Goal: Task Accomplishment & Management: Manage account settings

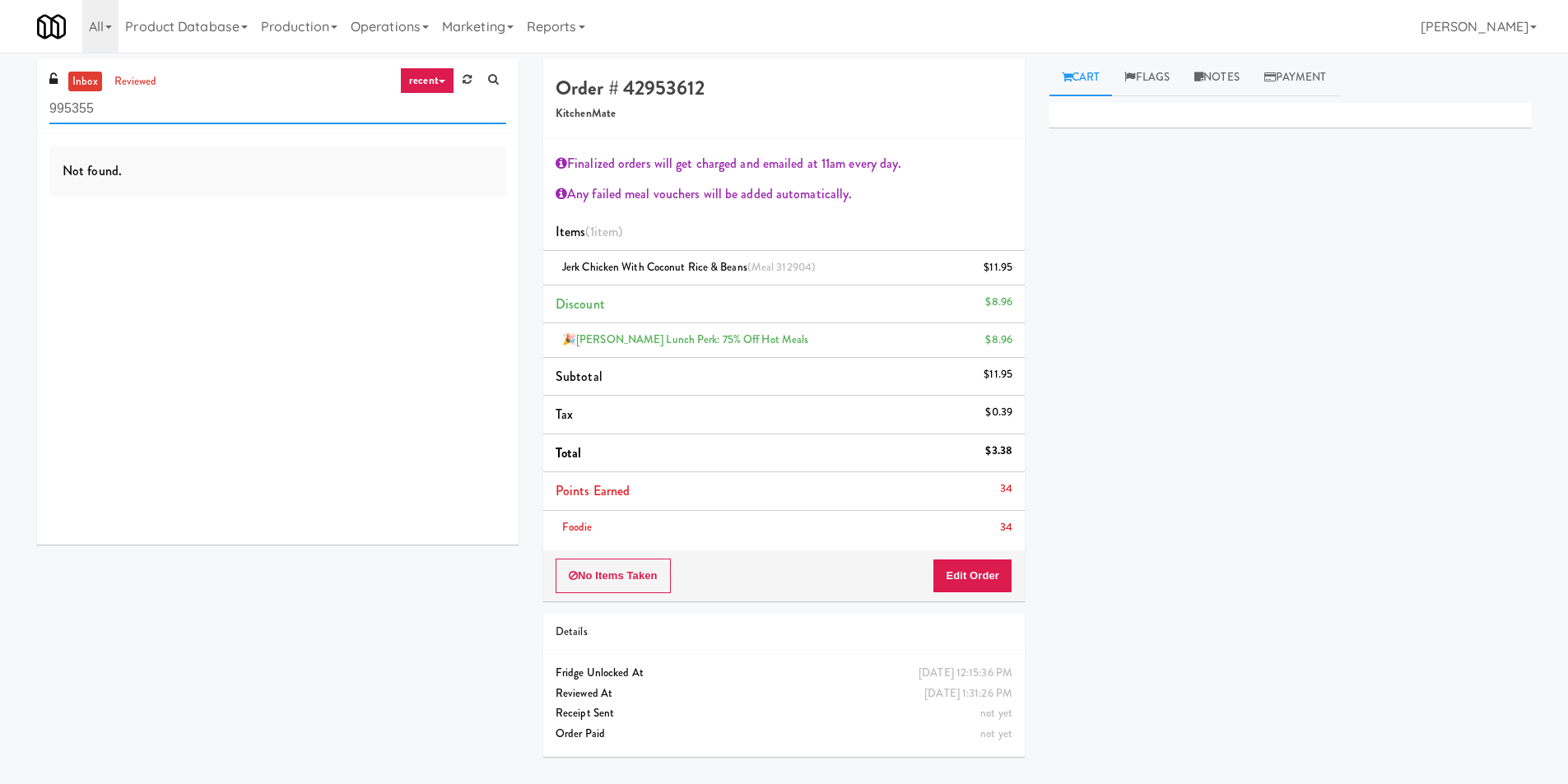
paste input "Upland - Combo Cooler"
drag, startPoint x: 33, startPoint y: 101, endPoint x: 3, endPoint y: 105, distance: 30.3
click at [0, 105] on div "inbox reviewed recent all unclear take inventory issue suspicious failed recent…" at bounding box center [784, 414] width 1568 height 710
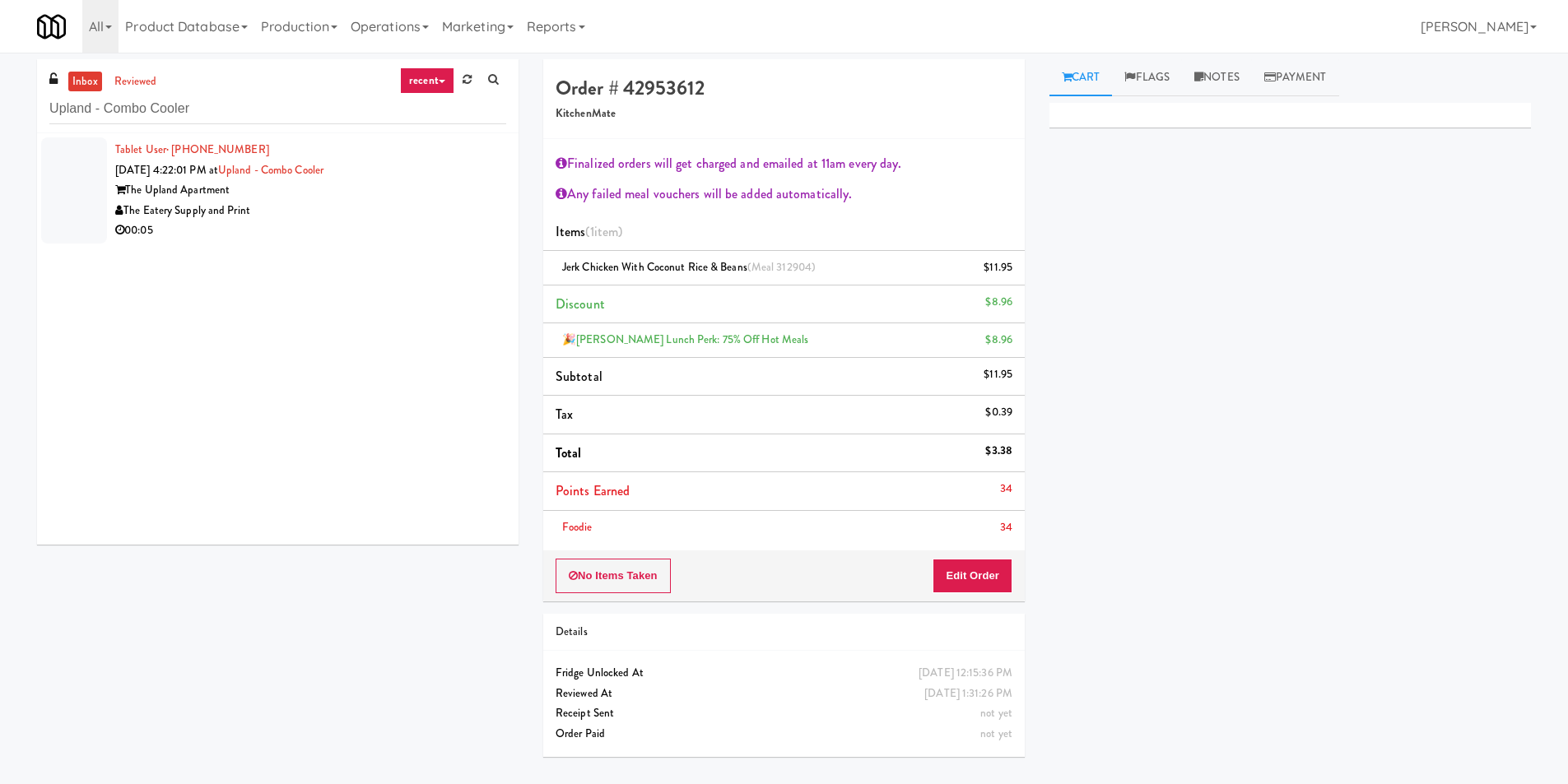
click at [370, 216] on div "The Eatery Supply and Print" at bounding box center [311, 211] width 391 height 21
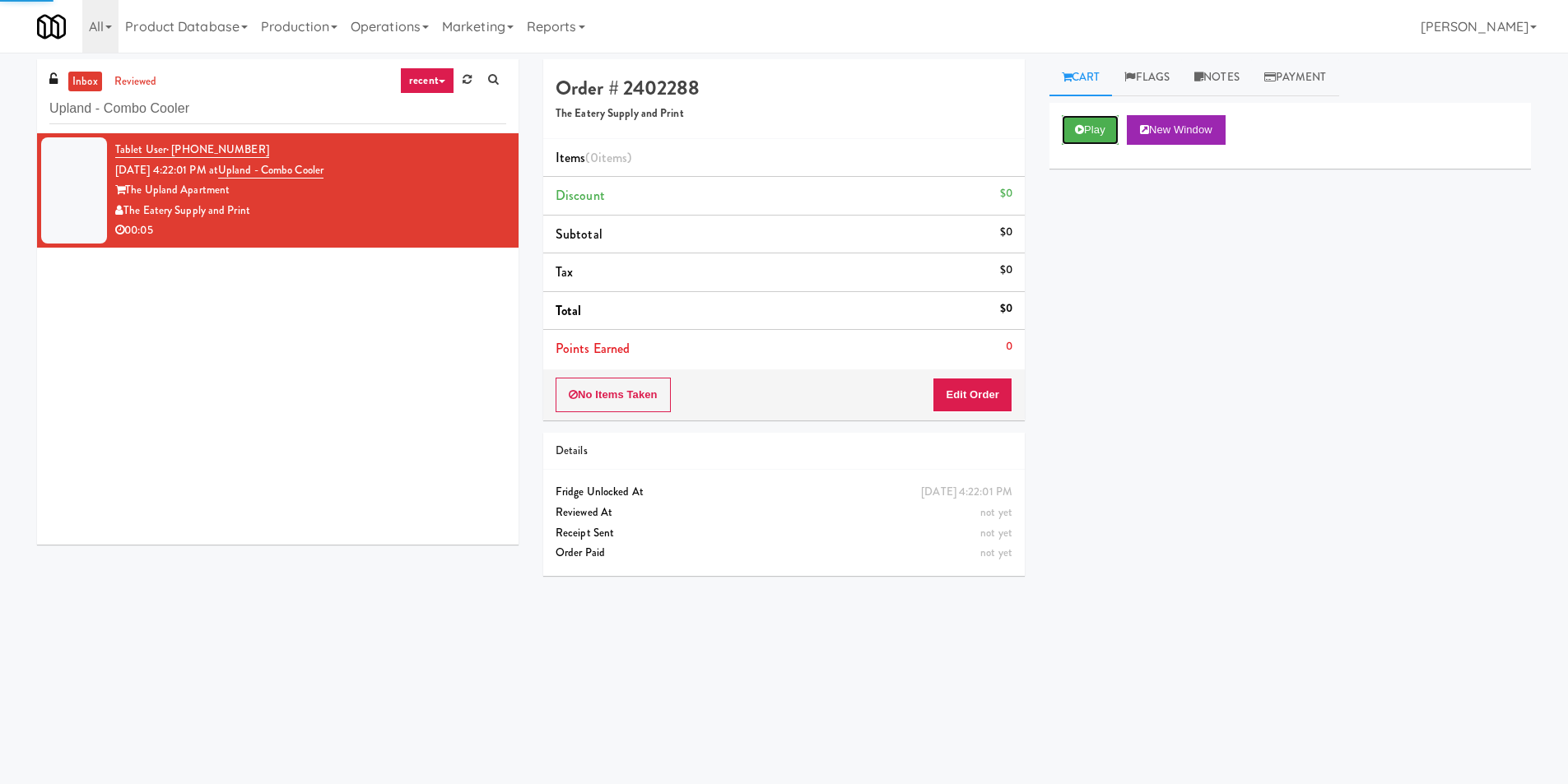
click at [1088, 134] on button "Play" at bounding box center [1090, 130] width 57 height 29
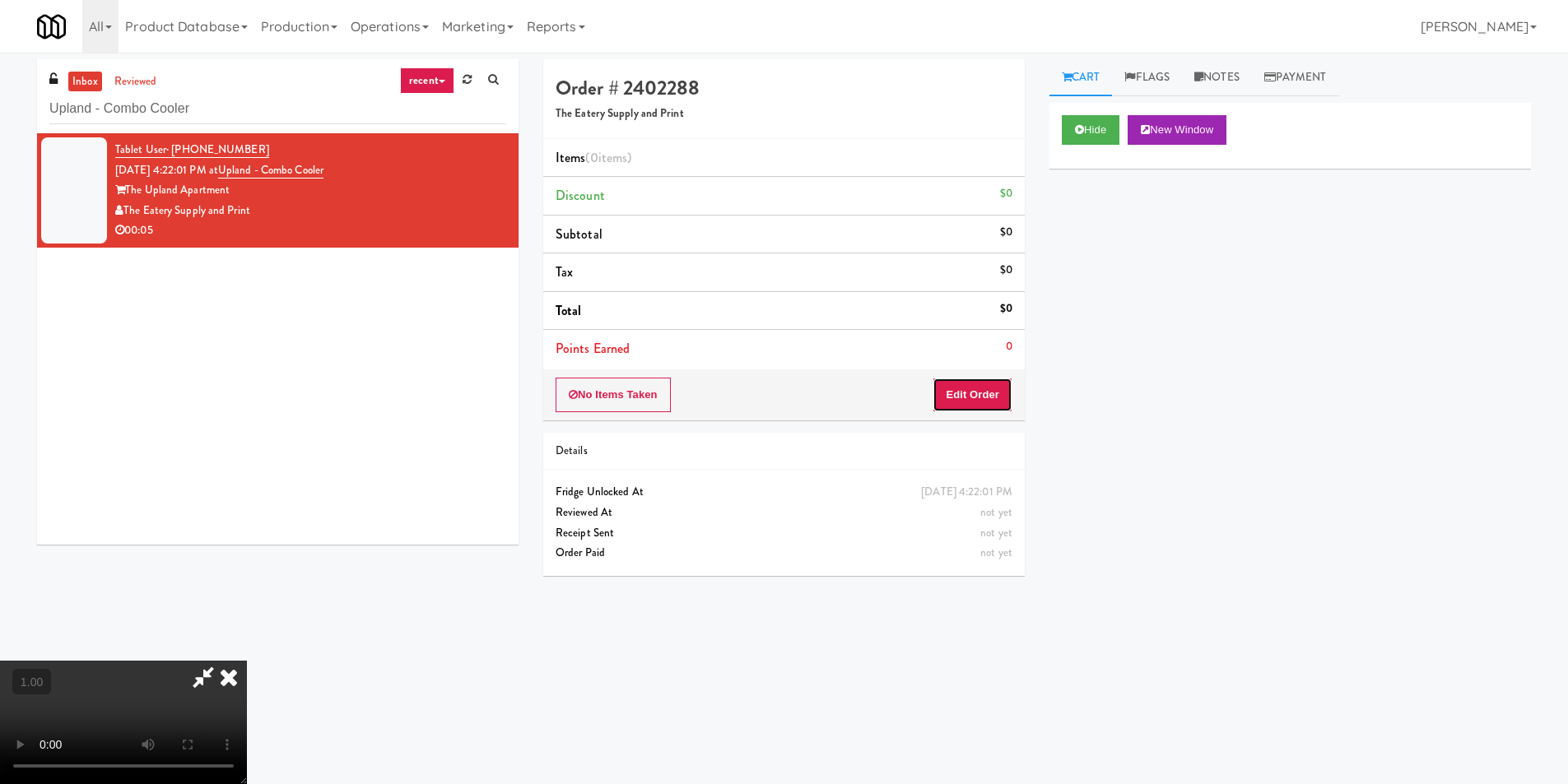
click at [982, 379] on button "Edit Order" at bounding box center [972, 394] width 79 height 34
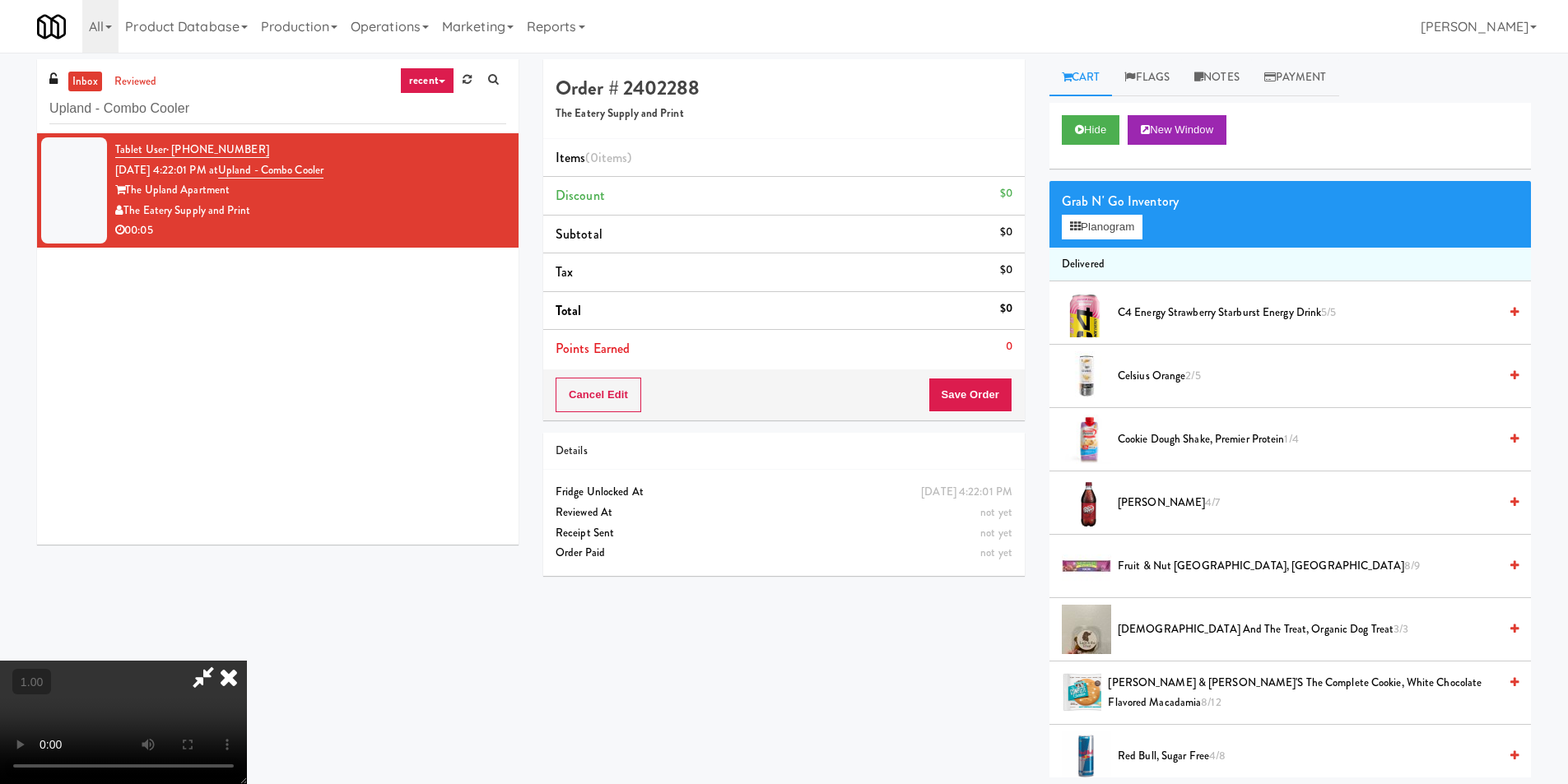
scroll to position [53, 0]
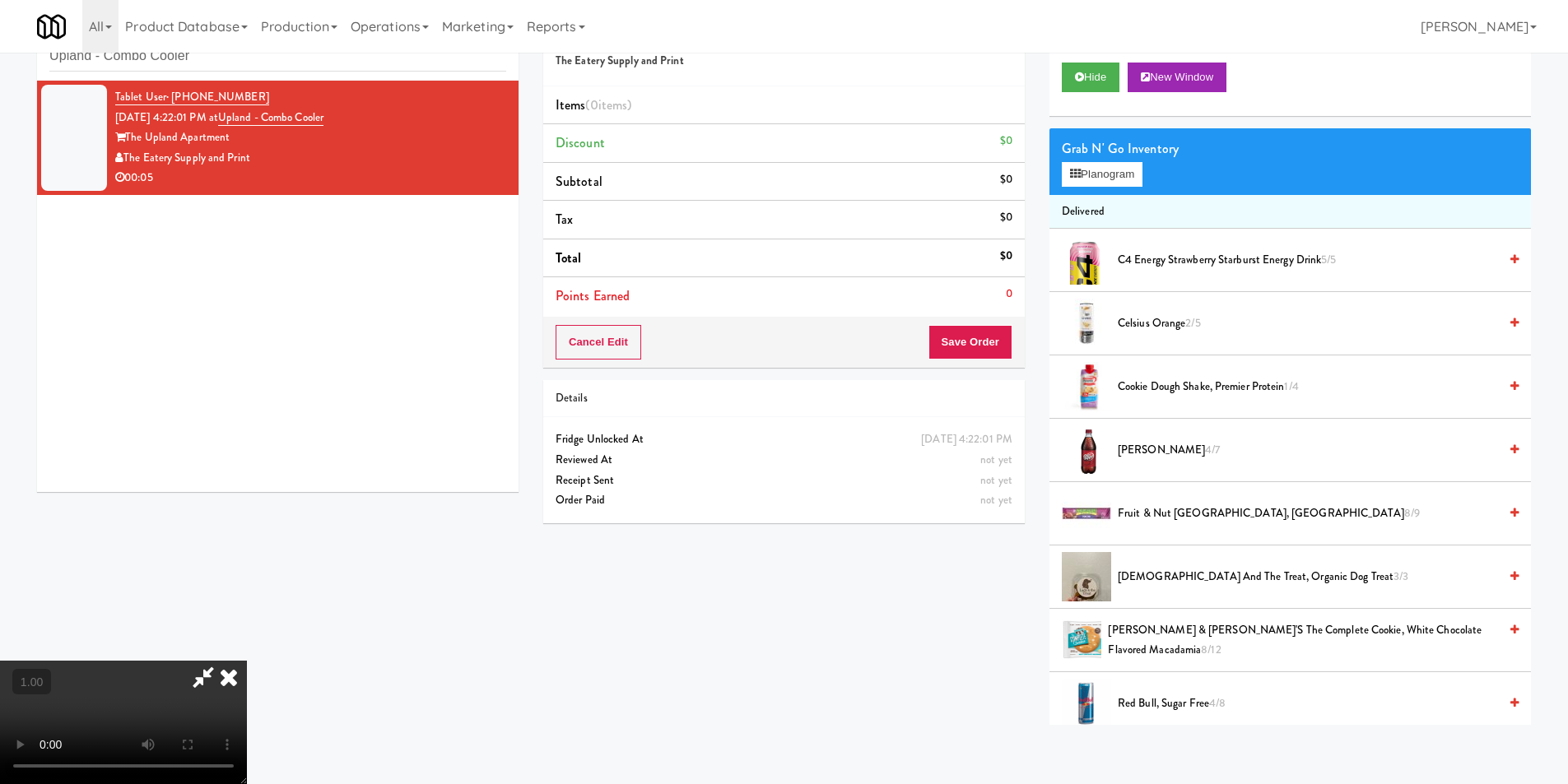
click at [247, 661] on video at bounding box center [124, 722] width 247 height 123
drag, startPoint x: 484, startPoint y: 540, endPoint x: 484, endPoint y: 612, distance: 72.0
click at [247, 661] on video at bounding box center [124, 722] width 247 height 123
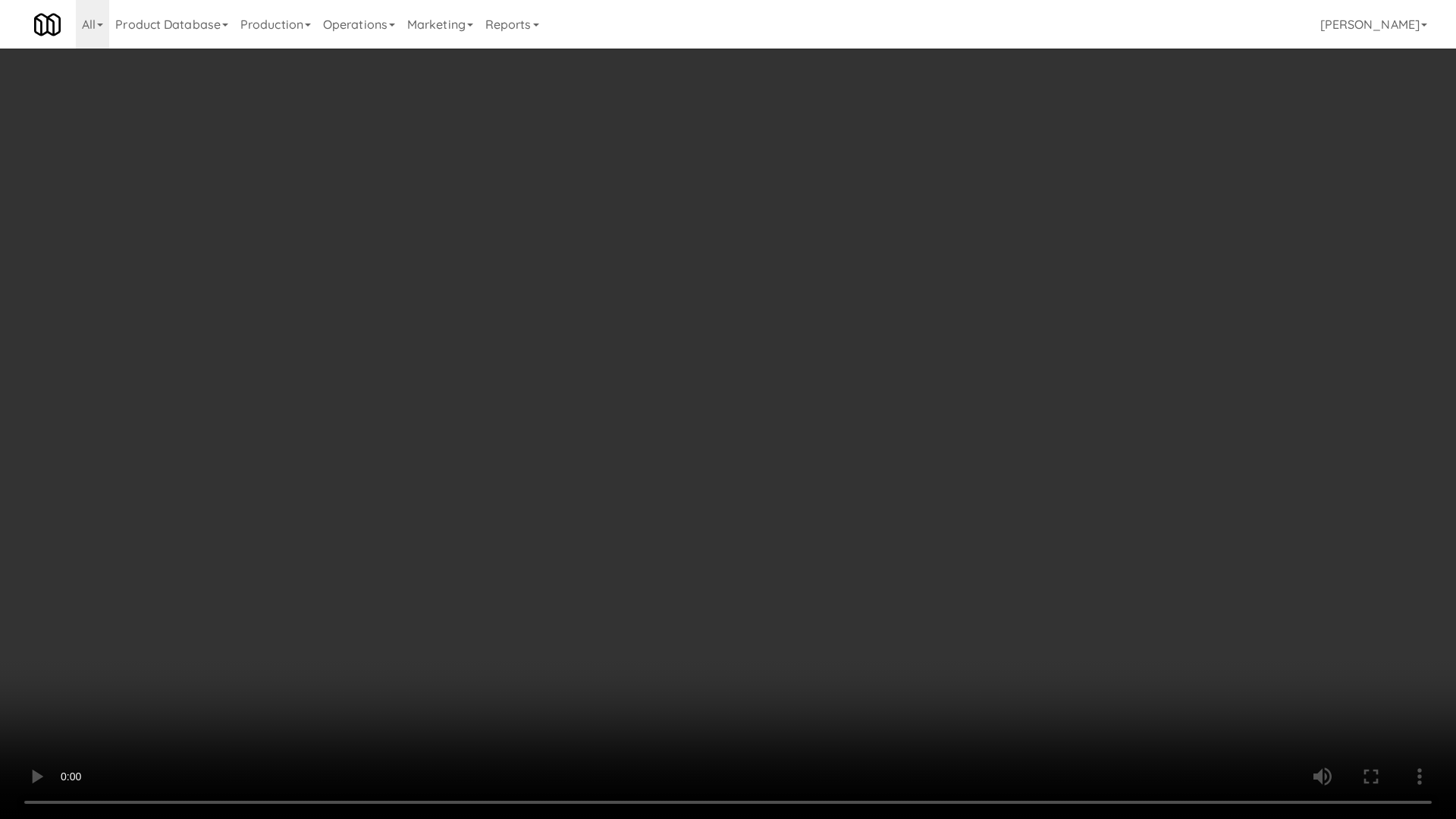
click at [708, 417] on video at bounding box center [728, 409] width 1456 height 819
drag, startPoint x: 708, startPoint y: 417, endPoint x: 843, endPoint y: 278, distance: 193.8
click at [709, 417] on video at bounding box center [728, 409] width 1456 height 819
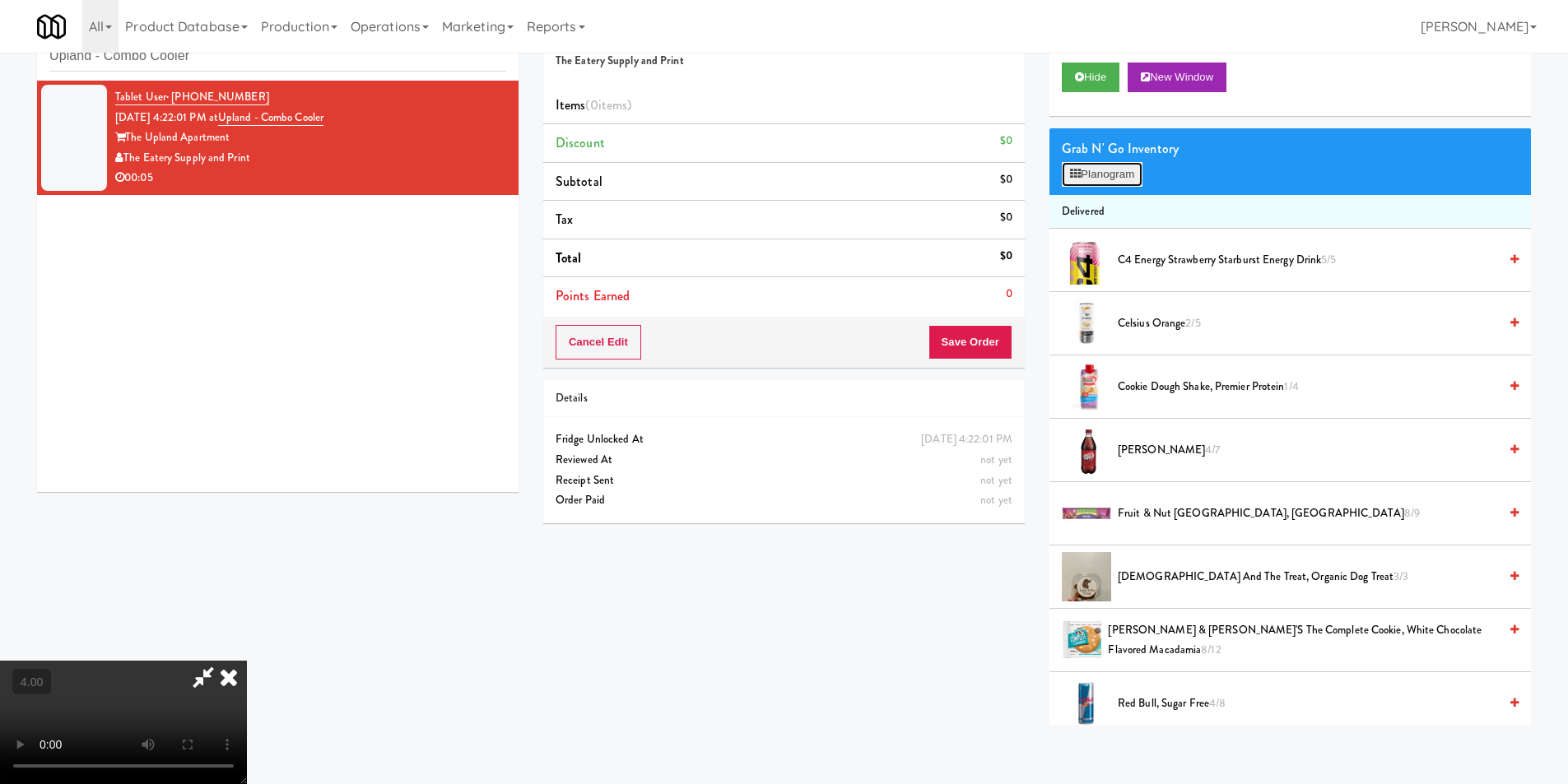
click at [1097, 176] on button "Planogram" at bounding box center [1102, 173] width 80 height 24
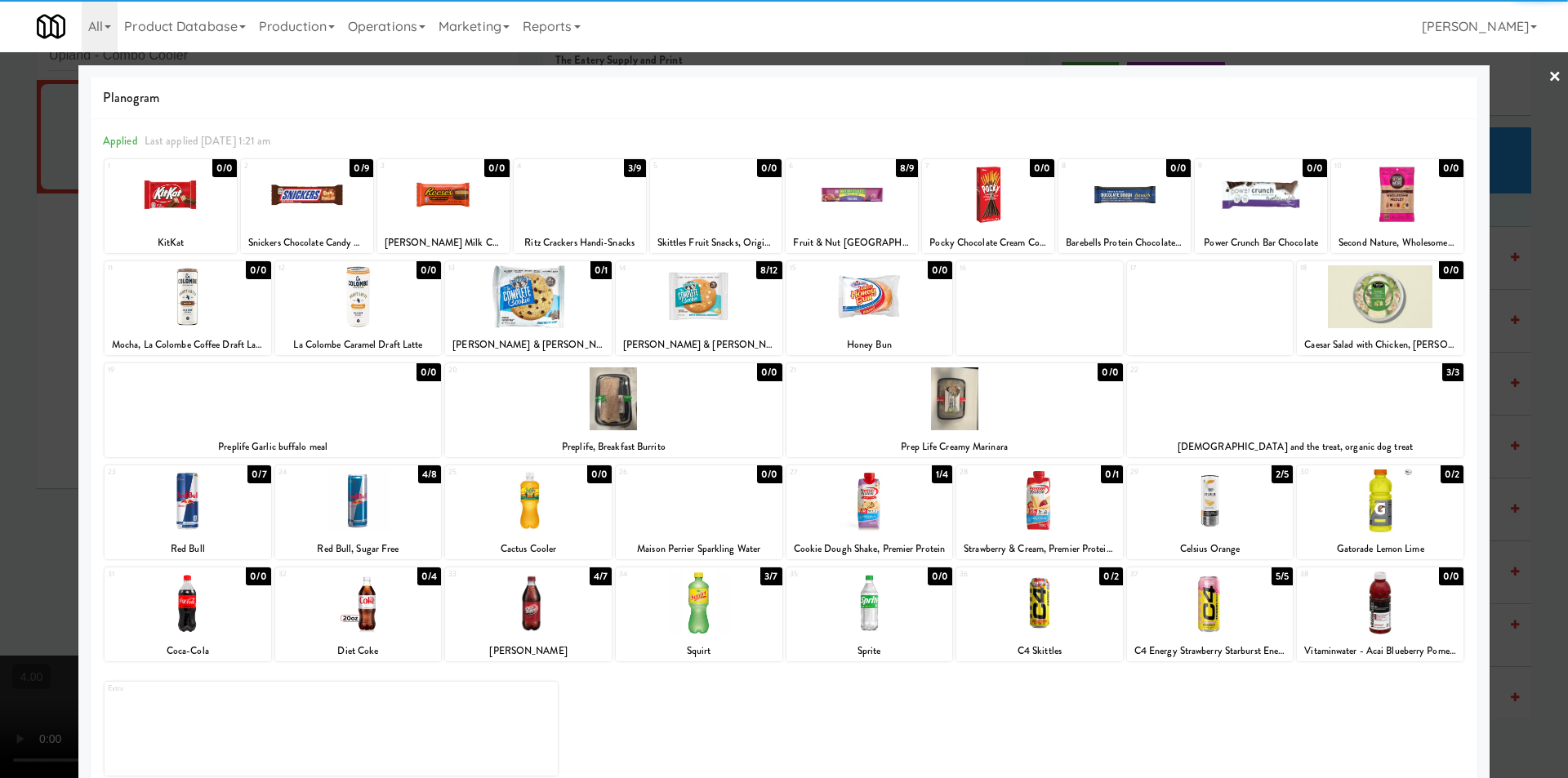
click at [346, 521] on div at bounding box center [358, 501] width 166 height 63
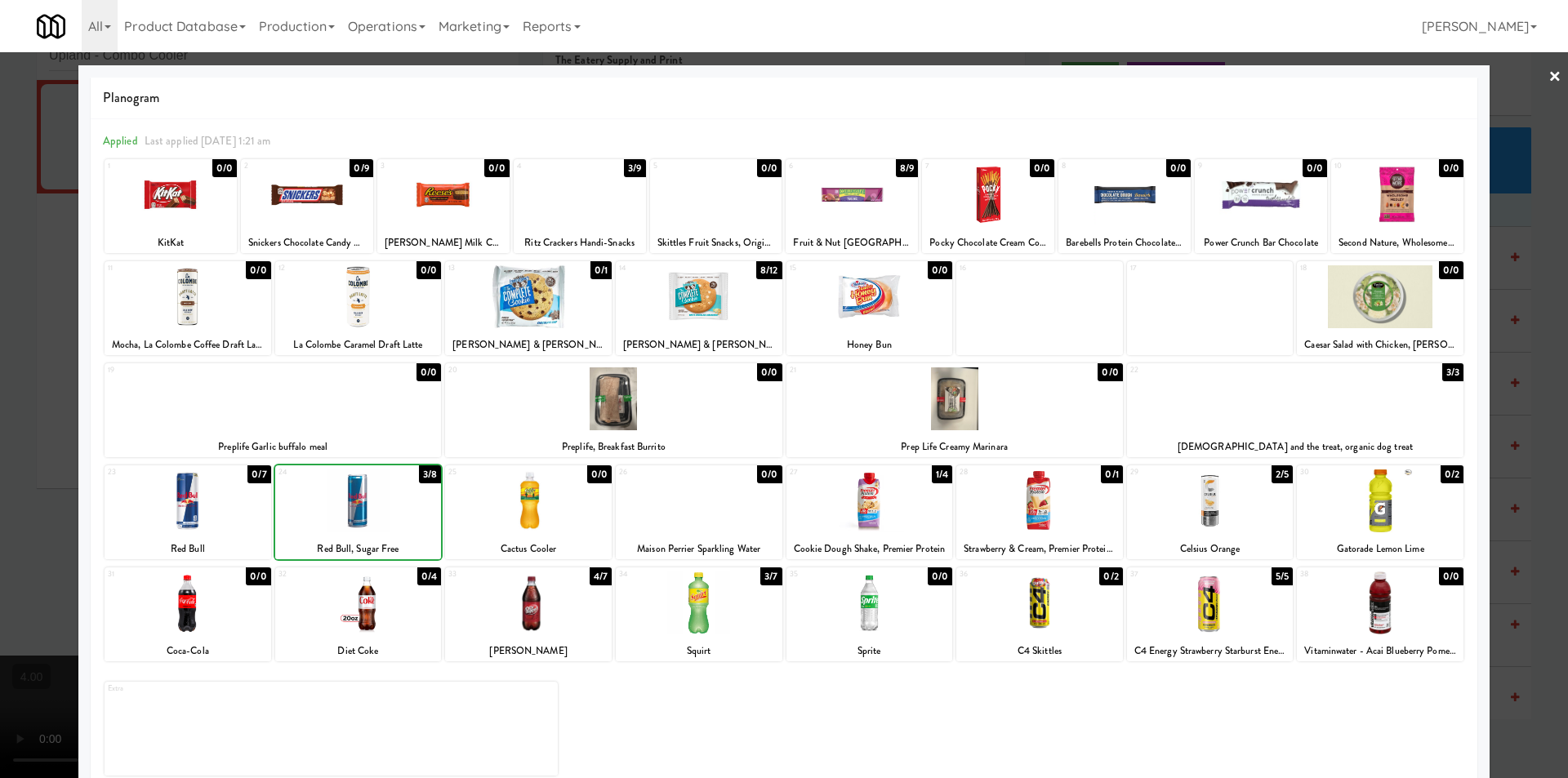
click at [3, 402] on div at bounding box center [784, 389] width 1568 height 778
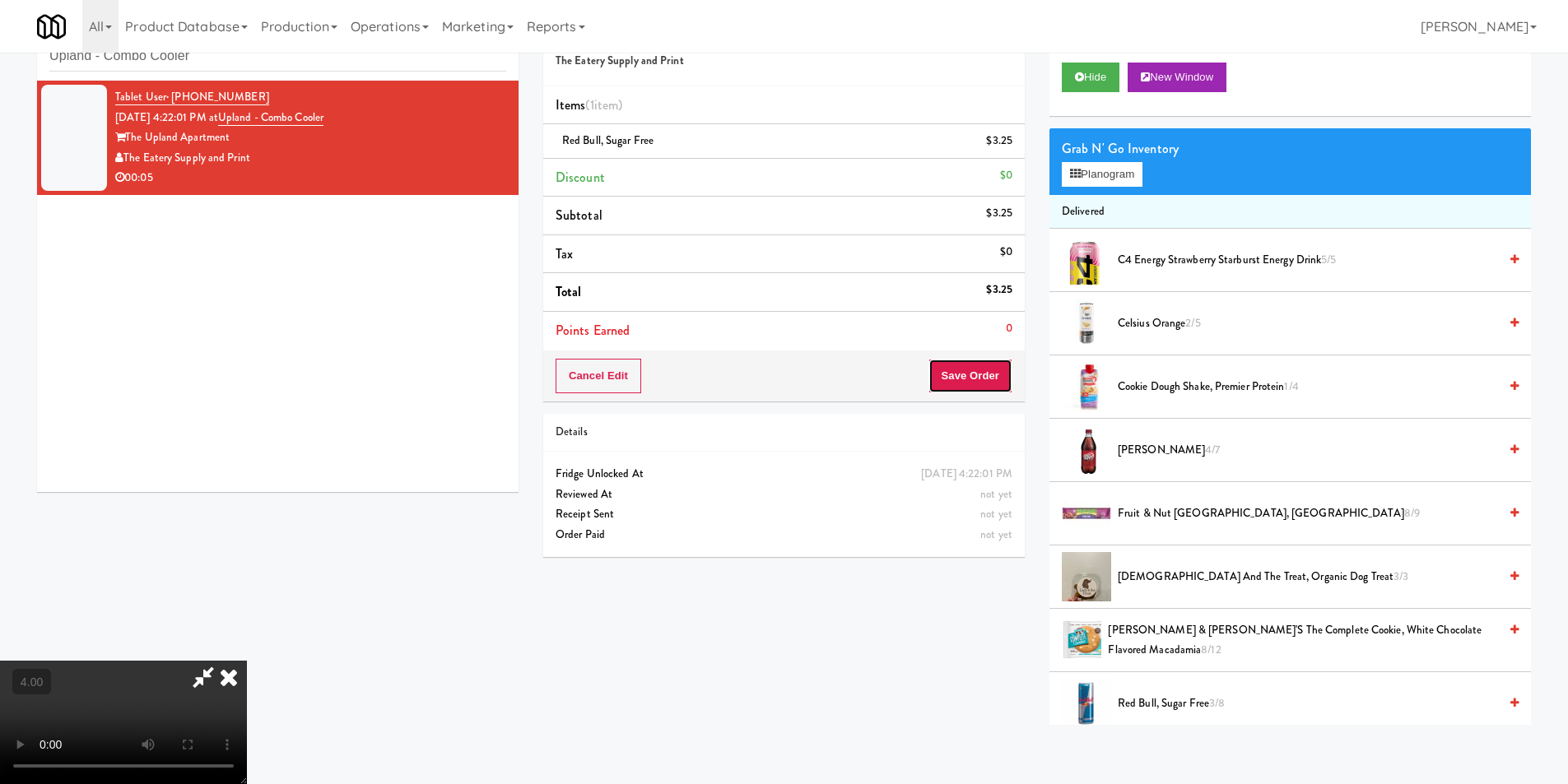
click at [971, 372] on button "Save Order" at bounding box center [971, 375] width 84 height 34
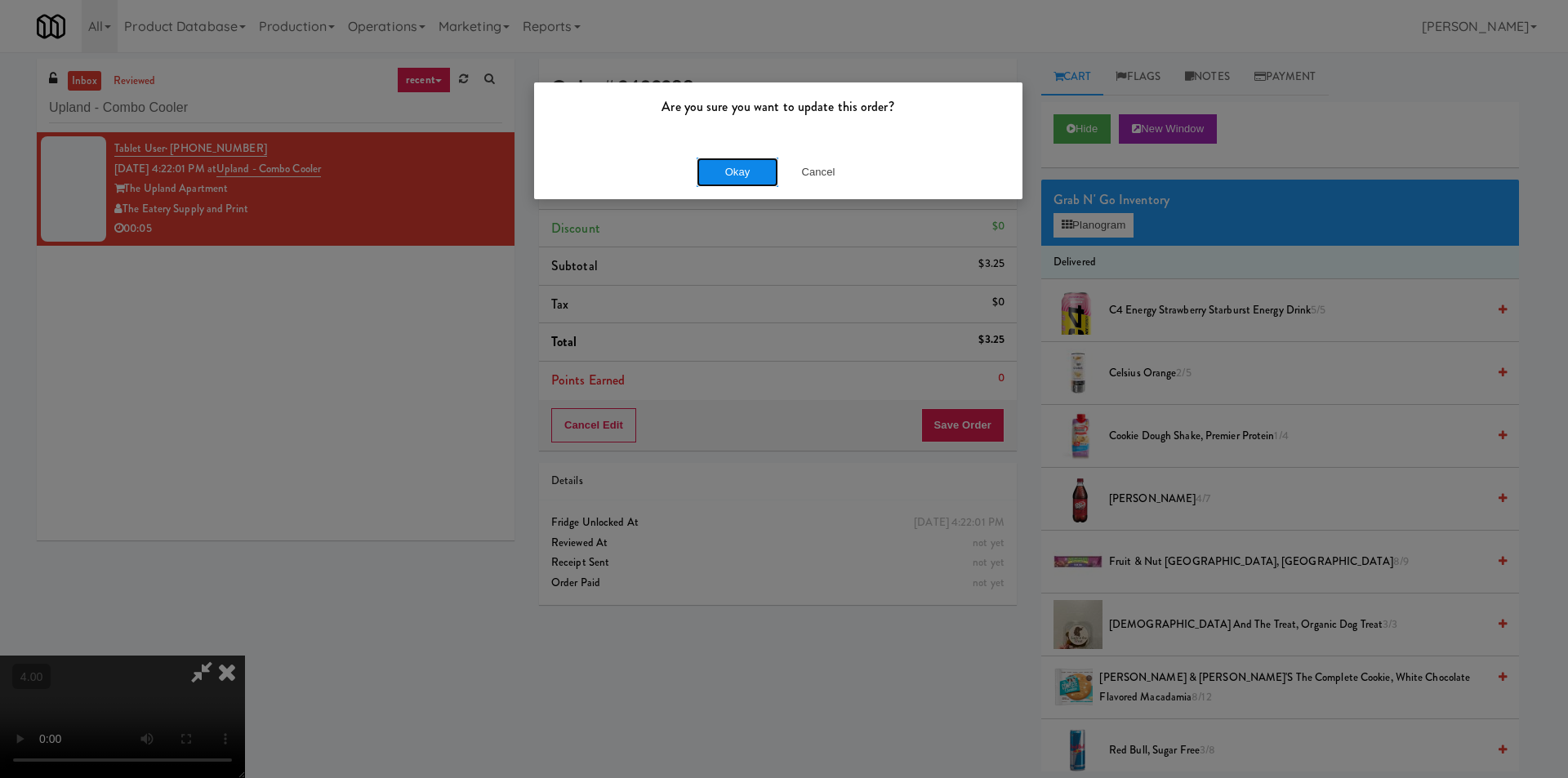
click at [722, 174] on button "Okay" at bounding box center [737, 172] width 82 height 29
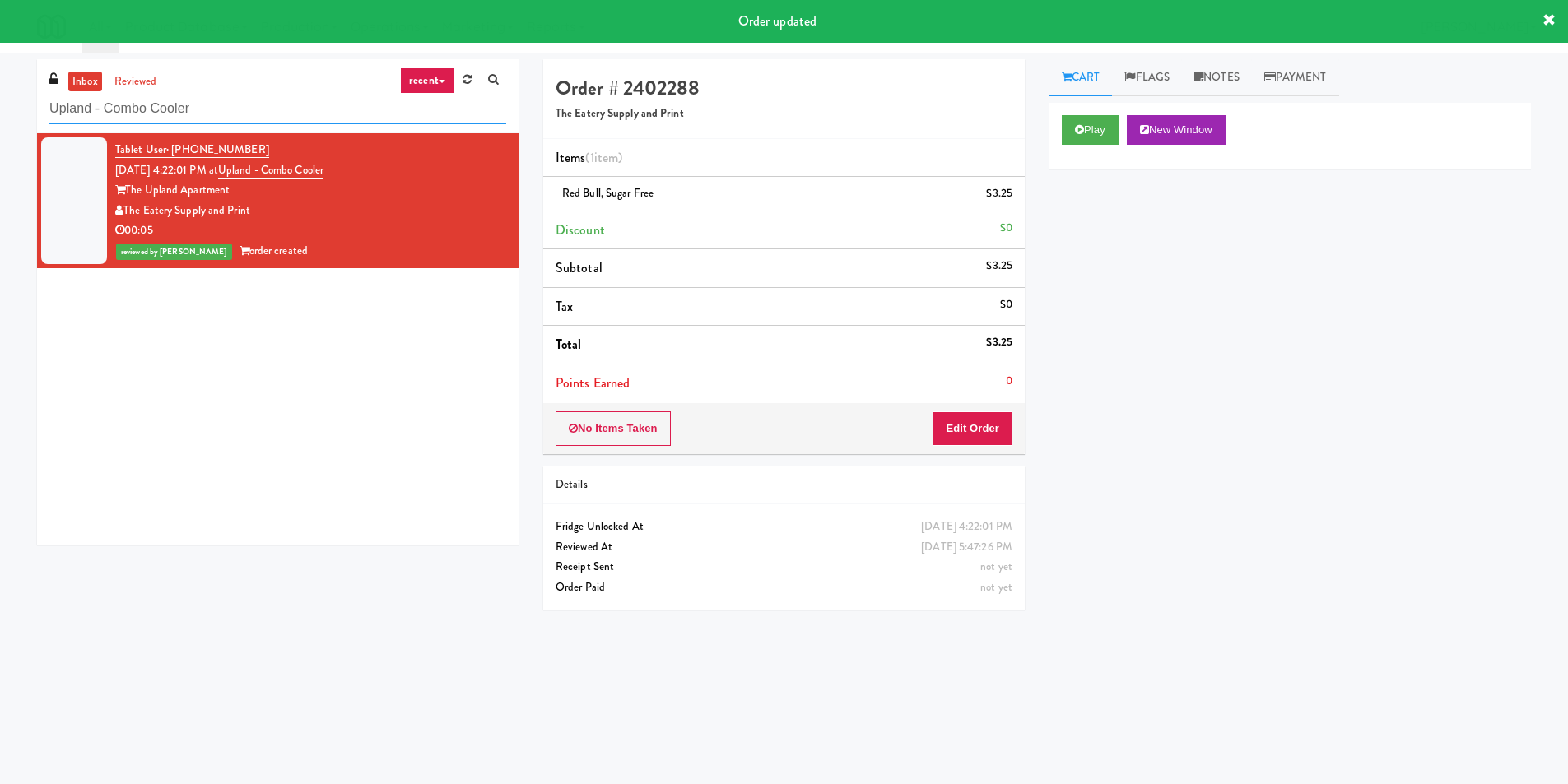
drag, startPoint x: 242, startPoint y: 109, endPoint x: 0, endPoint y: 79, distance: 243.9
click at [0, 79] on div "inbox reviewed recent all unclear take inventory issue suspicious failed recent…" at bounding box center [784, 389] width 1568 height 661
paste input "1130 N Dearborn - Left - Fridge"
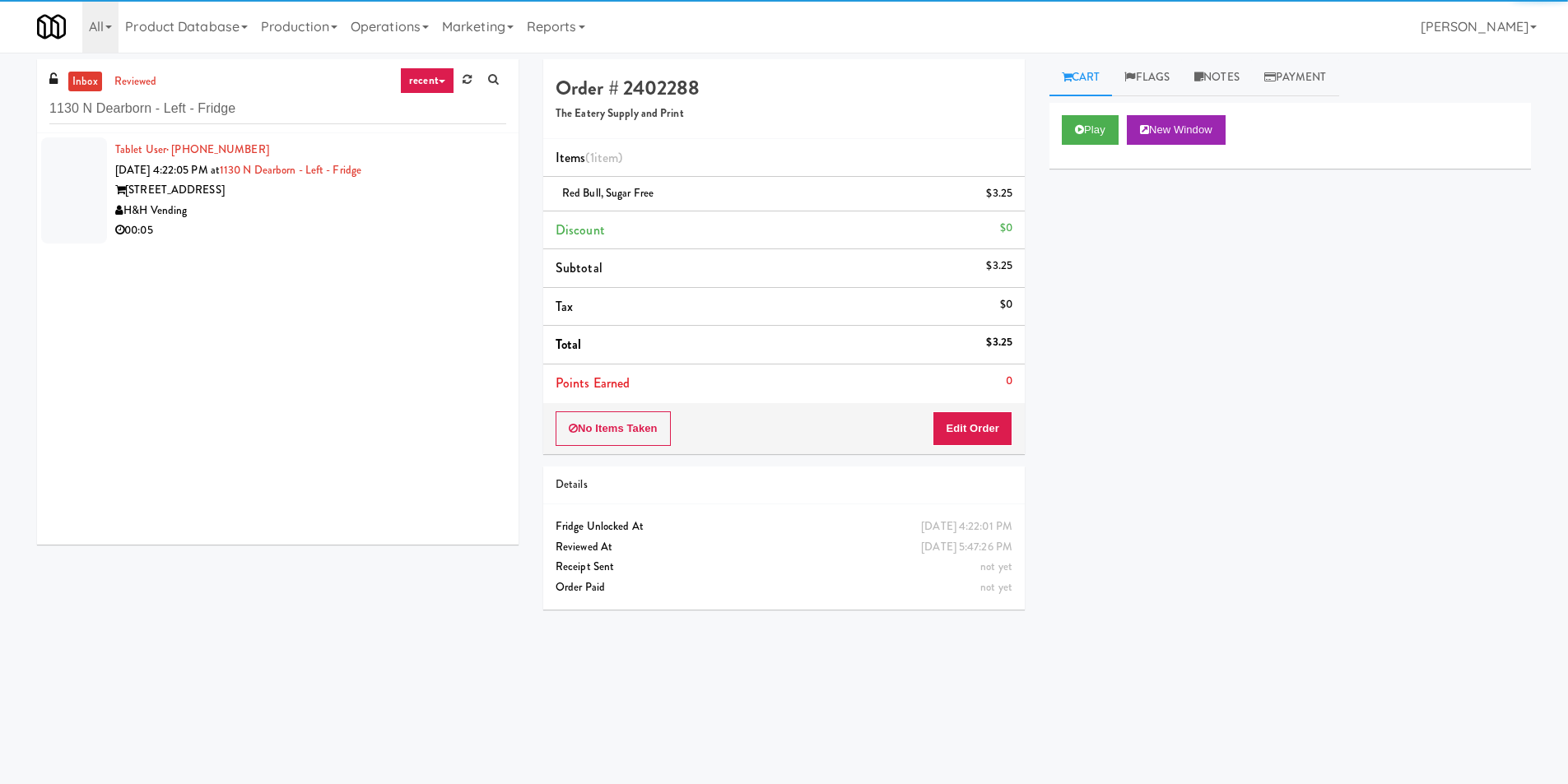
click at [462, 201] on div "H&H Vending" at bounding box center [311, 211] width 391 height 21
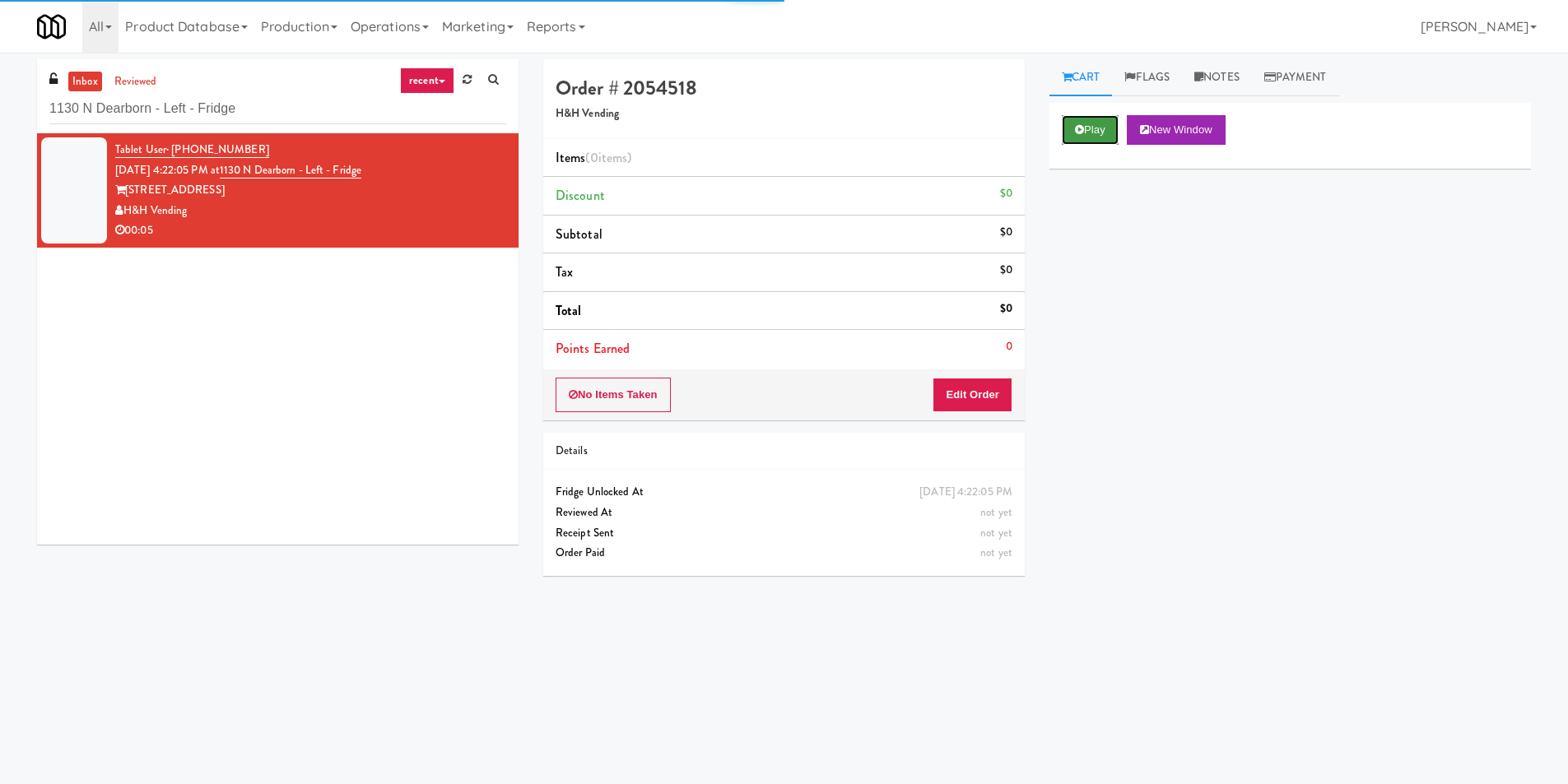
click at [1104, 132] on button "Play" at bounding box center [1090, 130] width 57 height 29
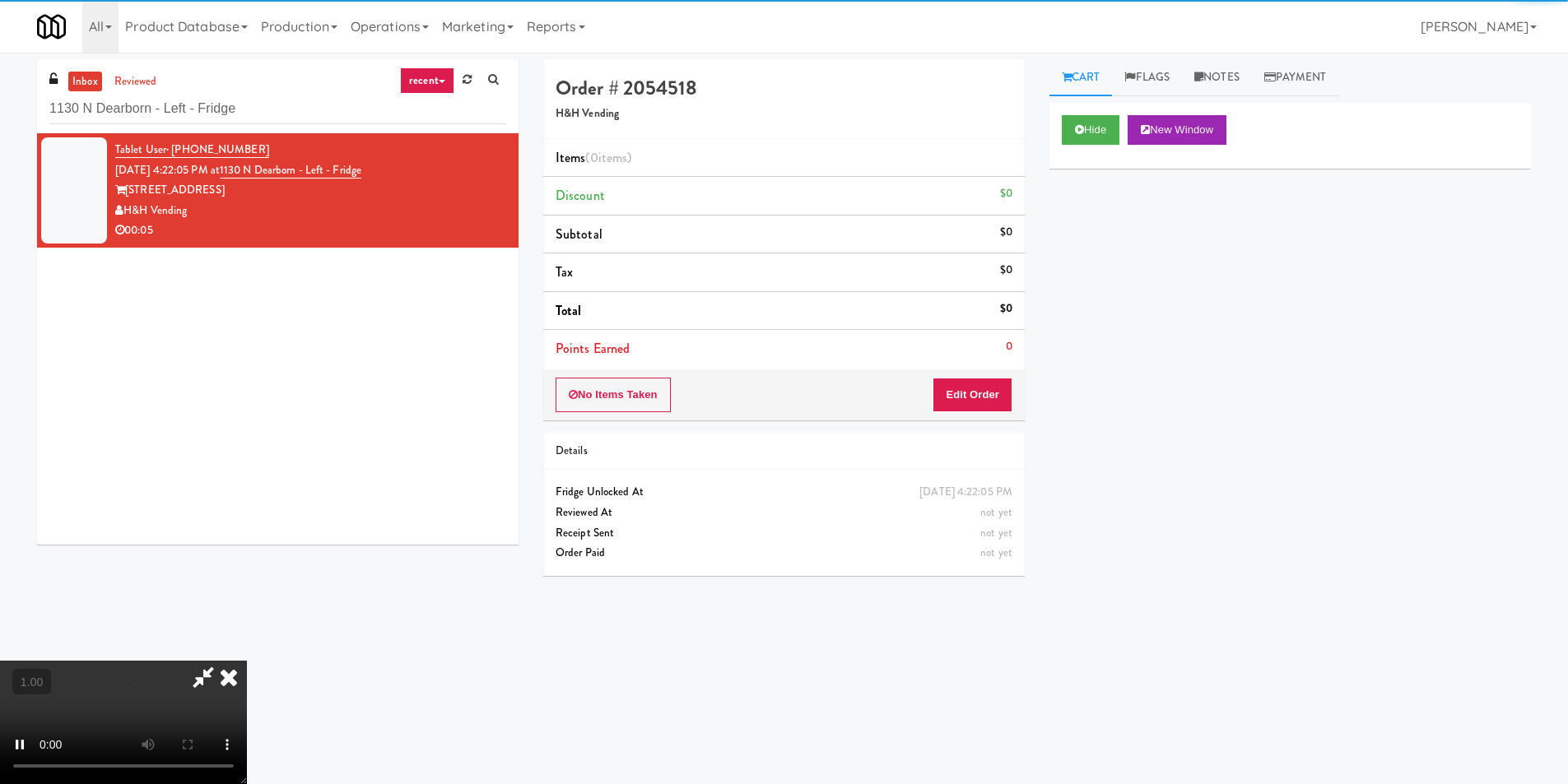
click at [970, 424] on div "Order # 2054518 H&H Vending Items (0 items ) Discount $0 Subtotal $0 Tax $0 Tot…" at bounding box center [784, 323] width 506 height 529
click at [987, 386] on button "Edit Order" at bounding box center [972, 394] width 79 height 34
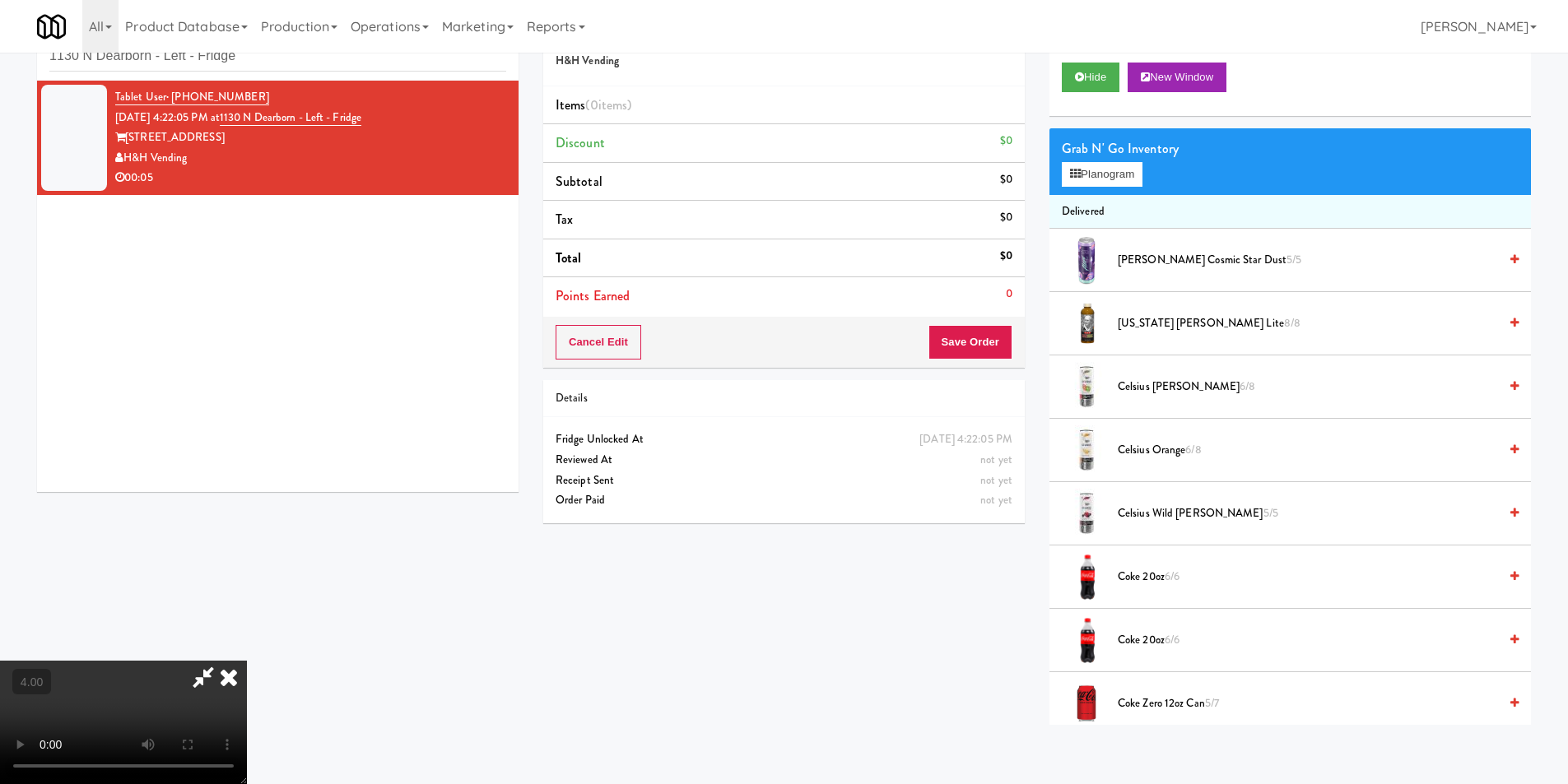
click at [1088, 188] on div "Grab N' Go Inventory Planogram" at bounding box center [1290, 162] width 481 height 67
click at [1084, 176] on button "Planogram" at bounding box center [1102, 173] width 80 height 24
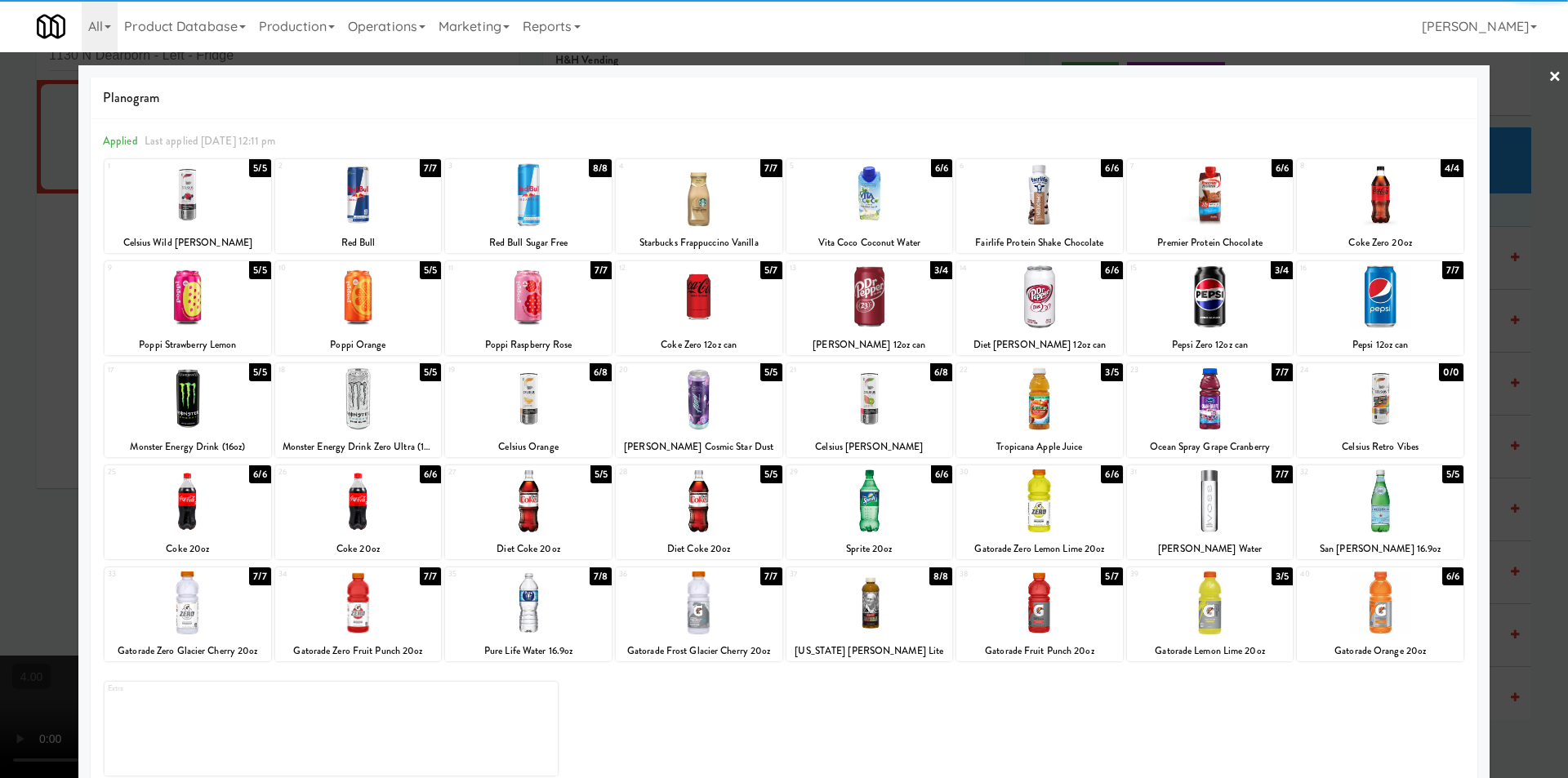
click at [722, 309] on div at bounding box center [698, 297] width 166 height 63
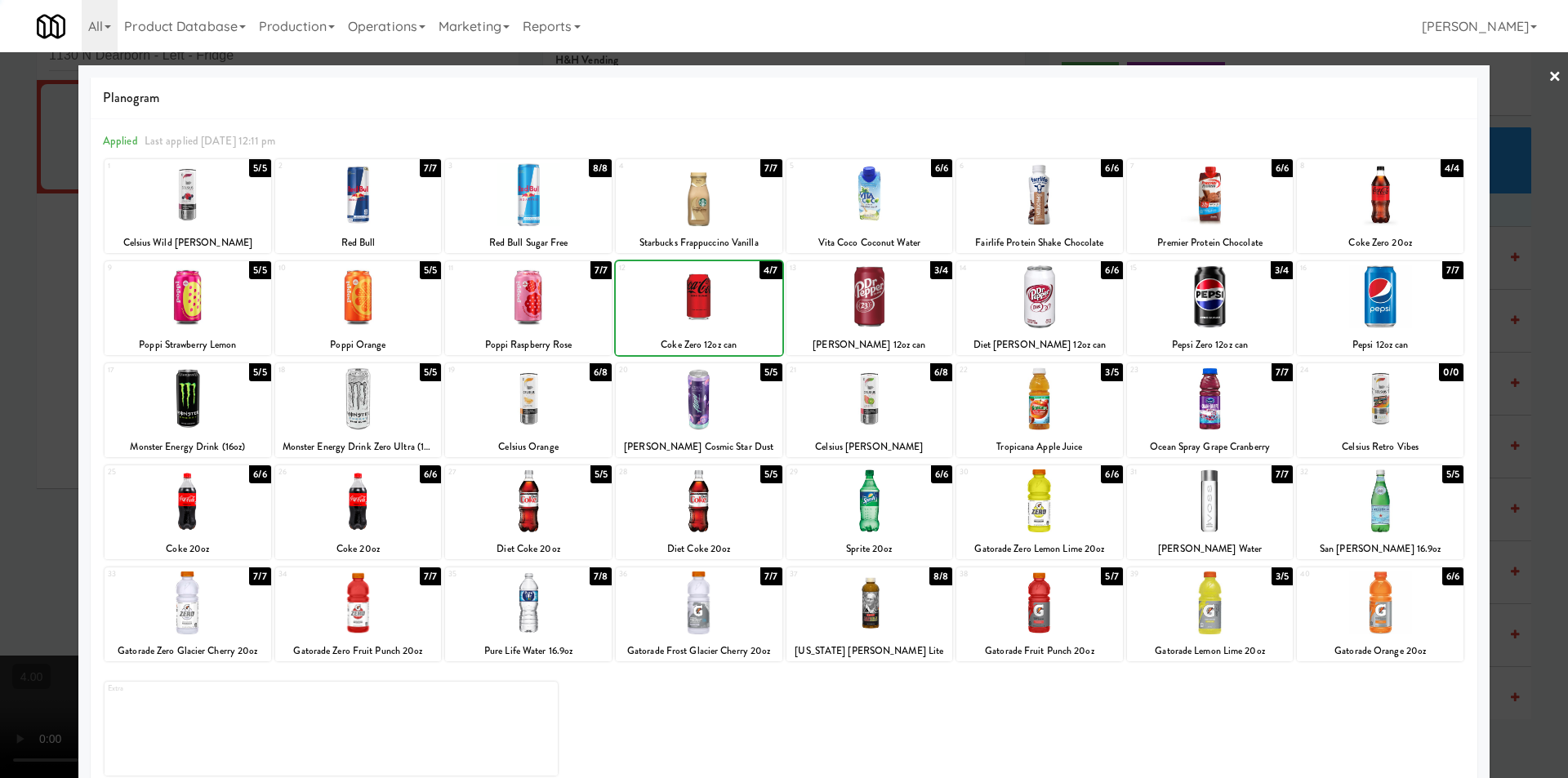
click at [1, 274] on div at bounding box center [784, 389] width 1568 height 778
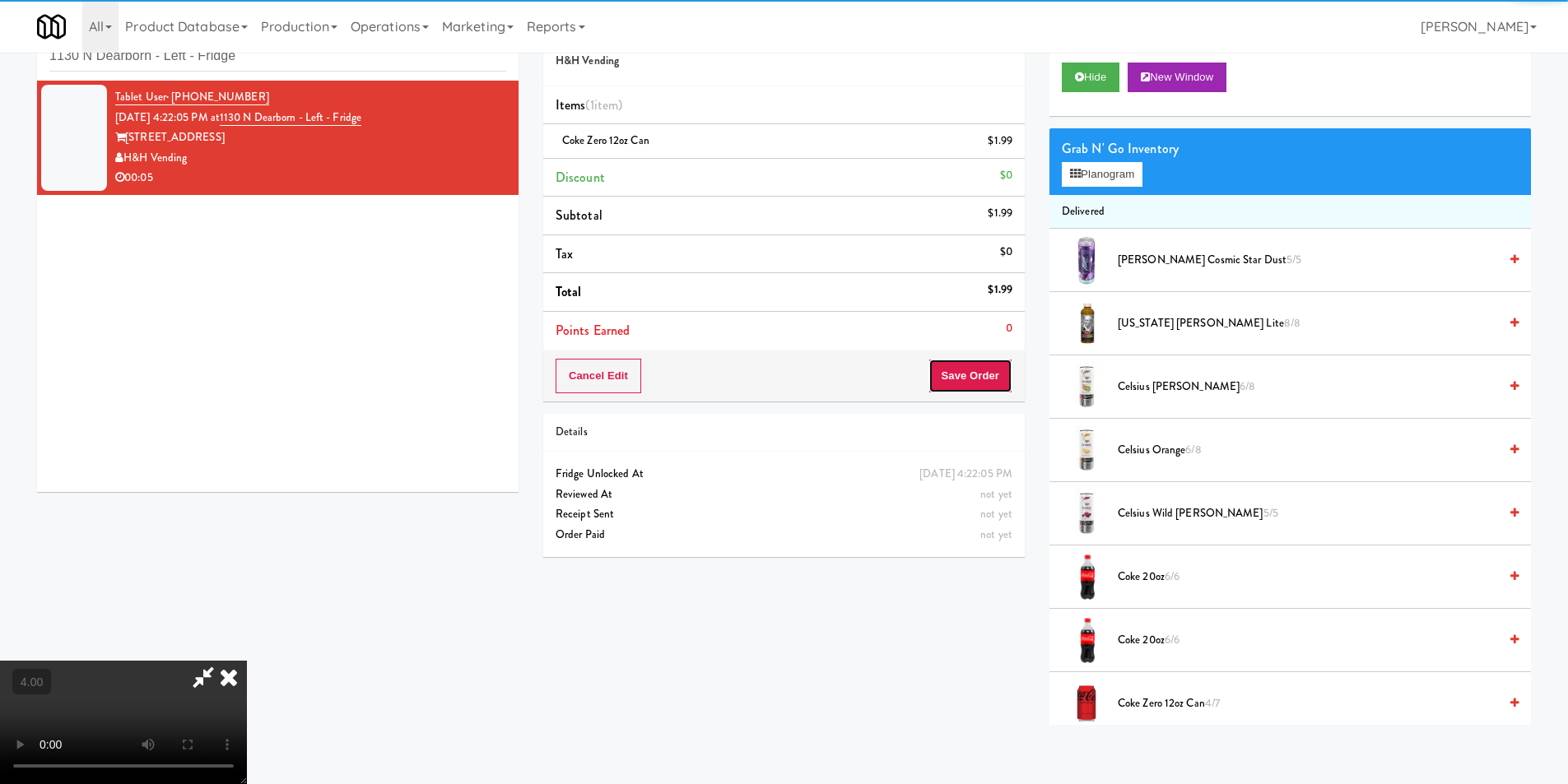
click at [1007, 387] on button "Save Order" at bounding box center [971, 375] width 84 height 34
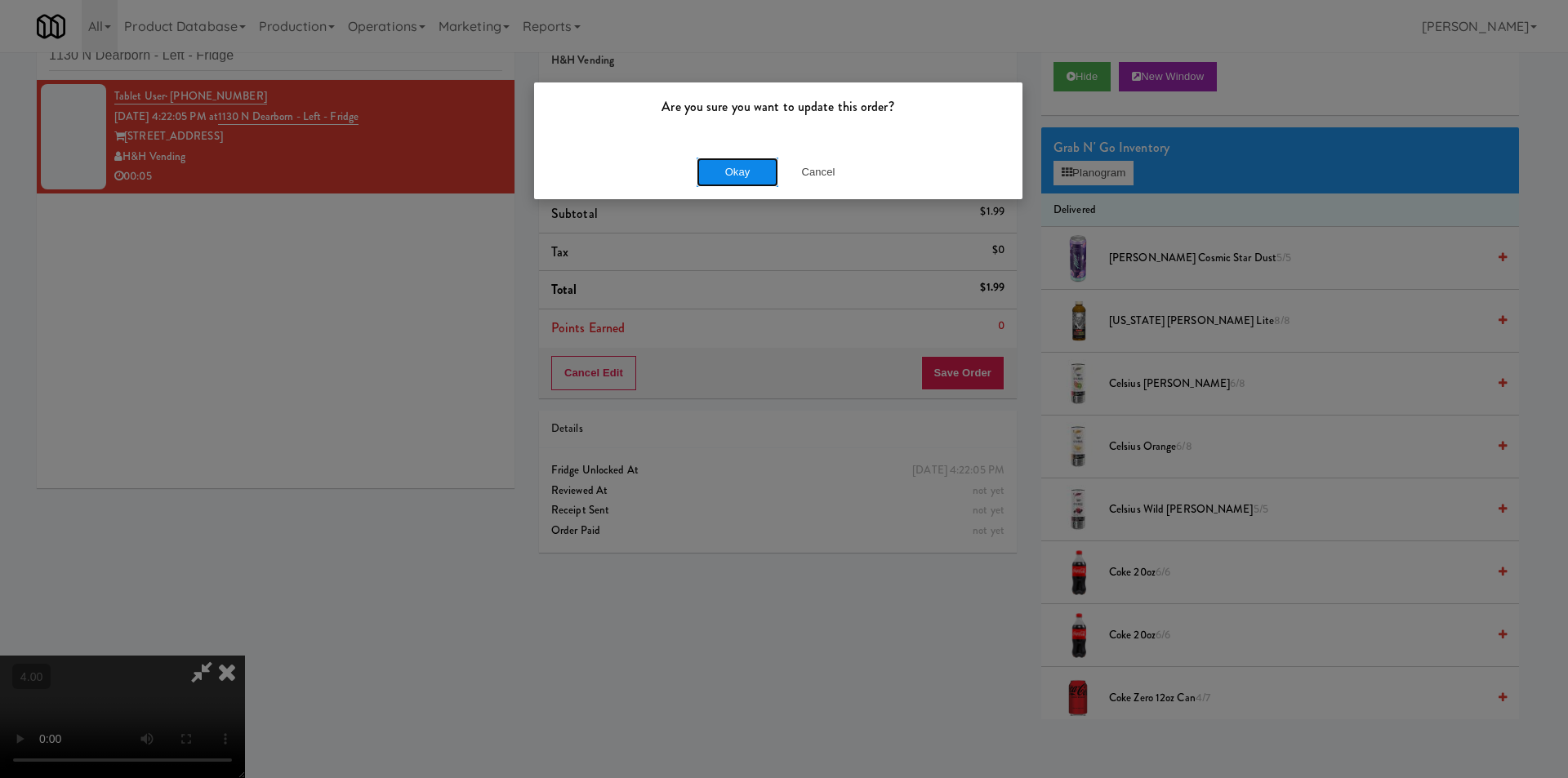
click at [753, 169] on button "Okay" at bounding box center [737, 172] width 82 height 29
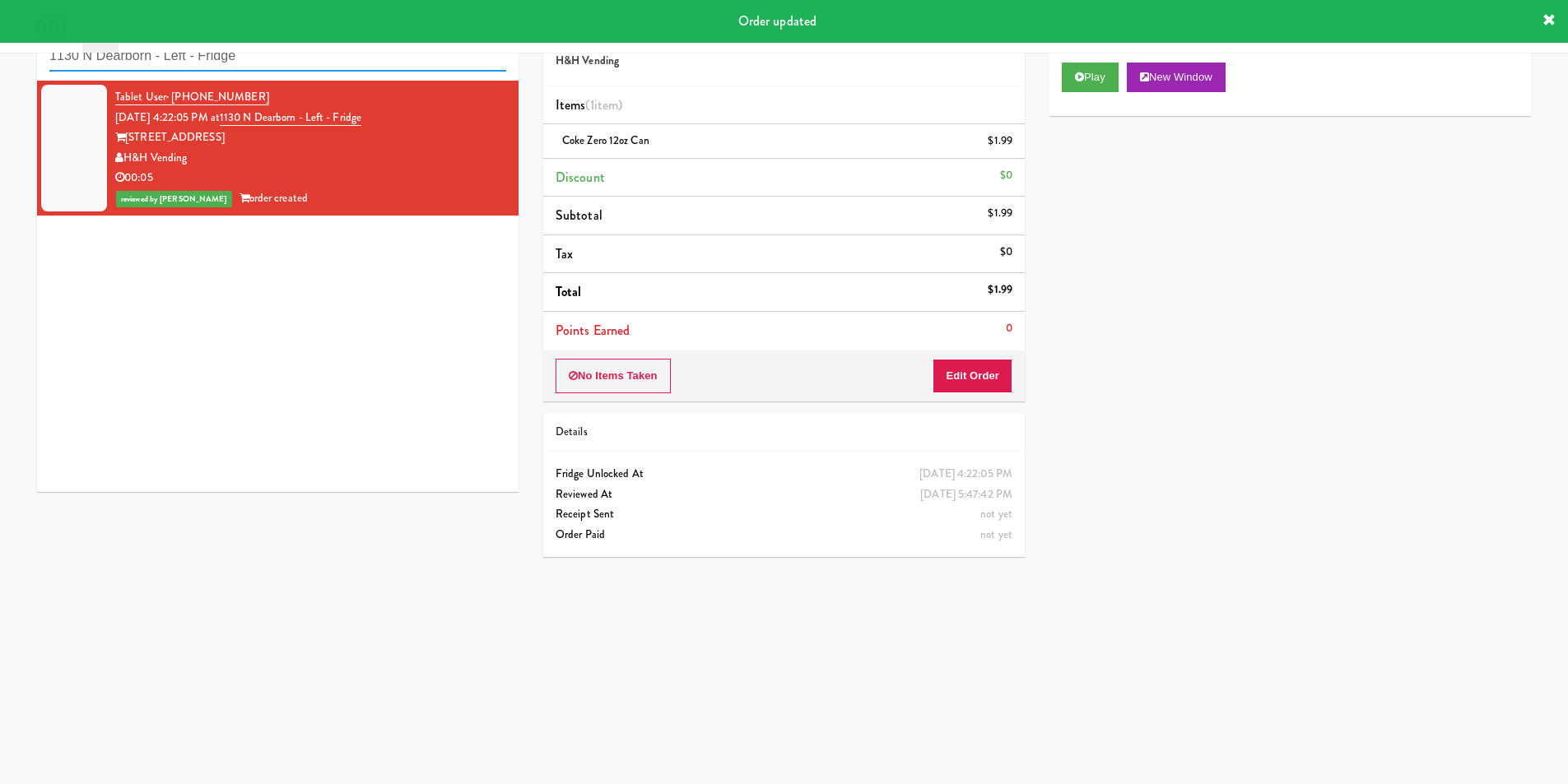
paste input "Bothwell-Accurate 2"
drag, startPoint x: 352, startPoint y: 64, endPoint x: 28, endPoint y: 71, distance: 324.1
click at [0, 59] on div "inbox reviewed recent all unclear take inventory issue suspicious failed recent…" at bounding box center [784, 337] width 1568 height 661
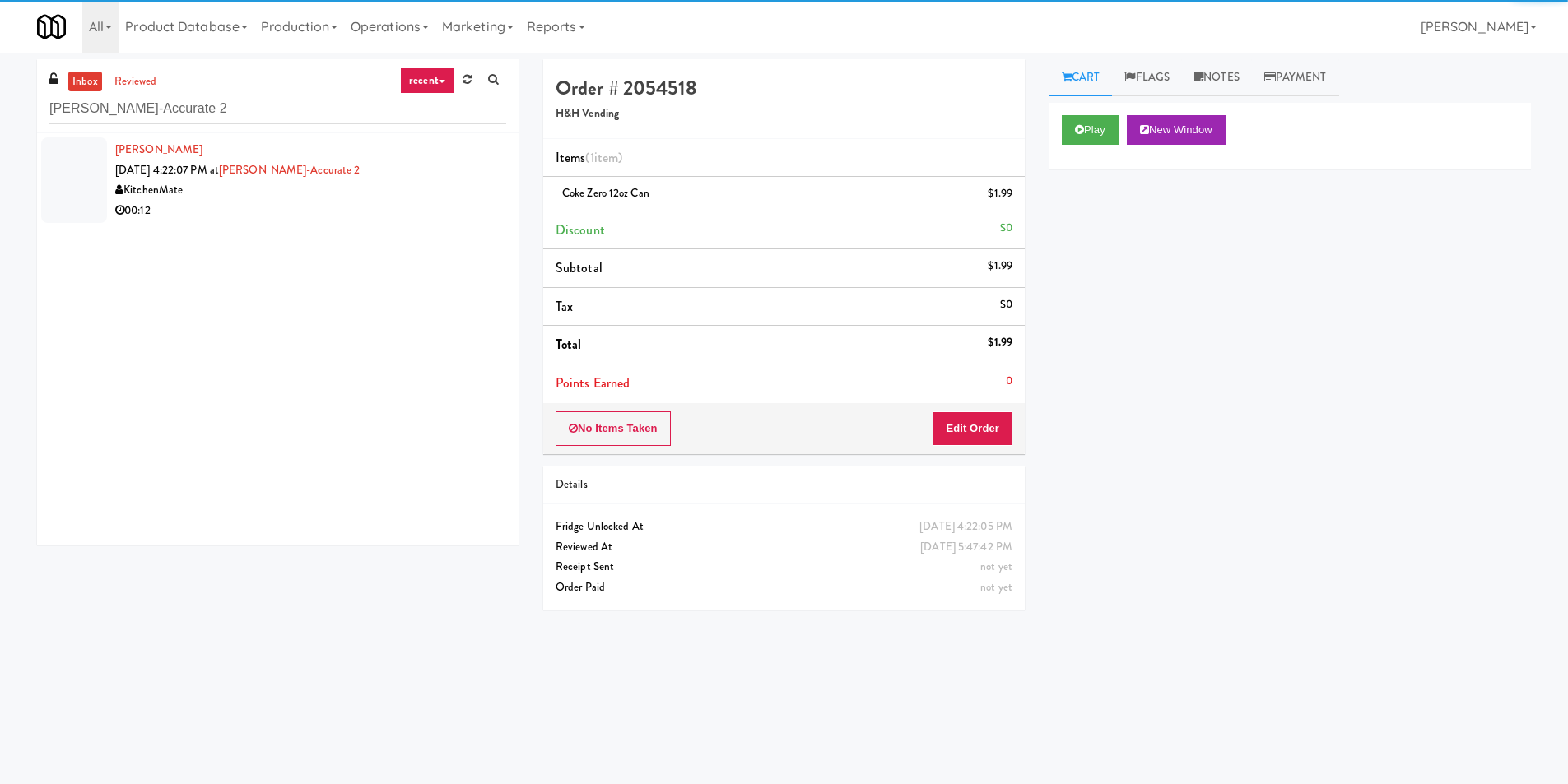
drag, startPoint x: 467, startPoint y: 207, endPoint x: 482, endPoint y: 202, distance: 15.8
click at [468, 206] on div "00:12" at bounding box center [311, 211] width 391 height 21
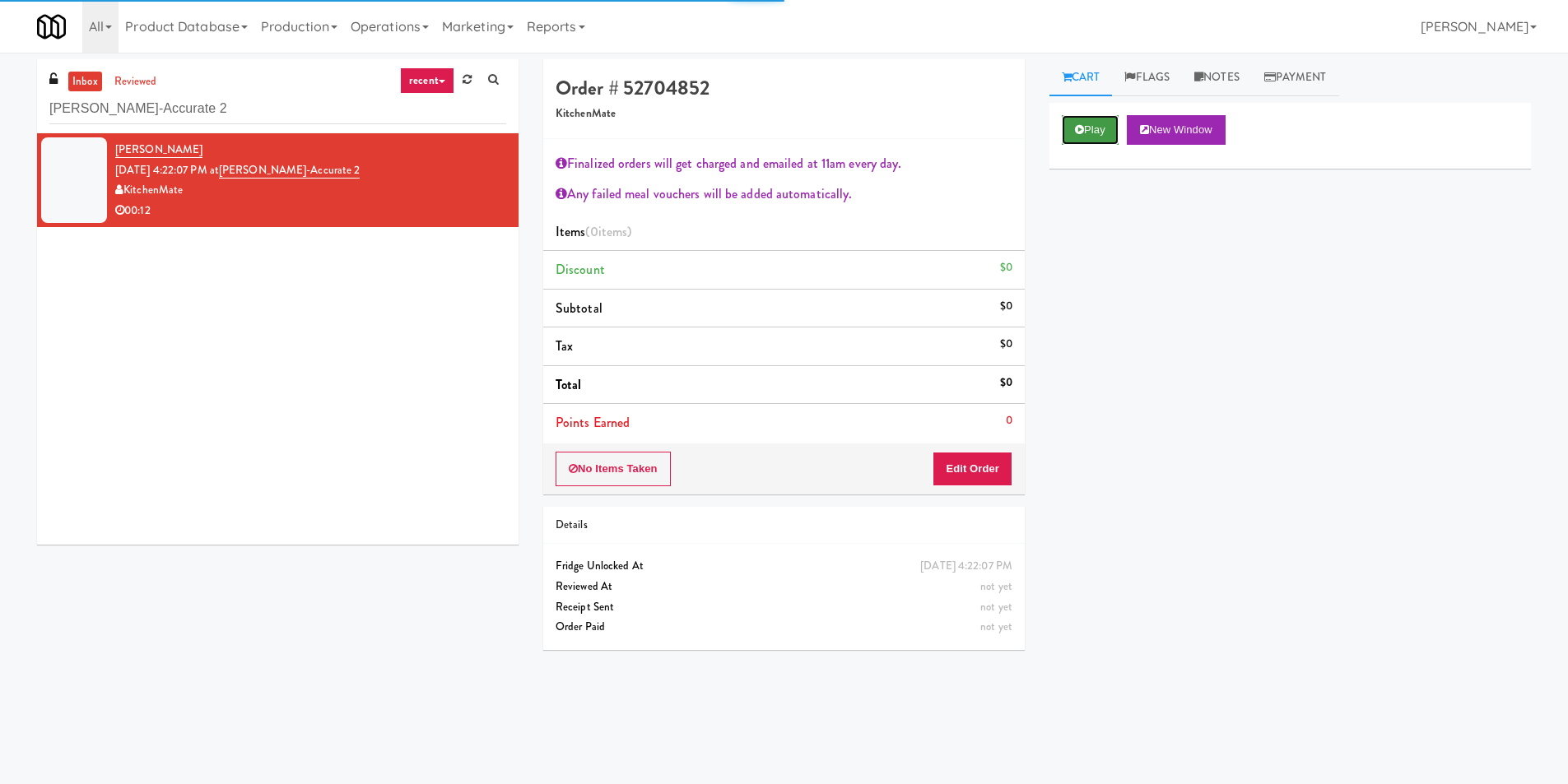
click at [1093, 130] on button "Play" at bounding box center [1090, 130] width 57 height 29
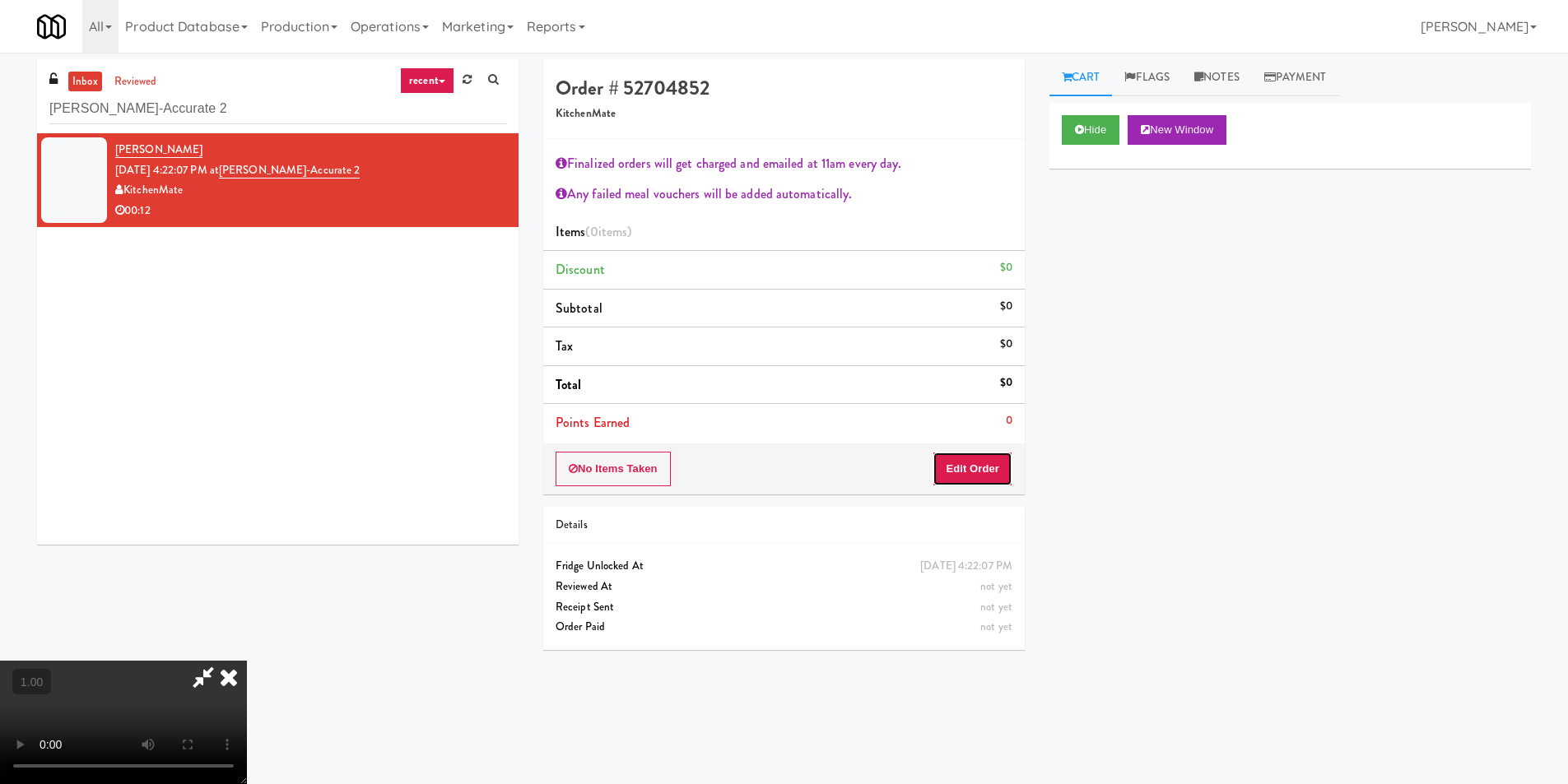
click at [986, 473] on button "Edit Order" at bounding box center [972, 468] width 79 height 34
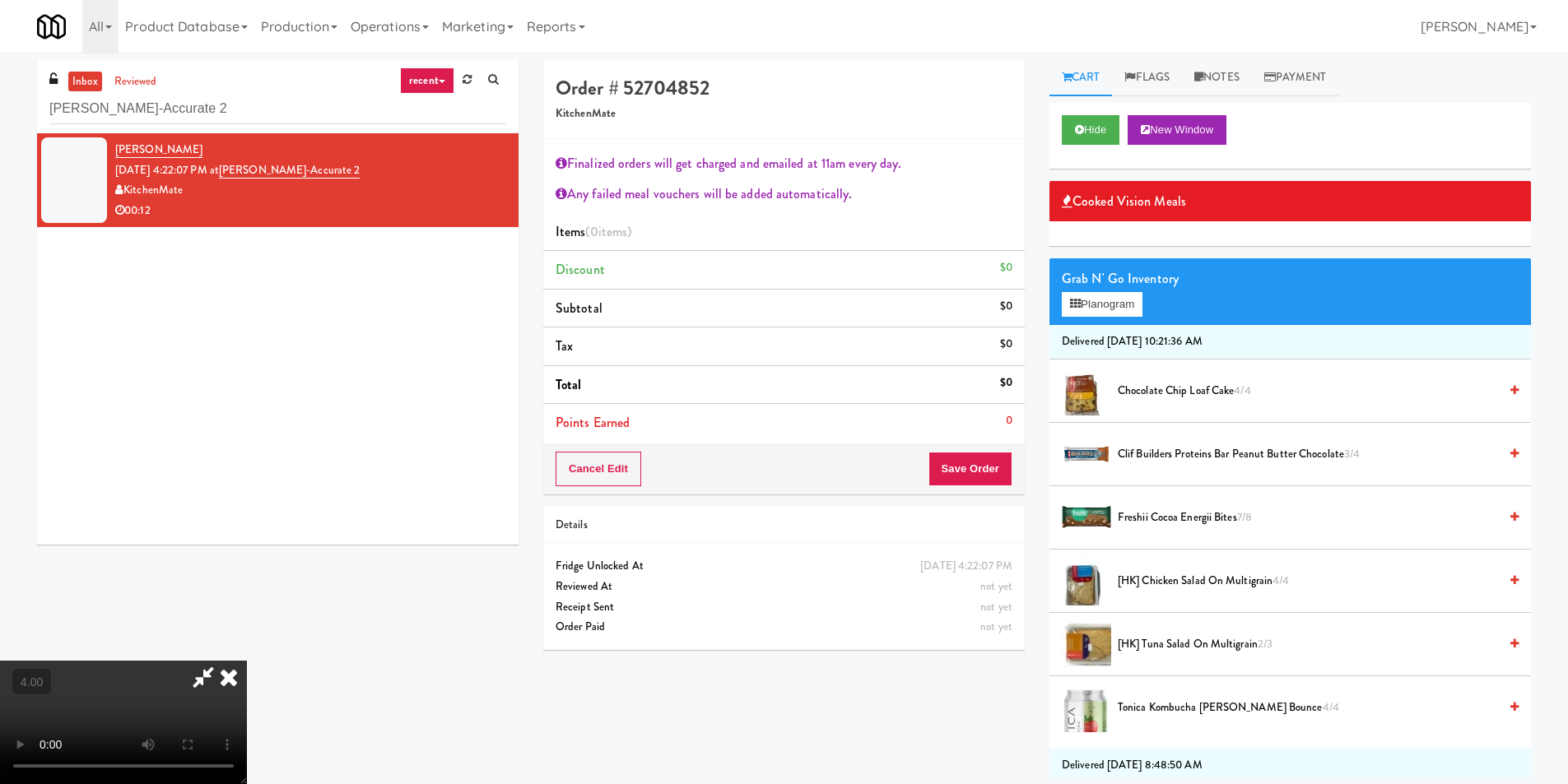
click at [247, 661] on video at bounding box center [124, 722] width 247 height 123
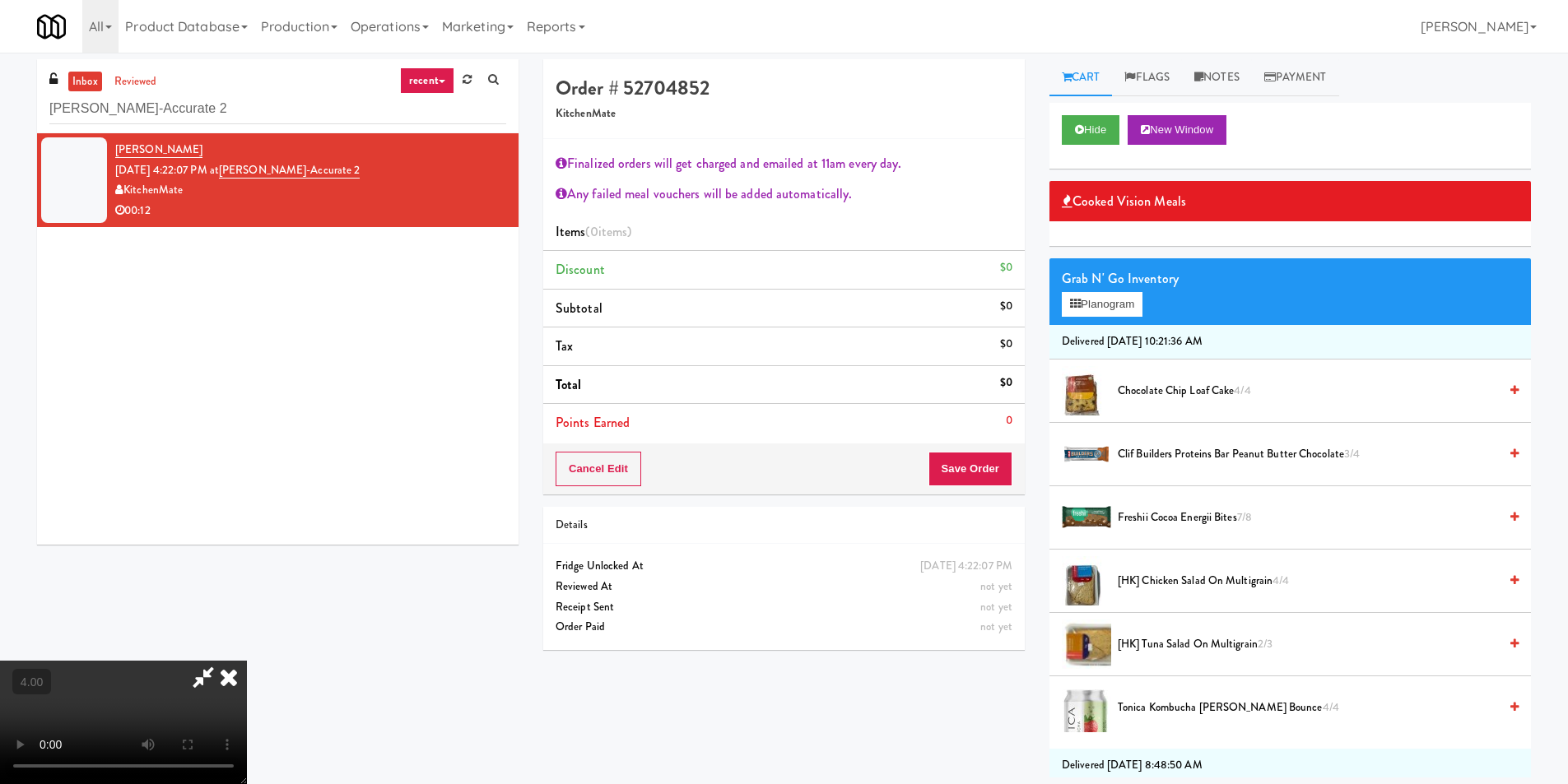
click at [247, 661] on video at bounding box center [124, 722] width 247 height 123
drag, startPoint x: 632, startPoint y: 477, endPoint x: 659, endPoint y: 470, distance: 27.9
click at [247, 661] on video at bounding box center [124, 722] width 247 height 123
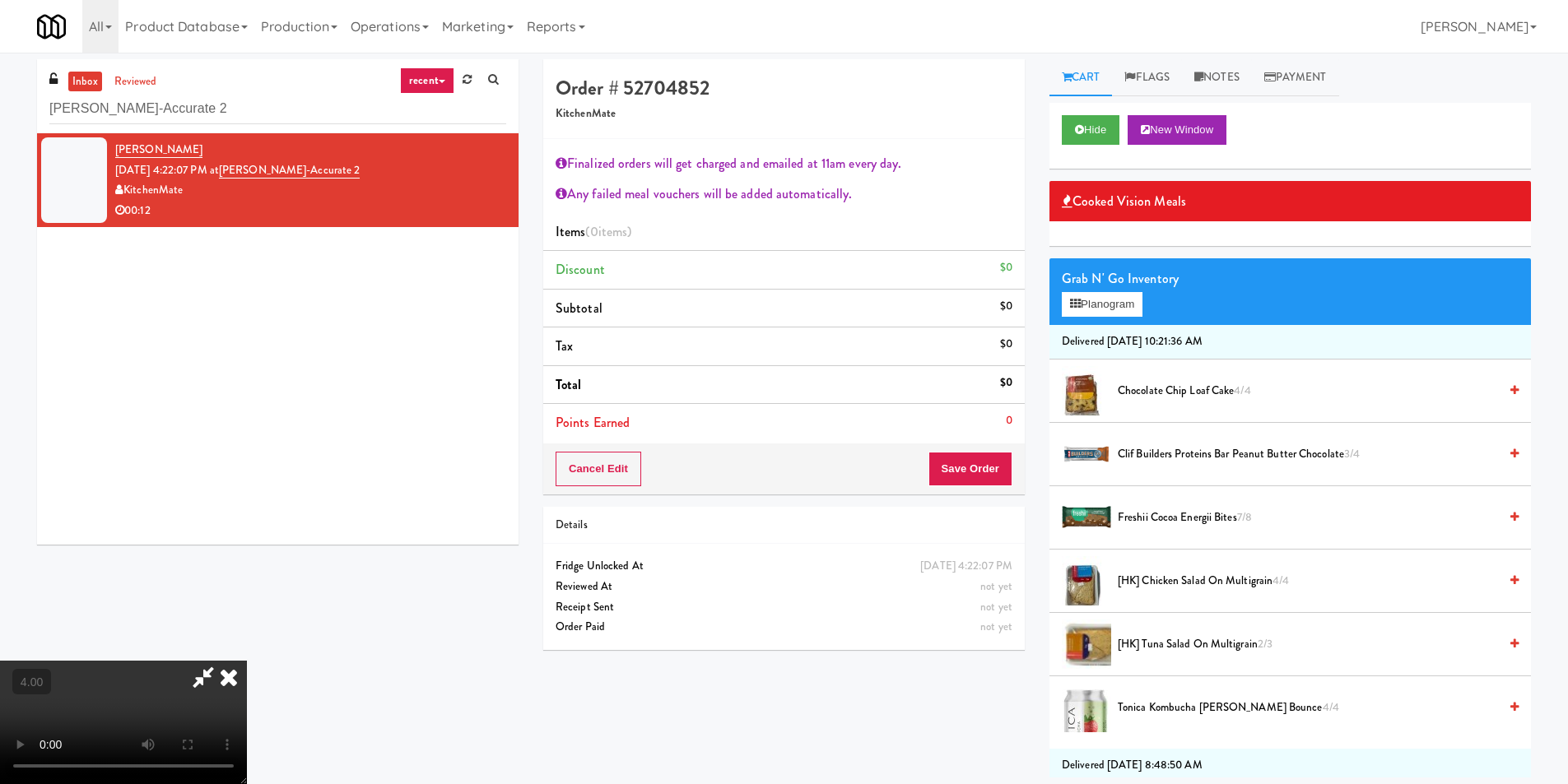
click at [247, 661] on video at bounding box center [124, 722] width 247 height 123
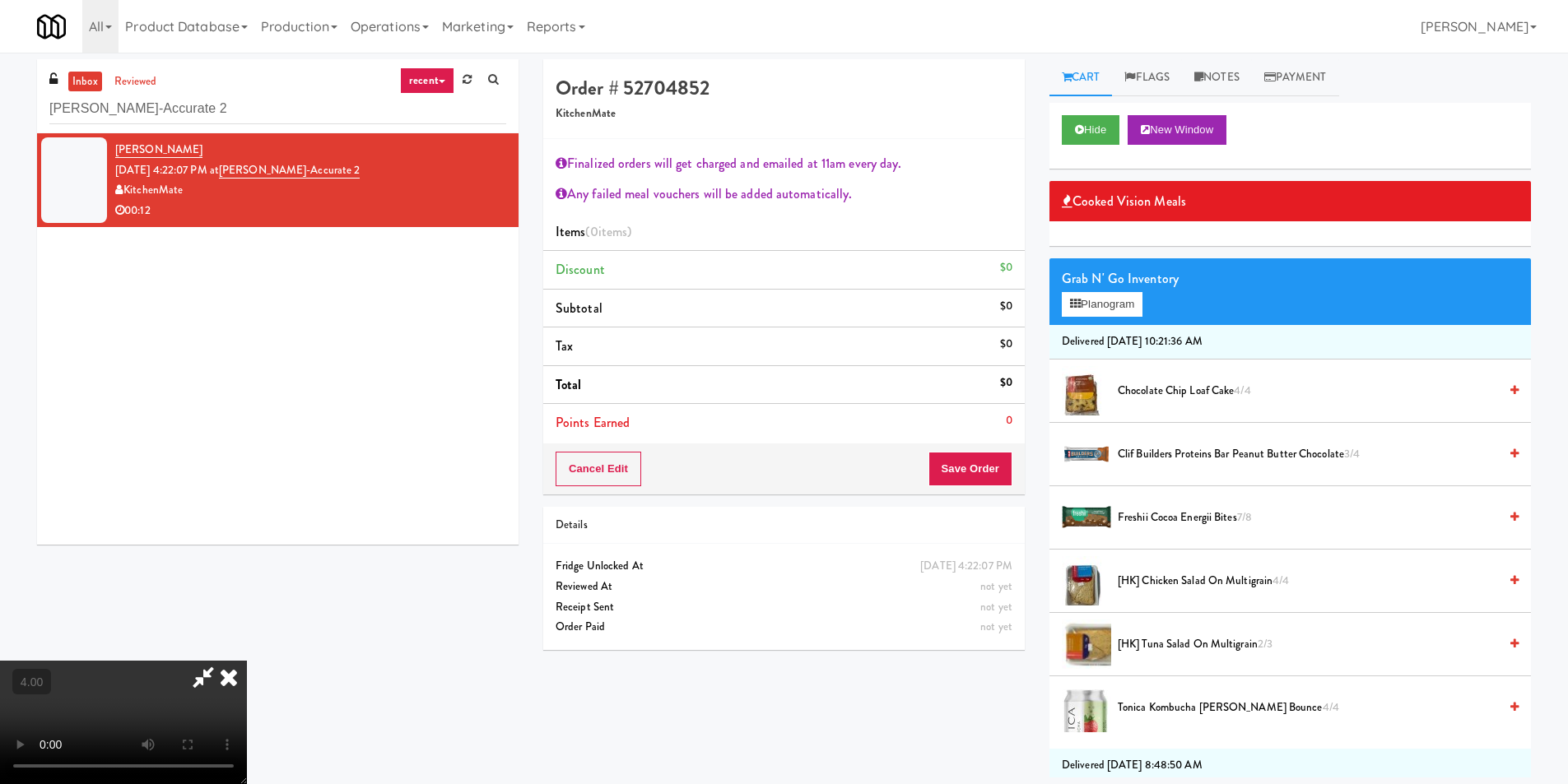
click at [247, 661] on video at bounding box center [124, 722] width 247 height 123
click at [1126, 384] on span "Chocolate Chip Loaf Cake 4/4" at bounding box center [1308, 391] width 380 height 21
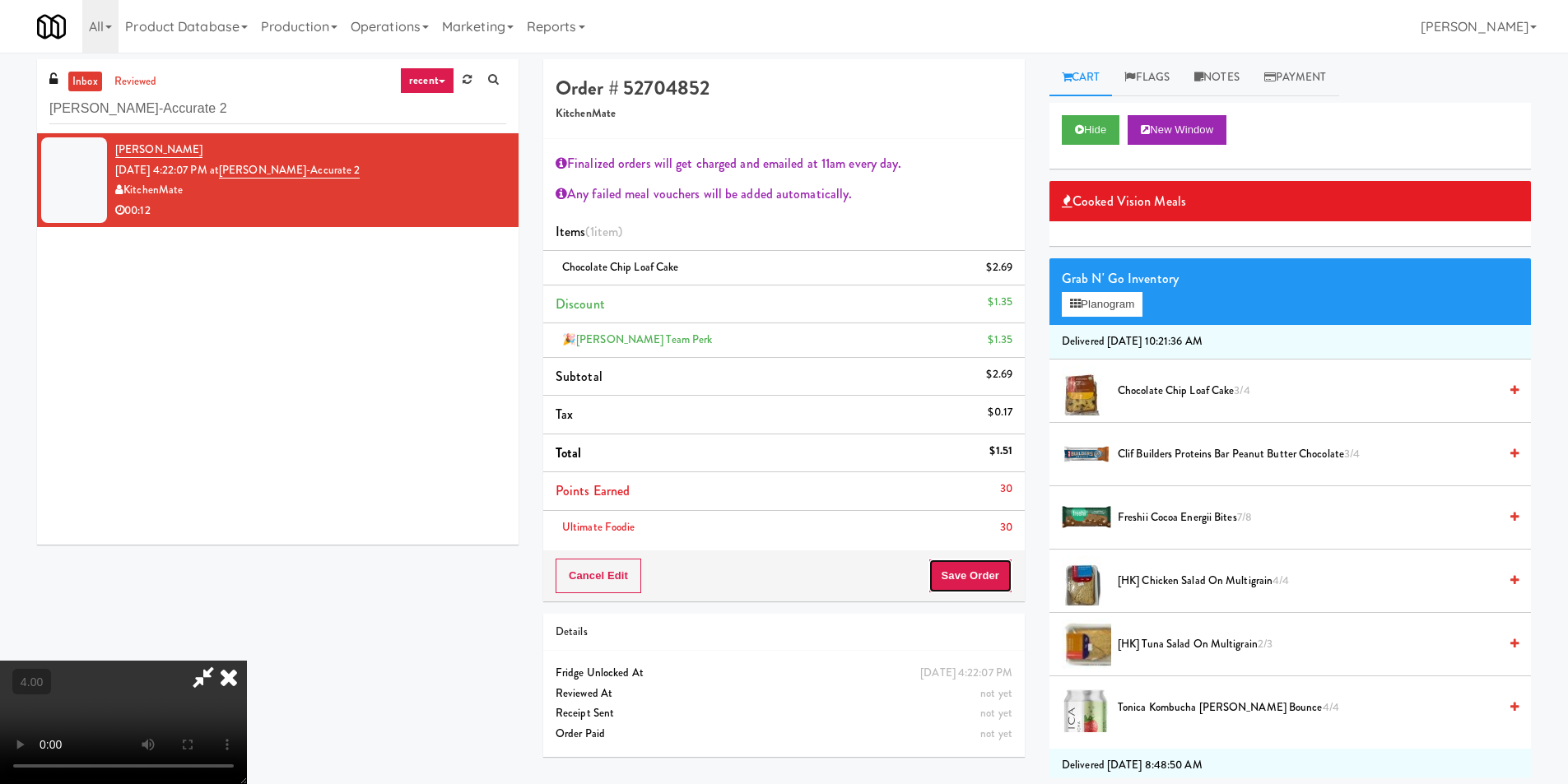
click at [971, 571] on button "Save Order" at bounding box center [971, 575] width 84 height 34
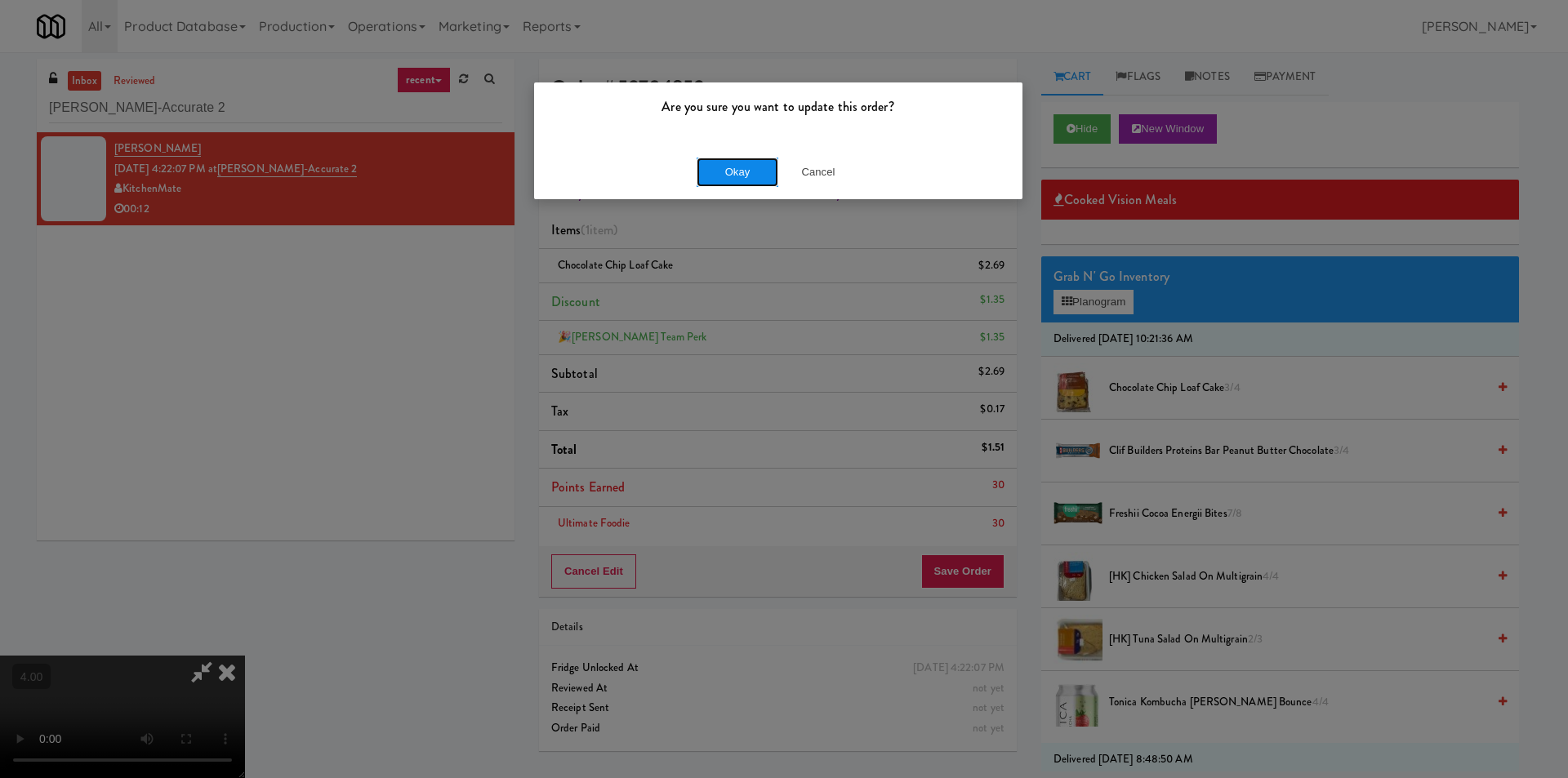
click at [725, 181] on button "Okay" at bounding box center [737, 172] width 82 height 29
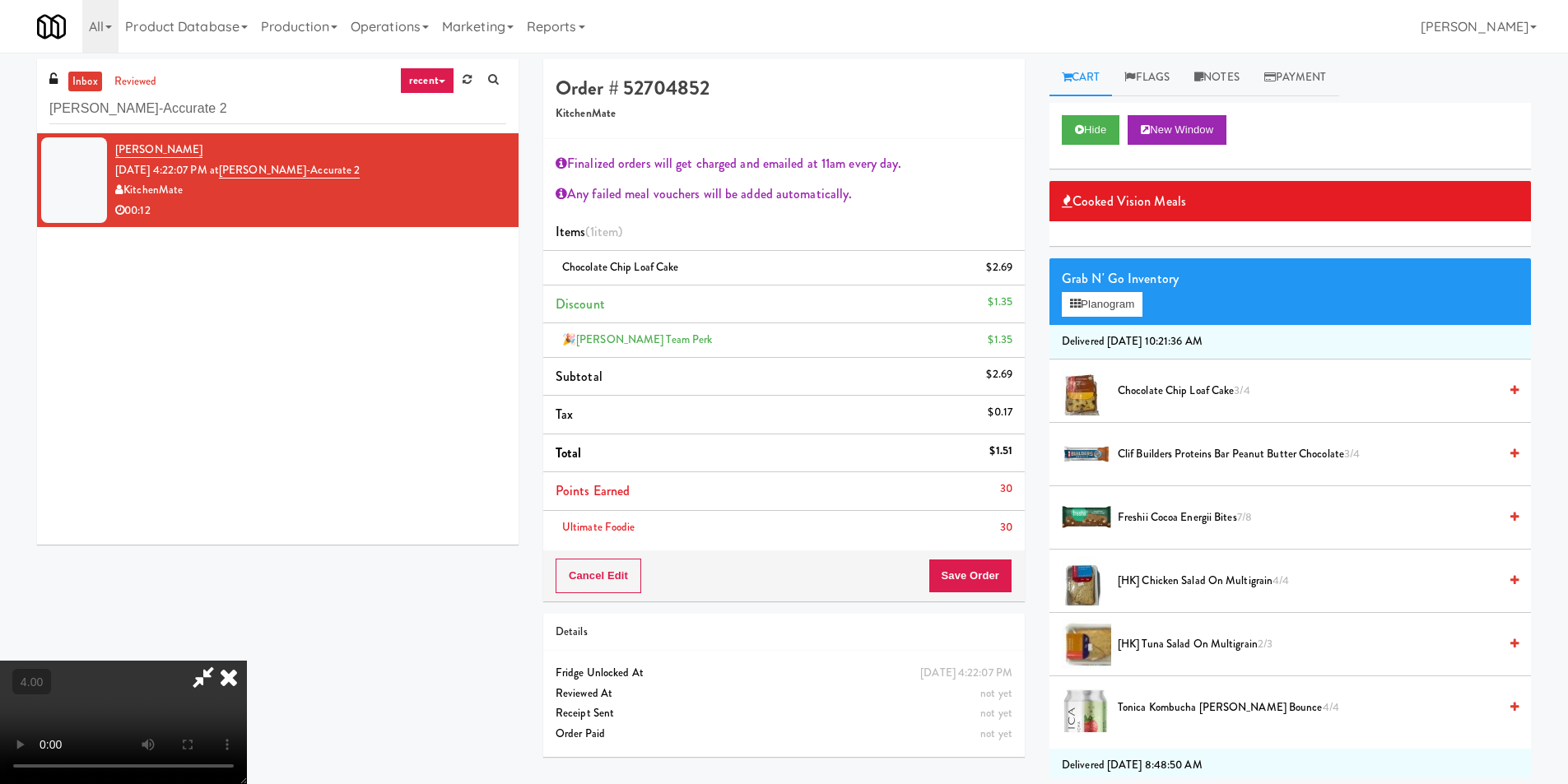
click at [247, 661] on icon at bounding box center [228, 677] width 36 height 33
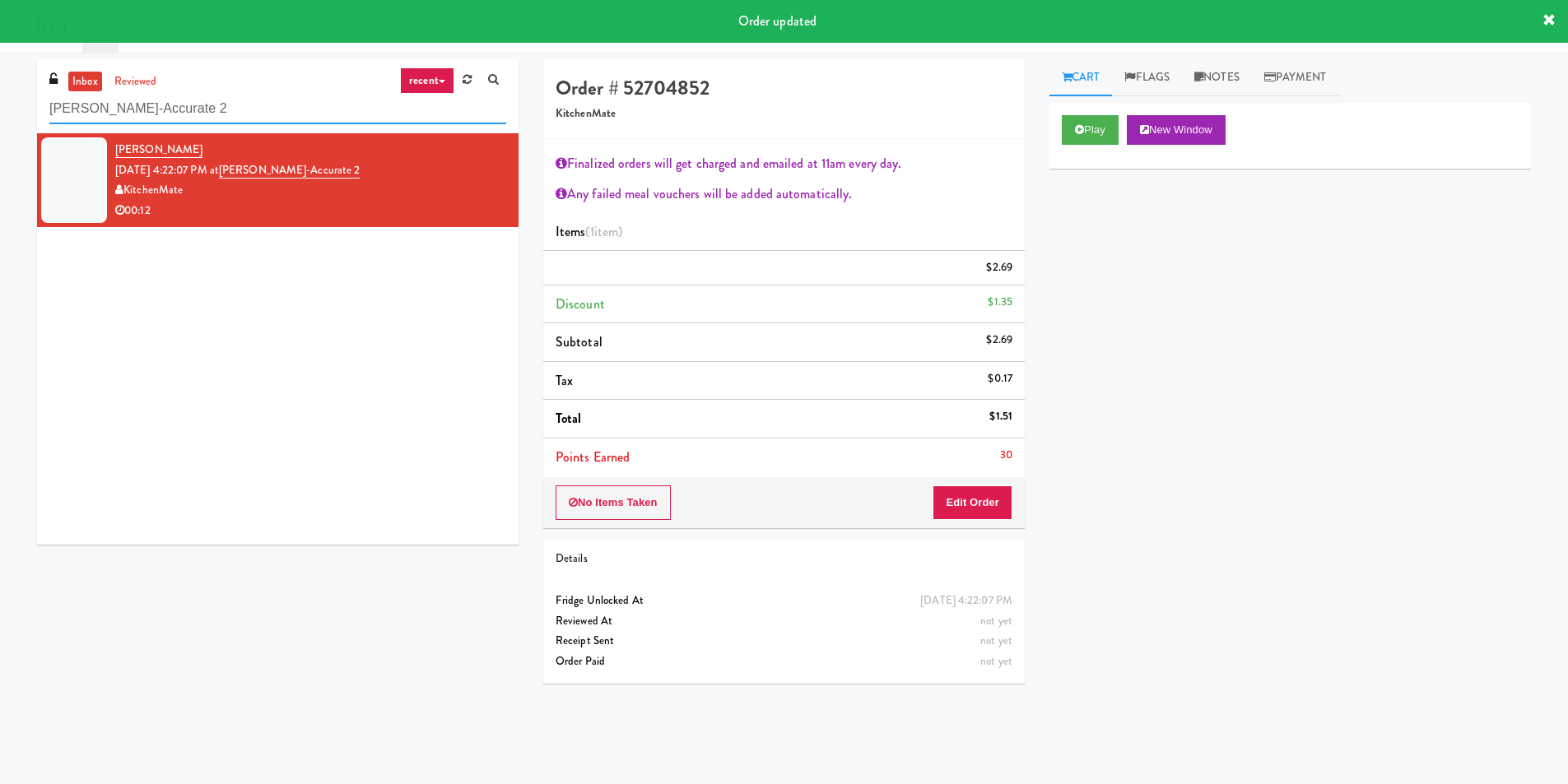
paste input "1000 S Clark - Left - Fridge"
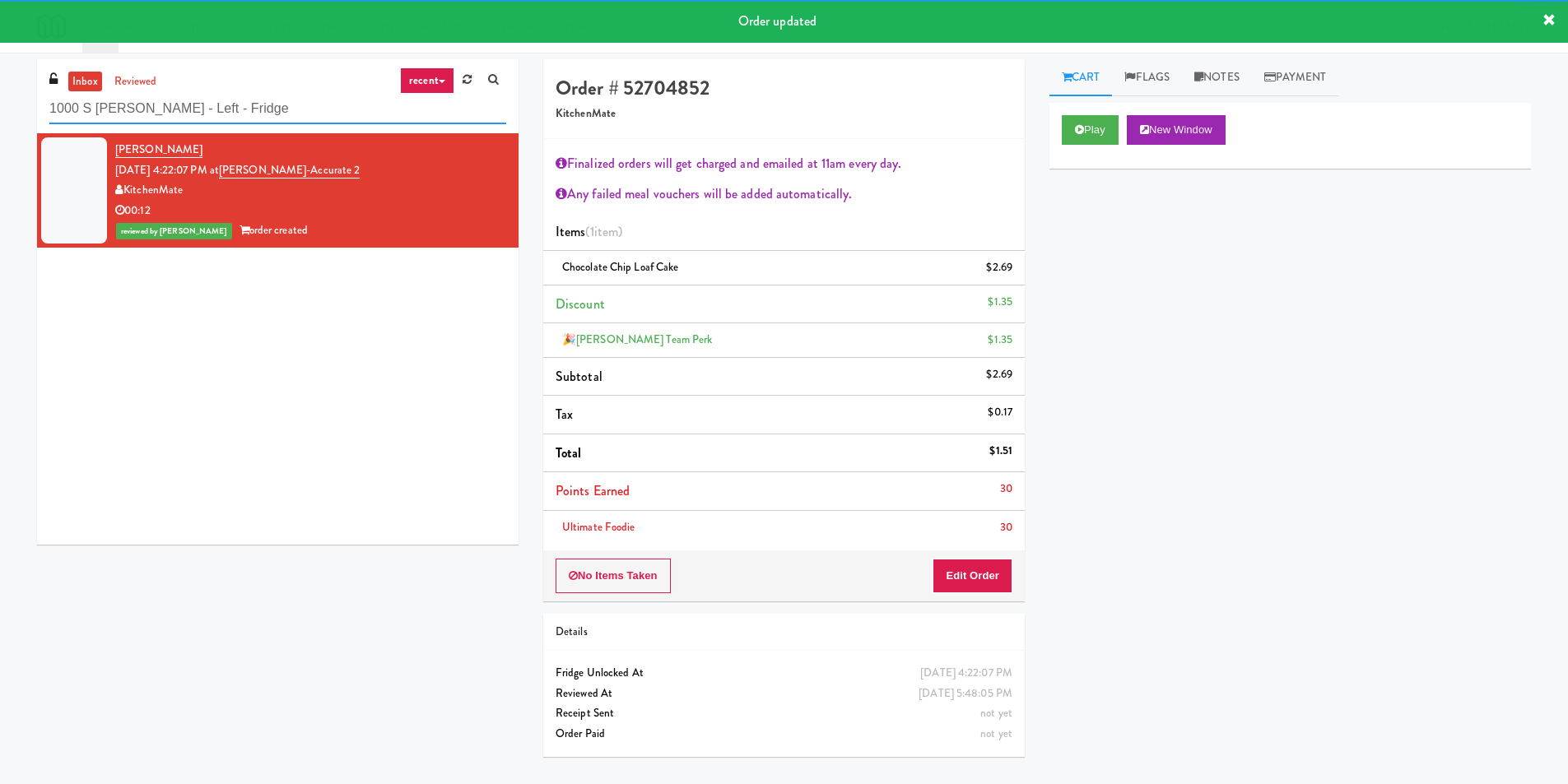
drag, startPoint x: 317, startPoint y: 121, endPoint x: 100, endPoint y: 167, distance: 221.8
click at [0, 113] on div "inbox reviewed recent all unclear take inventory issue suspicious failed recent…" at bounding box center [784, 414] width 1568 height 710
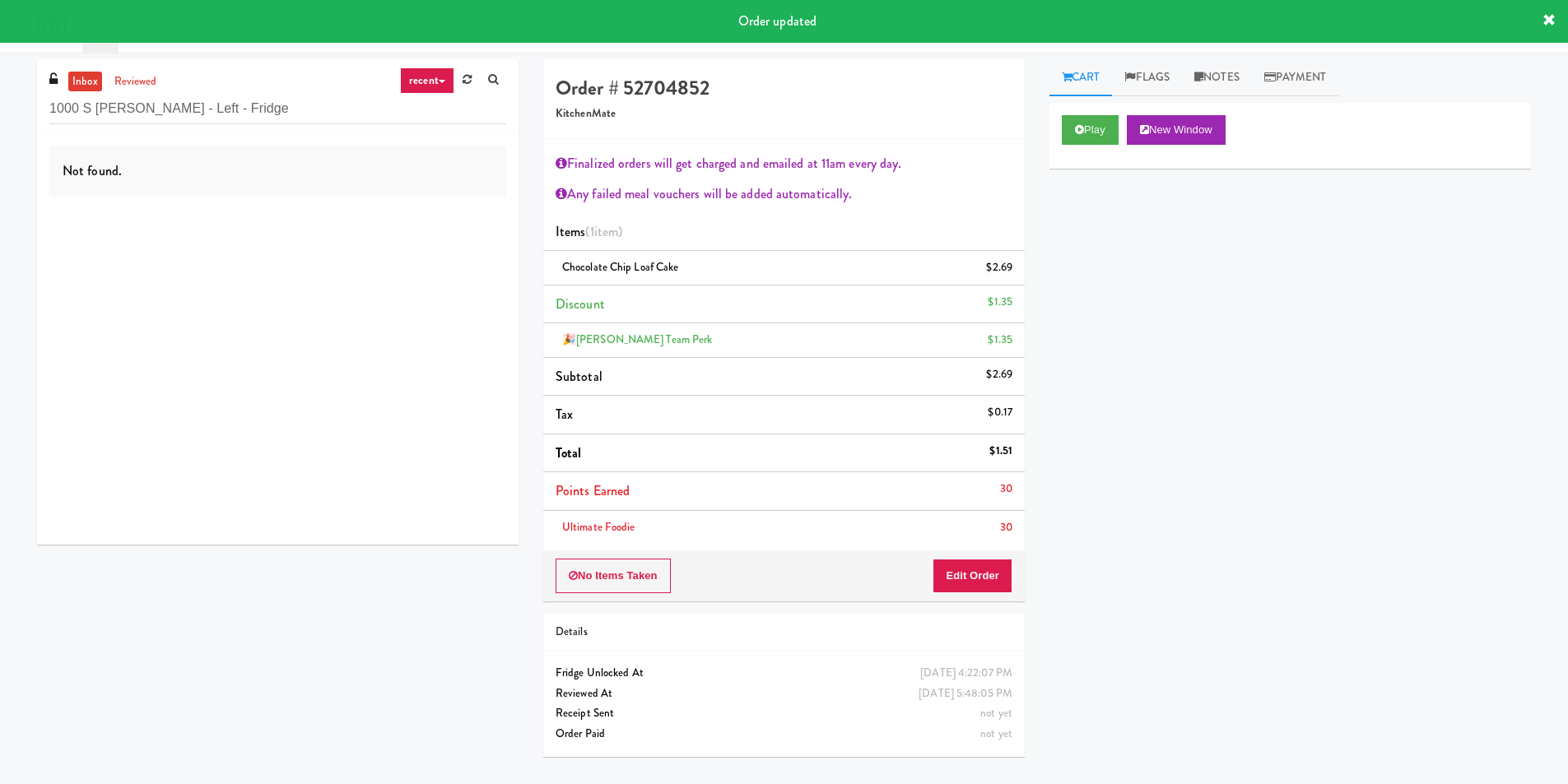
click at [443, 220] on div "Not found." at bounding box center [278, 339] width 481 height 412
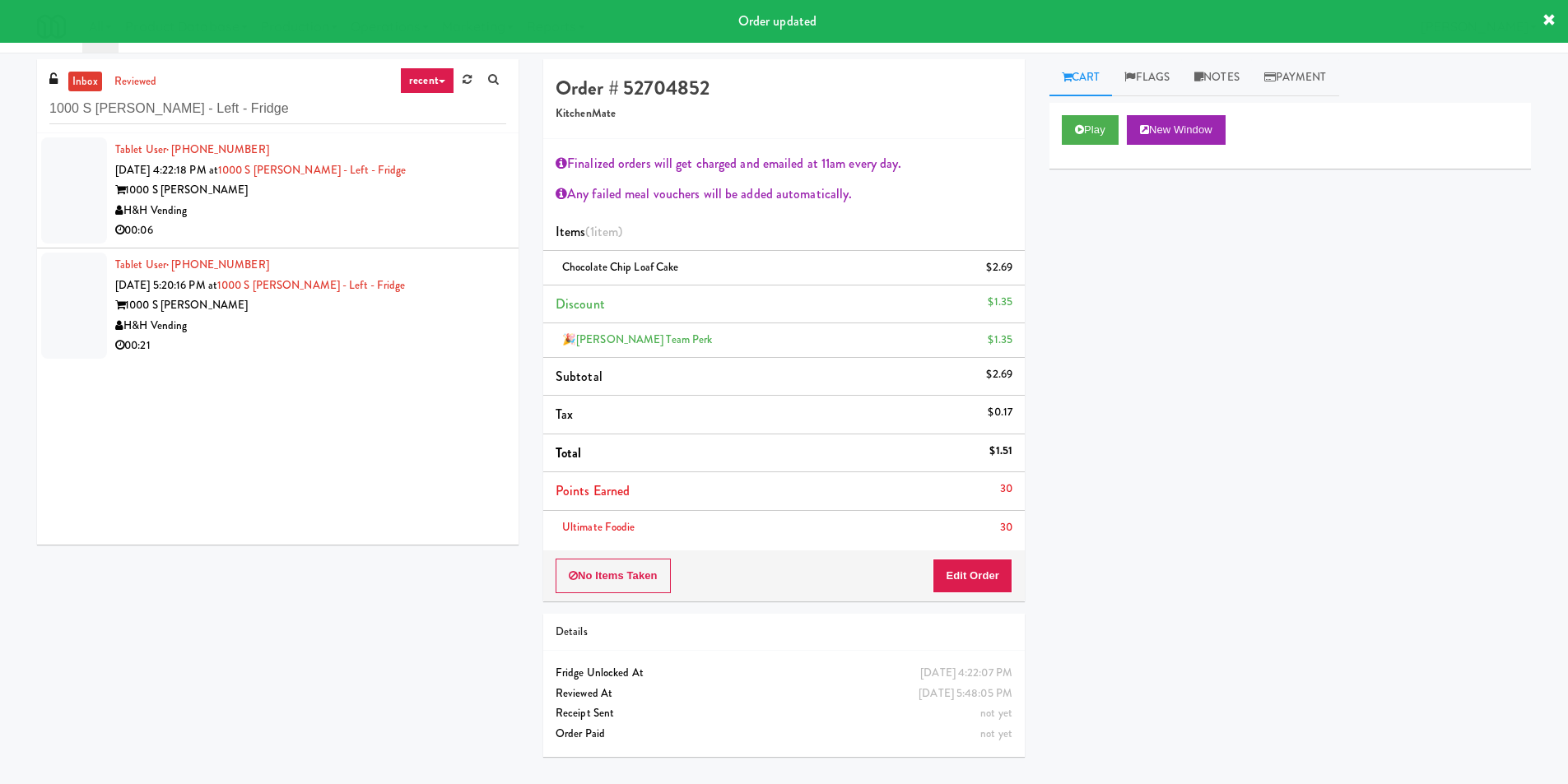
click at [453, 215] on div "H&H Vending" at bounding box center [311, 211] width 391 height 21
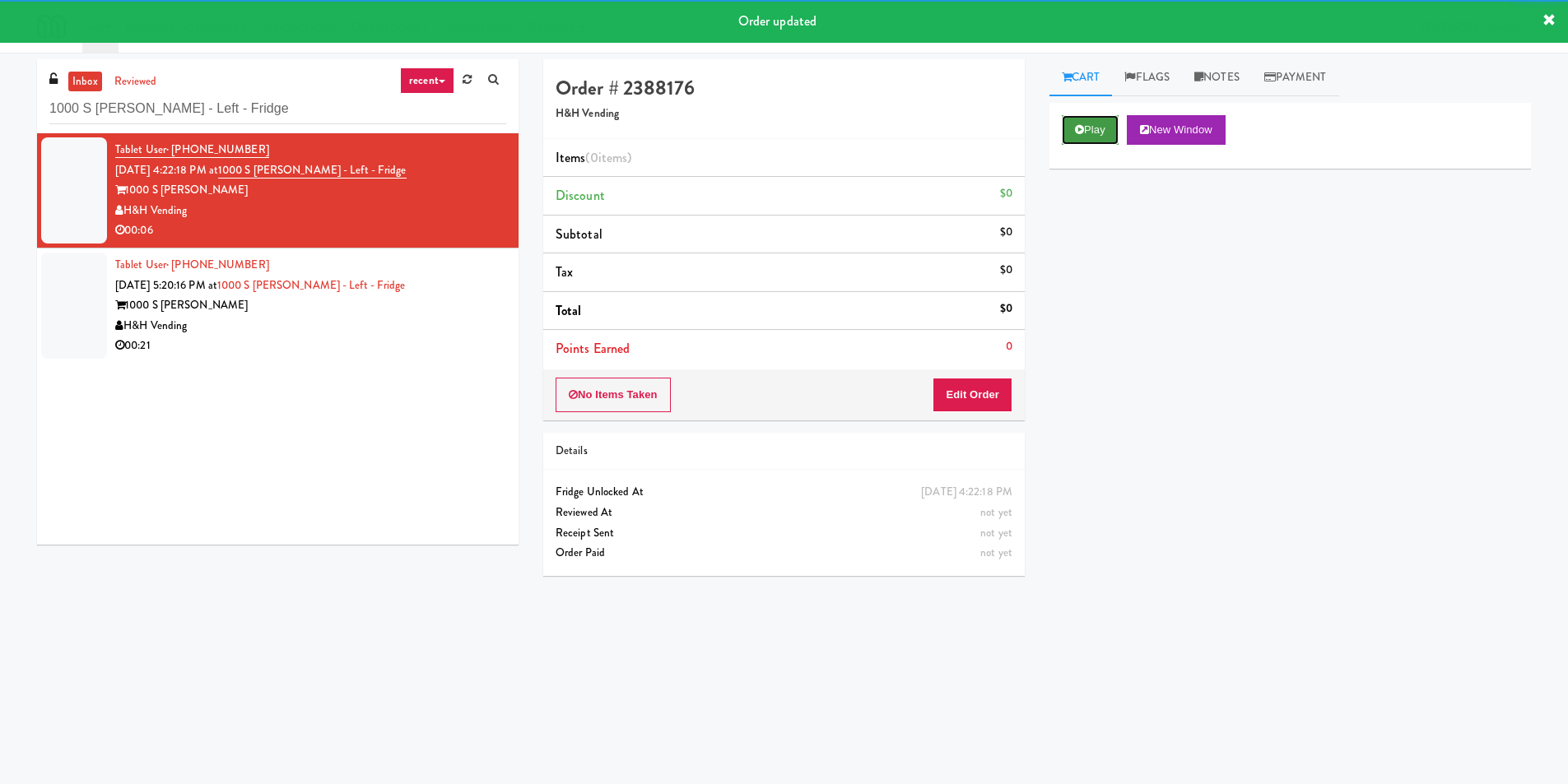
click at [1102, 123] on button "Play" at bounding box center [1090, 130] width 57 height 29
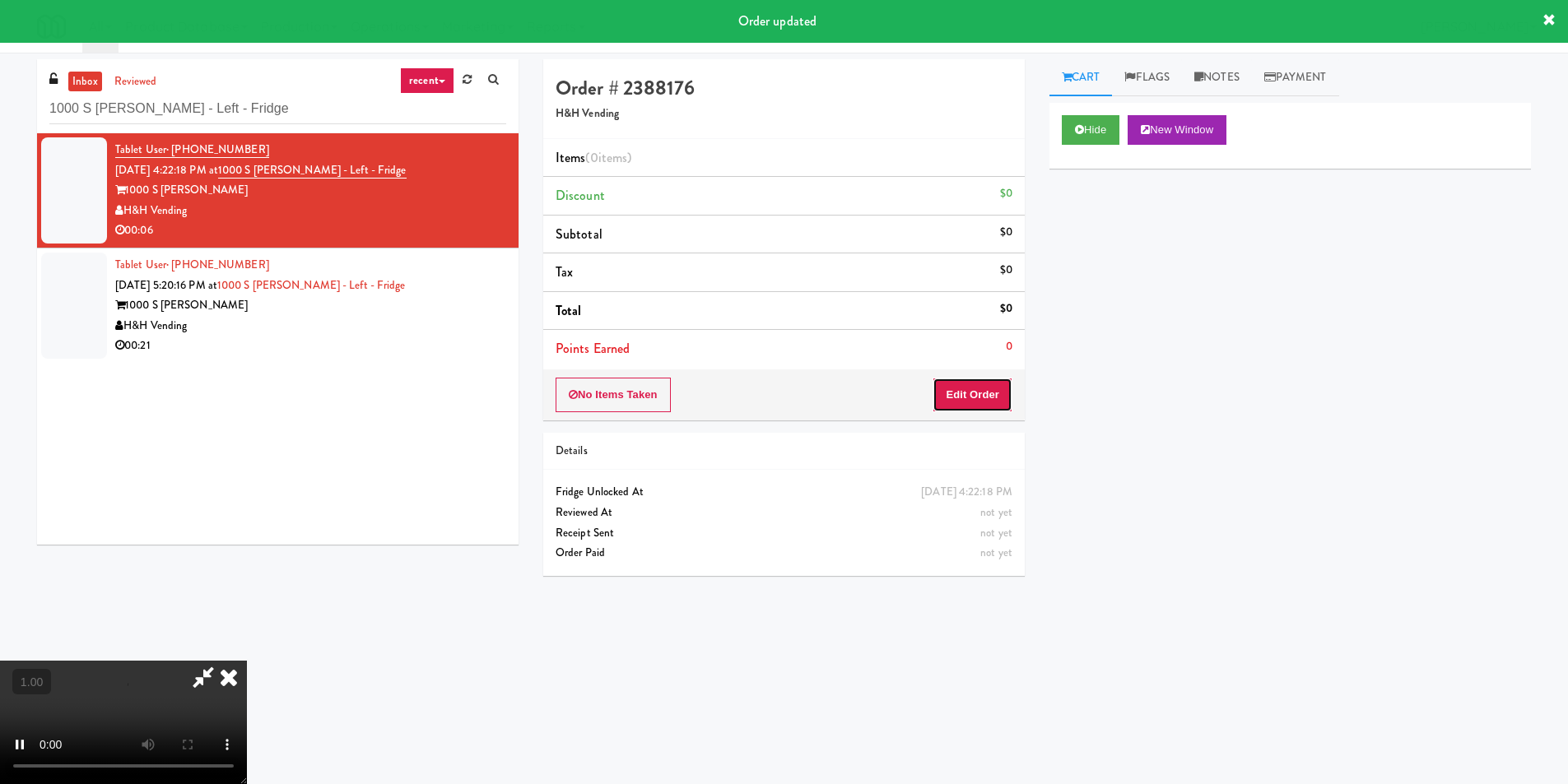
click at [1007, 399] on button "Edit Order" at bounding box center [972, 394] width 79 height 34
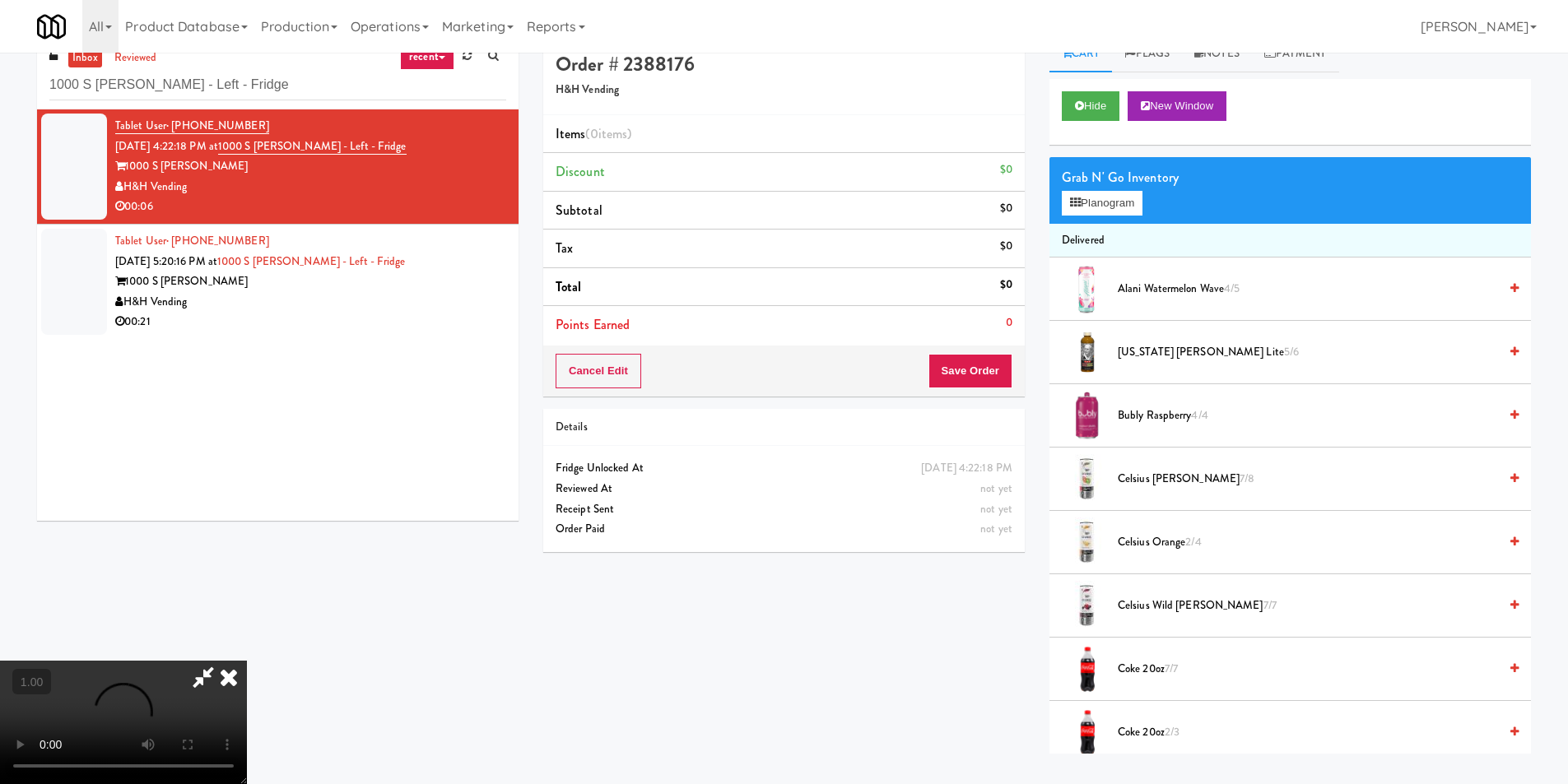
scroll to position [53, 0]
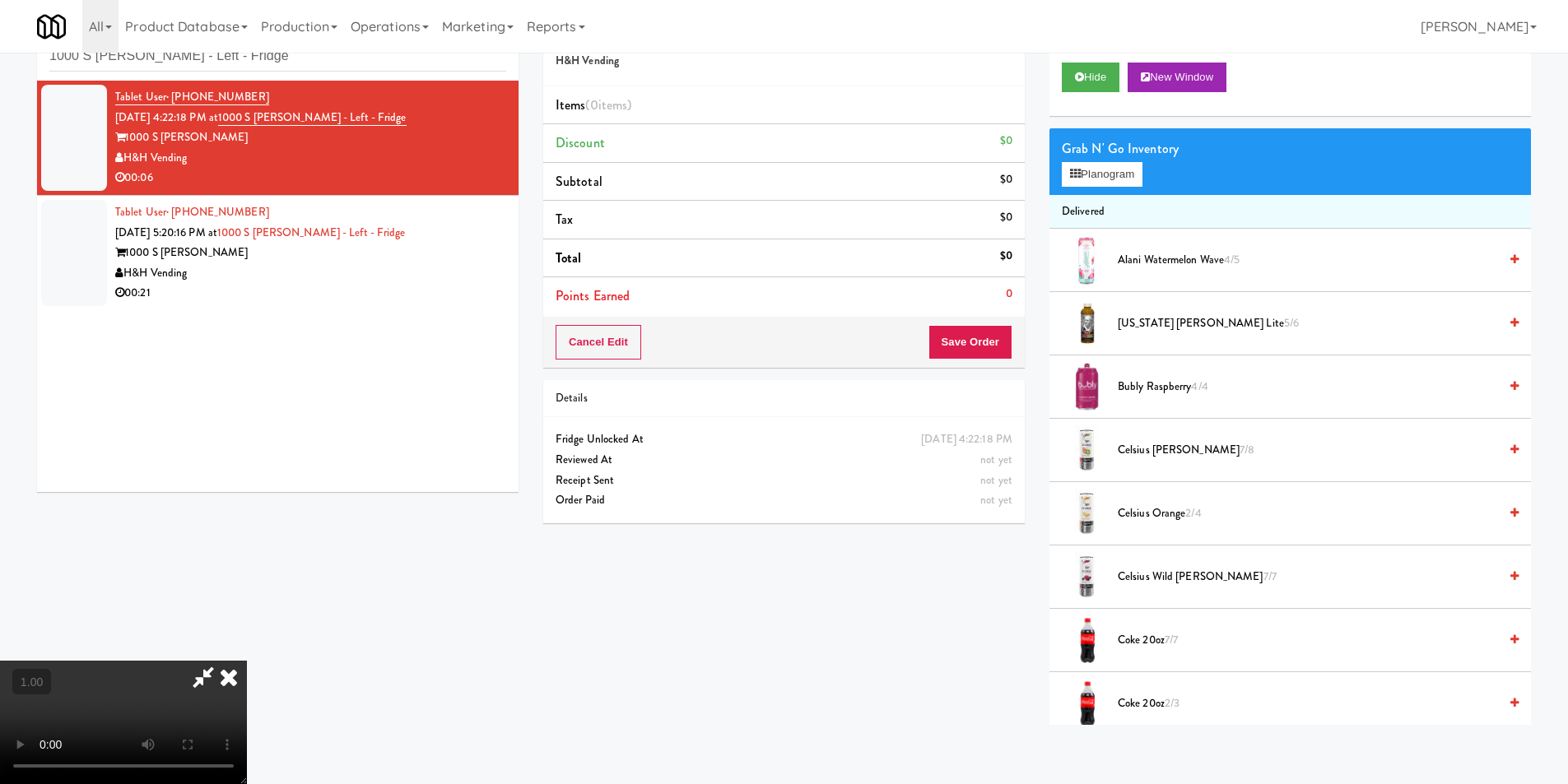
drag, startPoint x: 494, startPoint y: 555, endPoint x: 498, endPoint y: 624, distance: 69.1
click at [247, 661] on video at bounding box center [124, 722] width 247 height 123
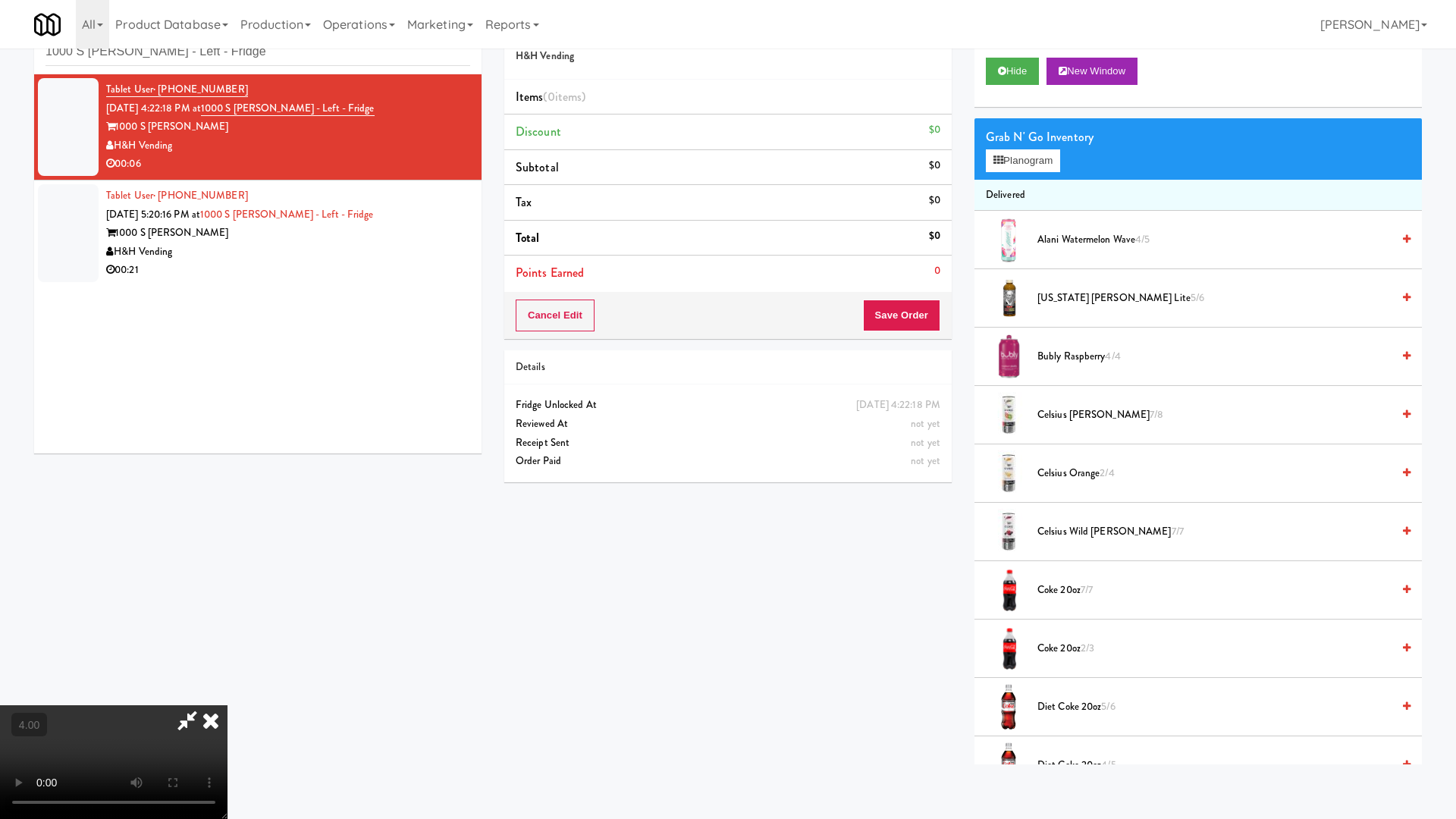
click at [228, 705] on video at bounding box center [114, 762] width 228 height 114
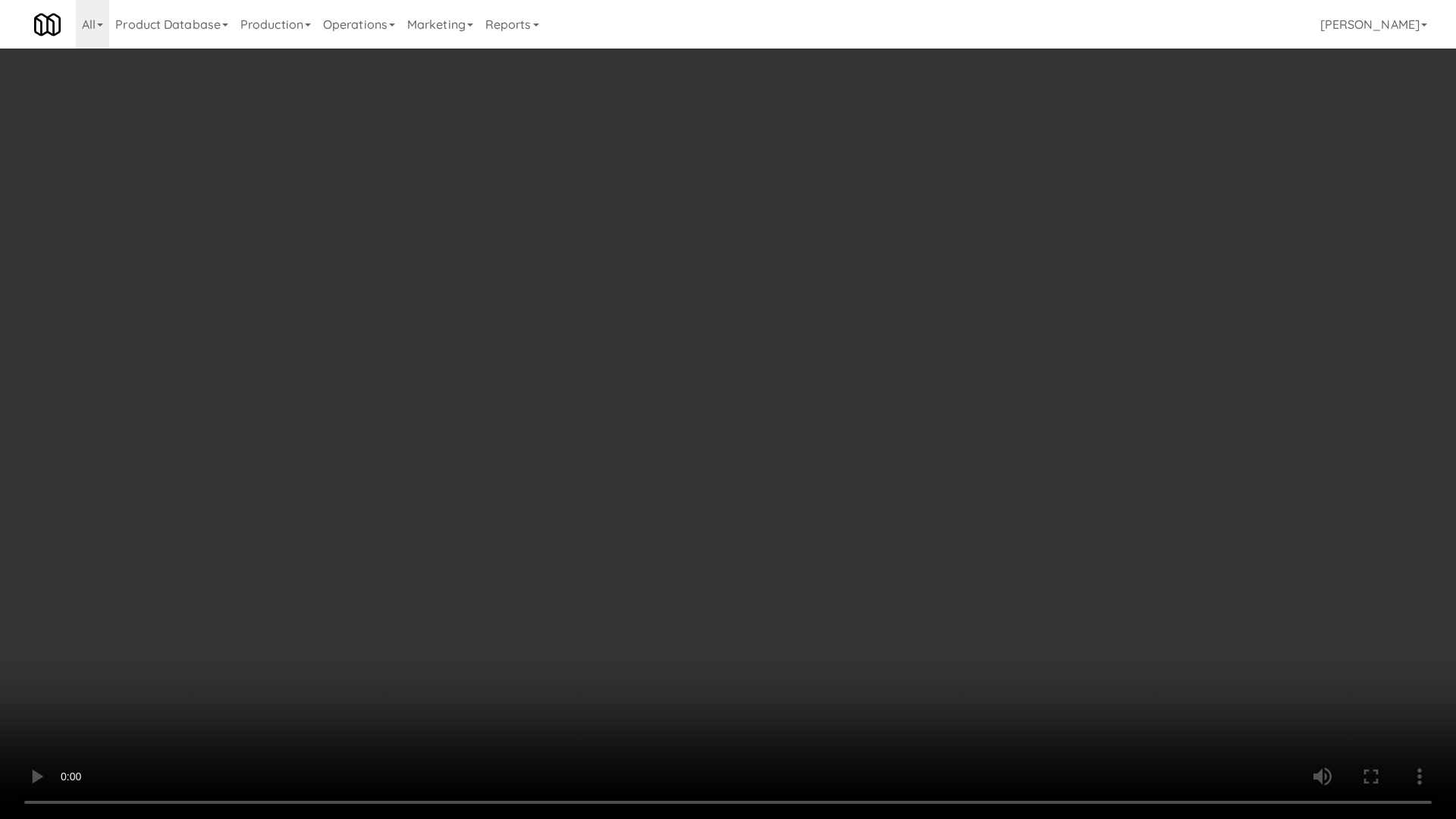
click at [751, 442] on video at bounding box center [728, 409] width 1456 height 819
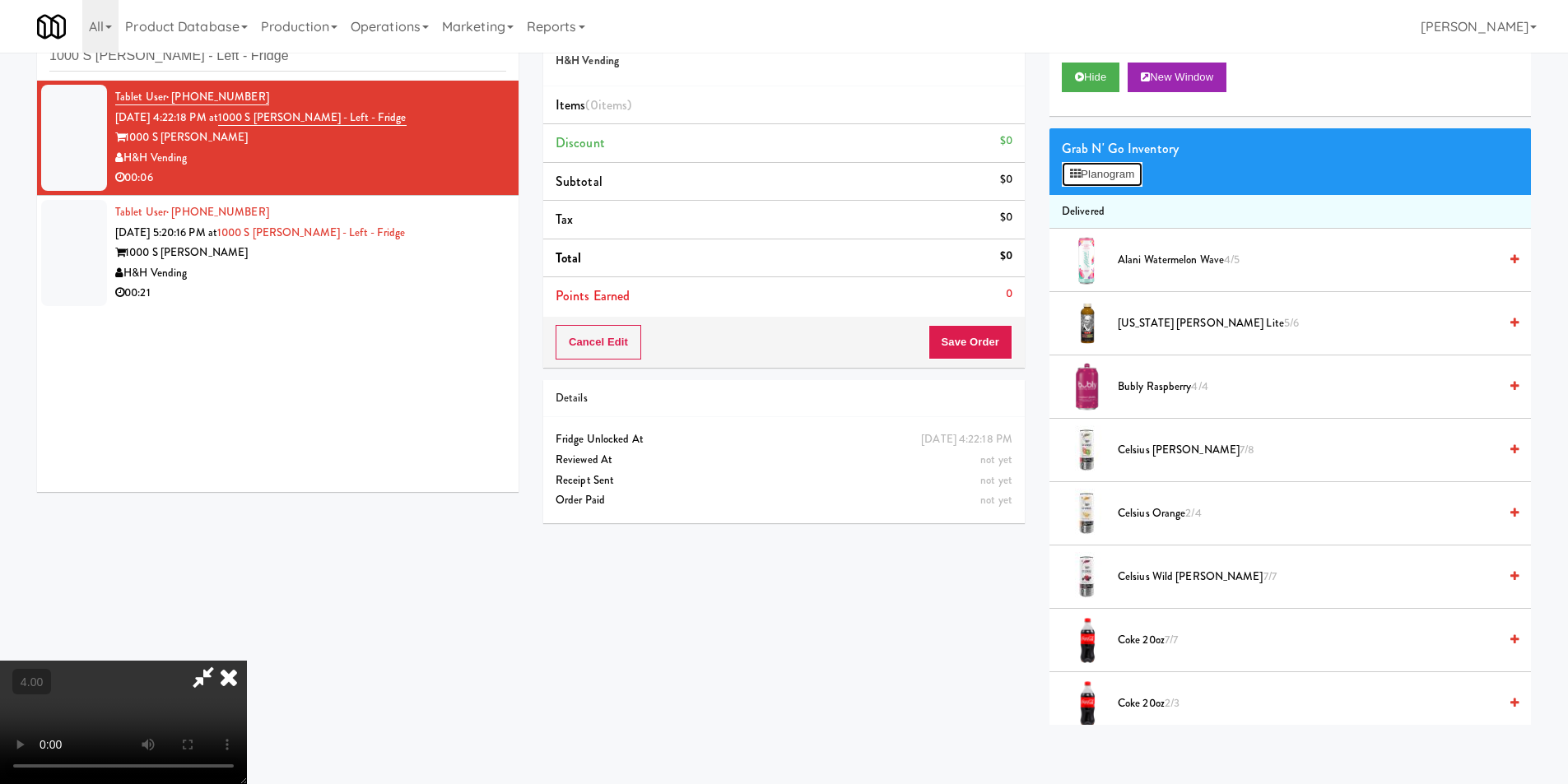
drag, startPoint x: 1126, startPoint y: 172, endPoint x: 1101, endPoint y: 178, distance: 25.7
click at [1125, 172] on button "Planogram" at bounding box center [1102, 173] width 80 height 24
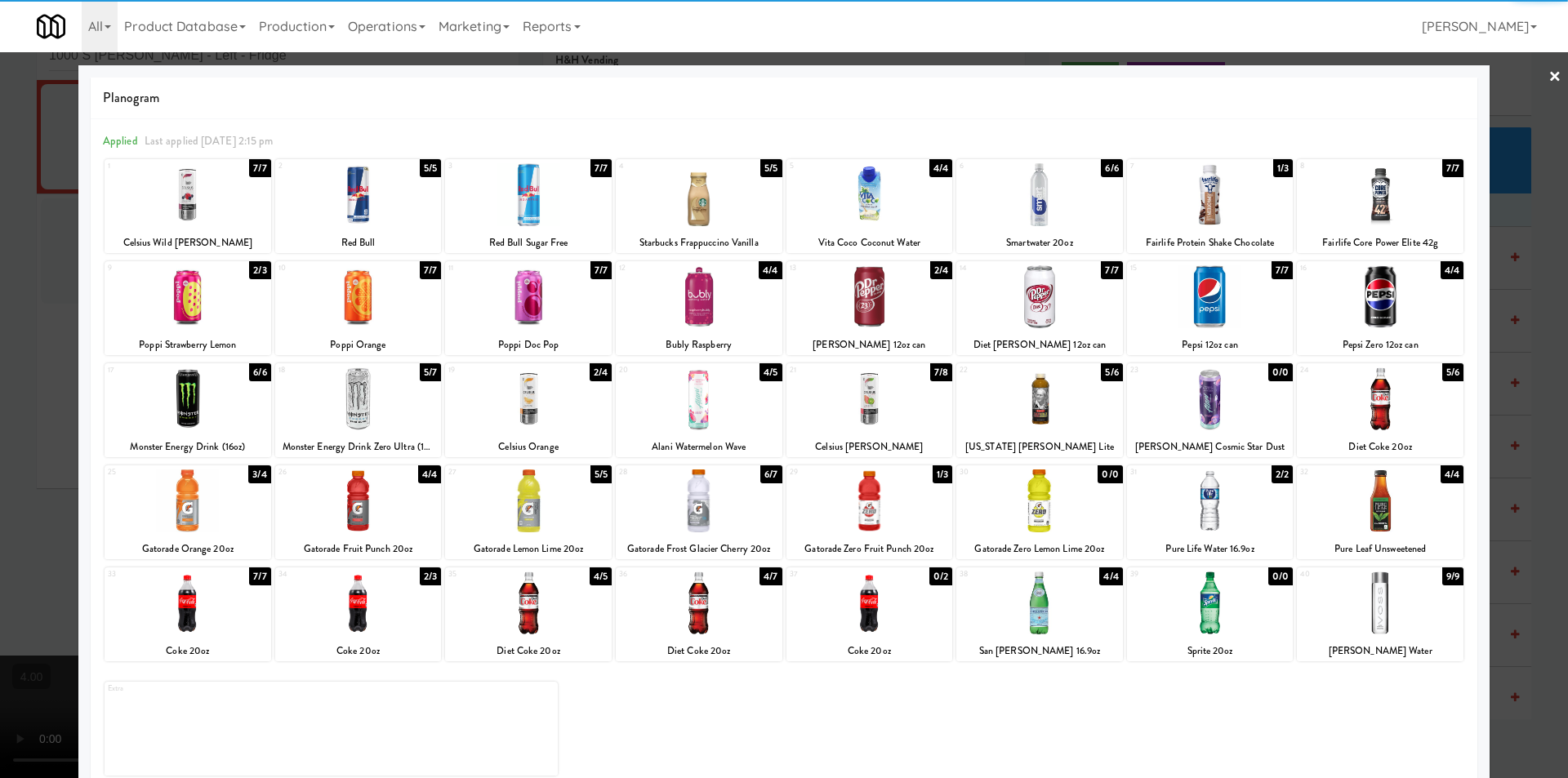
click at [704, 598] on div at bounding box center [698, 603] width 166 height 63
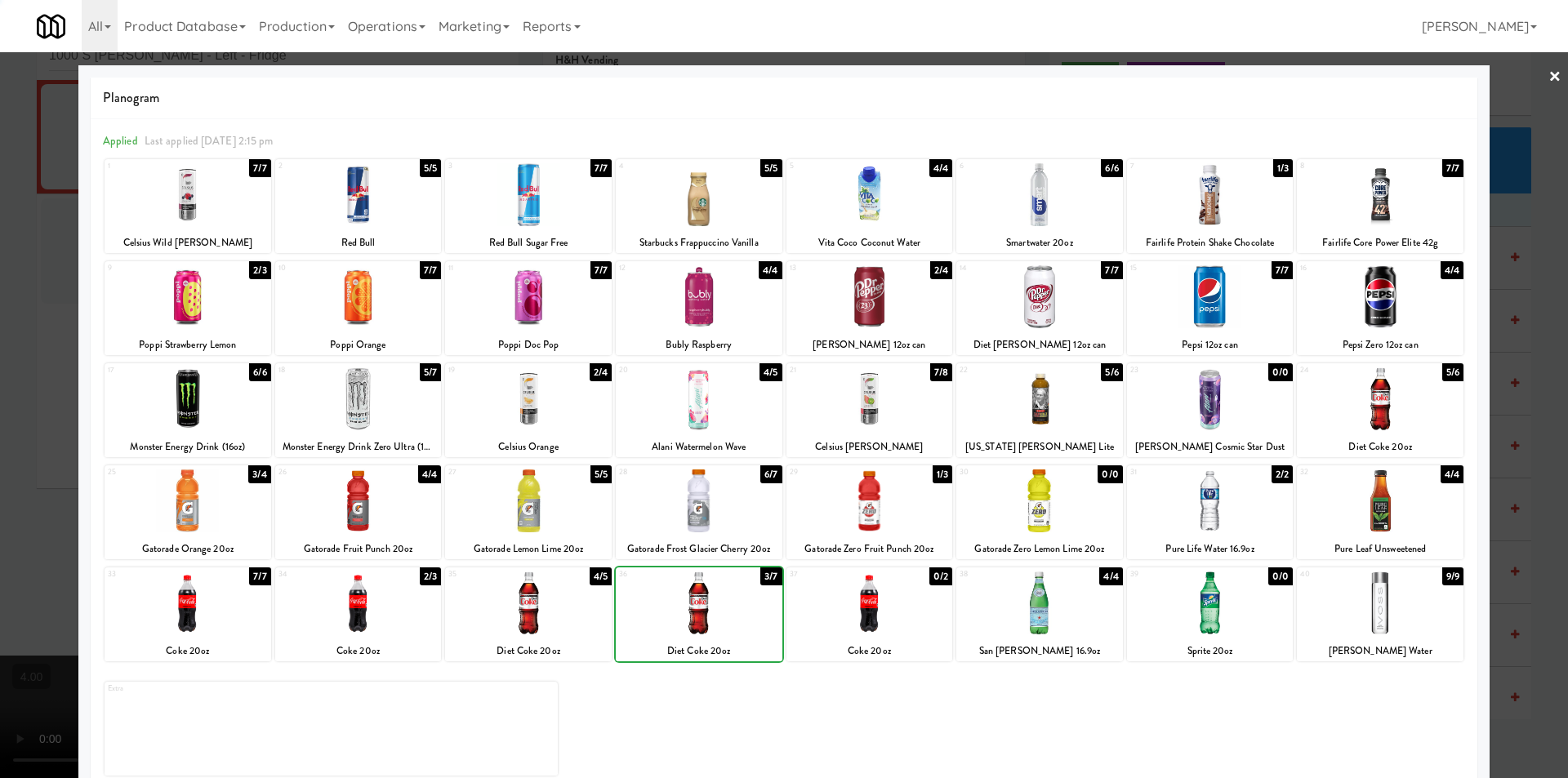
drag, startPoint x: 0, startPoint y: 322, endPoint x: 388, endPoint y: 437, distance: 404.7
click at [8, 325] on div at bounding box center [784, 389] width 1568 height 778
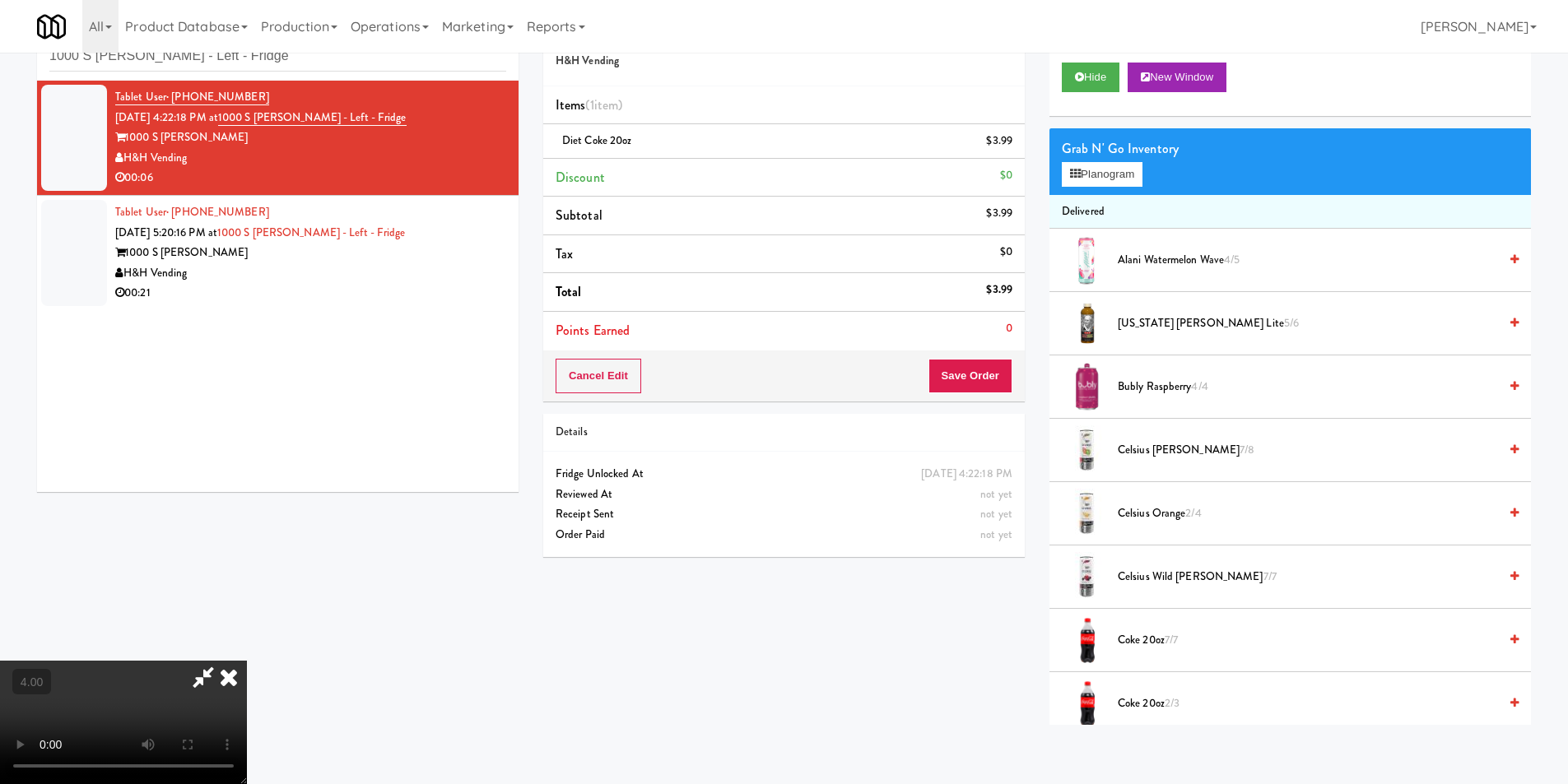
click at [992, 357] on div "Cancel Edit Save Order" at bounding box center [784, 376] width 481 height 51
click at [247, 661] on video at bounding box center [124, 722] width 247 height 123
click at [1017, 381] on div "Cancel Edit Save Order" at bounding box center [784, 376] width 481 height 51
click at [991, 369] on button "Save Order" at bounding box center [971, 375] width 84 height 34
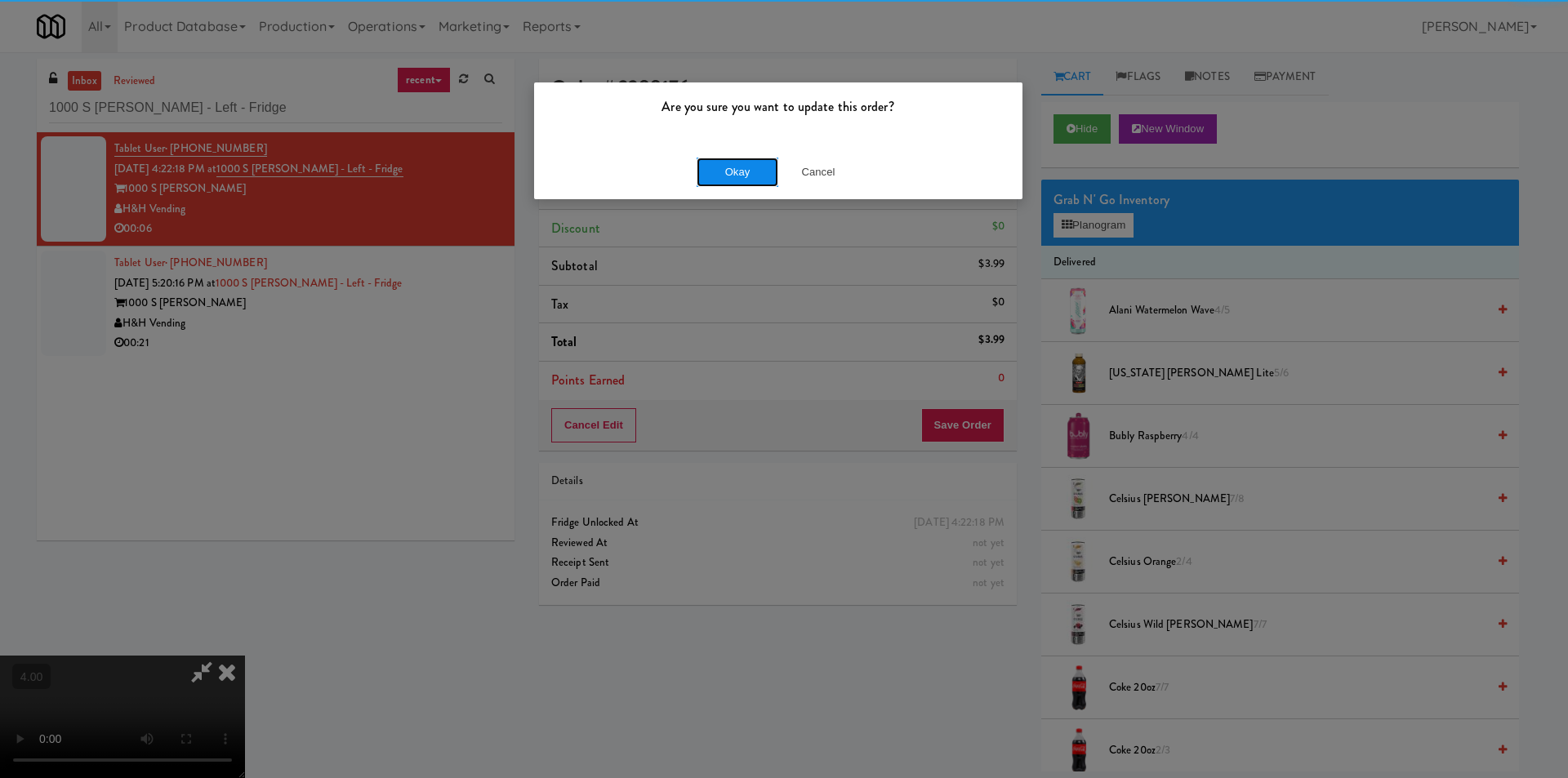
click at [713, 165] on button "Okay" at bounding box center [737, 172] width 82 height 29
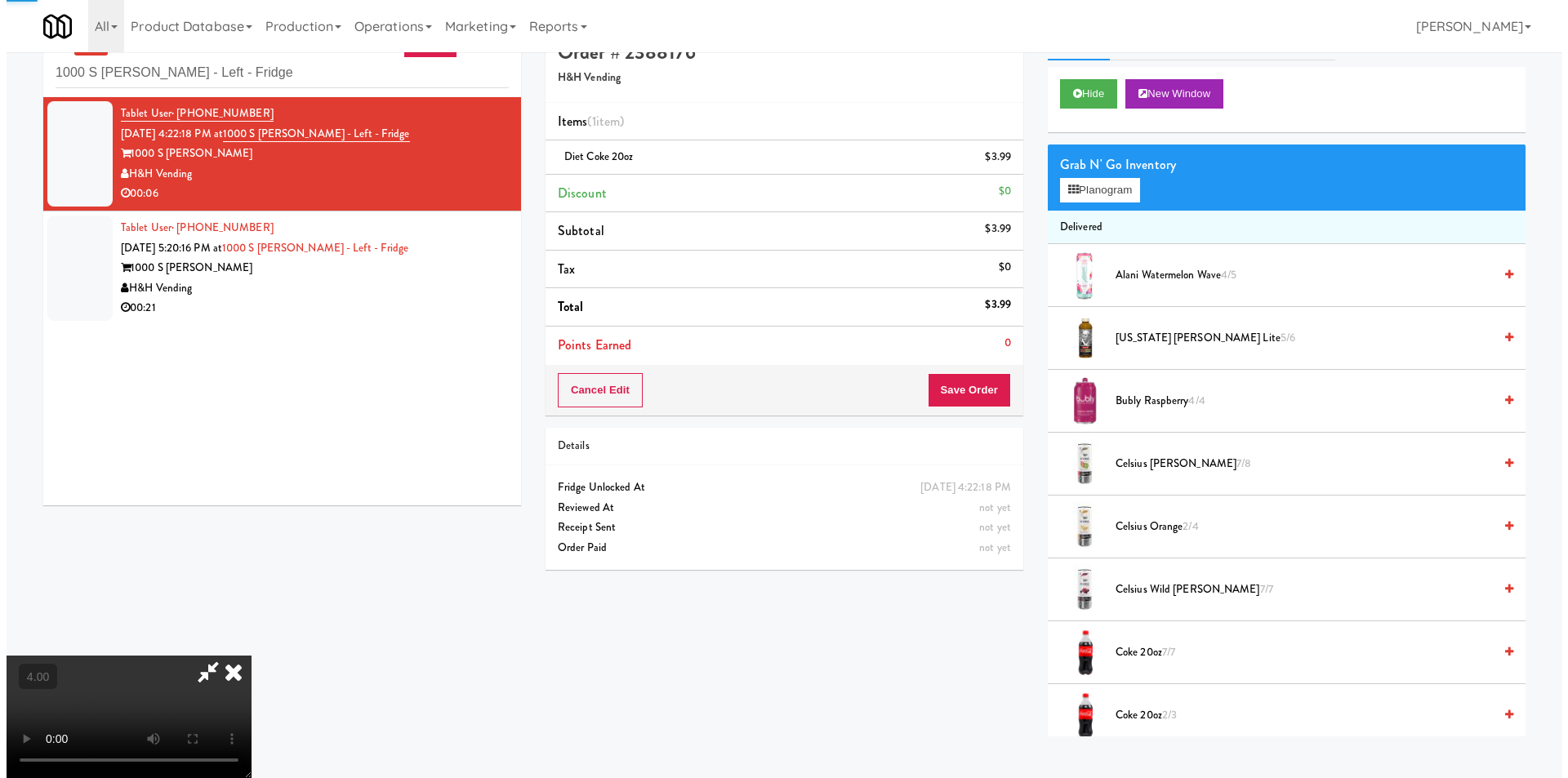
scroll to position [53, 0]
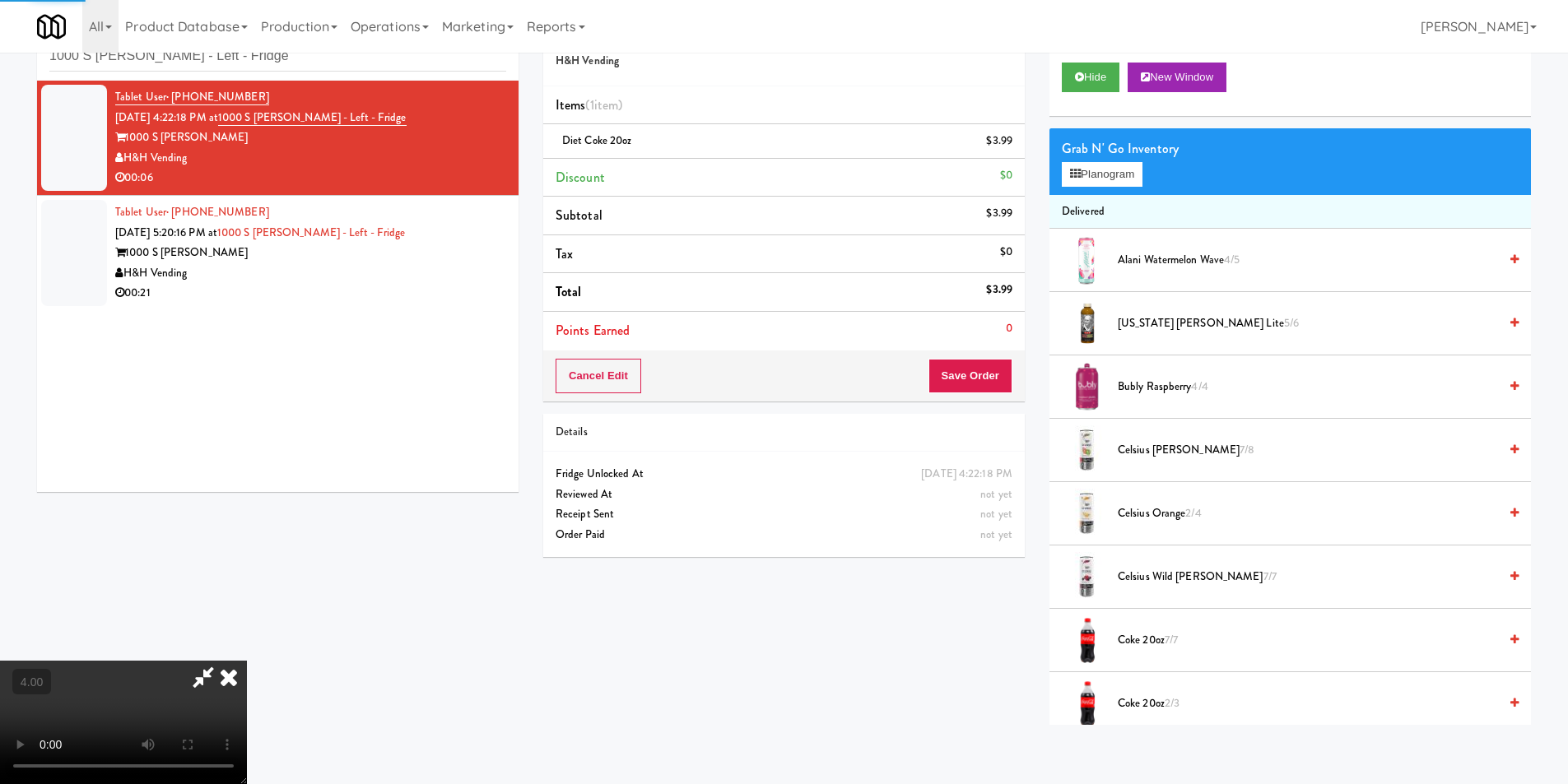
drag, startPoint x: 459, startPoint y: 214, endPoint x: 481, endPoint y: 211, distance: 22.2
click at [462, 212] on div "Tablet User · (312) 900-7101 Sep 8, 2025 5:20:16 PM at 1000 S Clark - Left - Fr…" at bounding box center [311, 252] width 391 height 101
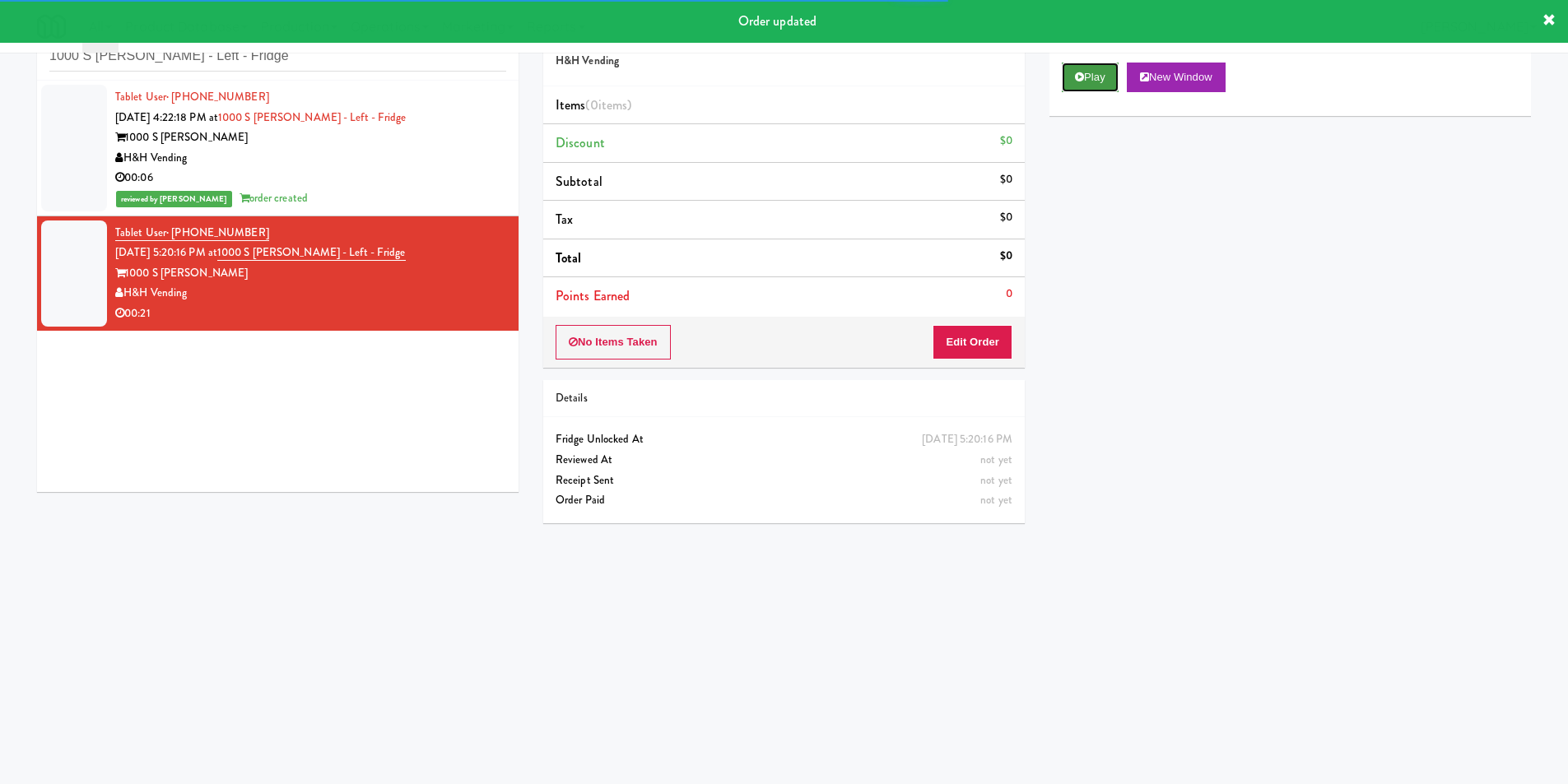
click at [1102, 74] on button "Play" at bounding box center [1090, 77] width 57 height 29
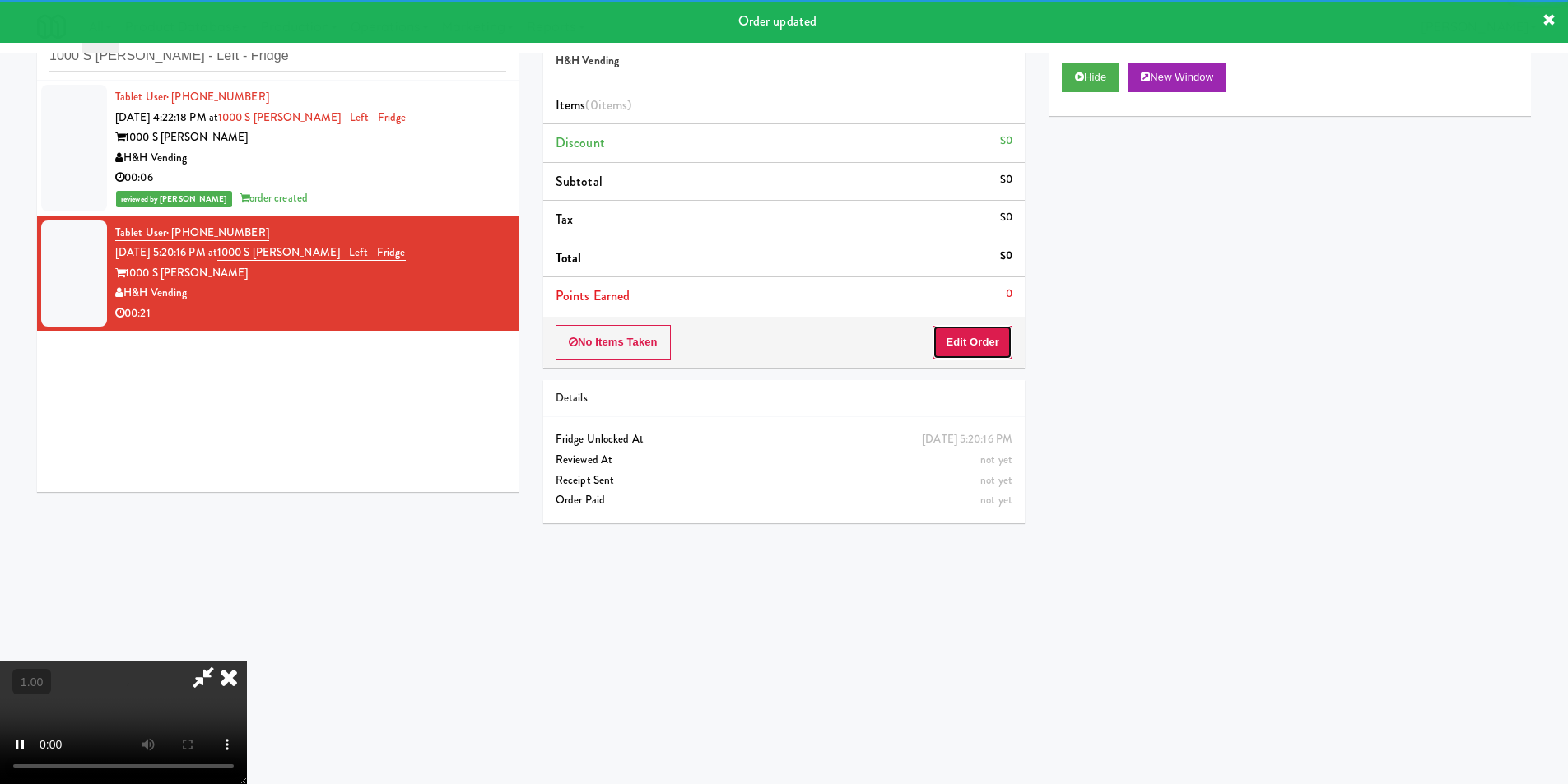
click at [986, 331] on button "Edit Order" at bounding box center [972, 342] width 79 height 34
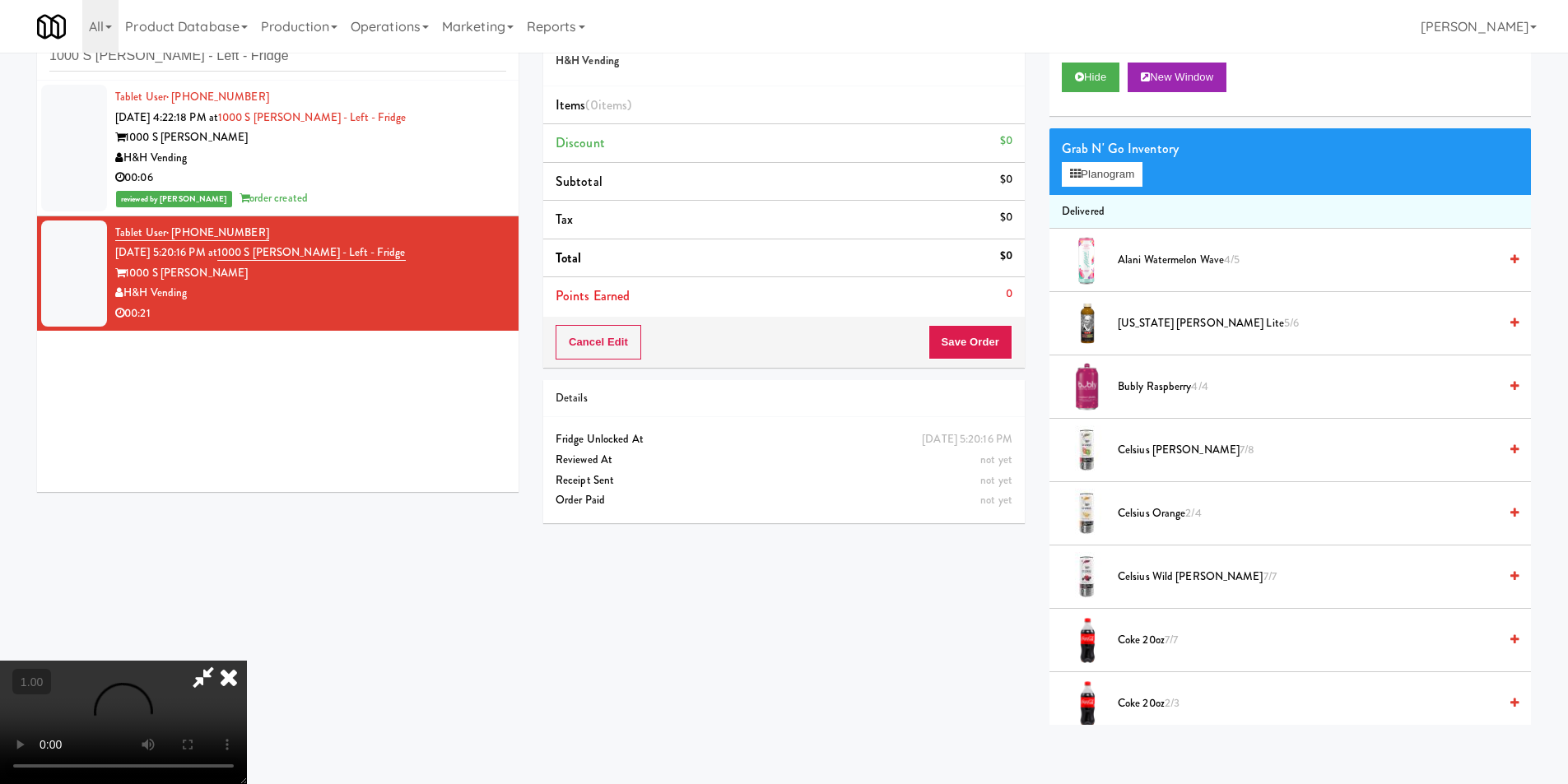
click at [247, 661] on video at bounding box center [124, 722] width 247 height 123
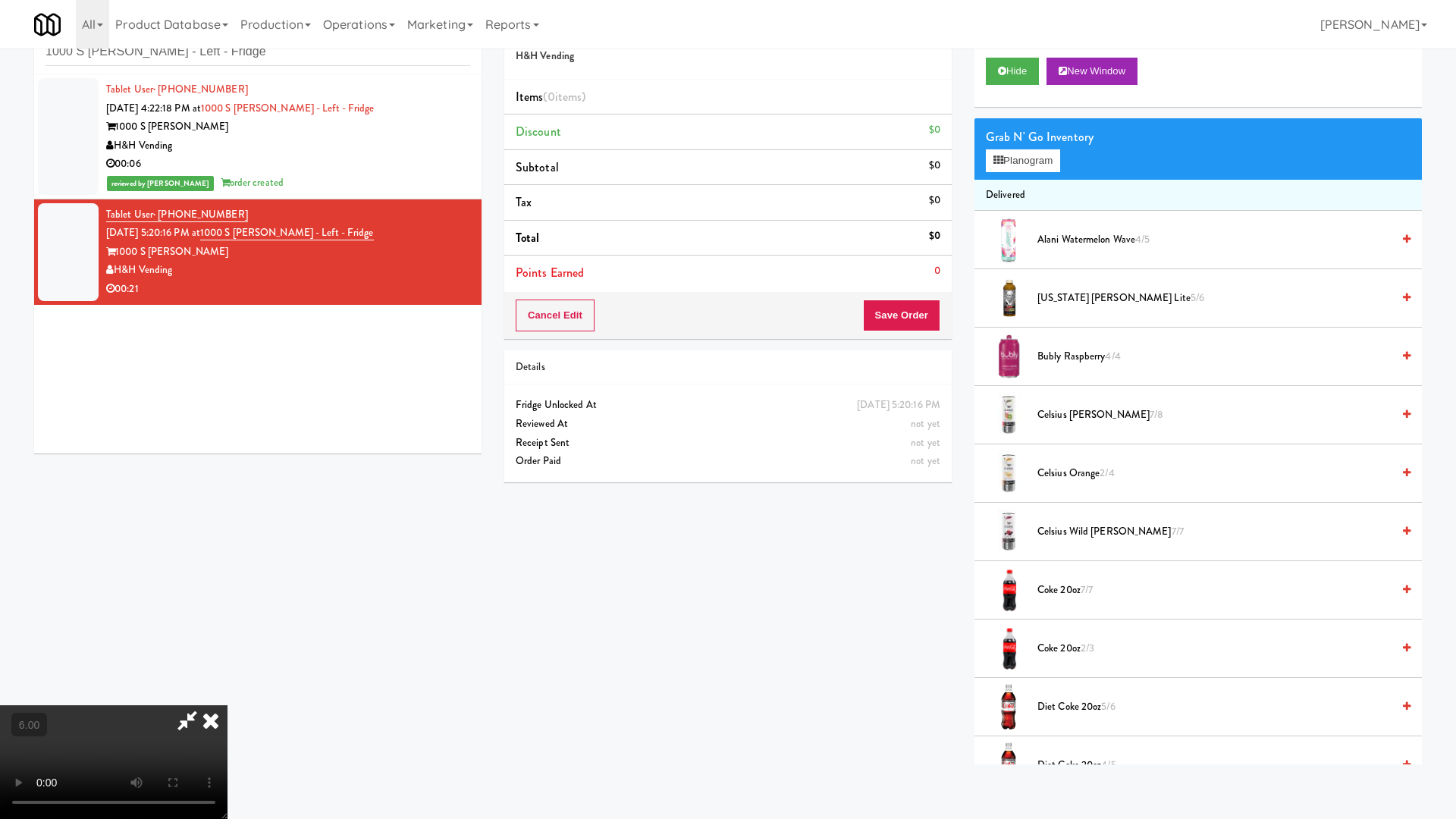
click at [228, 705] on video at bounding box center [114, 762] width 228 height 114
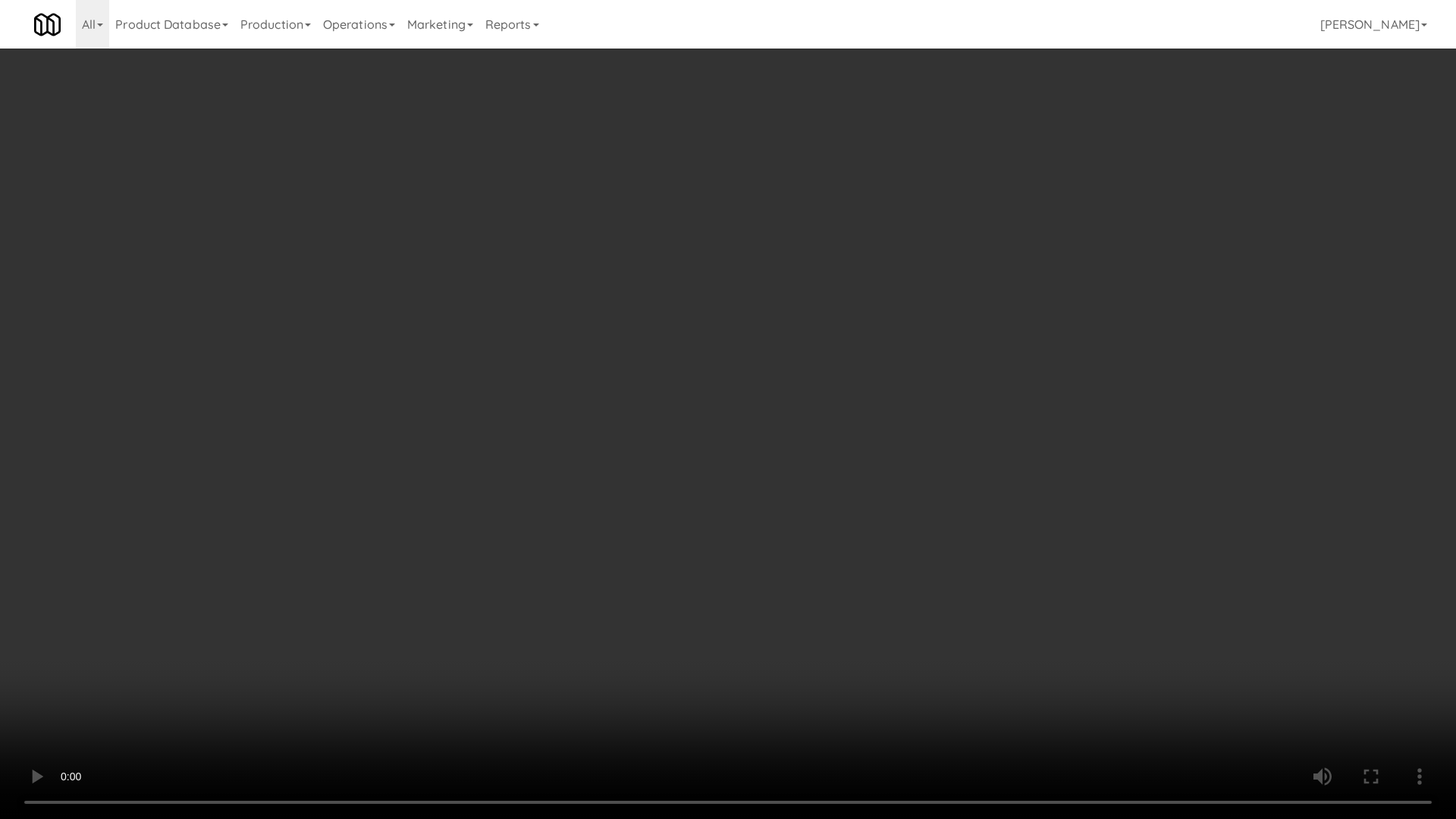
drag, startPoint x: 852, startPoint y: 502, endPoint x: 897, endPoint y: 397, distance: 114.2
click at [853, 498] on video at bounding box center [728, 409] width 1456 height 819
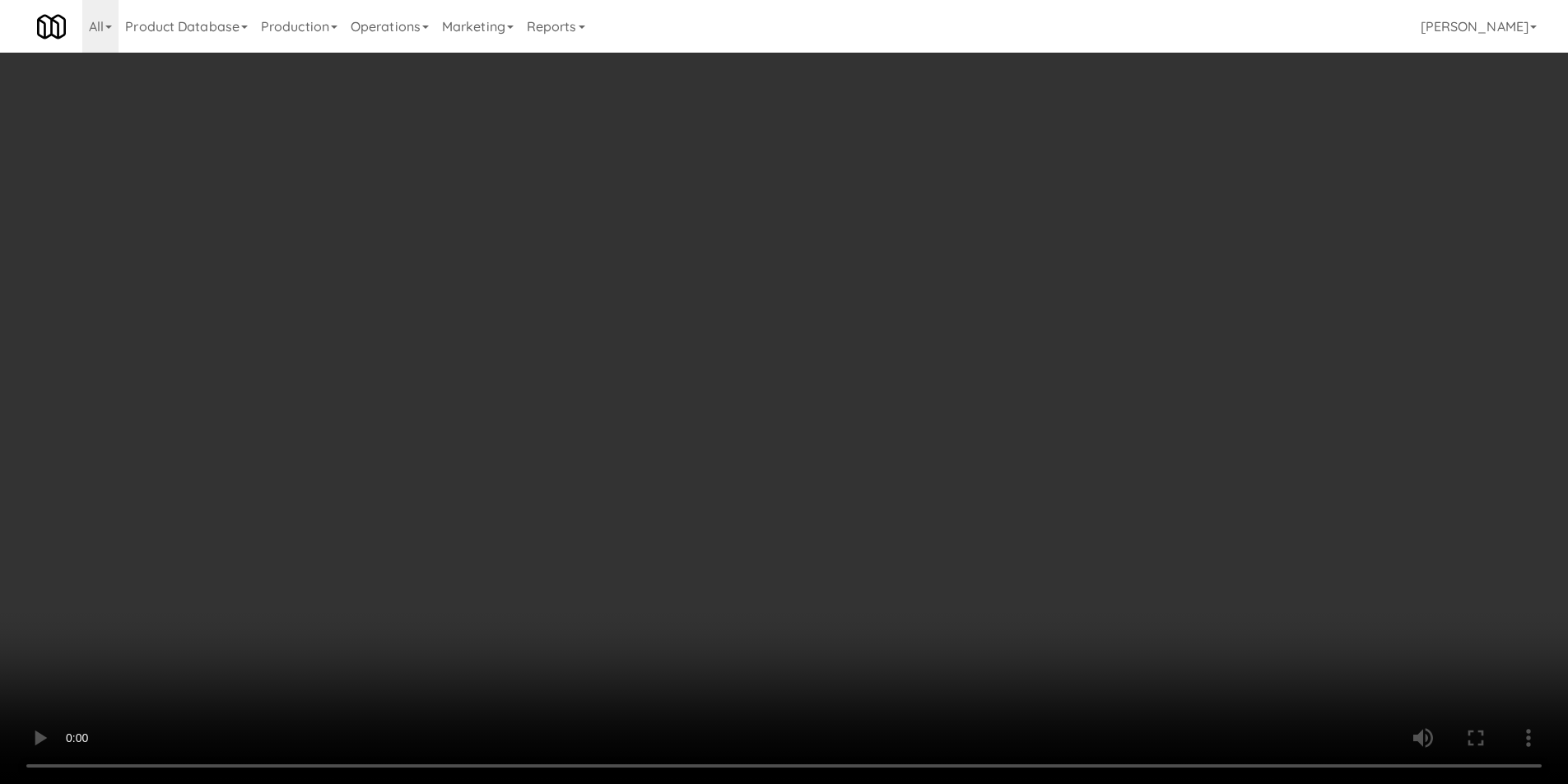
click at [1112, 174] on button "Planogram" at bounding box center [1102, 173] width 80 height 24
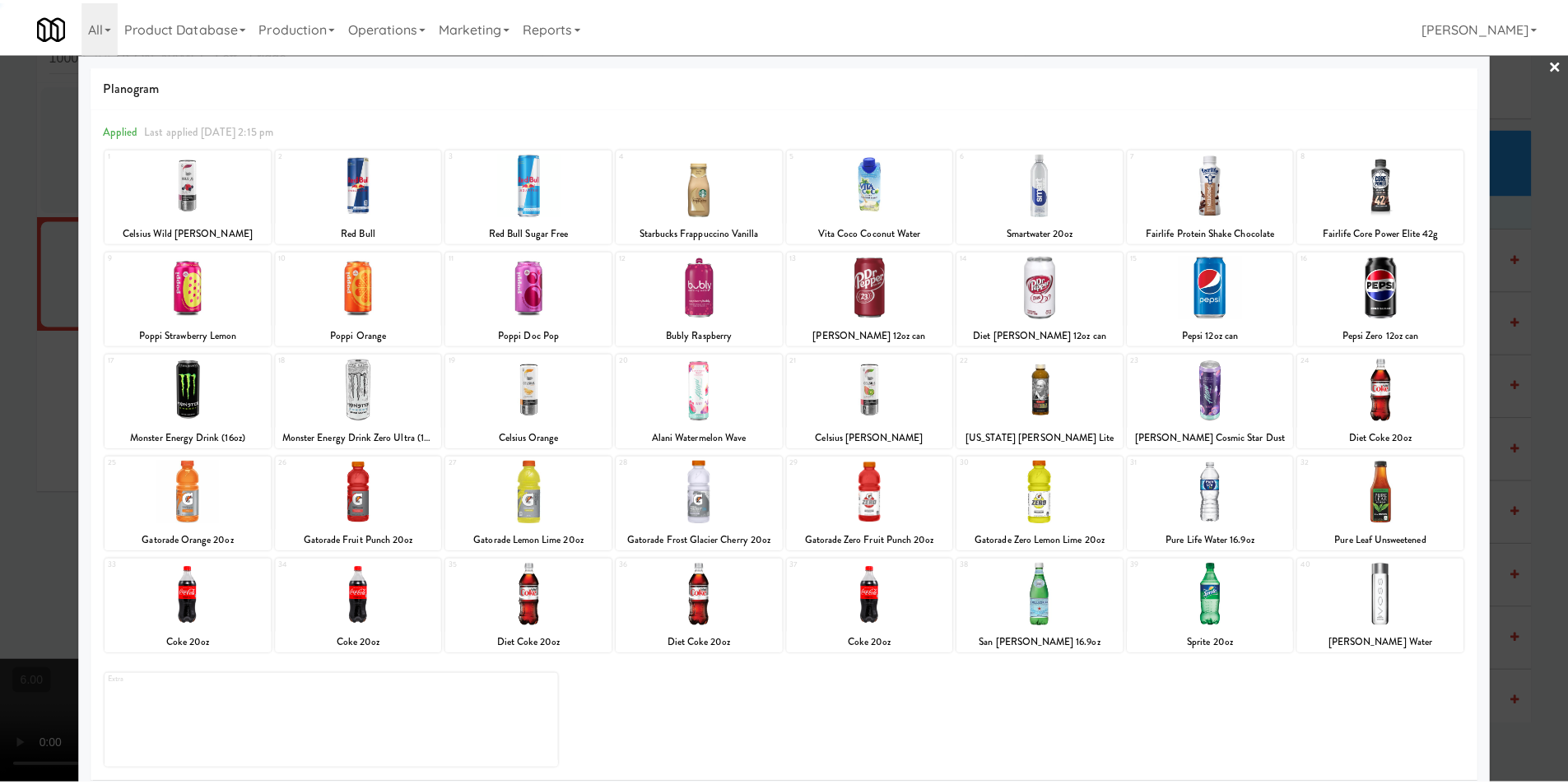
scroll to position [24, 0]
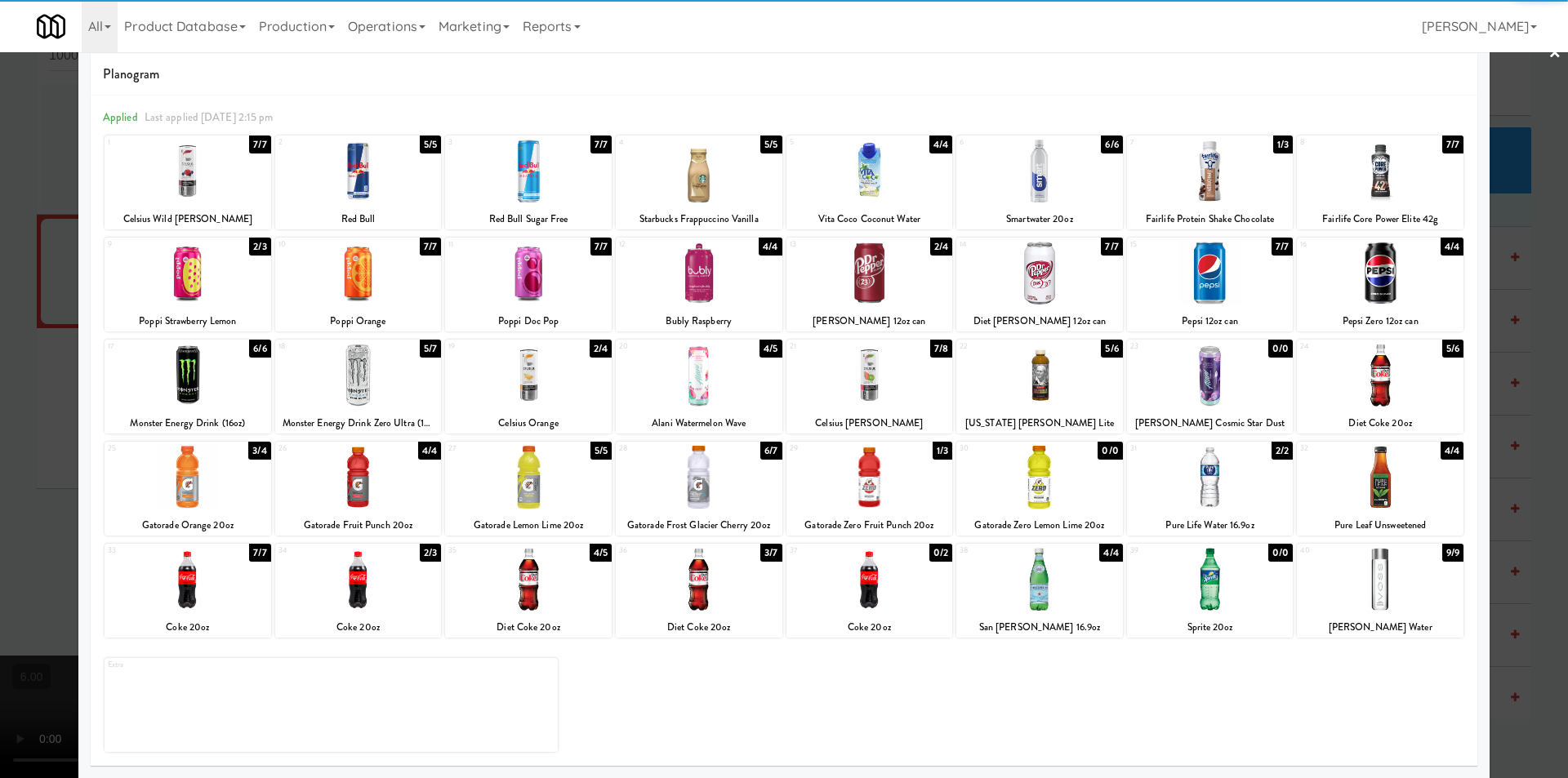
click at [888, 479] on div at bounding box center [869, 477] width 166 height 63
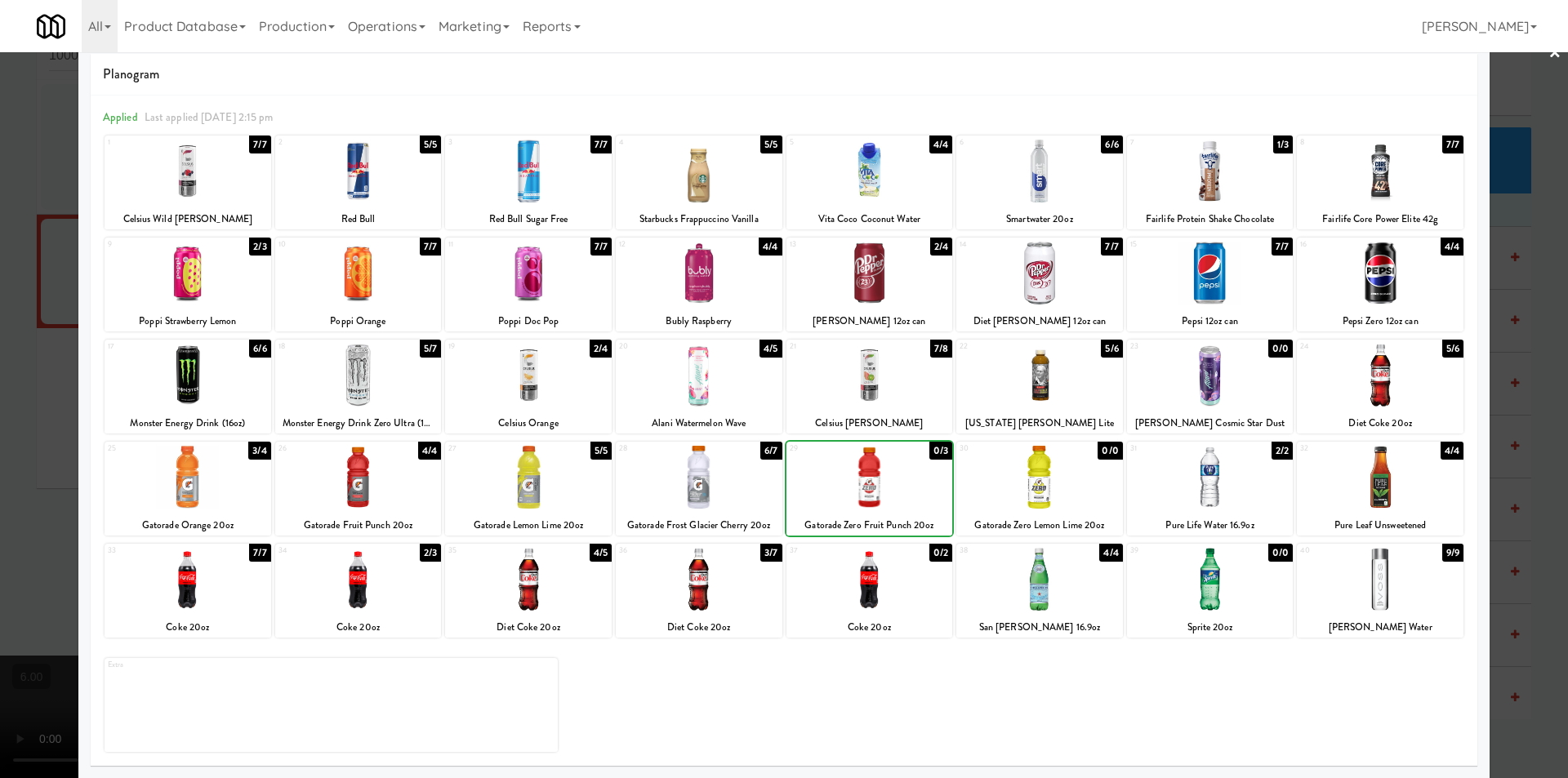
drag, startPoint x: 0, startPoint y: 312, endPoint x: 486, endPoint y: 376, distance: 490.2
click at [3, 310] on div at bounding box center [784, 389] width 1568 height 778
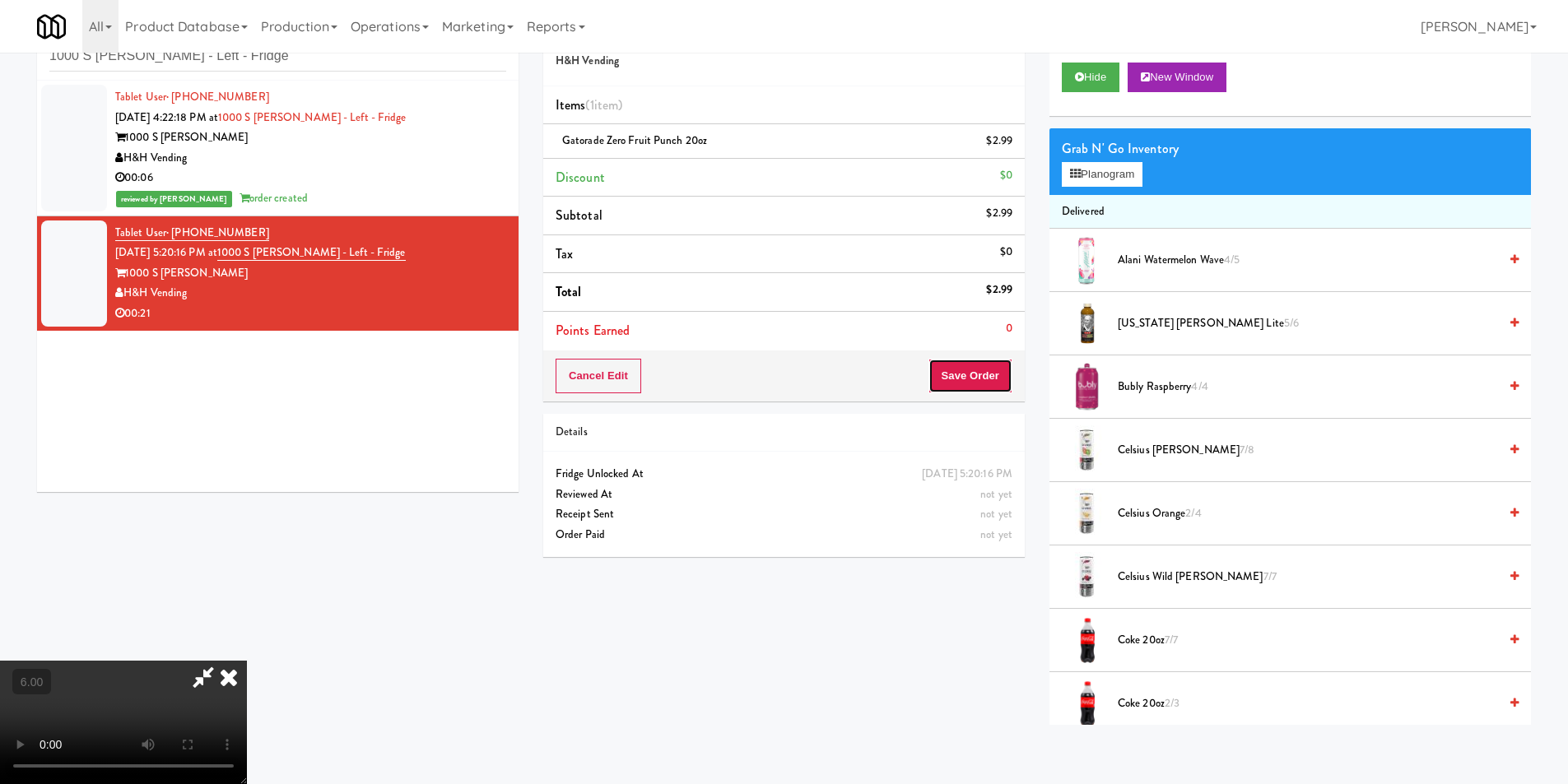
click at [977, 371] on button "Save Order" at bounding box center [971, 375] width 84 height 34
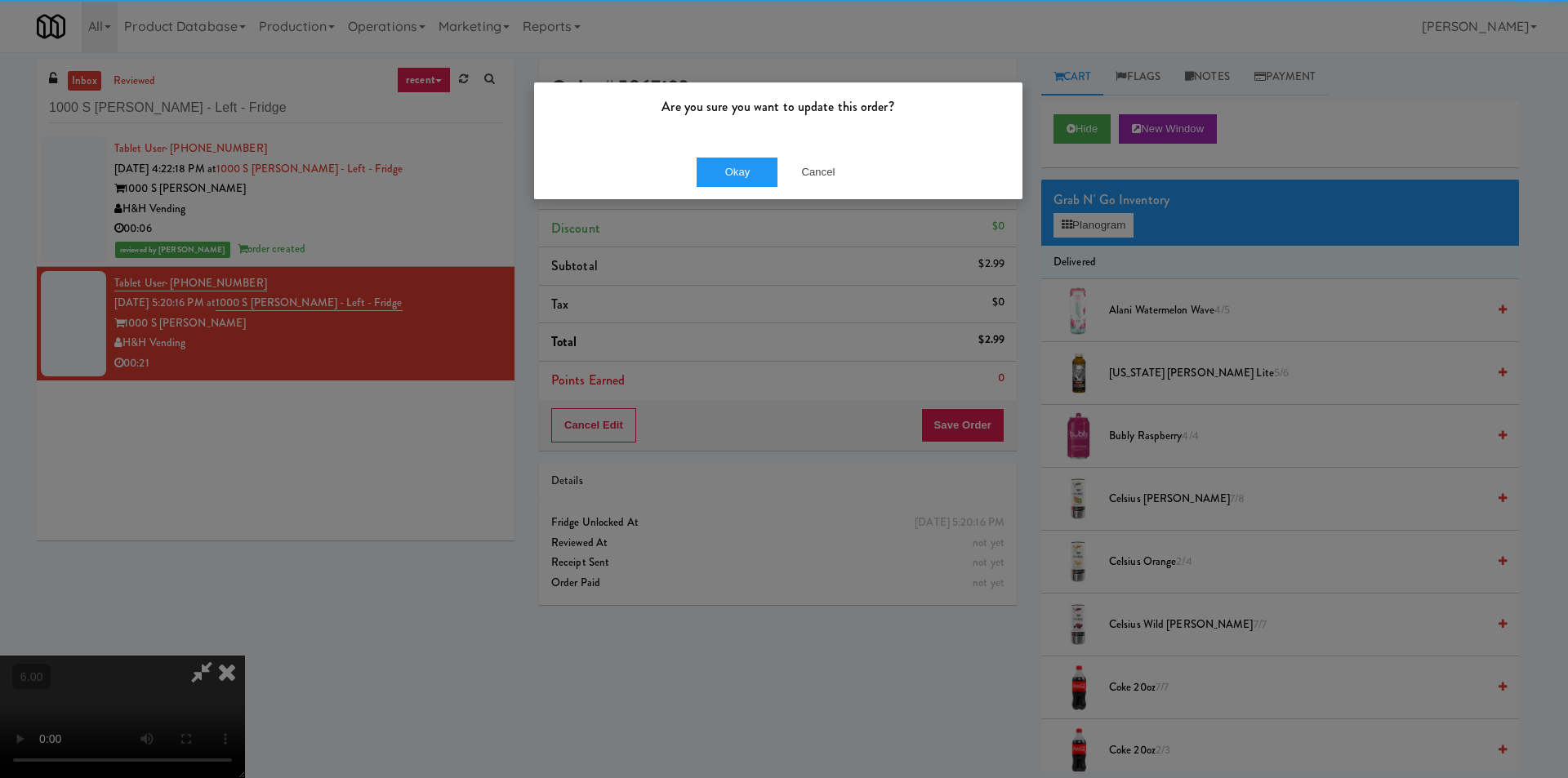
click at [760, 191] on div "Okay Cancel" at bounding box center [778, 172] width 488 height 54
click at [745, 175] on button "Okay" at bounding box center [737, 172] width 82 height 29
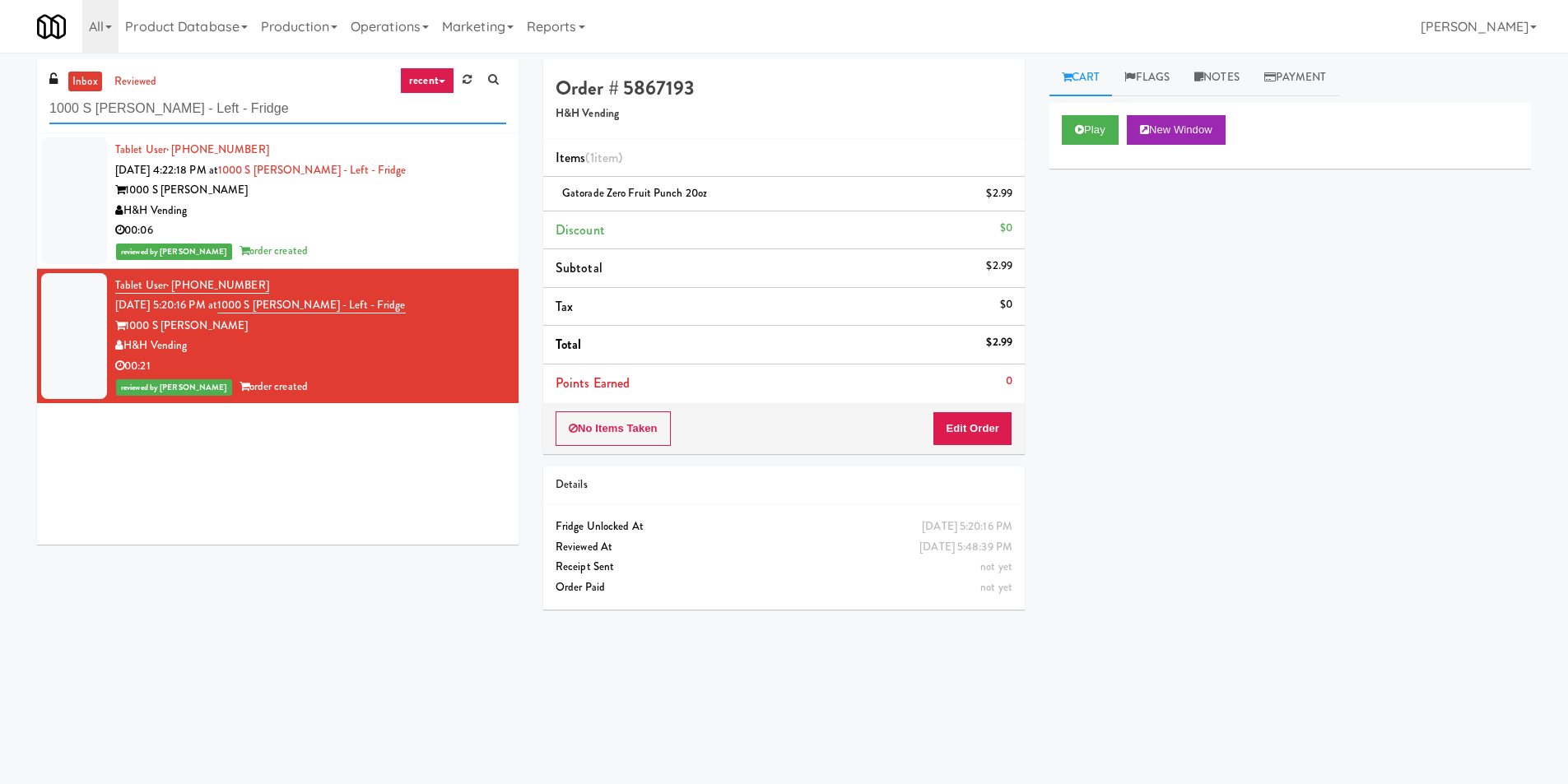
paste input "Fine - Employee Lounge-Cooler-Left"
drag, startPoint x: 54, startPoint y: 104, endPoint x: 1, endPoint y: 108, distance: 53.2
click at [0, 108] on div "inbox reviewed recent all unclear take inventory issue suspicious failed recent…" at bounding box center [784, 389] width 1568 height 661
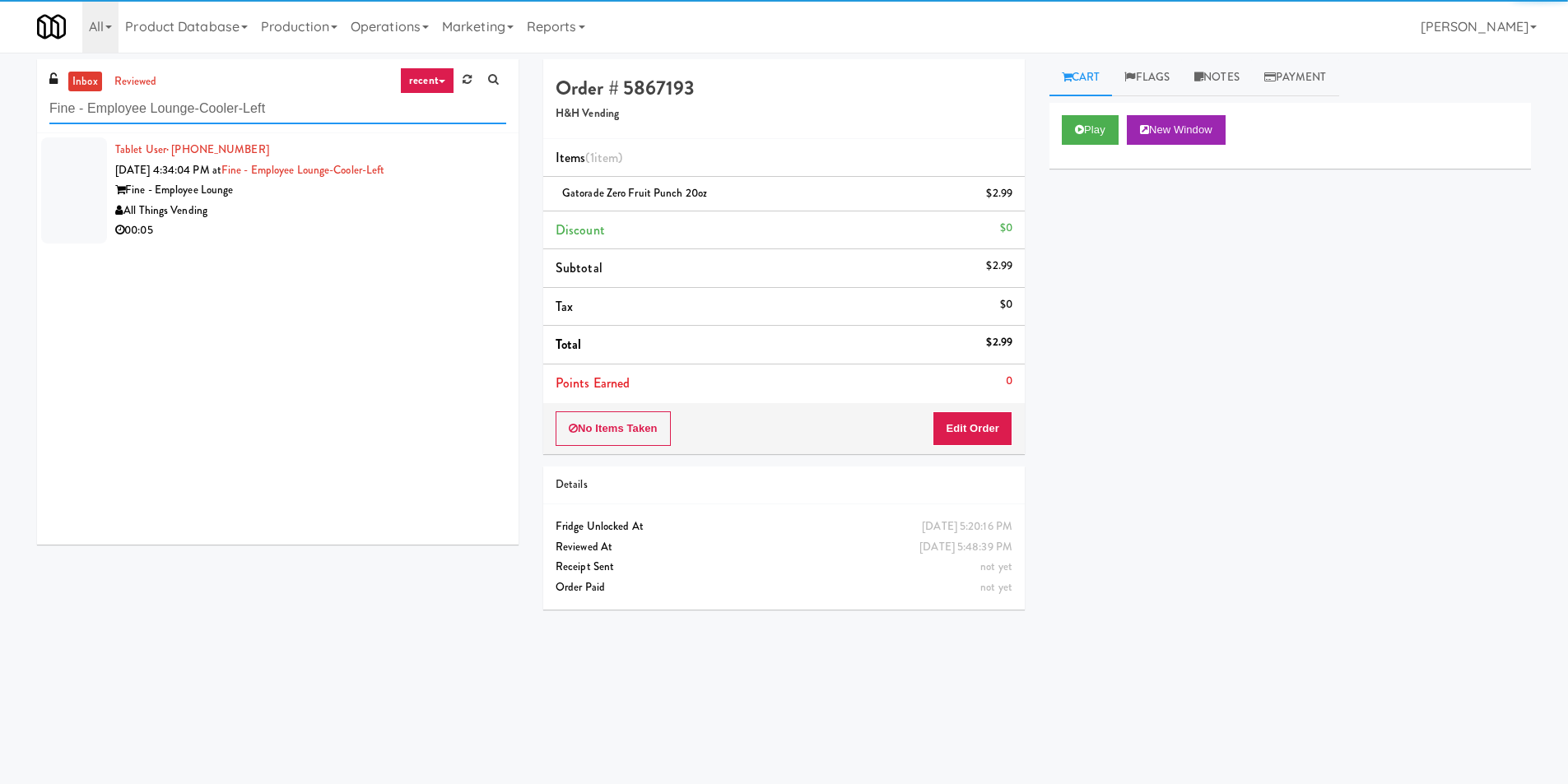
type input "Fine - Employee Lounge-Cooler-Left"
click at [453, 213] on div "All Things Vending" at bounding box center [311, 211] width 391 height 21
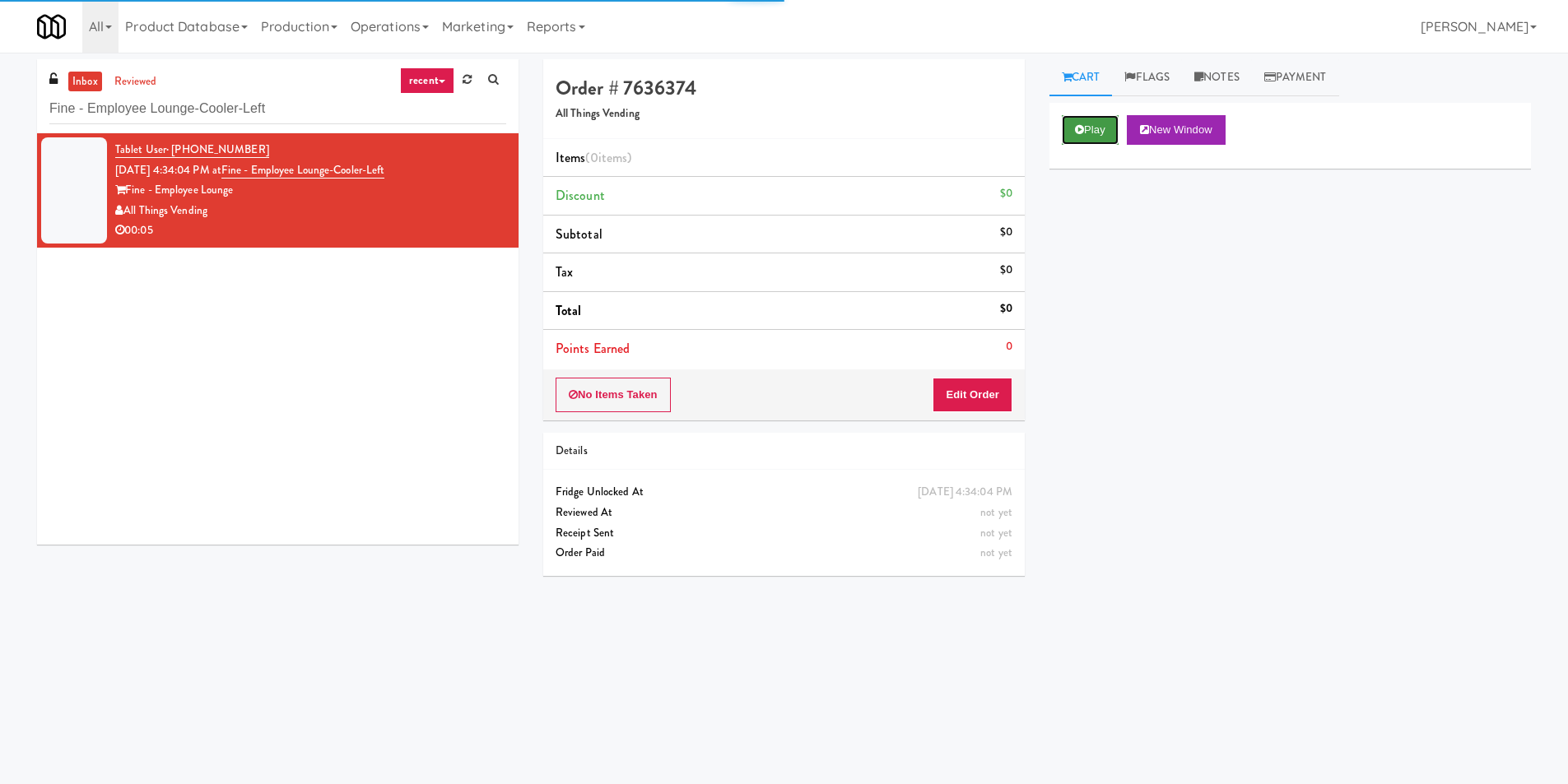
click at [1095, 133] on button "Play" at bounding box center [1090, 130] width 57 height 29
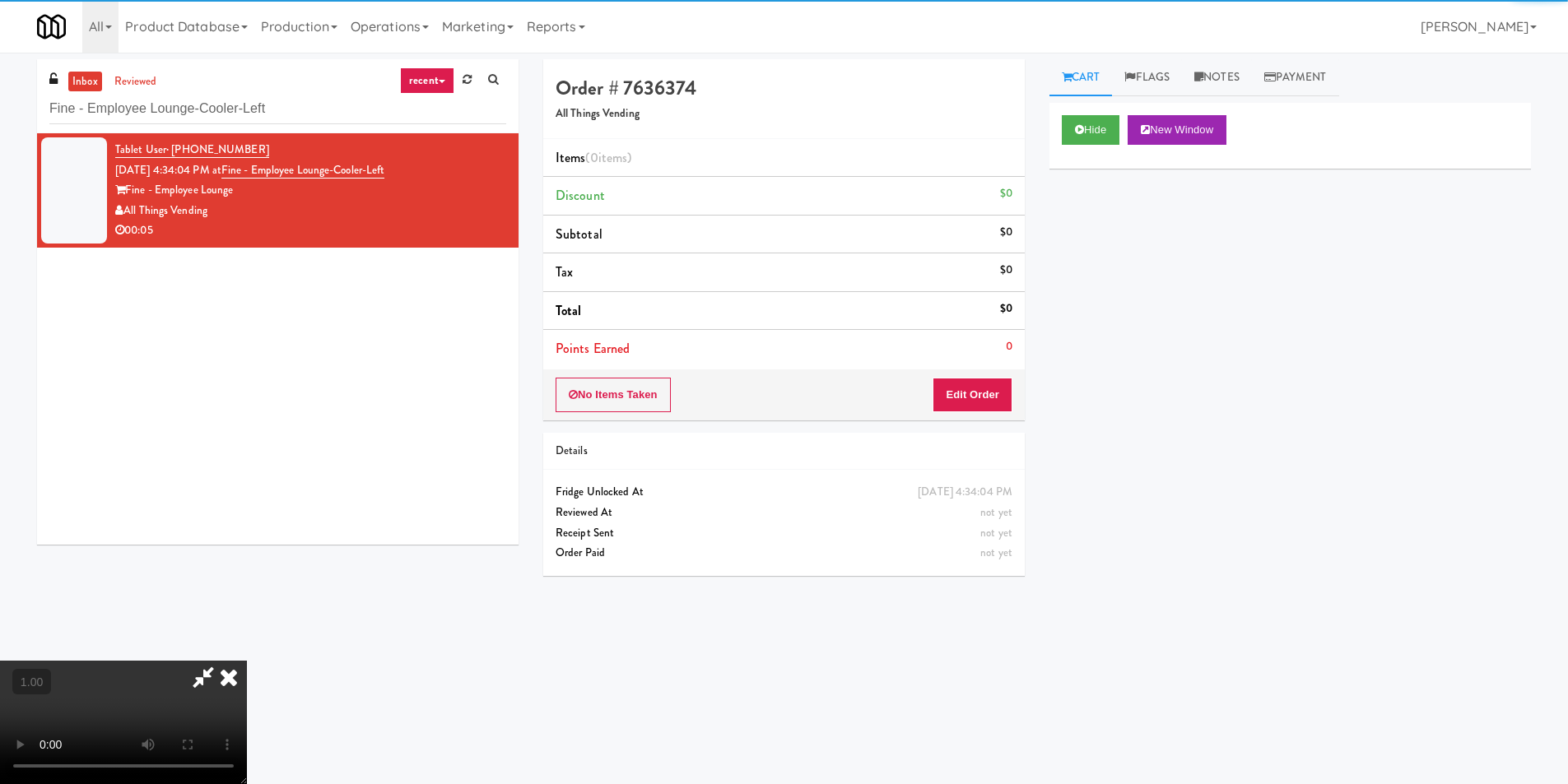
click at [986, 373] on div "No Items Taken Edit Order" at bounding box center [784, 395] width 481 height 51
click at [976, 397] on button "Edit Order" at bounding box center [972, 394] width 79 height 34
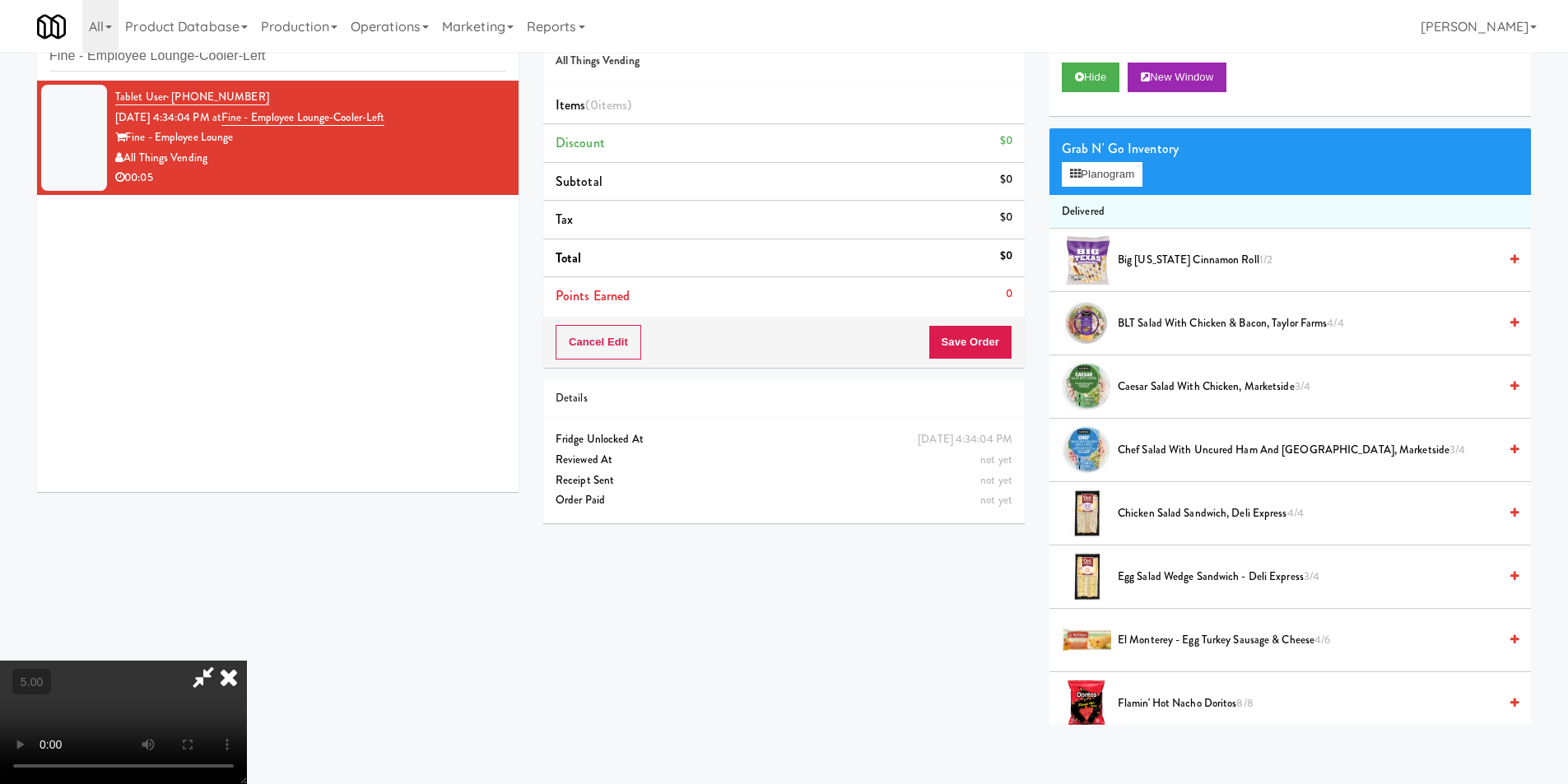
click at [247, 661] on video at bounding box center [124, 722] width 247 height 123
click at [247, 765] on video at bounding box center [124, 722] width 247 height 123
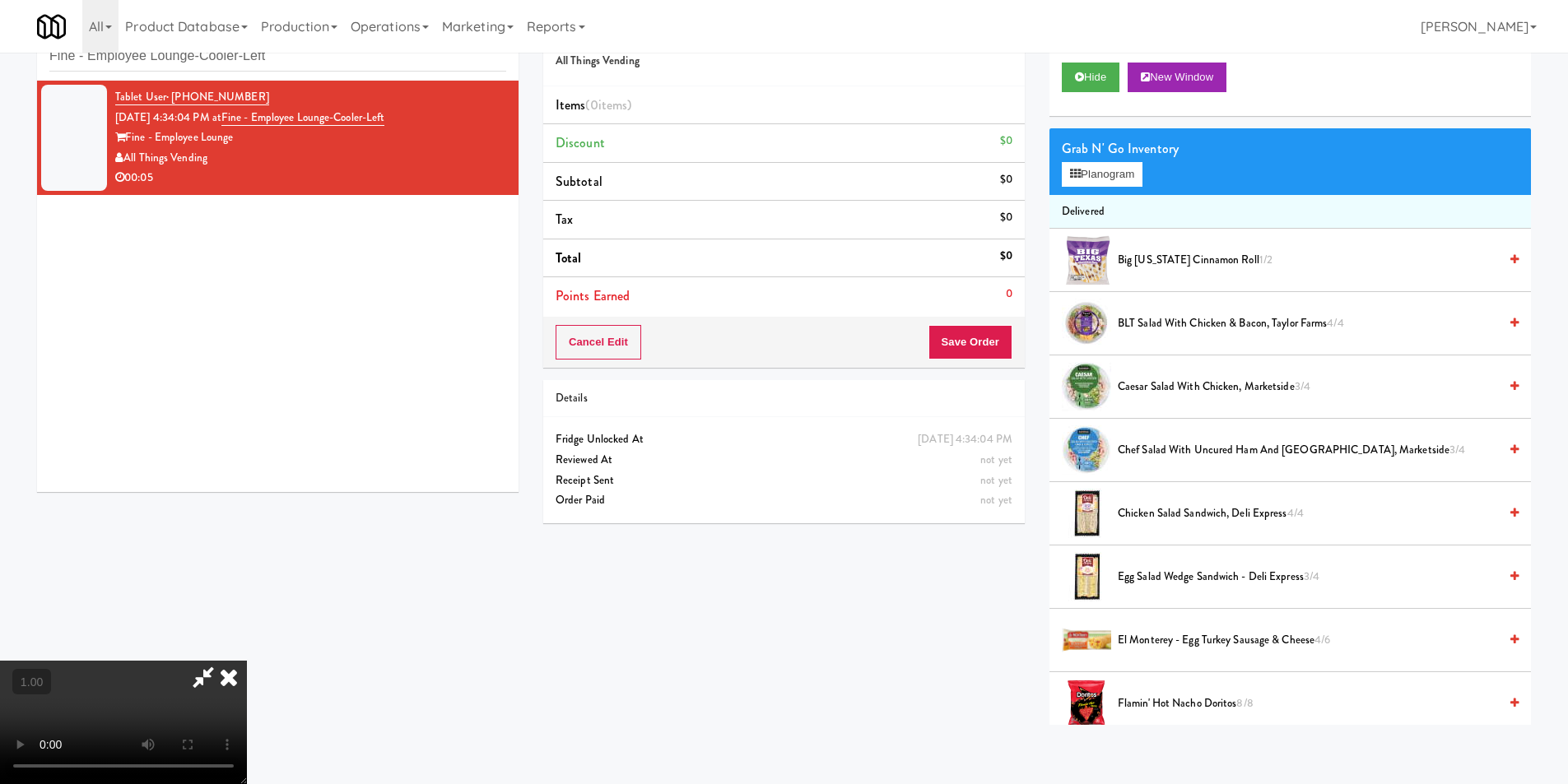
click at [247, 661] on video at bounding box center [124, 722] width 247 height 123
drag, startPoint x: 1104, startPoint y: 169, endPoint x: 1091, endPoint y: 182, distance: 18.4
click at [1105, 167] on button "Planogram" at bounding box center [1102, 173] width 80 height 24
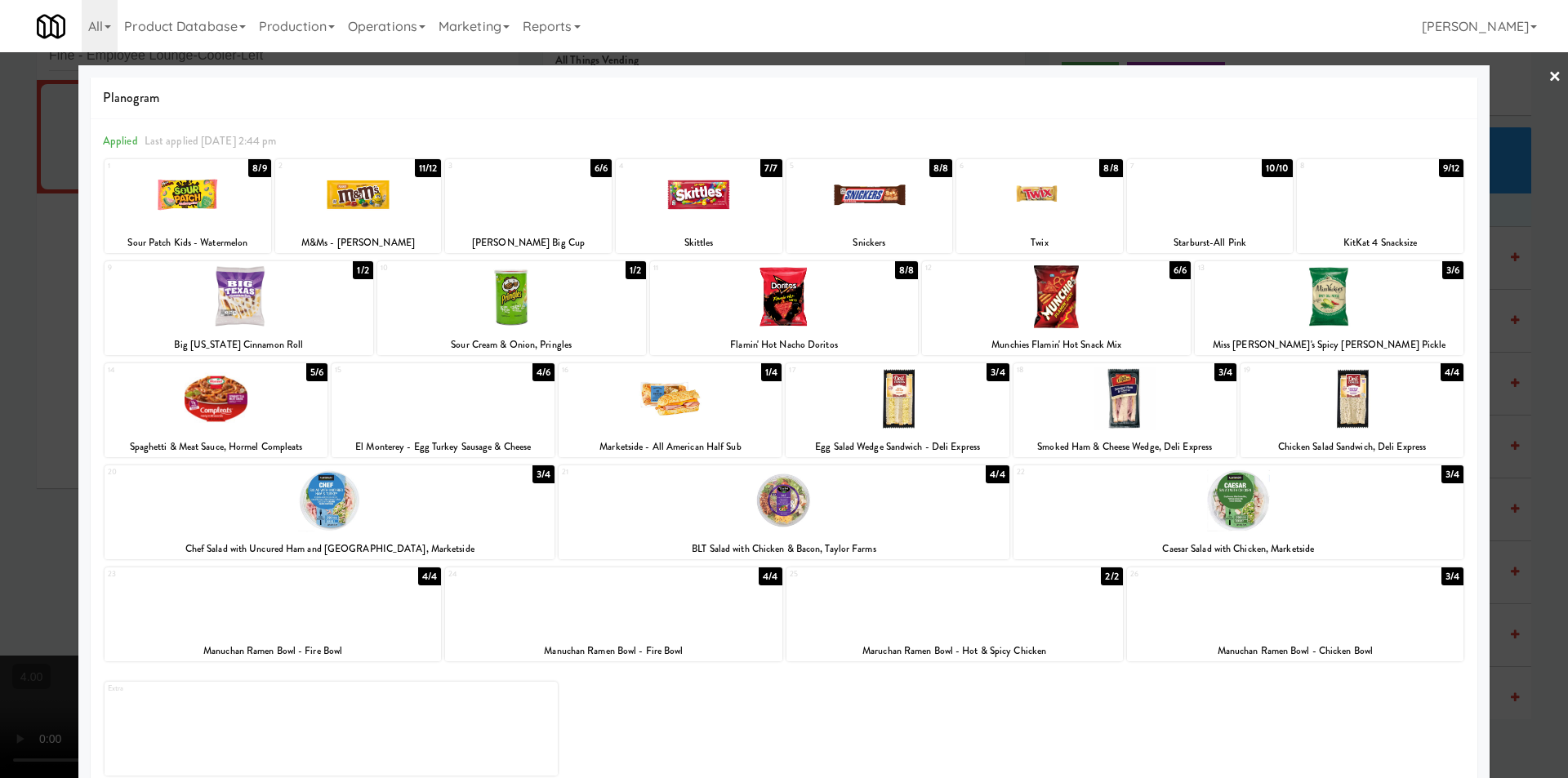
click at [531, 206] on div at bounding box center [527, 194] width 166 height 63
click at [511, 224] on div at bounding box center [527, 194] width 166 height 63
click at [0, 320] on div at bounding box center [784, 389] width 1568 height 778
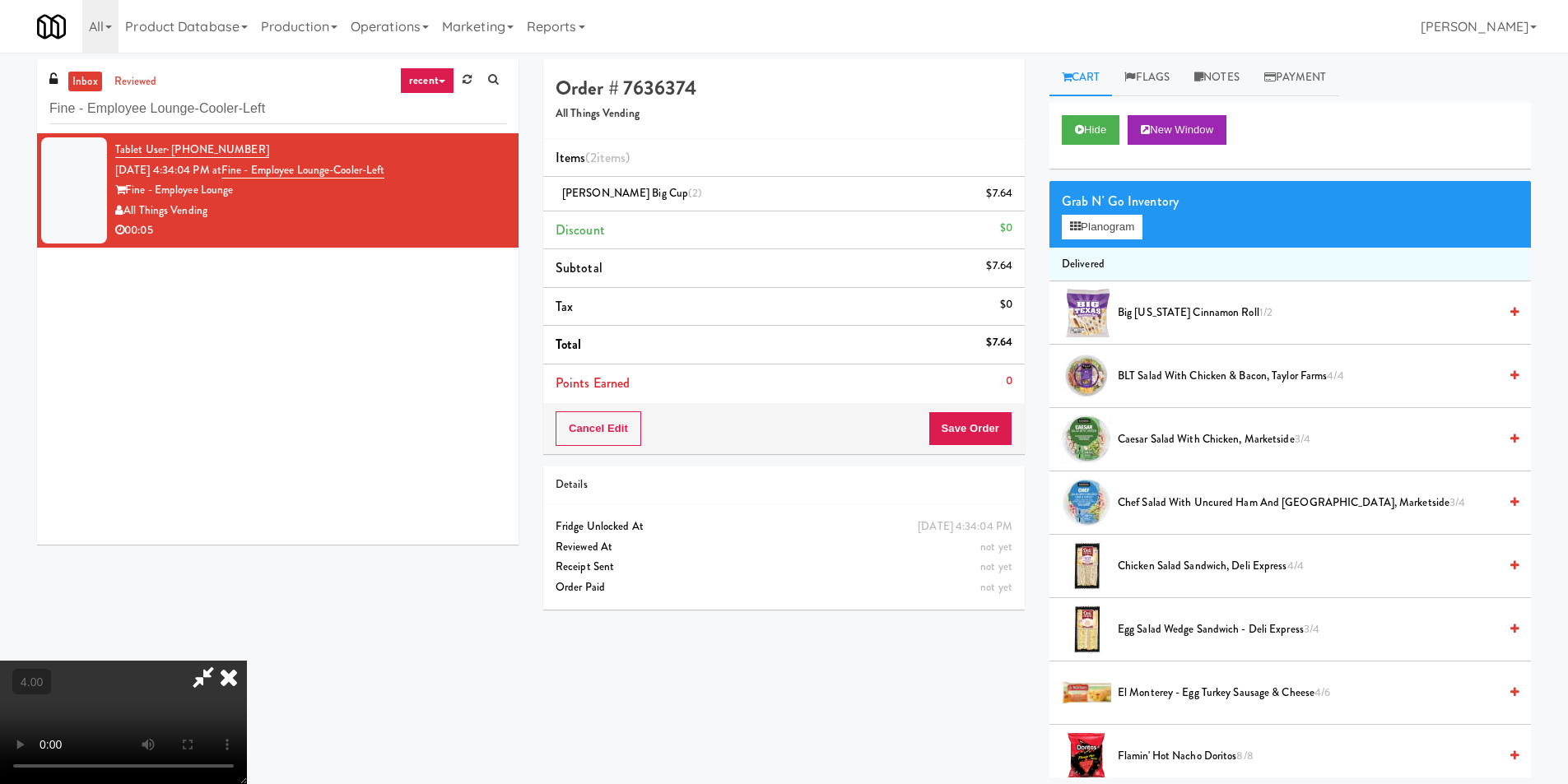
click at [247, 661] on icon at bounding box center [228, 677] width 36 height 33
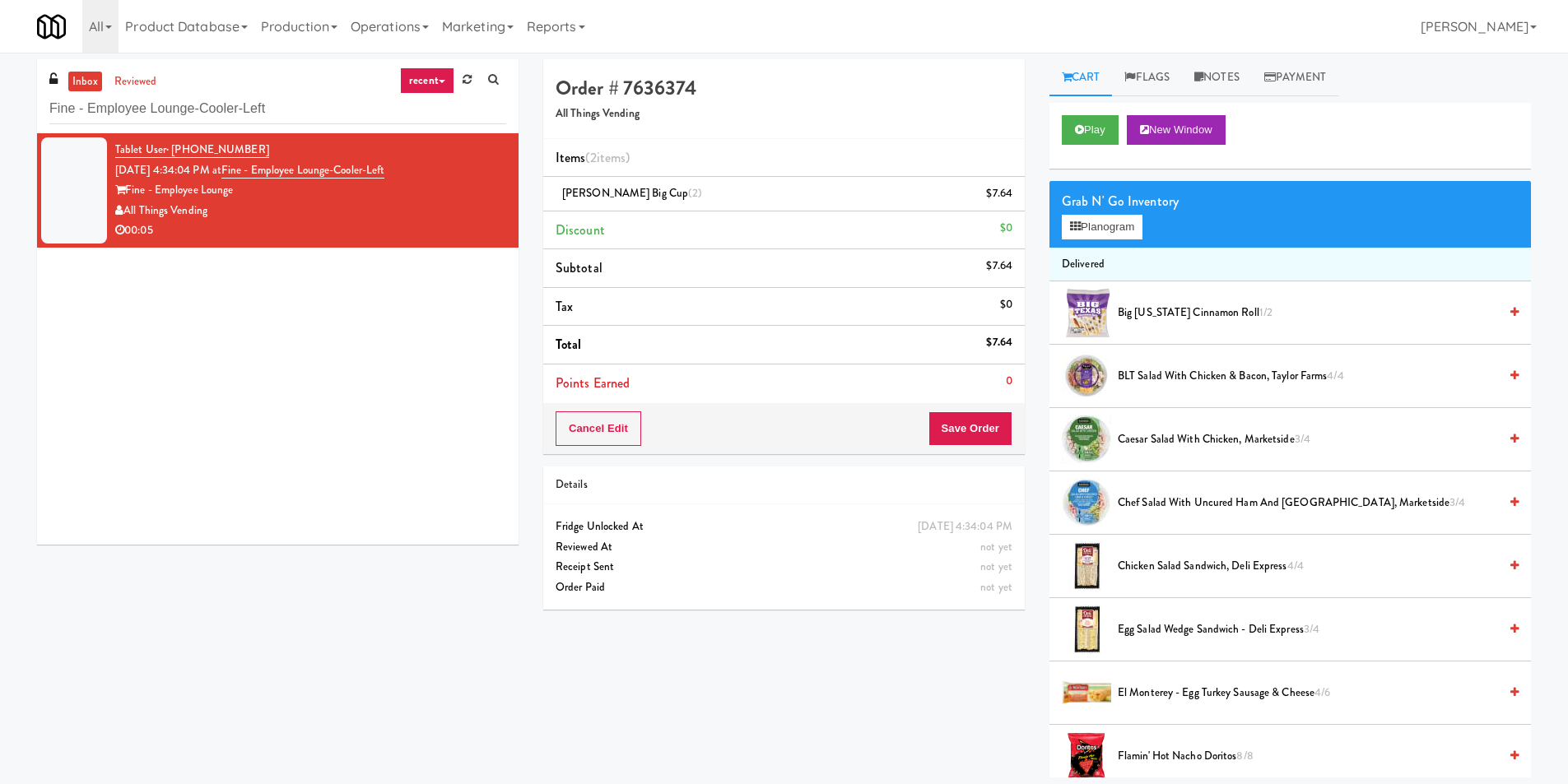
click at [974, 213] on li "Discount $0" at bounding box center [784, 230] width 481 height 38
click at [969, 192] on div "Reese's Carmel Big Cup (2) $7.64" at bounding box center [784, 193] width 457 height 21
click at [1024, 195] on li "Reese's Carmel Big Cup (2) $7.64" at bounding box center [784, 193] width 481 height 34
click at [1018, 200] on li "Reese's Carmel Big Cup (2) $7.64" at bounding box center [784, 193] width 481 height 34
click at [1012, 199] on icon at bounding box center [1014, 199] width 8 height 11
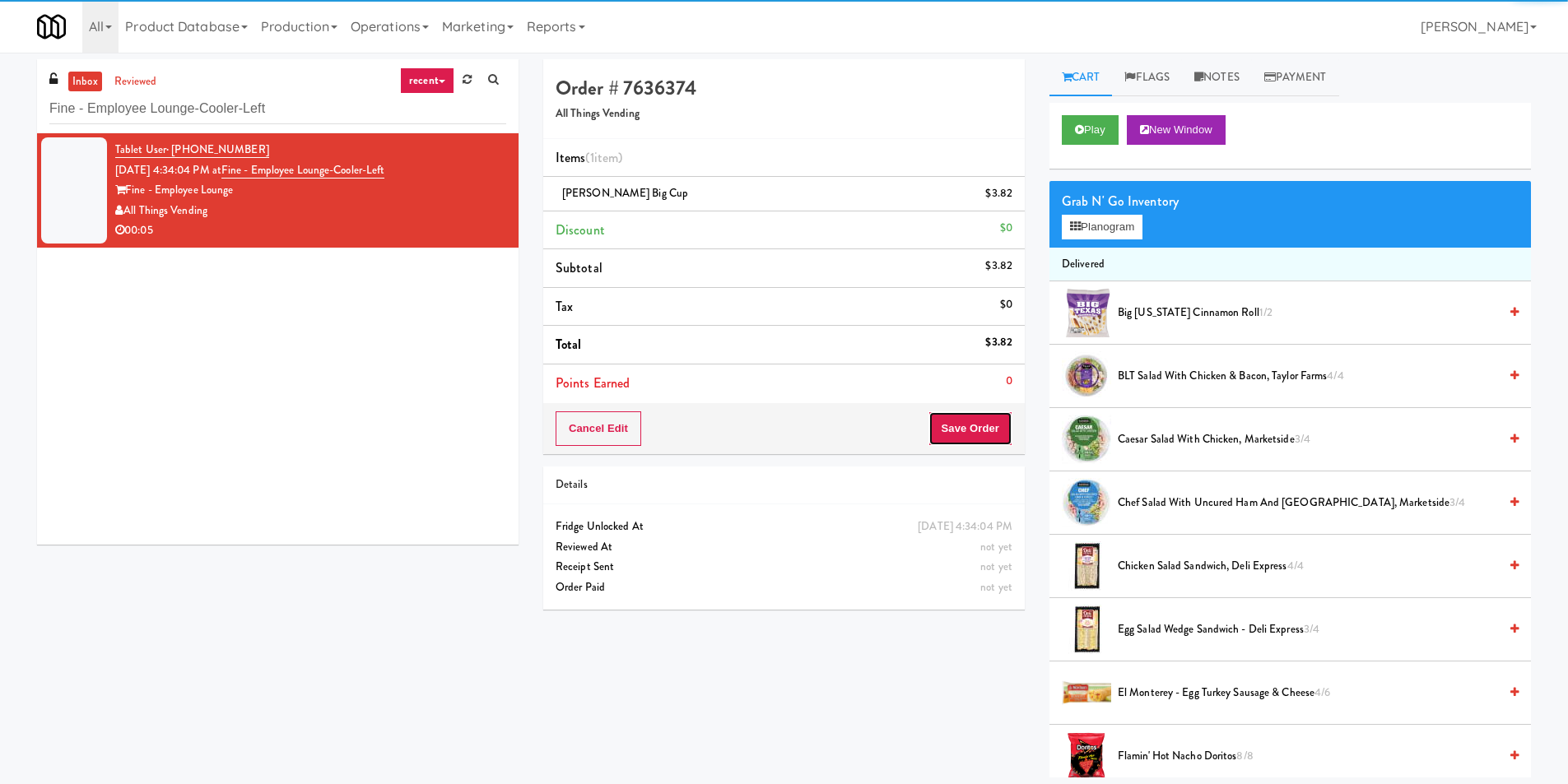
click at [977, 421] on button "Save Order" at bounding box center [971, 428] width 84 height 34
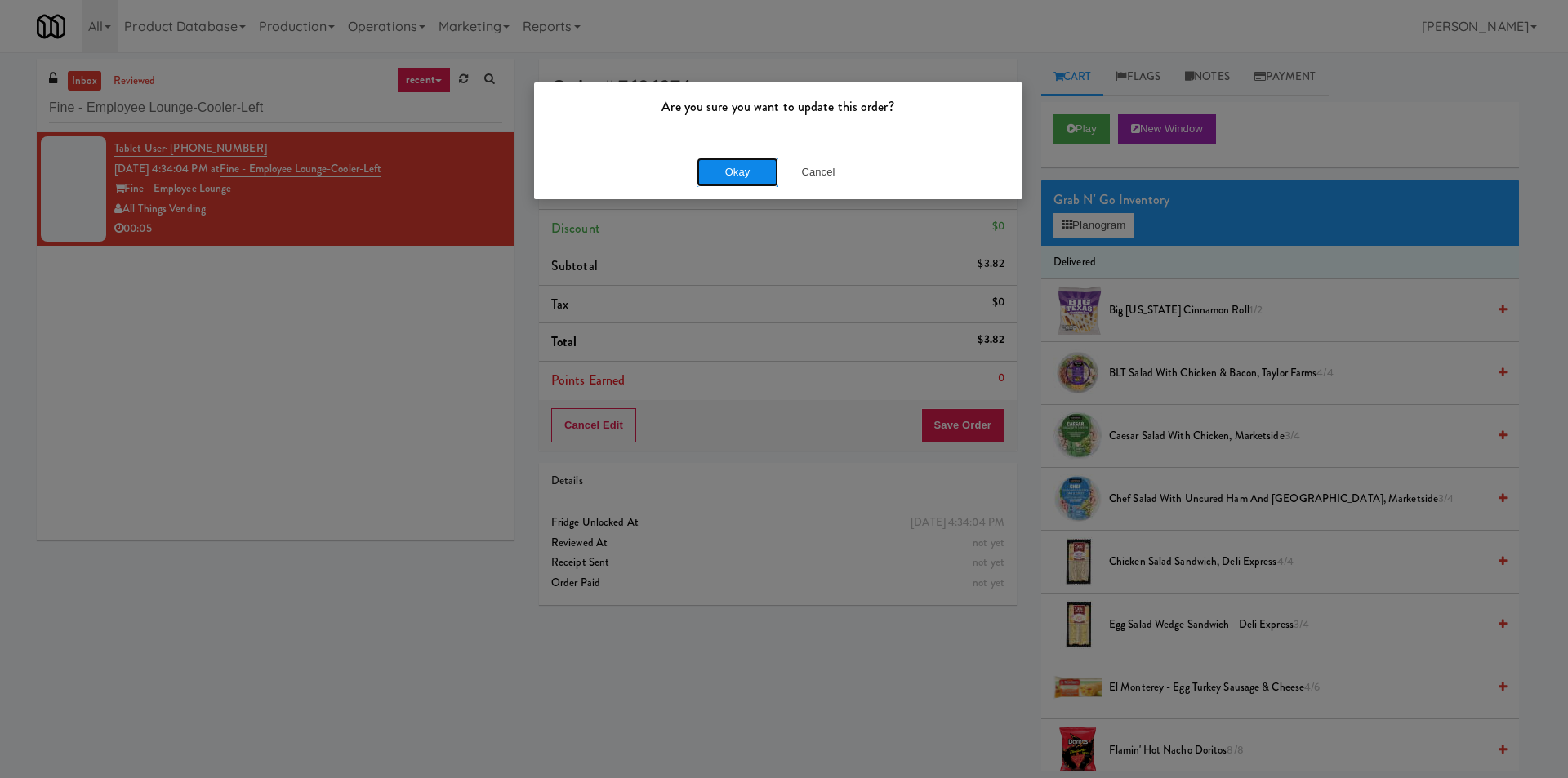
click at [753, 173] on button "Okay" at bounding box center [737, 172] width 82 height 29
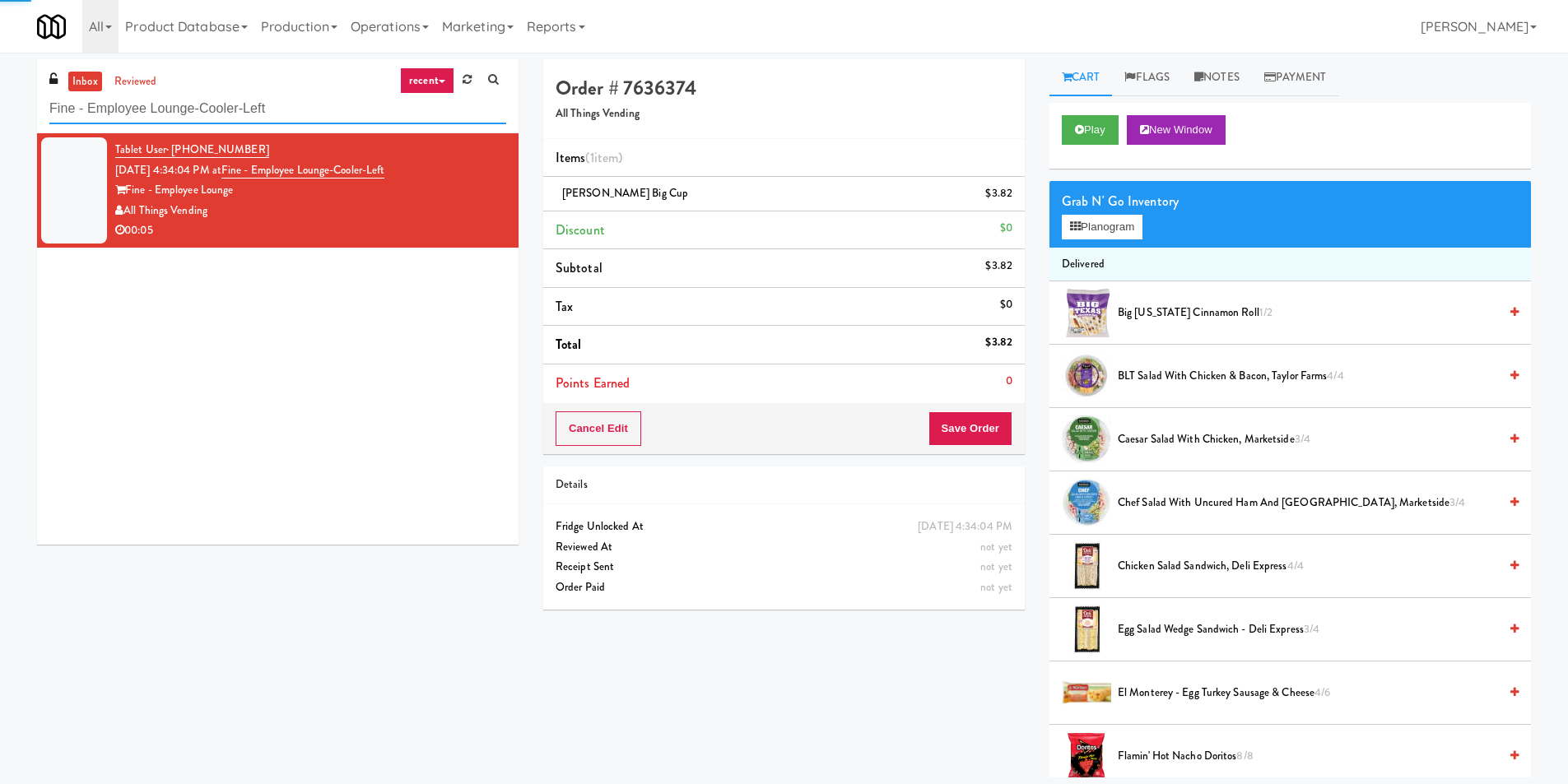
drag, startPoint x: 217, startPoint y: 118, endPoint x: 0, endPoint y: 138, distance: 217.9
click at [0, 138] on div "inbox reviewed recent all unclear take inventory issue suspicious failed recent…" at bounding box center [784, 417] width 1568 height 718
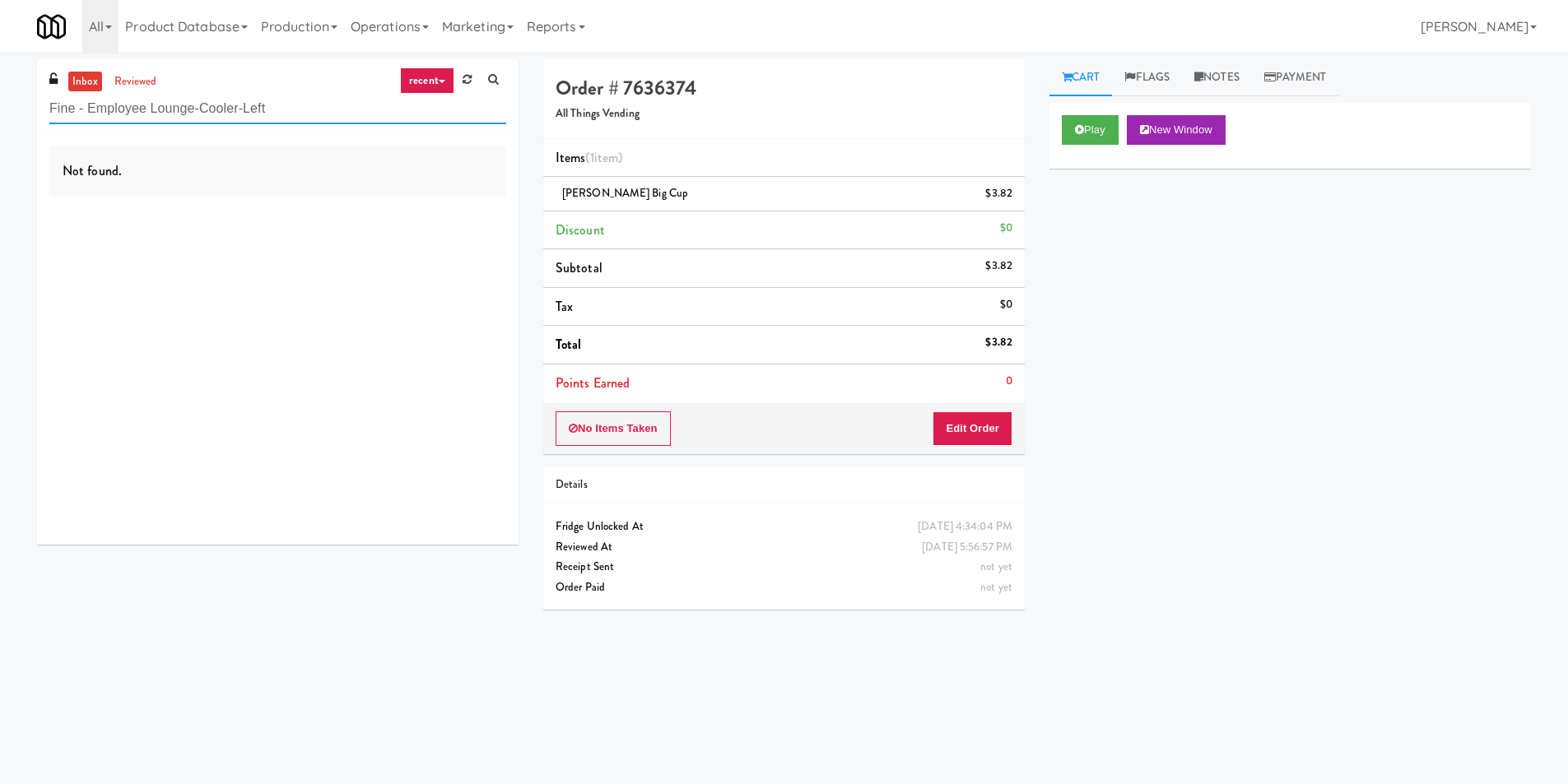
paste input "The Horizons - Cooler #2"
drag, startPoint x: 287, startPoint y: 114, endPoint x: 0, endPoint y: 117, distance: 287.0
click at [0, 117] on div "inbox reviewed recent all unclear take inventory issue suspicious failed recent…" at bounding box center [784, 389] width 1568 height 661
type input "The Horizons - Cooler #2"
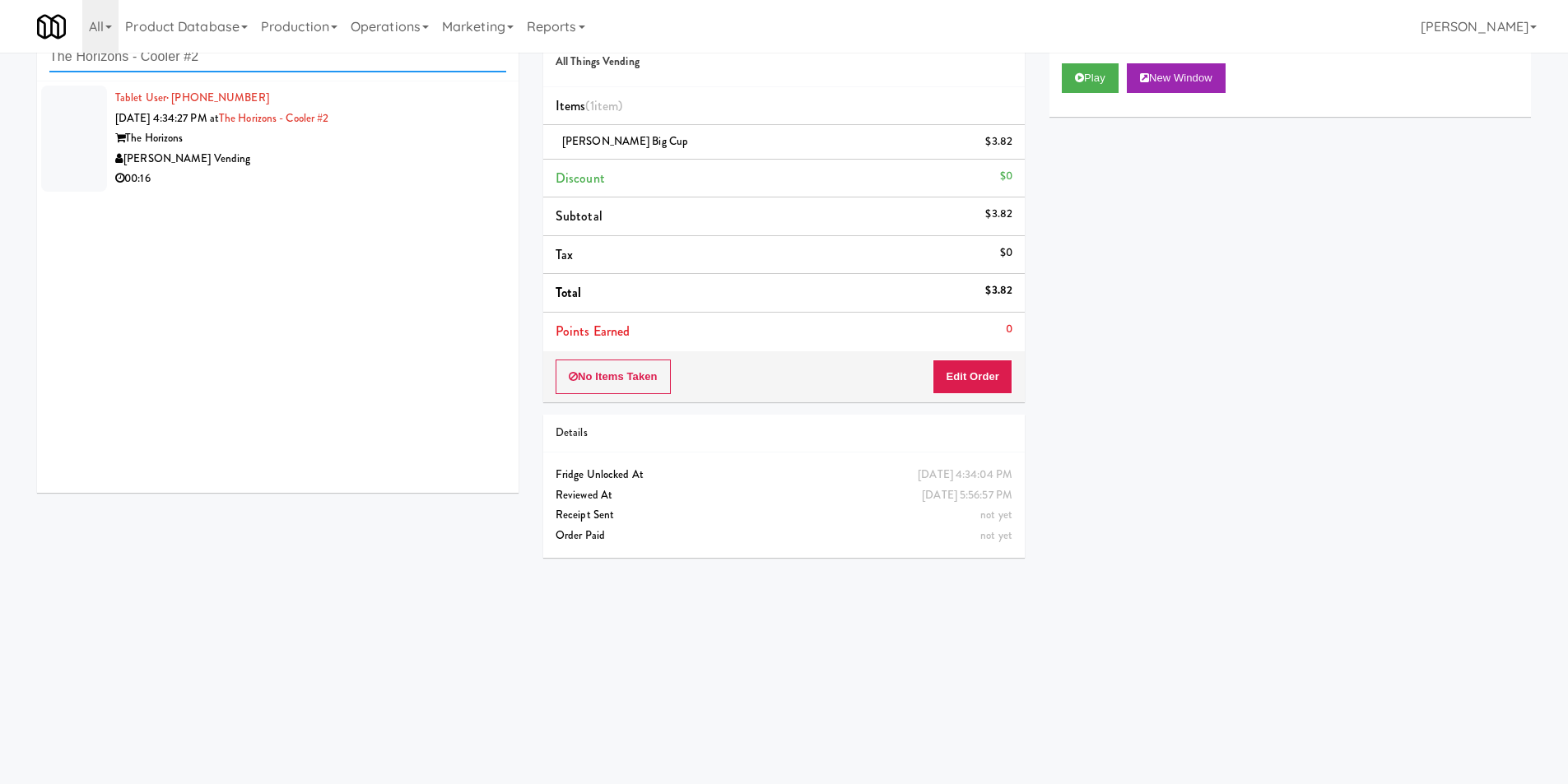
scroll to position [53, 0]
click at [423, 180] on div "00:16" at bounding box center [311, 177] width 391 height 21
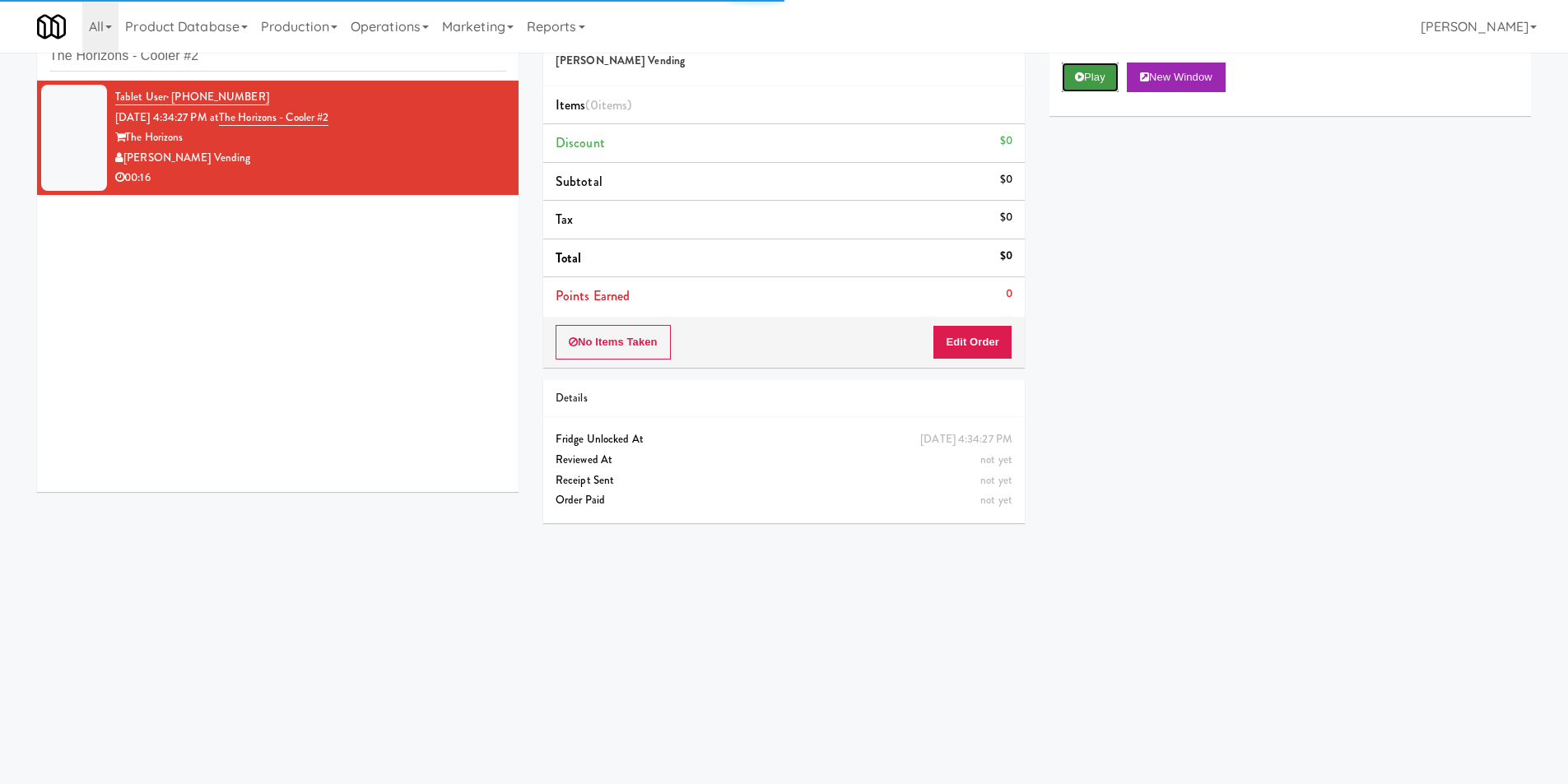
click at [1096, 78] on button "Play" at bounding box center [1090, 77] width 57 height 29
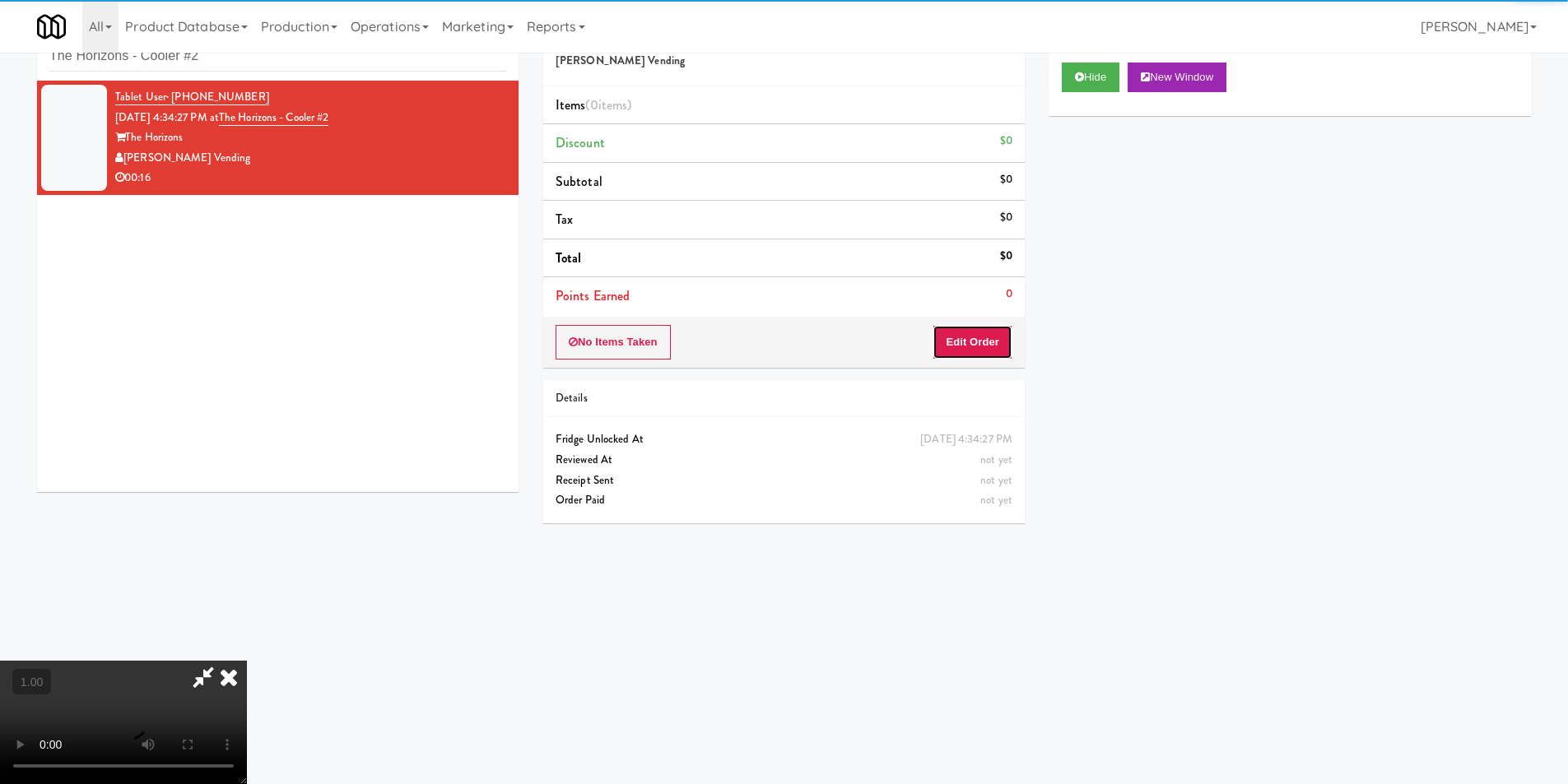
click at [1007, 355] on button "Edit Order" at bounding box center [972, 342] width 79 height 34
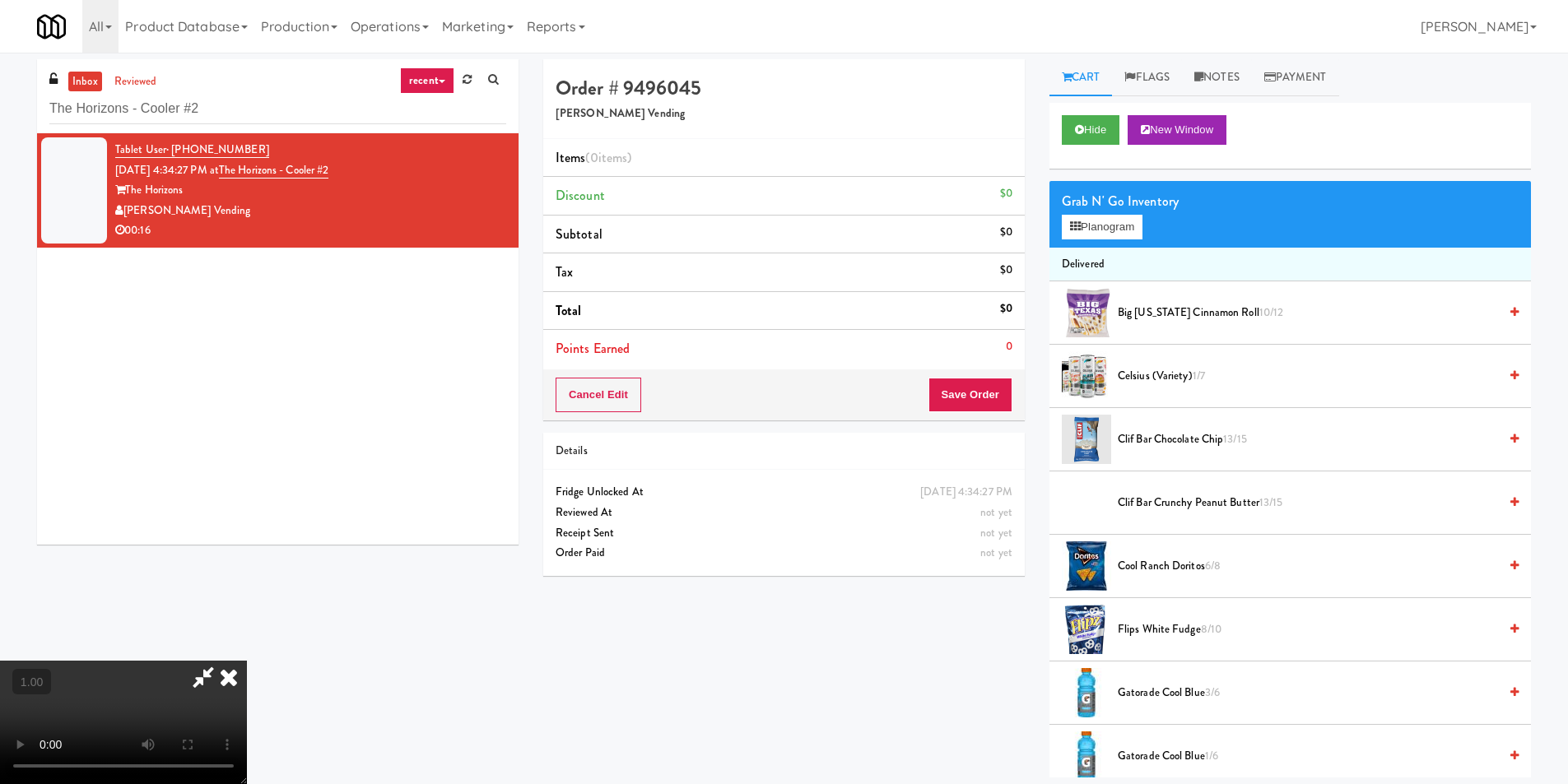
scroll to position [248, 0]
click at [247, 661] on video at bounding box center [124, 722] width 247 height 123
click at [1090, 141] on button "Hide" at bounding box center [1090, 130] width 58 height 29
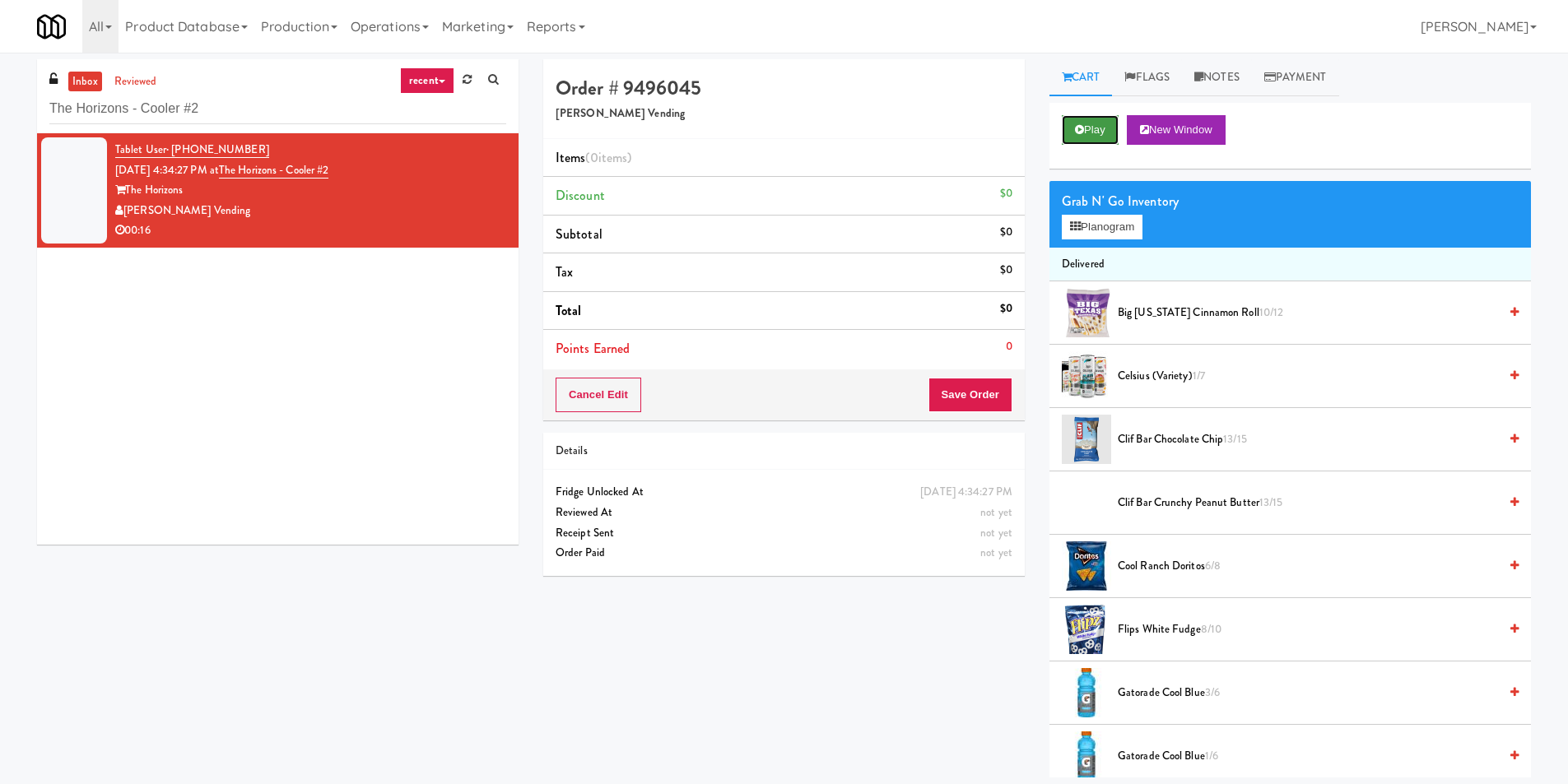
click at [1088, 139] on button "Play" at bounding box center [1090, 130] width 57 height 29
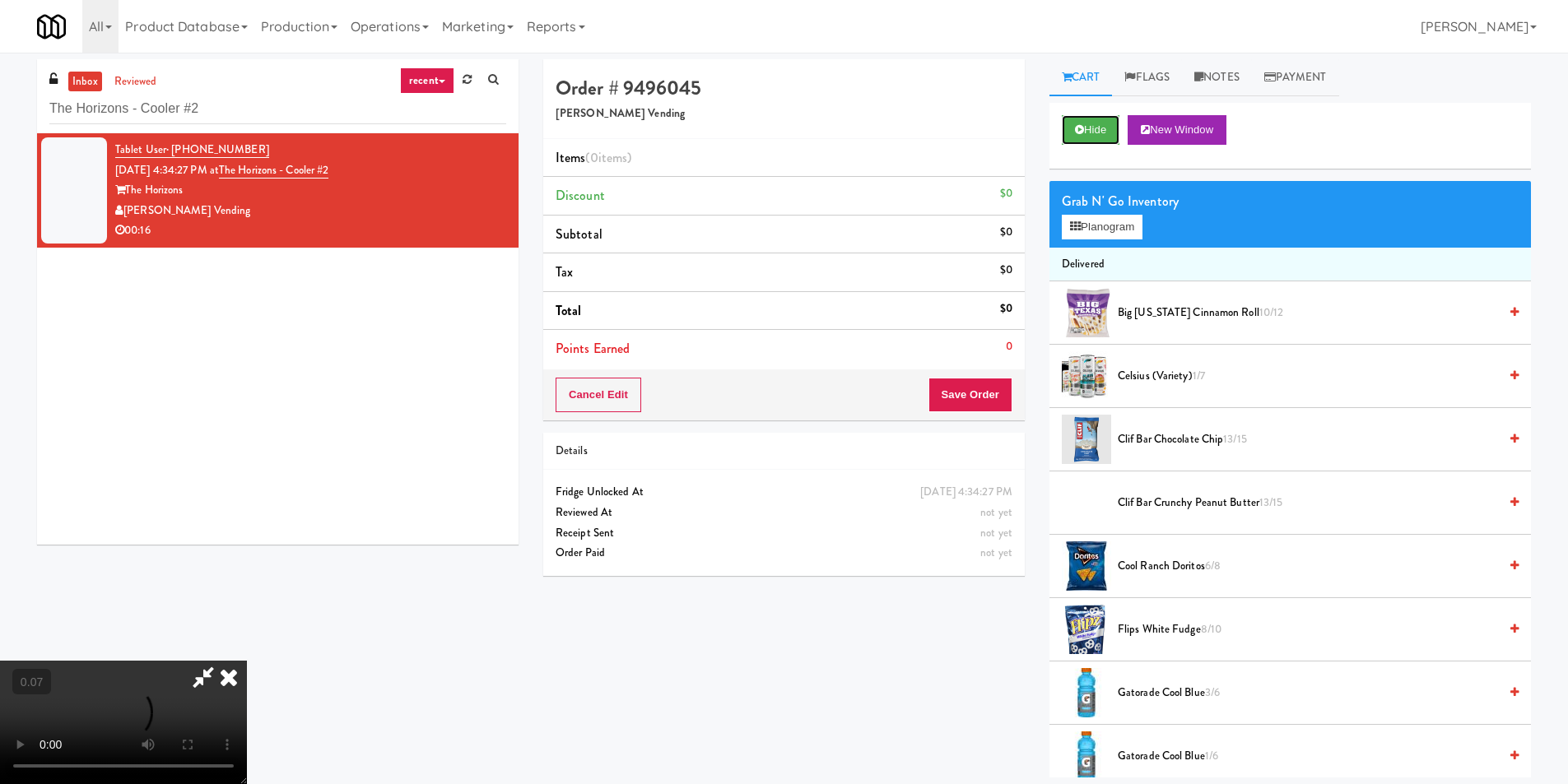
scroll to position [247, 0]
click at [1101, 222] on button "Planogram" at bounding box center [1102, 226] width 80 height 24
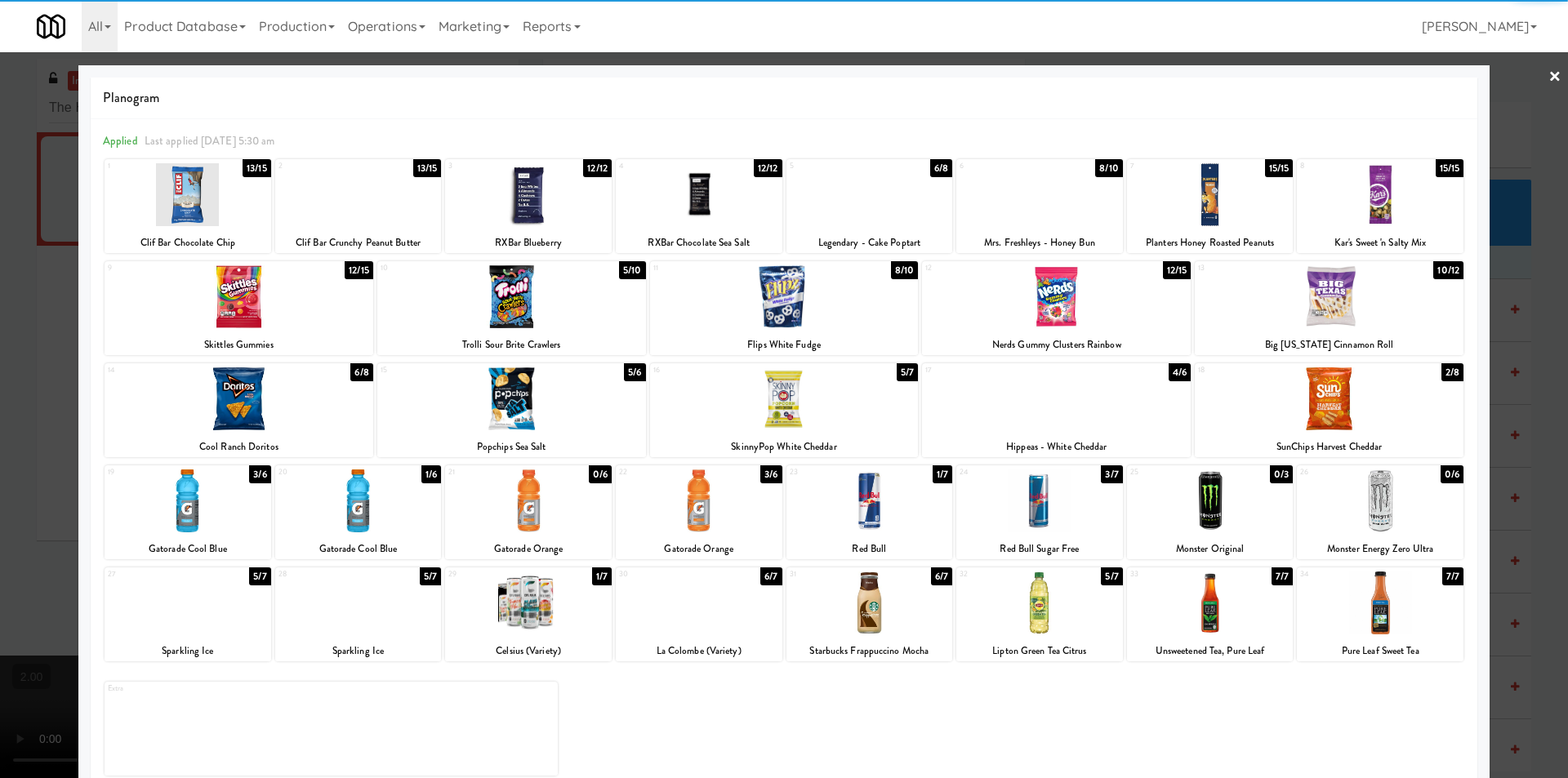
click at [1370, 297] on div at bounding box center [1329, 297] width 268 height 63
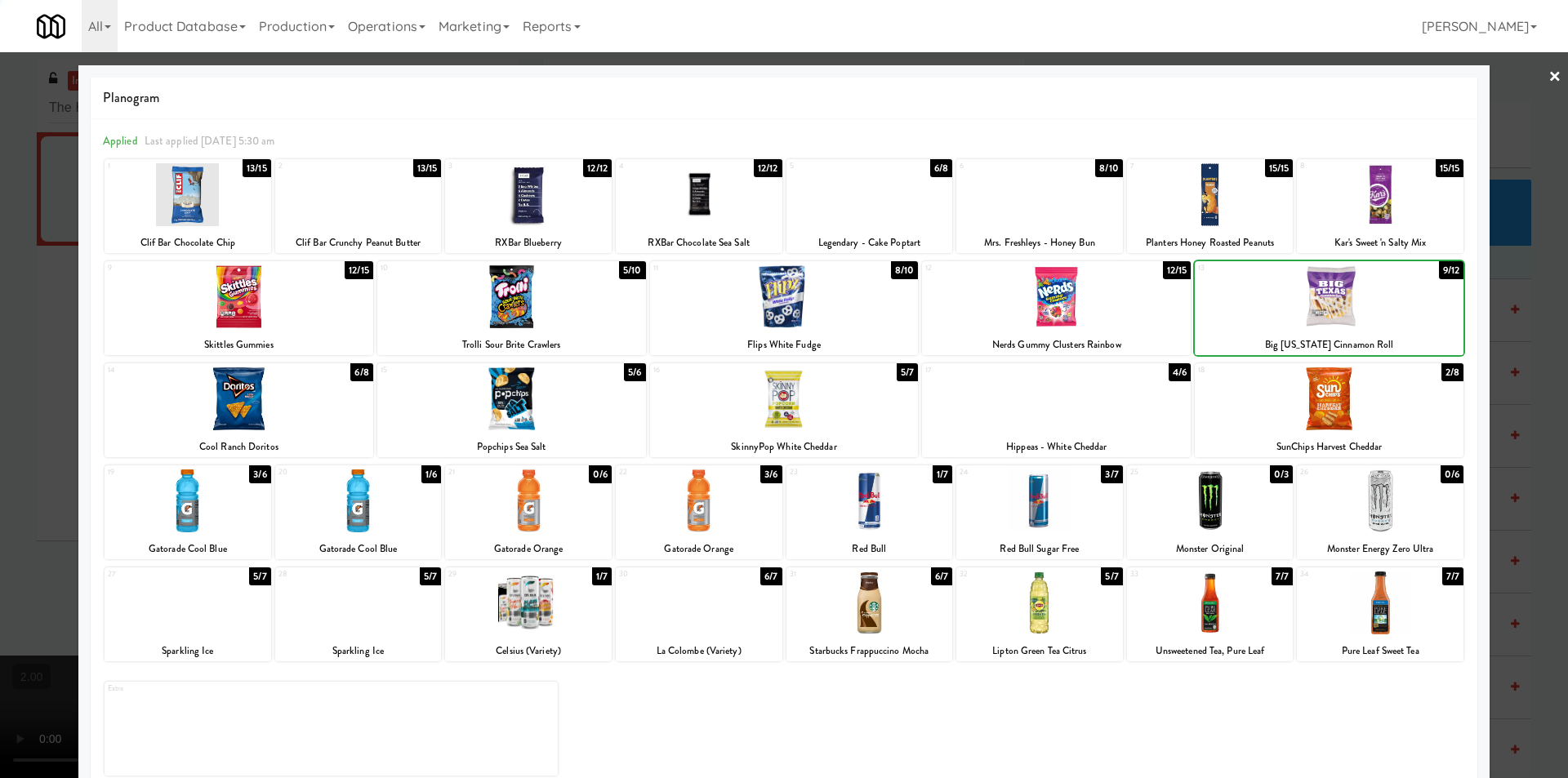
click at [1538, 369] on div at bounding box center [784, 389] width 1568 height 778
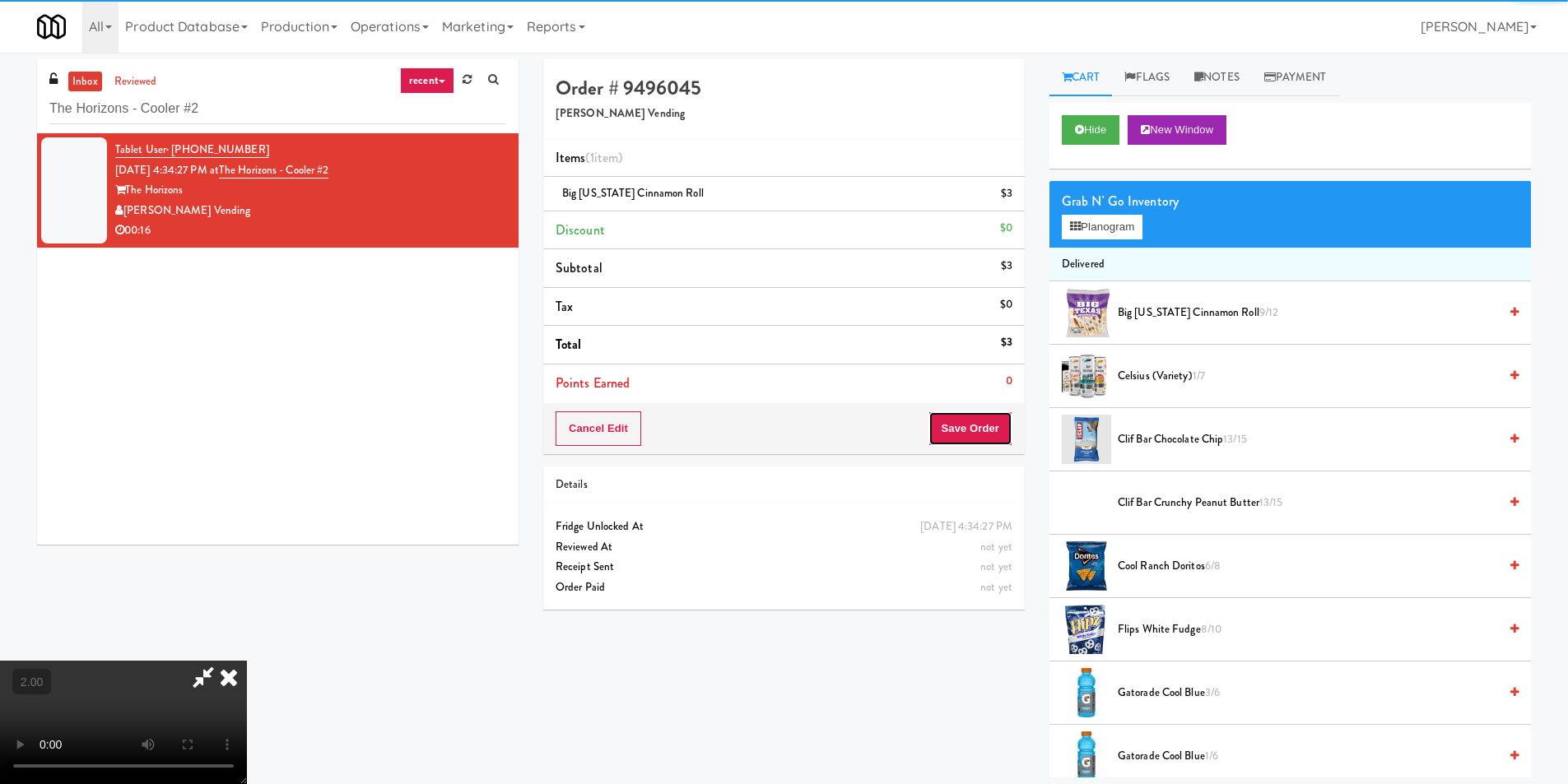
drag, startPoint x: 985, startPoint y: 424, endPoint x: 989, endPoint y: 415, distance: 9.8
click at [984, 424] on button "Save Order" at bounding box center [971, 428] width 84 height 34
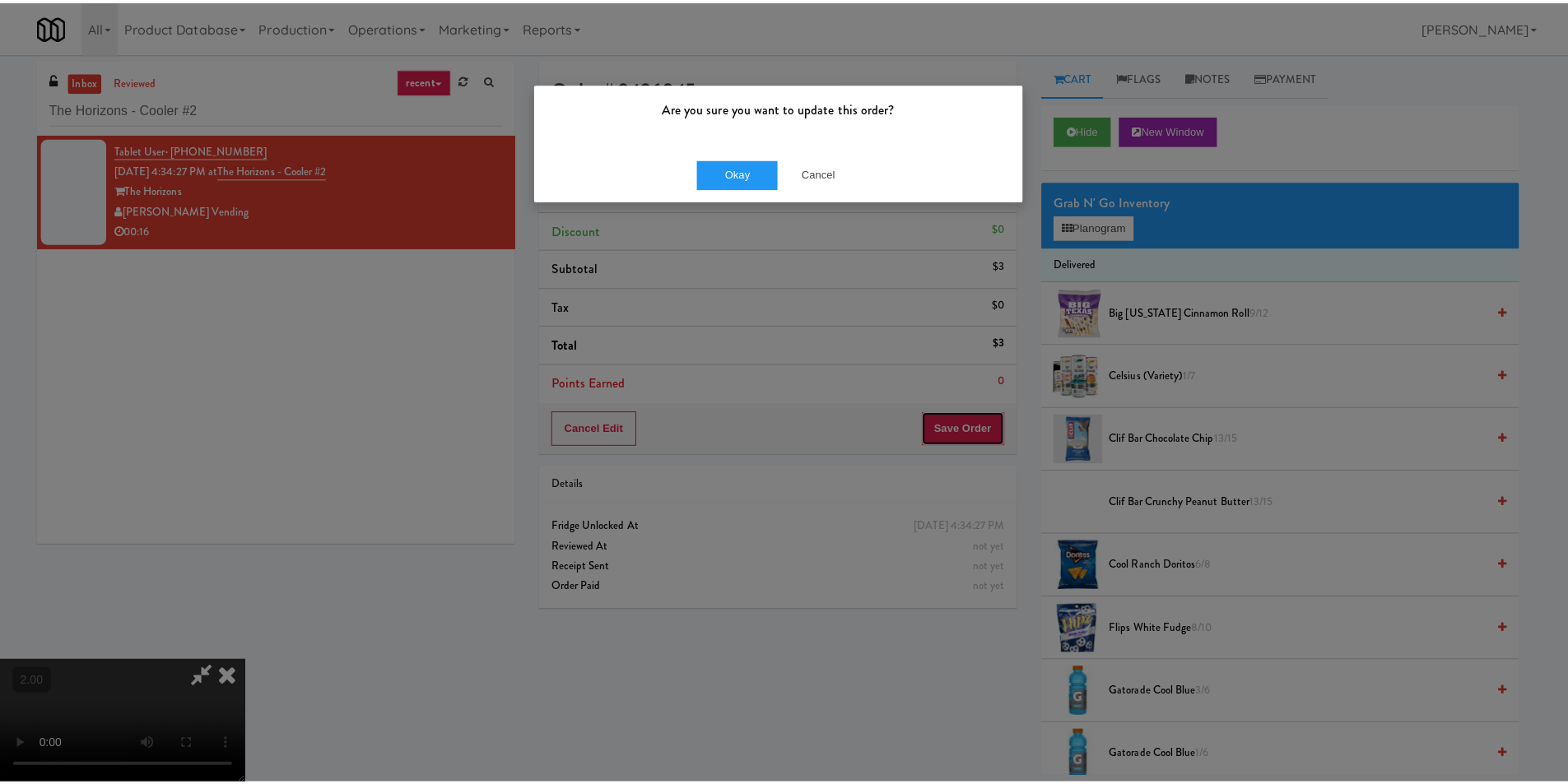
scroll to position [82, 0]
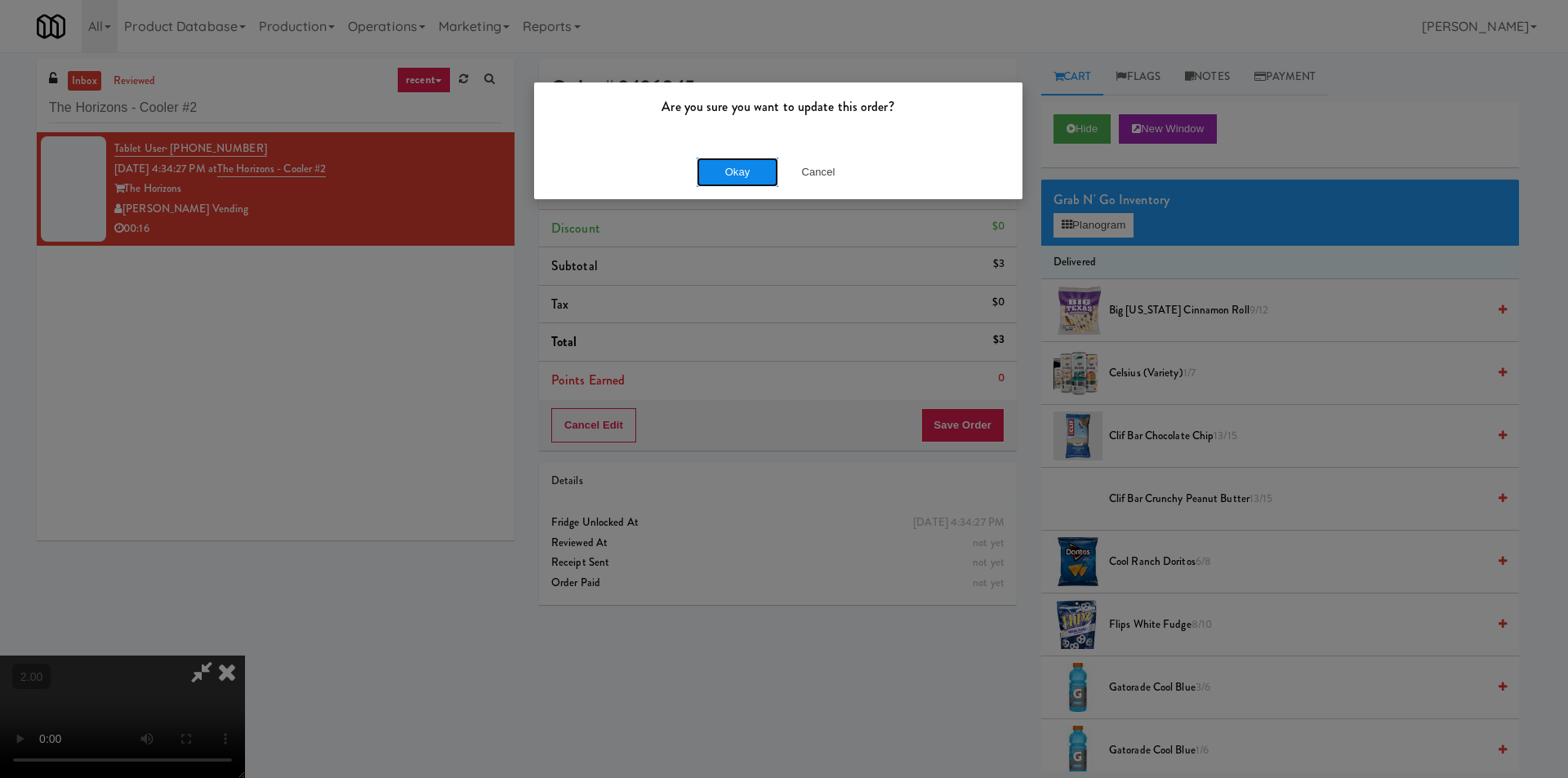
click at [726, 169] on button "Okay" at bounding box center [737, 172] width 82 height 29
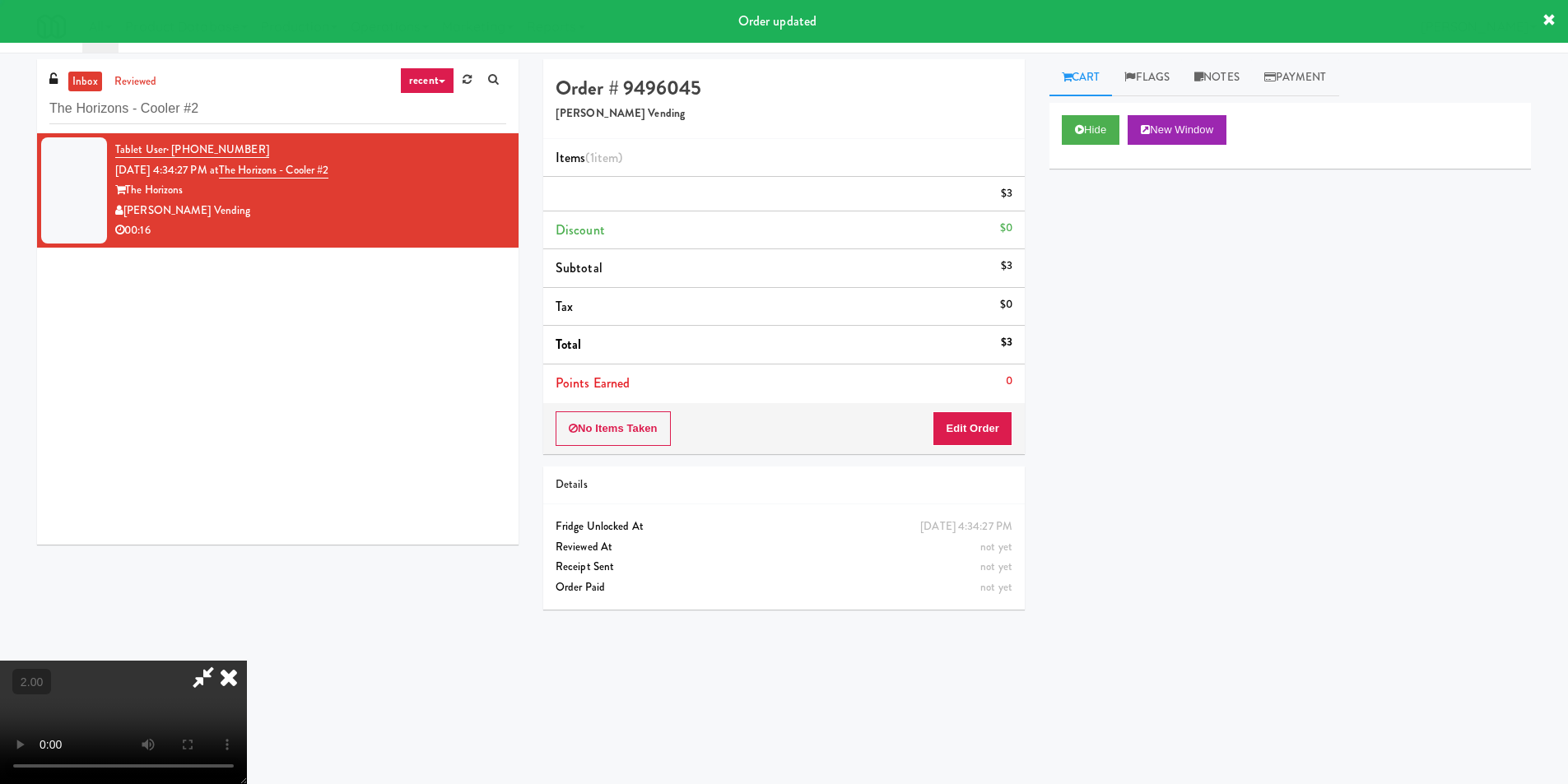
scroll to position [0, 0]
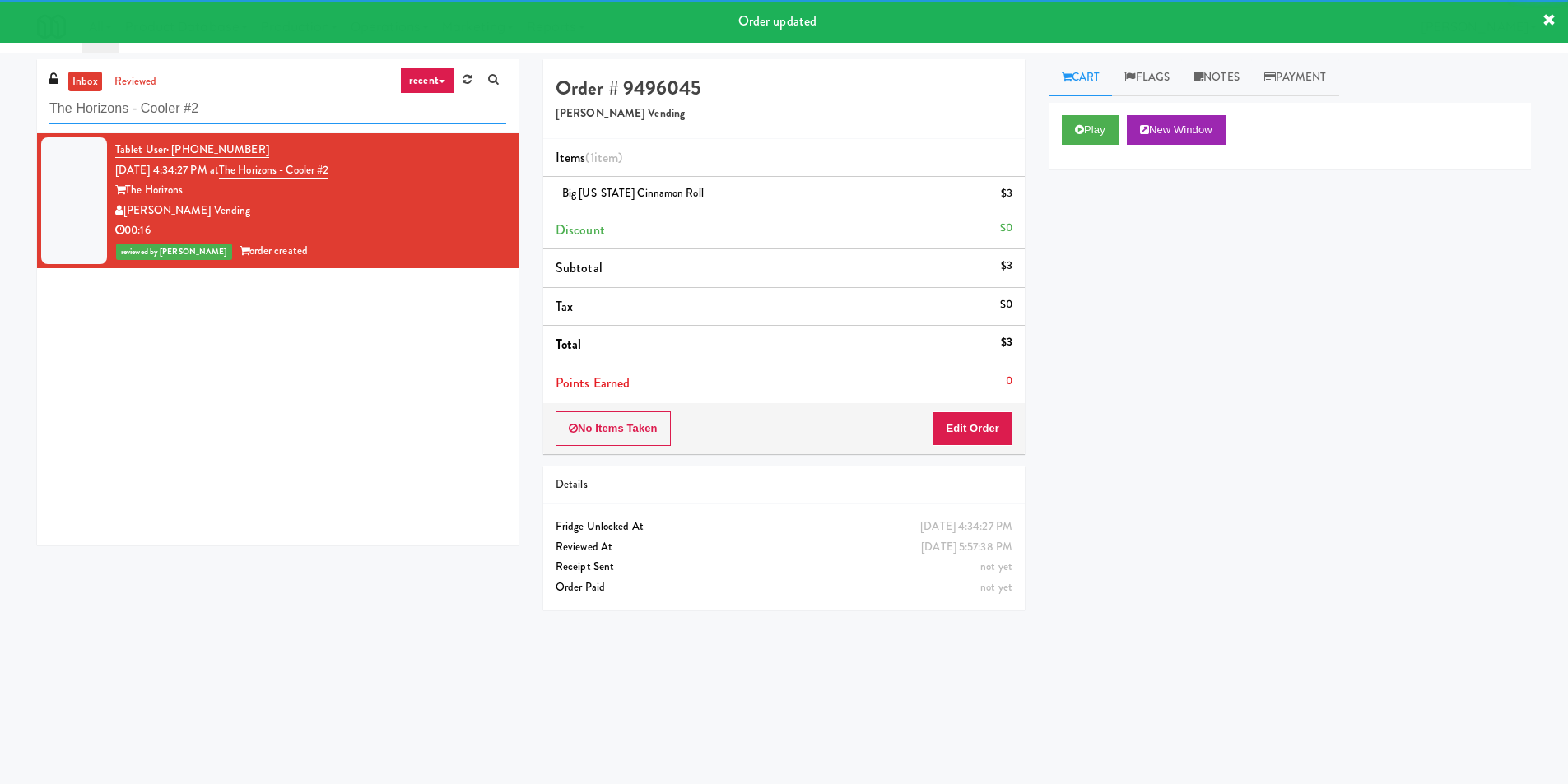
drag, startPoint x: 253, startPoint y: 105, endPoint x: 0, endPoint y: 108, distance: 253.0
click at [0, 109] on div "inbox reviewed recent all unclear take inventory issue suspicious failed recent…" at bounding box center [784, 389] width 1568 height 661
paste input "1"
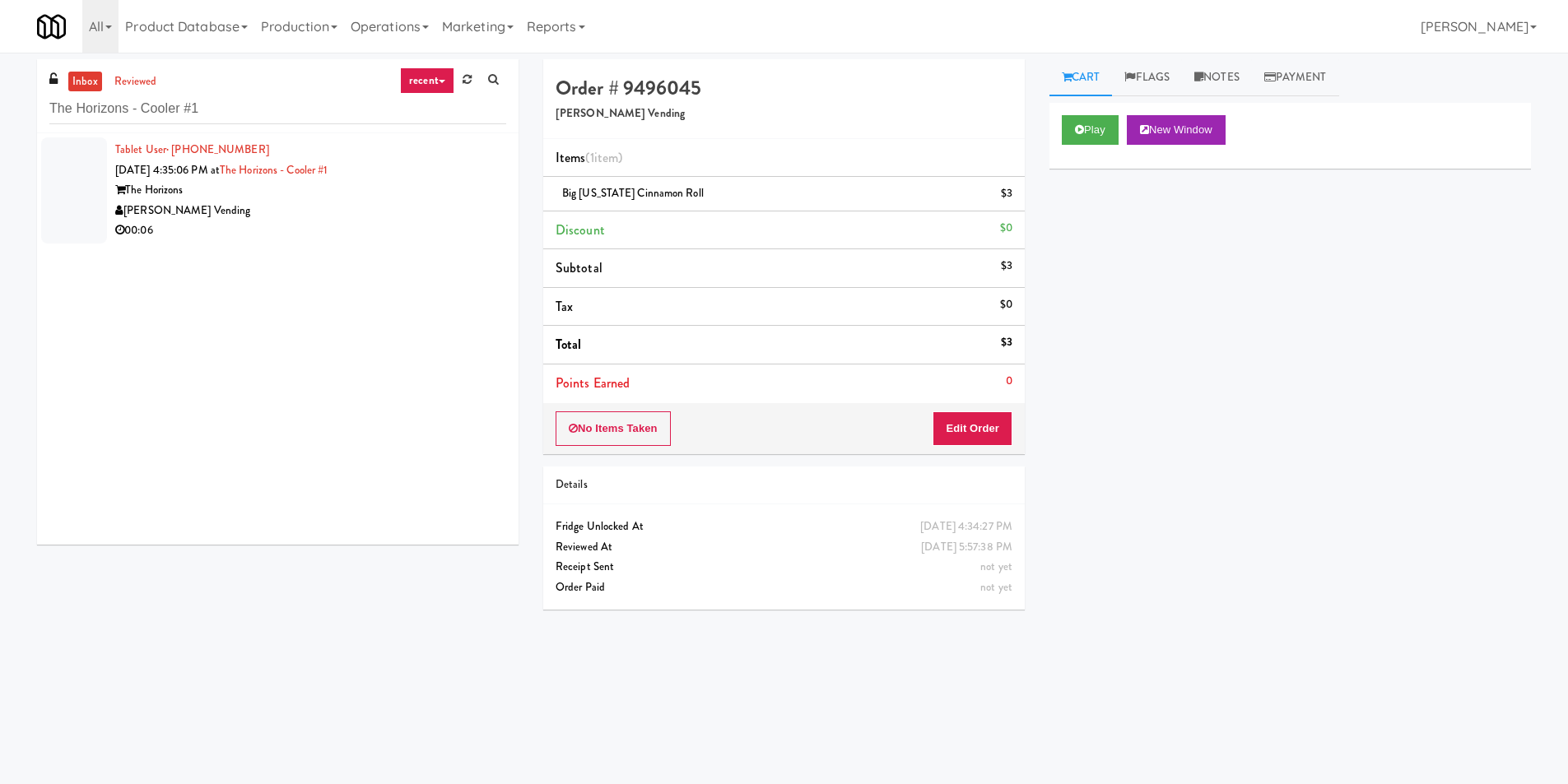
click at [413, 193] on div "The Horizons" at bounding box center [311, 190] width 391 height 21
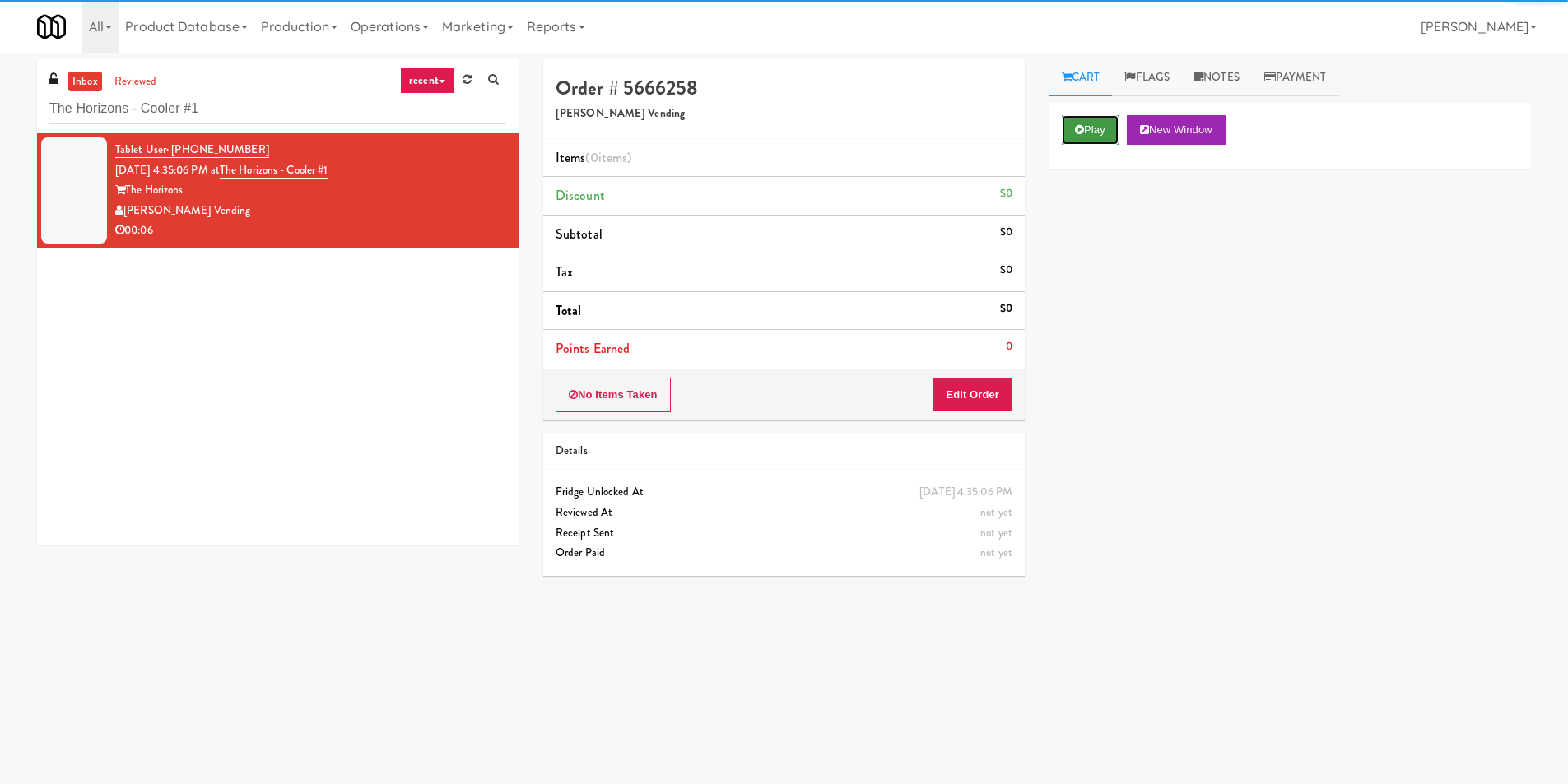
click at [1087, 135] on button "Play" at bounding box center [1090, 130] width 57 height 29
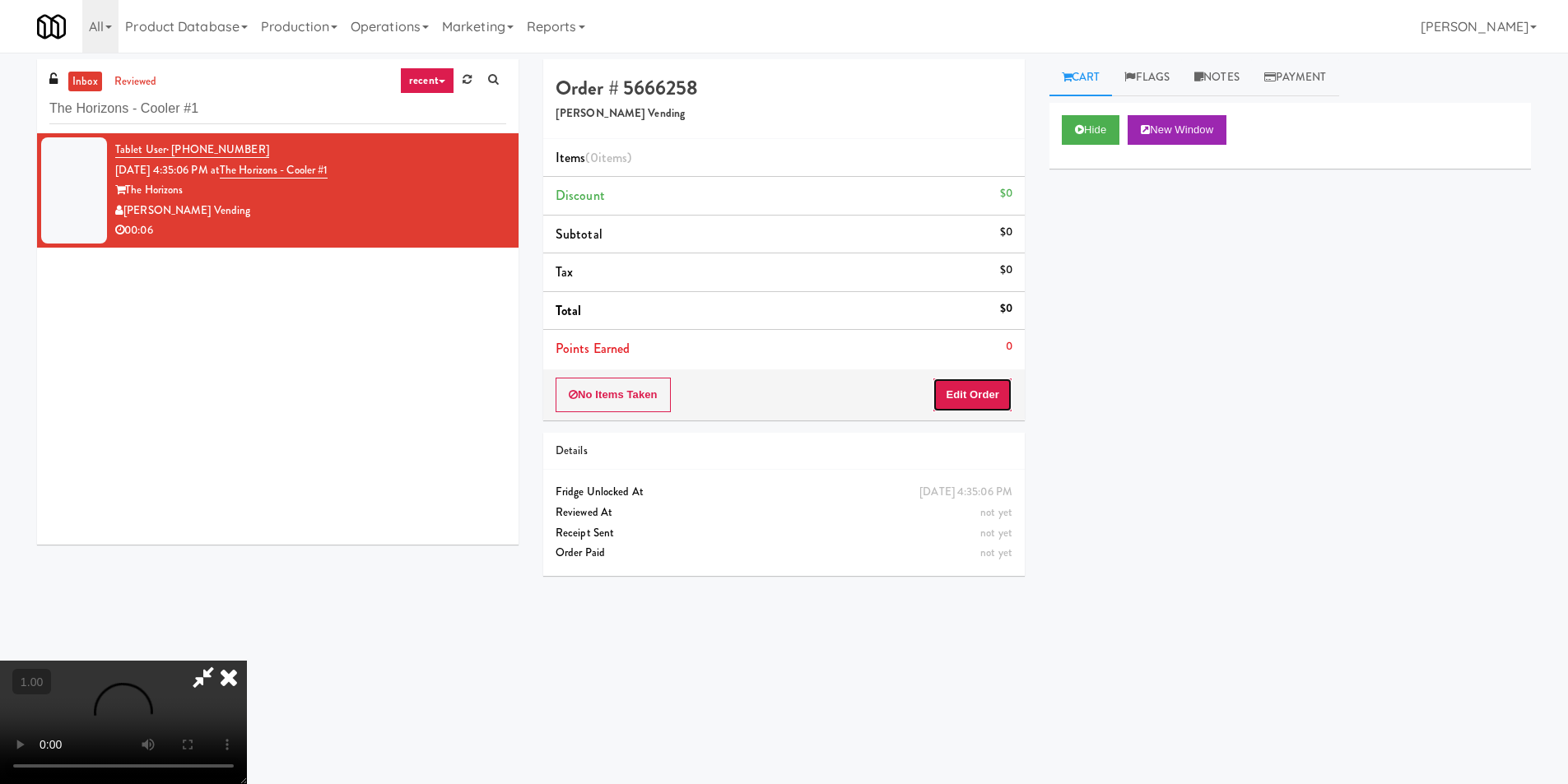
click at [980, 402] on button "Edit Order" at bounding box center [972, 394] width 79 height 34
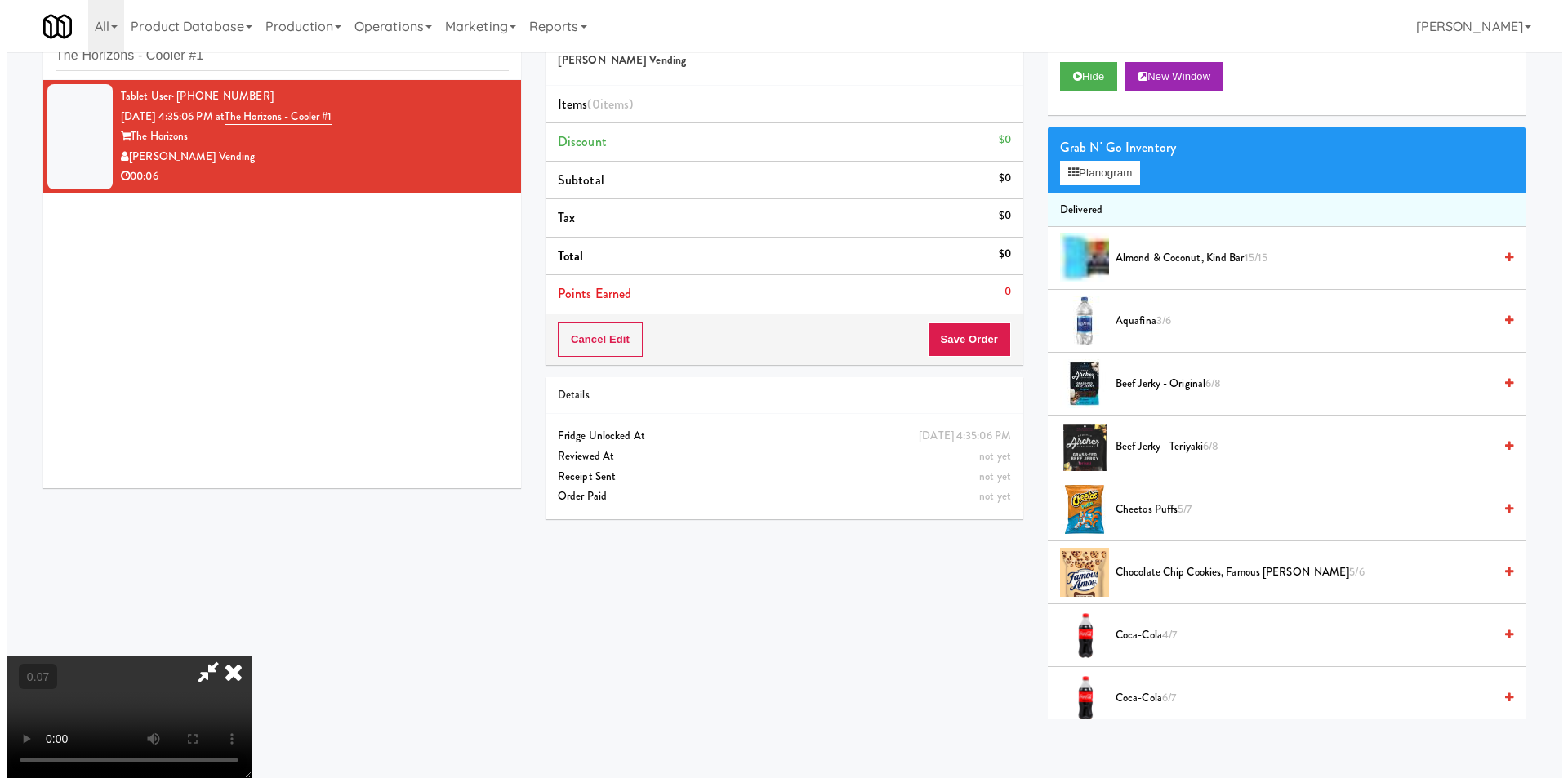
scroll to position [246, 0]
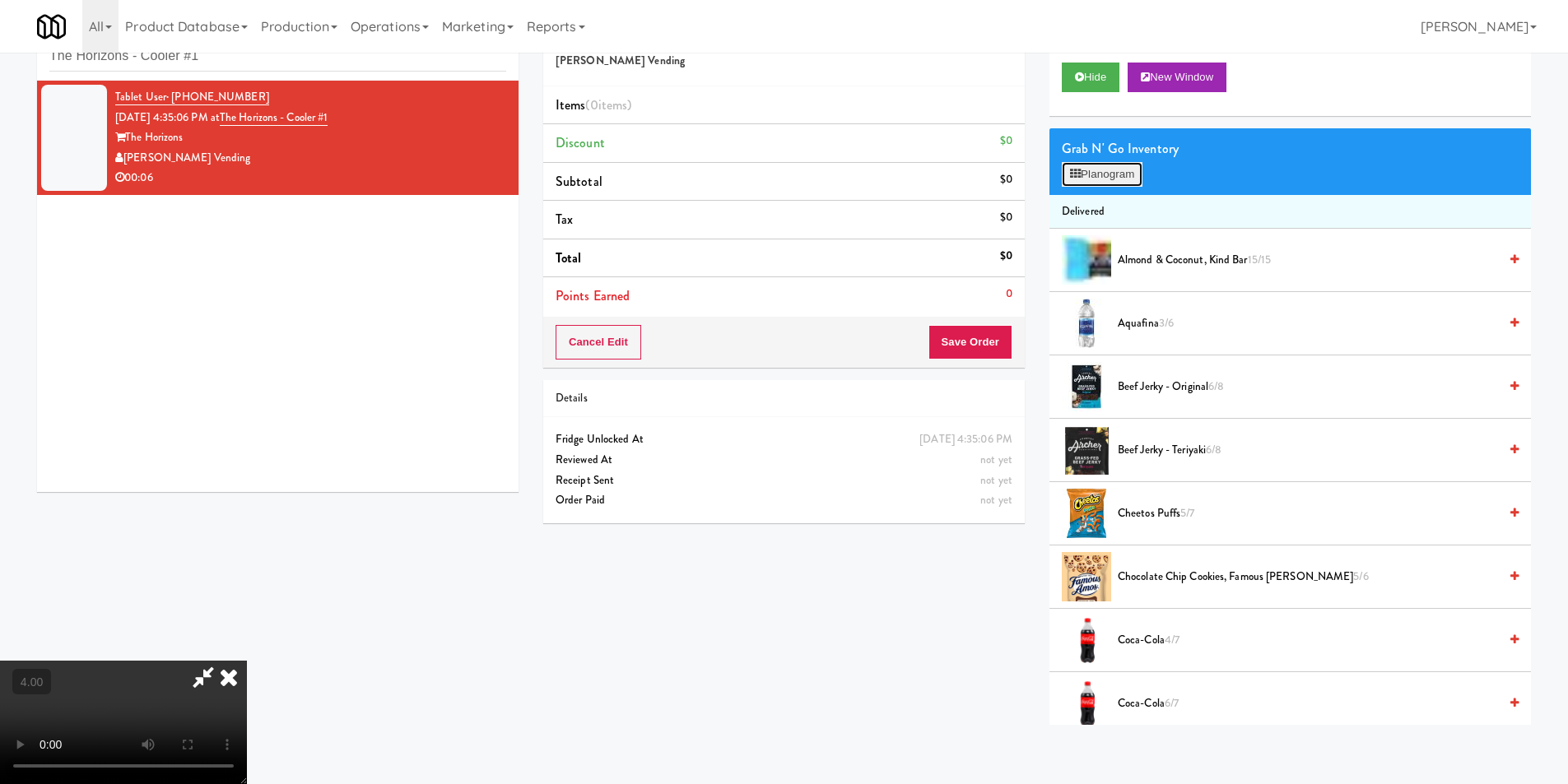
click at [1101, 181] on button "Planogram" at bounding box center [1102, 173] width 80 height 24
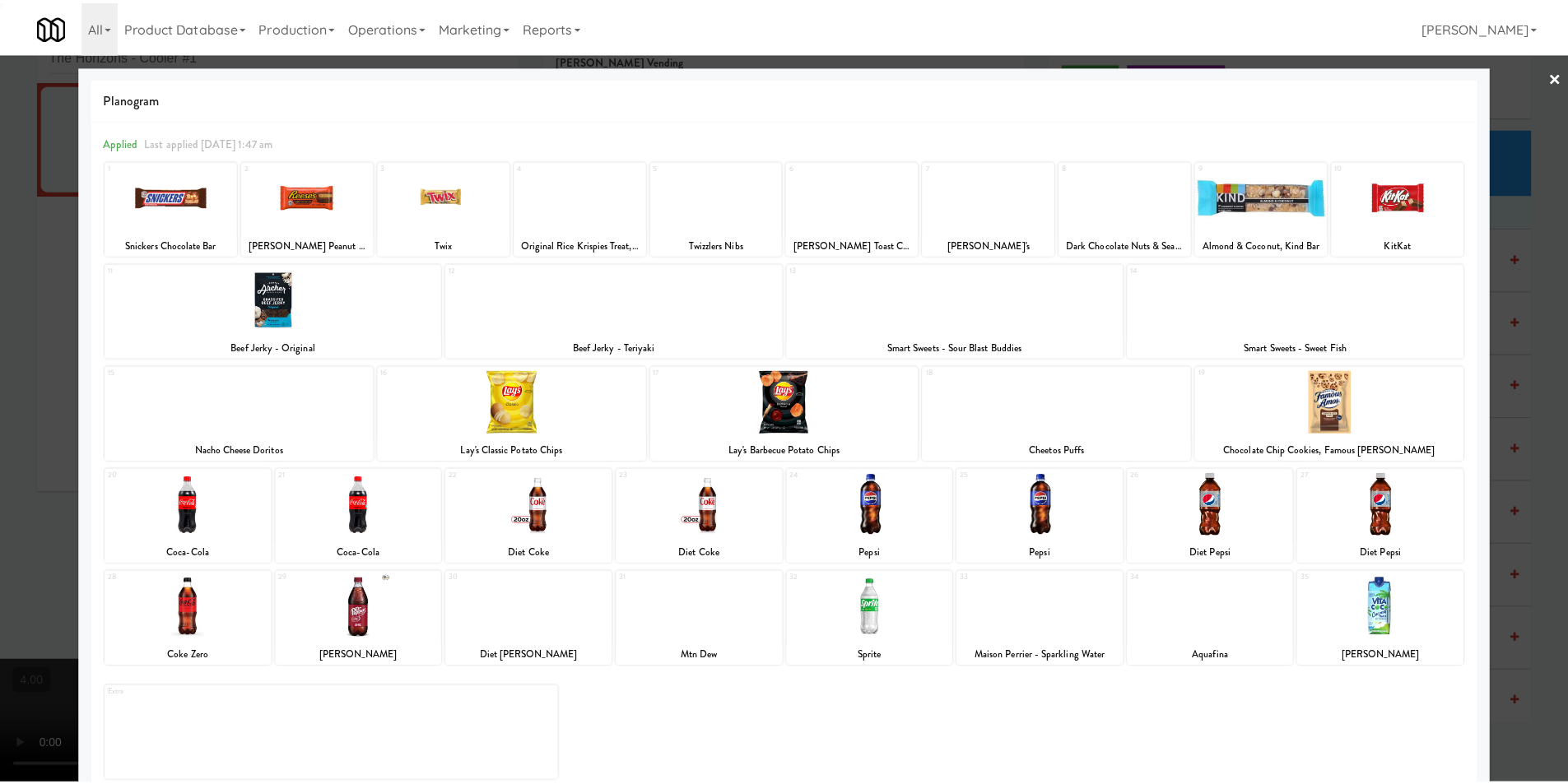
scroll to position [24, 0]
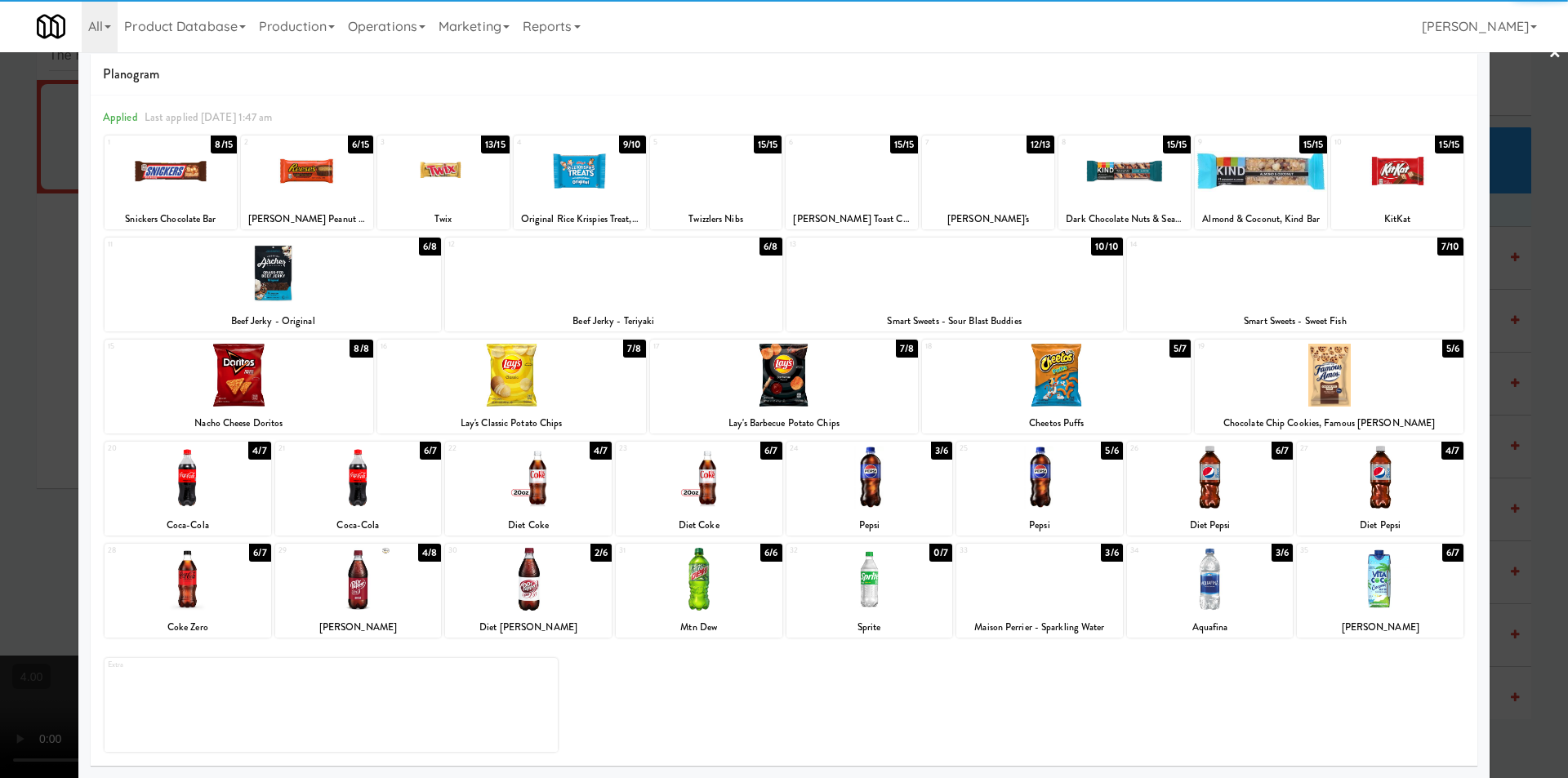
click at [1044, 590] on div at bounding box center [1039, 579] width 166 height 63
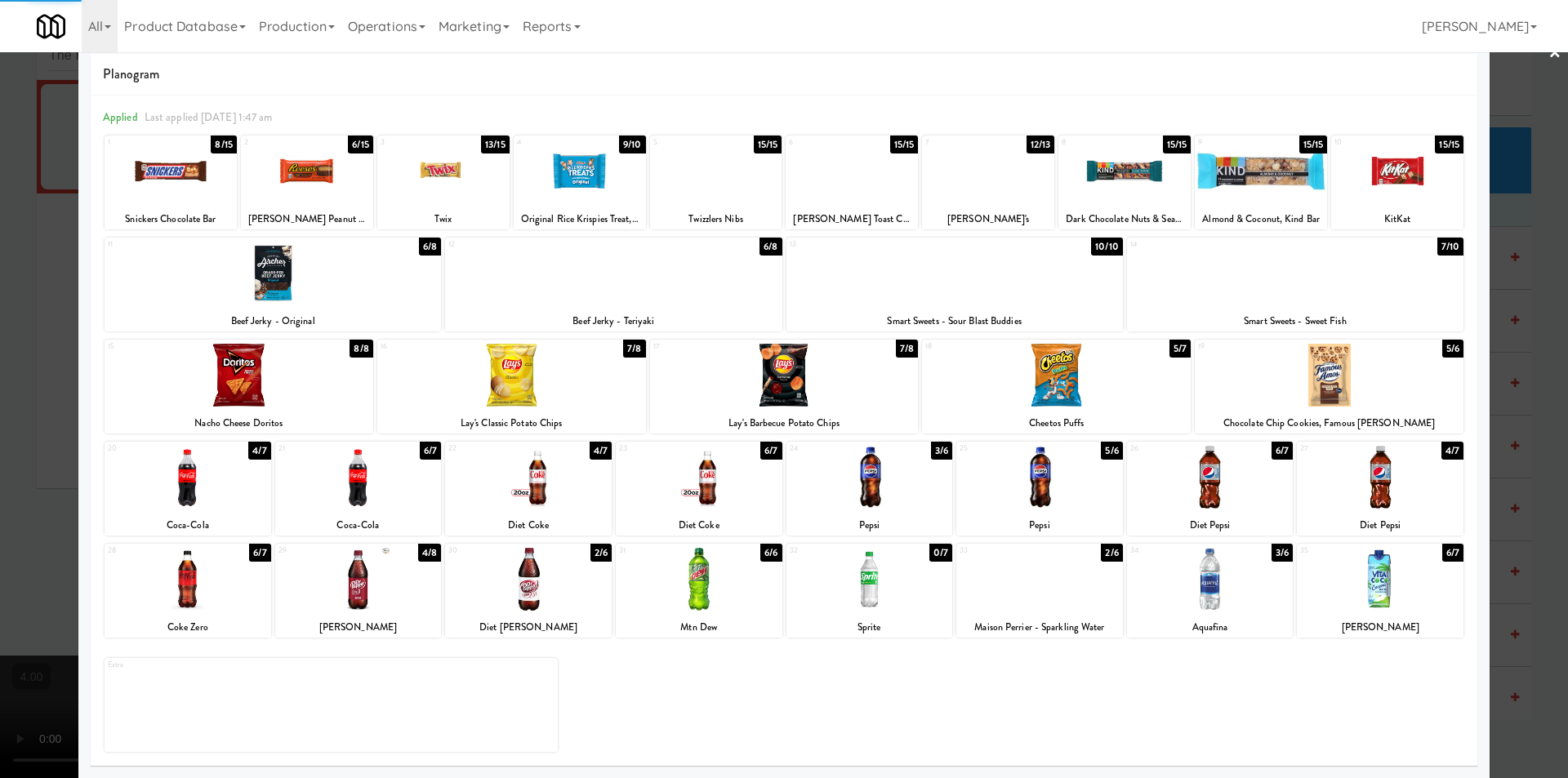
drag, startPoint x: 0, startPoint y: 362, endPoint x: 177, endPoint y: 434, distance: 191.1
click at [0, 364] on div at bounding box center [784, 389] width 1568 height 778
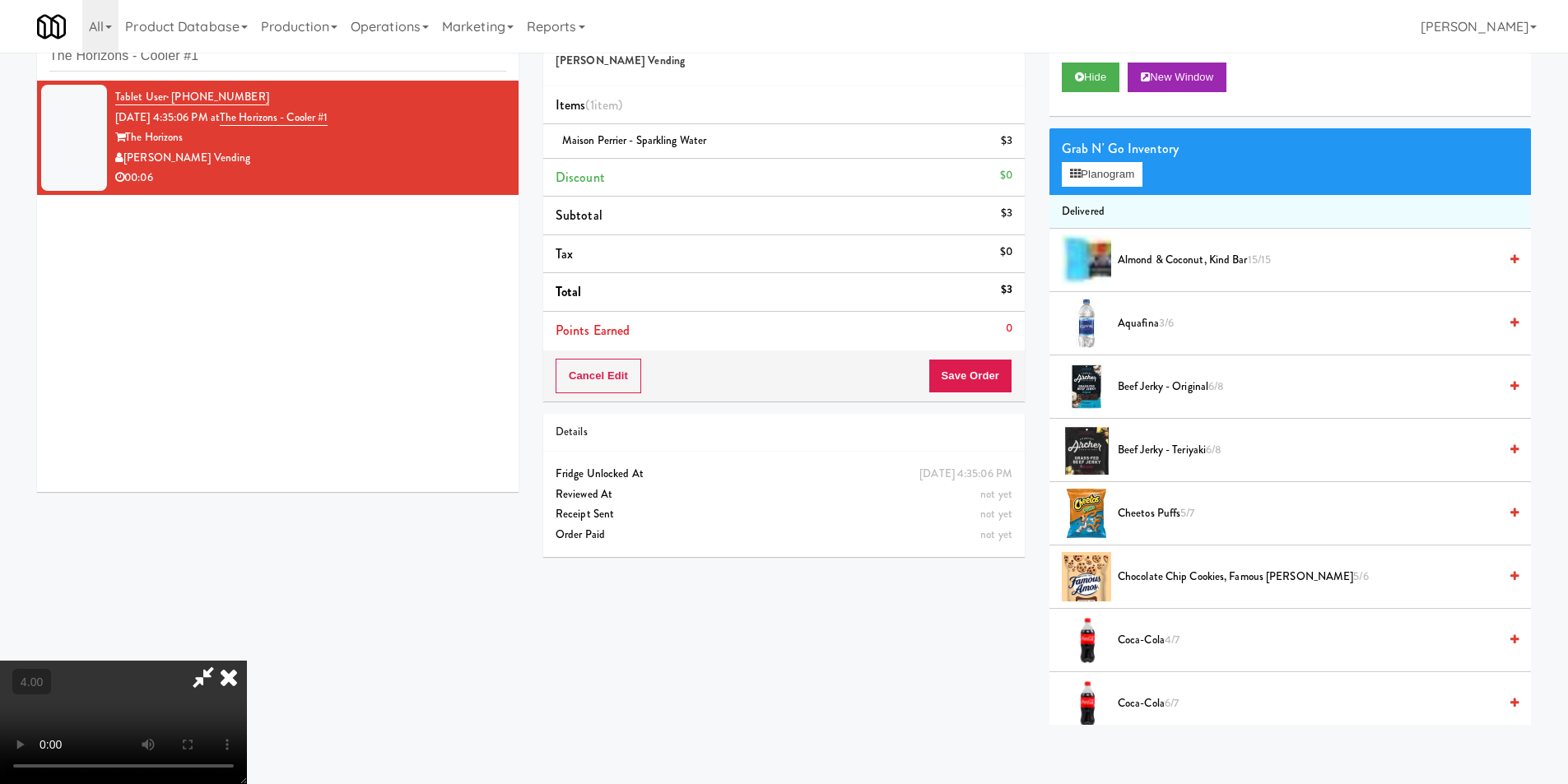
click at [223, 661] on icon at bounding box center [203, 677] width 38 height 33
click at [944, 381] on button "Save Order" at bounding box center [971, 375] width 84 height 34
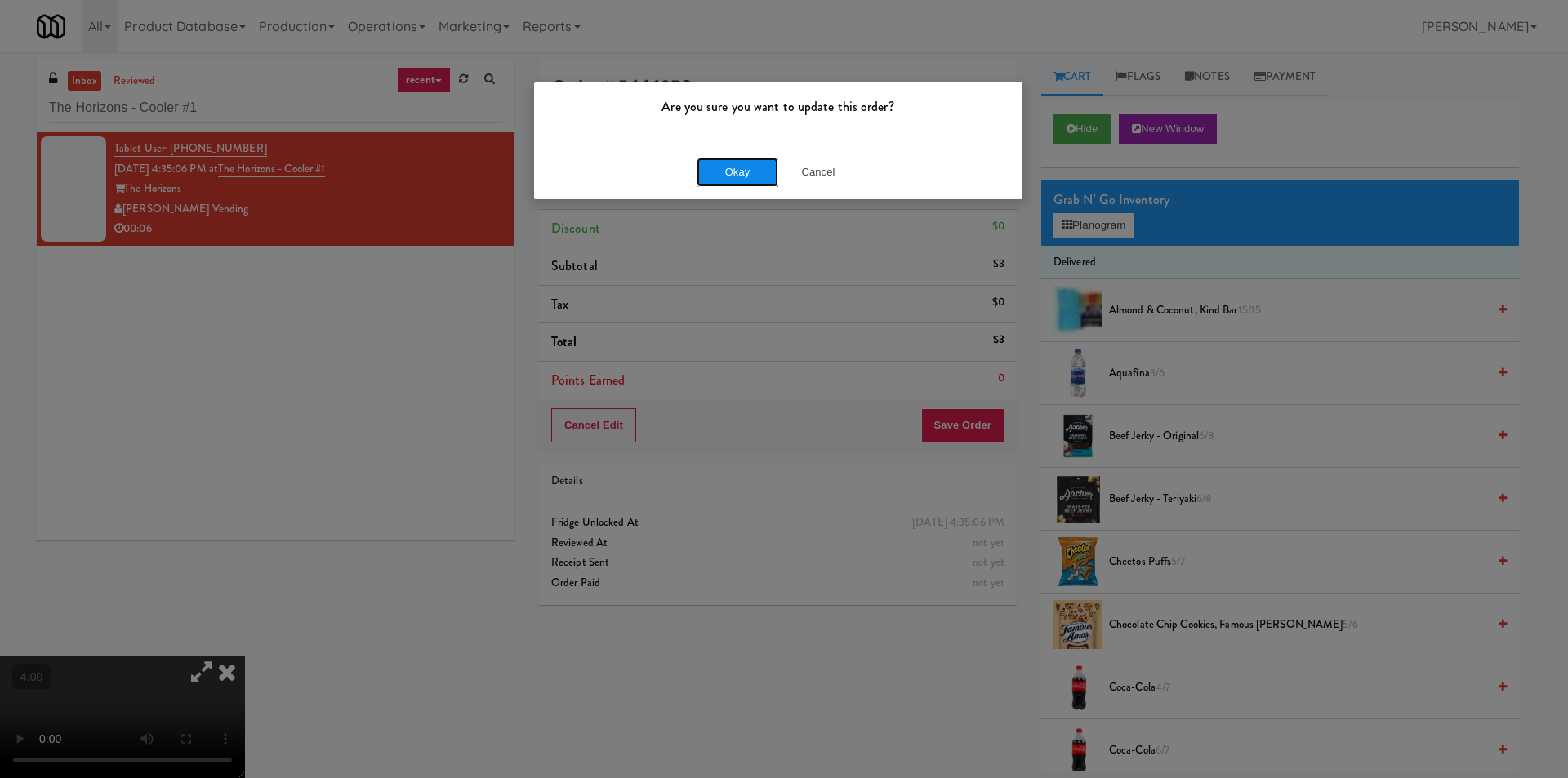
click at [751, 163] on button "Okay" at bounding box center [737, 172] width 82 height 29
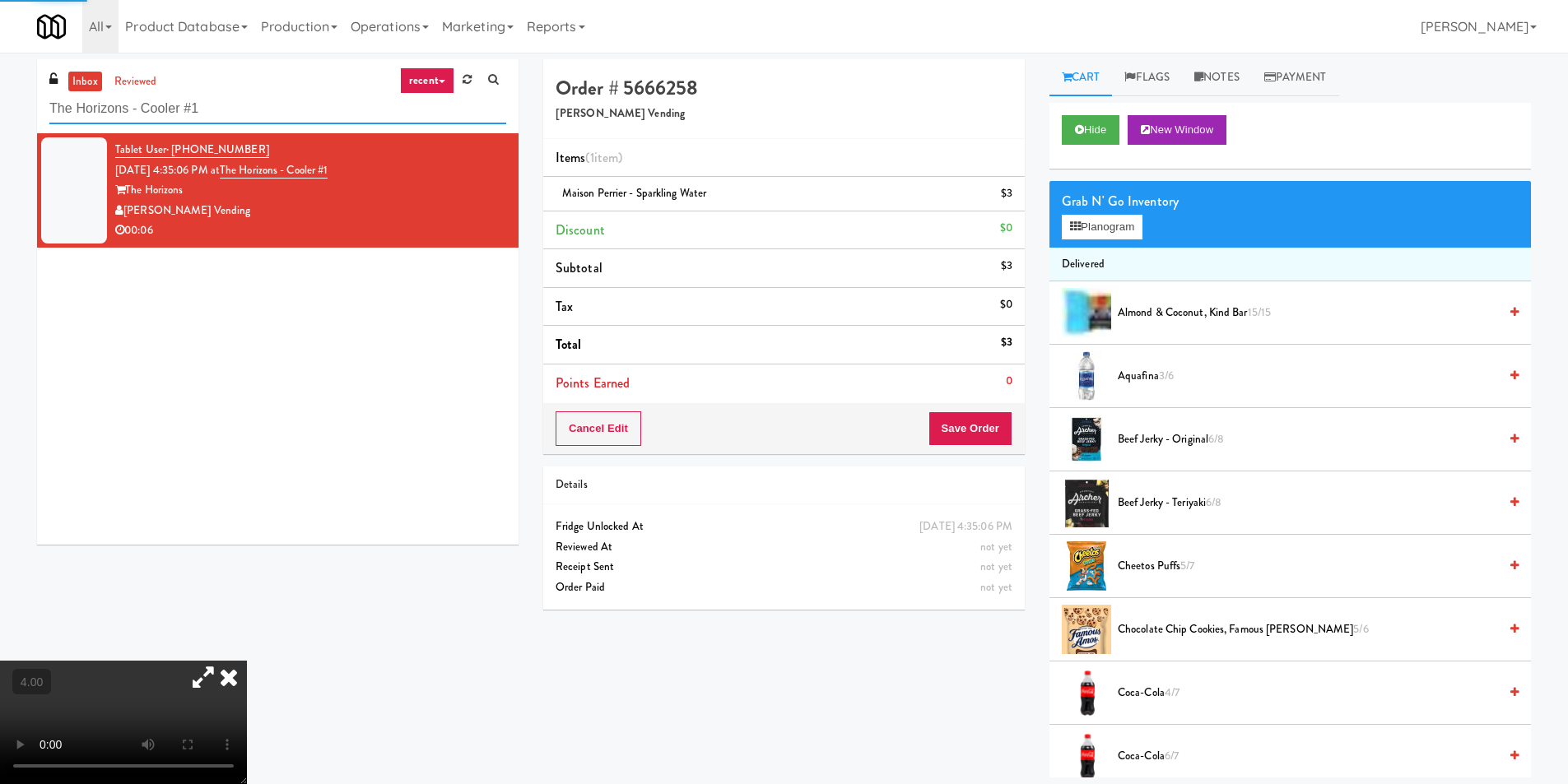
paste input "Maxim - Machine"
drag, startPoint x: 265, startPoint y: 95, endPoint x: 0, endPoint y: 95, distance: 265.0
click at [0, 90] on div "inbox reviewed recent all unclear take inventory issue suspicious failed recent…" at bounding box center [784, 417] width 1568 height 718
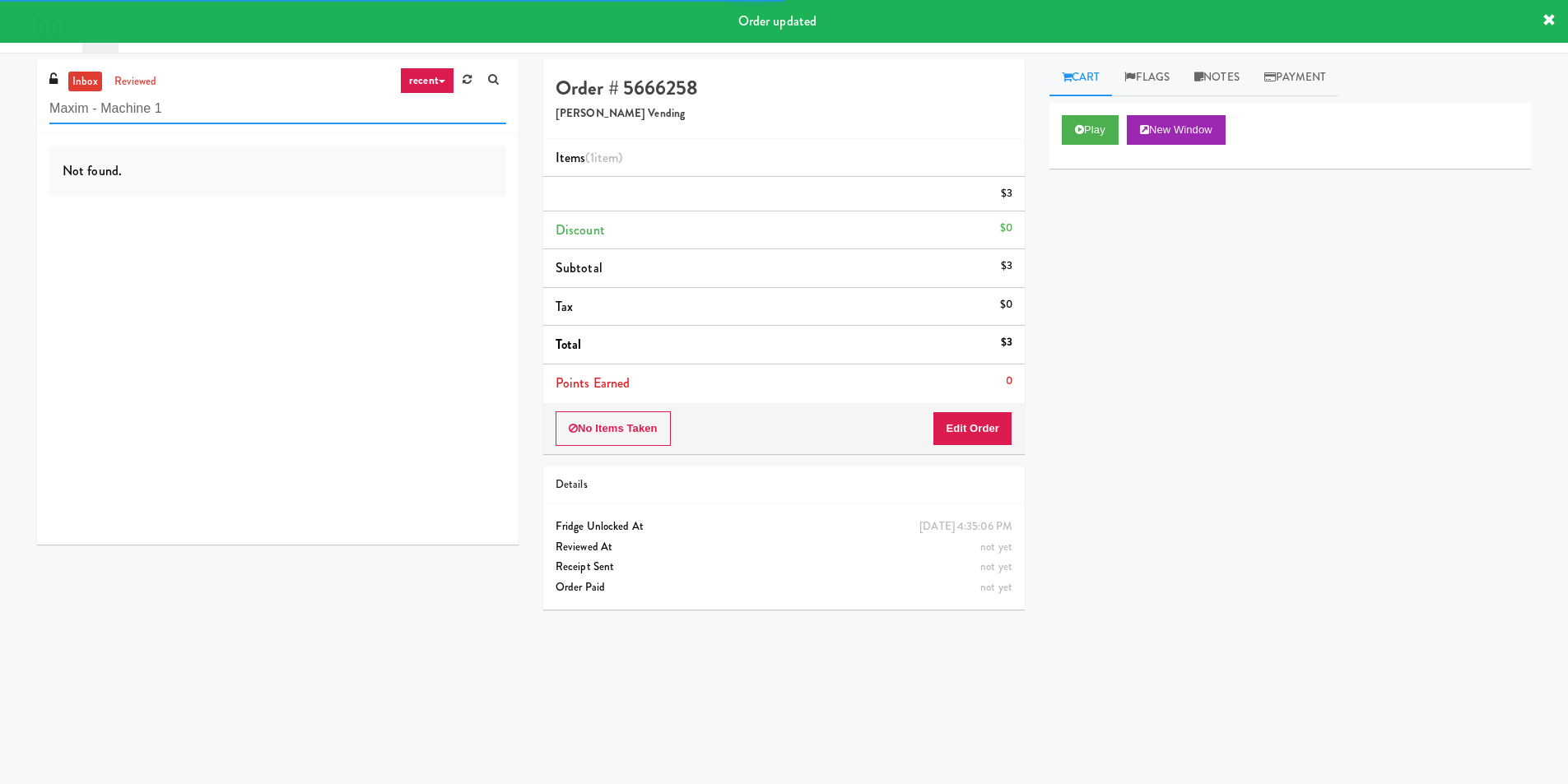
type input "Maxim - Machine 1"
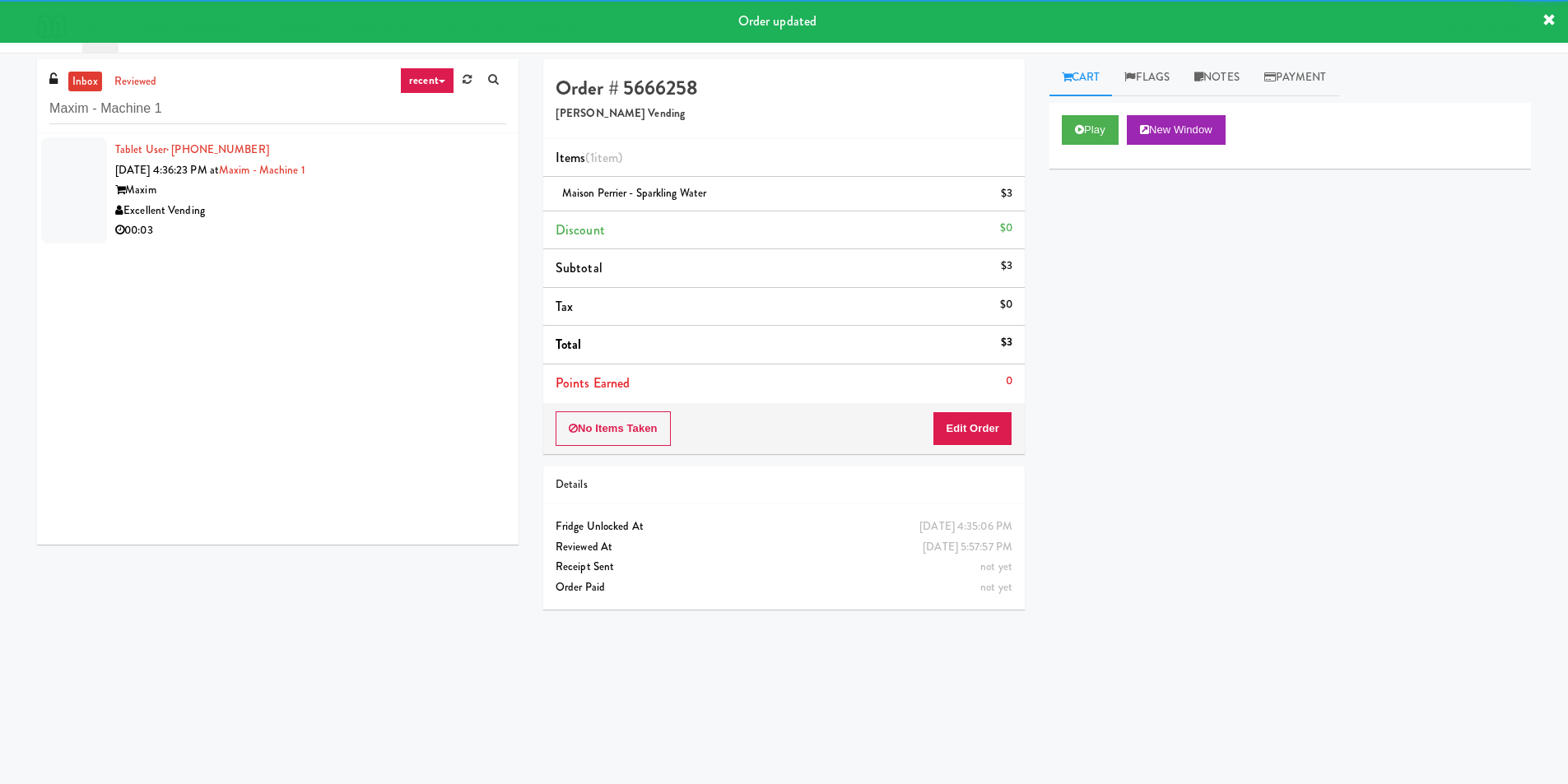
click at [472, 201] on div "Excellent Vending" at bounding box center [311, 211] width 391 height 21
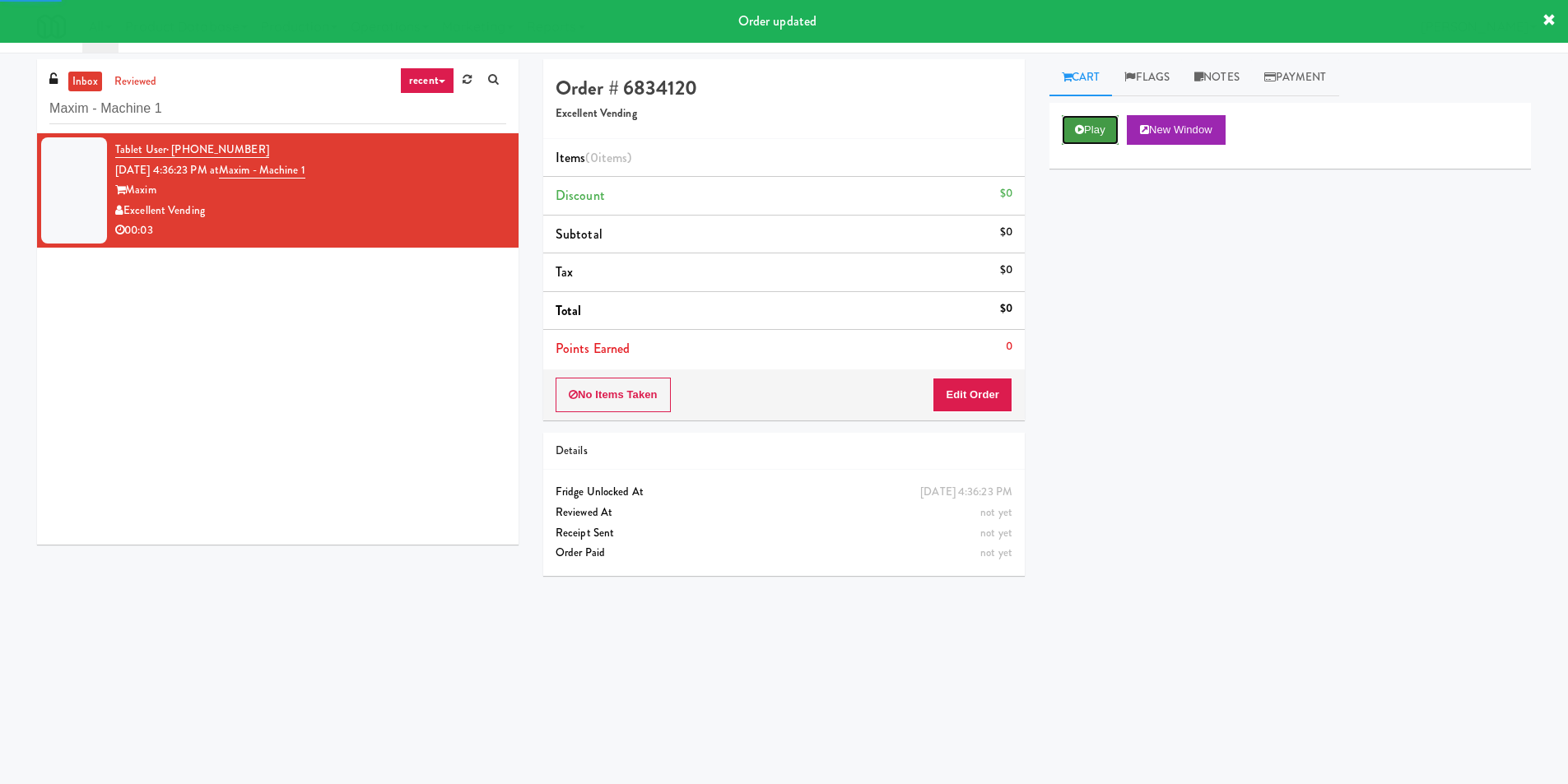
click at [1084, 128] on icon at bounding box center [1079, 129] width 9 height 11
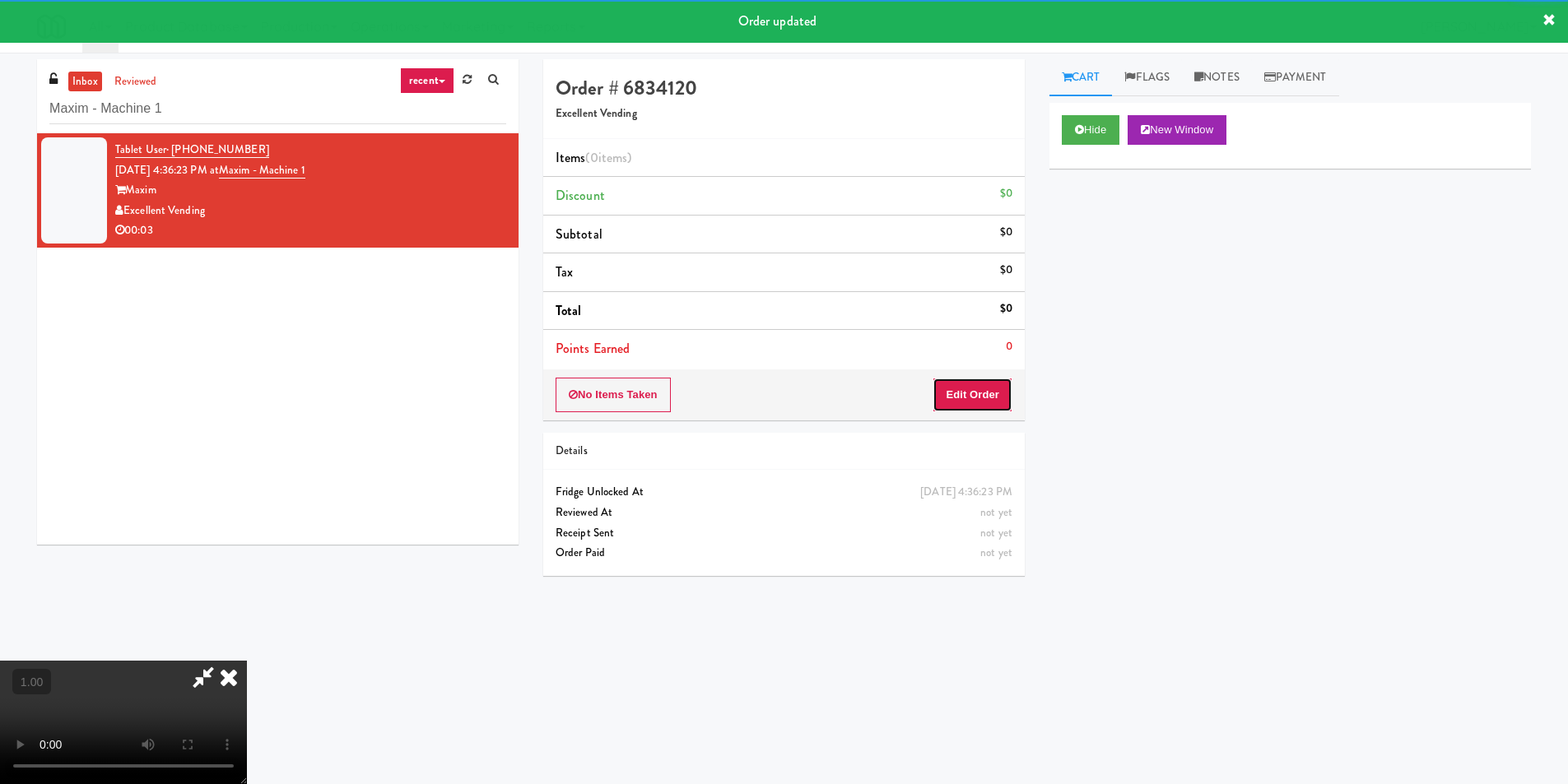
click at [1002, 392] on button "Edit Order" at bounding box center [972, 394] width 79 height 34
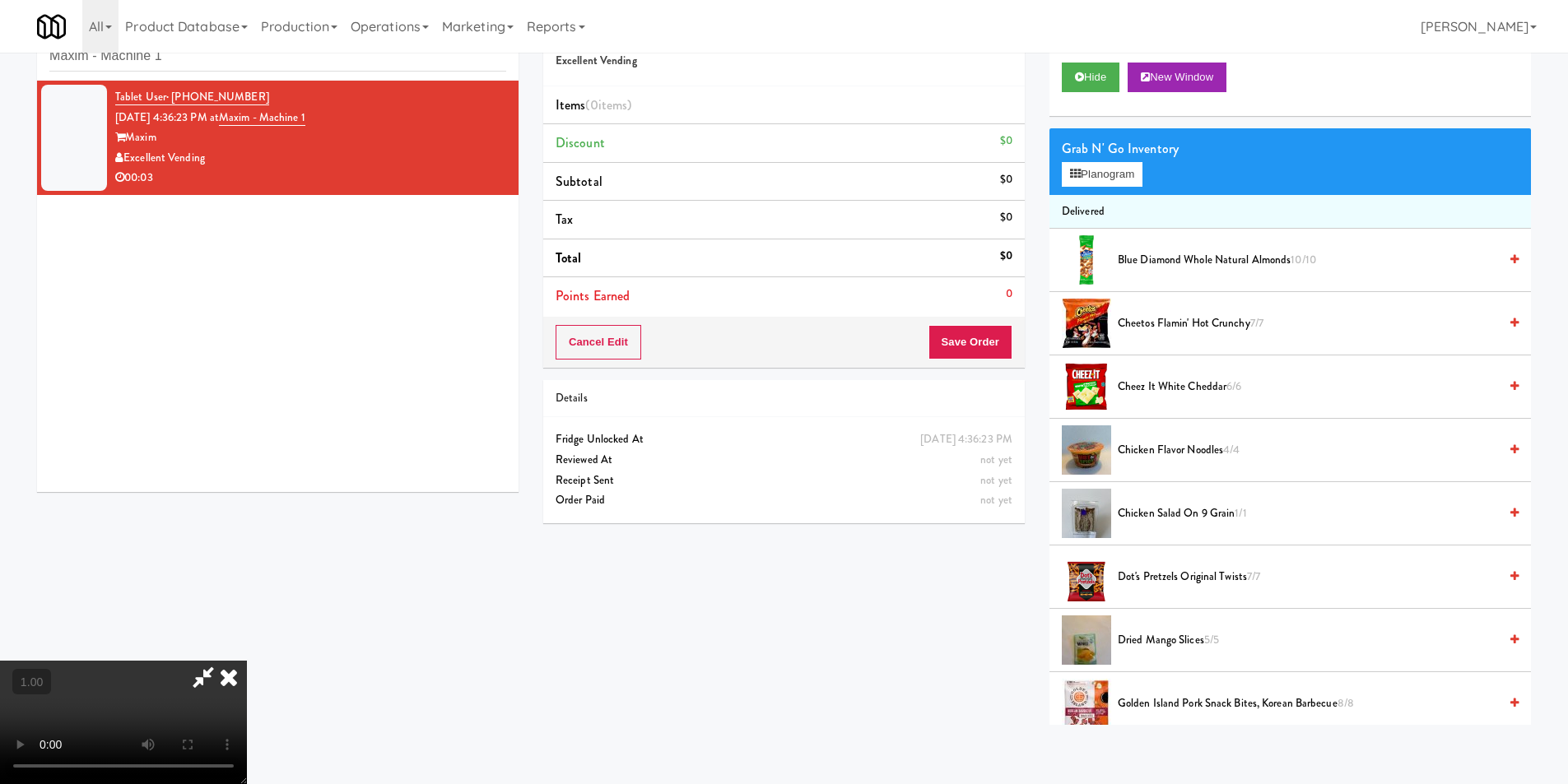
click at [186, 661] on video at bounding box center [124, 722] width 247 height 123
click at [189, 661] on video at bounding box center [124, 722] width 247 height 123
click at [1080, 83] on button "Hide" at bounding box center [1090, 77] width 58 height 29
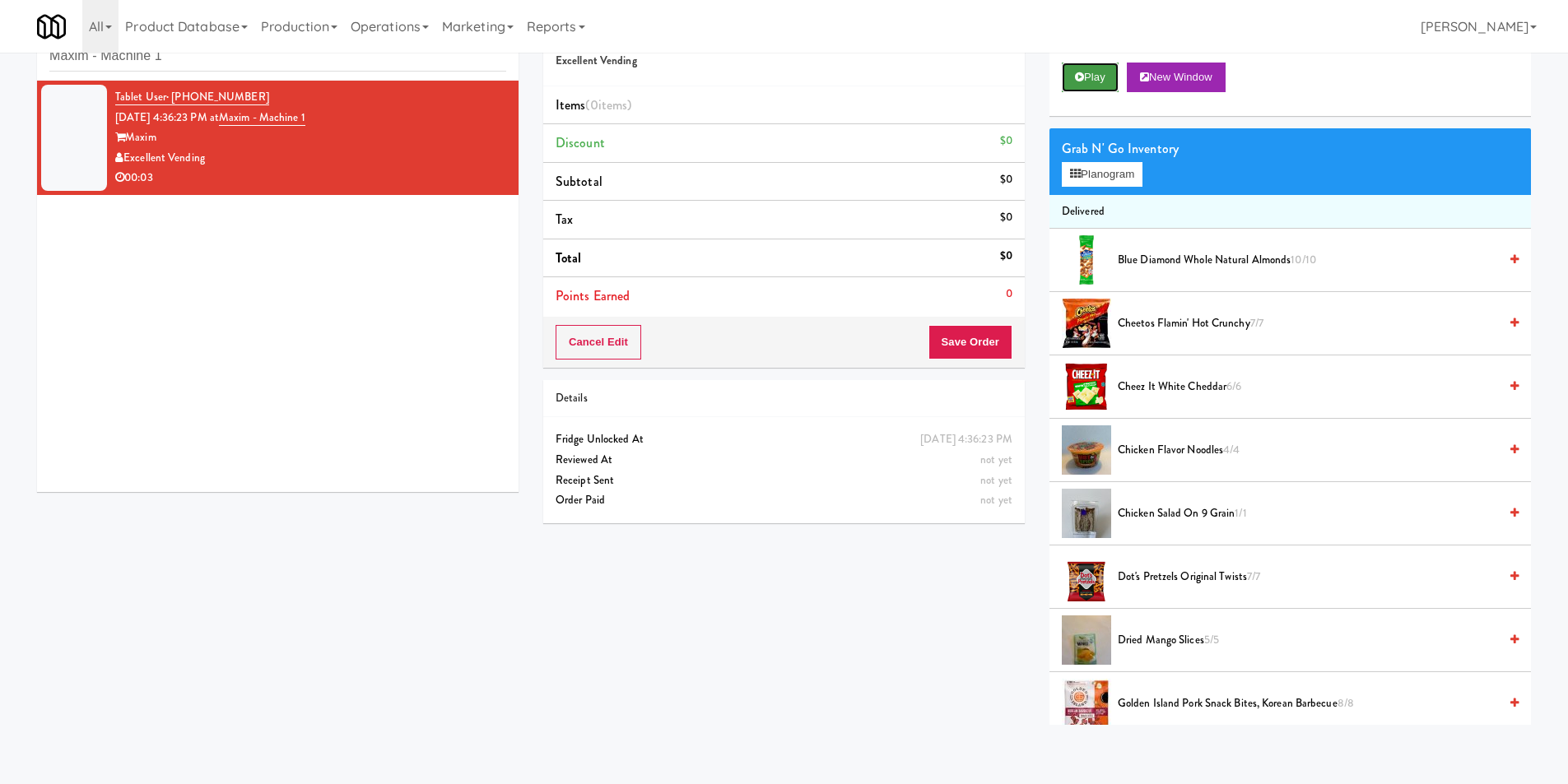
click at [1082, 81] on icon at bounding box center [1079, 76] width 9 height 11
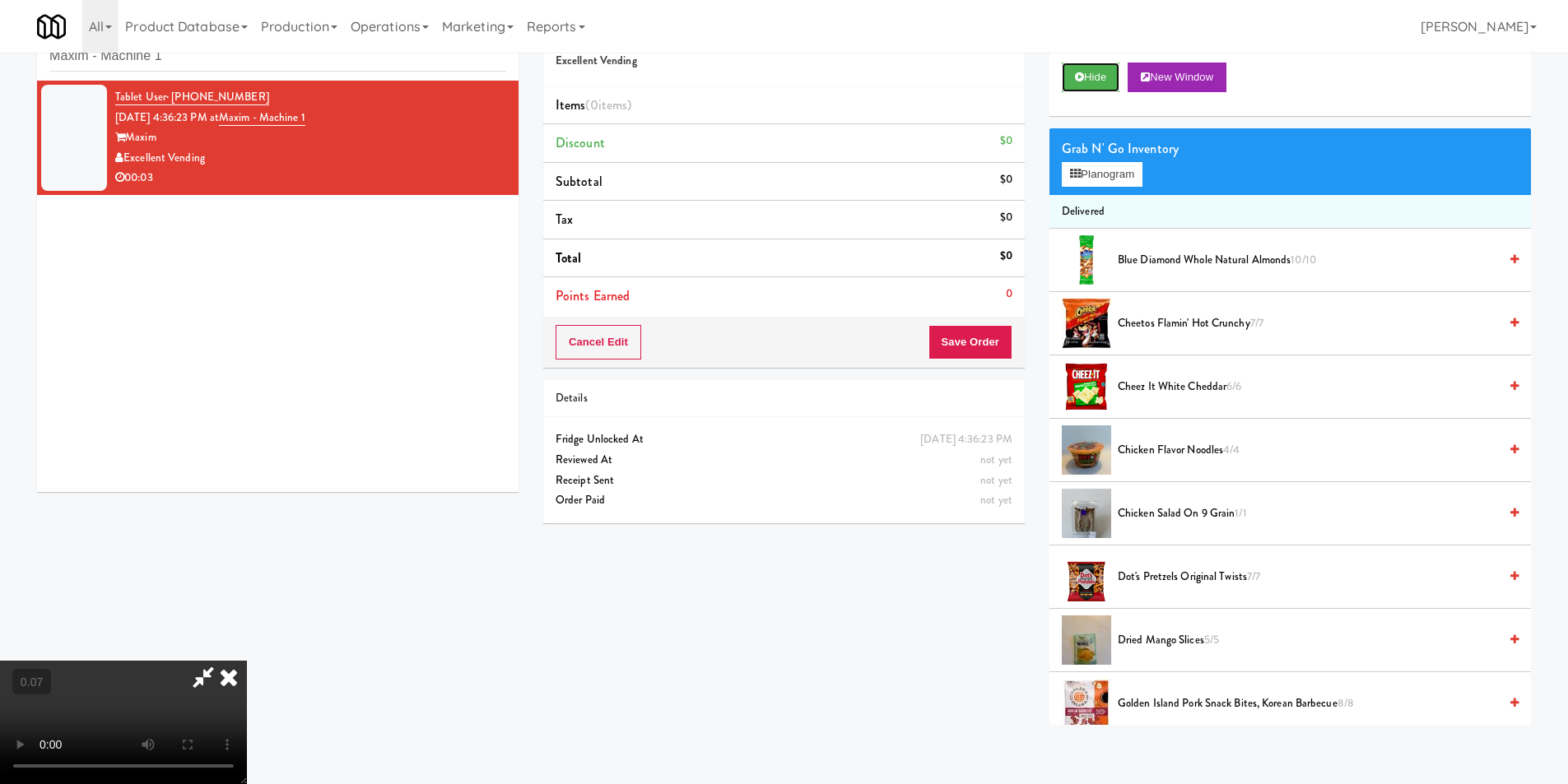
scroll to position [167, 0]
click at [1098, 173] on button "Planogram" at bounding box center [1102, 173] width 80 height 24
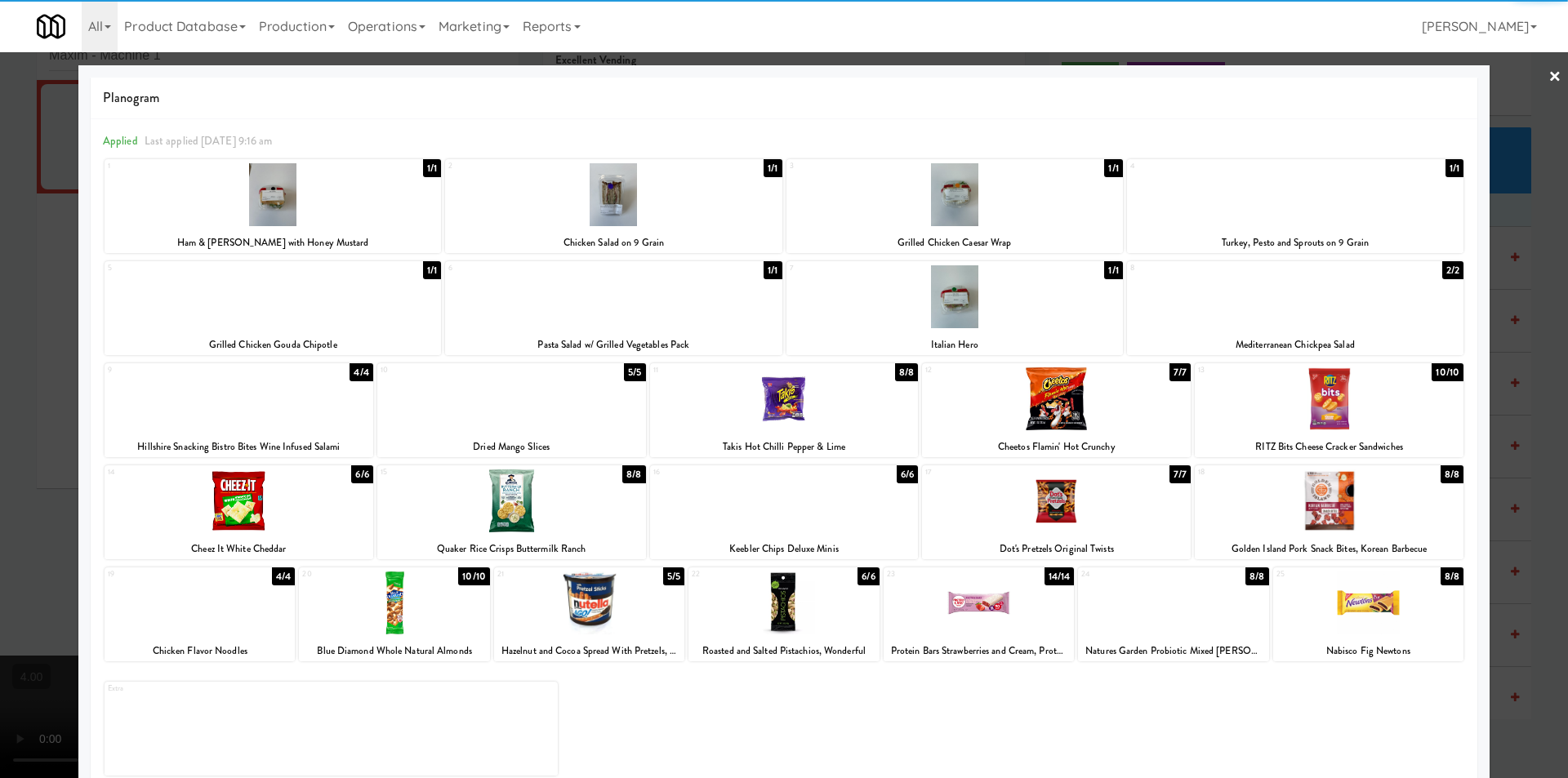
click at [239, 499] on div at bounding box center [238, 501] width 268 height 63
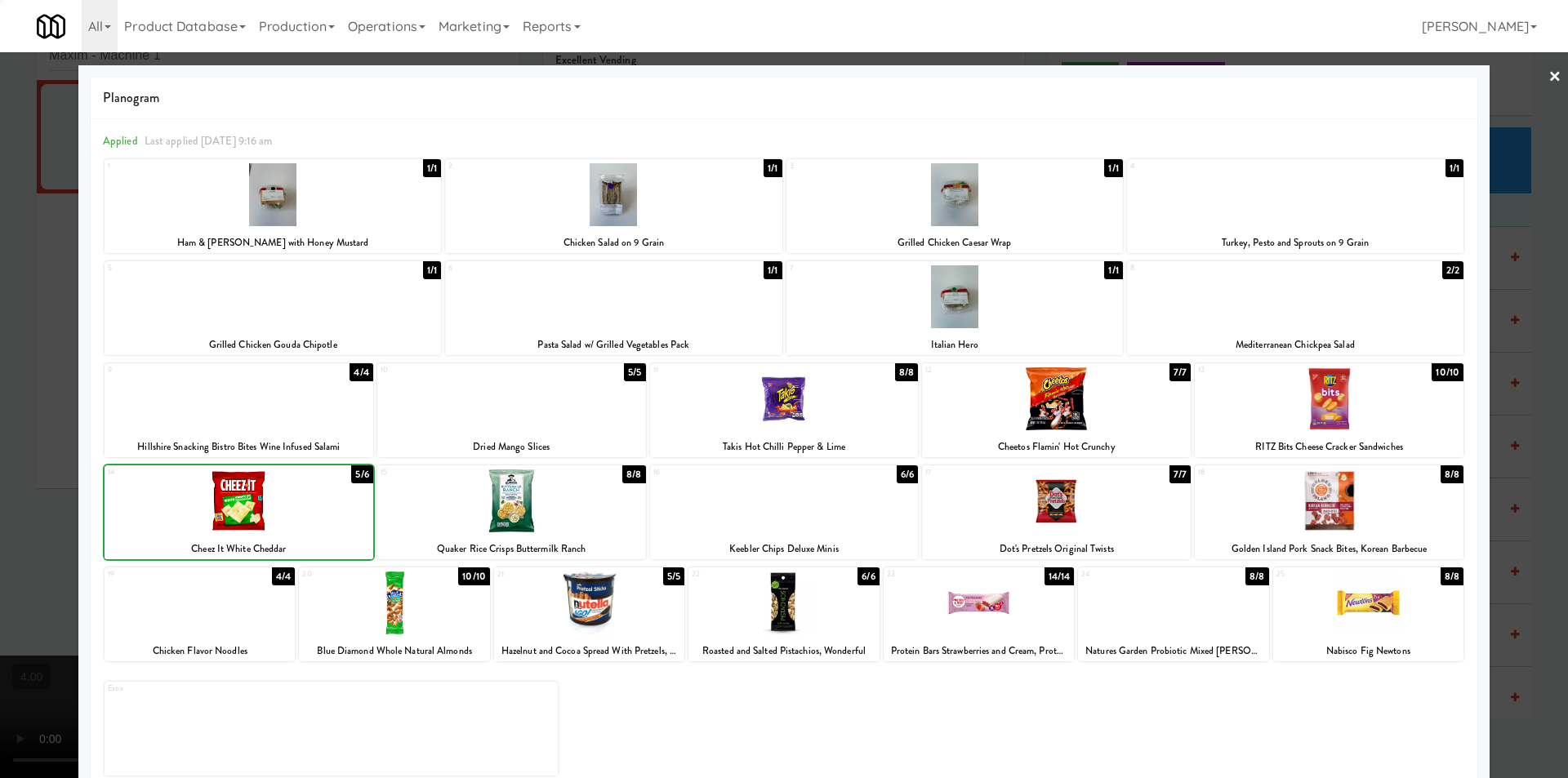
click at [0, 394] on div at bounding box center [784, 389] width 1568 height 778
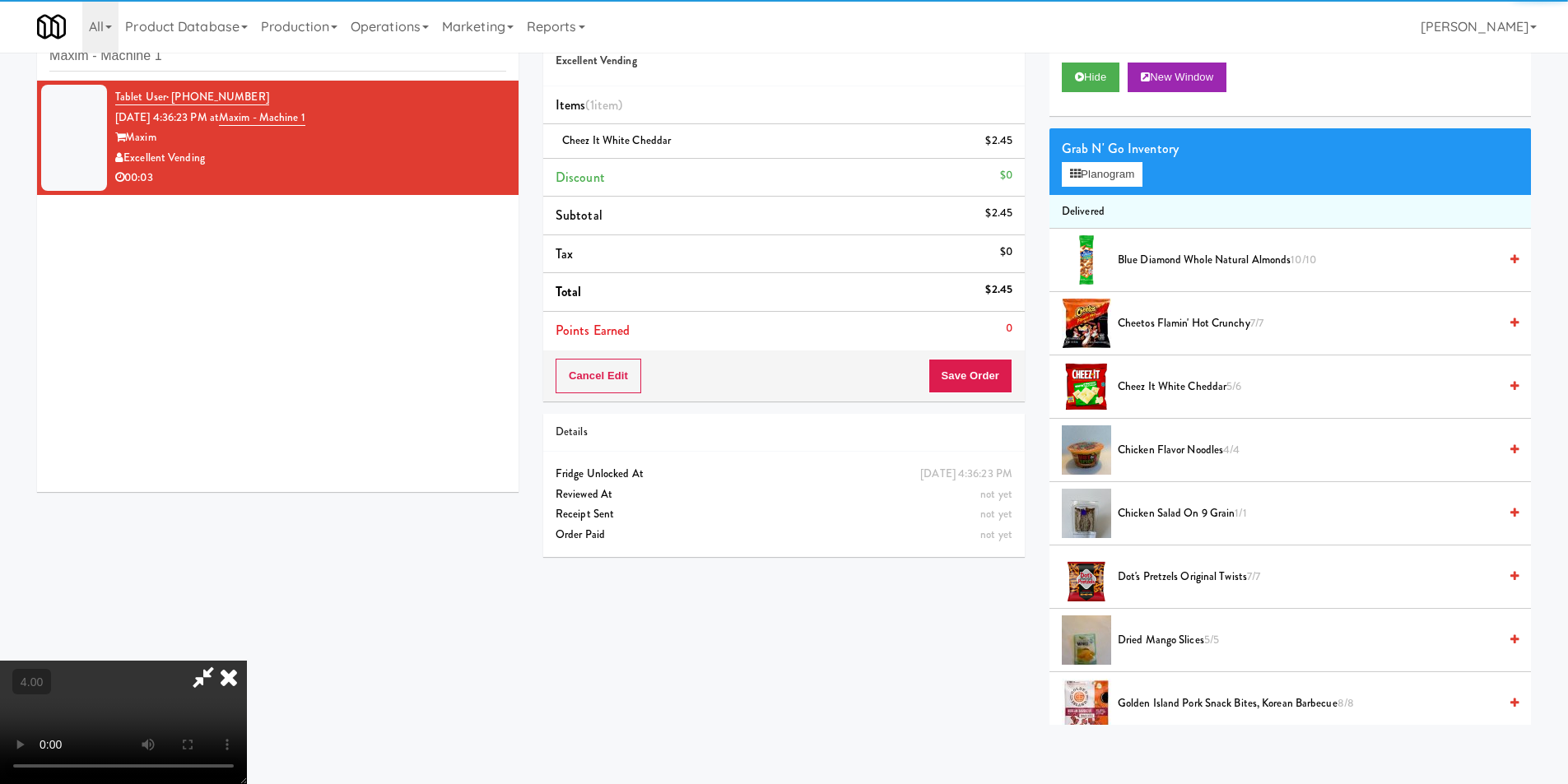
click at [247, 661] on video at bounding box center [124, 722] width 247 height 123
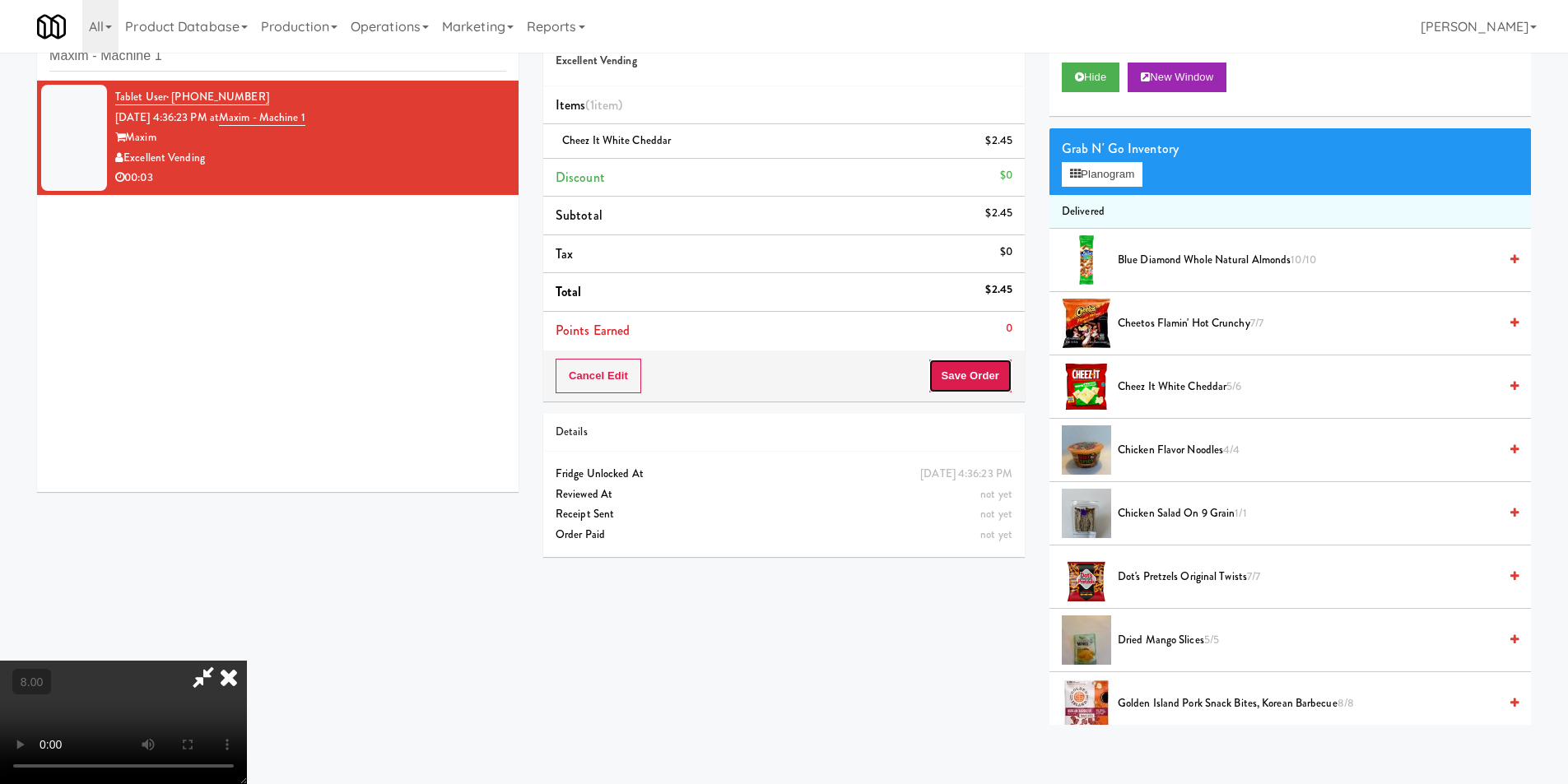
click at [982, 371] on button "Save Order" at bounding box center [971, 375] width 84 height 34
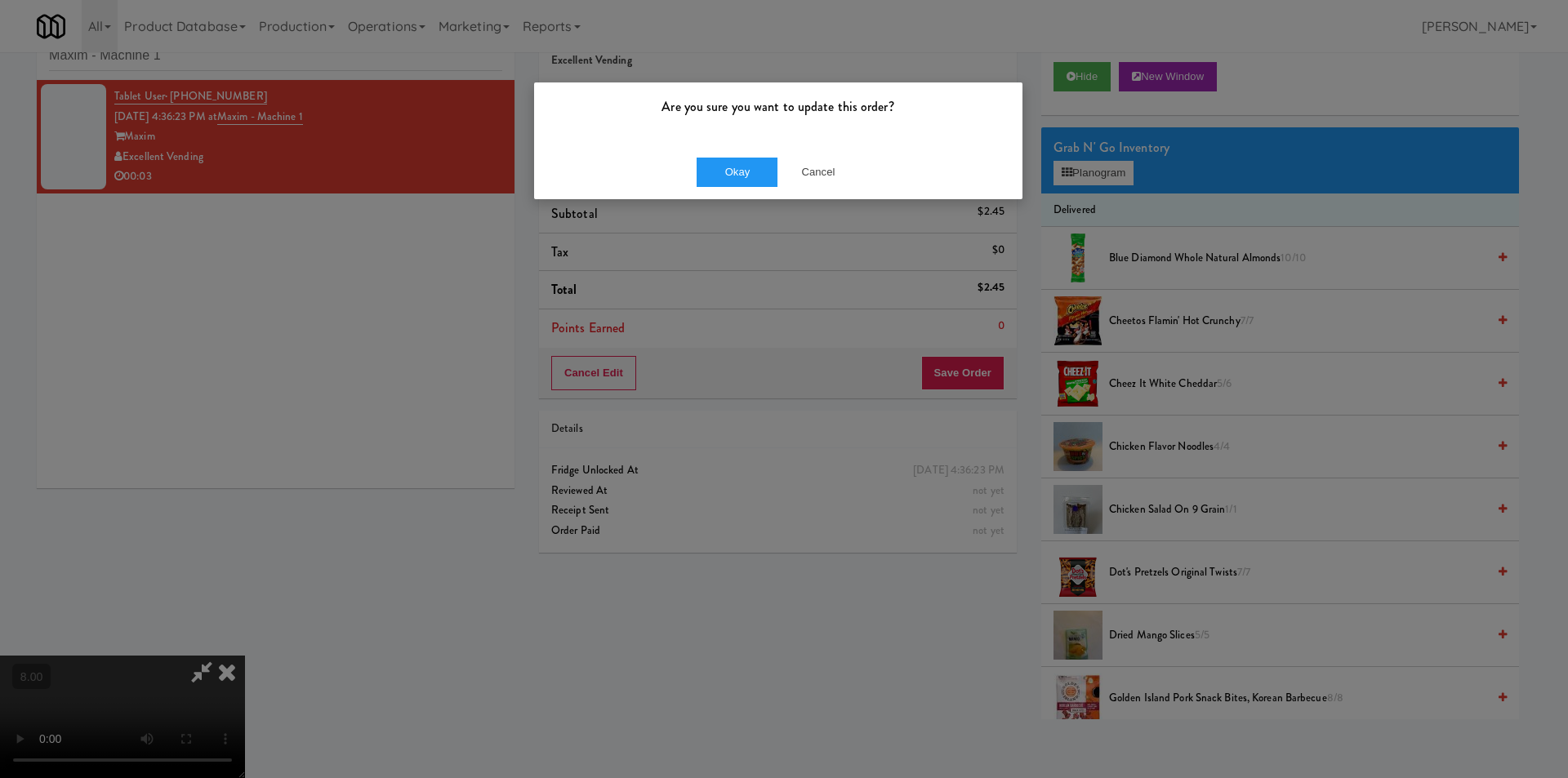
click at [693, 159] on div "Okay Cancel" at bounding box center [778, 172] width 488 height 54
click at [697, 164] on button "Okay" at bounding box center [737, 172] width 82 height 29
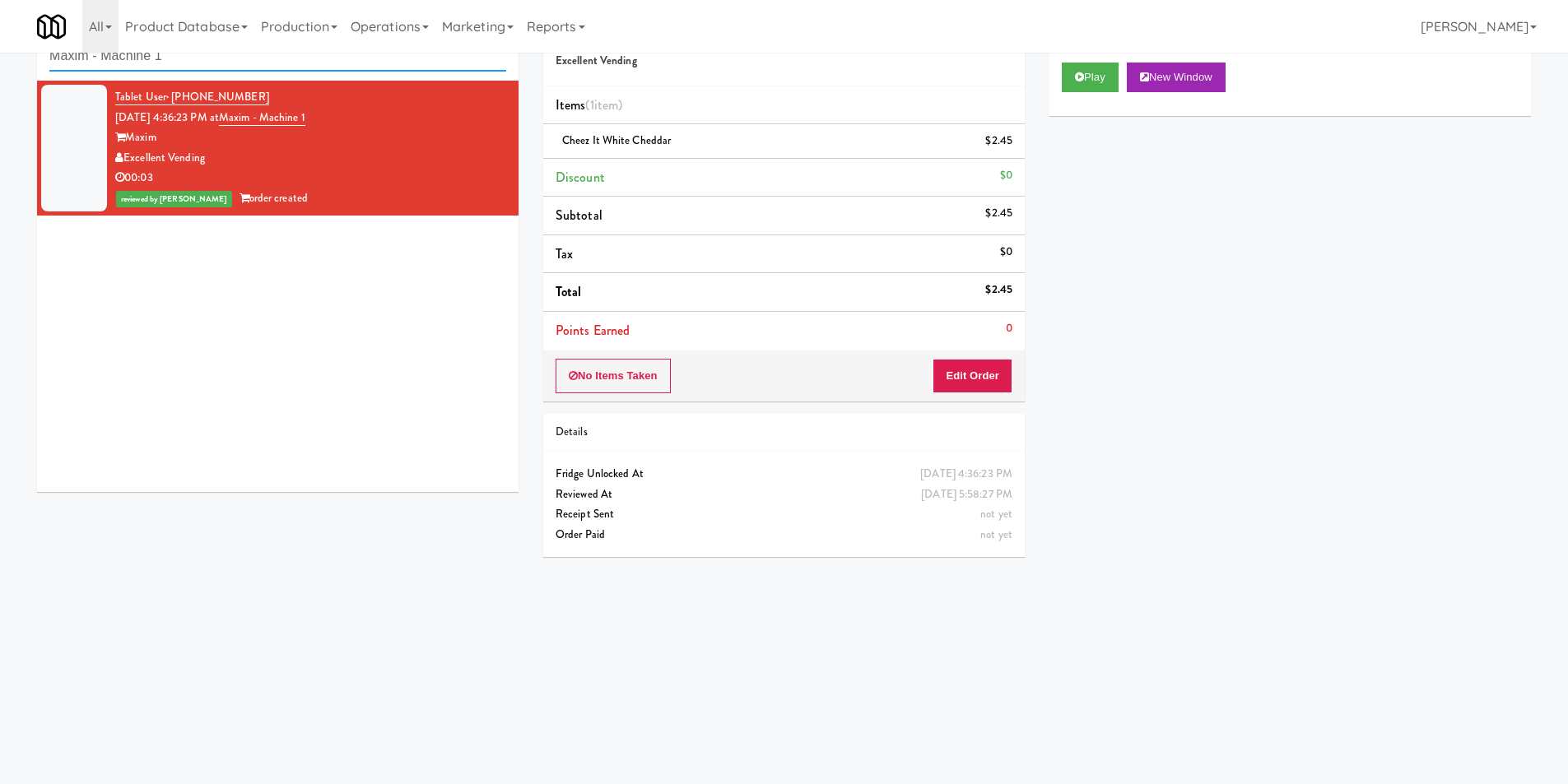
paste input "Ridge Blue Hills Combo"
drag, startPoint x: 243, startPoint y: 67, endPoint x: 9, endPoint y: 62, distance: 234.1
click at [0, 66] on div "inbox reviewed recent all unclear take inventory issue suspicious failed recent…" at bounding box center [784, 337] width 1568 height 661
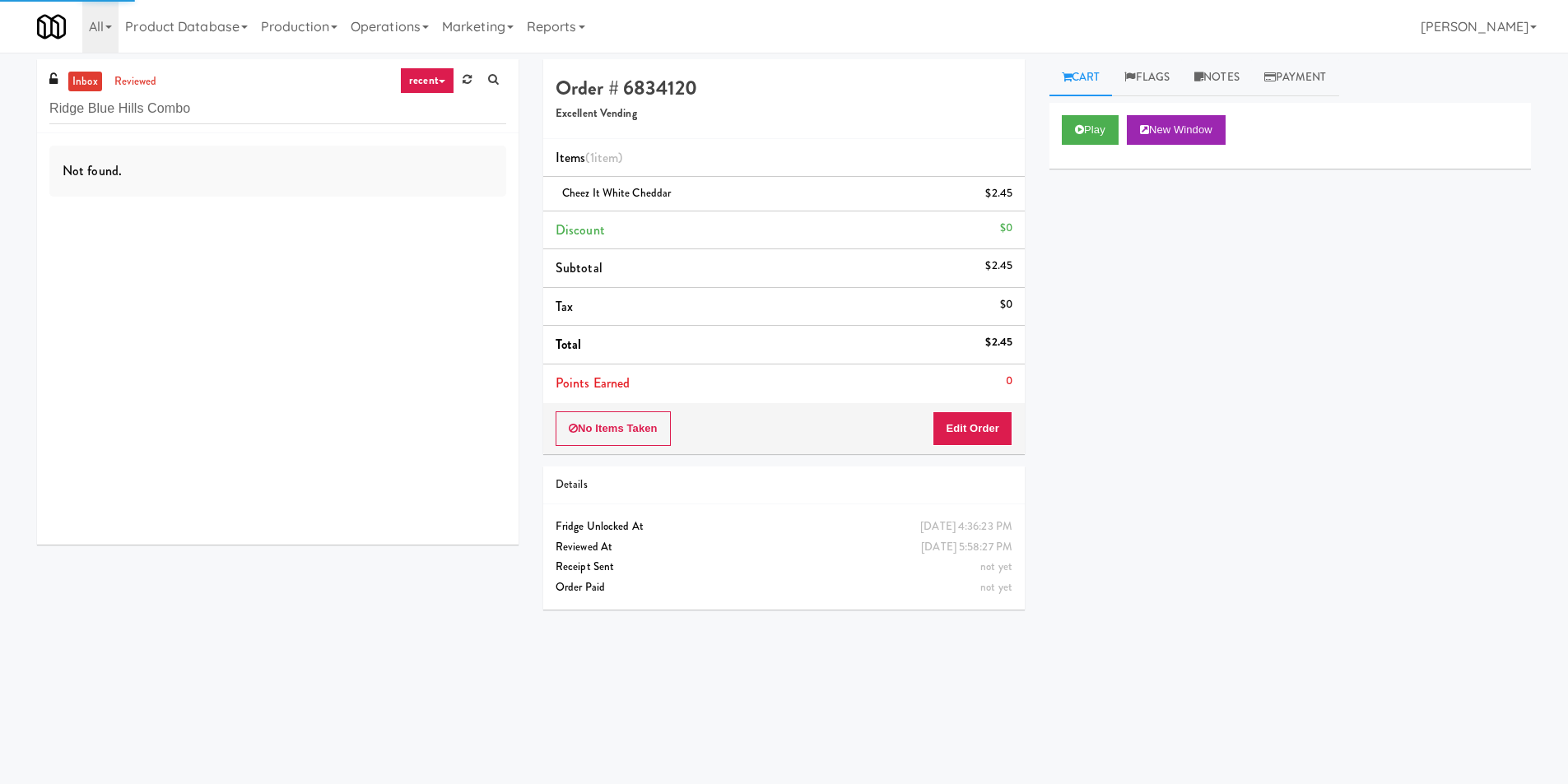
click at [453, 188] on div "Not found." at bounding box center [278, 172] width 457 height 51
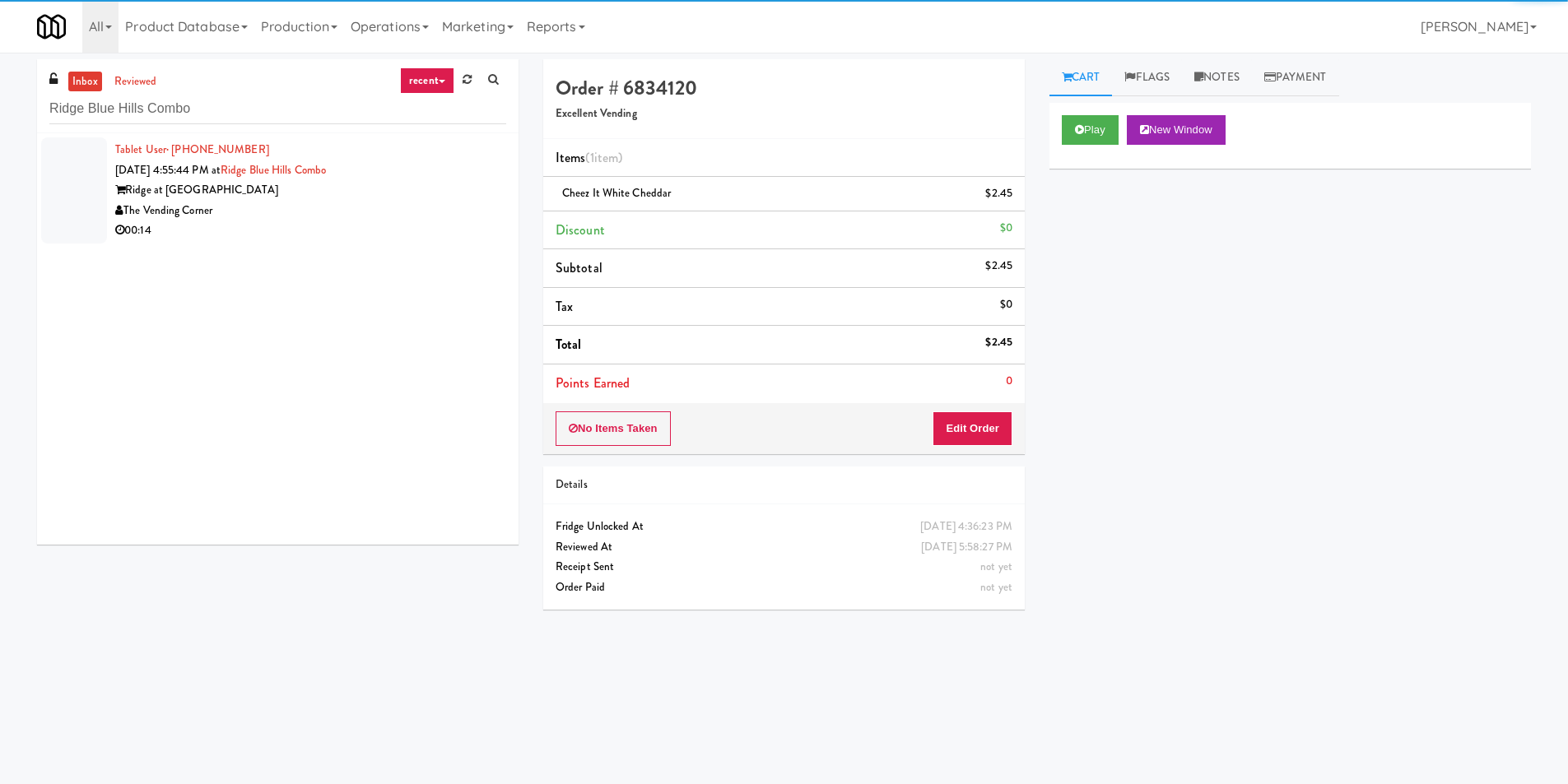
click at [444, 228] on div "00:14" at bounding box center [311, 230] width 391 height 21
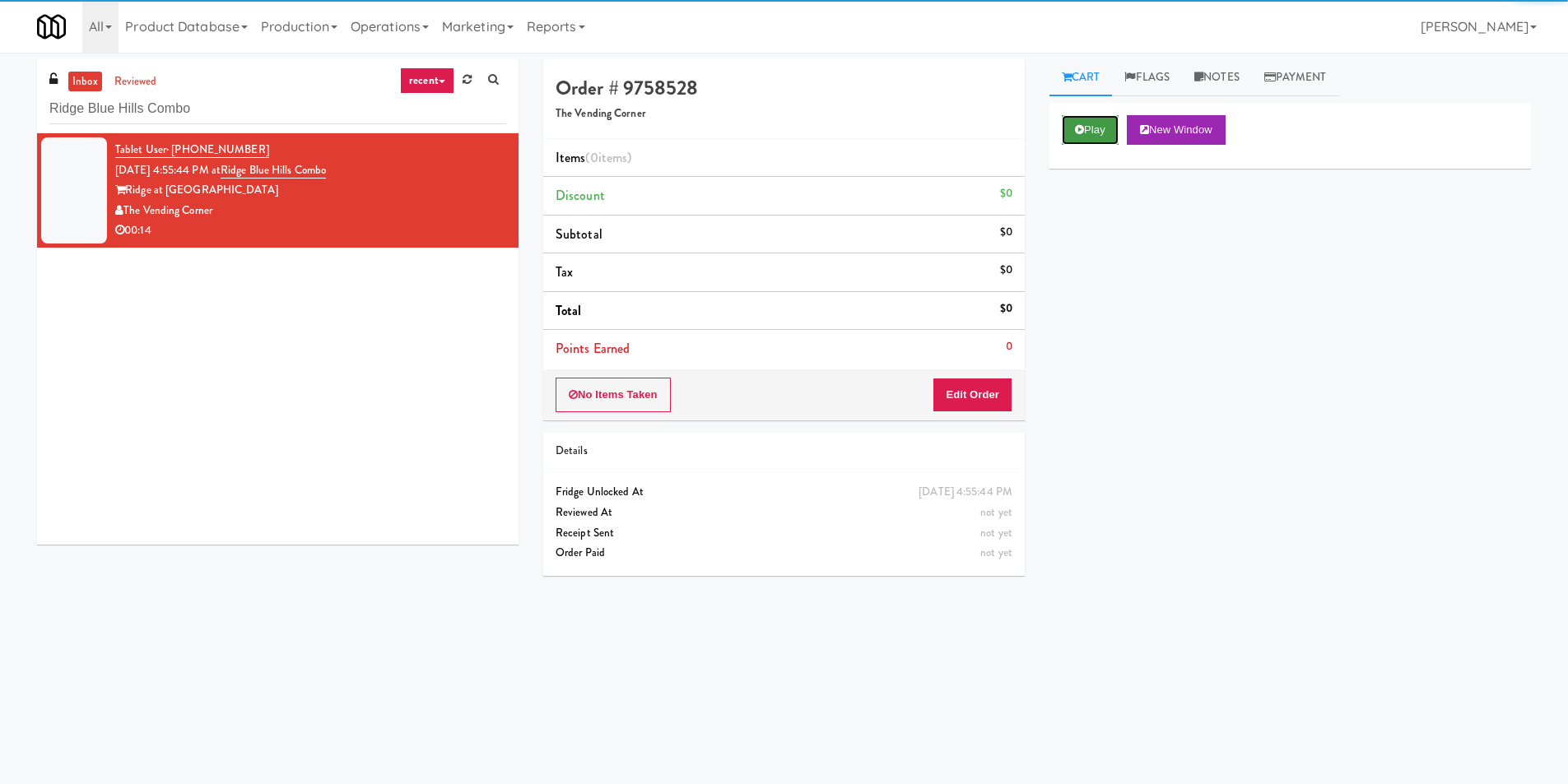
click at [1080, 124] on icon at bounding box center [1079, 129] width 9 height 11
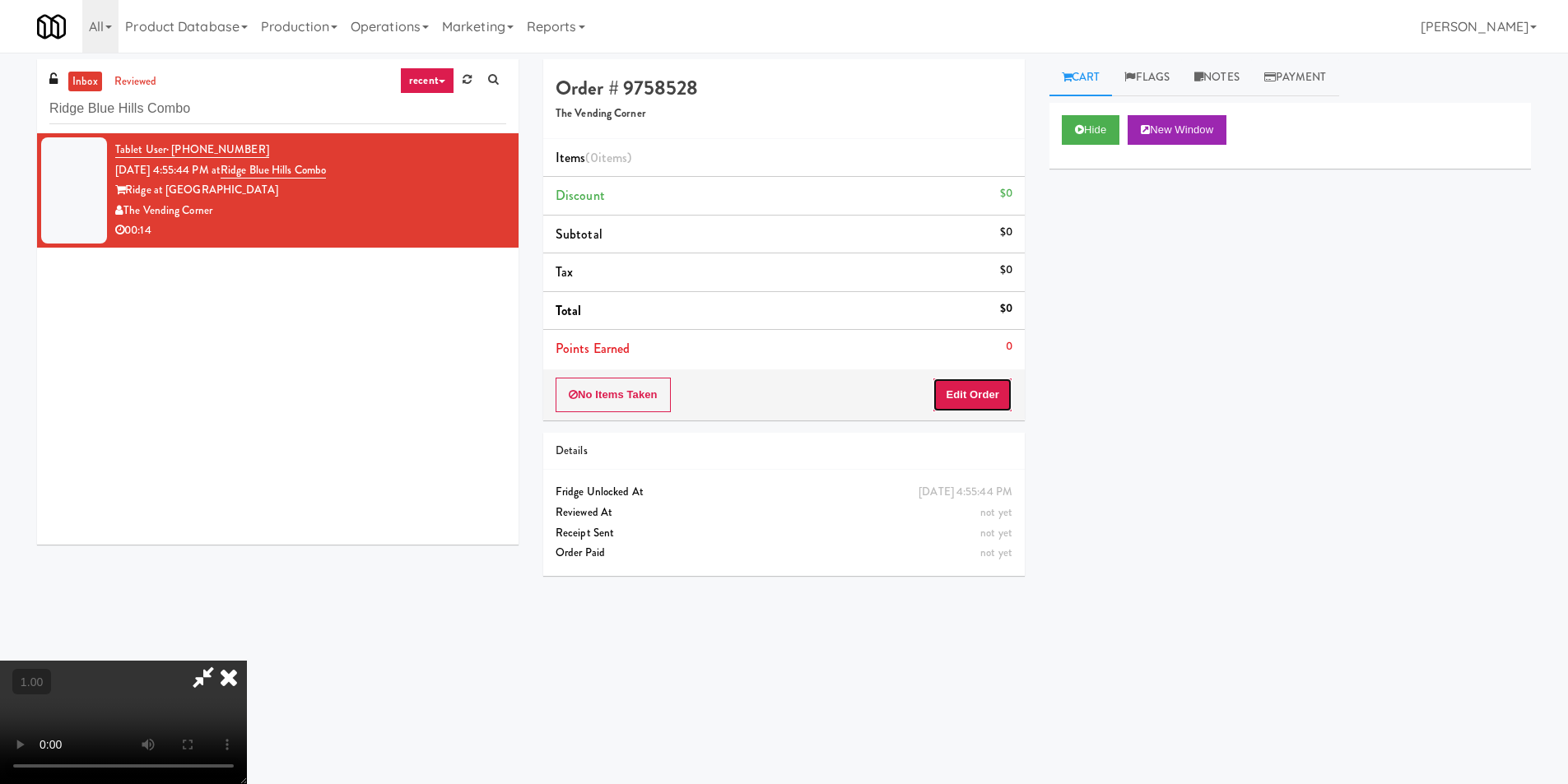
click at [983, 411] on button "Edit Order" at bounding box center [972, 394] width 79 height 34
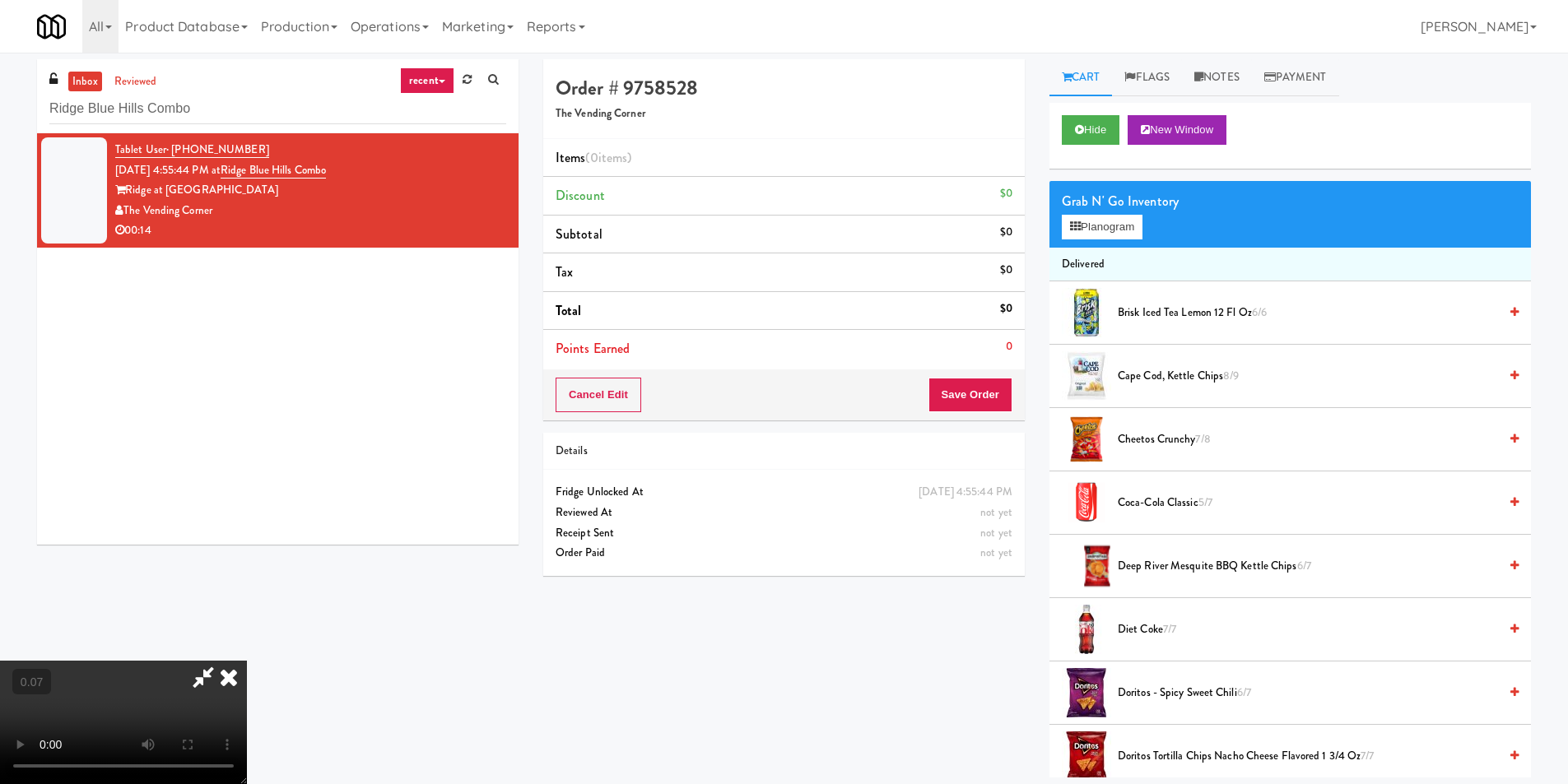
scroll to position [248, 0]
click at [1100, 223] on button "Planogram" at bounding box center [1102, 226] width 80 height 24
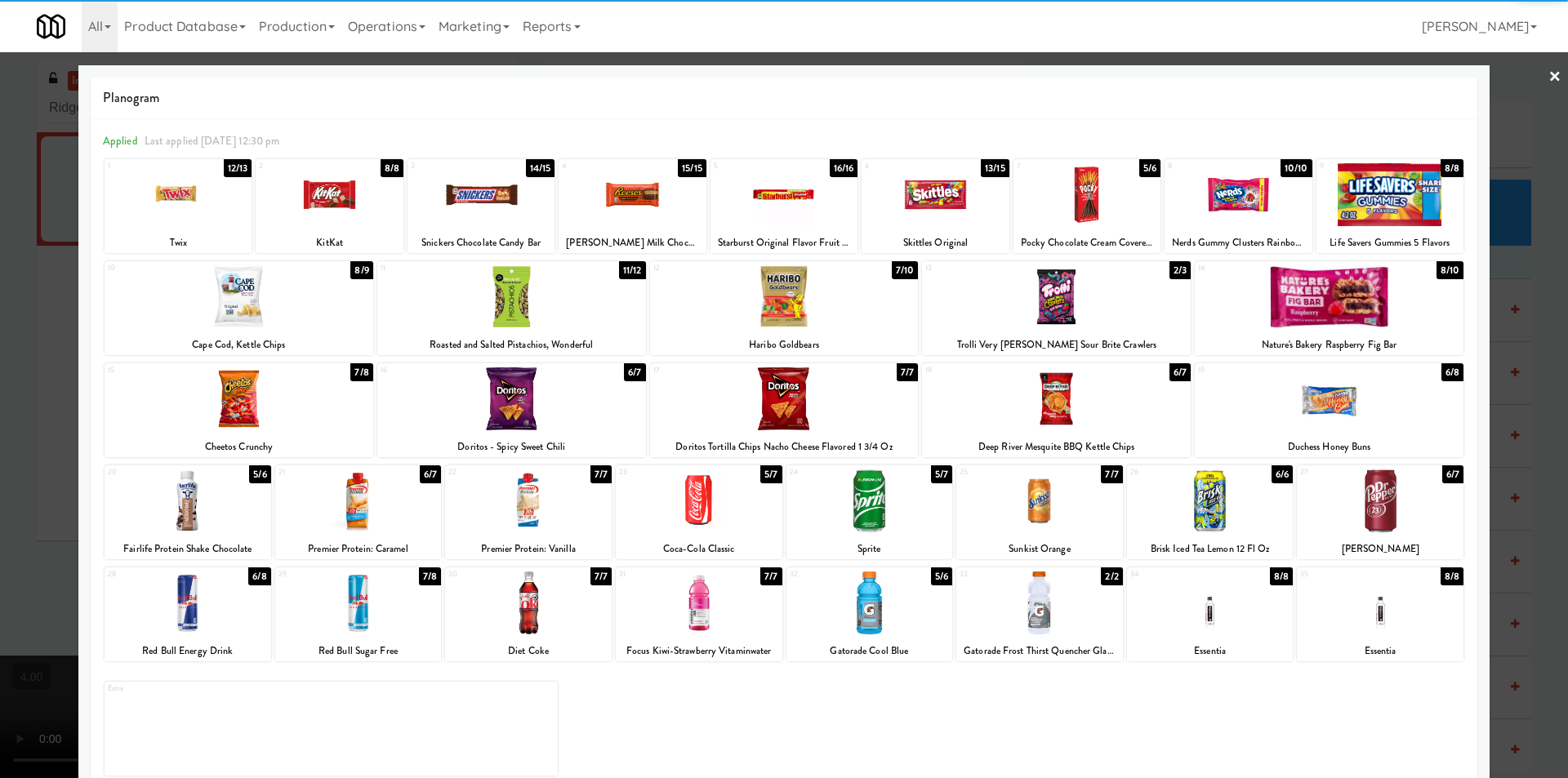
click at [559, 503] on div at bounding box center [527, 501] width 166 height 63
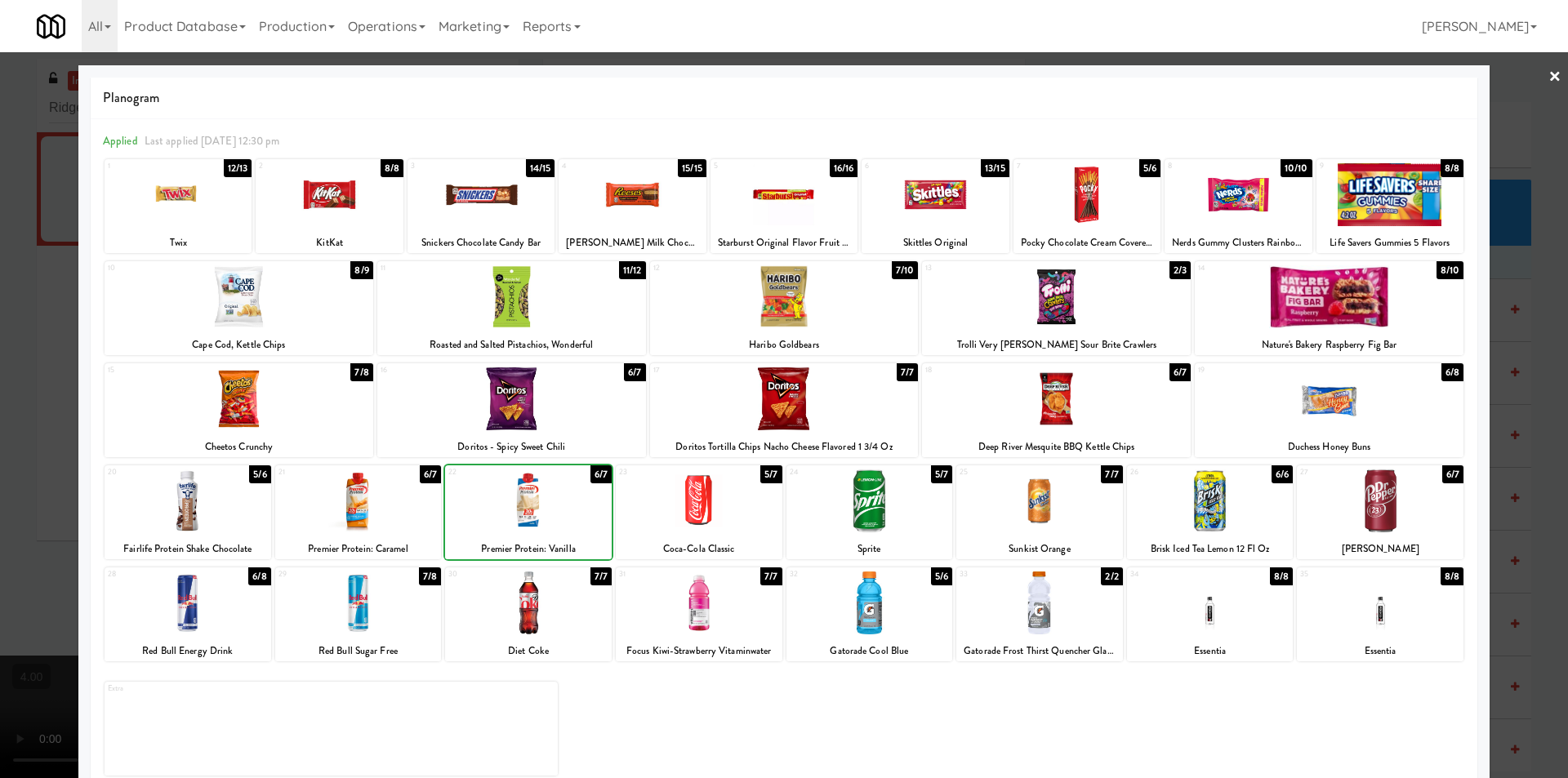
drag, startPoint x: 0, startPoint y: 301, endPoint x: 53, endPoint y: 290, distance: 54.1
click at [0, 300] on div at bounding box center [784, 389] width 1568 height 778
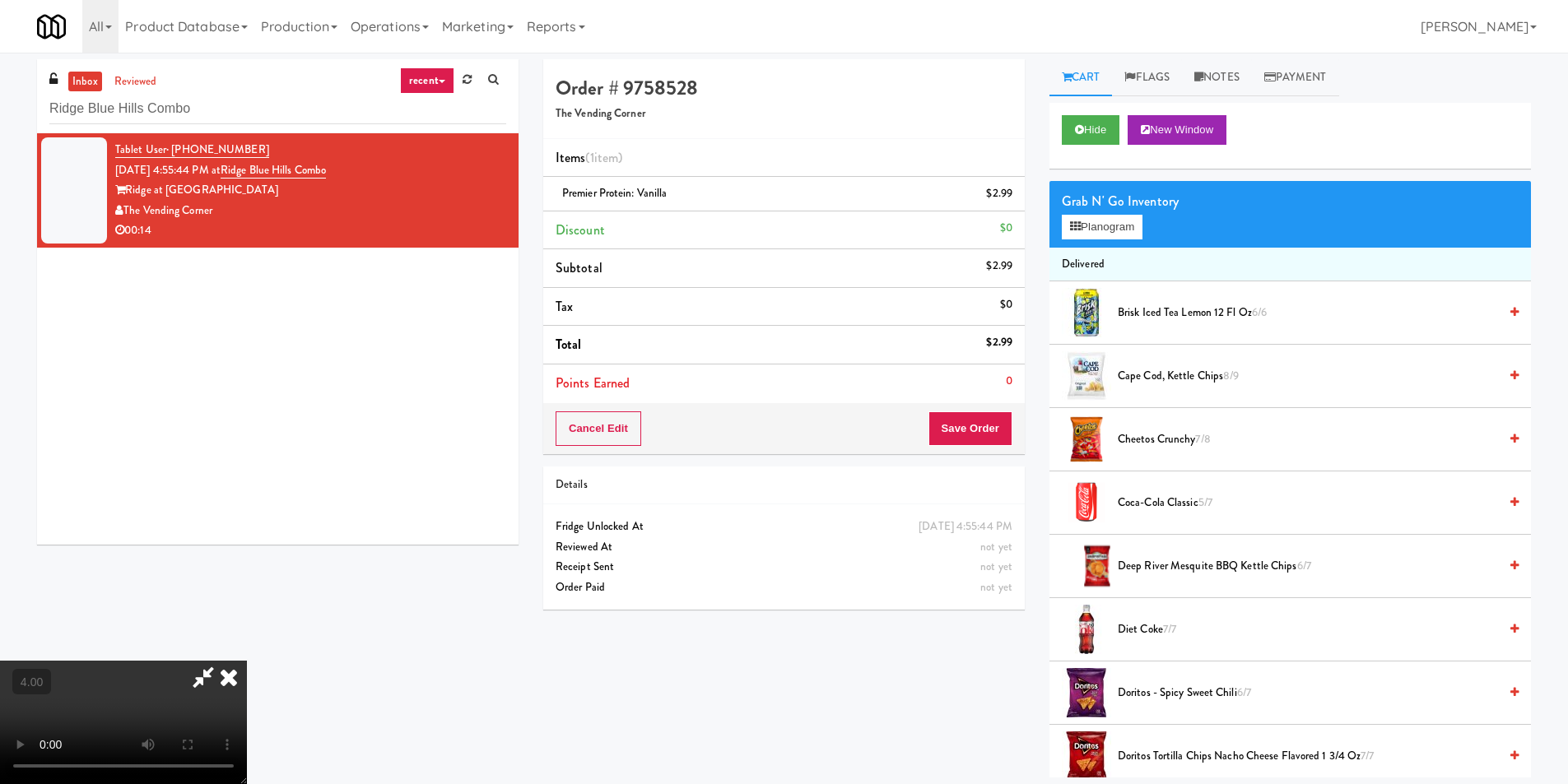
click at [247, 661] on icon at bounding box center [228, 677] width 36 height 33
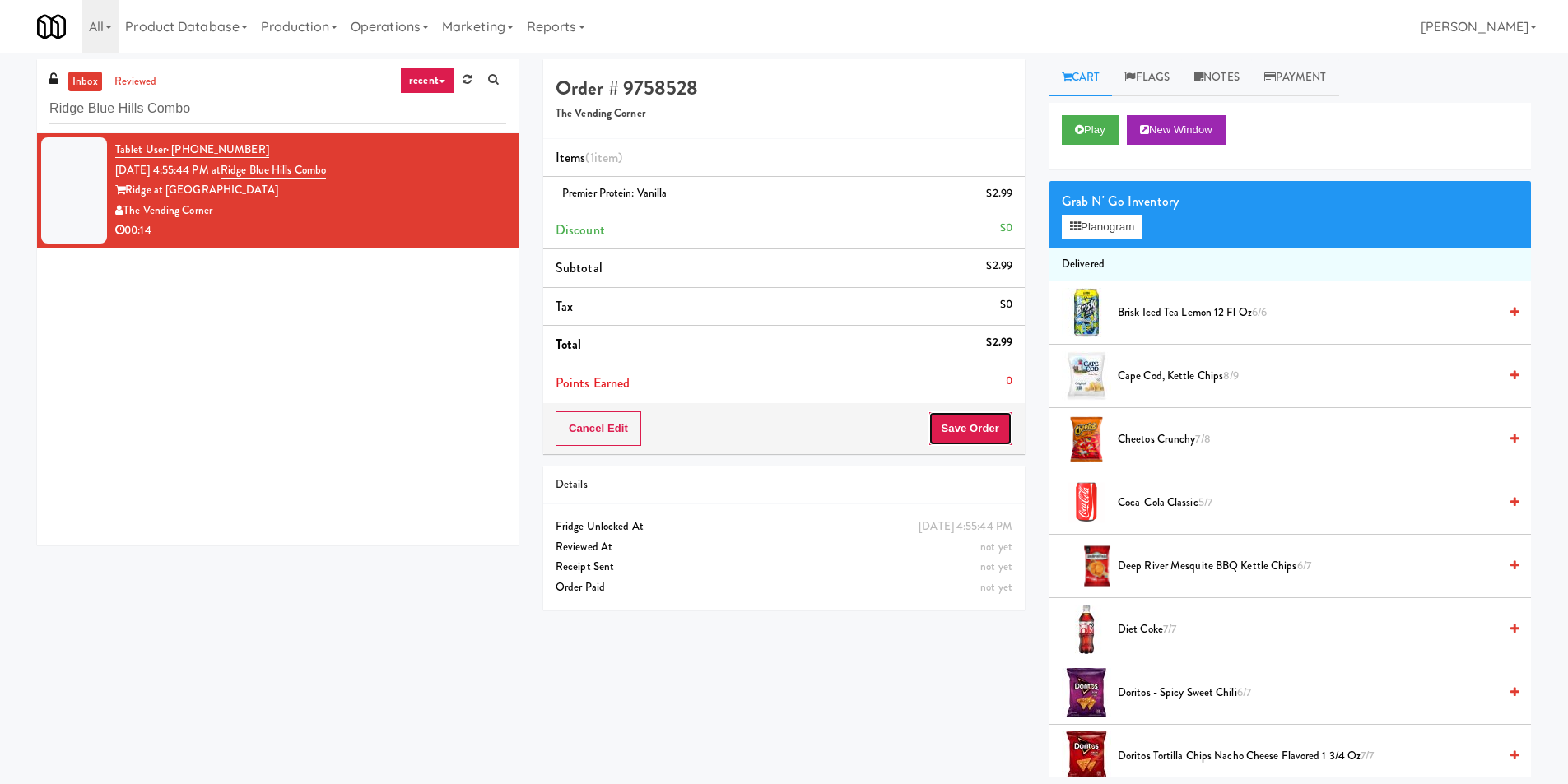
click at [958, 424] on button "Save Order" at bounding box center [971, 428] width 84 height 34
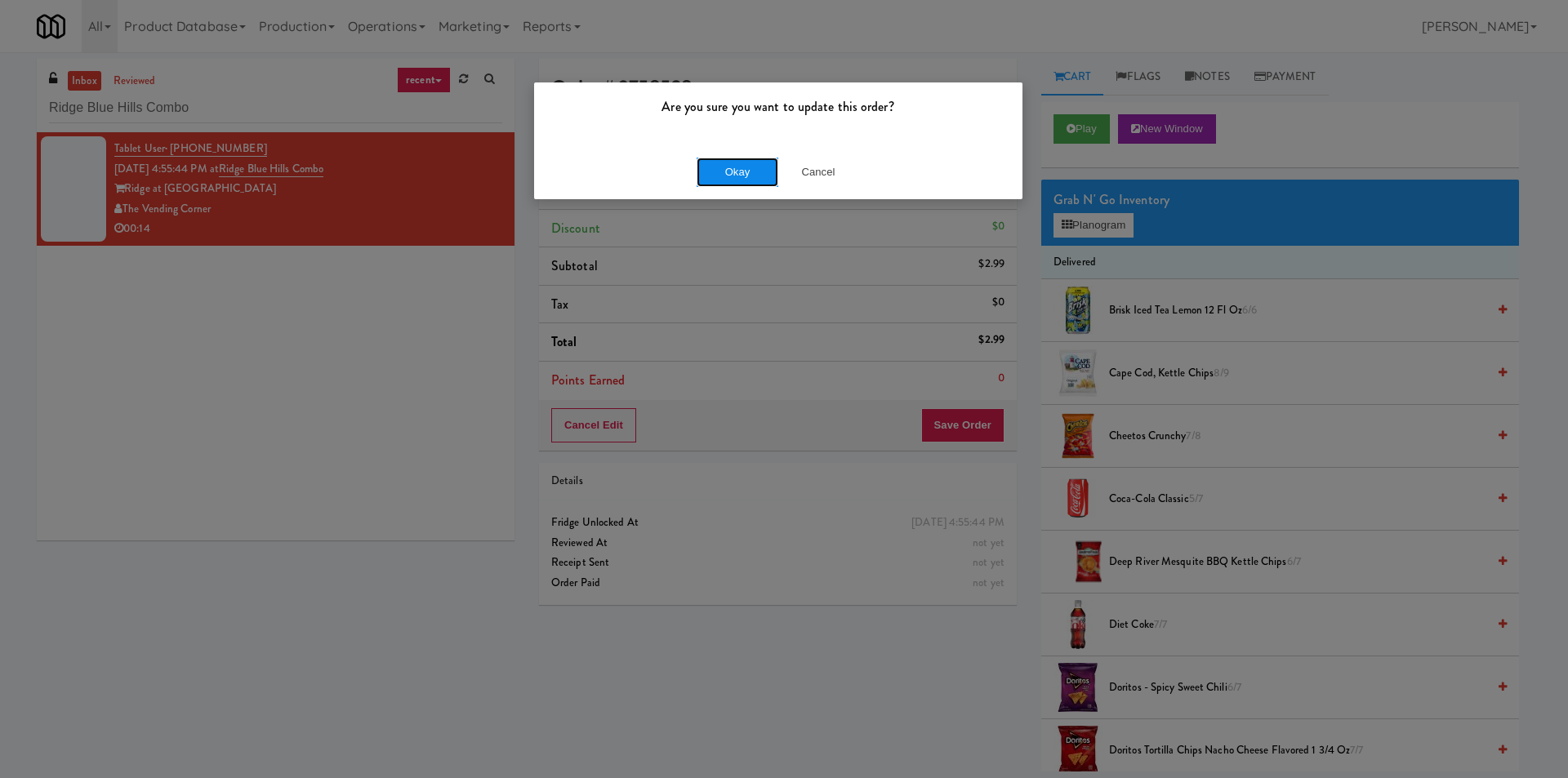
click at [730, 174] on button "Okay" at bounding box center [737, 172] width 82 height 29
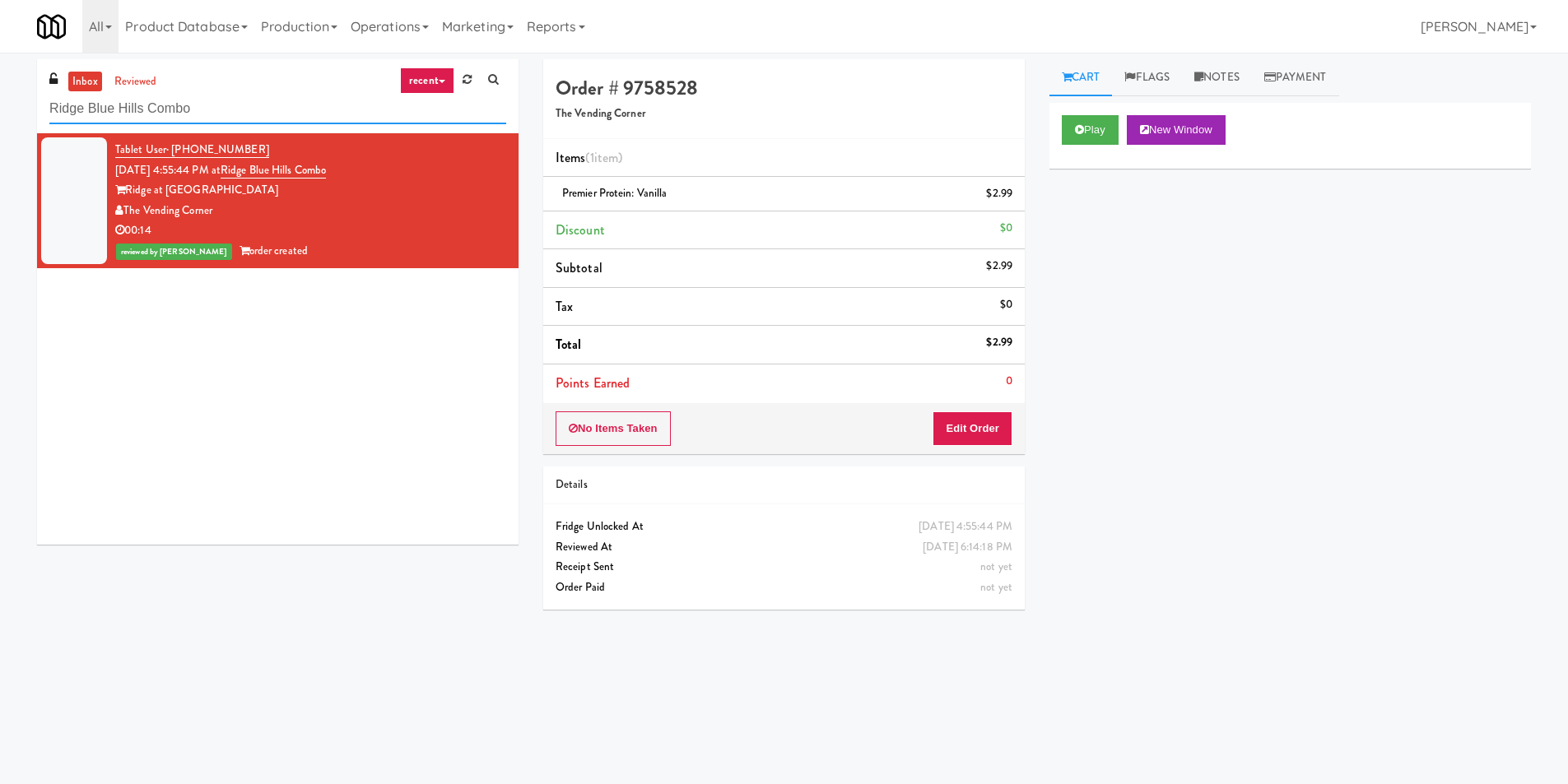
paste input "owe -"
drag, startPoint x: 259, startPoint y: 116, endPoint x: 0, endPoint y: 126, distance: 259.2
click at [0, 126] on div "inbox reviewed recent all unclear take inventory issue suspicious failed recent…" at bounding box center [784, 389] width 1568 height 661
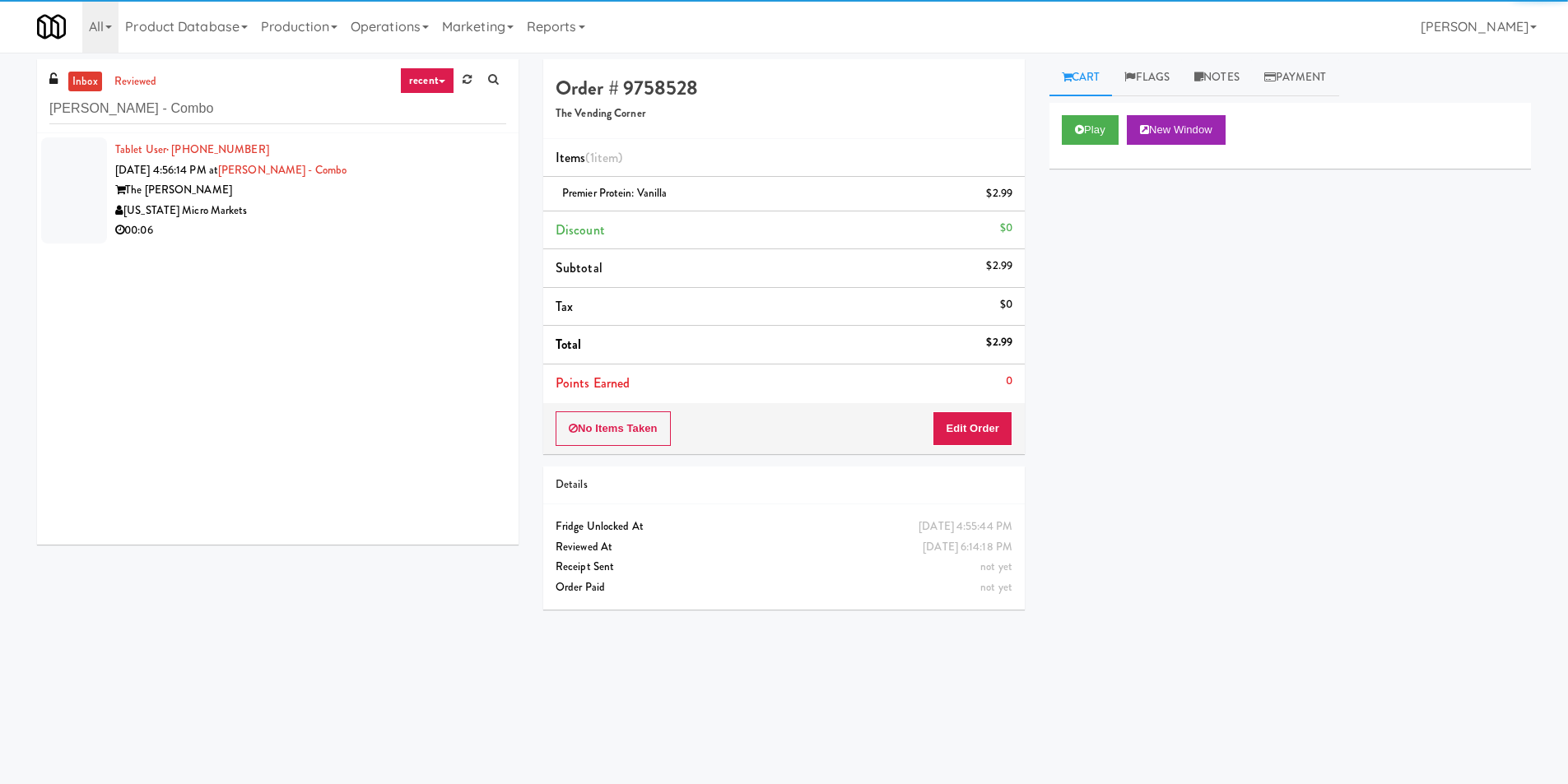
click at [420, 213] on div "[US_STATE] Micro Markets" at bounding box center [311, 211] width 391 height 21
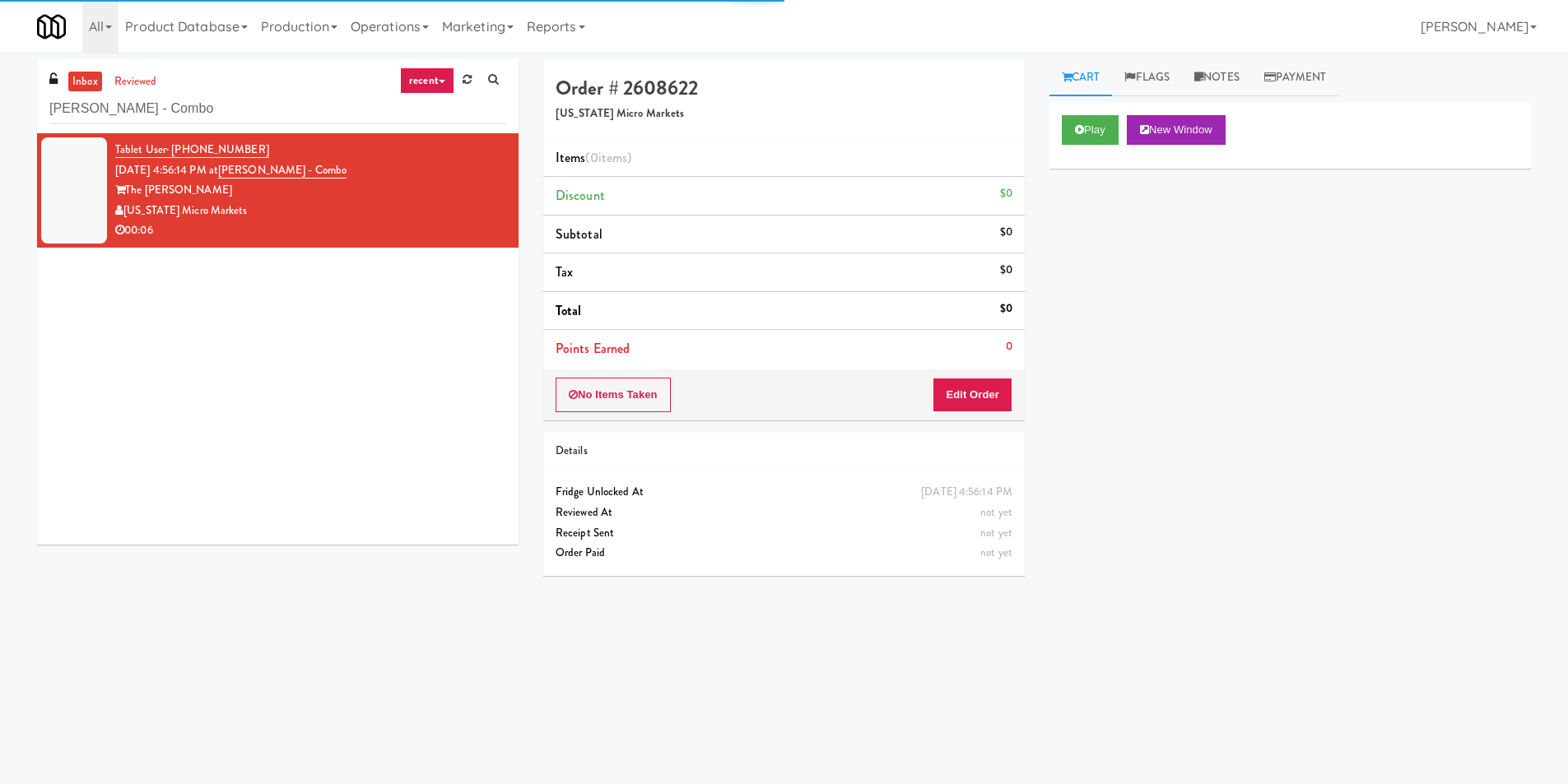
click at [1104, 148] on div "Play New Window" at bounding box center [1290, 135] width 481 height 66
click at [1094, 134] on button "Play" at bounding box center [1090, 130] width 57 height 29
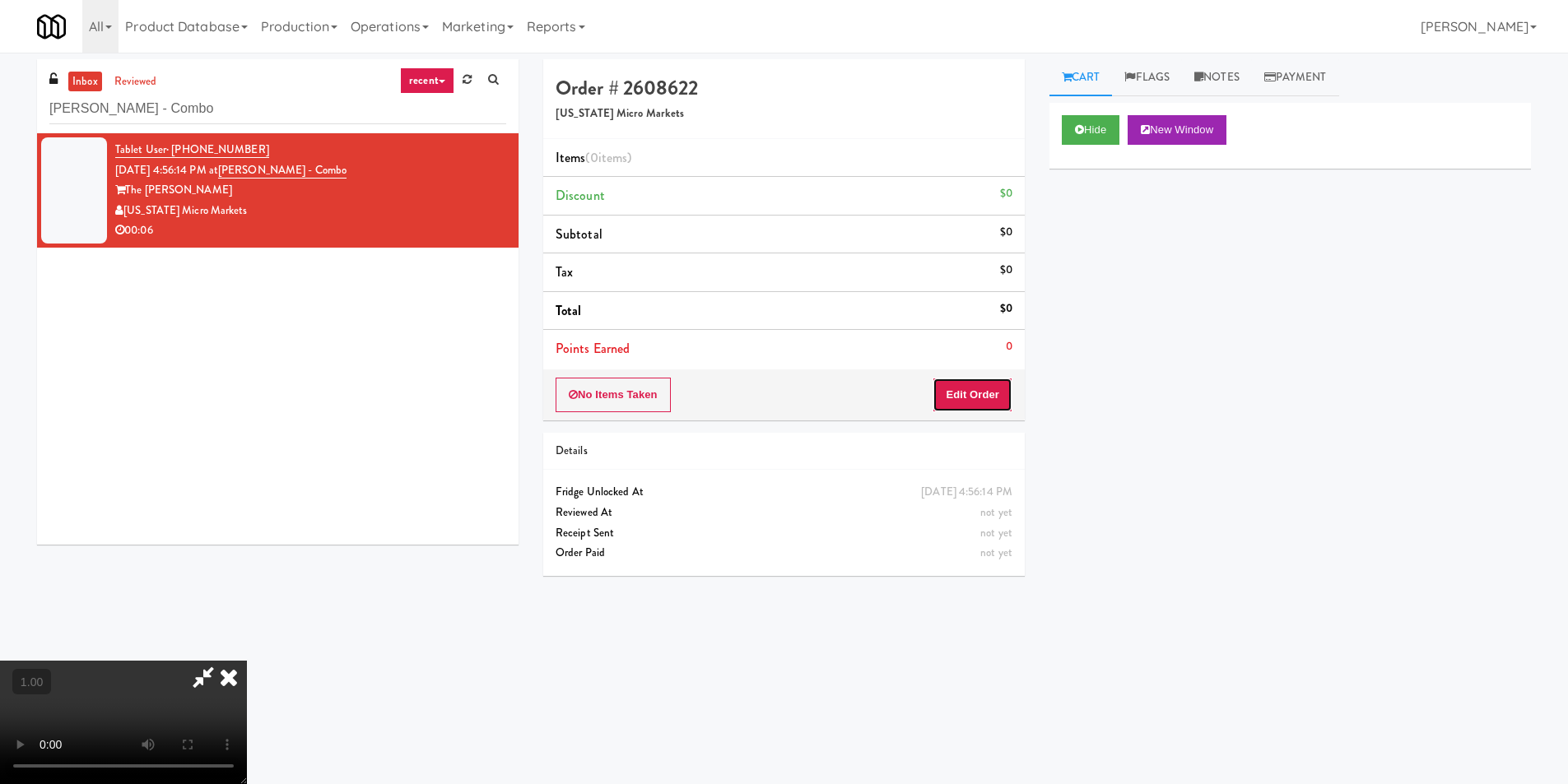
click at [991, 396] on button "Edit Order" at bounding box center [972, 394] width 79 height 34
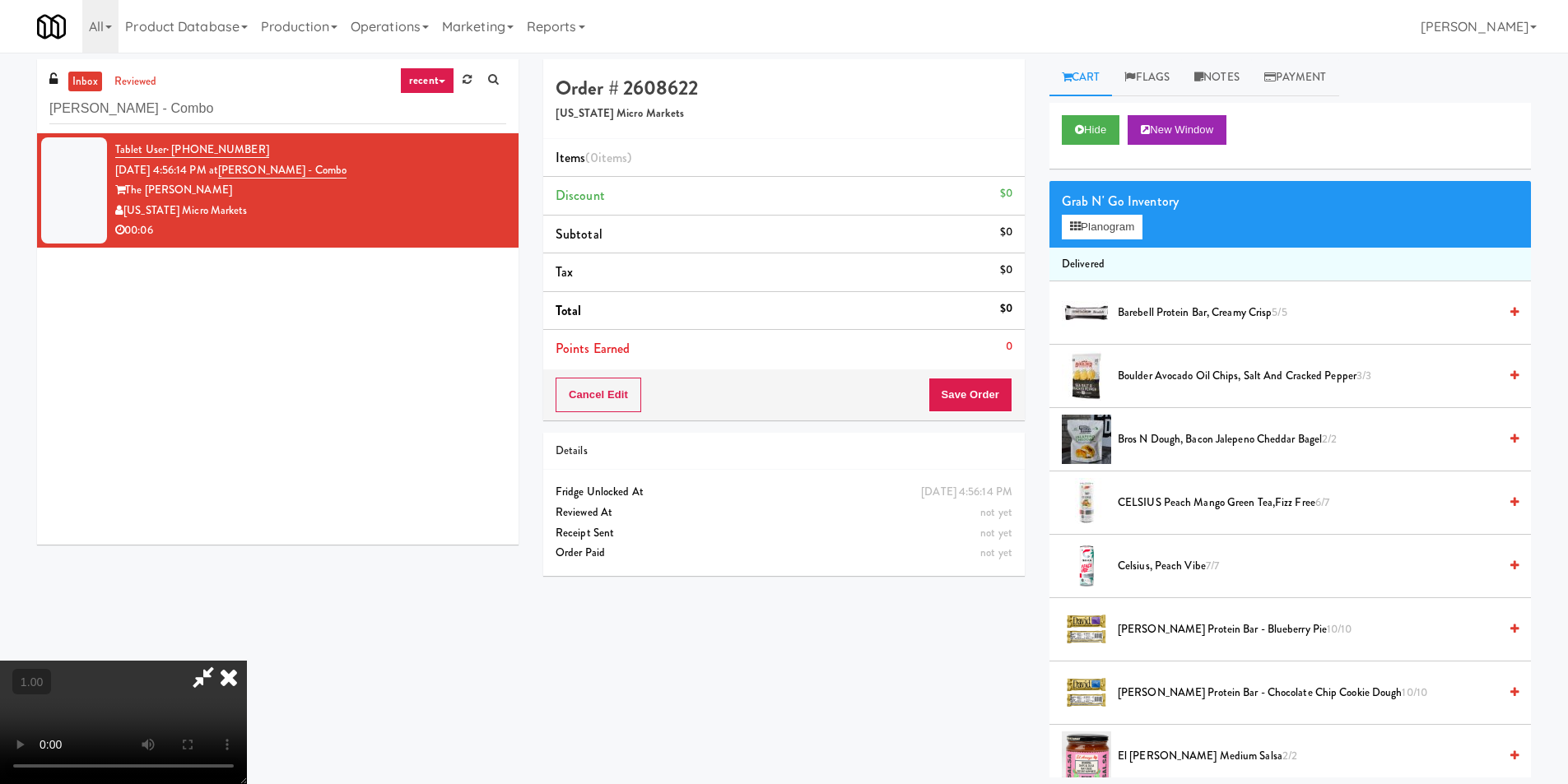
drag, startPoint x: 561, startPoint y: 422, endPoint x: 568, endPoint y: 427, distance: 8.6
click at [247, 661] on video at bounding box center [124, 722] width 247 height 123
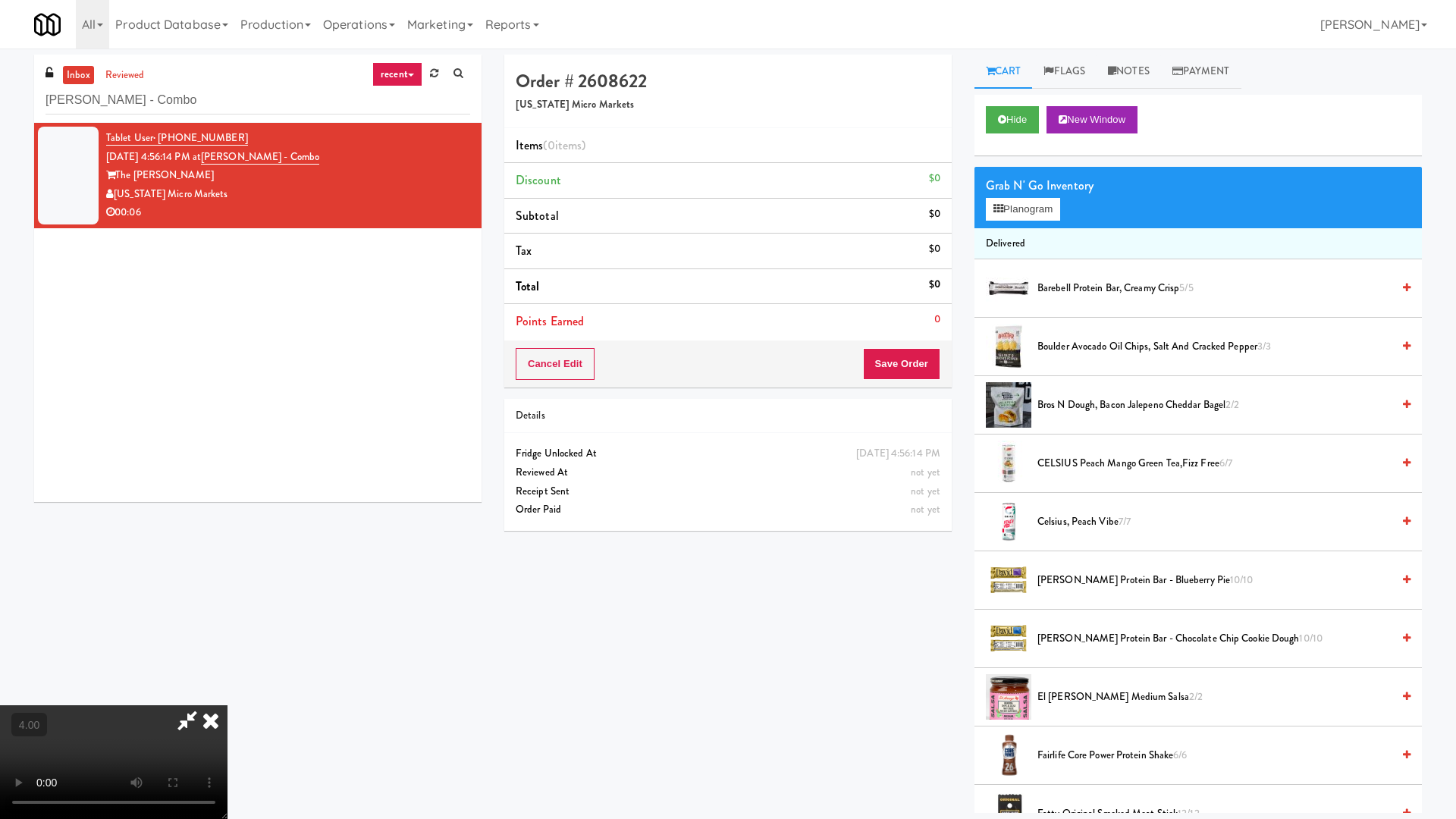
click at [228, 705] on video at bounding box center [114, 762] width 228 height 114
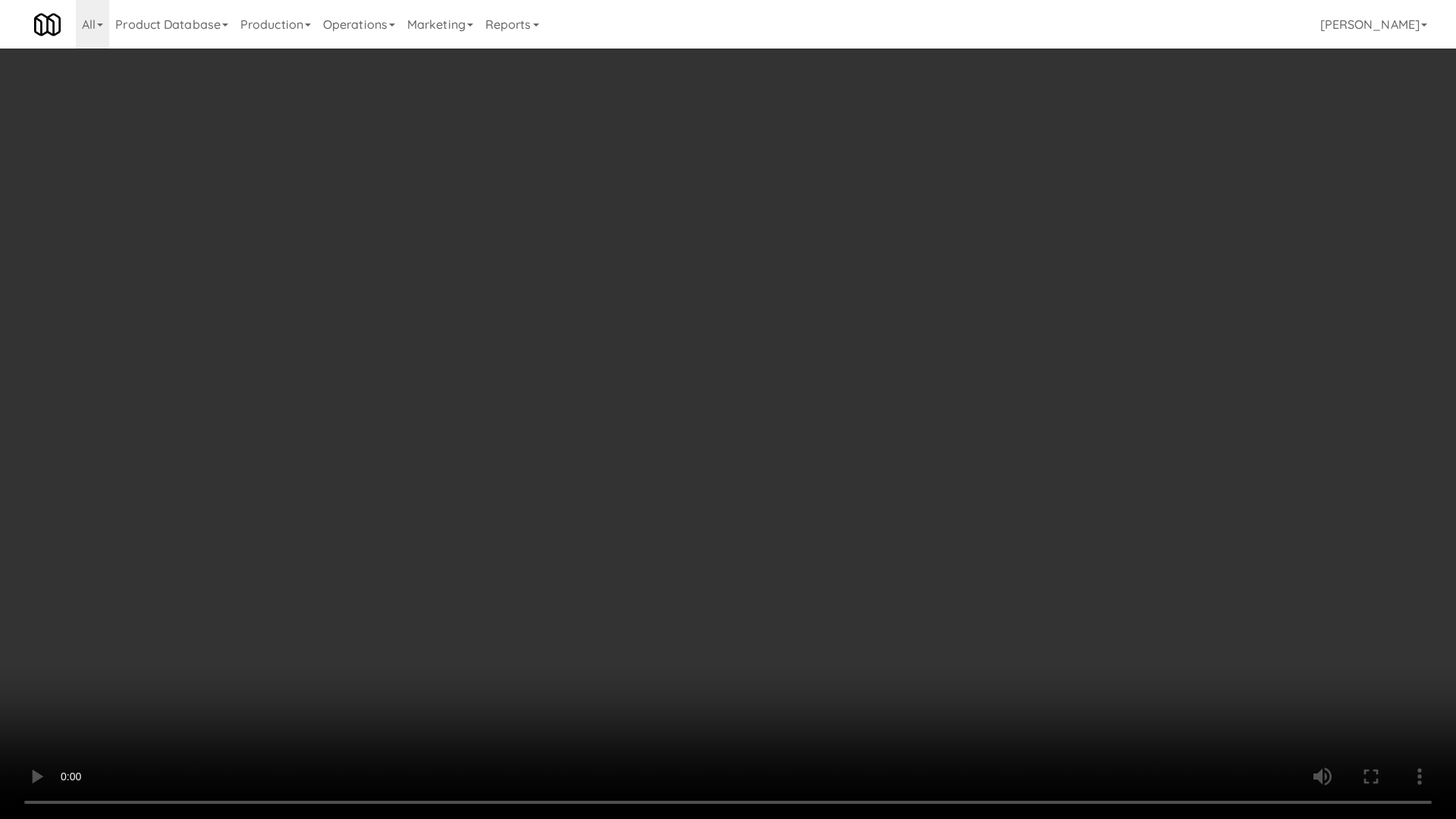
drag, startPoint x: 745, startPoint y: 484, endPoint x: 860, endPoint y: 380, distance: 155.1
click at [748, 484] on video at bounding box center [728, 409] width 1456 height 819
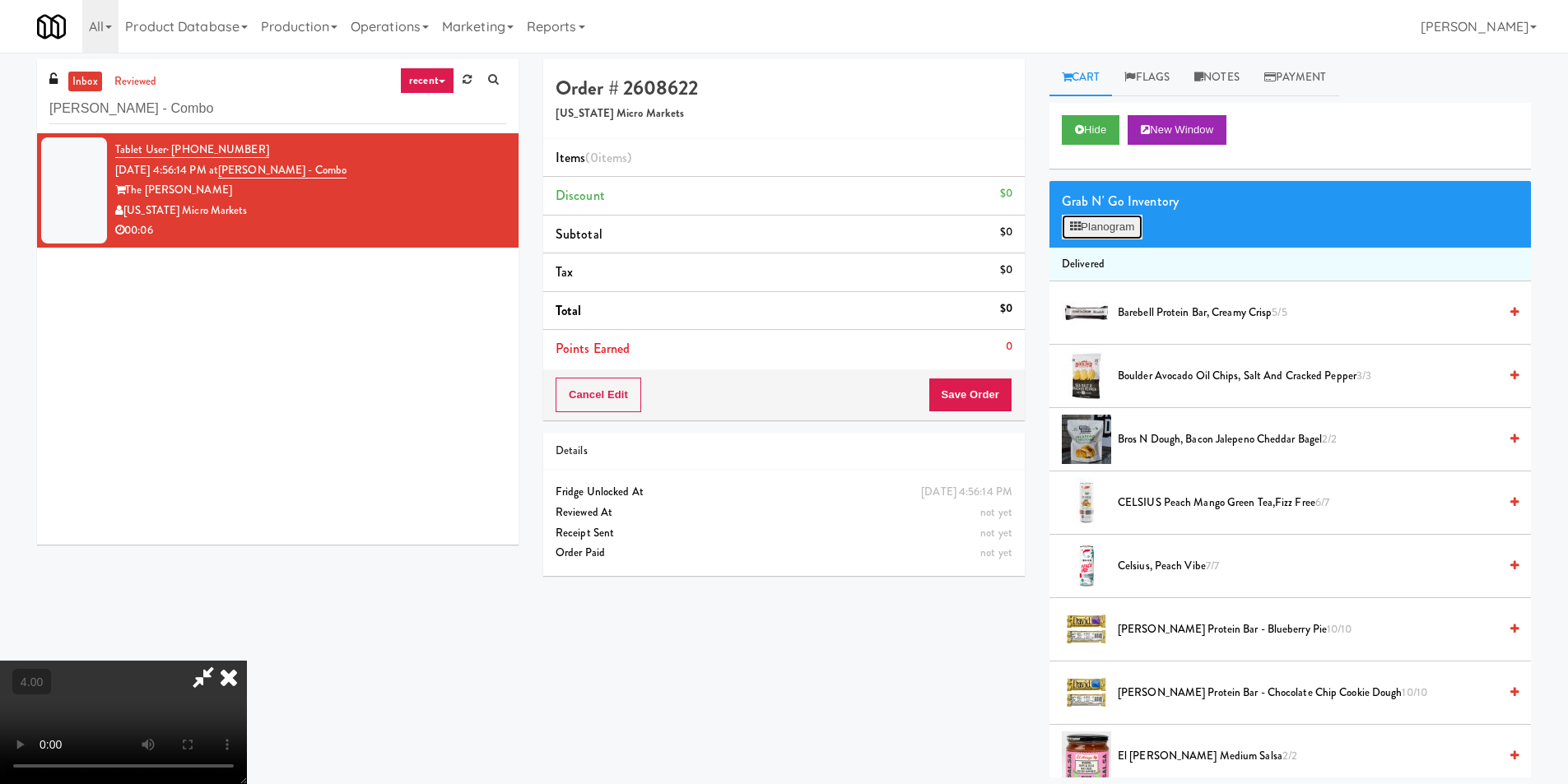
click at [1136, 220] on button "Planogram" at bounding box center [1102, 226] width 80 height 24
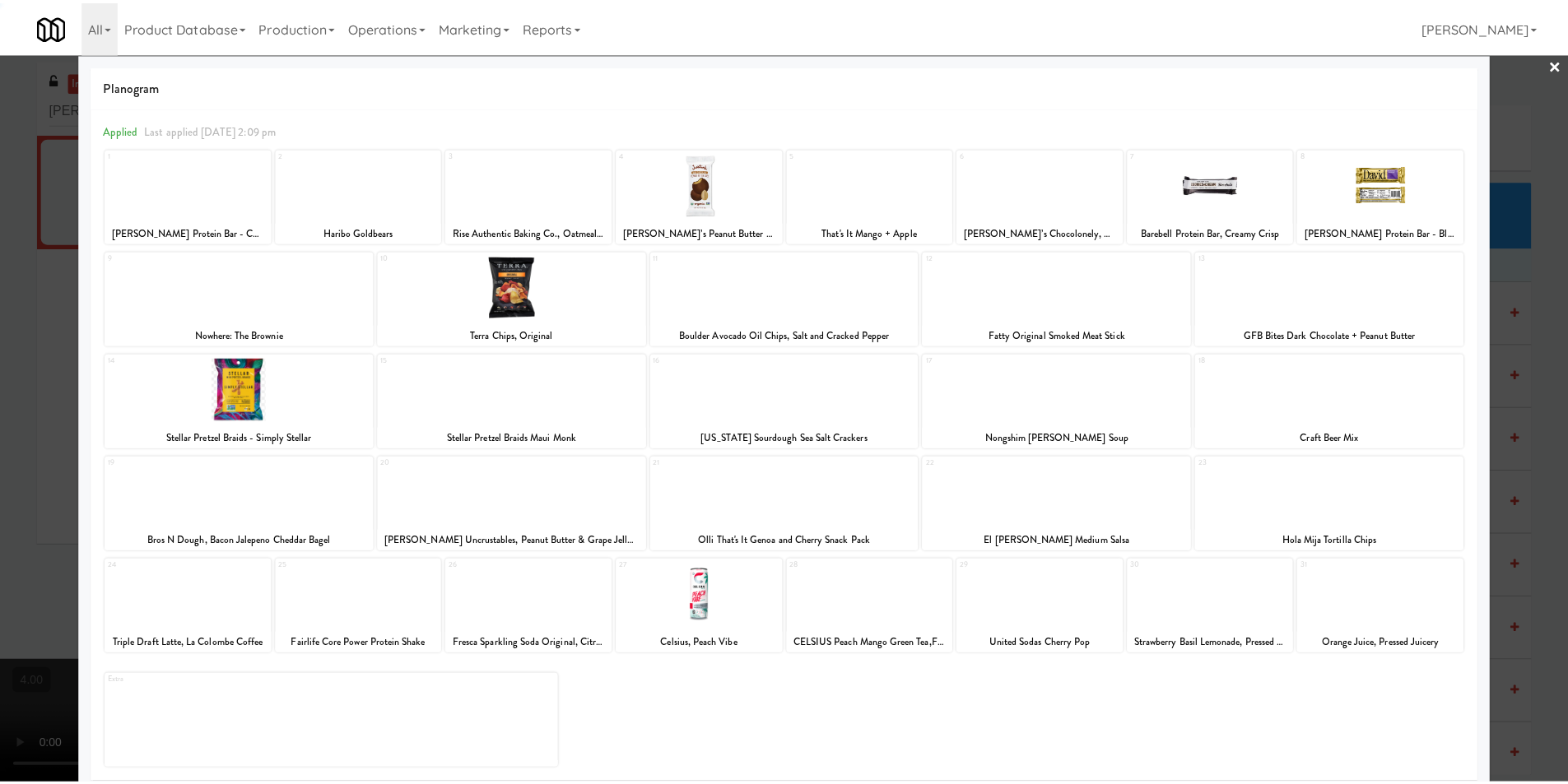
scroll to position [24, 0]
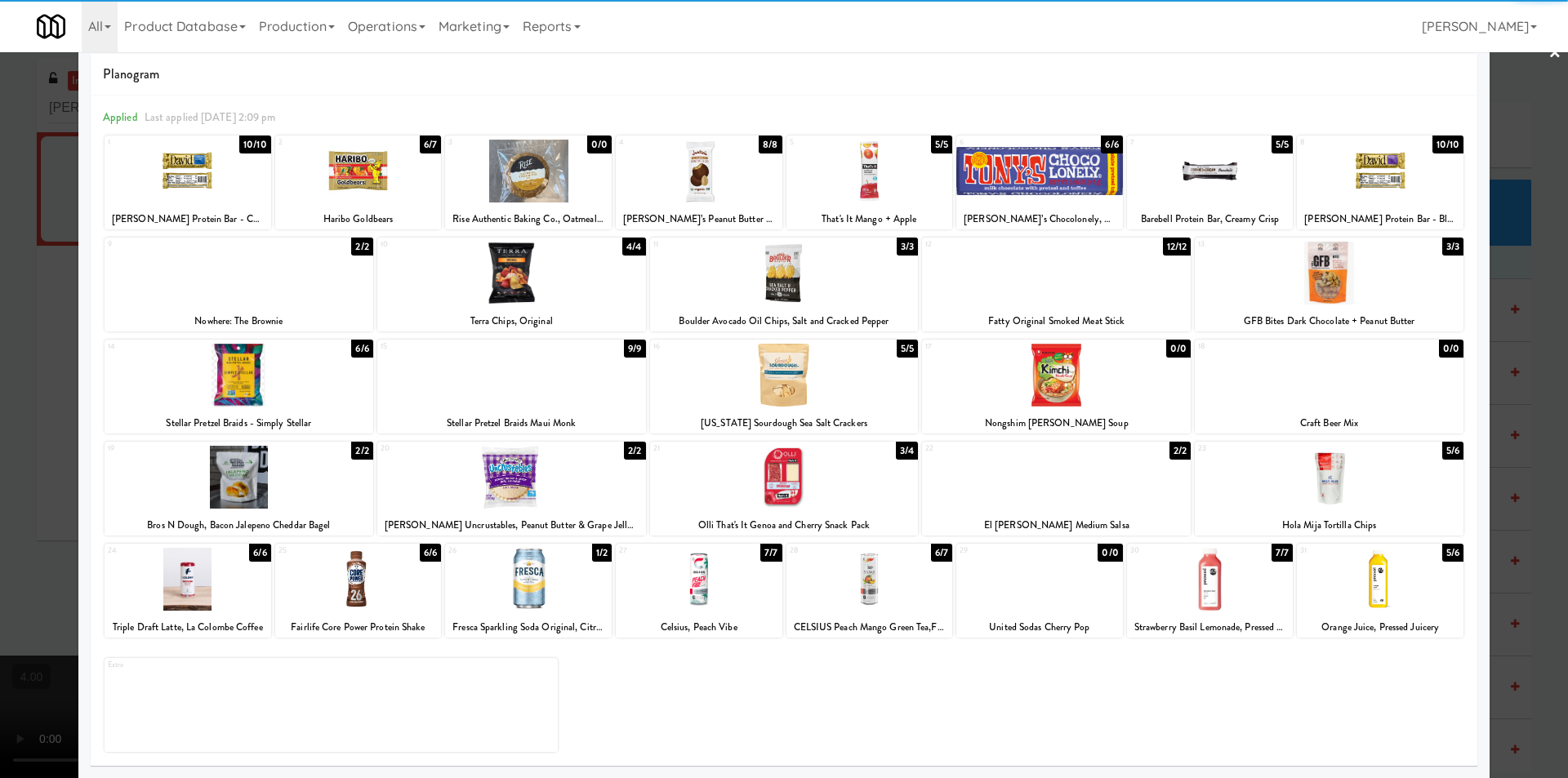
drag, startPoint x: 702, startPoint y: 596, endPoint x: 730, endPoint y: 594, distance: 28.1
click at [704, 596] on div at bounding box center [698, 579] width 166 height 63
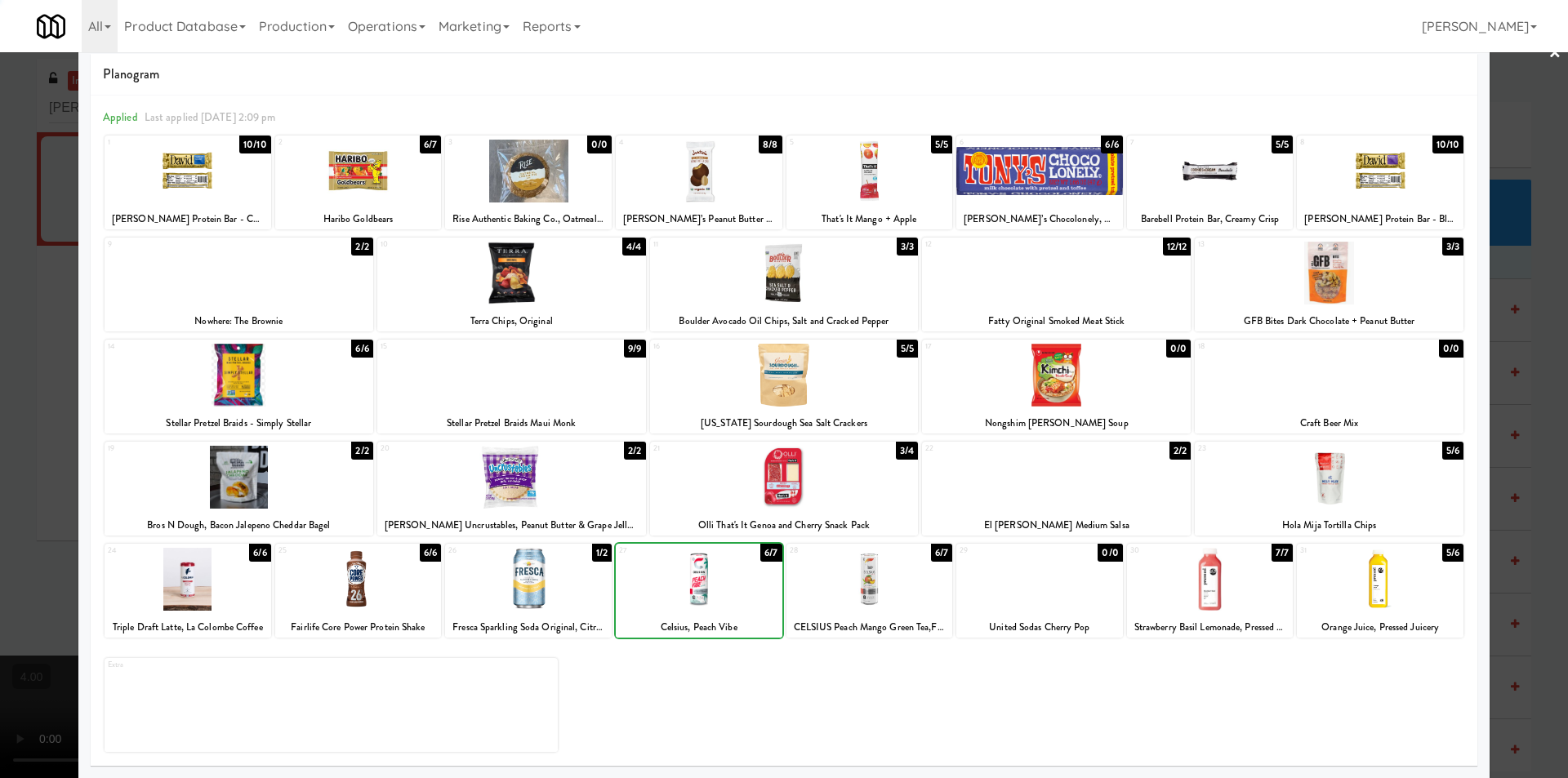
click at [855, 591] on div at bounding box center [869, 579] width 166 height 63
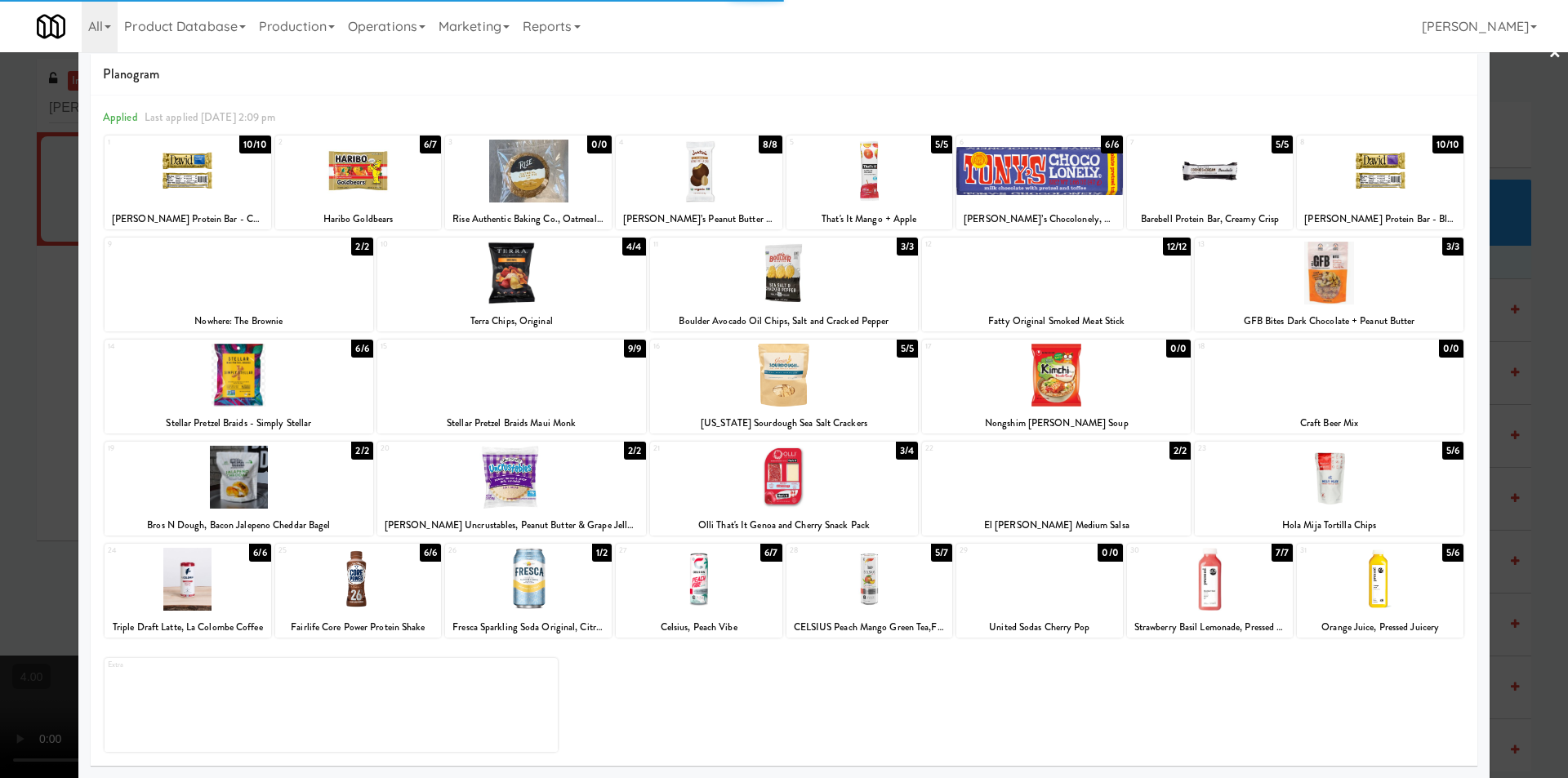
click at [0, 241] on div at bounding box center [784, 389] width 1568 height 778
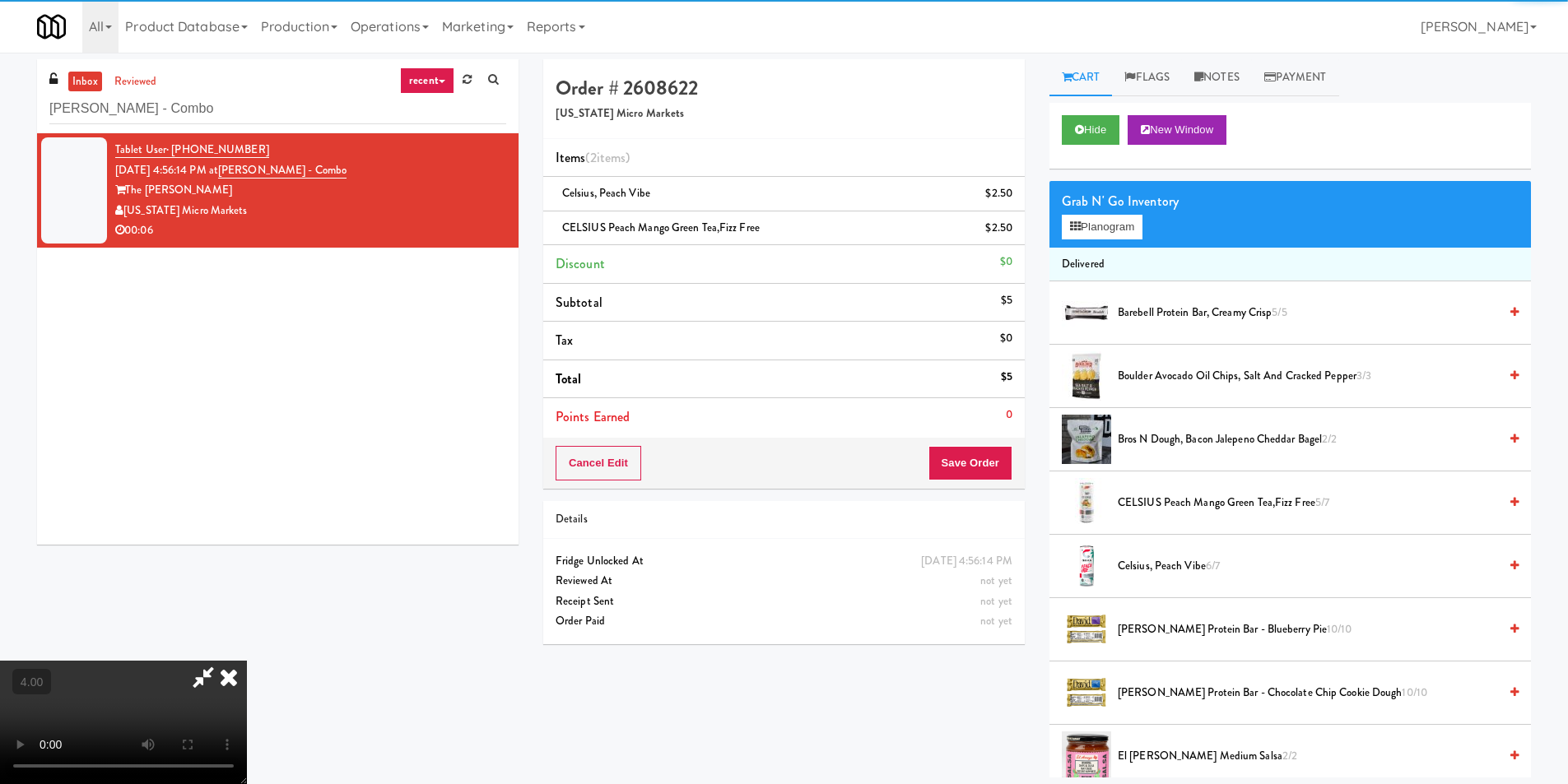
click at [1002, 443] on div "Cancel Edit Save Order" at bounding box center [784, 464] width 481 height 51
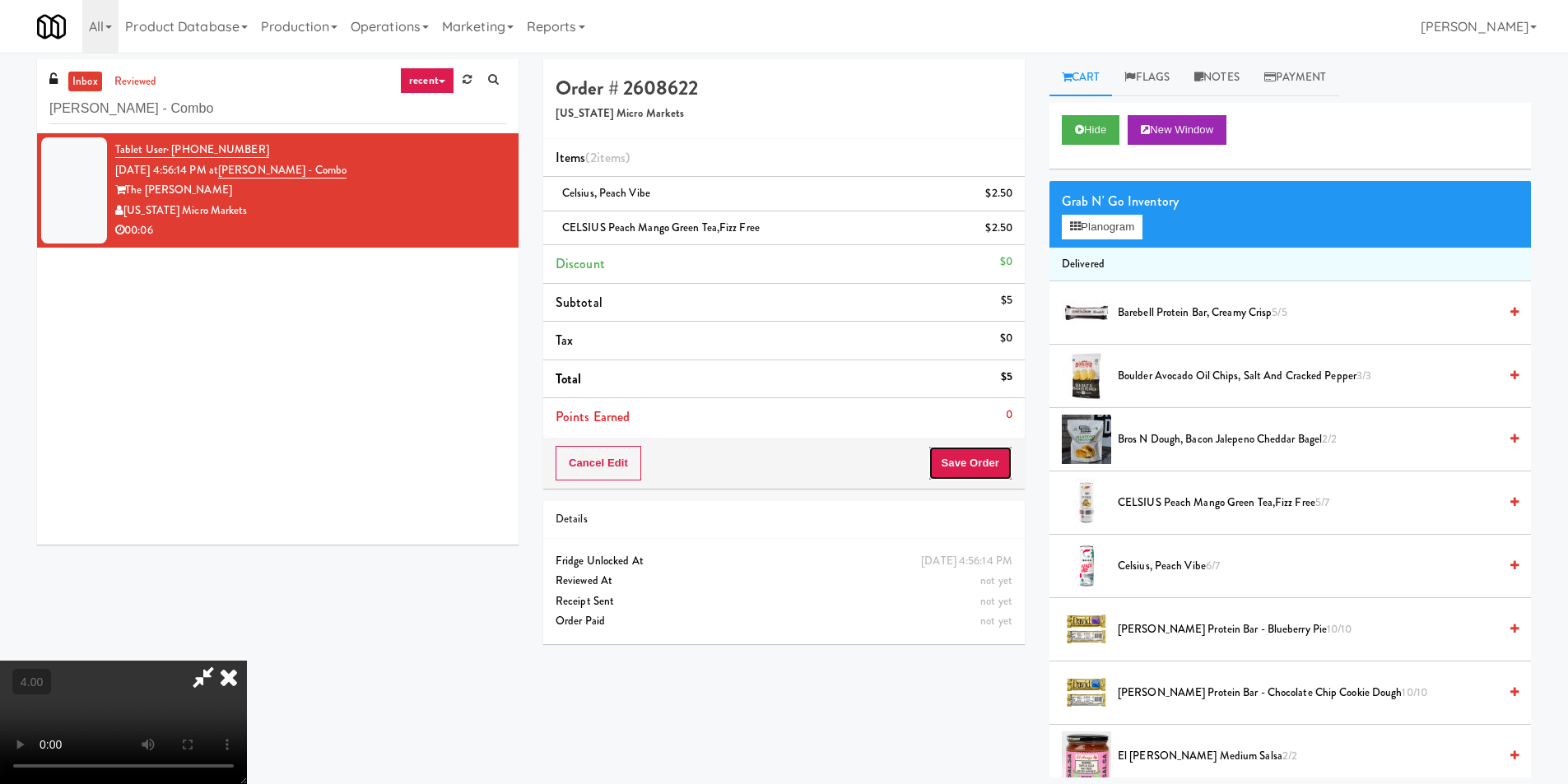
click at [979, 458] on button "Save Order" at bounding box center [971, 463] width 84 height 34
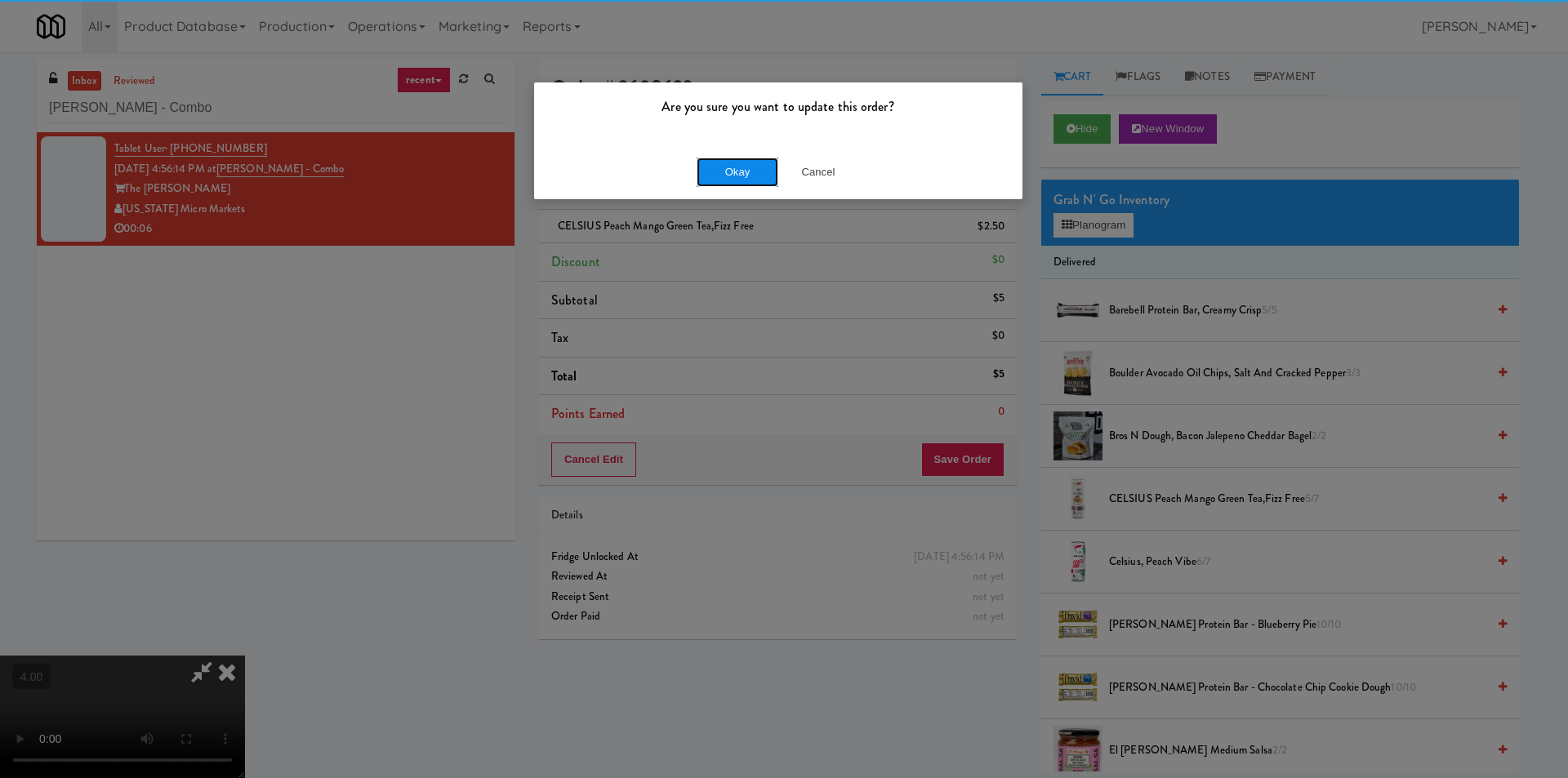
click at [753, 166] on button "Okay" at bounding box center [737, 172] width 82 height 29
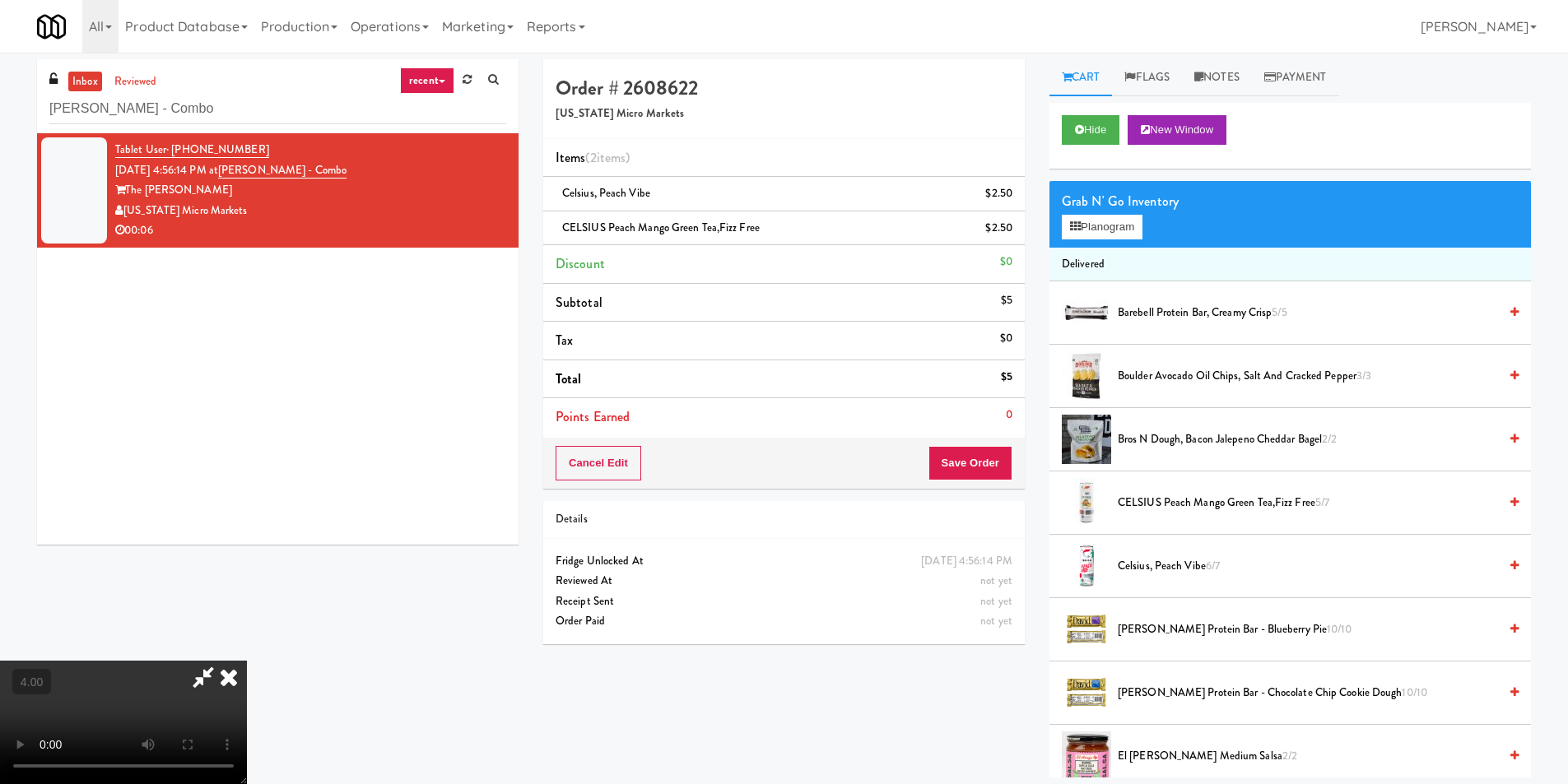
click at [247, 661] on icon at bounding box center [228, 677] width 36 height 33
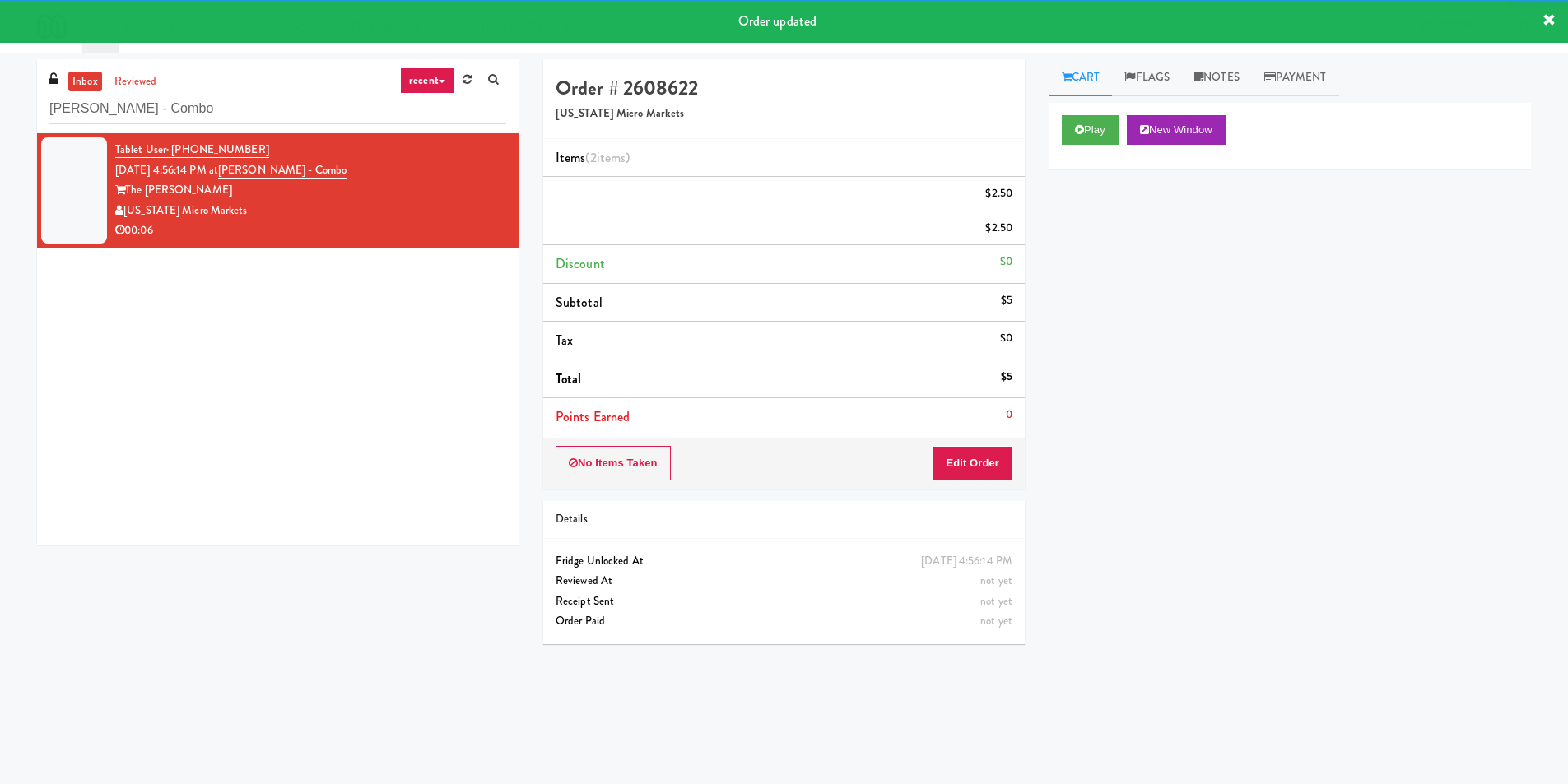
drag, startPoint x: 326, startPoint y: 132, endPoint x: 0, endPoint y: 122, distance: 326.2
click at [0, 122] on div "inbox reviewed recent all unclear take inventory issue suspicious failed recent…" at bounding box center [784, 389] width 1568 height 661
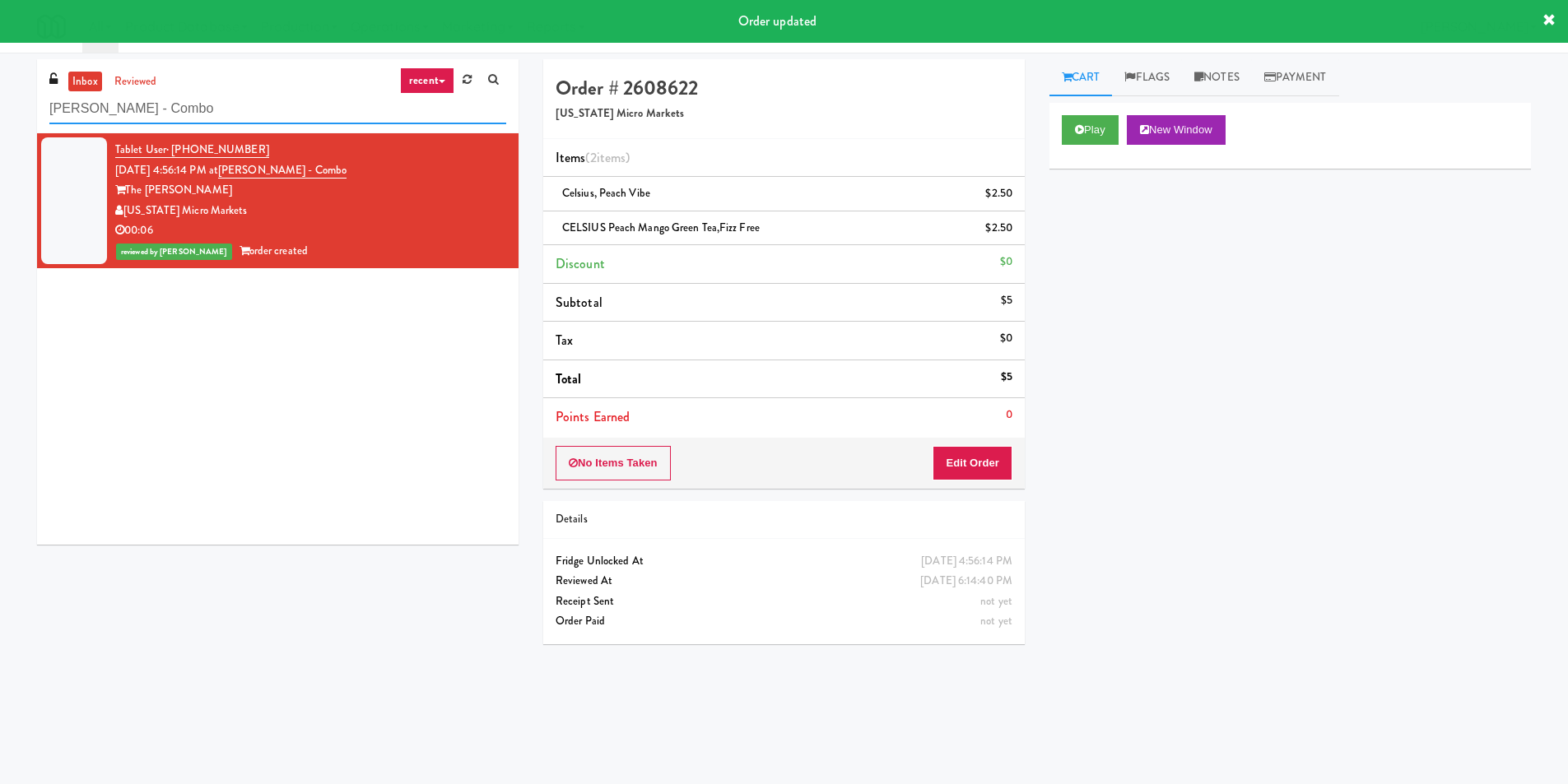
click at [216, 105] on input "Rowe - Combo" at bounding box center [278, 109] width 457 height 30
paste input "Crossing West - Ambient - Left"
drag, startPoint x: 135, startPoint y: 116, endPoint x: 0, endPoint y: 118, distance: 135.0
click at [0, 118] on div "inbox reviewed recent all unclear take inventory issue suspicious failed recent…" at bounding box center [784, 389] width 1568 height 661
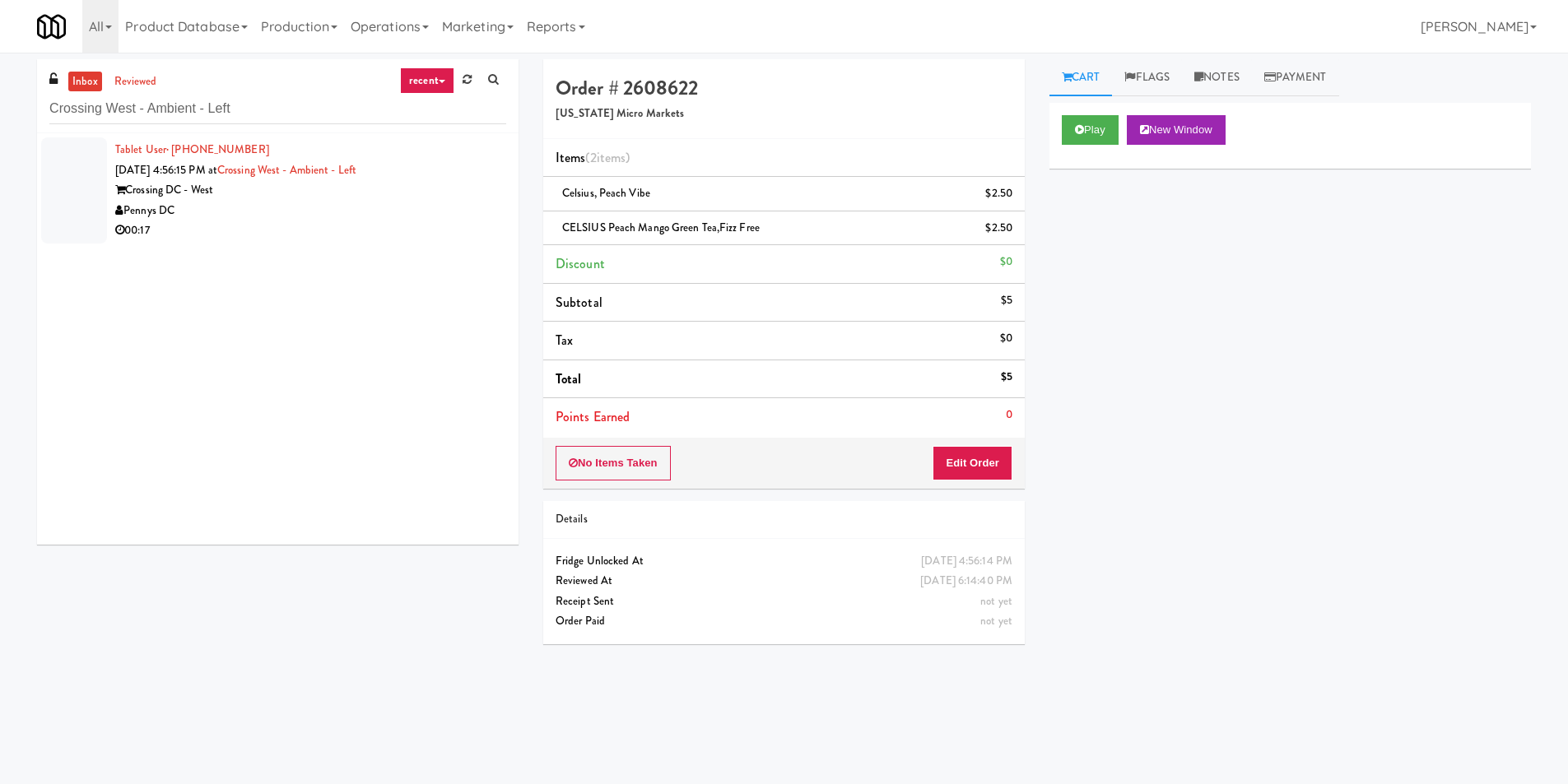
click at [440, 185] on div "Crossing DC - West" at bounding box center [311, 190] width 391 height 21
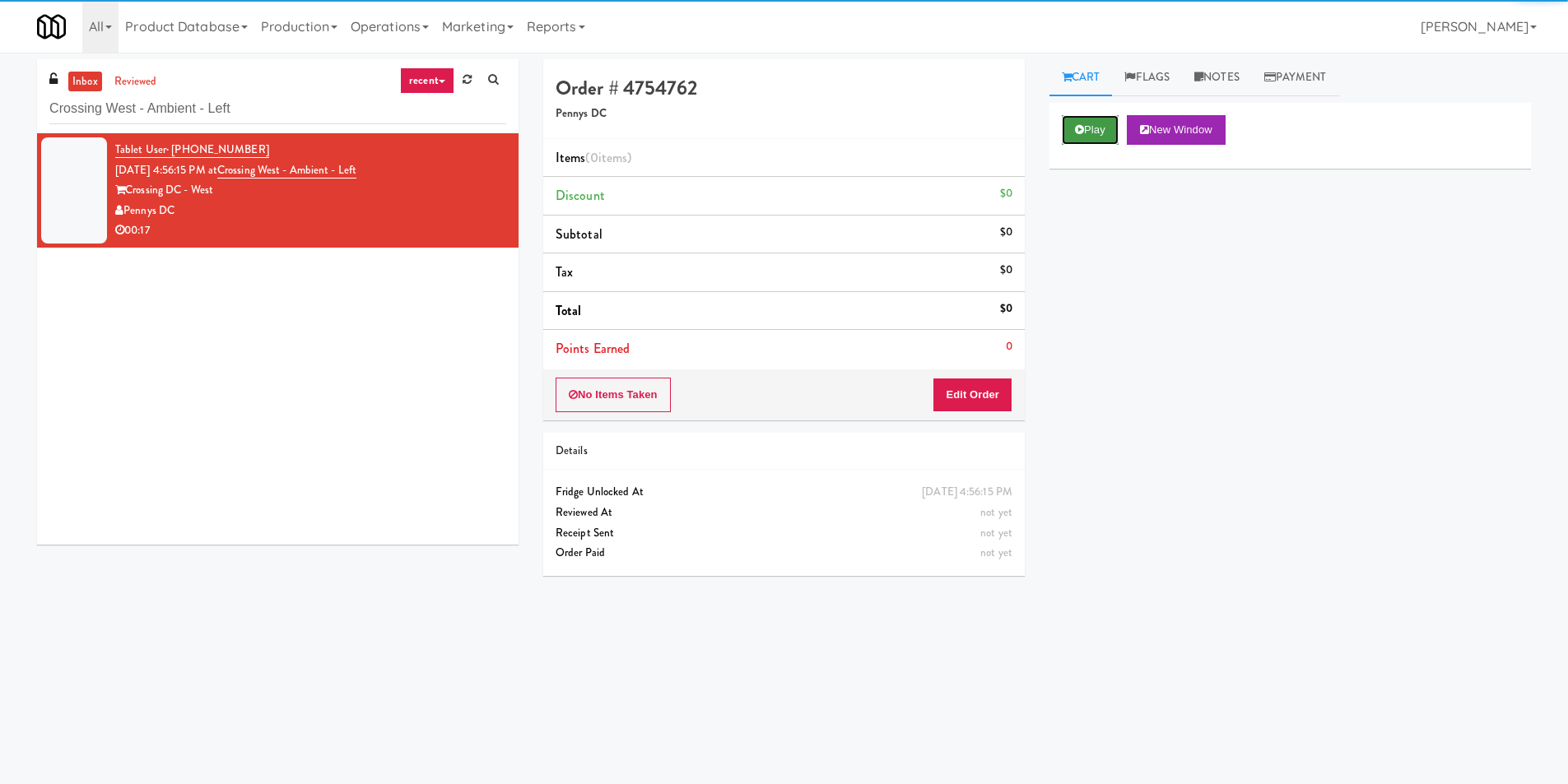
click at [1079, 137] on button "Play" at bounding box center [1090, 130] width 57 height 29
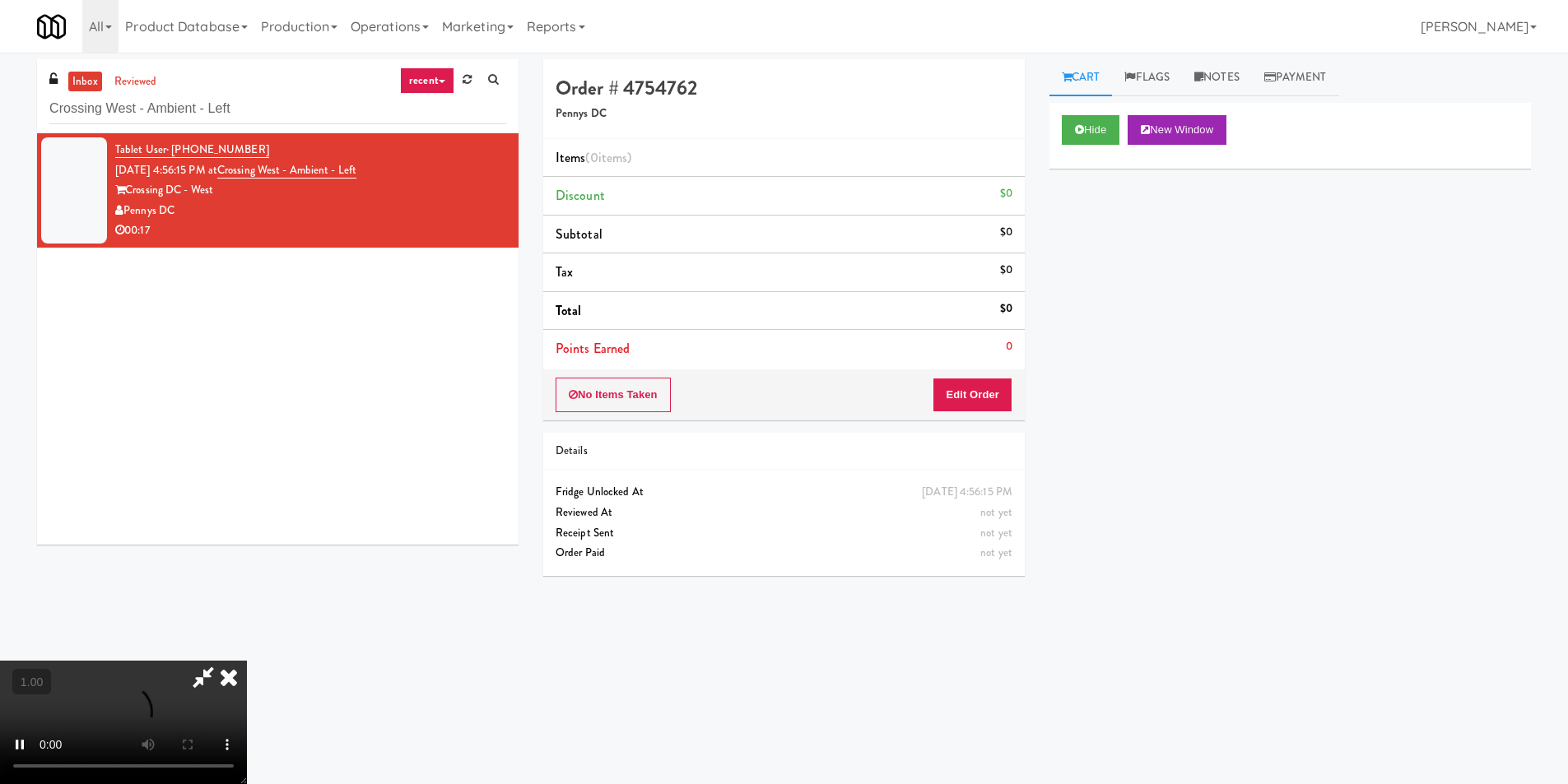
click at [1014, 394] on div "No Items Taken Edit Order" at bounding box center [784, 395] width 481 height 51
click at [1011, 392] on button "Edit Order" at bounding box center [972, 394] width 79 height 34
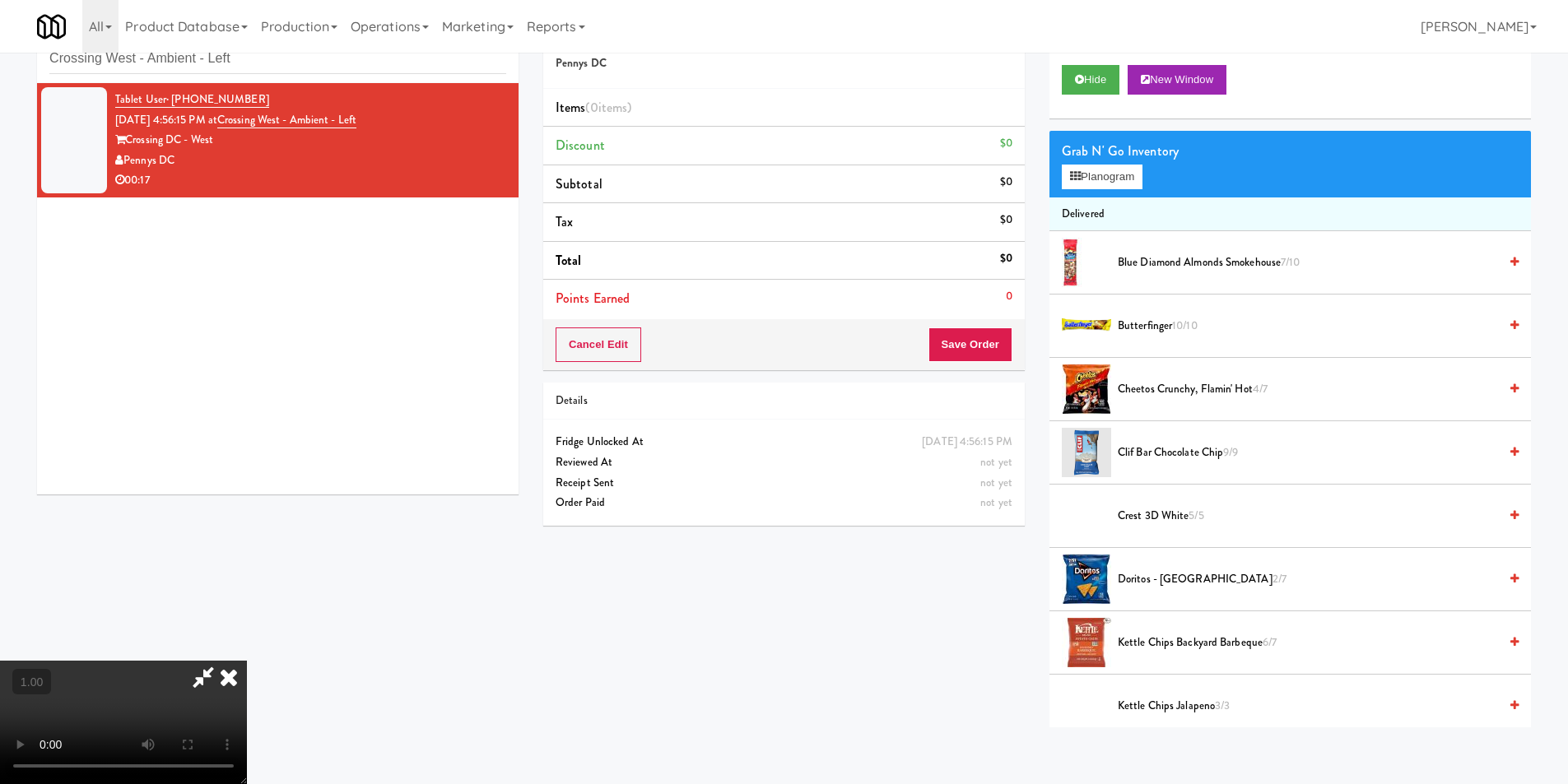
scroll to position [53, 0]
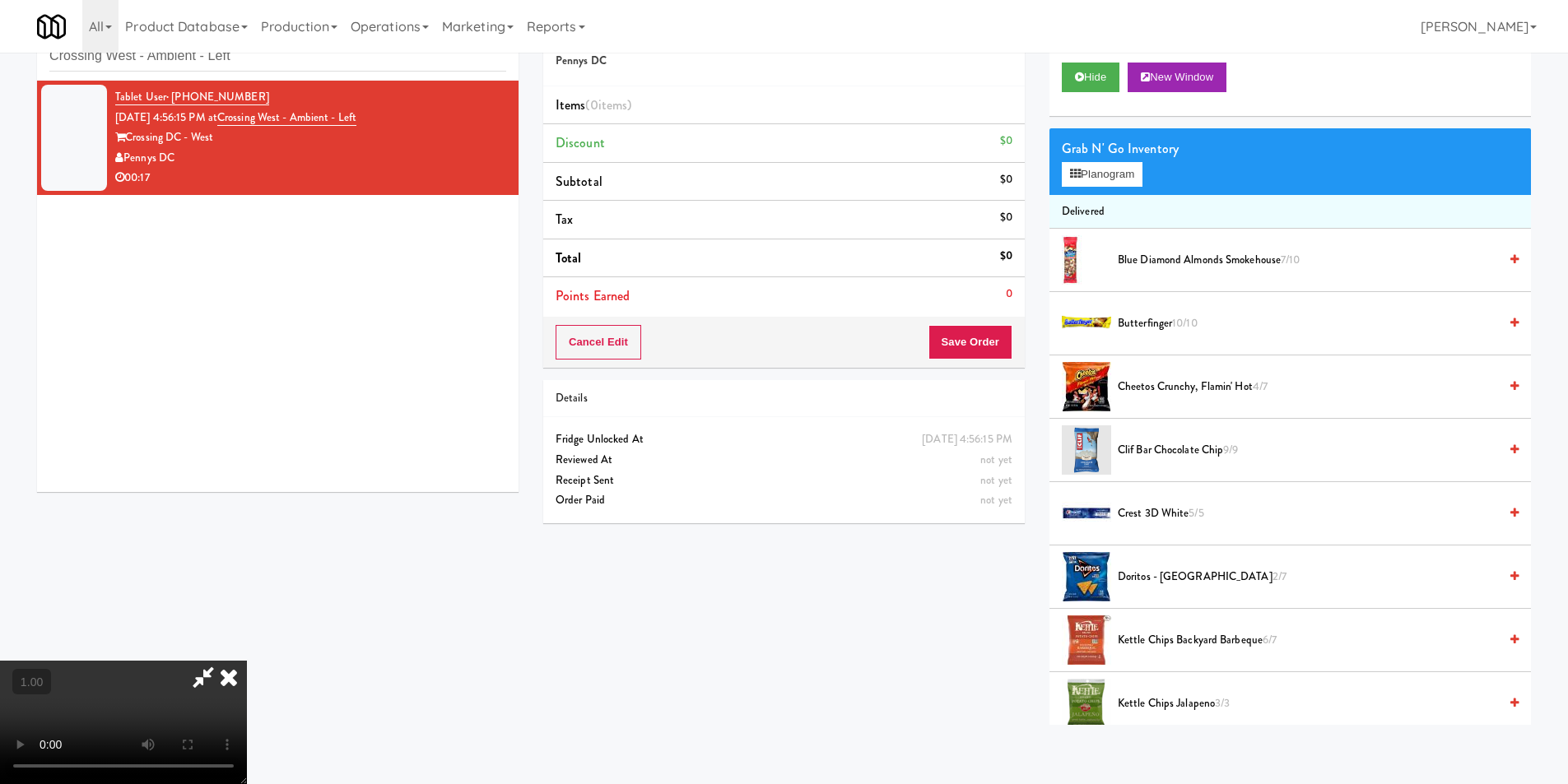
click at [247, 661] on video at bounding box center [124, 722] width 247 height 123
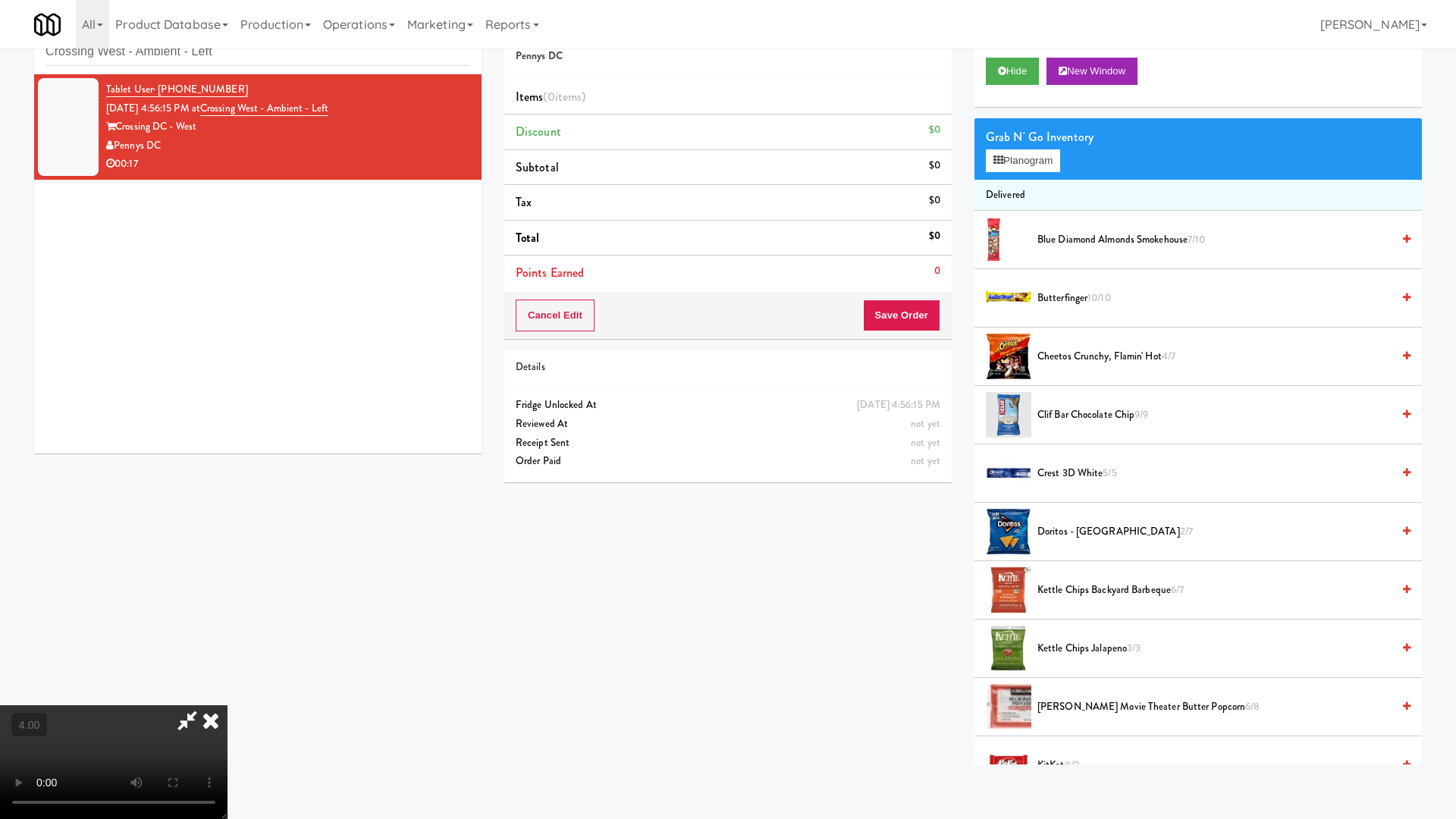
click at [228, 705] on video at bounding box center [114, 762] width 228 height 114
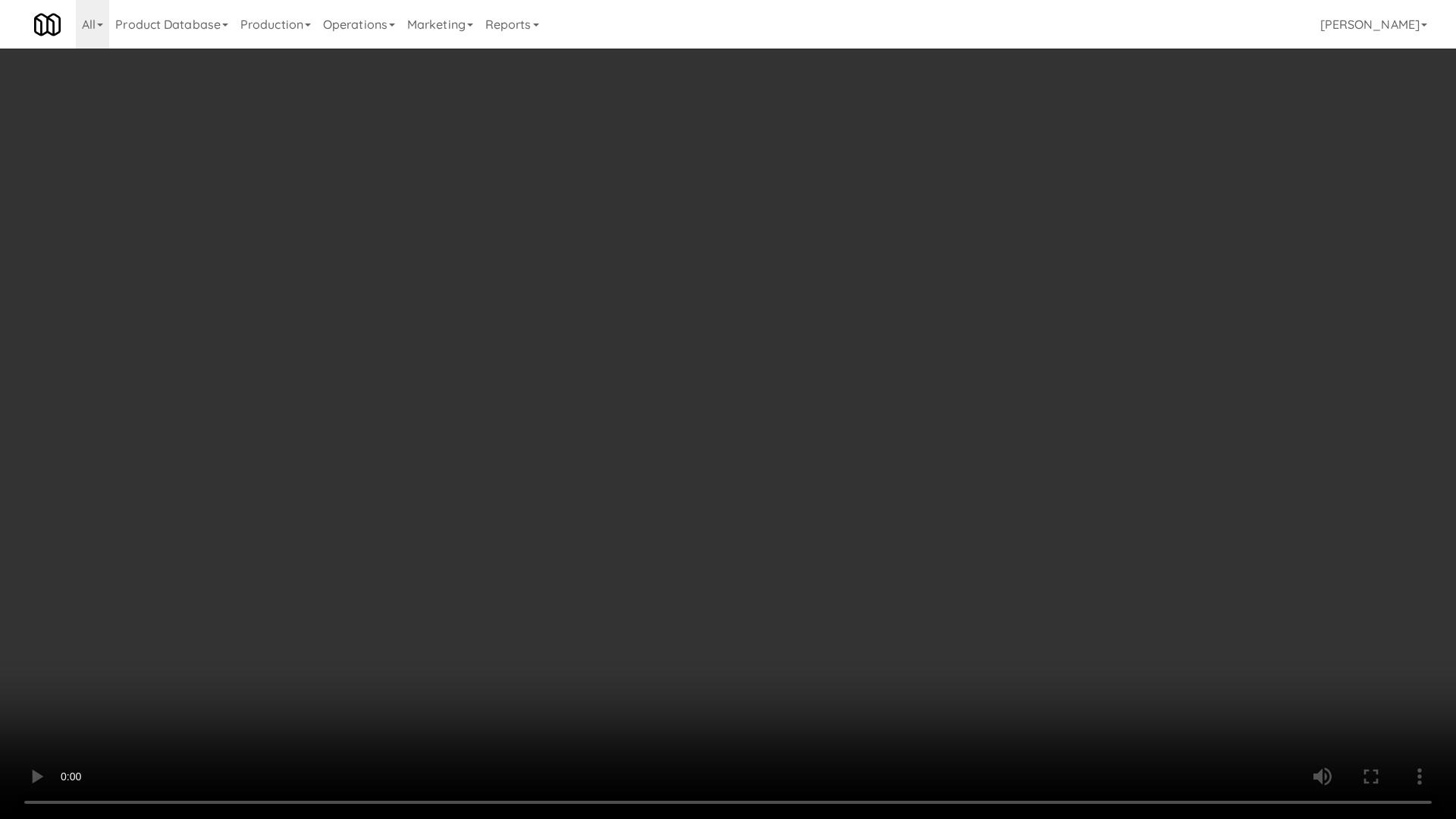
click at [721, 417] on video at bounding box center [728, 409] width 1456 height 819
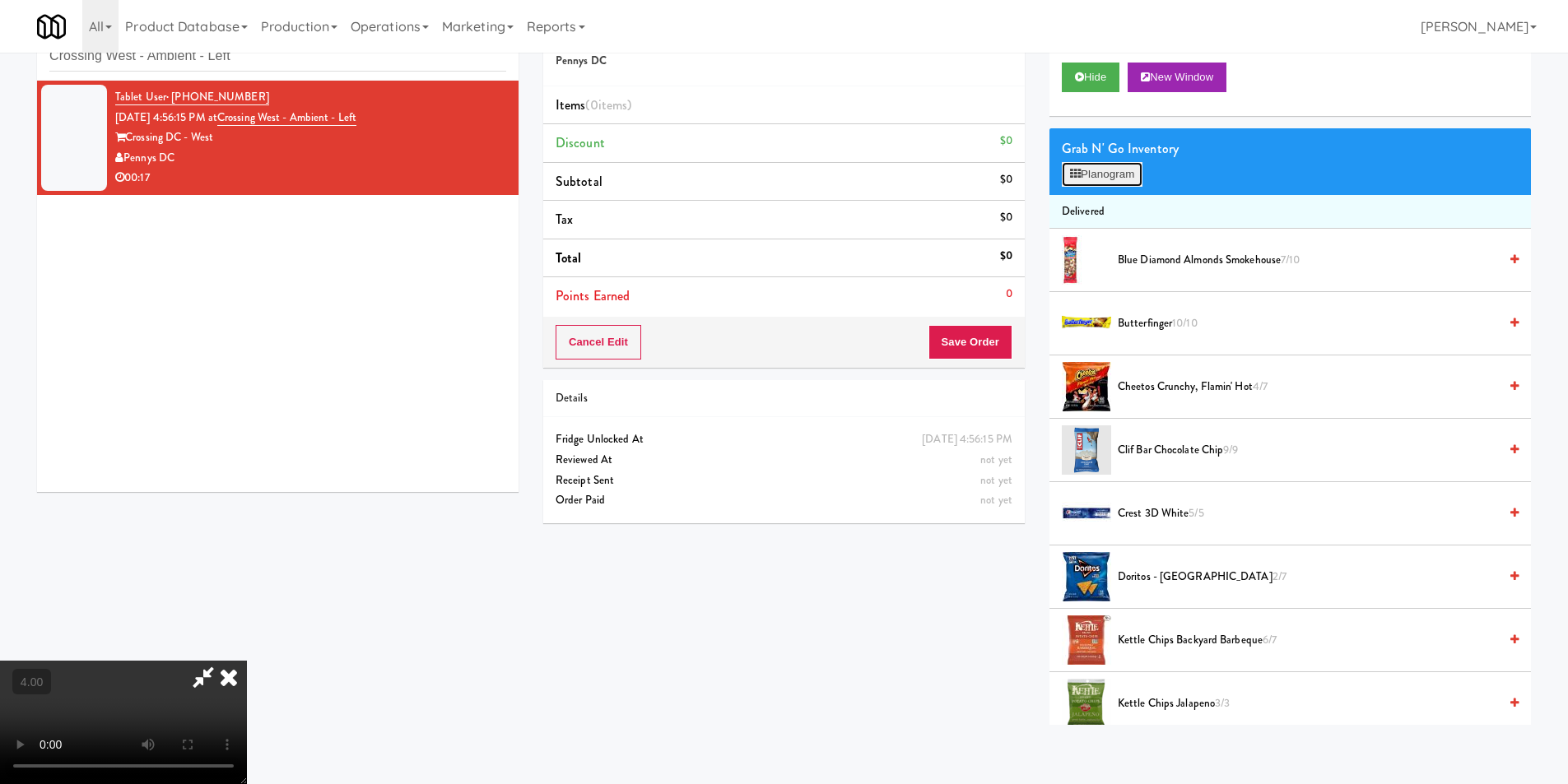
click at [1087, 174] on button "Planogram" at bounding box center [1102, 173] width 80 height 24
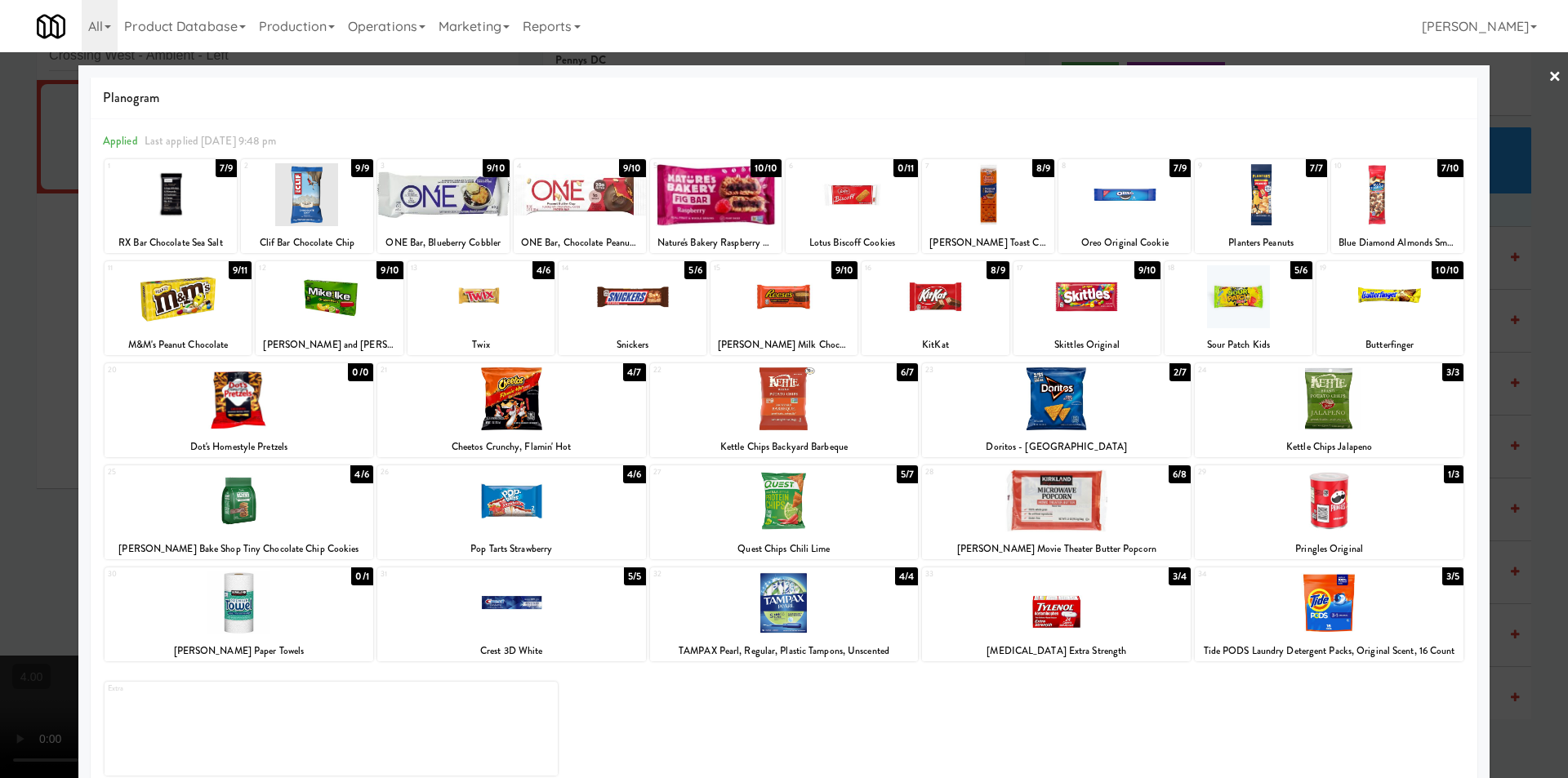
click at [999, 199] on div at bounding box center [988, 194] width 132 height 63
click at [1324, 524] on div at bounding box center [1329, 501] width 268 height 63
click at [1522, 476] on div at bounding box center [784, 389] width 1568 height 778
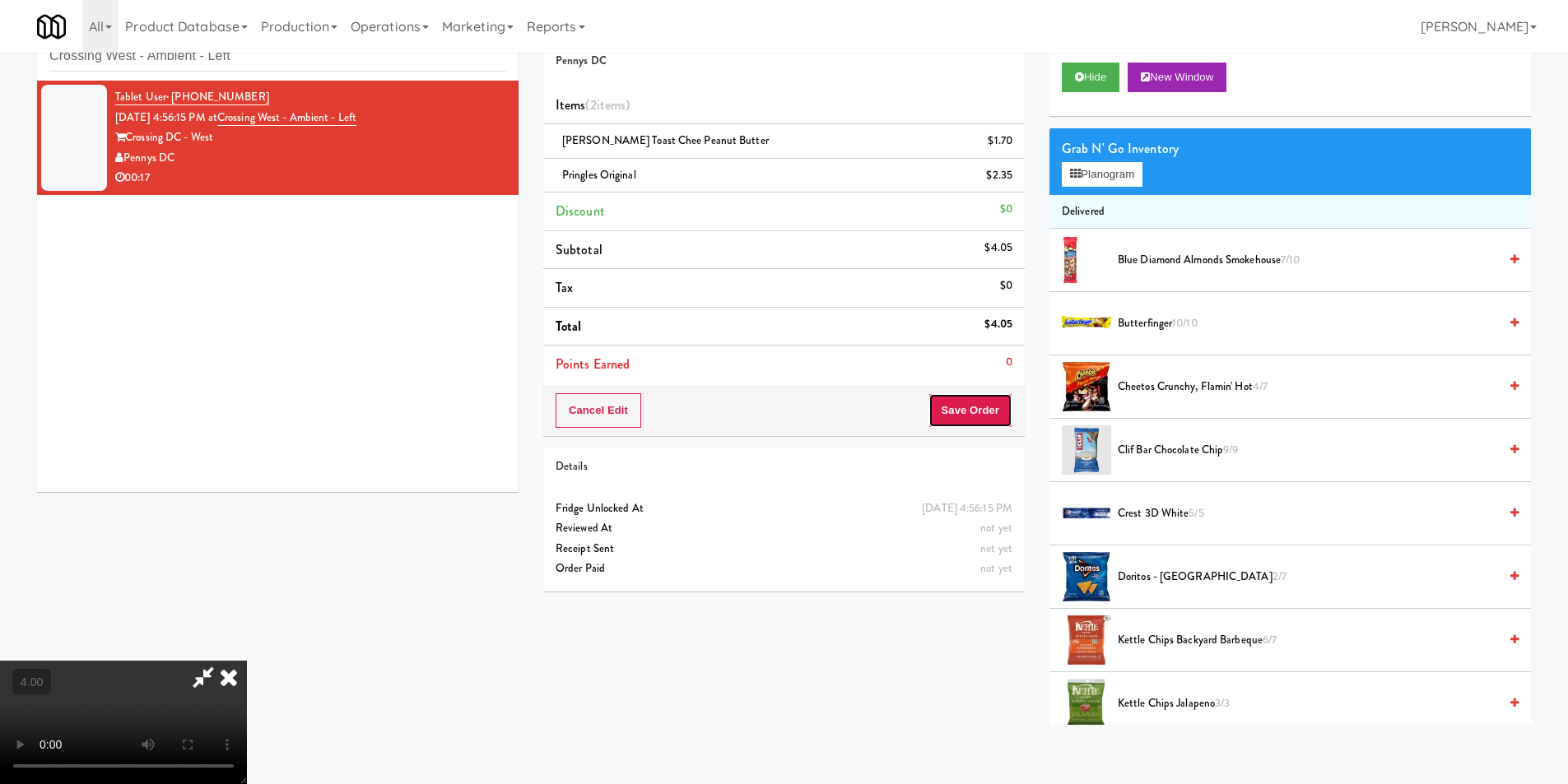
click at [982, 398] on button "Save Order" at bounding box center [971, 410] width 84 height 34
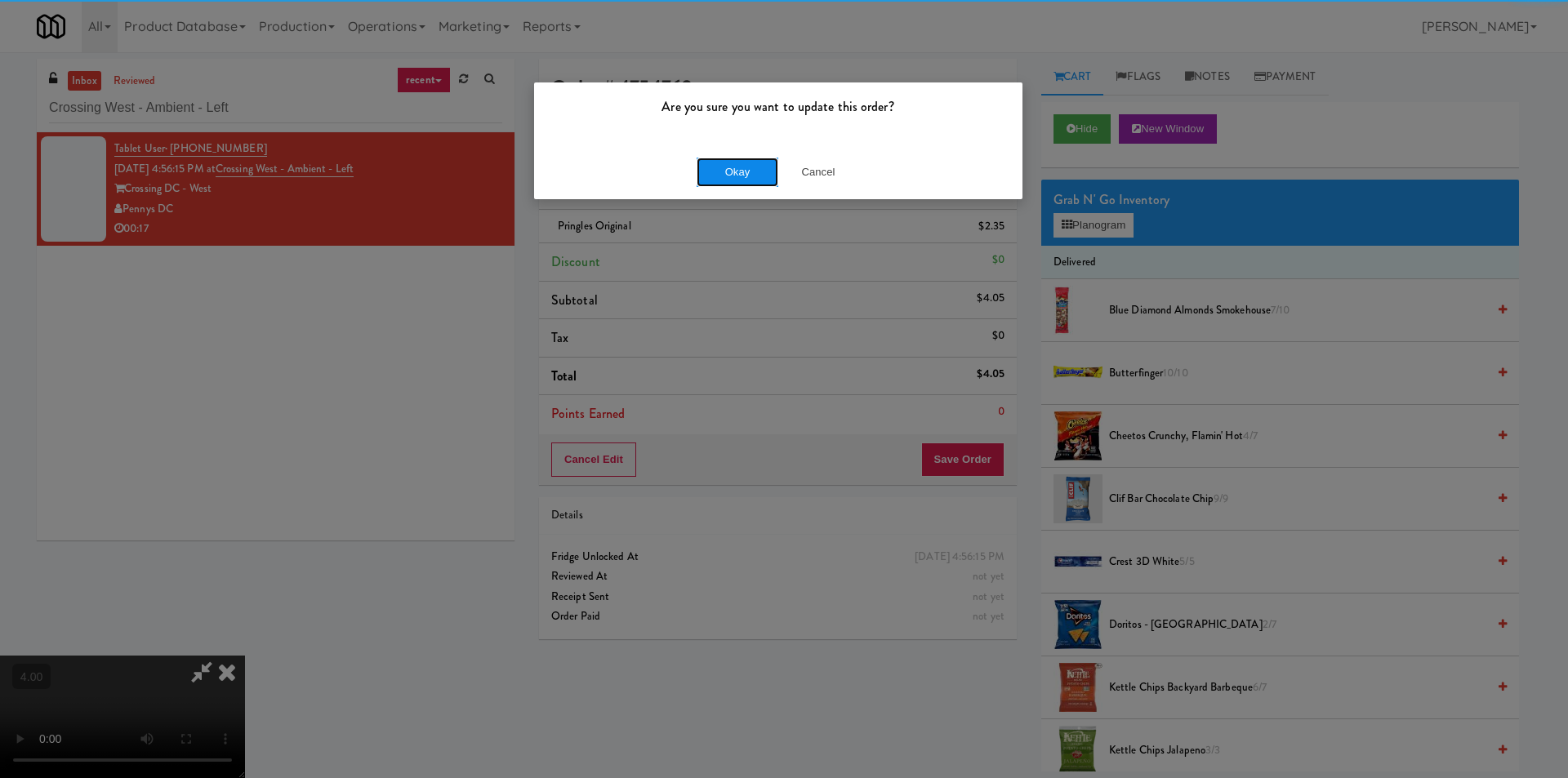
click at [720, 171] on button "Okay" at bounding box center [737, 172] width 82 height 29
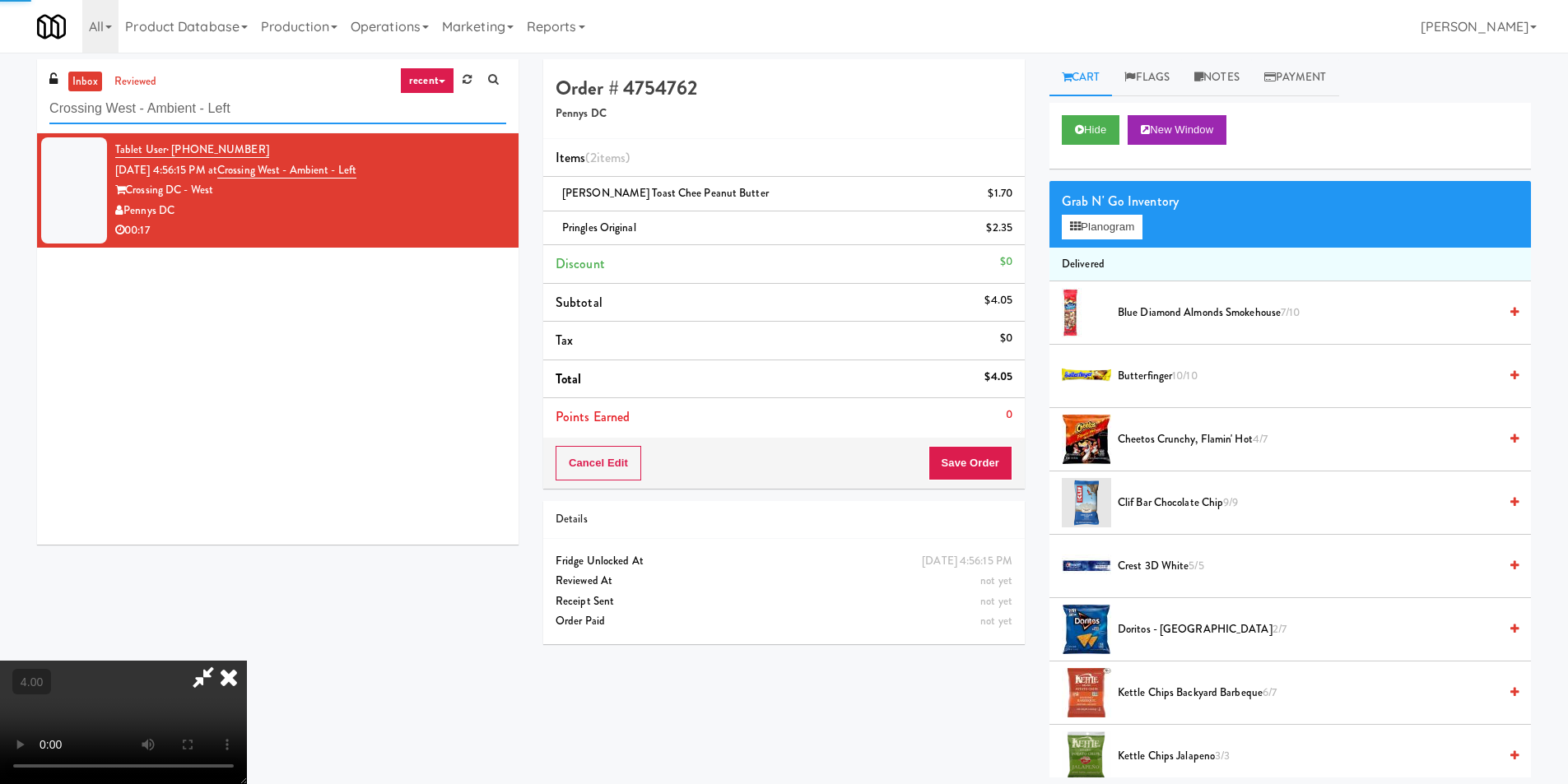
paste input "Metropolitan - Combo"
drag, startPoint x: 309, startPoint y: 111, endPoint x: 0, endPoint y: 110, distance: 309.0
click at [0, 110] on div "inbox reviewed recent all unclear take inventory issue suspicious failed recent…" at bounding box center [784, 417] width 1568 height 718
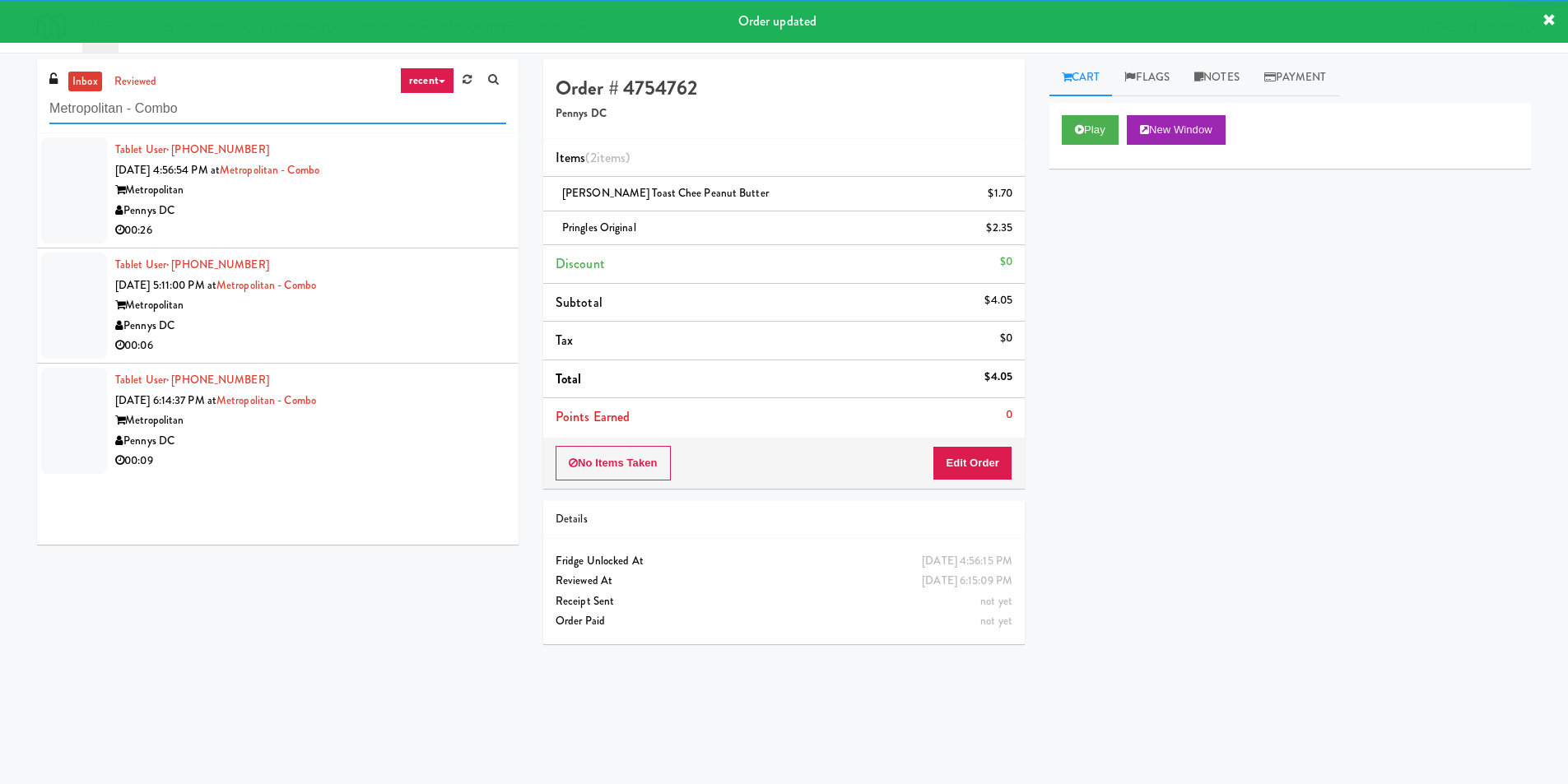
type input "Metropolitan - Combo"
click at [461, 231] on div "00:26" at bounding box center [311, 230] width 391 height 21
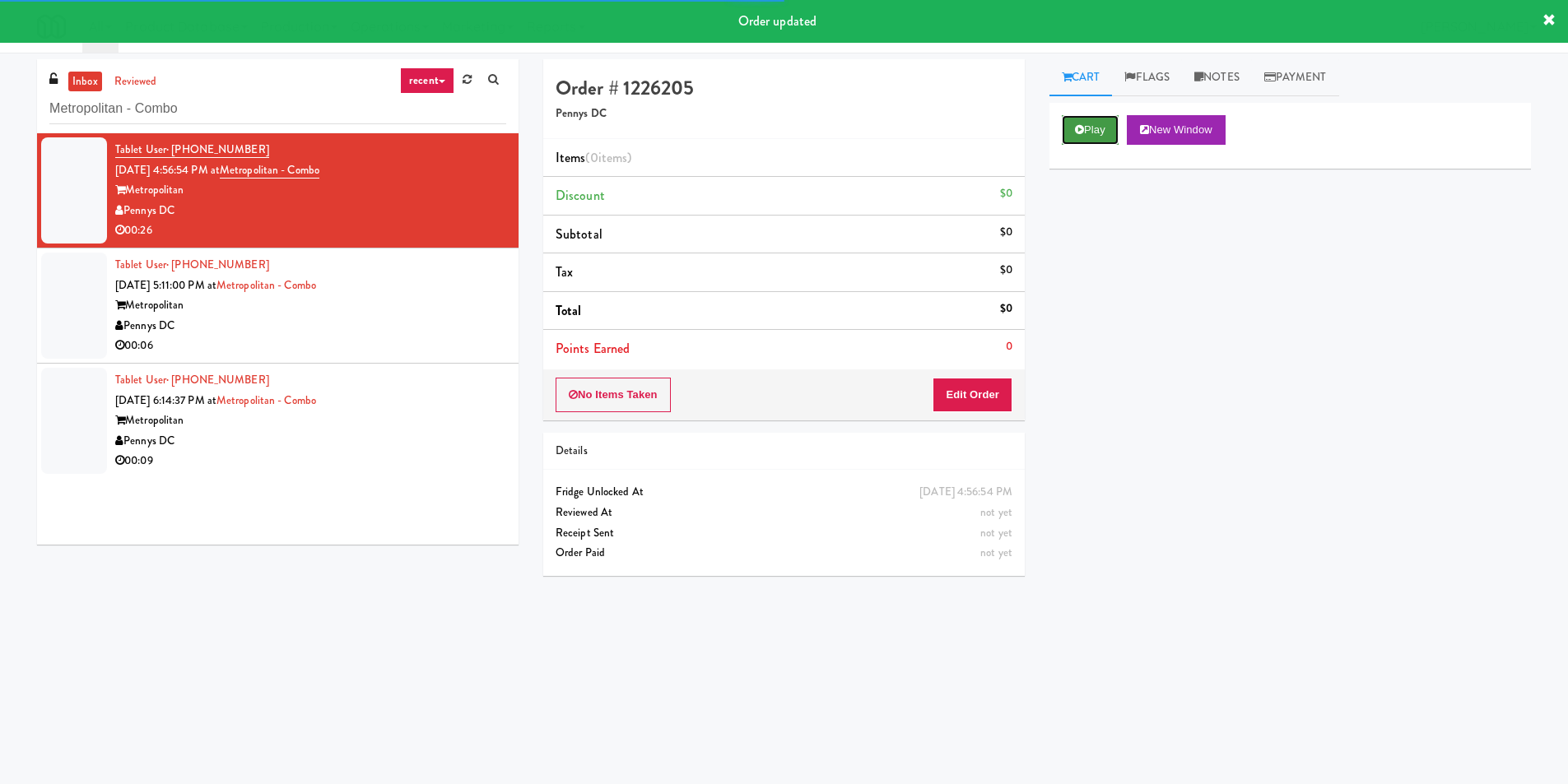
click at [1104, 129] on button "Play" at bounding box center [1090, 130] width 57 height 29
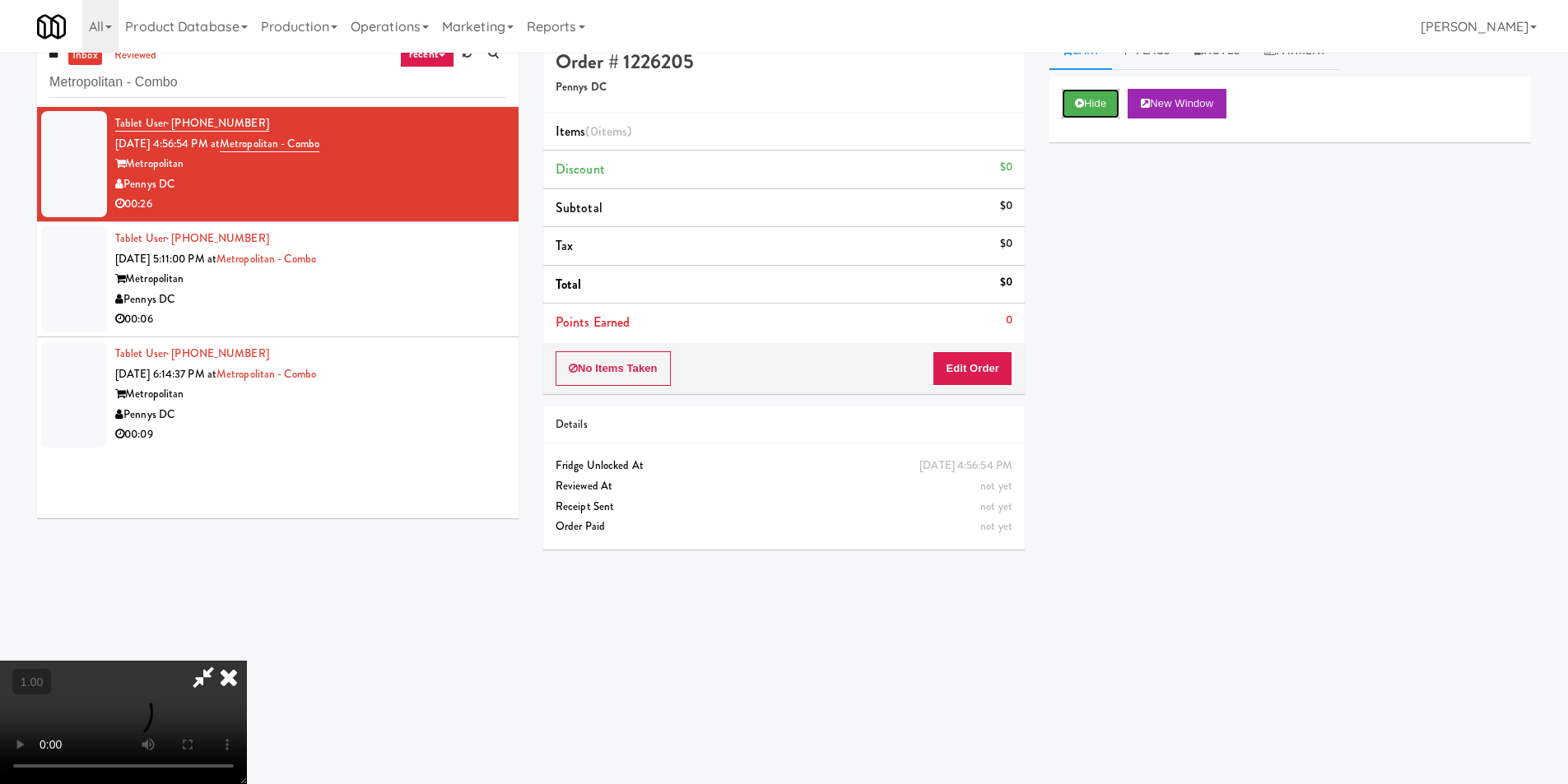
scroll to position [53, 0]
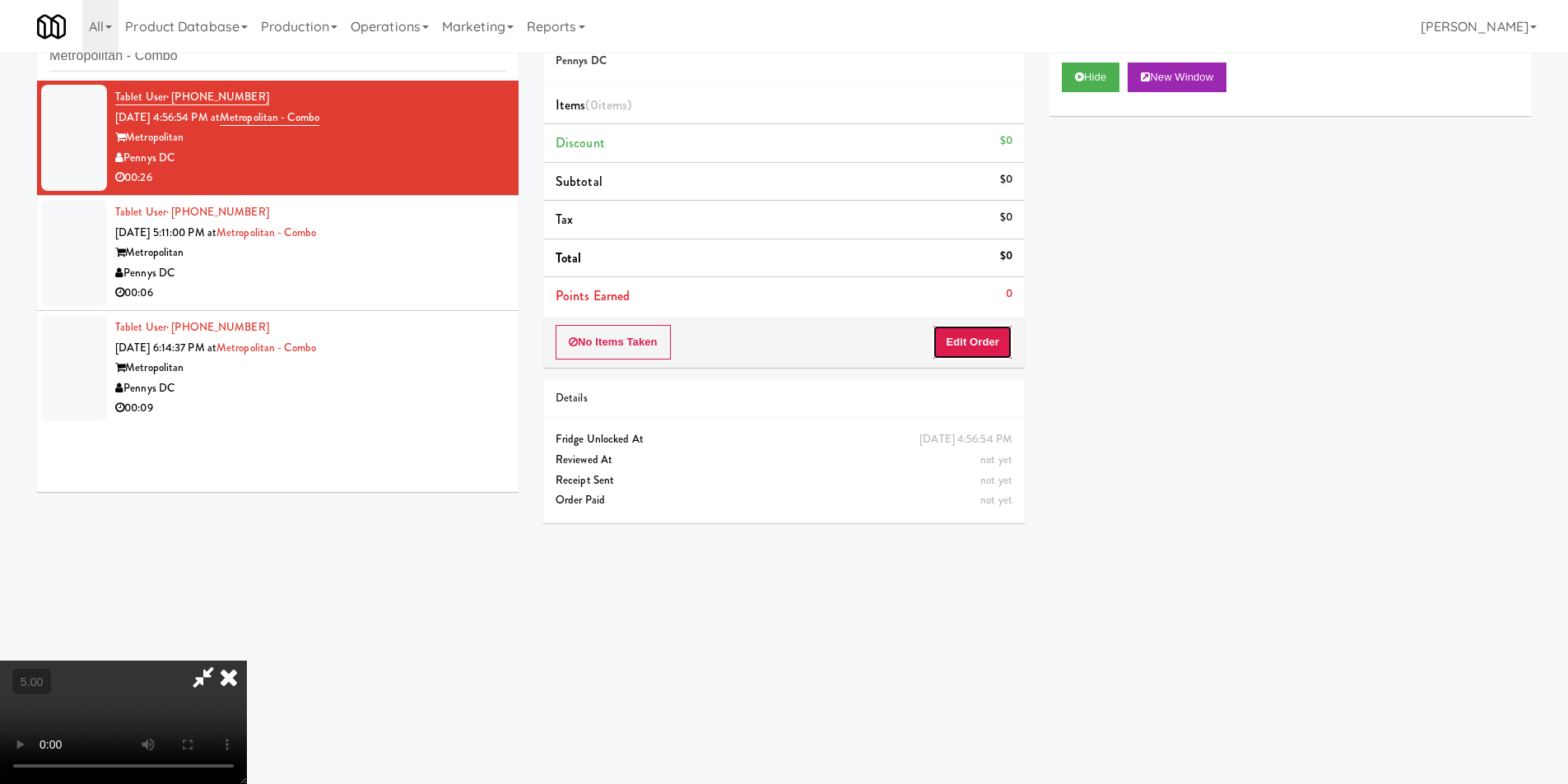
click at [969, 337] on button "Edit Order" at bounding box center [972, 342] width 79 height 34
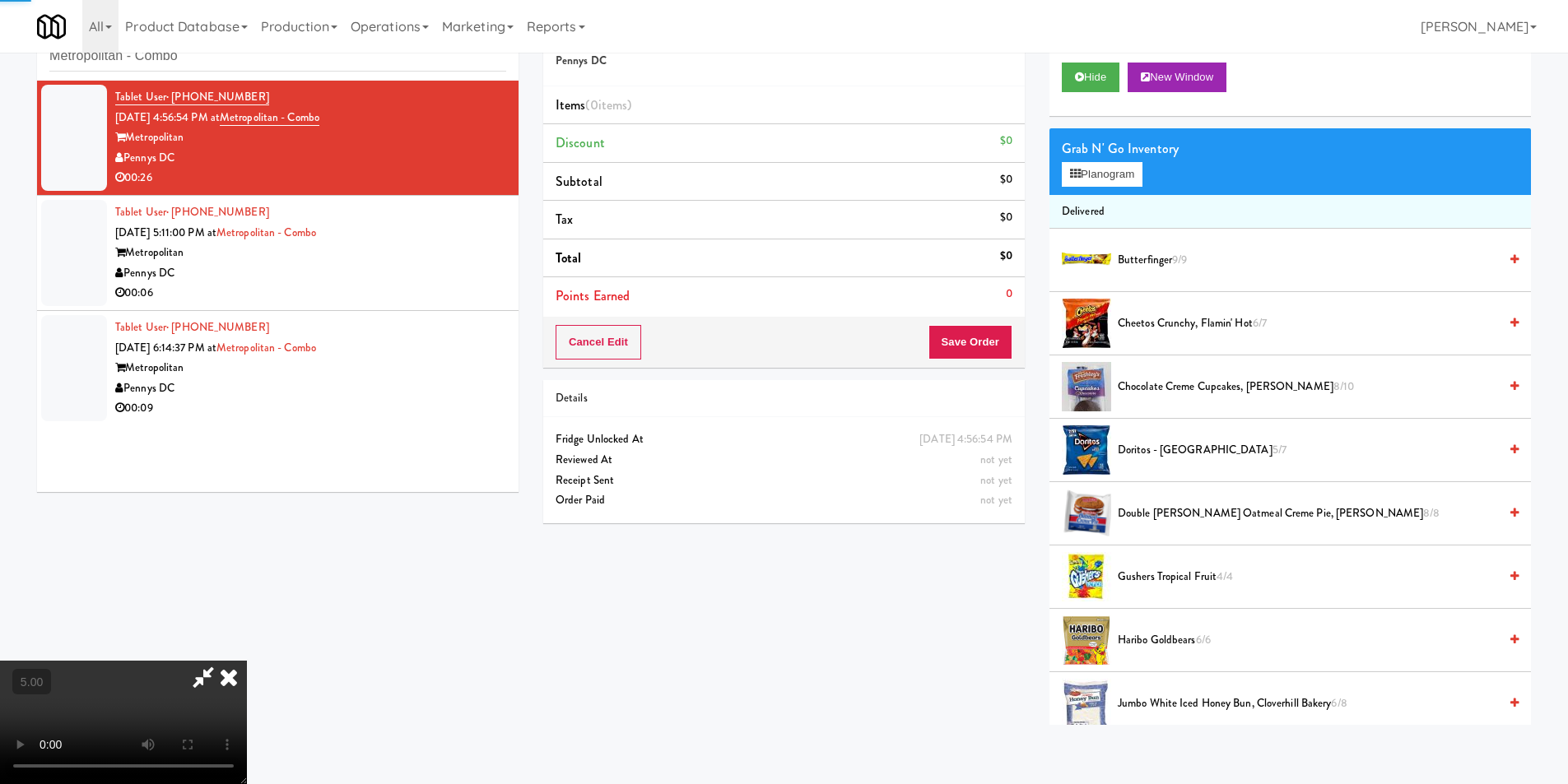
click at [247, 661] on video at bounding box center [124, 722] width 247 height 123
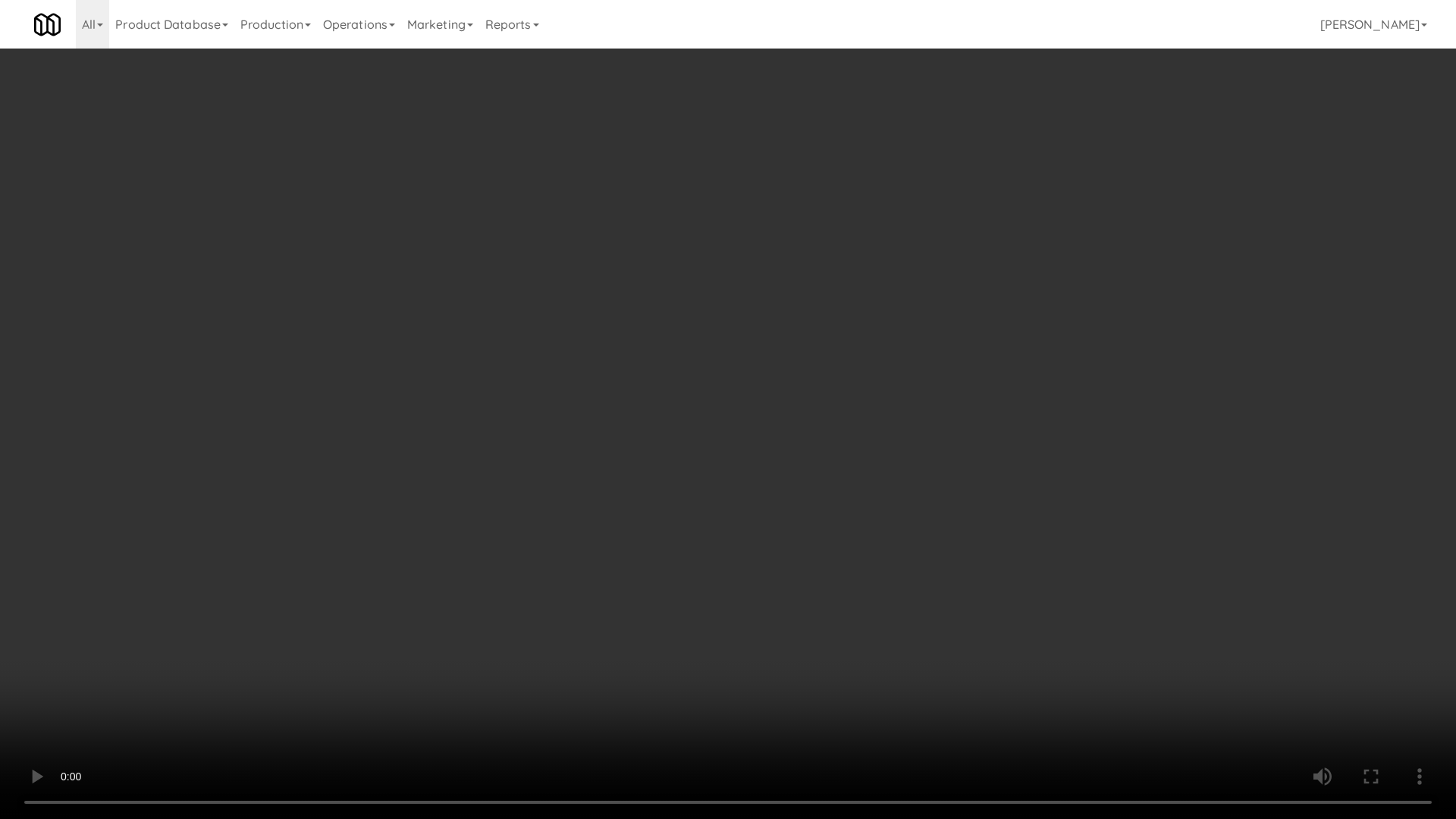
click at [589, 563] on video at bounding box center [728, 409] width 1456 height 819
click at [619, 555] on video at bounding box center [728, 409] width 1456 height 819
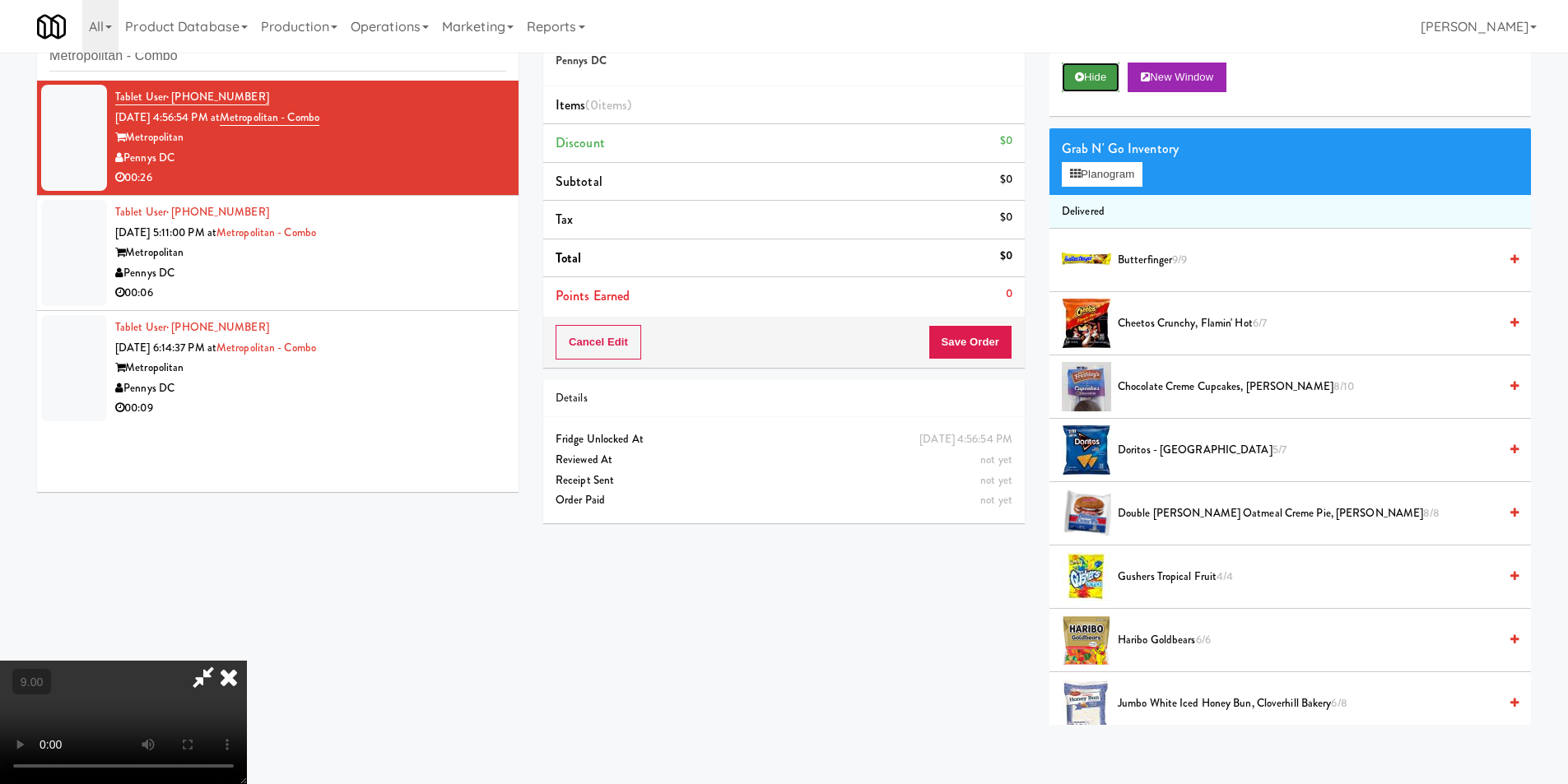
click at [1084, 74] on button "Hide" at bounding box center [1090, 77] width 58 height 29
click at [247, 661] on video at bounding box center [124, 722] width 247 height 123
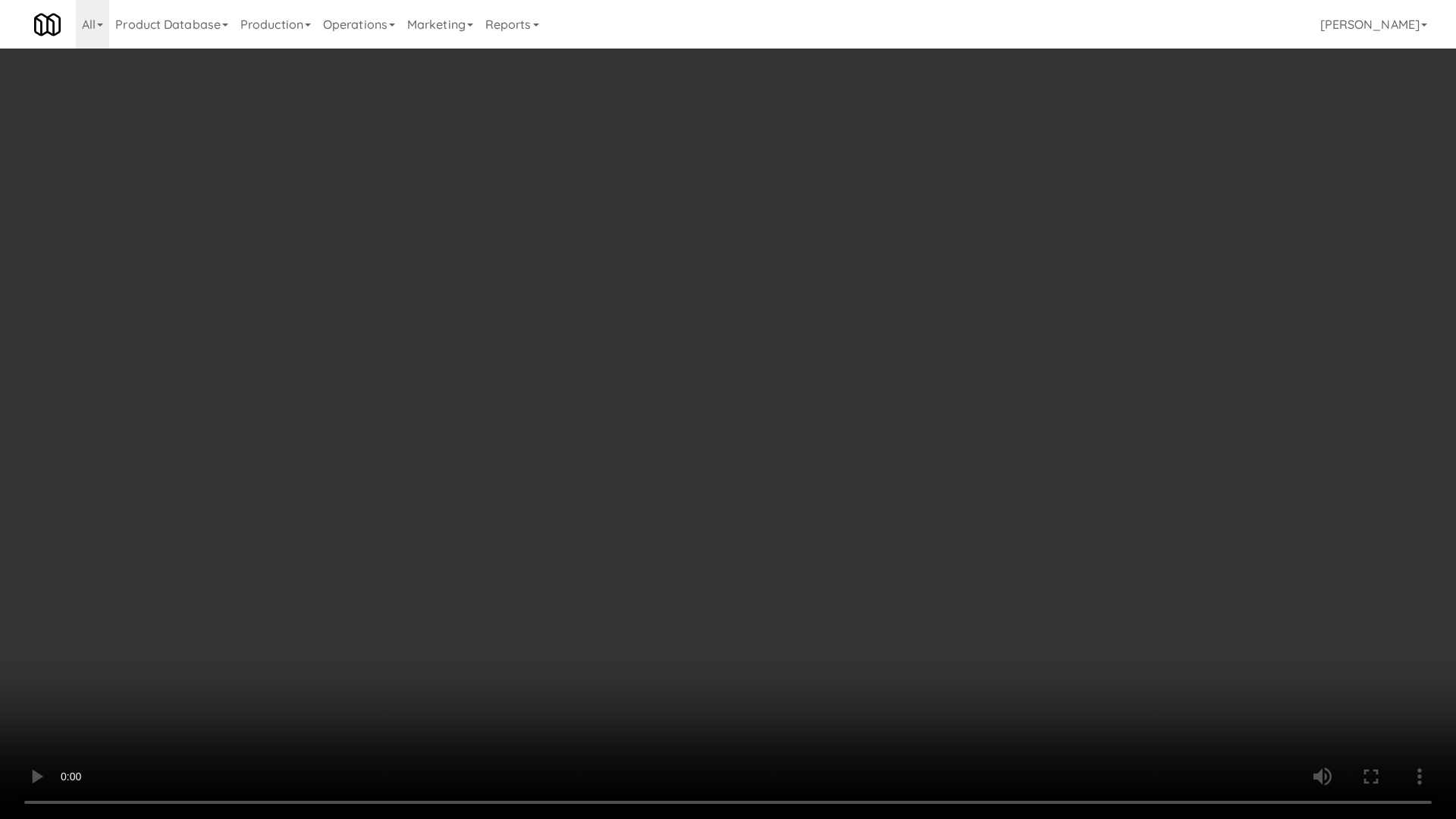
click at [696, 606] on video at bounding box center [728, 409] width 1456 height 819
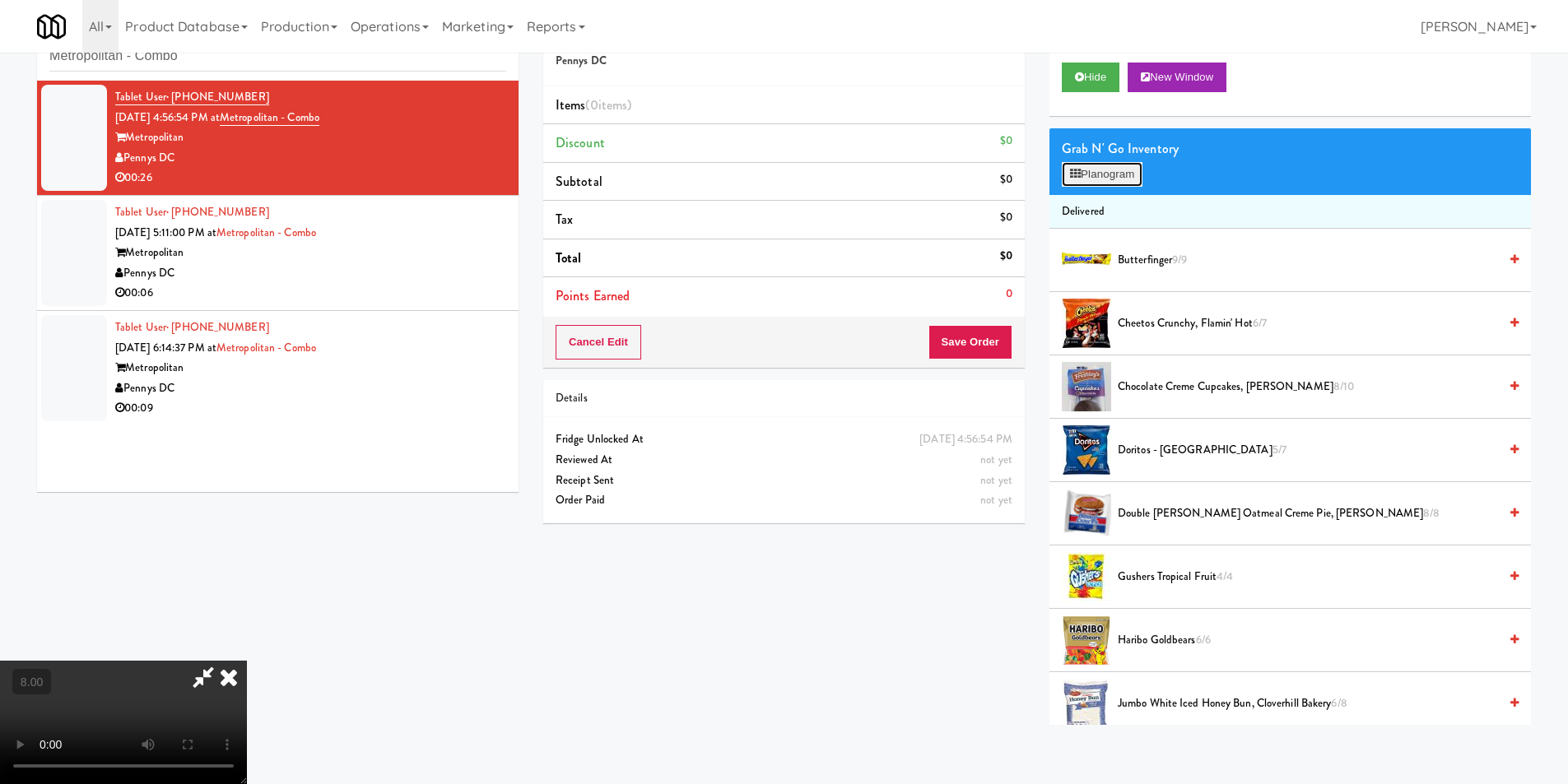
click at [1104, 177] on button "Planogram" at bounding box center [1102, 173] width 80 height 24
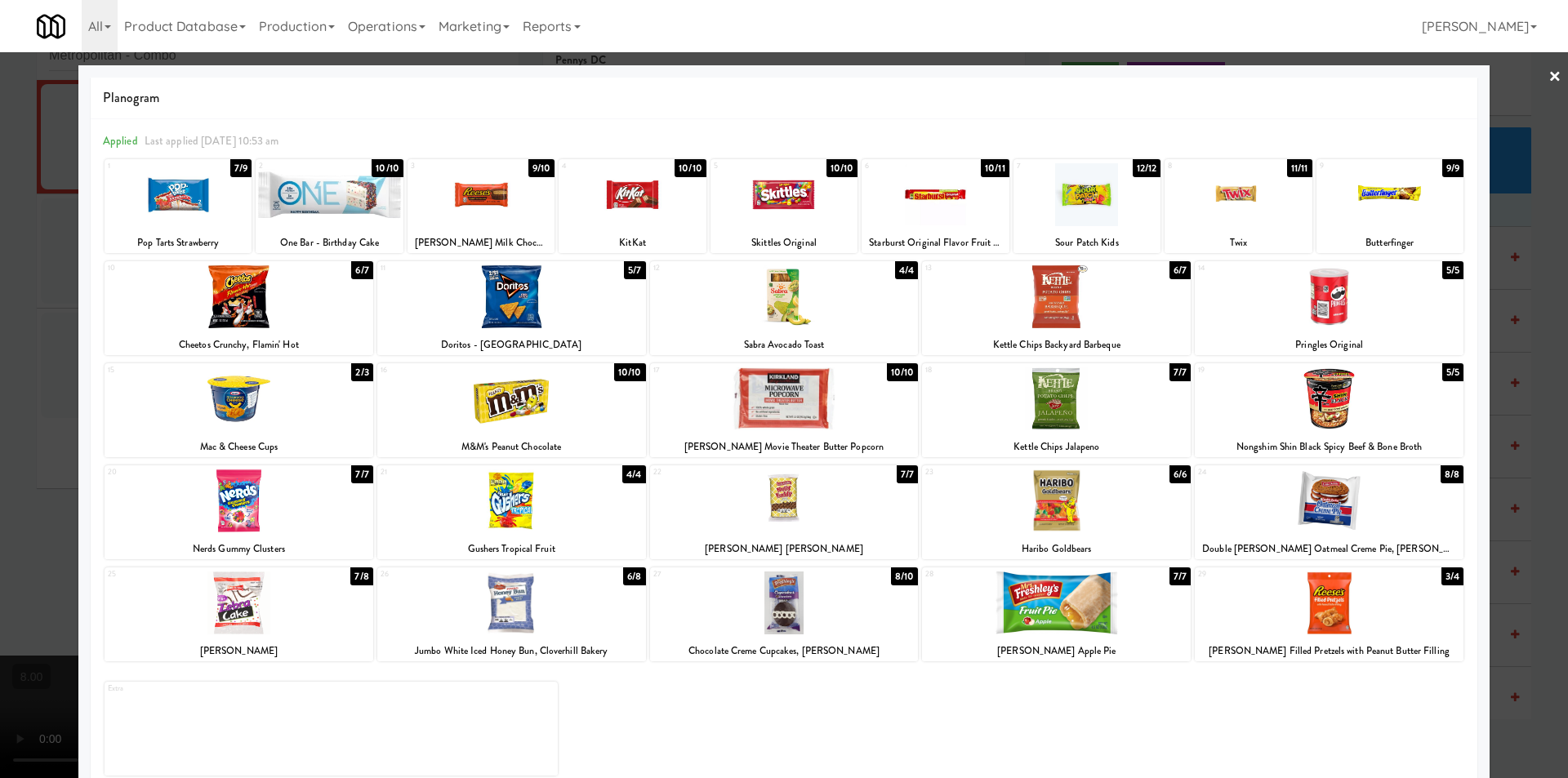
click at [1336, 620] on div at bounding box center [1329, 603] width 268 height 63
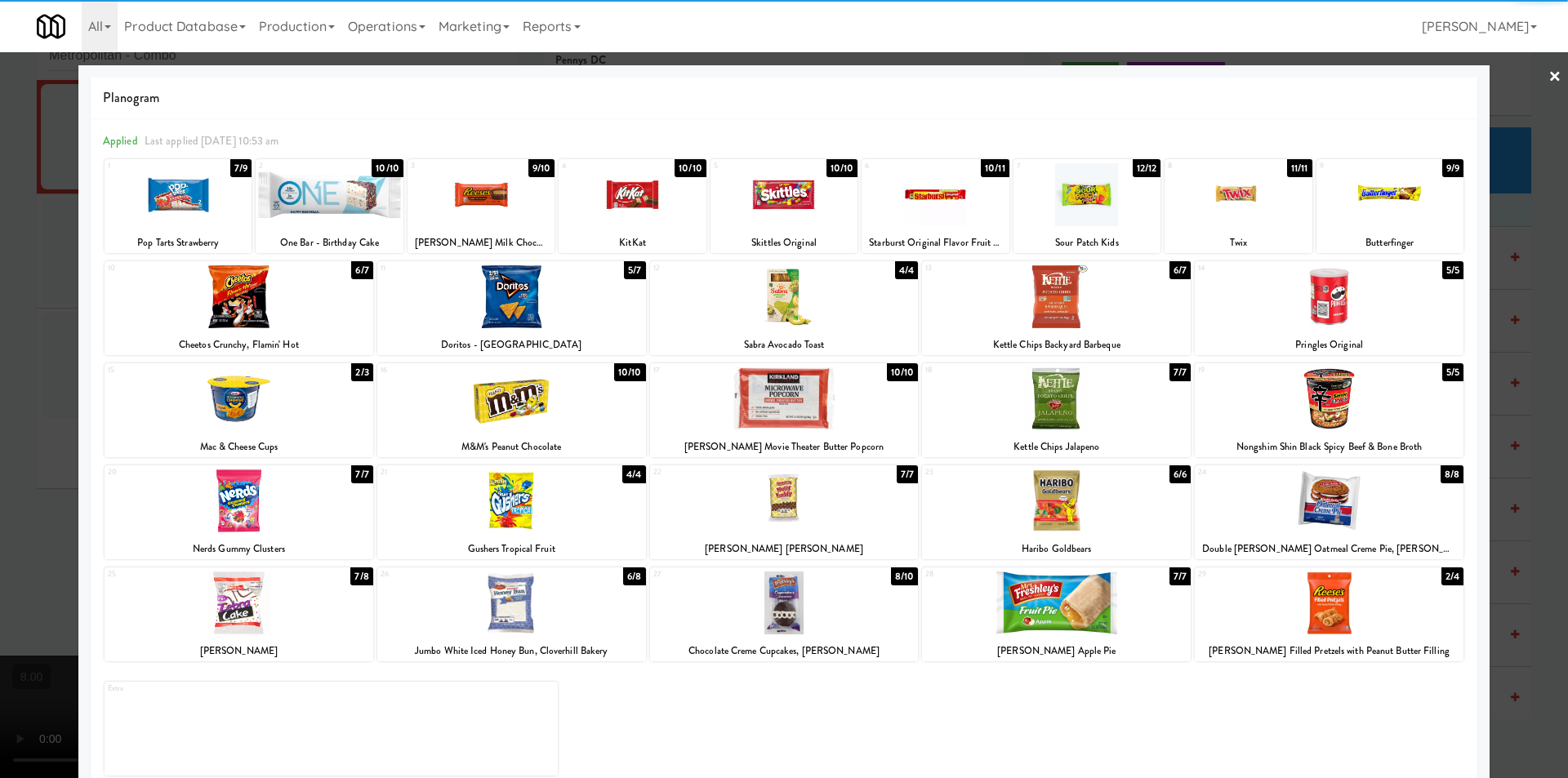
click at [1336, 510] on div at bounding box center [1329, 501] width 268 height 63
click at [1056, 191] on div at bounding box center [1087, 194] width 147 height 63
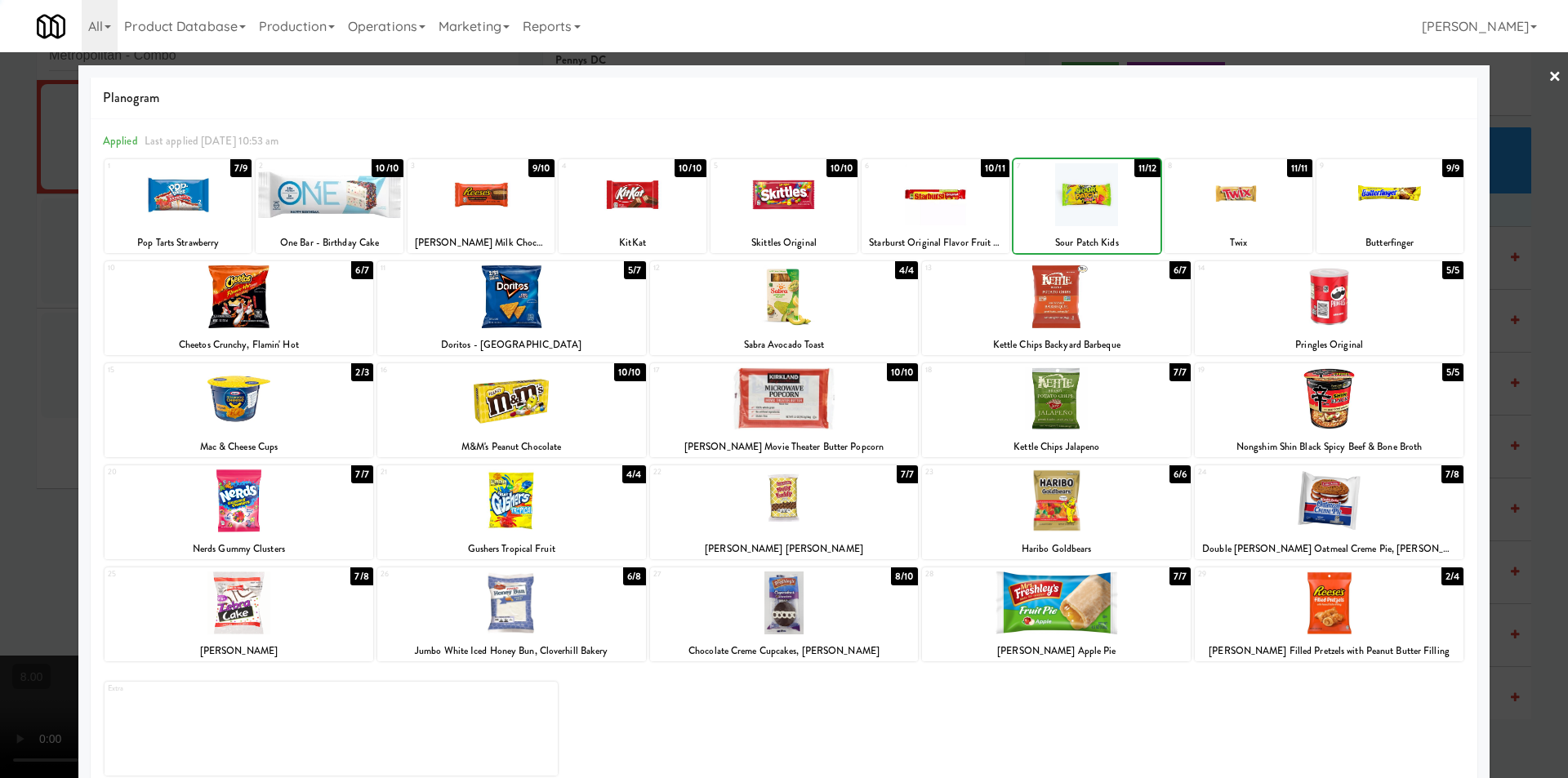
drag, startPoint x: 0, startPoint y: 295, endPoint x: 14, endPoint y: 303, distance: 16.1
click at [0, 296] on div at bounding box center [784, 389] width 1568 height 778
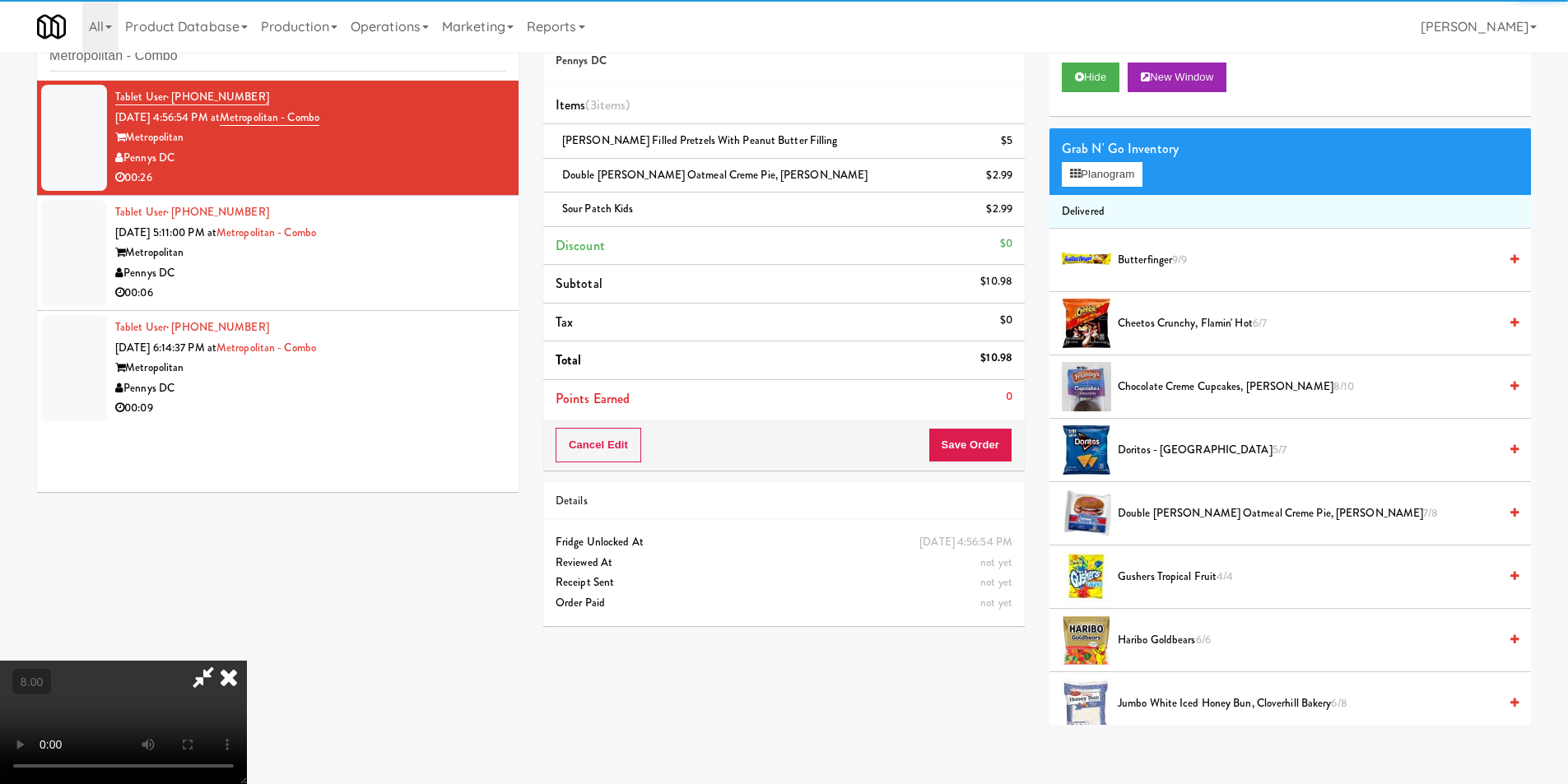
click at [247, 661] on video at bounding box center [124, 722] width 247 height 123
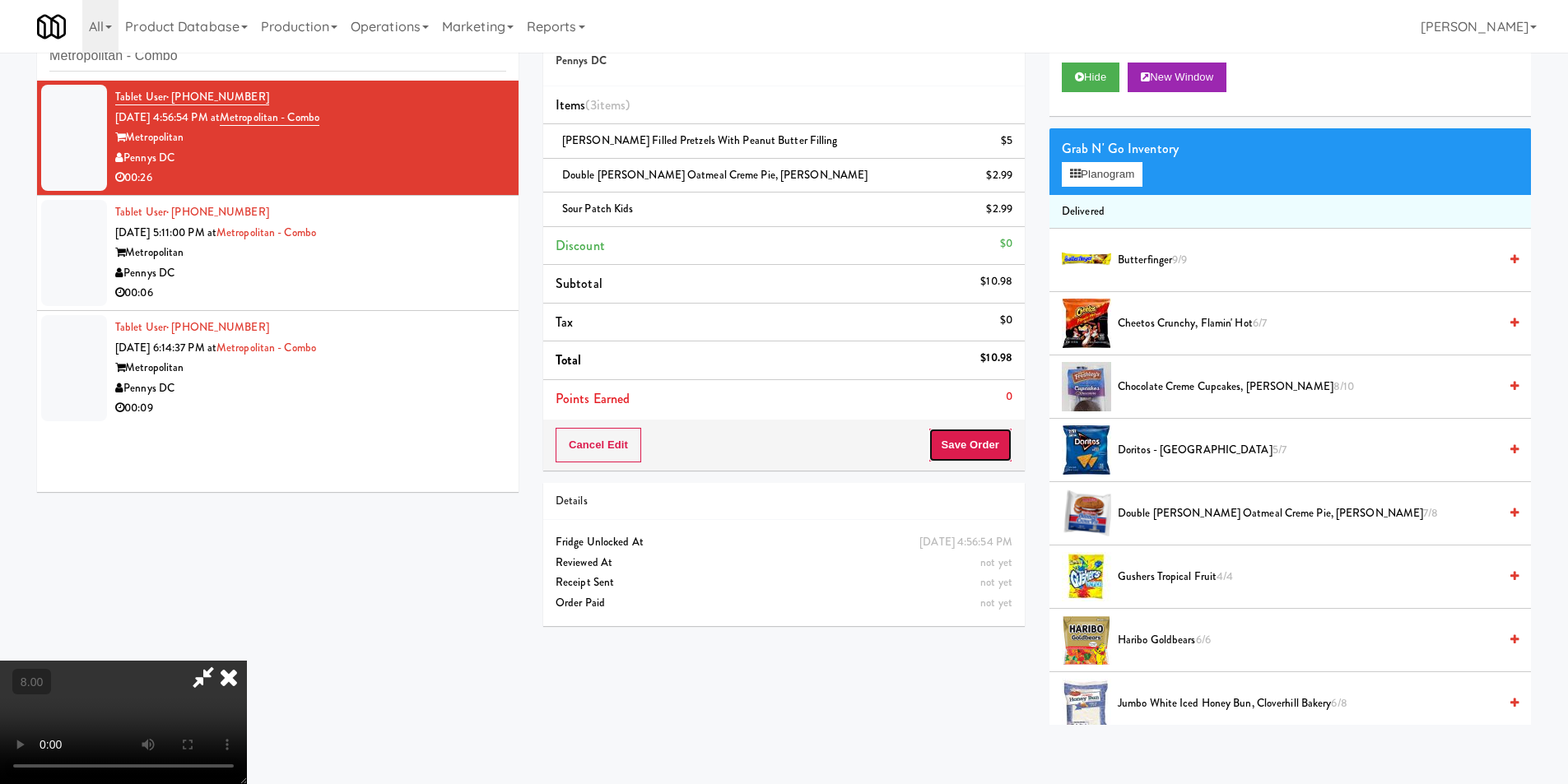
click at [982, 451] on button "Save Order" at bounding box center [971, 444] width 84 height 34
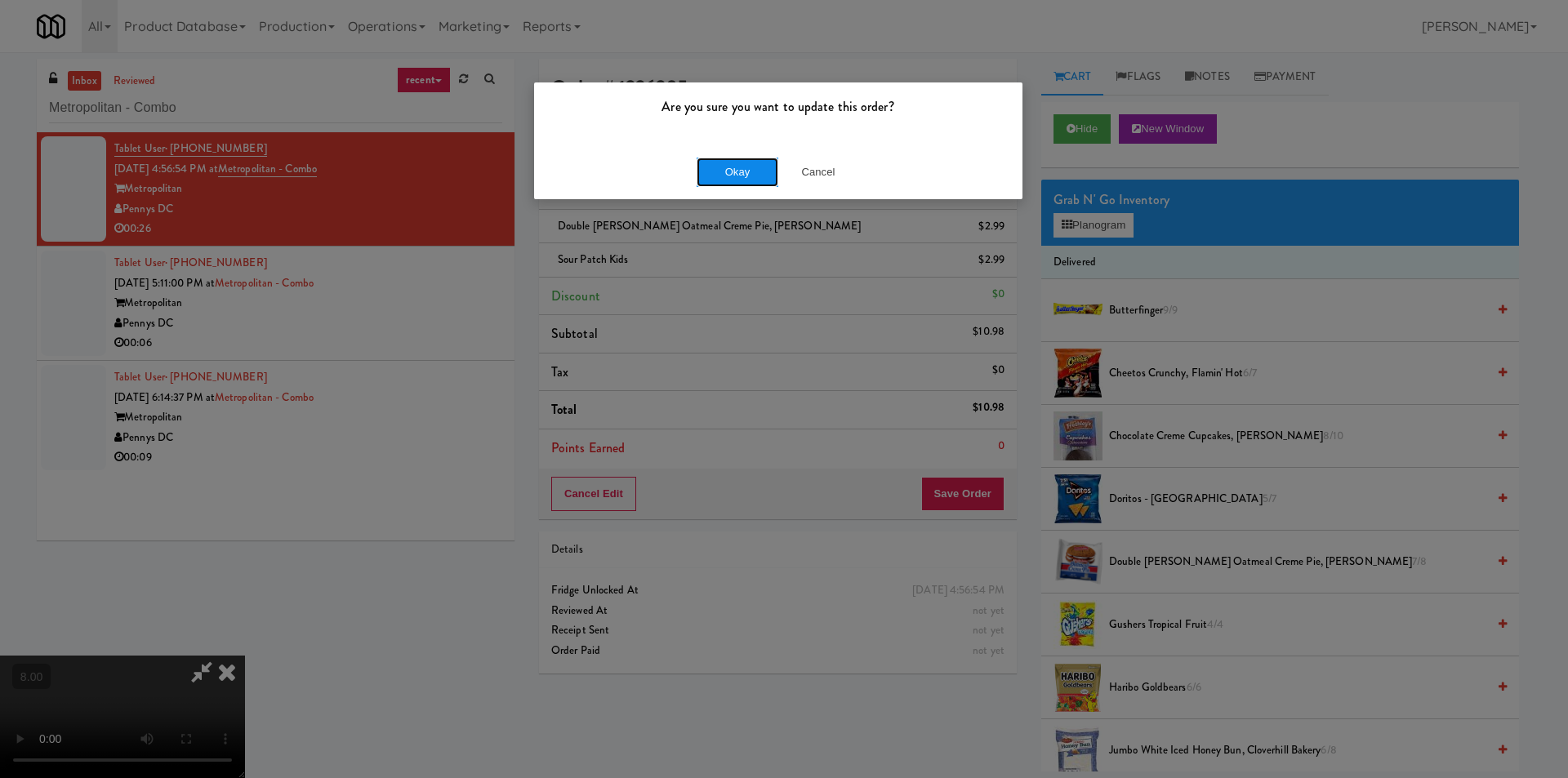
click at [720, 175] on button "Okay" at bounding box center [737, 172] width 82 height 29
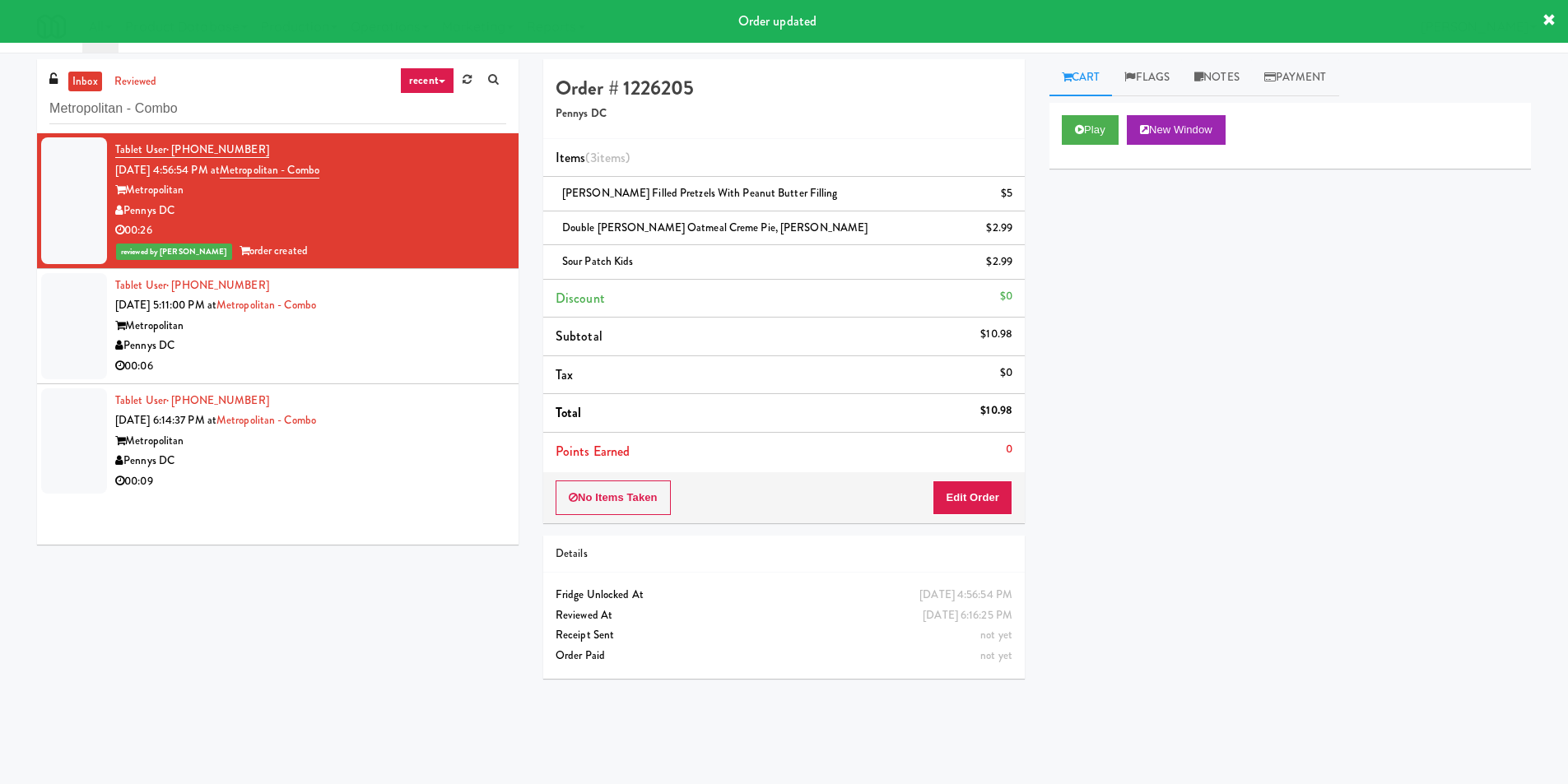
click at [449, 346] on div "Pennys DC" at bounding box center [311, 345] width 391 height 21
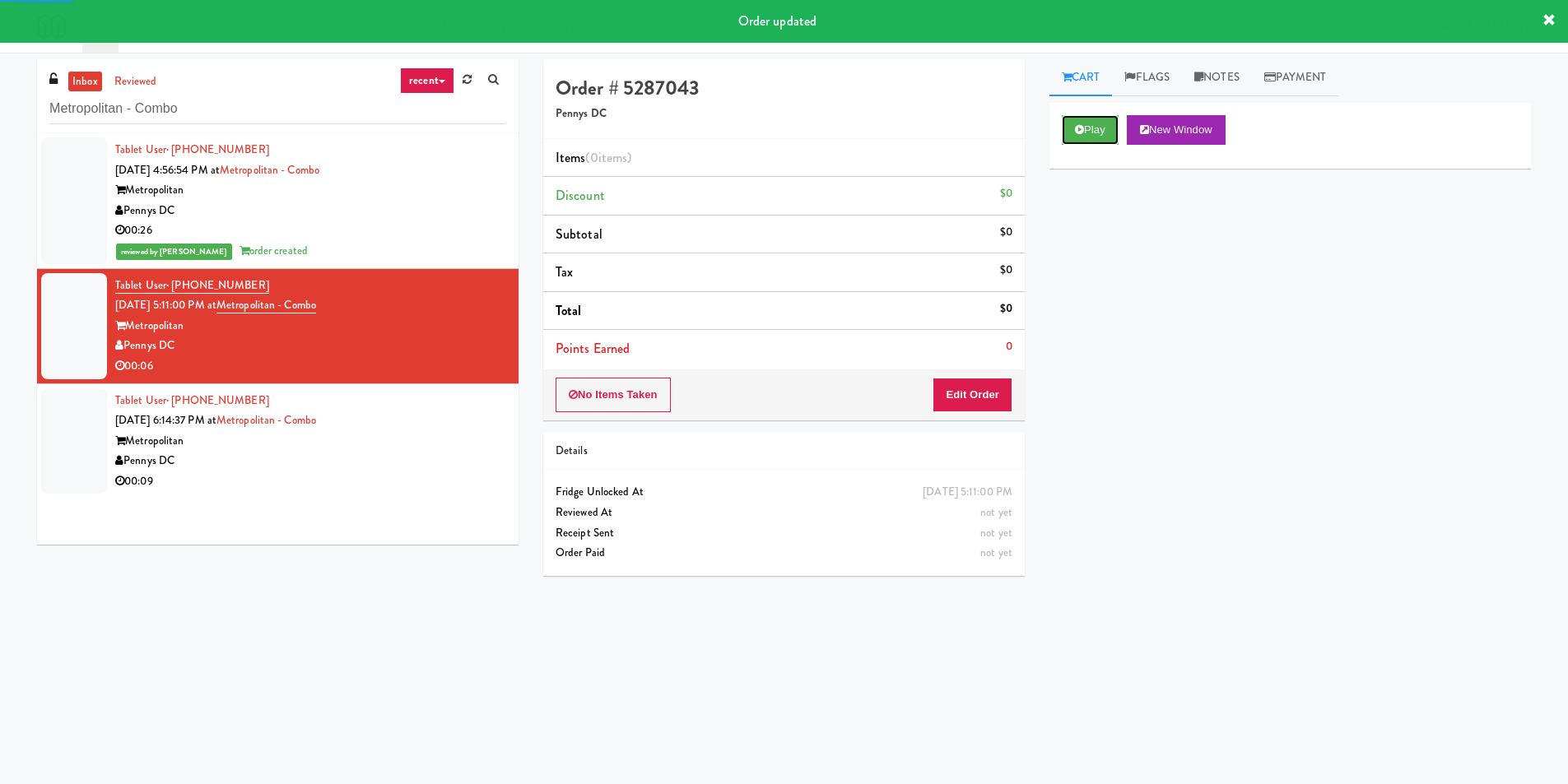
drag, startPoint x: 1088, startPoint y: 130, endPoint x: 1066, endPoint y: 198, distance: 71.5
click at [1088, 130] on button "Play" at bounding box center [1090, 130] width 57 height 29
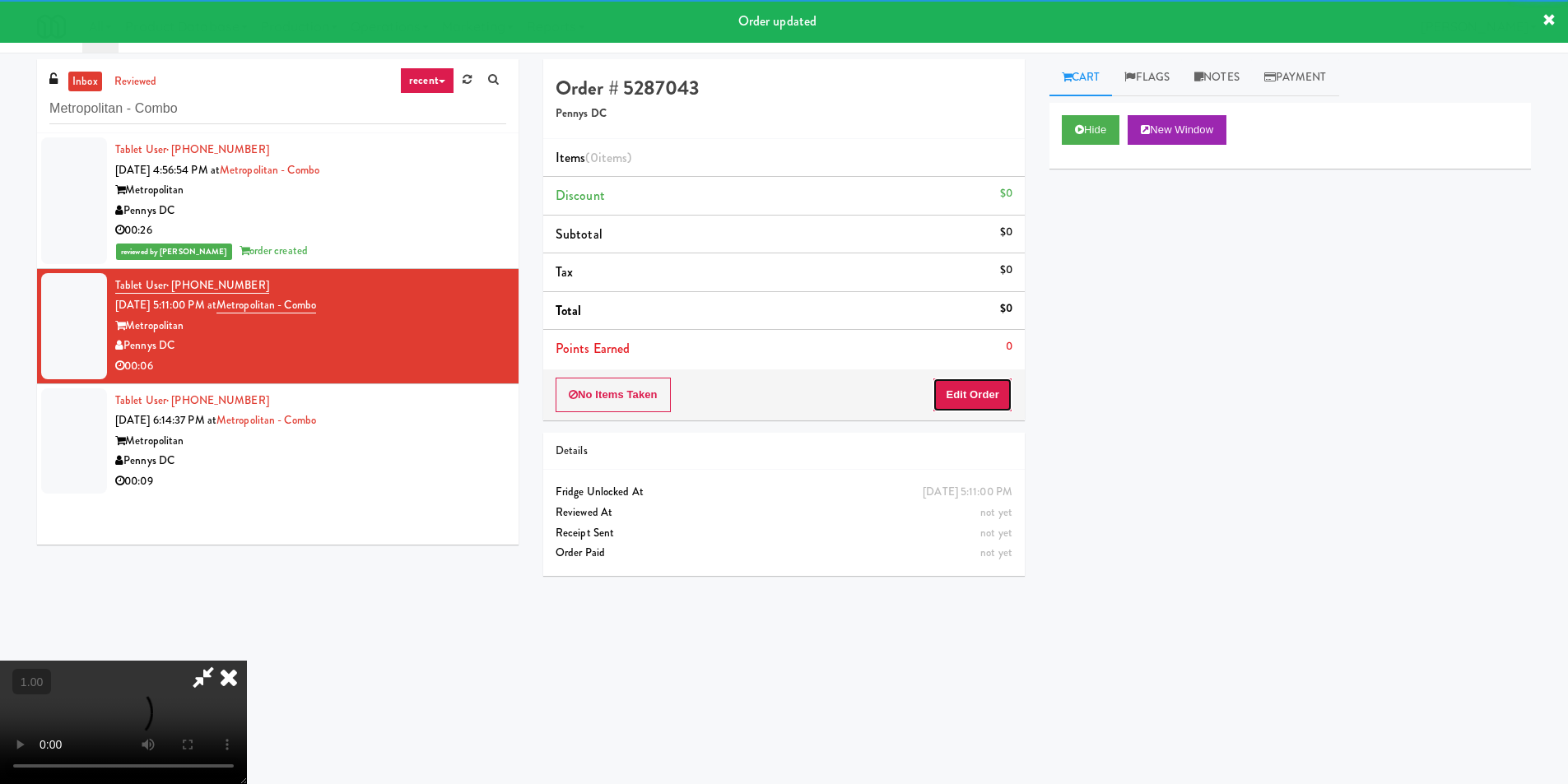
click at [999, 397] on button "Edit Order" at bounding box center [972, 394] width 79 height 34
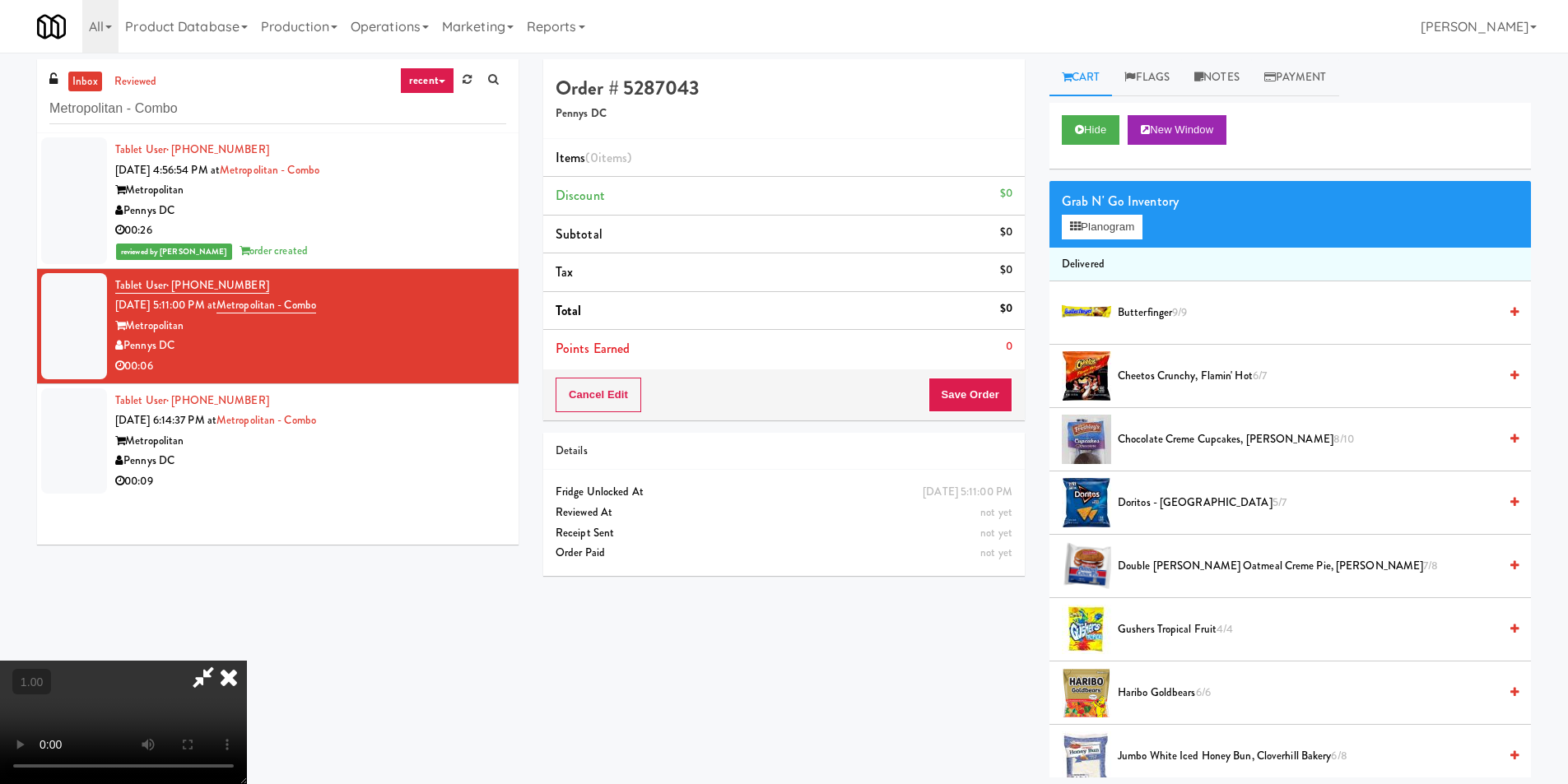
click at [247, 661] on video at bounding box center [124, 722] width 247 height 123
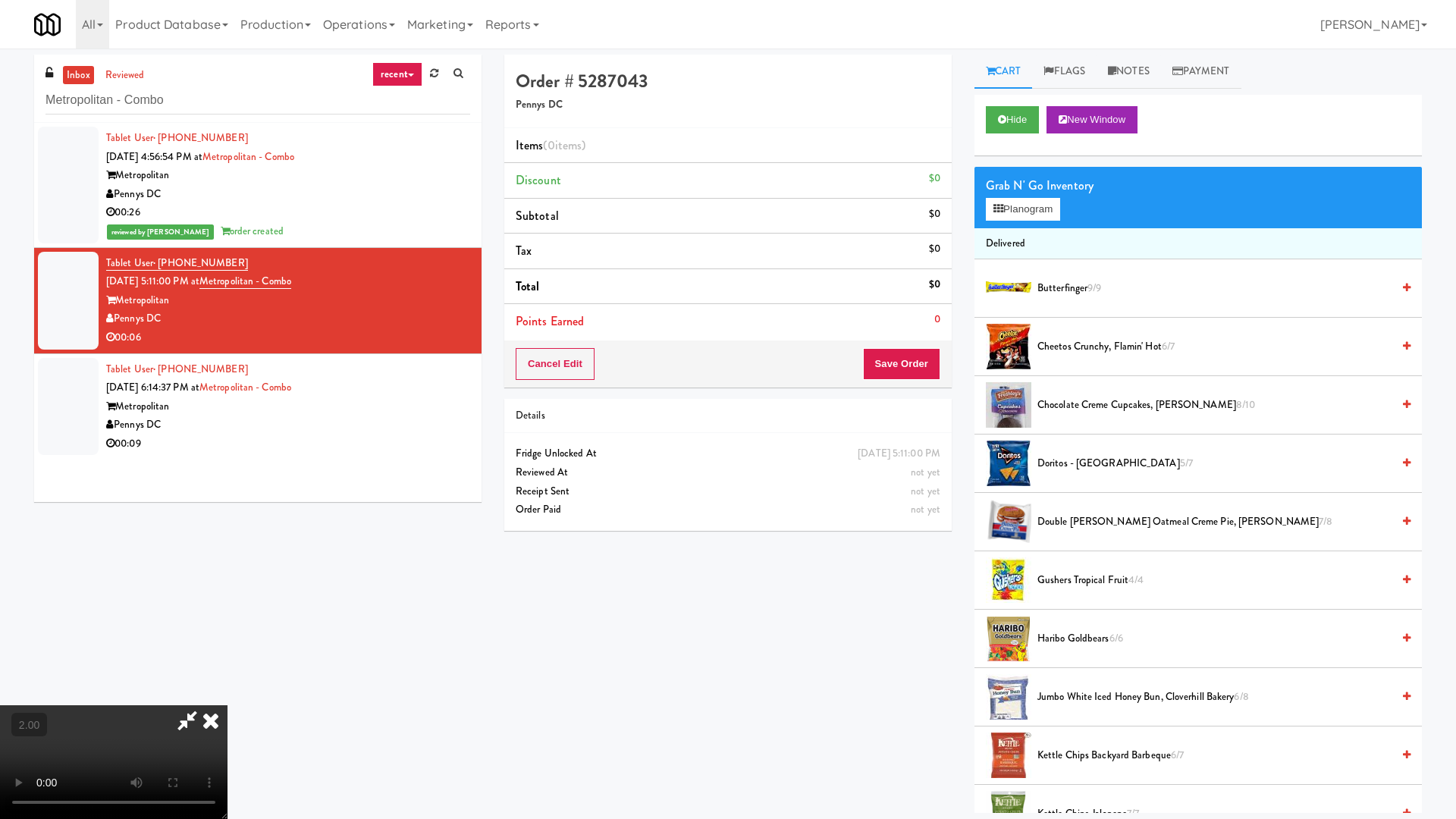
click at [228, 705] on video at bounding box center [114, 762] width 228 height 114
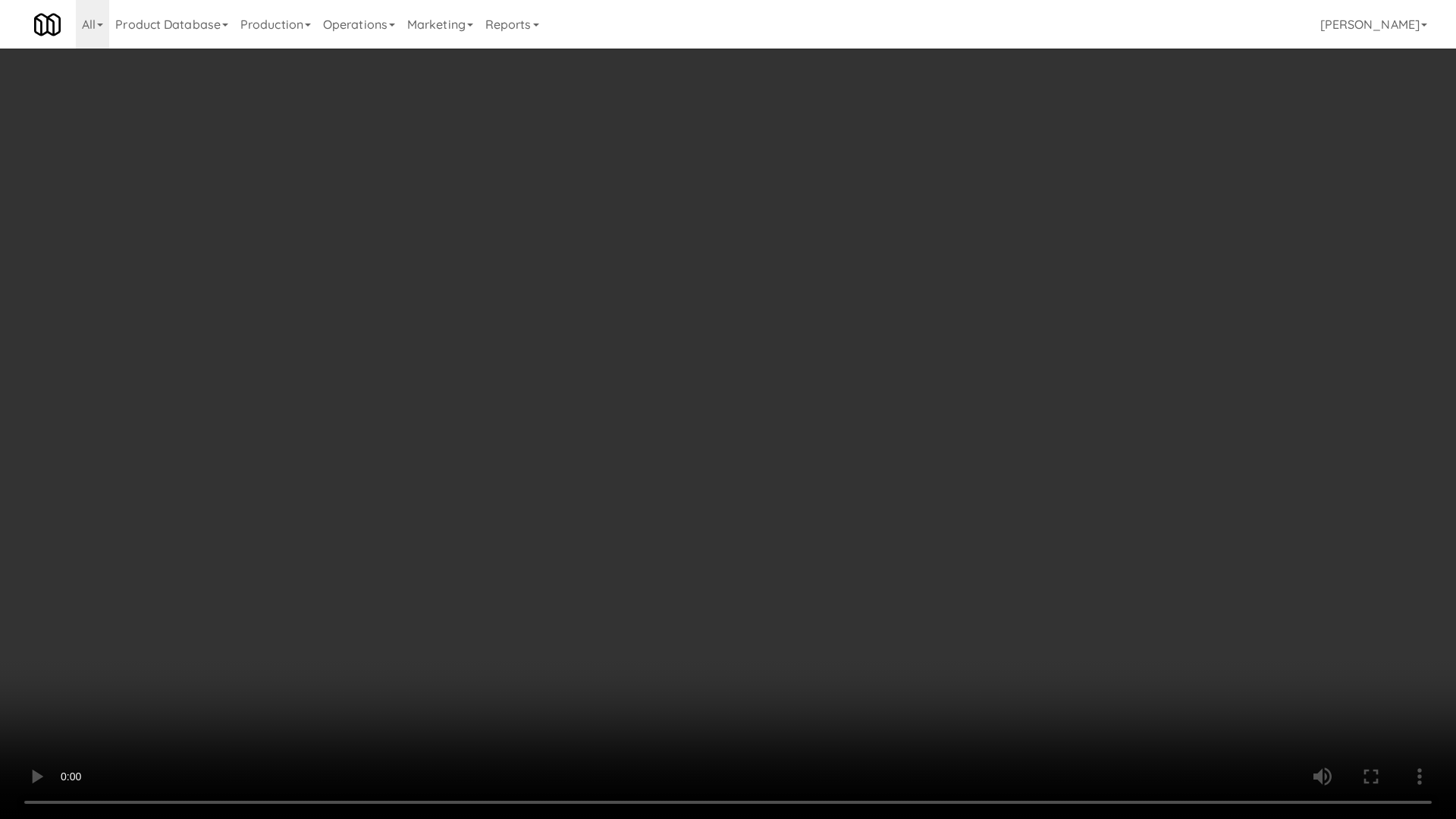
click at [638, 462] on video at bounding box center [728, 409] width 1456 height 819
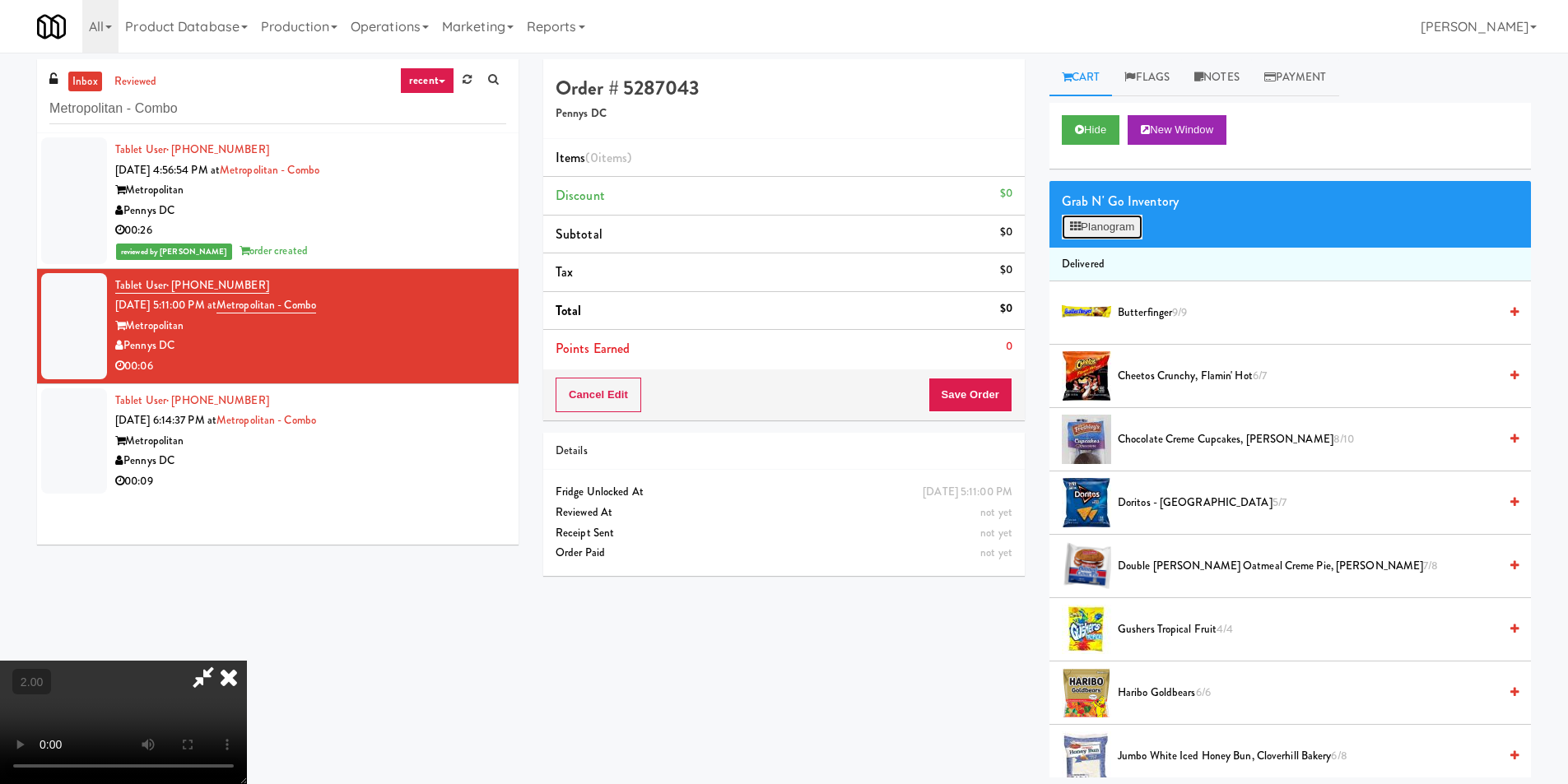
click at [1111, 226] on button "Planogram" at bounding box center [1102, 226] width 80 height 24
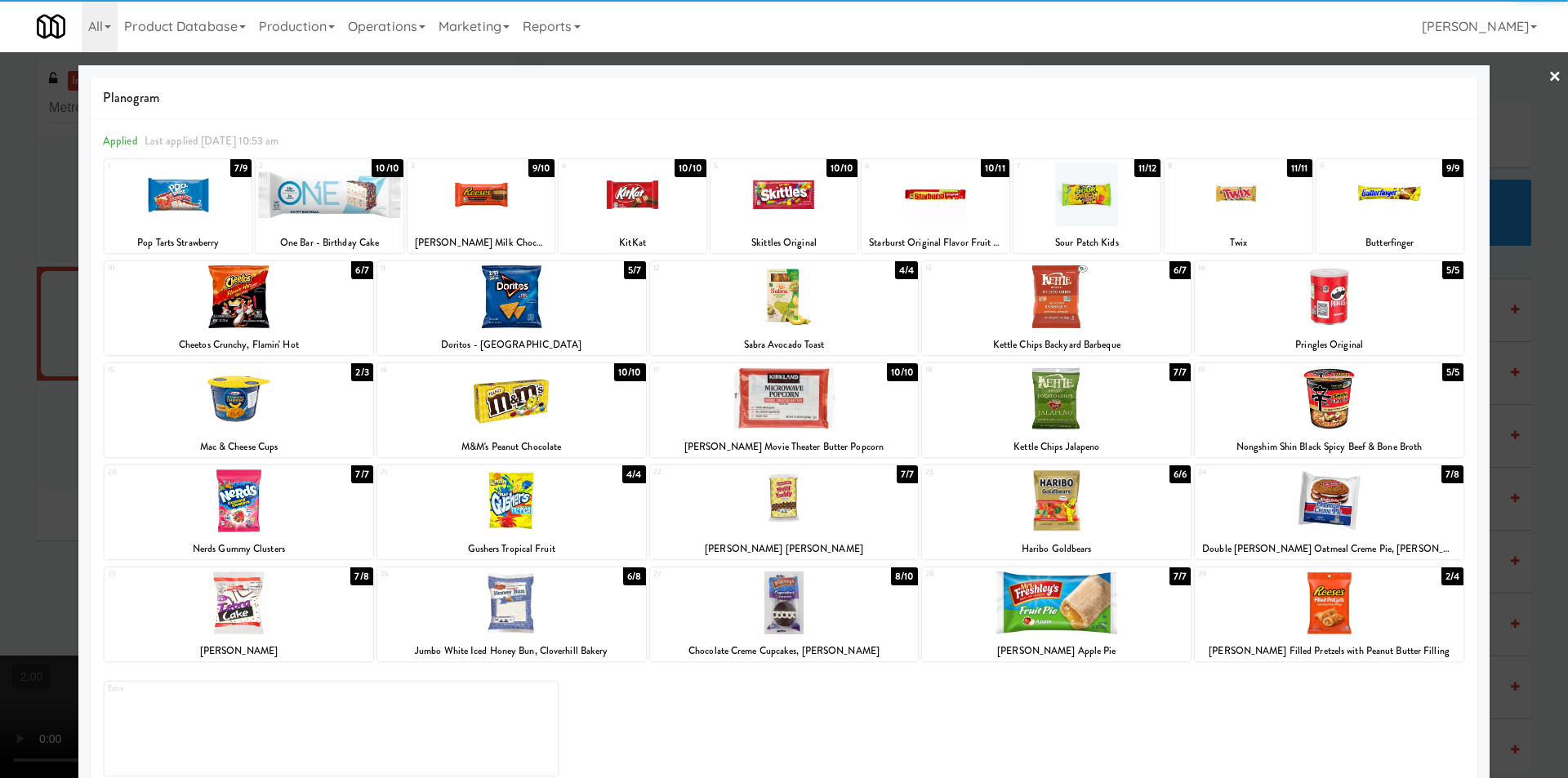
drag, startPoint x: 600, startPoint y: 628, endPoint x: 572, endPoint y: 615, distance: 30.9
click at [599, 628] on div at bounding box center [512, 603] width 268 height 63
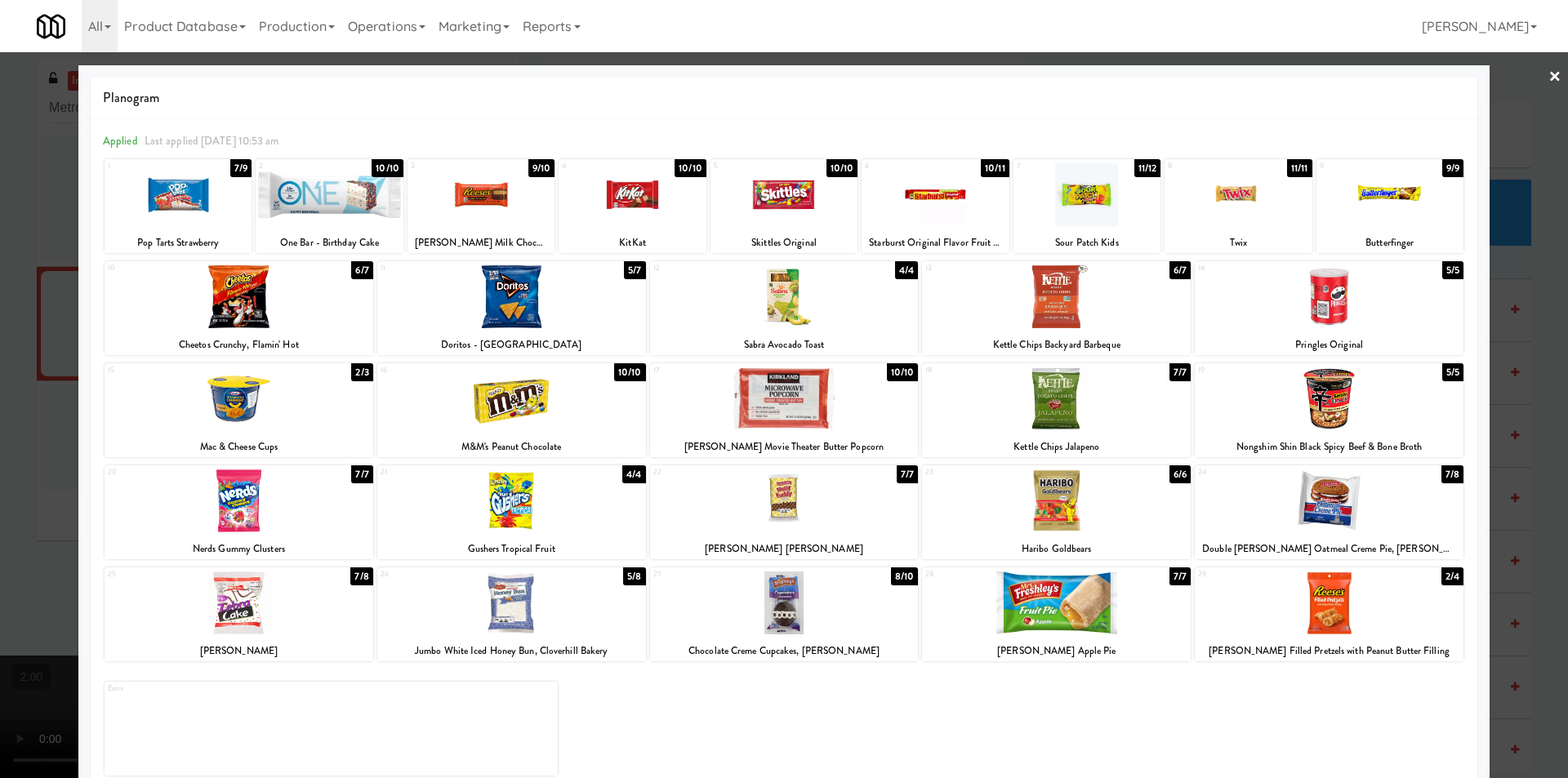
click at [302, 334] on div "10 6/7 Cheetos Crunchy, Flamin' Hot" at bounding box center [238, 308] width 268 height 94
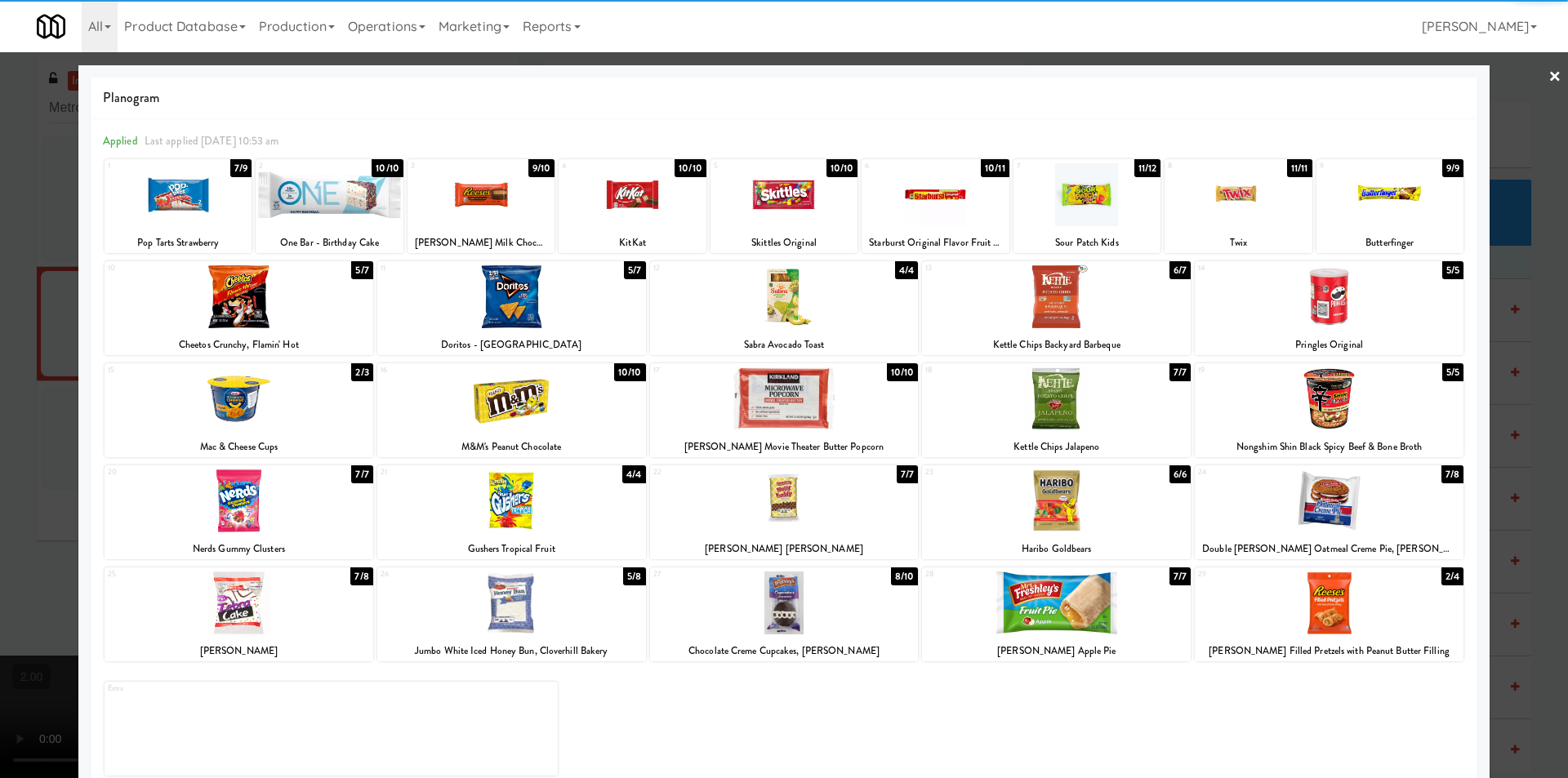
click at [0, 361] on div at bounding box center [784, 389] width 1568 height 778
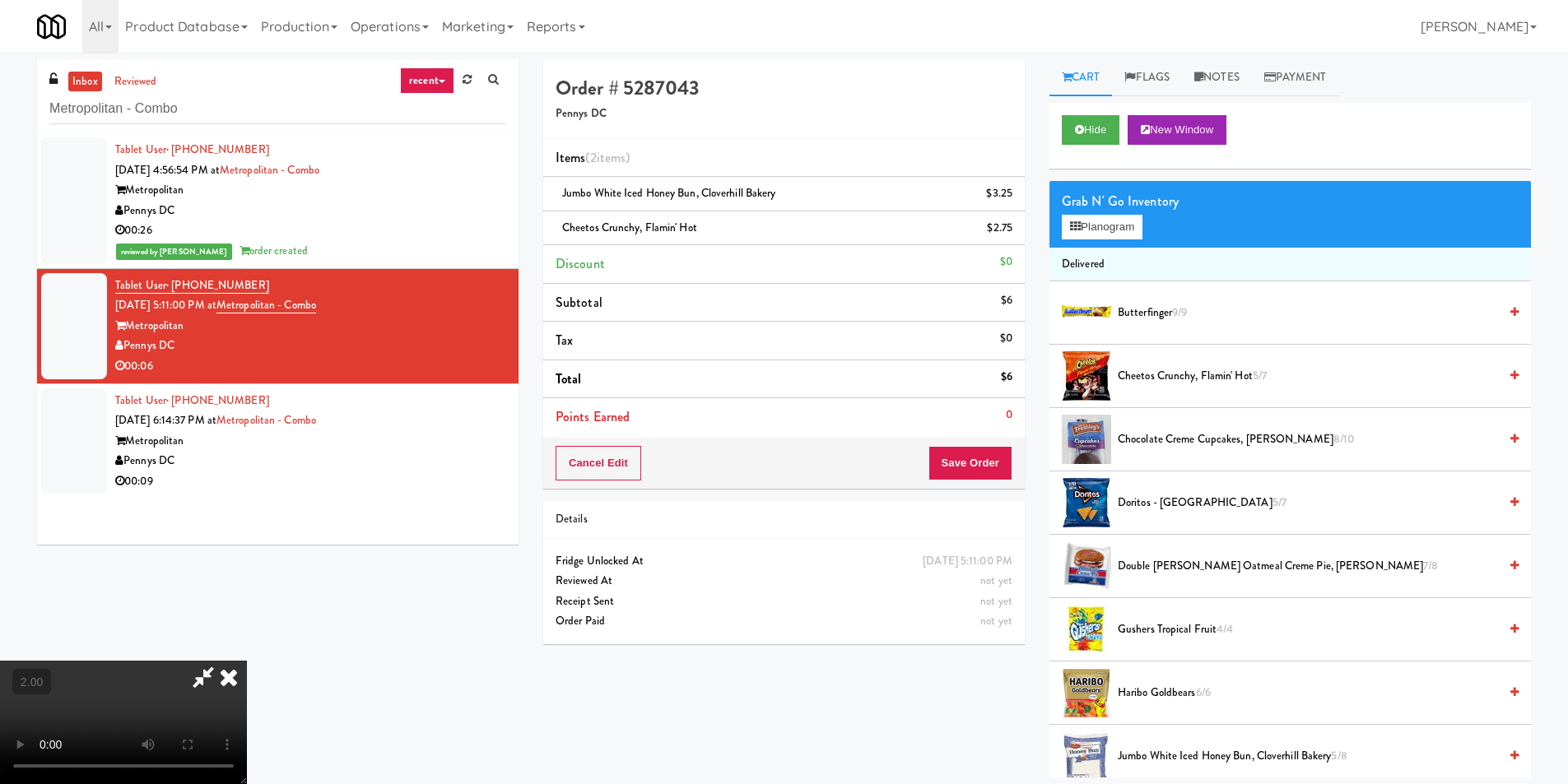
click at [135, 661] on video at bounding box center [124, 722] width 247 height 123
drag, startPoint x: 962, startPoint y: 466, endPoint x: 957, endPoint y: 453, distance: 13.9
click at [961, 464] on button "Save Order" at bounding box center [971, 463] width 84 height 34
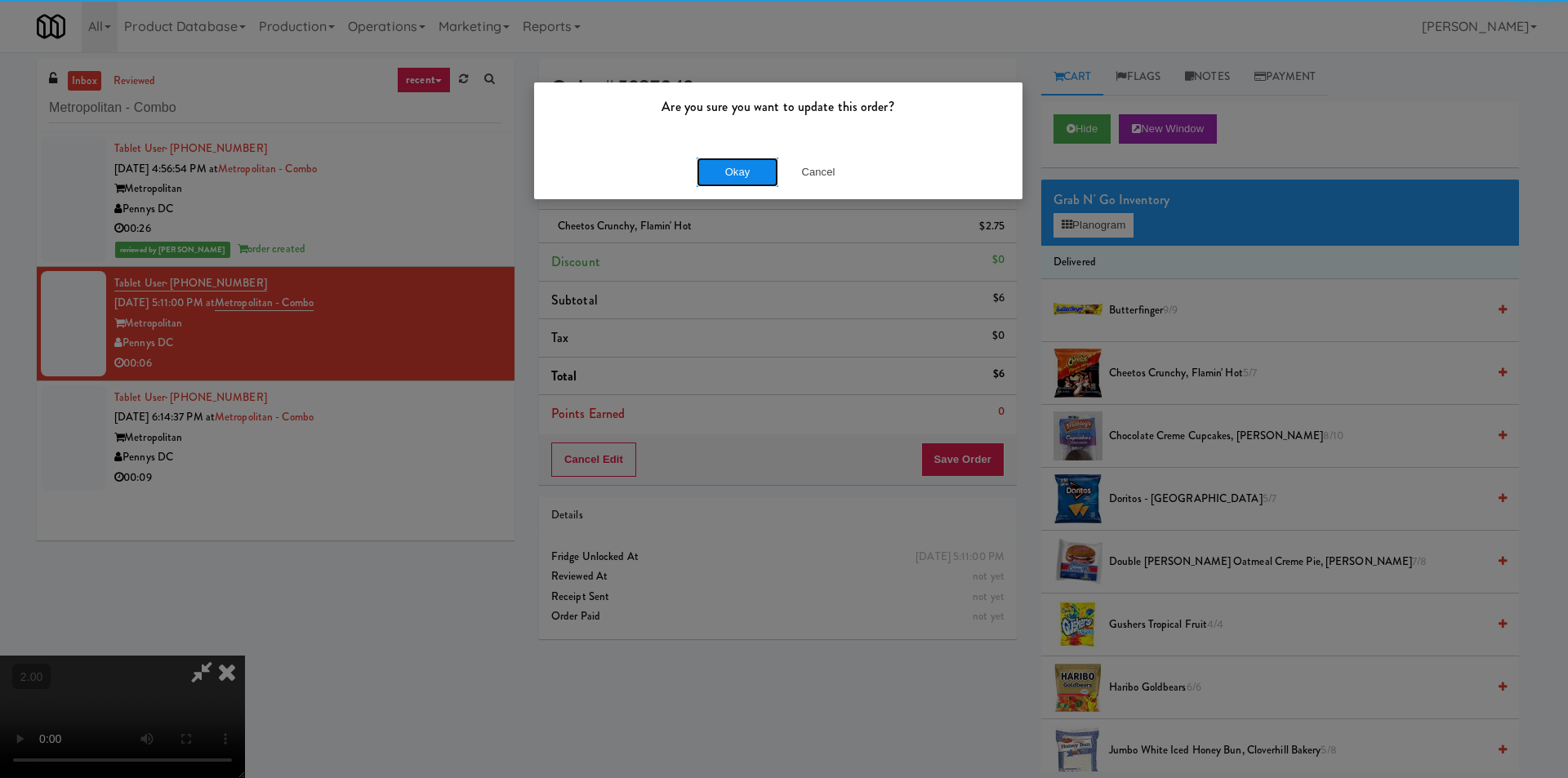
click at [732, 176] on button "Okay" at bounding box center [737, 172] width 82 height 29
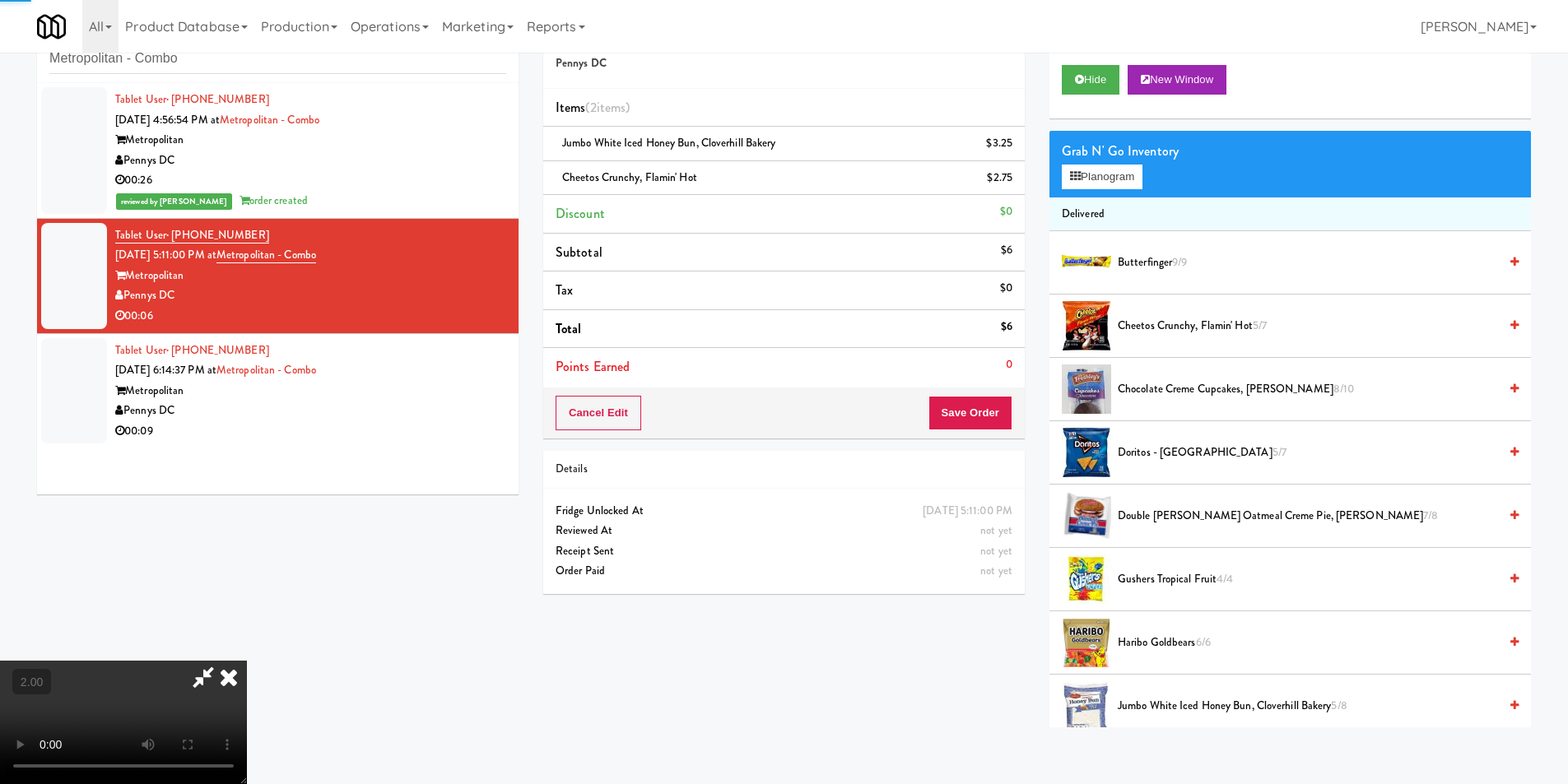
scroll to position [53, 0]
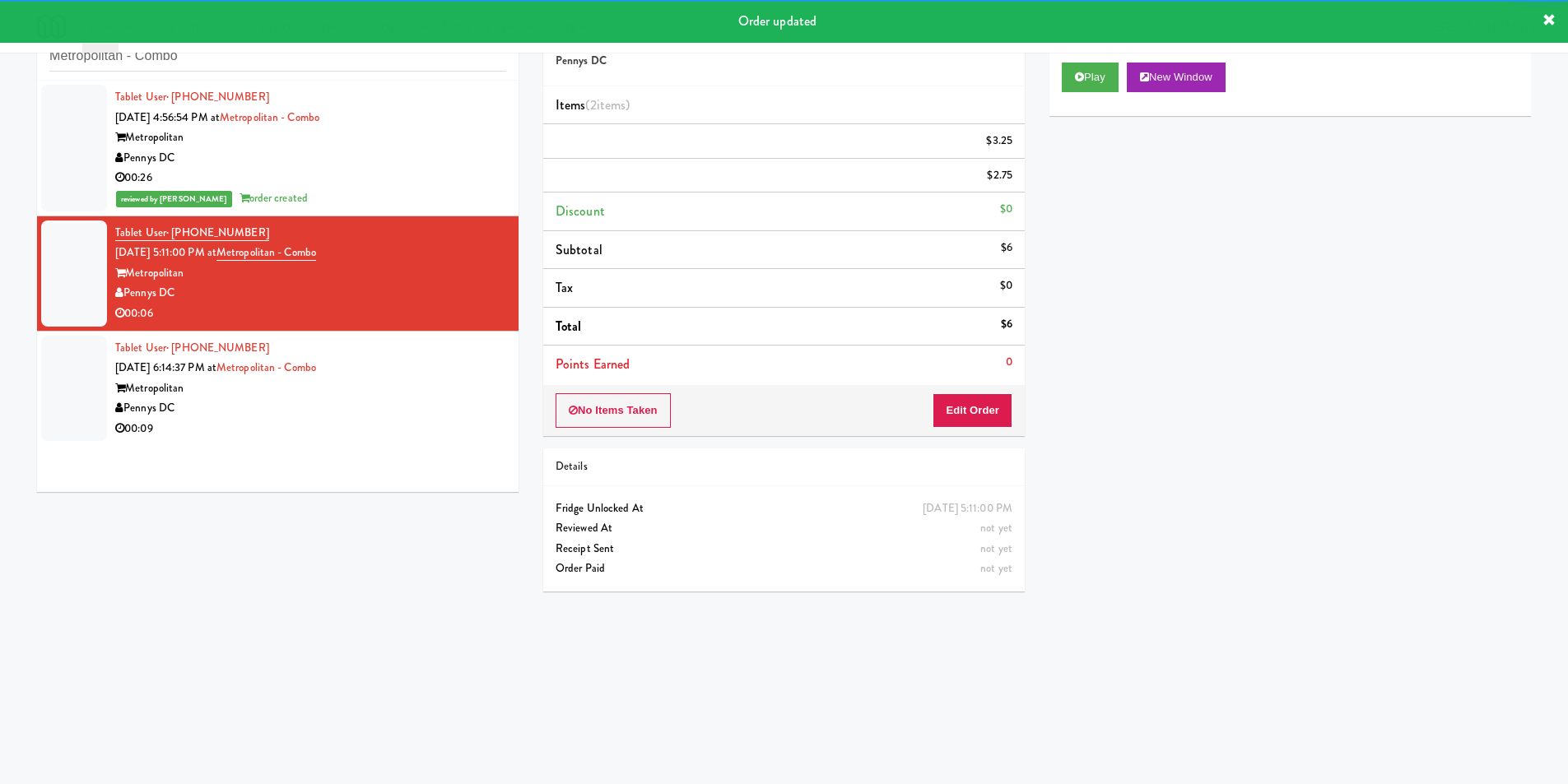
click at [447, 399] on div "Pennys DC" at bounding box center [311, 408] width 391 height 21
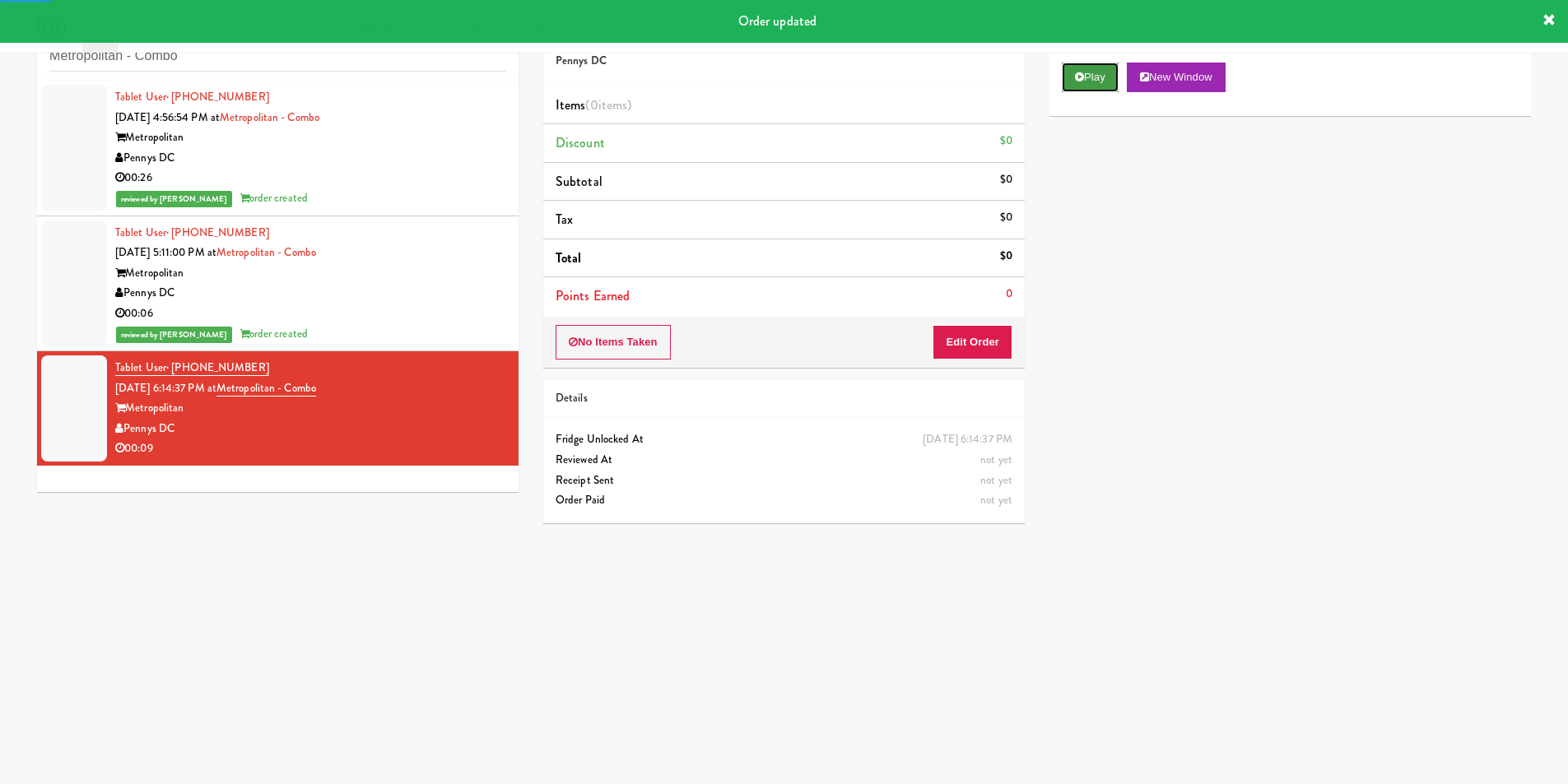
click at [1088, 75] on button "Play" at bounding box center [1090, 77] width 57 height 29
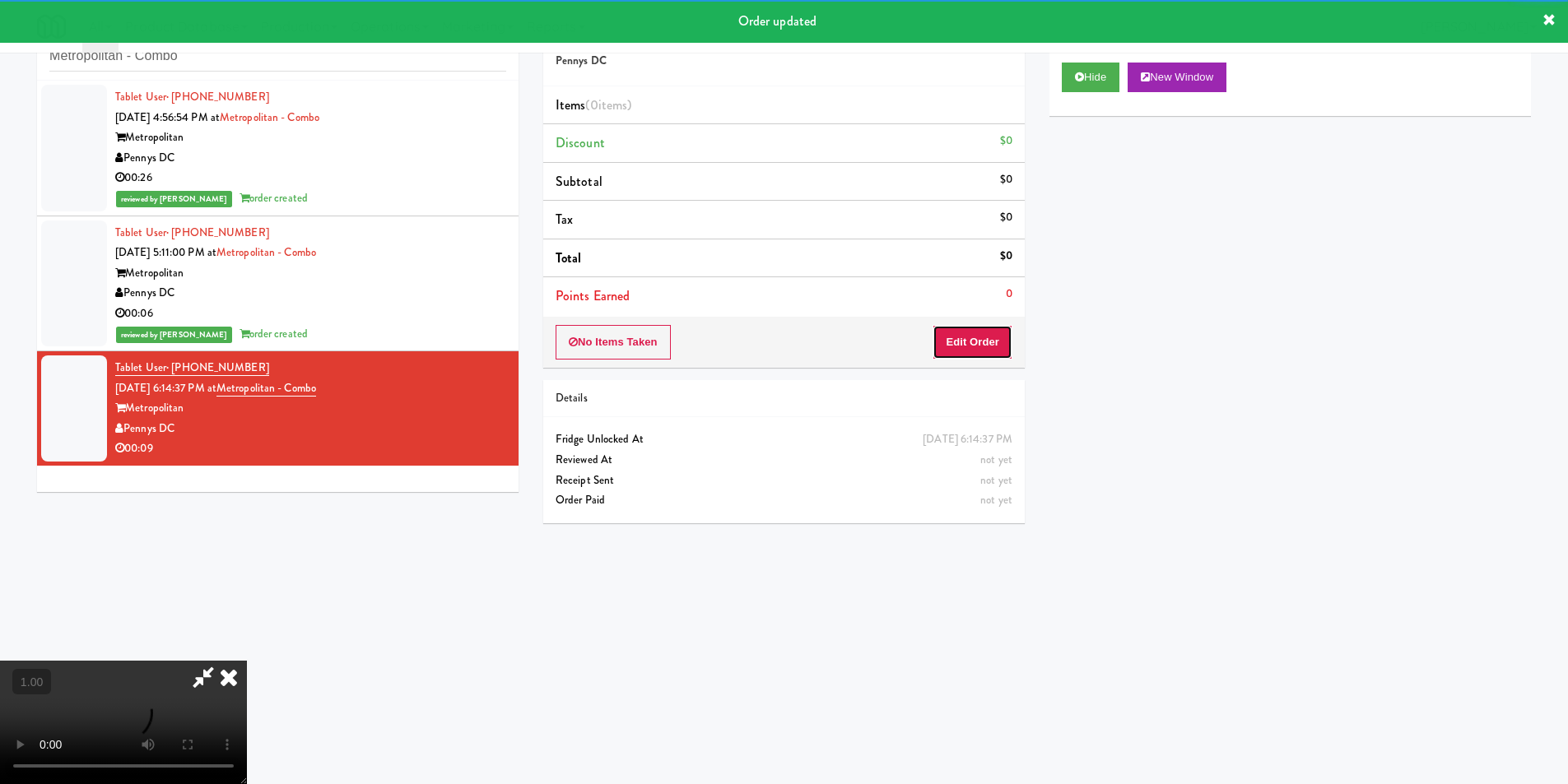
click at [972, 335] on button "Edit Order" at bounding box center [972, 342] width 79 height 34
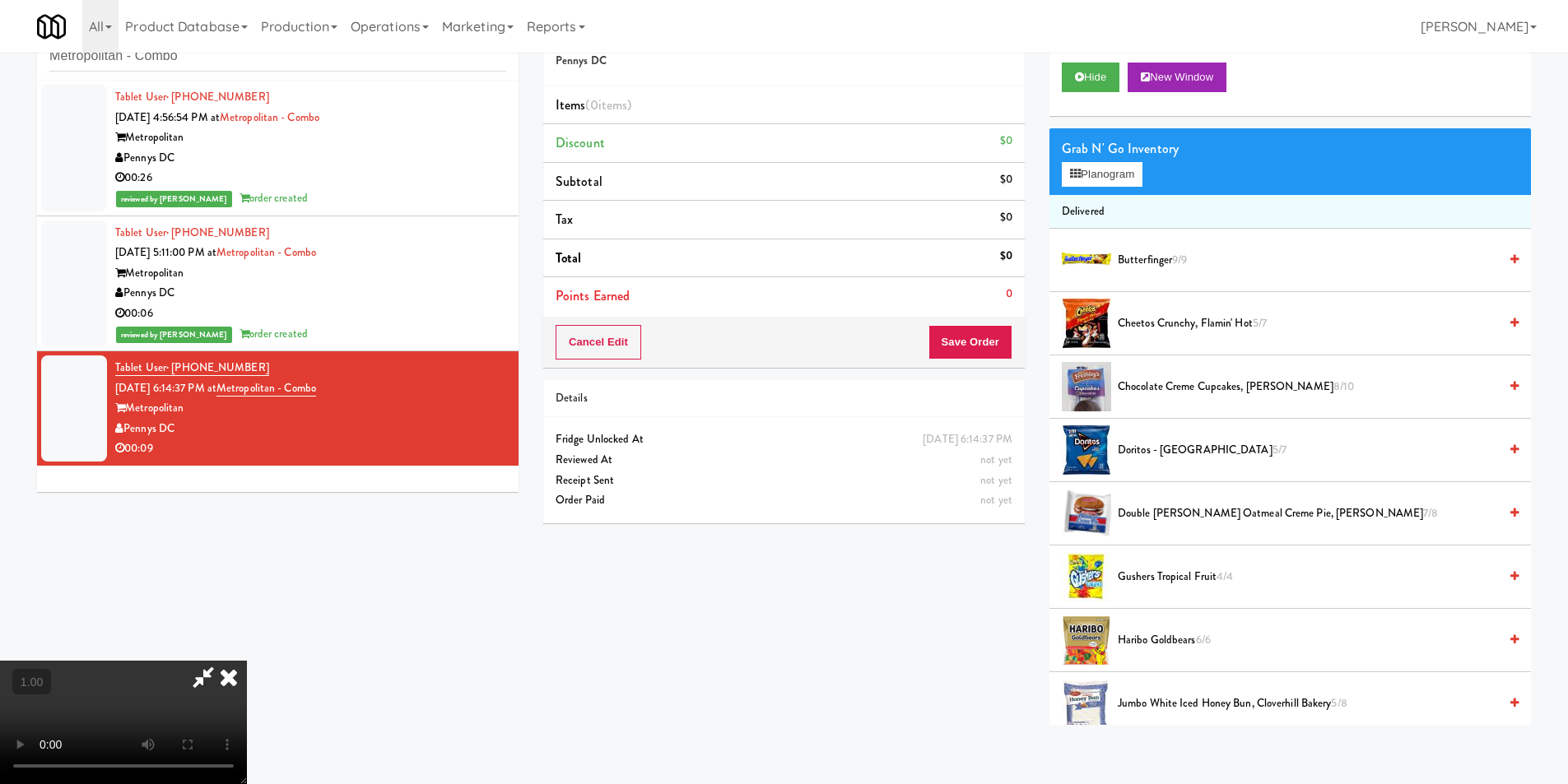
click at [247, 661] on video at bounding box center [124, 722] width 247 height 123
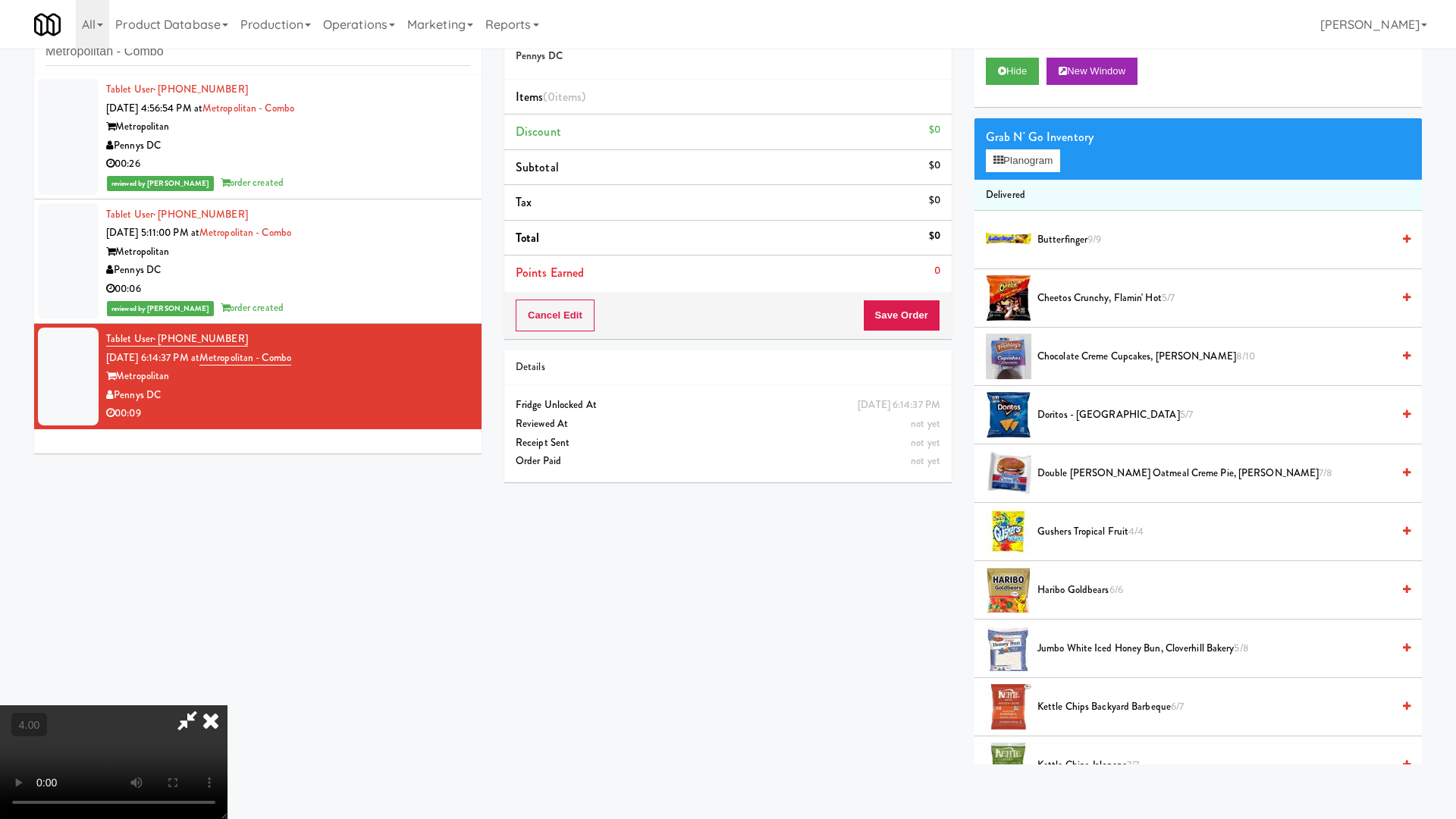
click at [228, 705] on video at bounding box center [114, 762] width 228 height 114
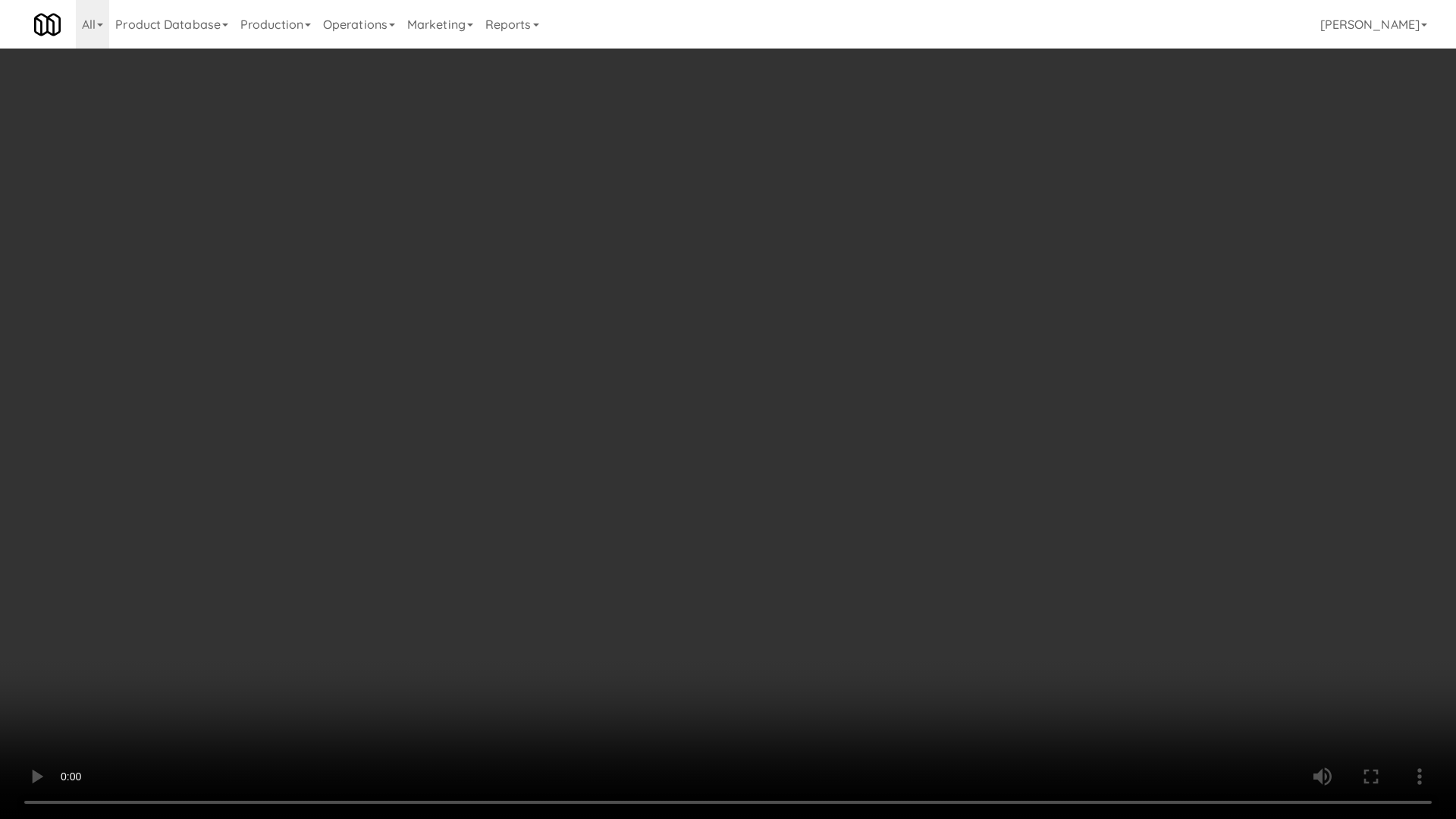
click at [500, 489] on video at bounding box center [728, 409] width 1456 height 819
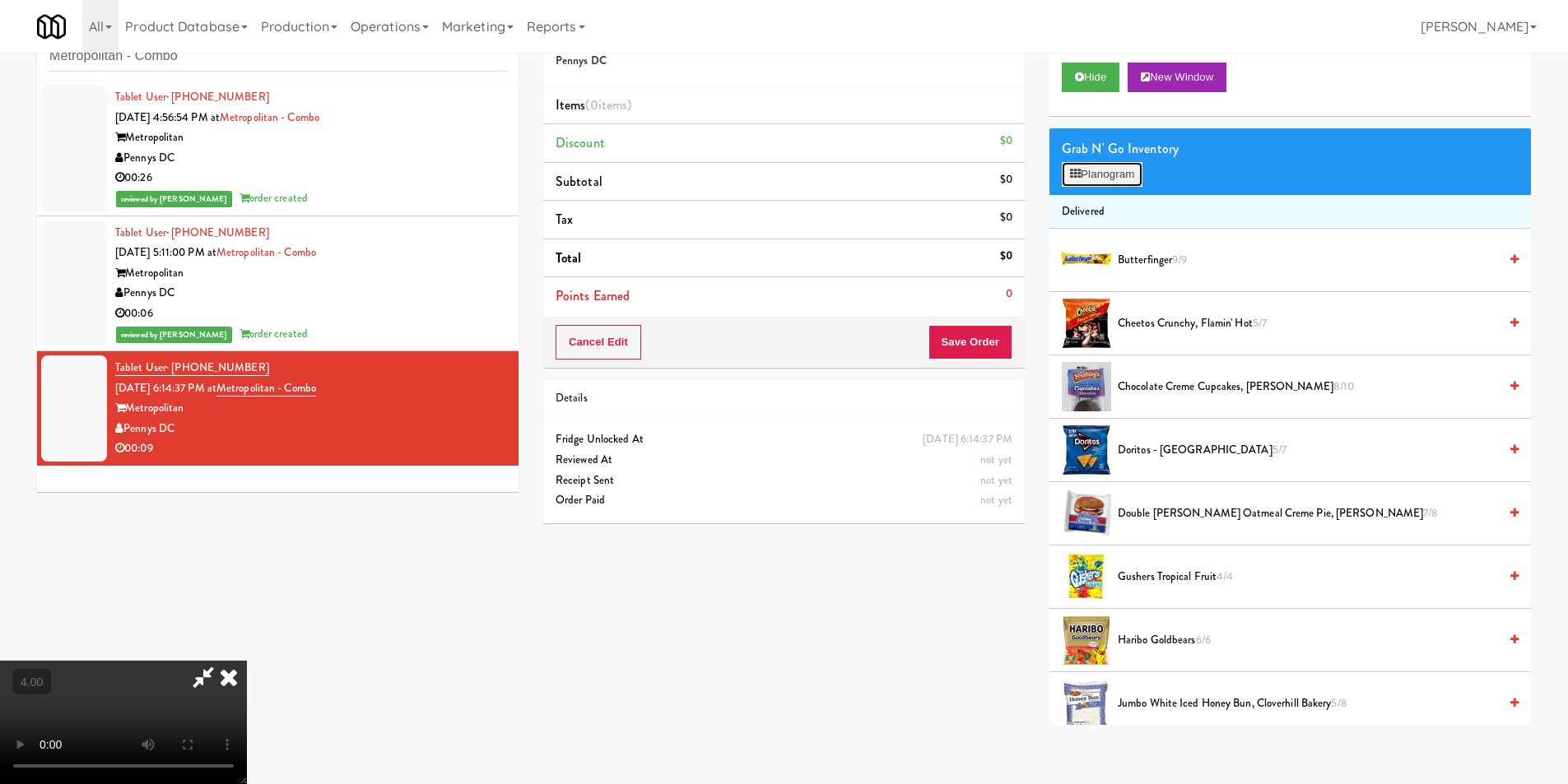
click at [1094, 173] on button "Planogram" at bounding box center [1102, 173] width 80 height 24
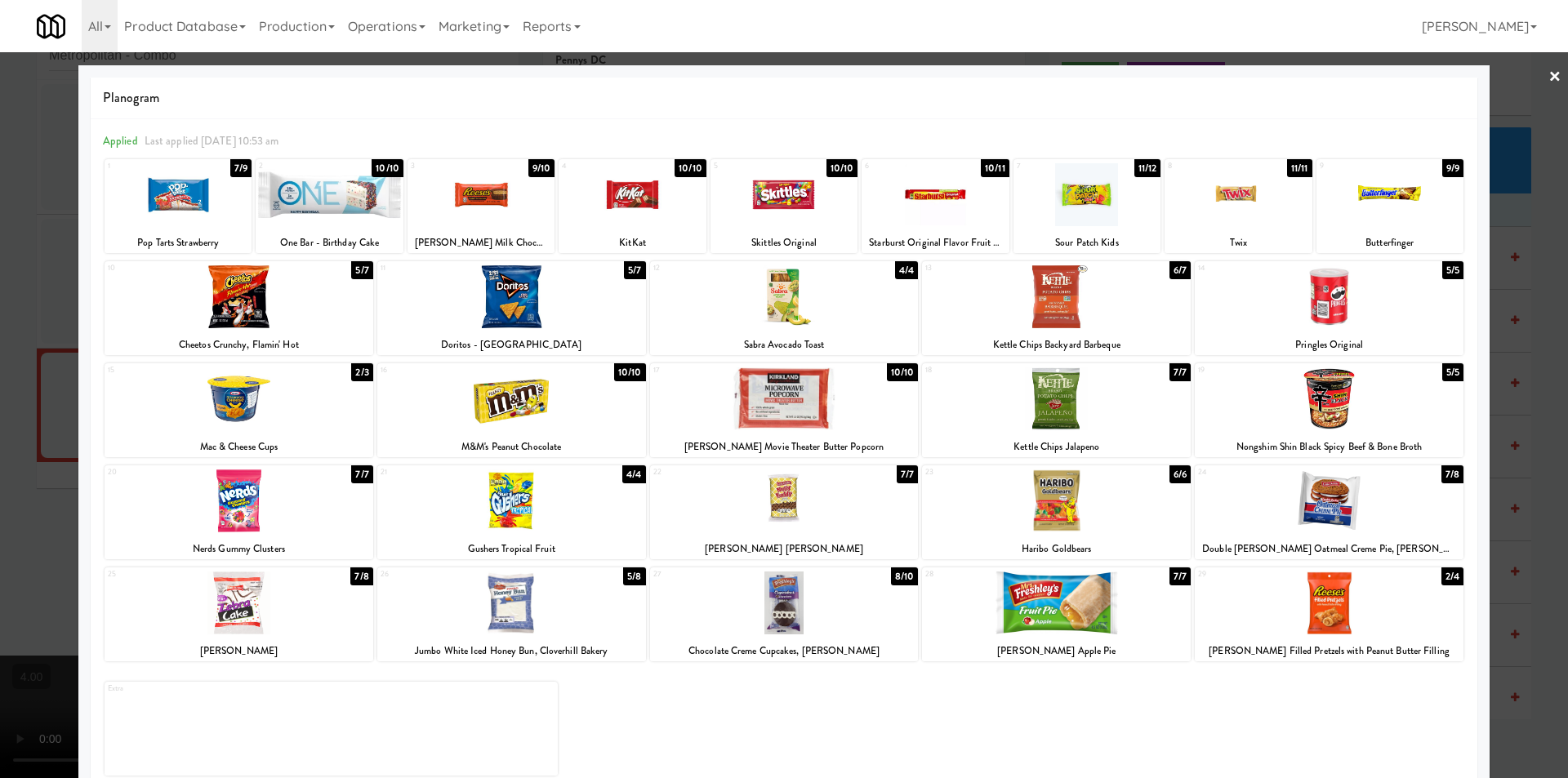
click at [633, 200] on div at bounding box center [631, 194] width 147 height 63
click at [325, 375] on div at bounding box center [238, 399] width 268 height 63
click at [0, 335] on div at bounding box center [784, 389] width 1568 height 778
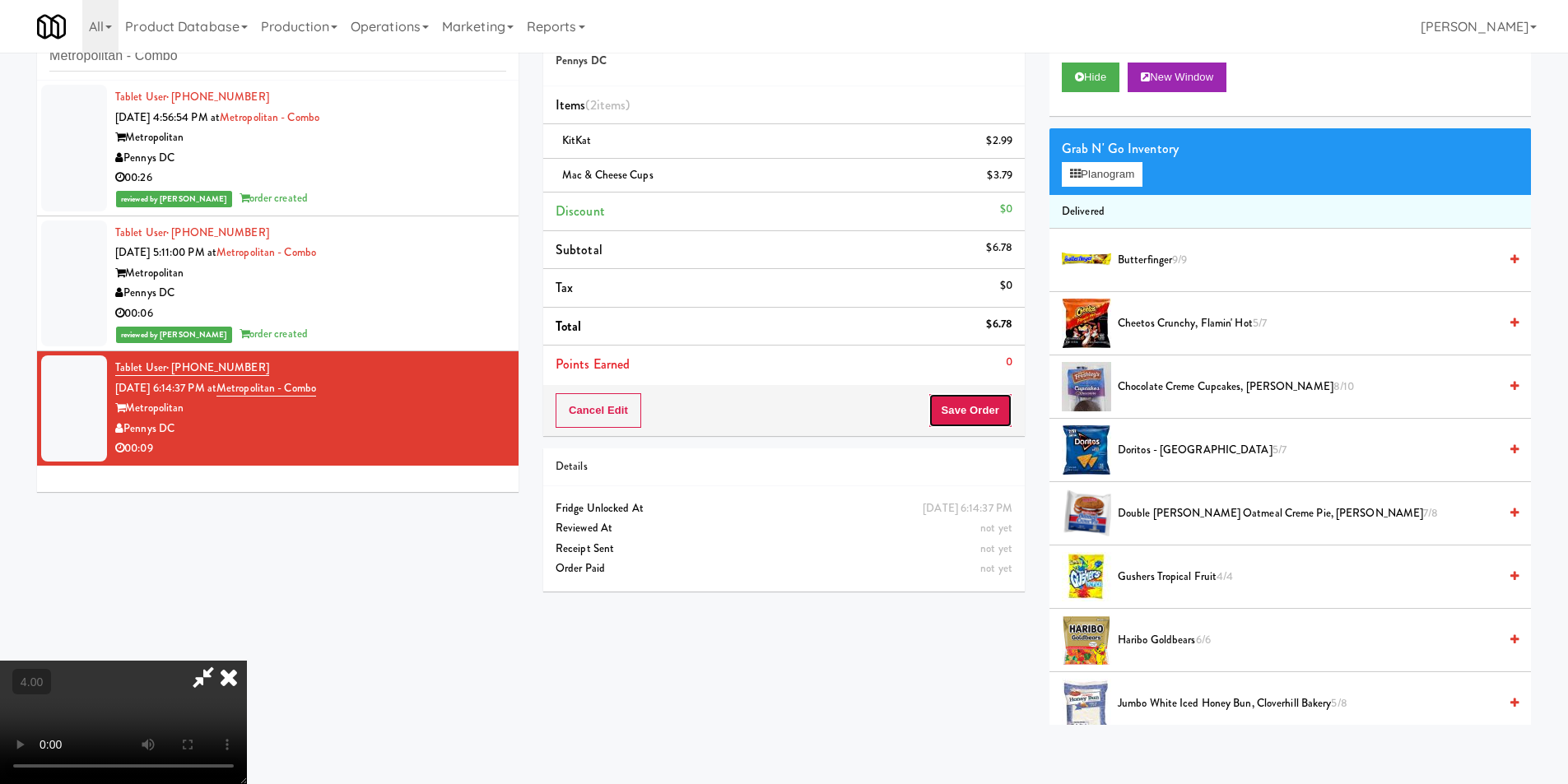
click at [983, 405] on button "Save Order" at bounding box center [971, 410] width 84 height 34
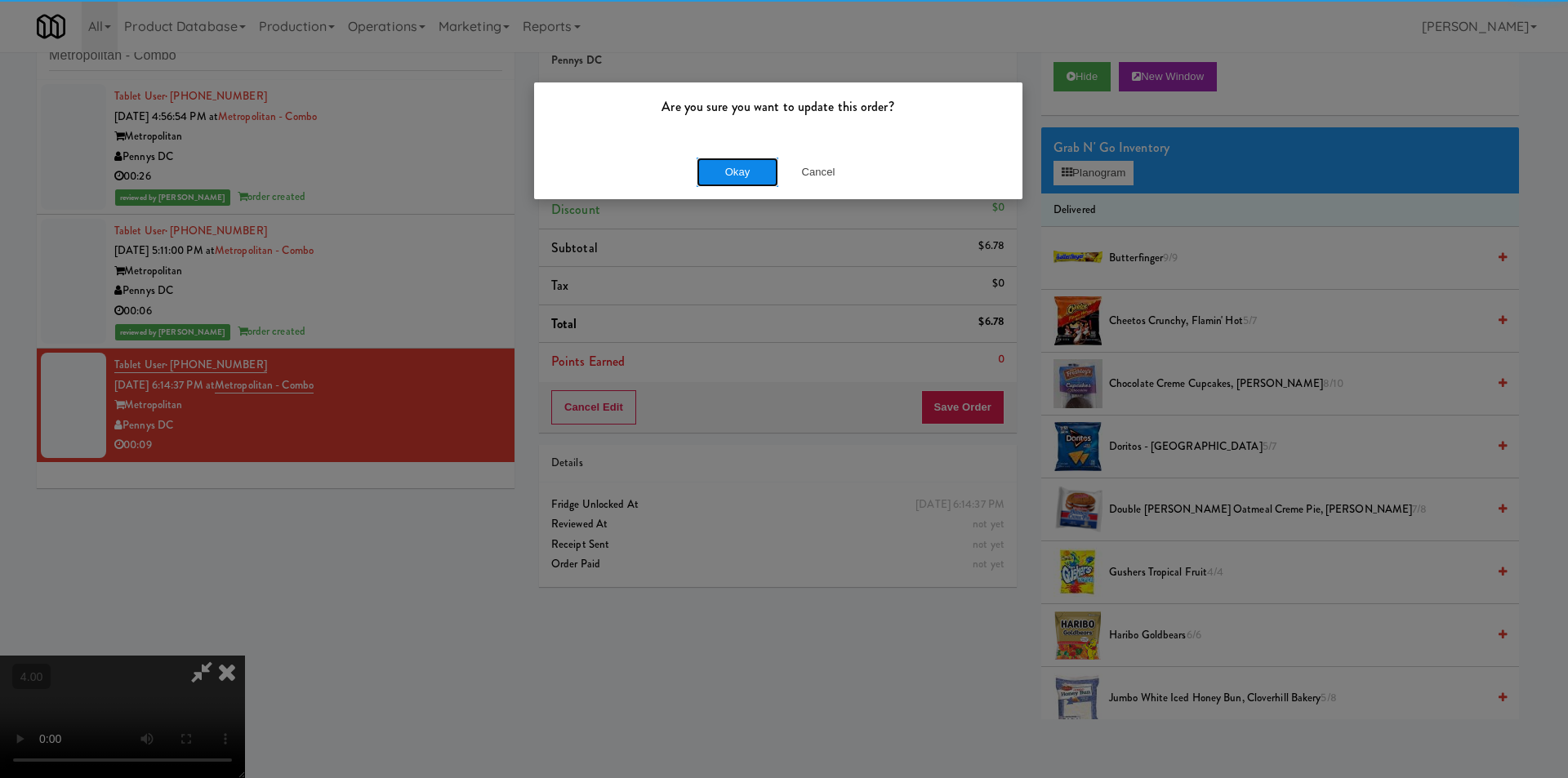
click at [718, 169] on button "Okay" at bounding box center [737, 172] width 82 height 29
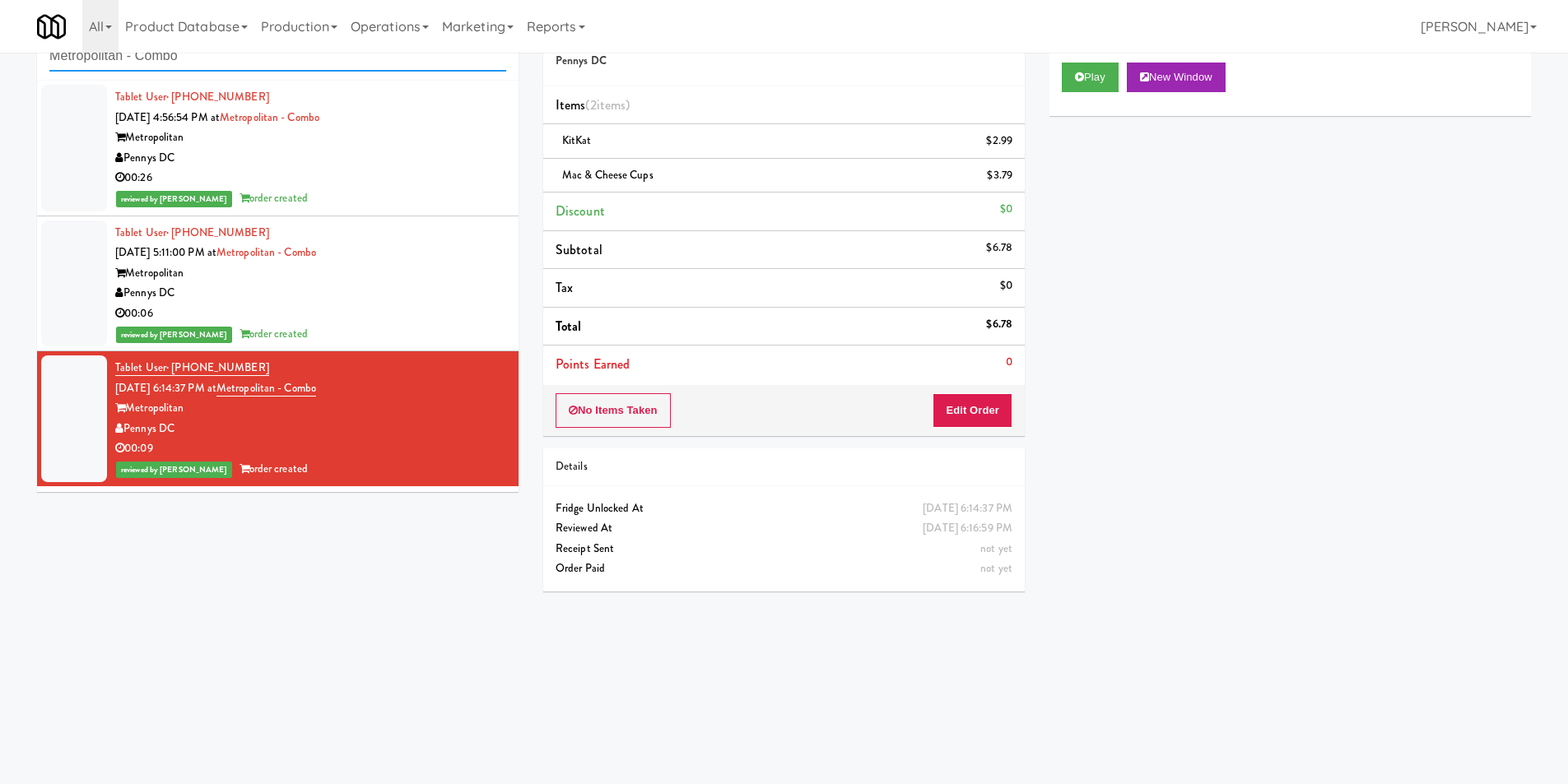
paste input "Combo Cooler"
drag, startPoint x: 341, startPoint y: 70, endPoint x: 2, endPoint y: 60, distance: 339.1
click at [0, 60] on div "inbox reviewed recent all unclear take inventory issue suspicious failed recent…" at bounding box center [784, 337] width 1568 height 661
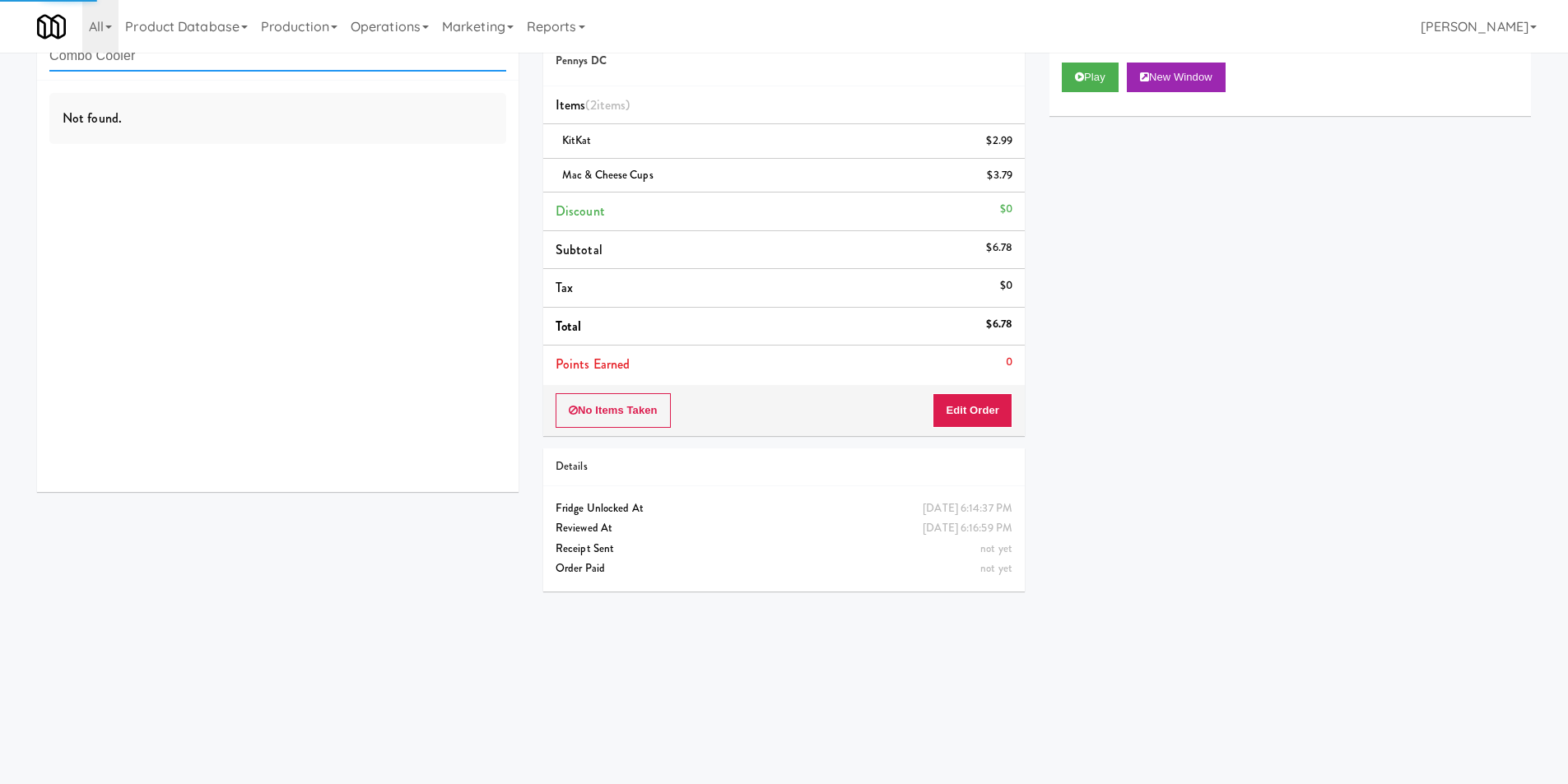
type input "Combo Cooler"
click at [438, 154] on div "Not found." at bounding box center [278, 286] width 481 height 412
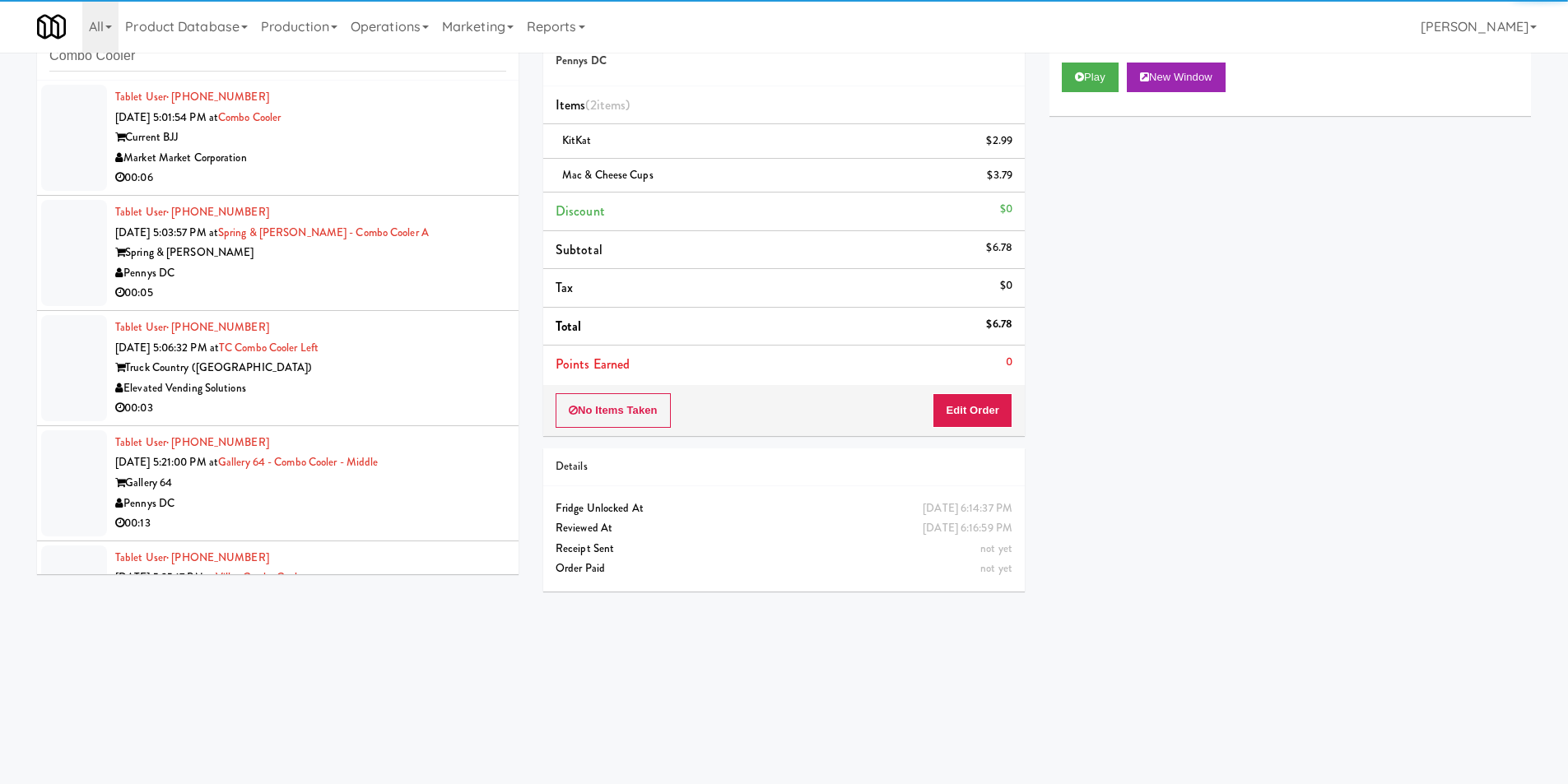
click at [433, 171] on div "00:06" at bounding box center [311, 177] width 391 height 21
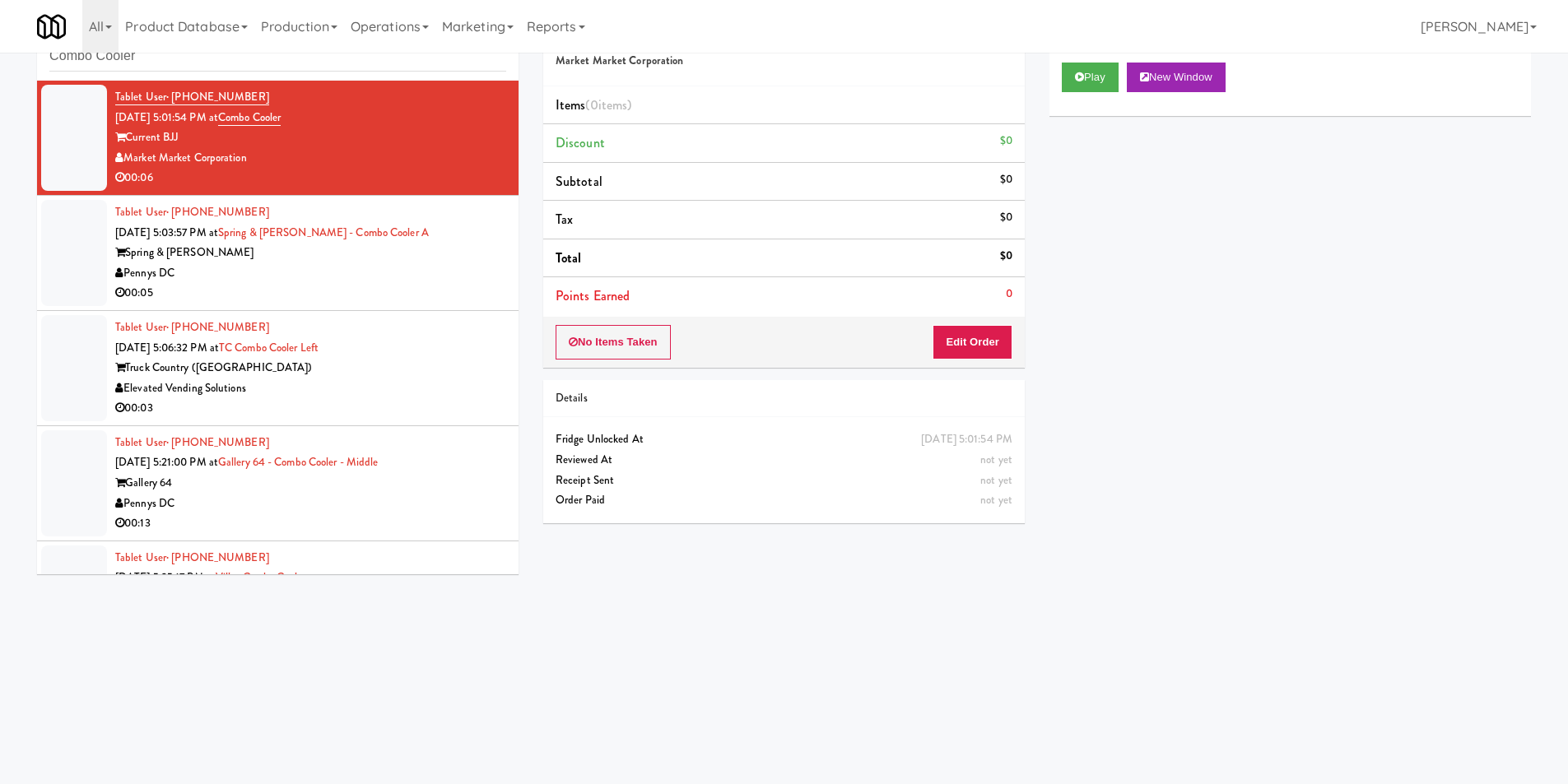
copy div "Market Market Corporation"
drag, startPoint x: 264, startPoint y: 160, endPoint x: 122, endPoint y: 156, distance: 142.1
click at [122, 156] on div "Market Market Corporation" at bounding box center [311, 158] width 391 height 21
paste input "Market Market Corporation"
drag, startPoint x: 170, startPoint y: 59, endPoint x: 16, endPoint y: 59, distance: 154.0
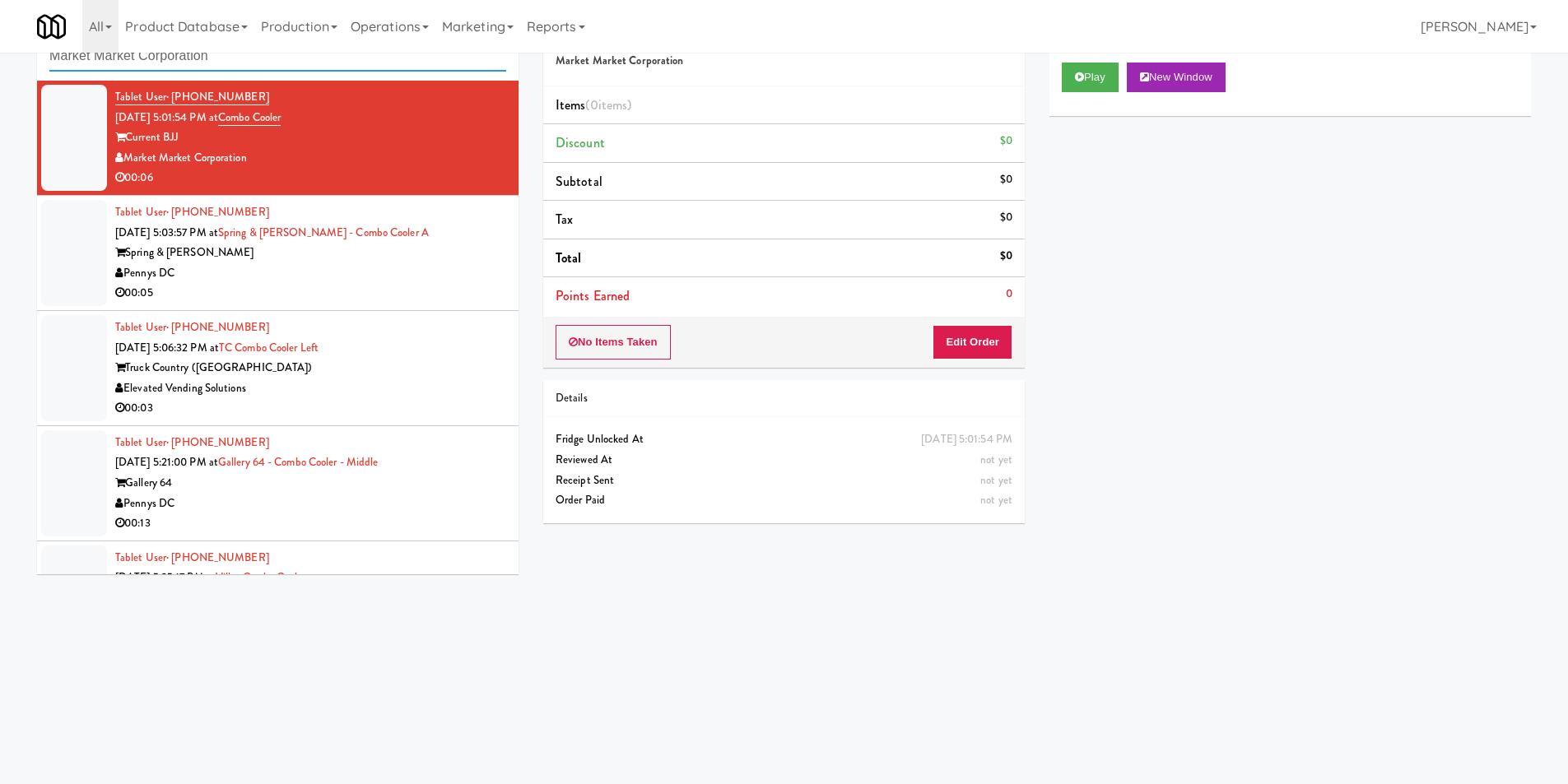
click at [16, 59] on div "inbox reviewed recent all unclear take inventory issue suspicious failed recent…" at bounding box center [784, 337] width 1568 height 661
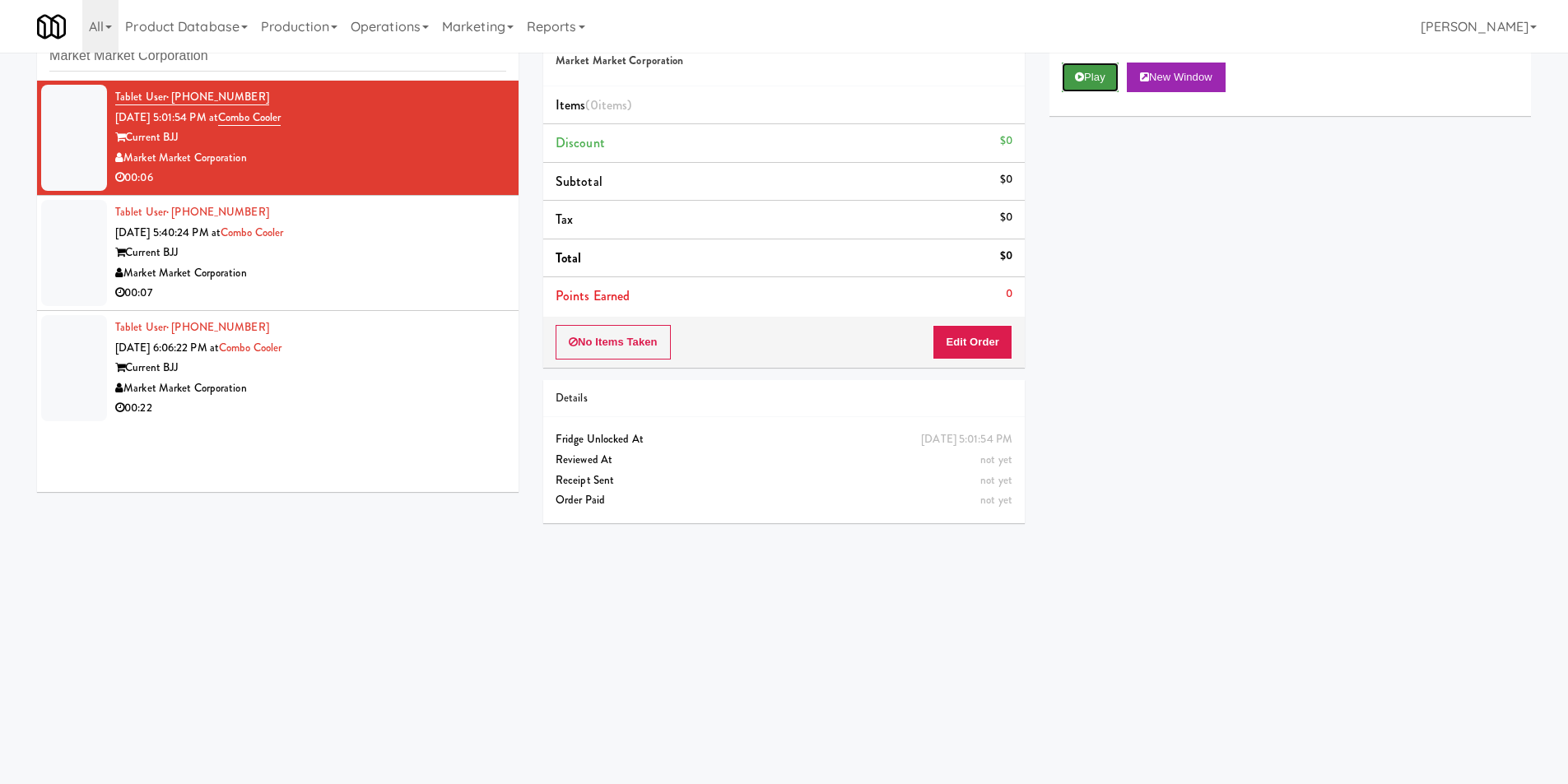
click at [1072, 75] on button "Play" at bounding box center [1090, 77] width 57 height 29
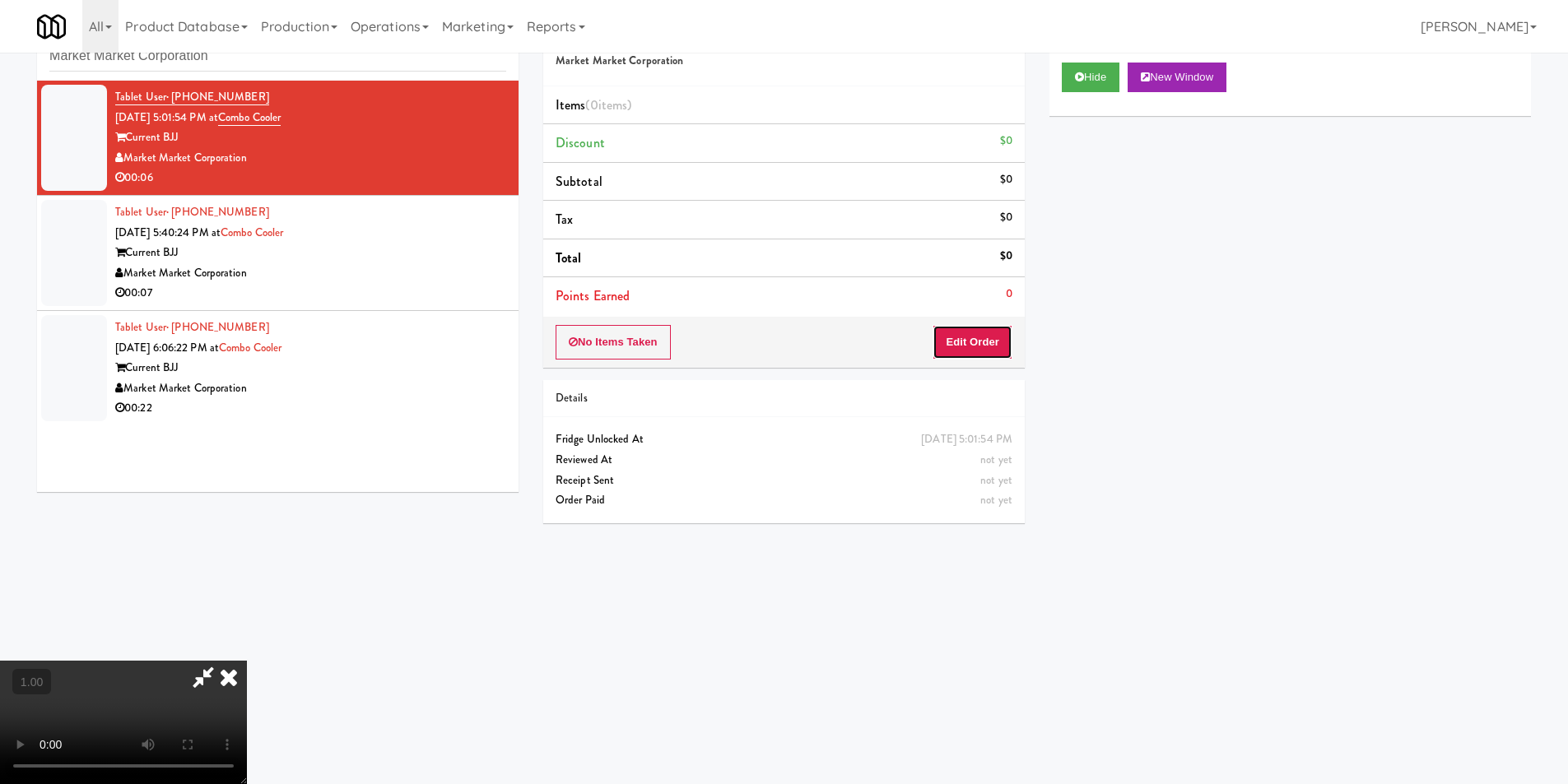
click at [964, 326] on button "Edit Order" at bounding box center [972, 342] width 79 height 34
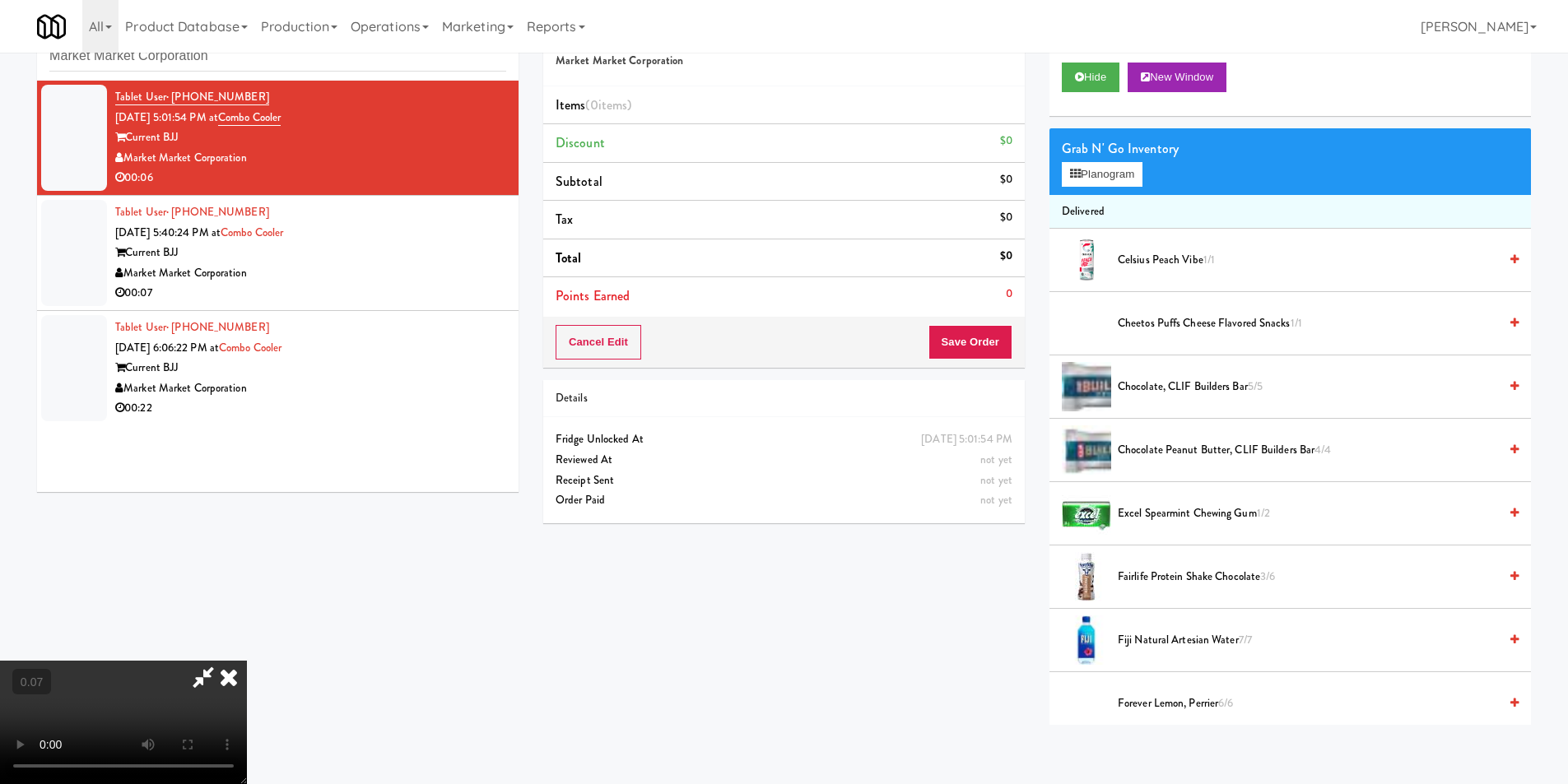
scroll to position [165, 0]
click at [1110, 178] on button "Planogram" at bounding box center [1102, 173] width 80 height 24
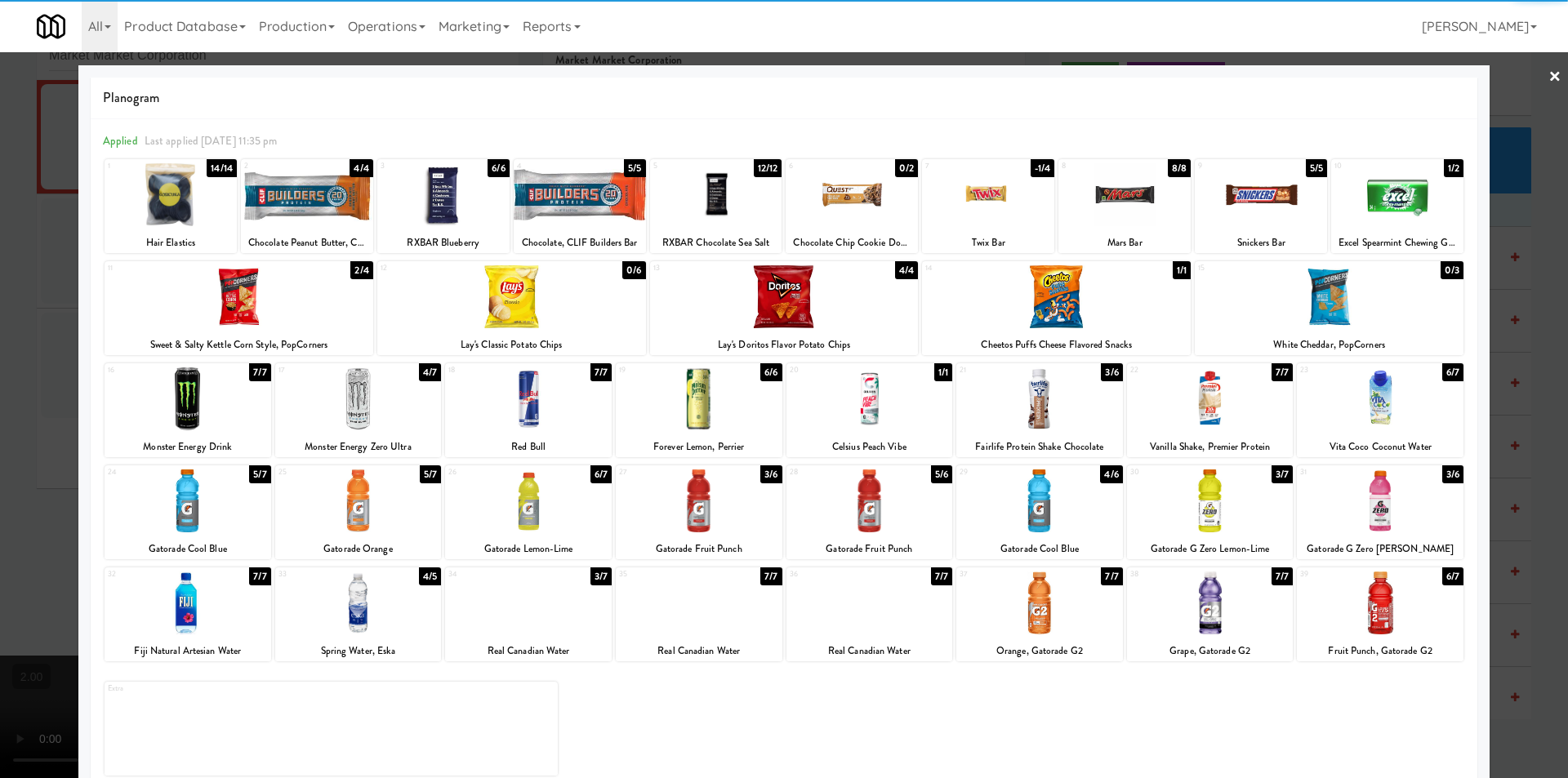
click at [1029, 402] on div at bounding box center [1039, 399] width 166 height 63
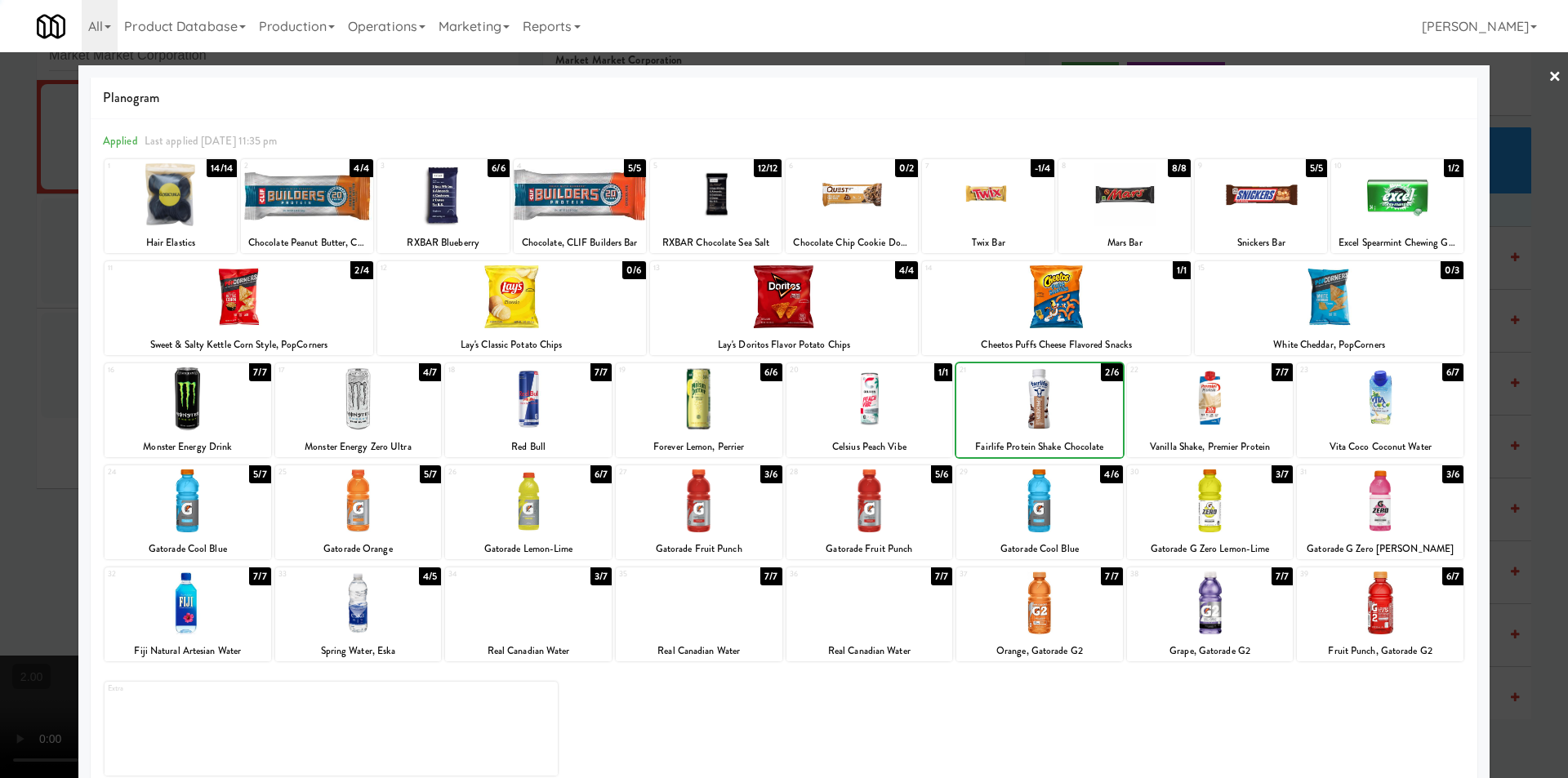
click at [0, 222] on div at bounding box center [784, 389] width 1568 height 778
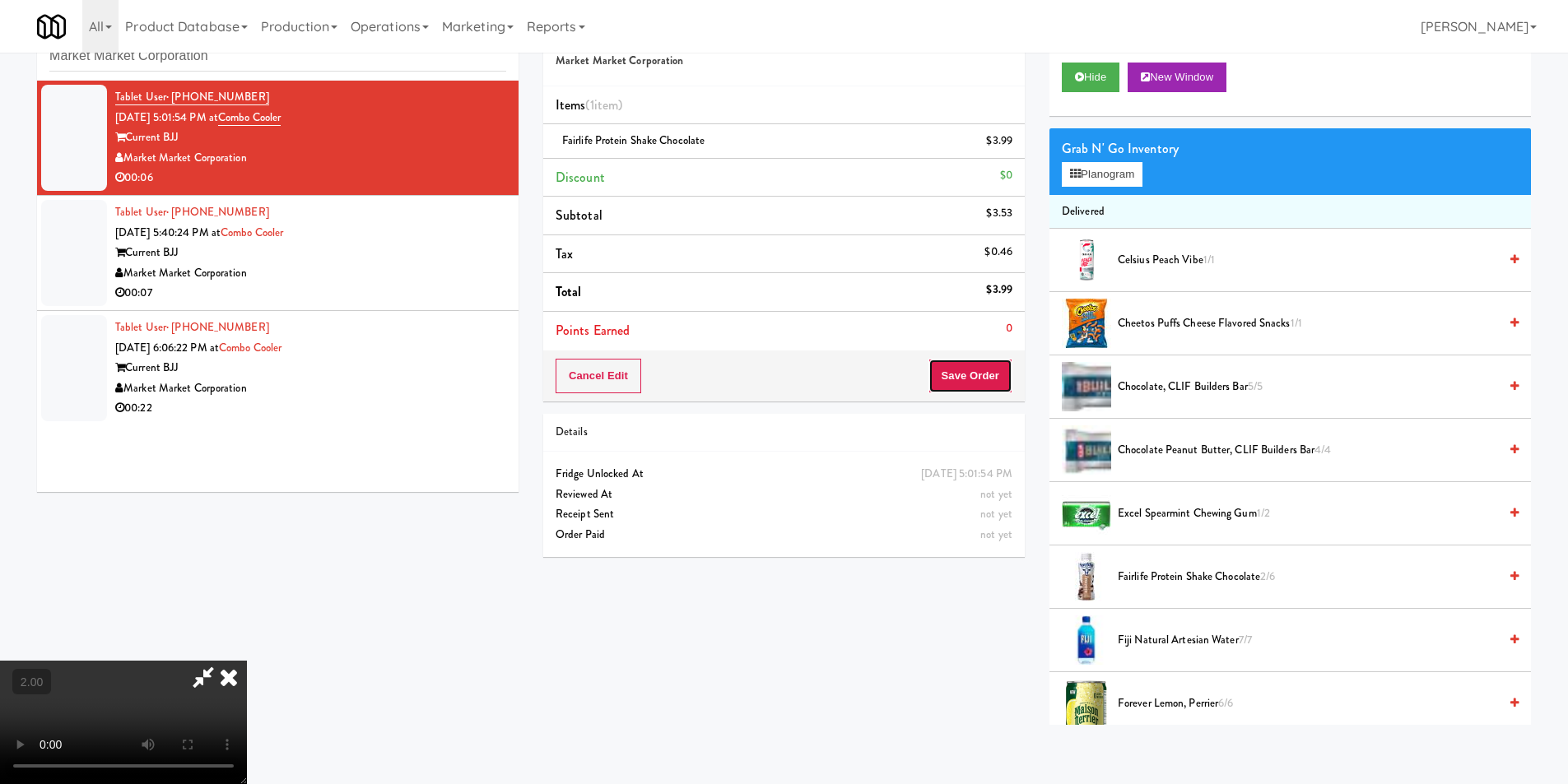
click at [986, 385] on button "Save Order" at bounding box center [971, 375] width 84 height 34
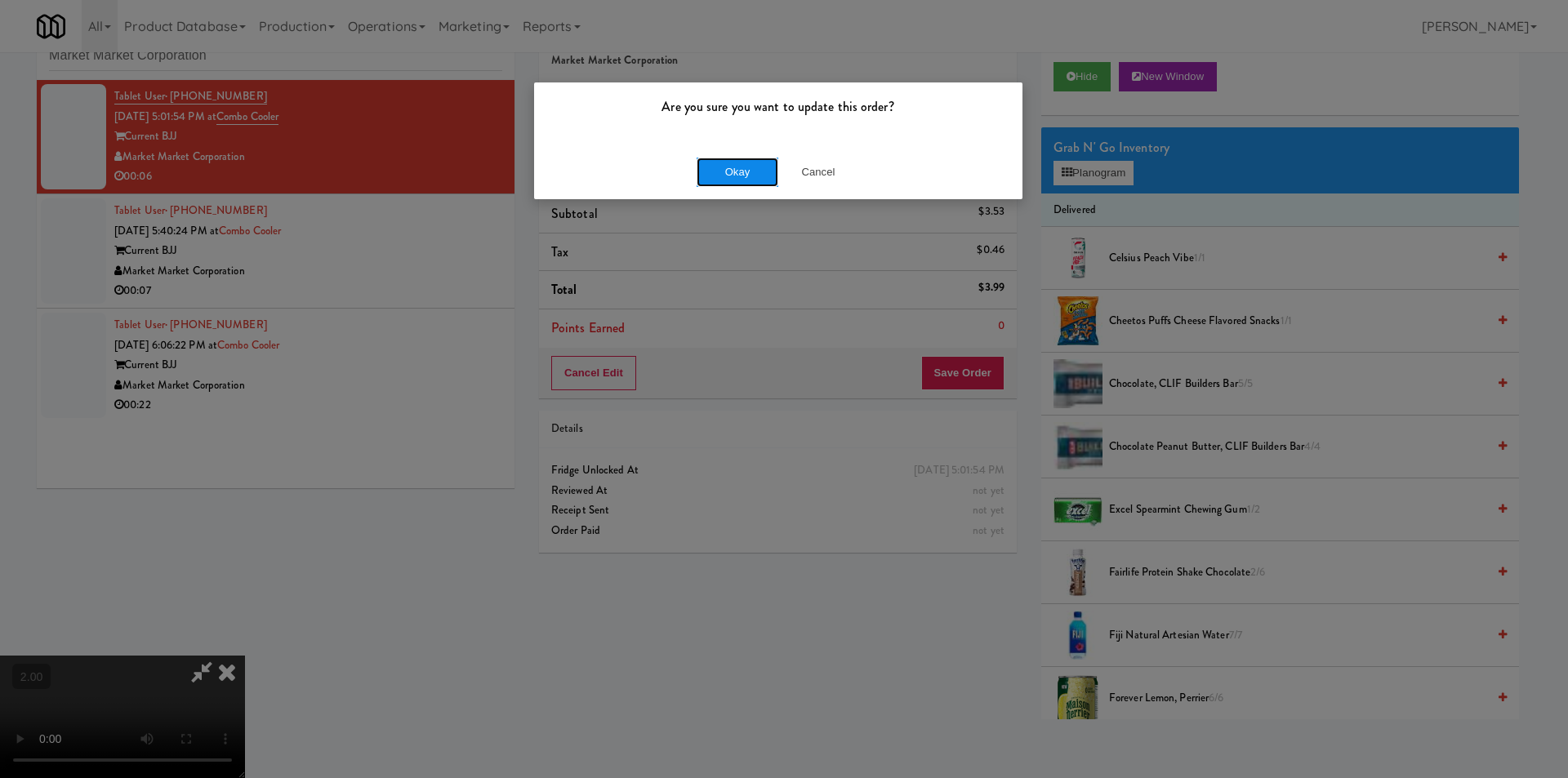
click at [729, 177] on button "Okay" at bounding box center [737, 172] width 82 height 29
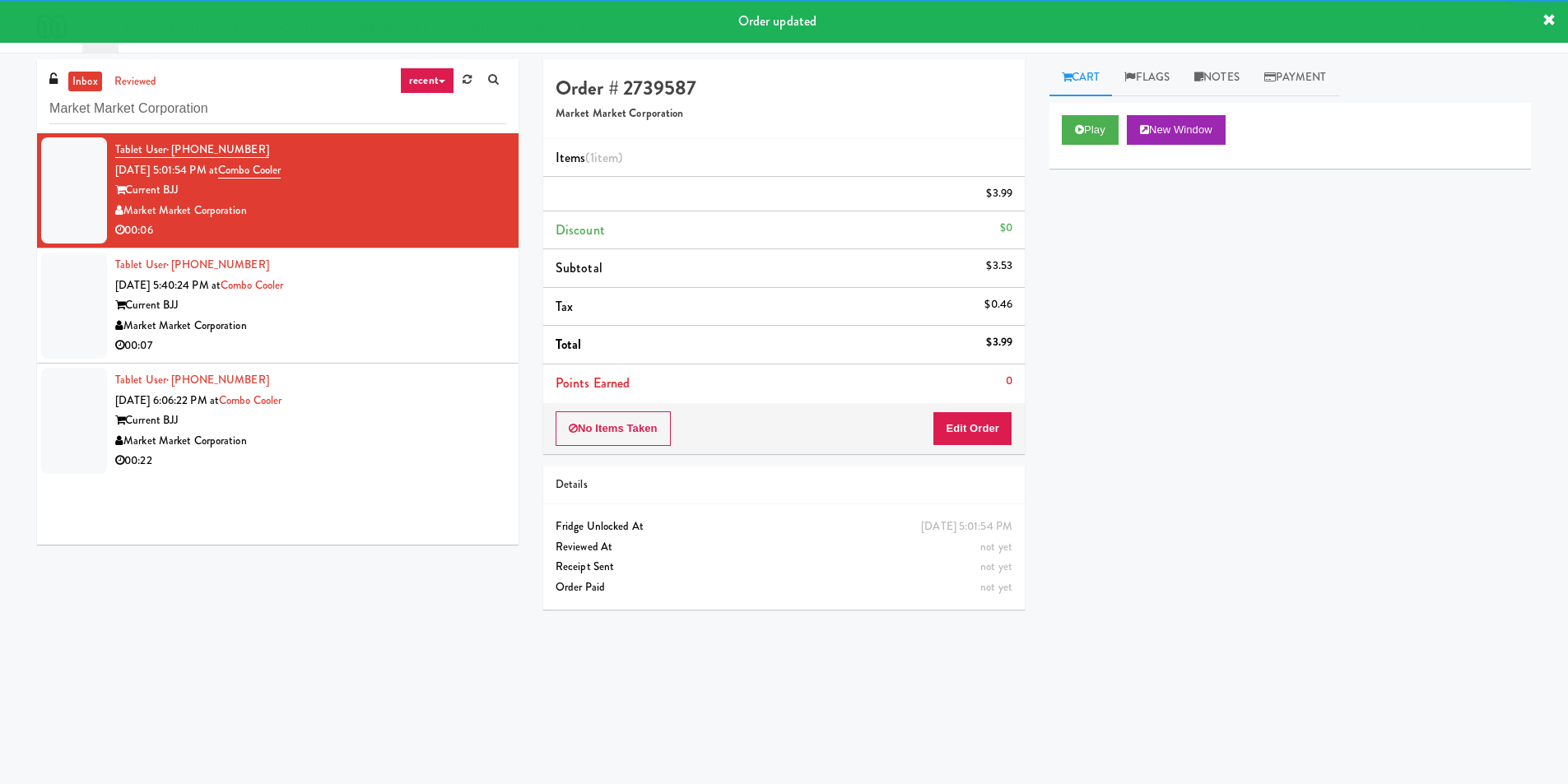
drag, startPoint x: 391, startPoint y: 329, endPoint x: 420, endPoint y: 321, distance: 30.1
click at [392, 316] on div "Current BJJ" at bounding box center [311, 305] width 391 height 21
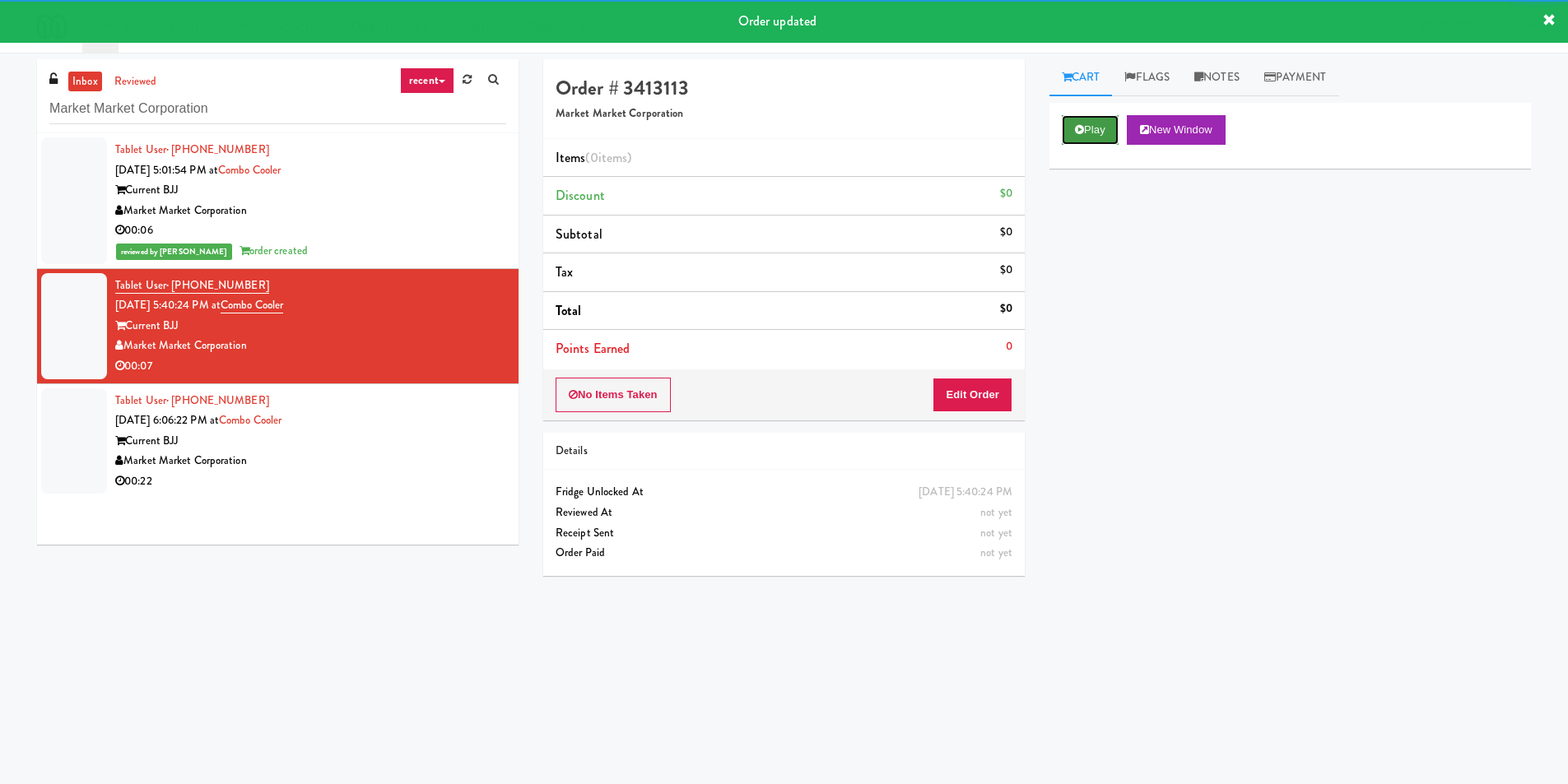
click at [1115, 136] on button "Play" at bounding box center [1090, 130] width 57 height 29
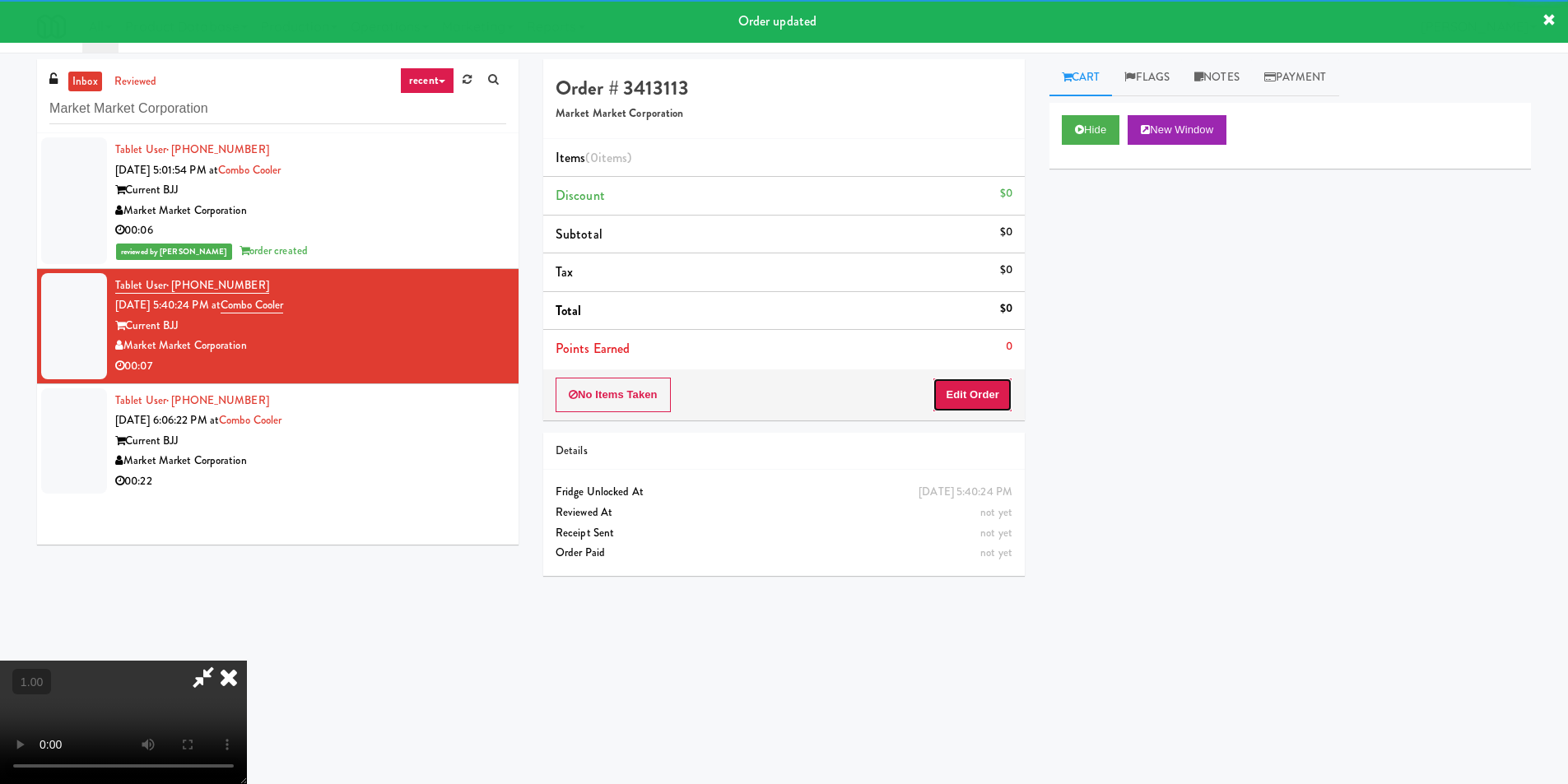
click at [976, 407] on button "Edit Order" at bounding box center [972, 394] width 79 height 34
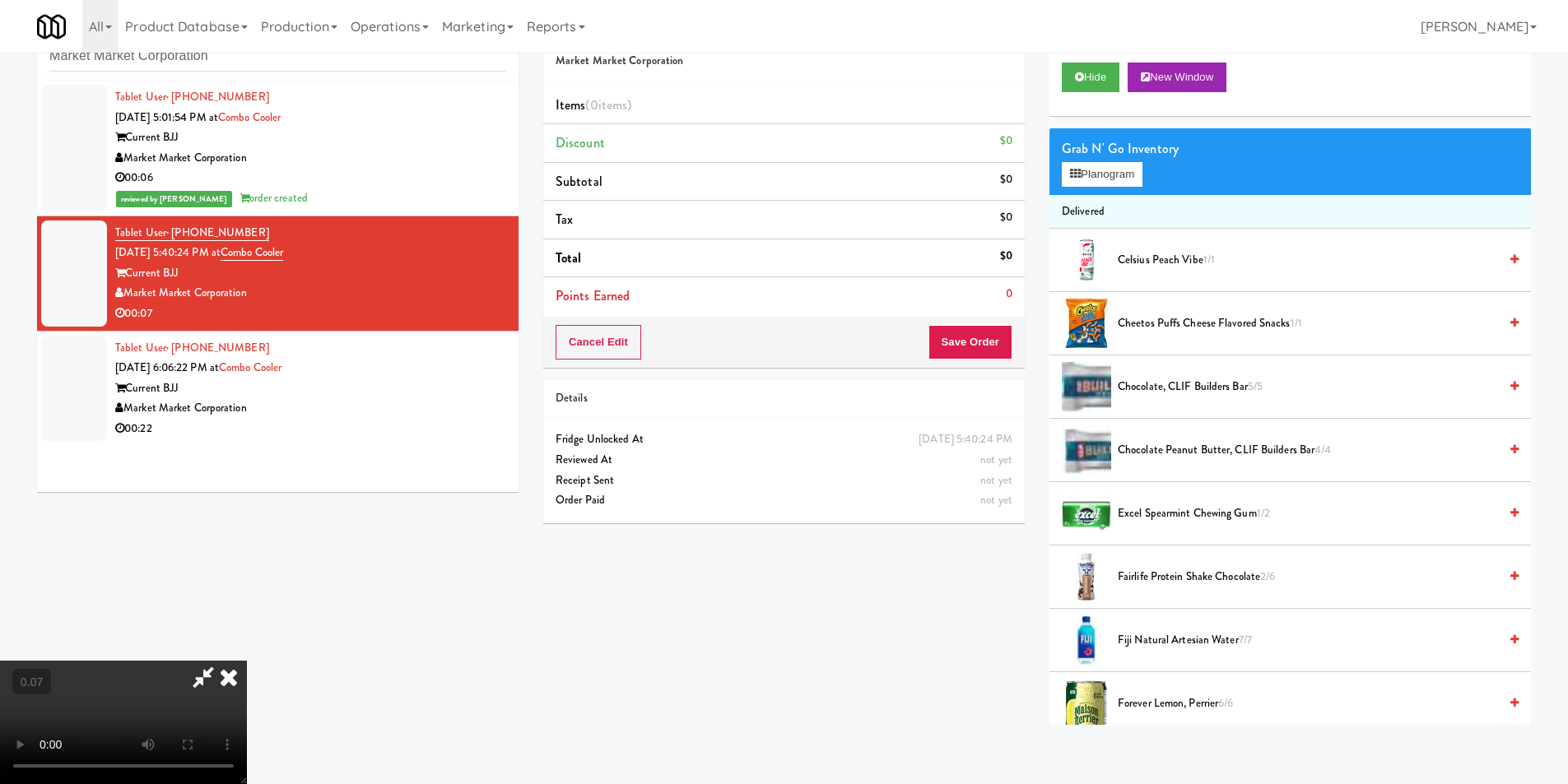
scroll to position [165, 0]
click at [1104, 172] on button "Planogram" at bounding box center [1102, 173] width 80 height 24
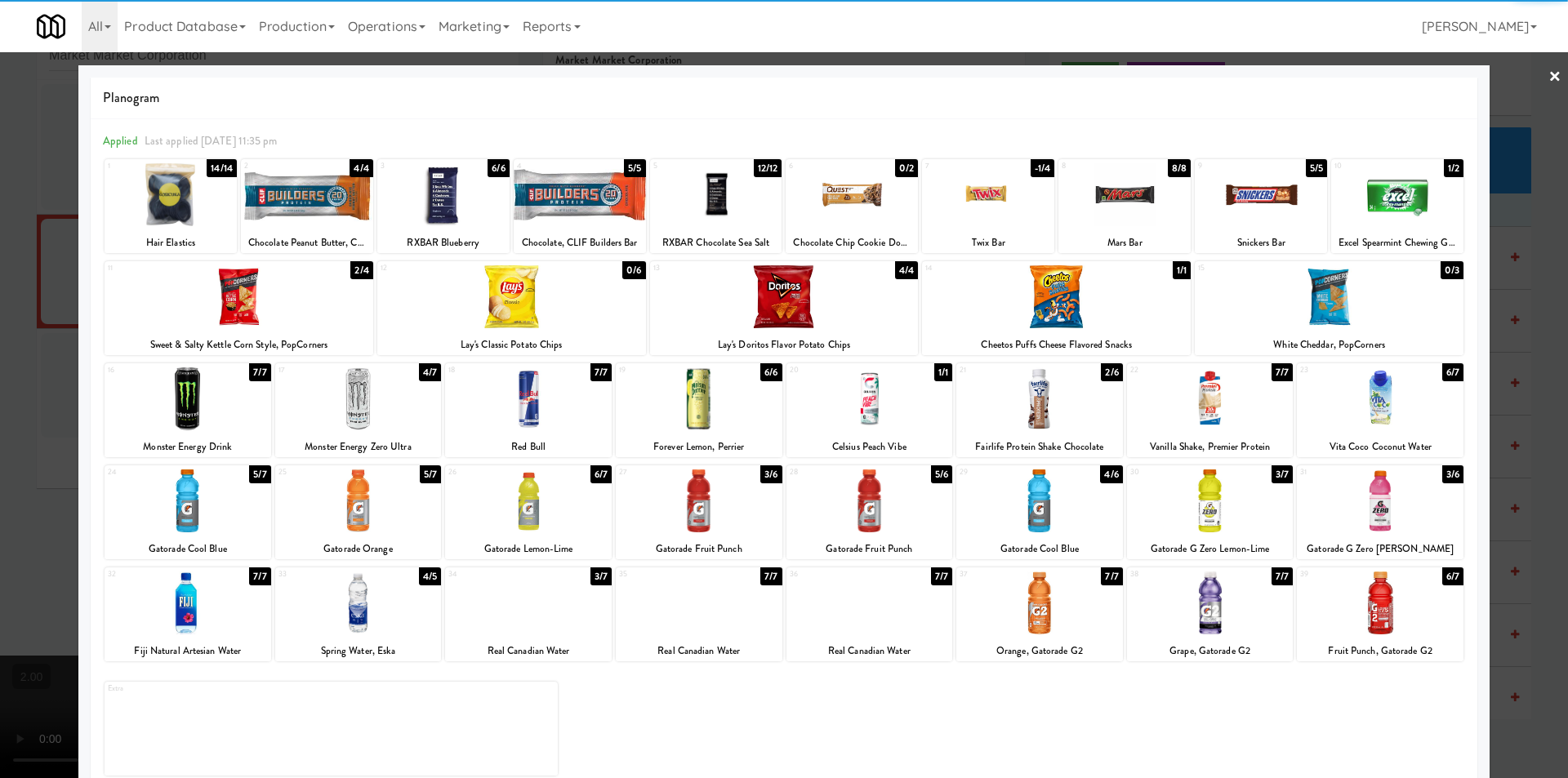
click at [709, 609] on div at bounding box center [698, 603] width 166 height 63
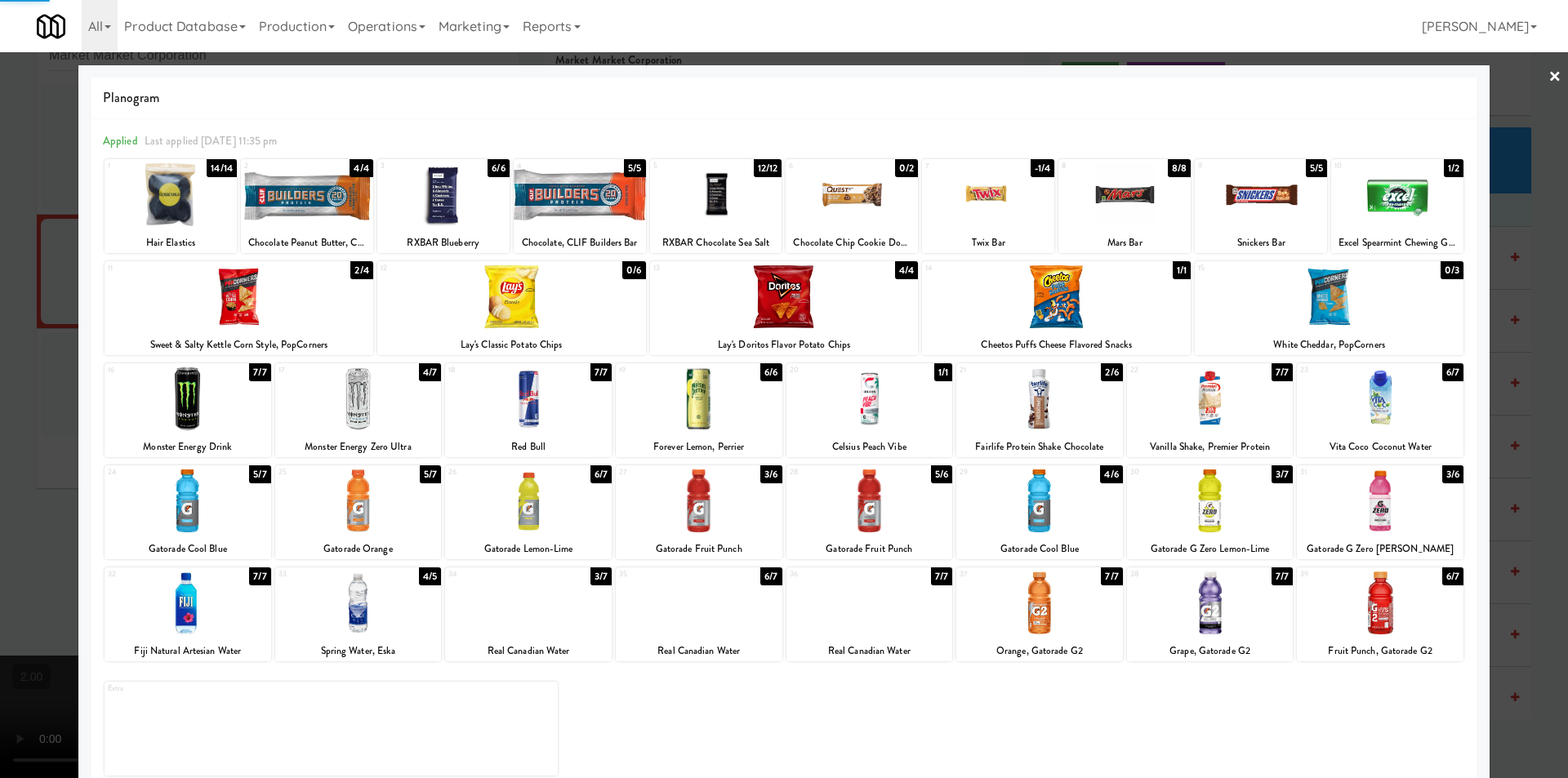
drag, startPoint x: 0, startPoint y: 302, endPoint x: 19, endPoint y: 302, distance: 19.0
click at [3, 302] on div at bounding box center [784, 389] width 1568 height 778
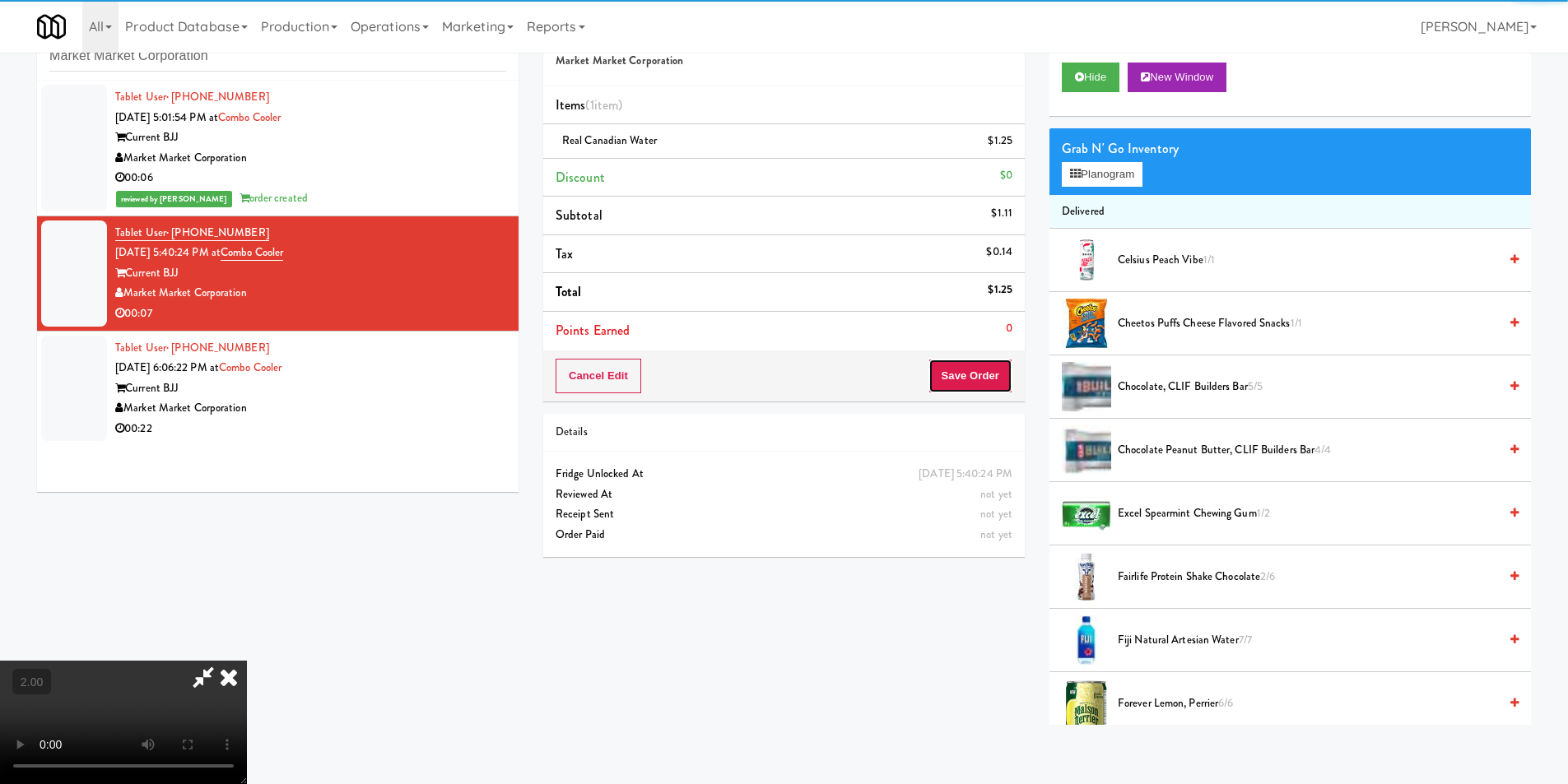
drag, startPoint x: 978, startPoint y: 371, endPoint x: 966, endPoint y: 379, distance: 14.4
click at [977, 371] on button "Save Order" at bounding box center [971, 375] width 84 height 34
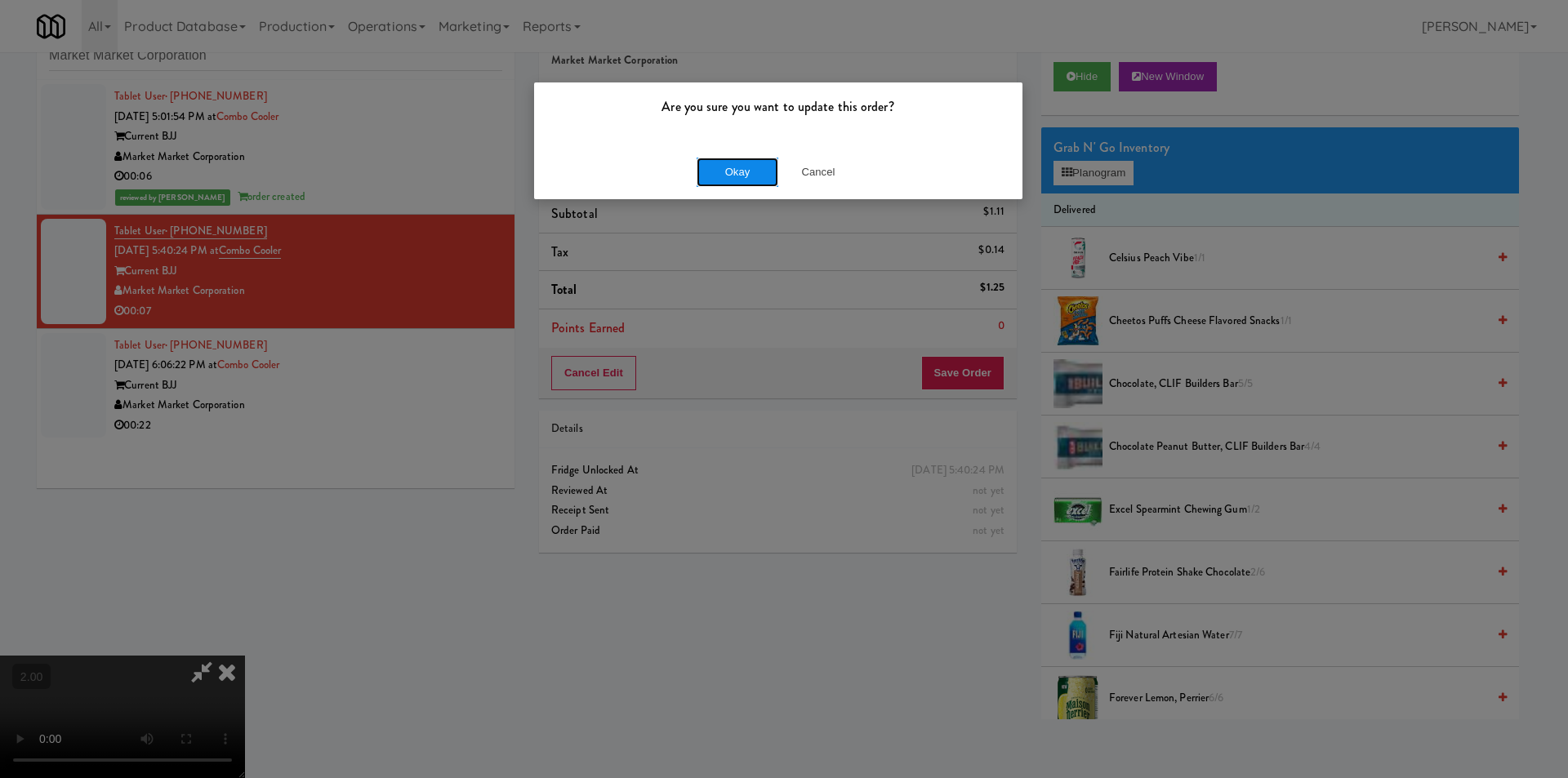
click at [739, 173] on button "Okay" at bounding box center [737, 172] width 82 height 29
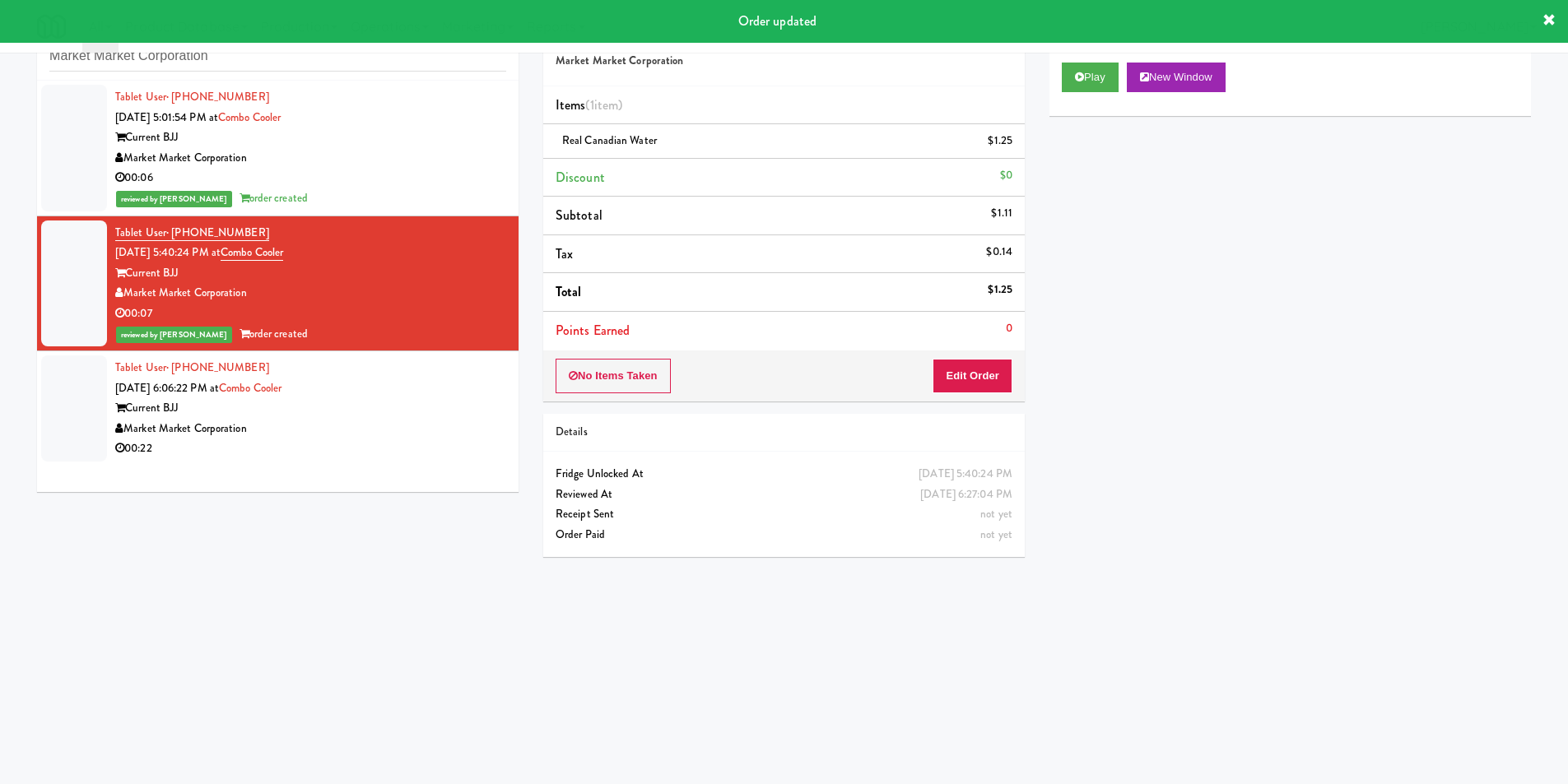
drag, startPoint x: 420, startPoint y: 413, endPoint x: 651, endPoint y: 357, distance: 237.7
click at [422, 408] on div "Current BJJ" at bounding box center [311, 408] width 391 height 21
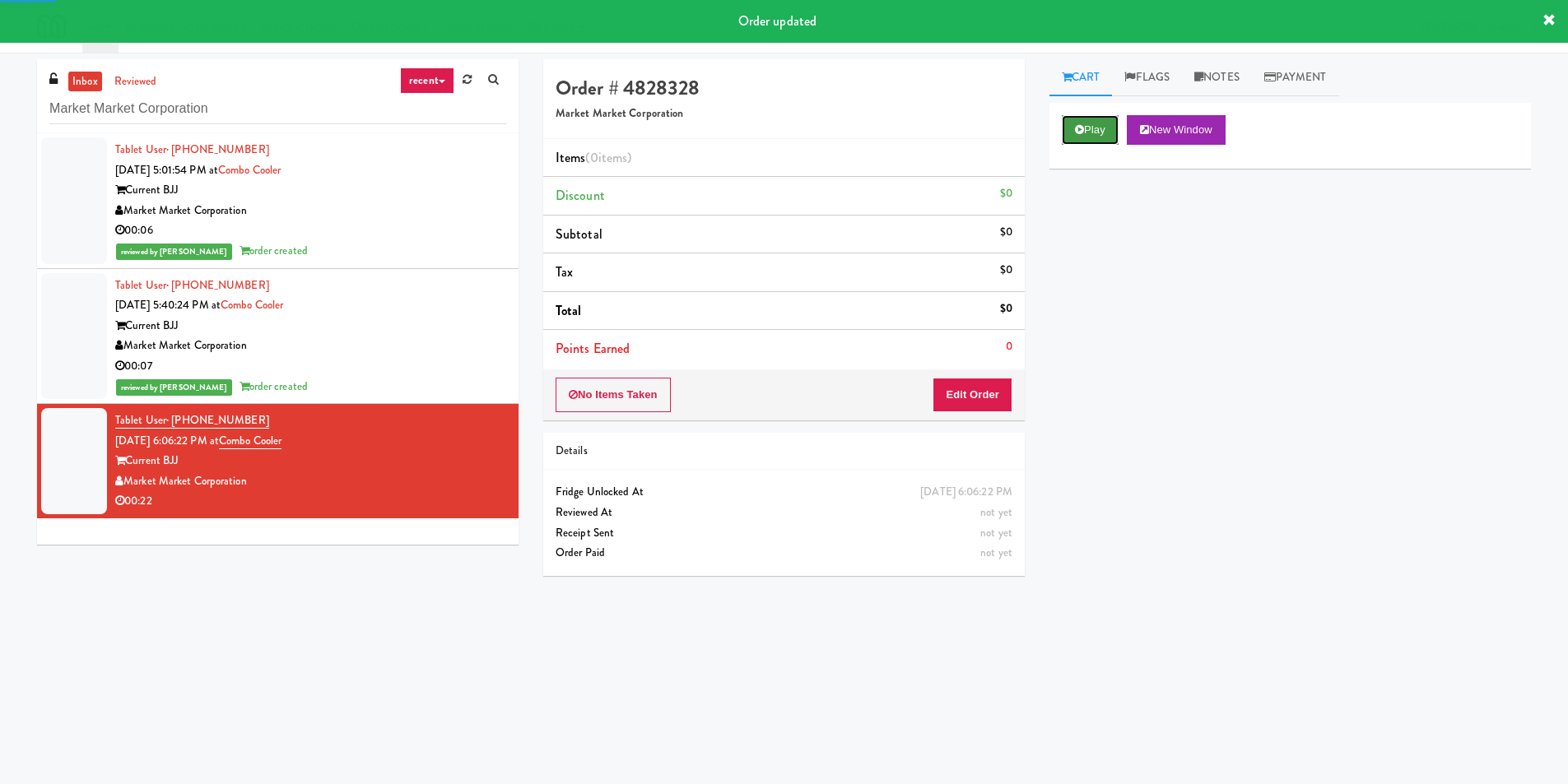
click at [1095, 116] on button "Play" at bounding box center [1090, 130] width 57 height 29
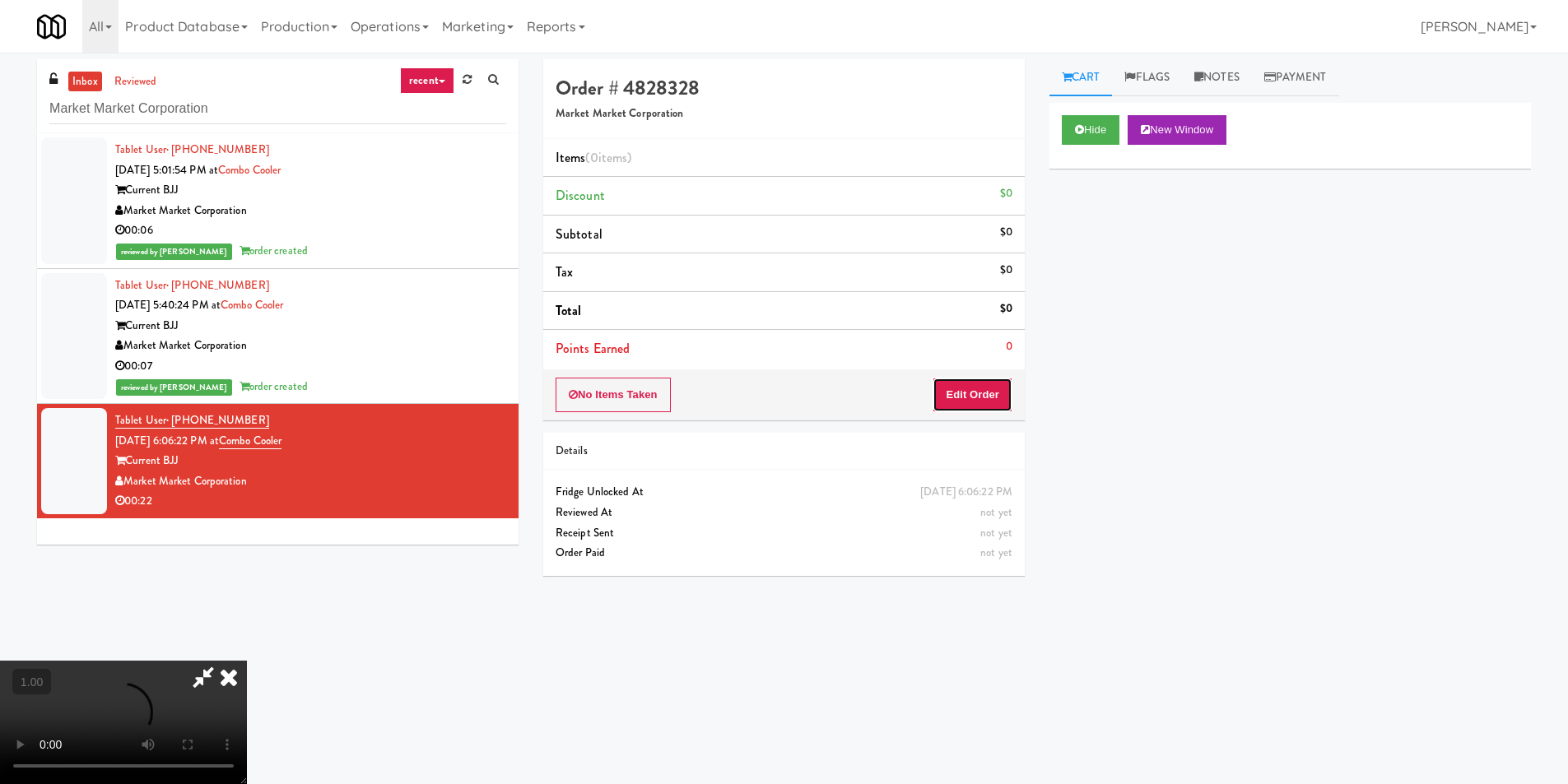
click at [971, 397] on button "Edit Order" at bounding box center [972, 394] width 79 height 34
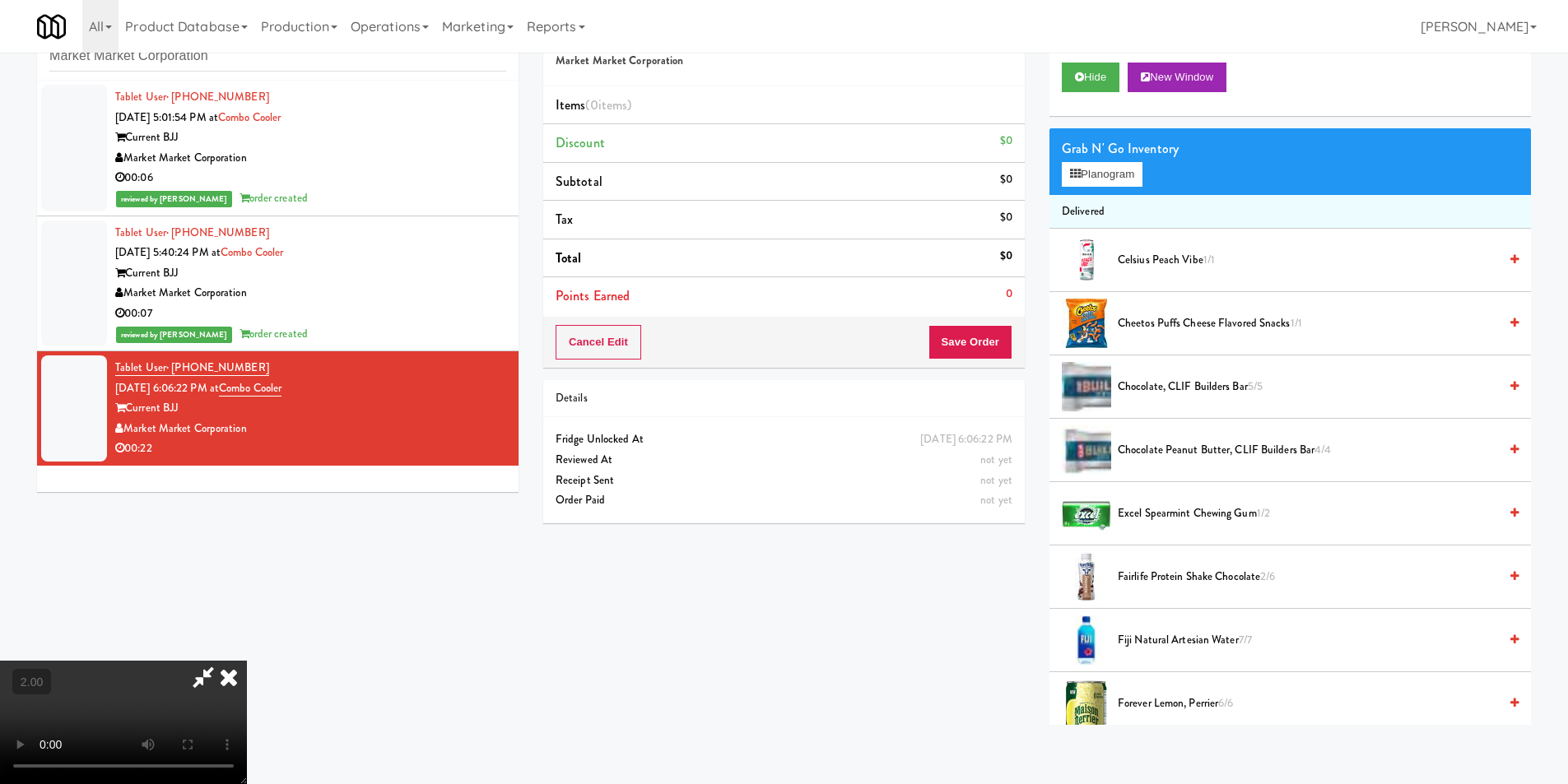
scroll to position [247, 0]
click at [1127, 158] on div "Grab N' Go Inventory" at bounding box center [1290, 148] width 457 height 24
drag, startPoint x: 1118, startPoint y: 171, endPoint x: 926, endPoint y: 198, distance: 193.9
click at [1117, 171] on button "Planogram" at bounding box center [1102, 173] width 80 height 24
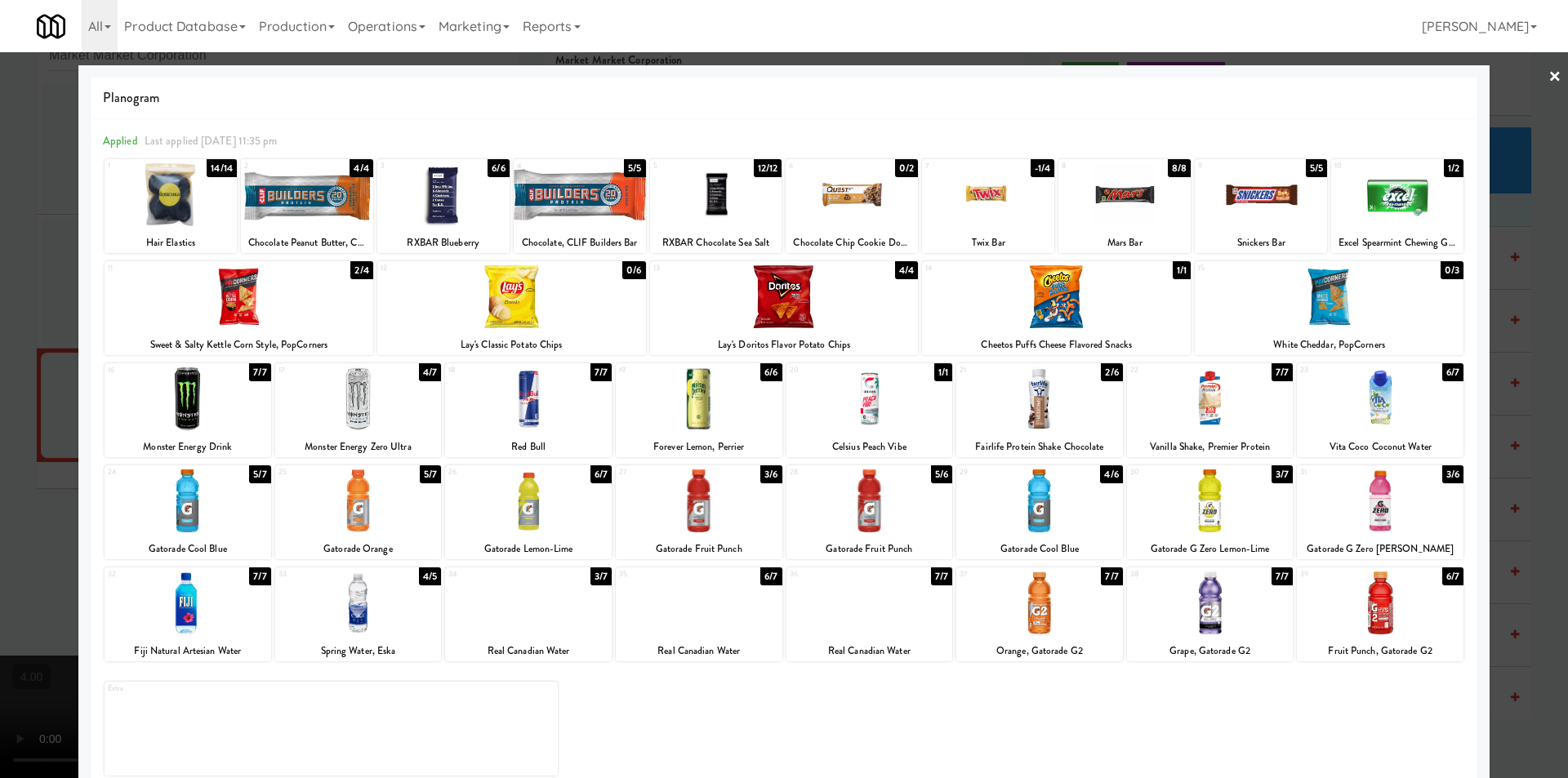
click at [695, 418] on div at bounding box center [698, 399] width 166 height 63
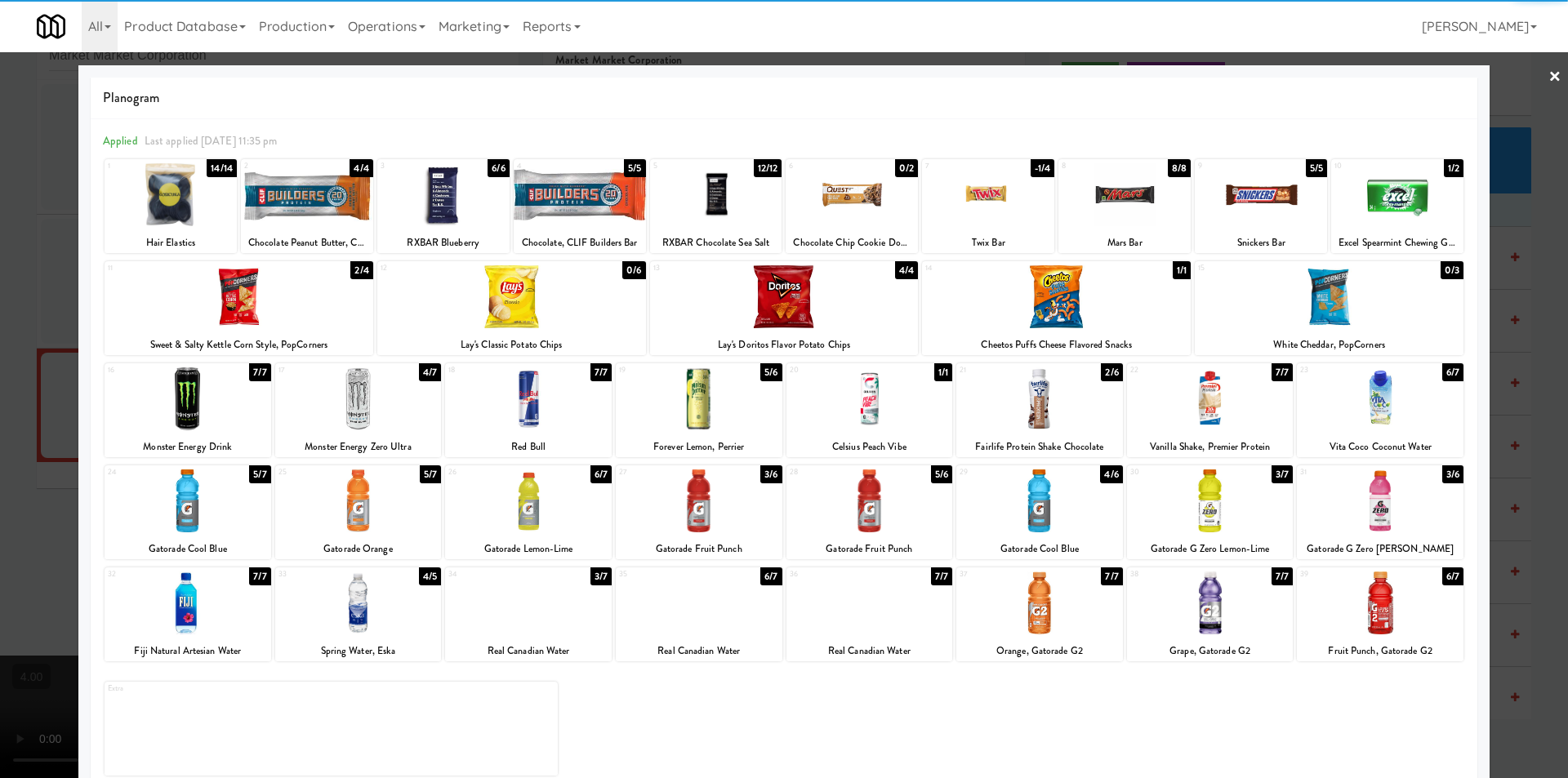
click at [0, 277] on div at bounding box center [784, 389] width 1568 height 778
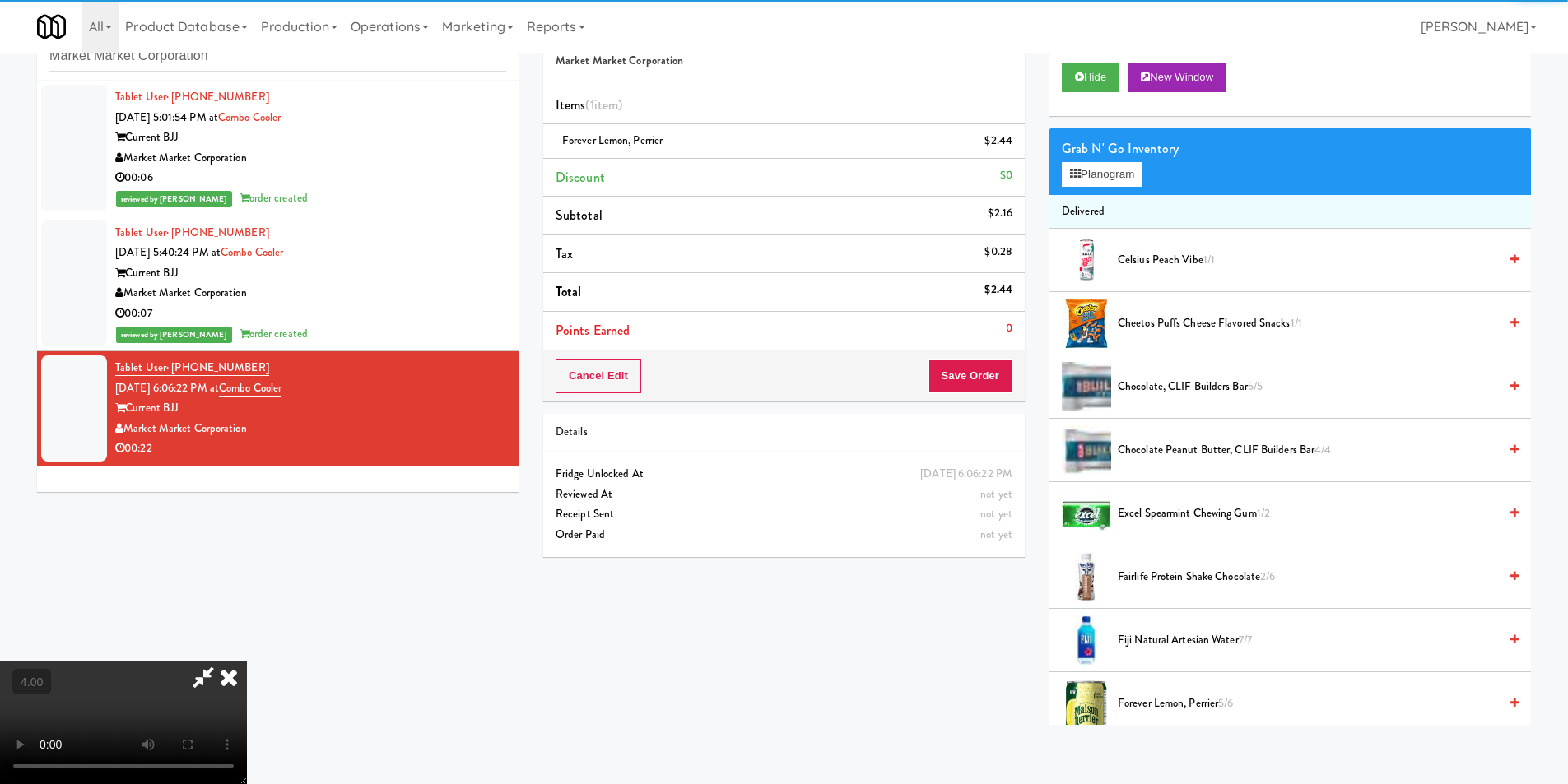
click at [247, 661] on video at bounding box center [124, 722] width 247 height 123
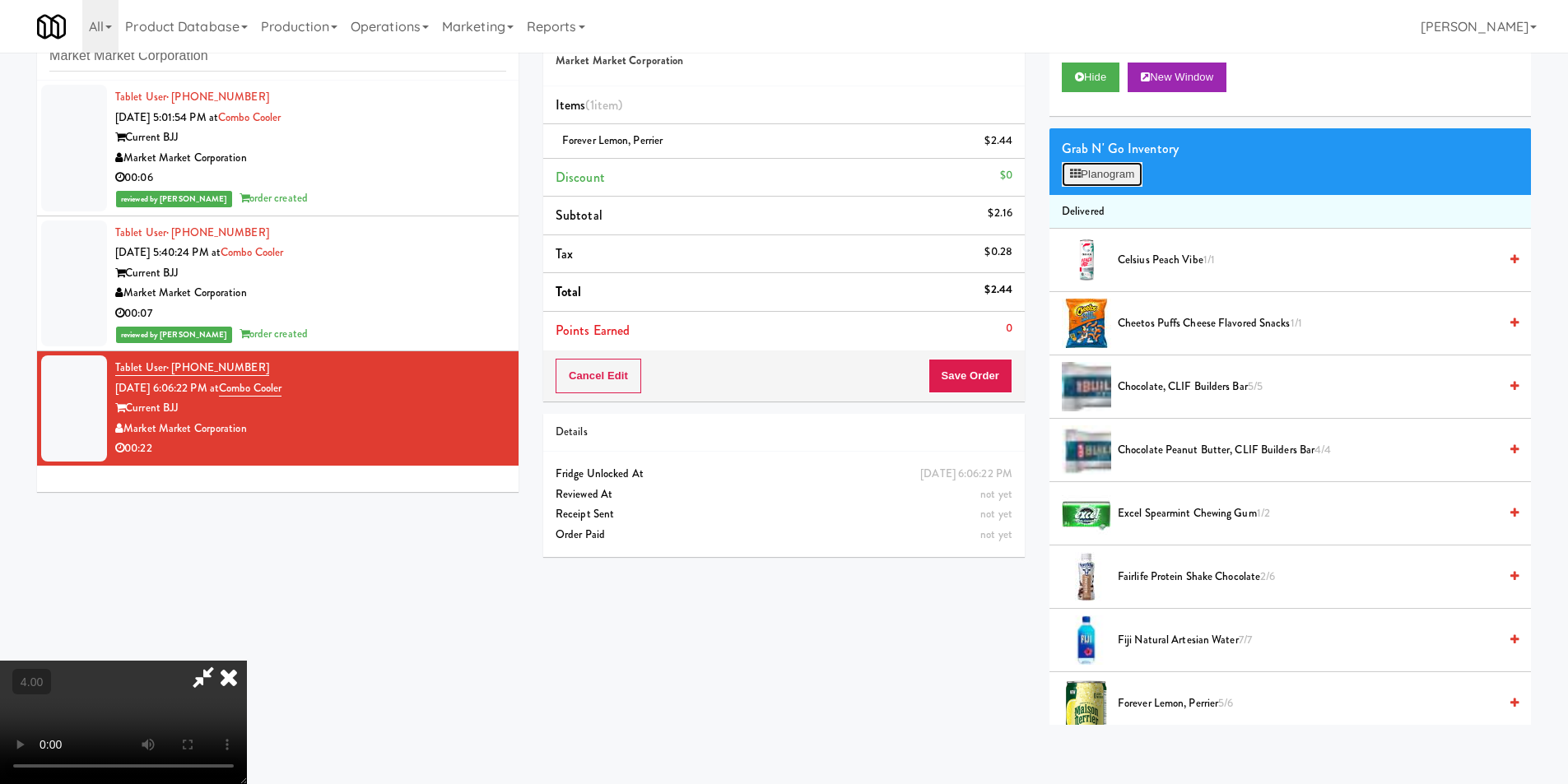
click at [1079, 172] on icon at bounding box center [1075, 173] width 11 height 11
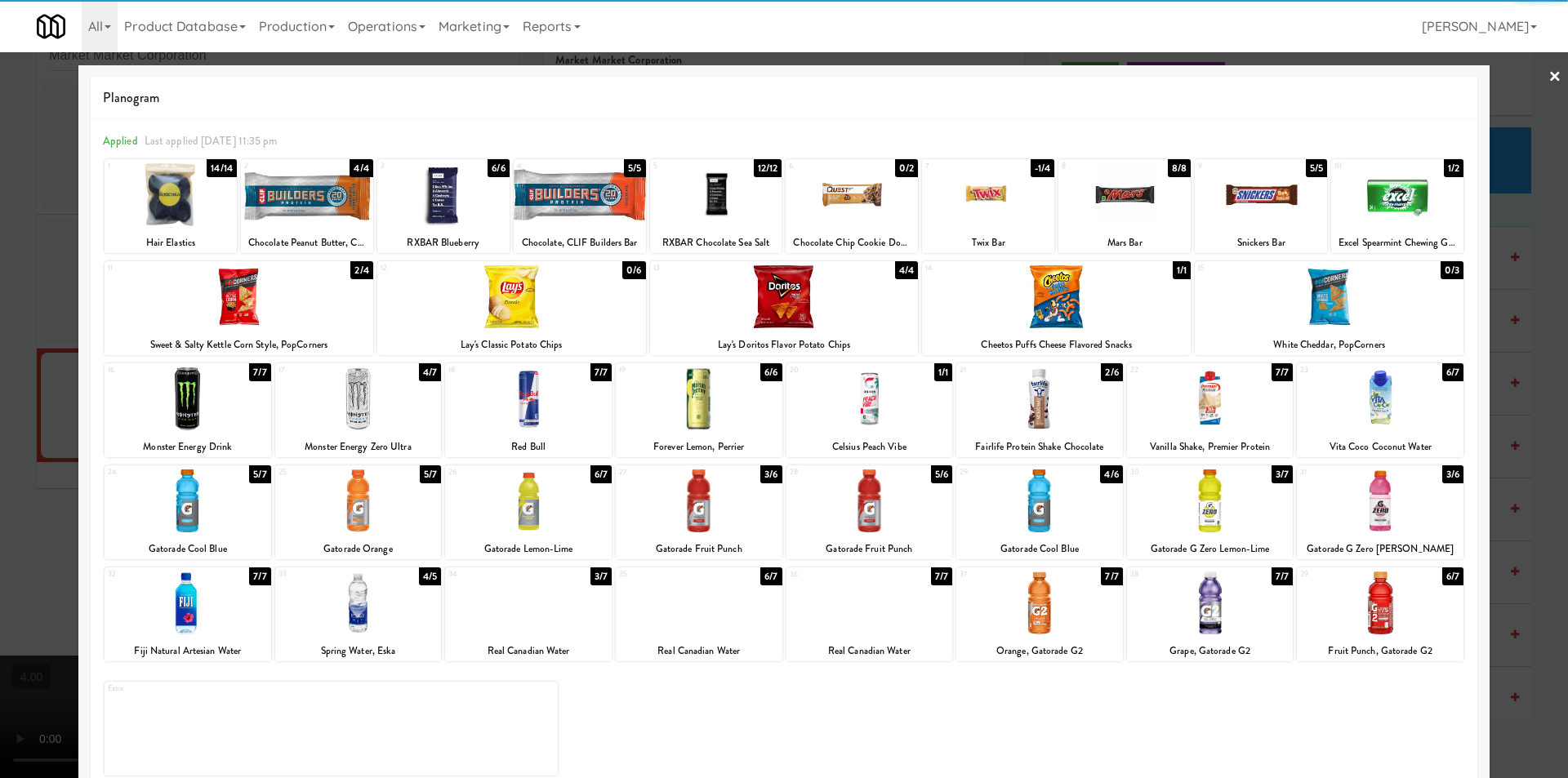
drag, startPoint x: 0, startPoint y: 244, endPoint x: 104, endPoint y: 256, distance: 104.7
click at [14, 245] on div at bounding box center [784, 389] width 1568 height 778
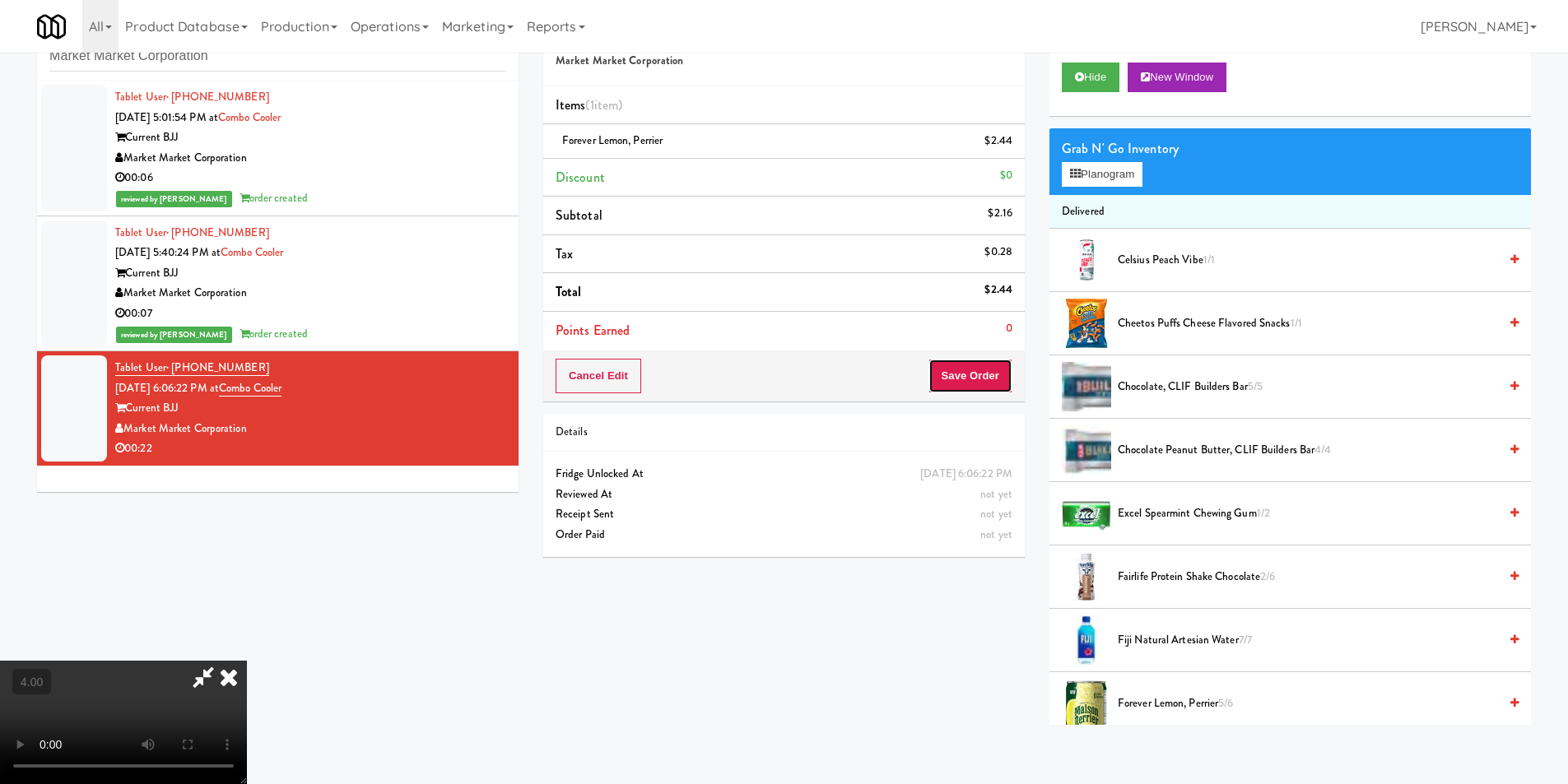
click at [993, 364] on button "Save Order" at bounding box center [971, 375] width 84 height 34
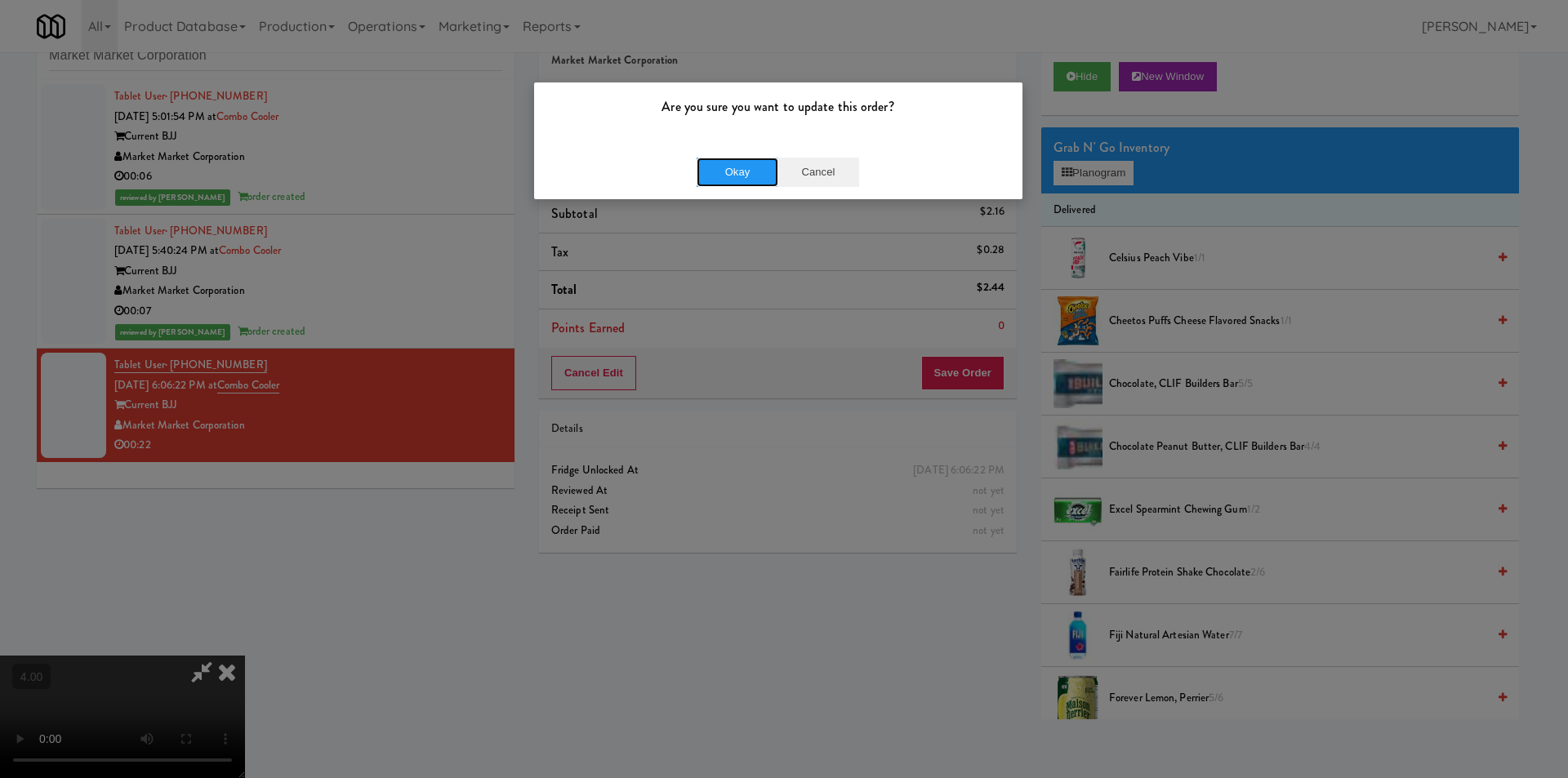
drag, startPoint x: 742, startPoint y: 176, endPoint x: 791, endPoint y: 151, distance: 55.0
click at [743, 170] on button "Okay" at bounding box center [737, 172] width 82 height 29
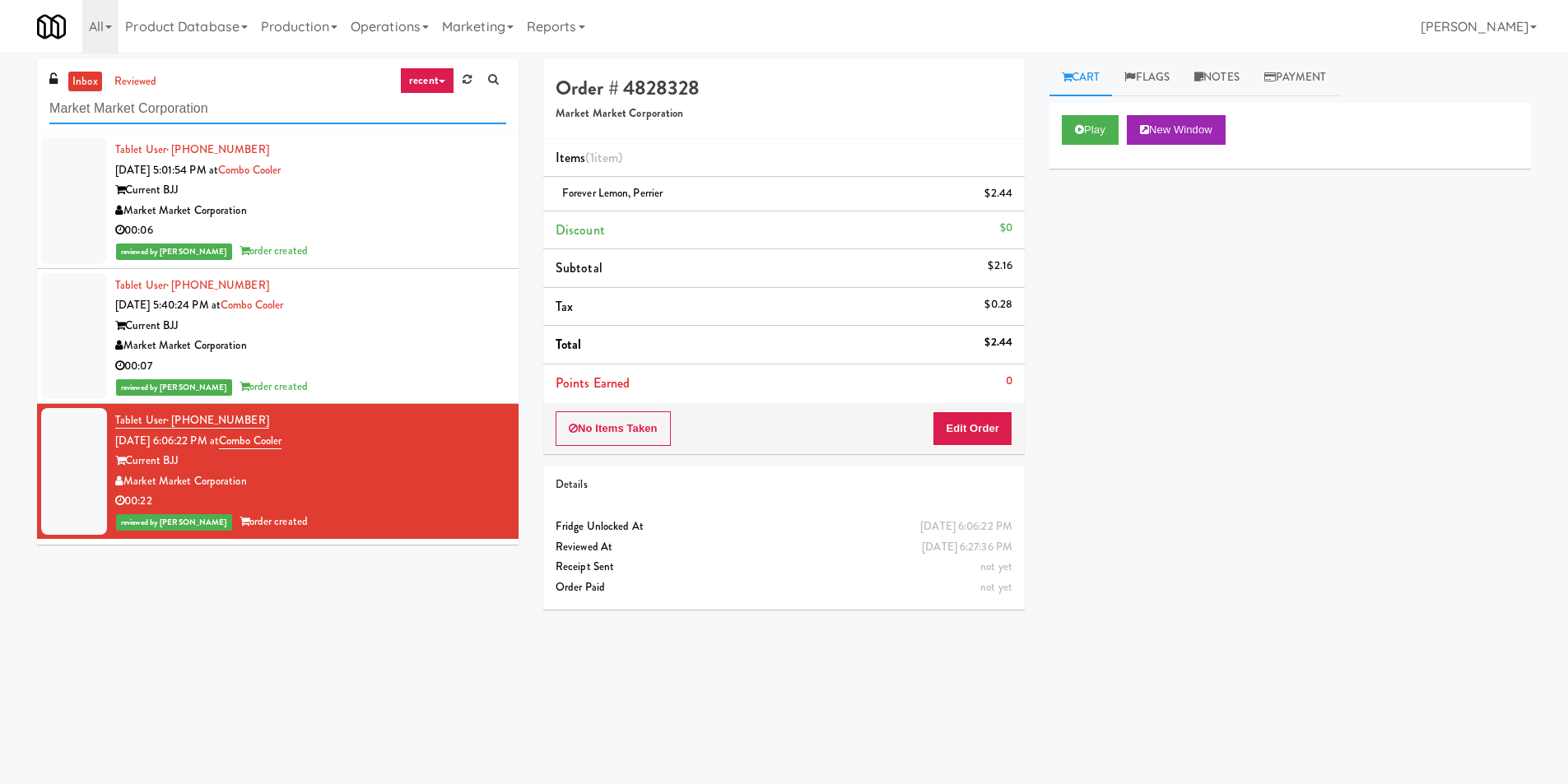
paste input "Wheeling Town Center-Cooler"
drag, startPoint x: 300, startPoint y: 110, endPoint x: 0, endPoint y: 106, distance: 300.0
click at [0, 106] on div "inbox reviewed recent all unclear take inventory issue suspicious failed recent…" at bounding box center [784, 389] width 1568 height 661
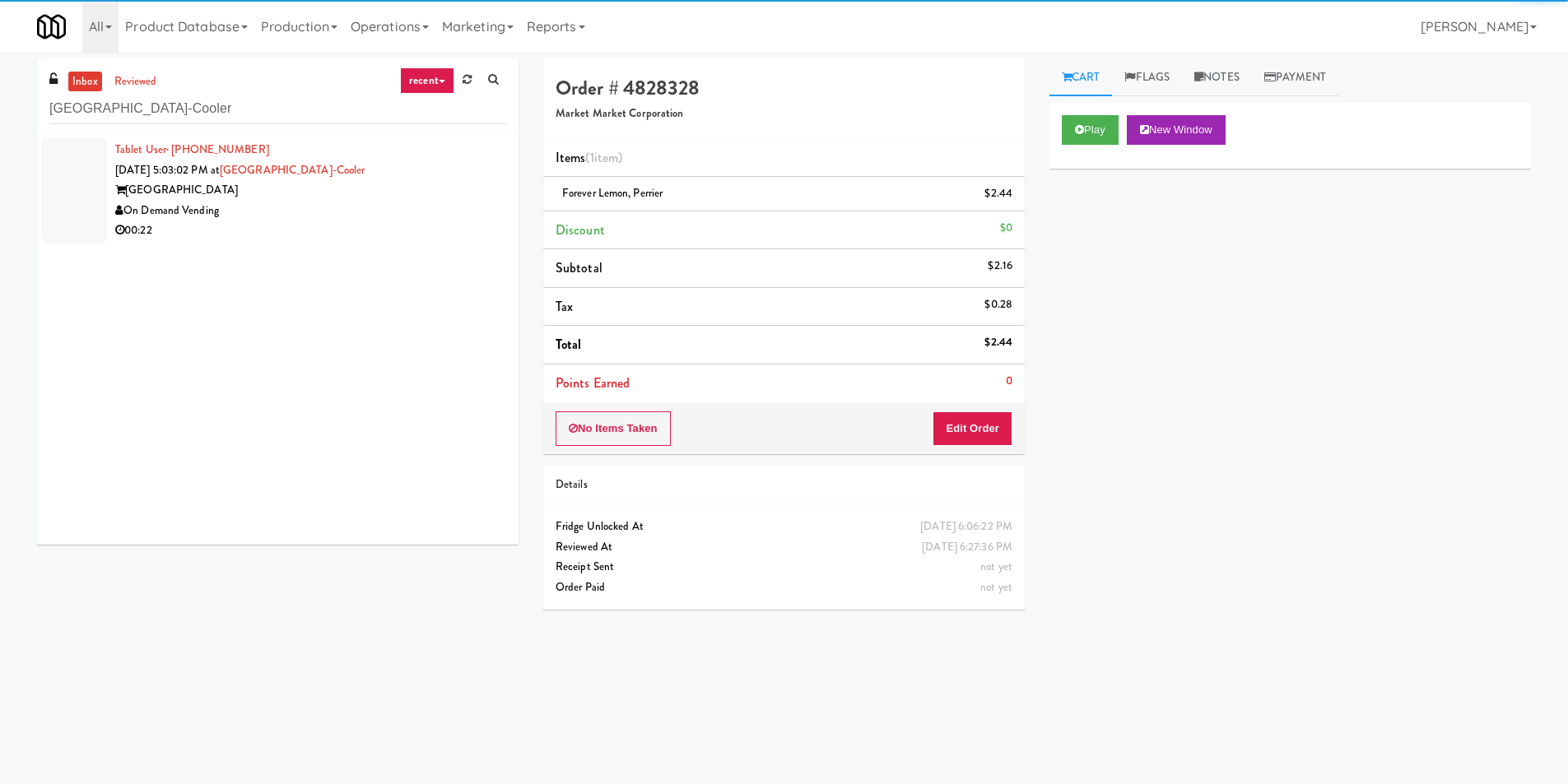
click at [448, 222] on div "00:22" at bounding box center [311, 230] width 391 height 21
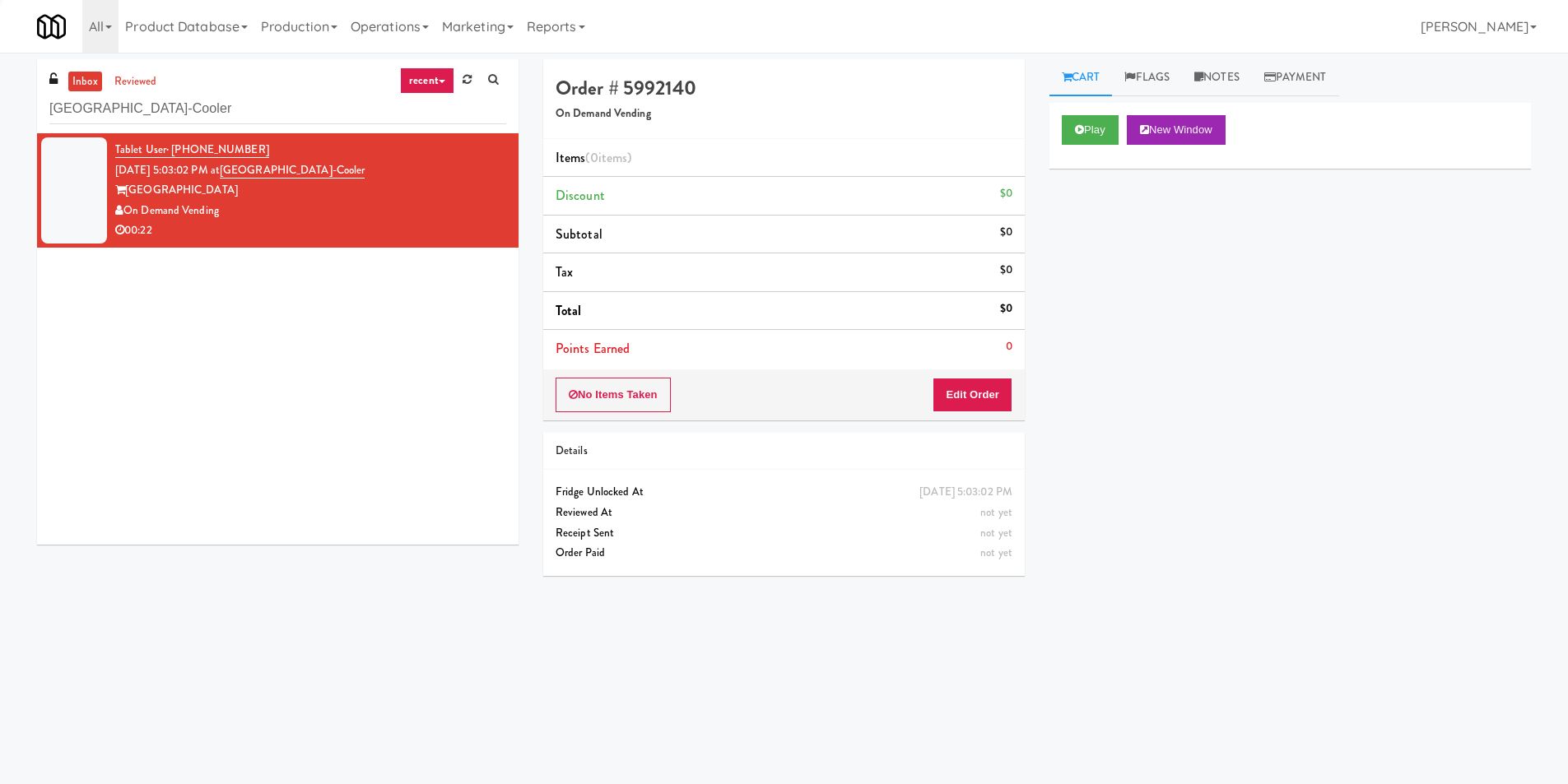
click at [1055, 122] on div "Play New Window" at bounding box center [1290, 135] width 481 height 66
click at [1084, 127] on icon at bounding box center [1079, 129] width 9 height 11
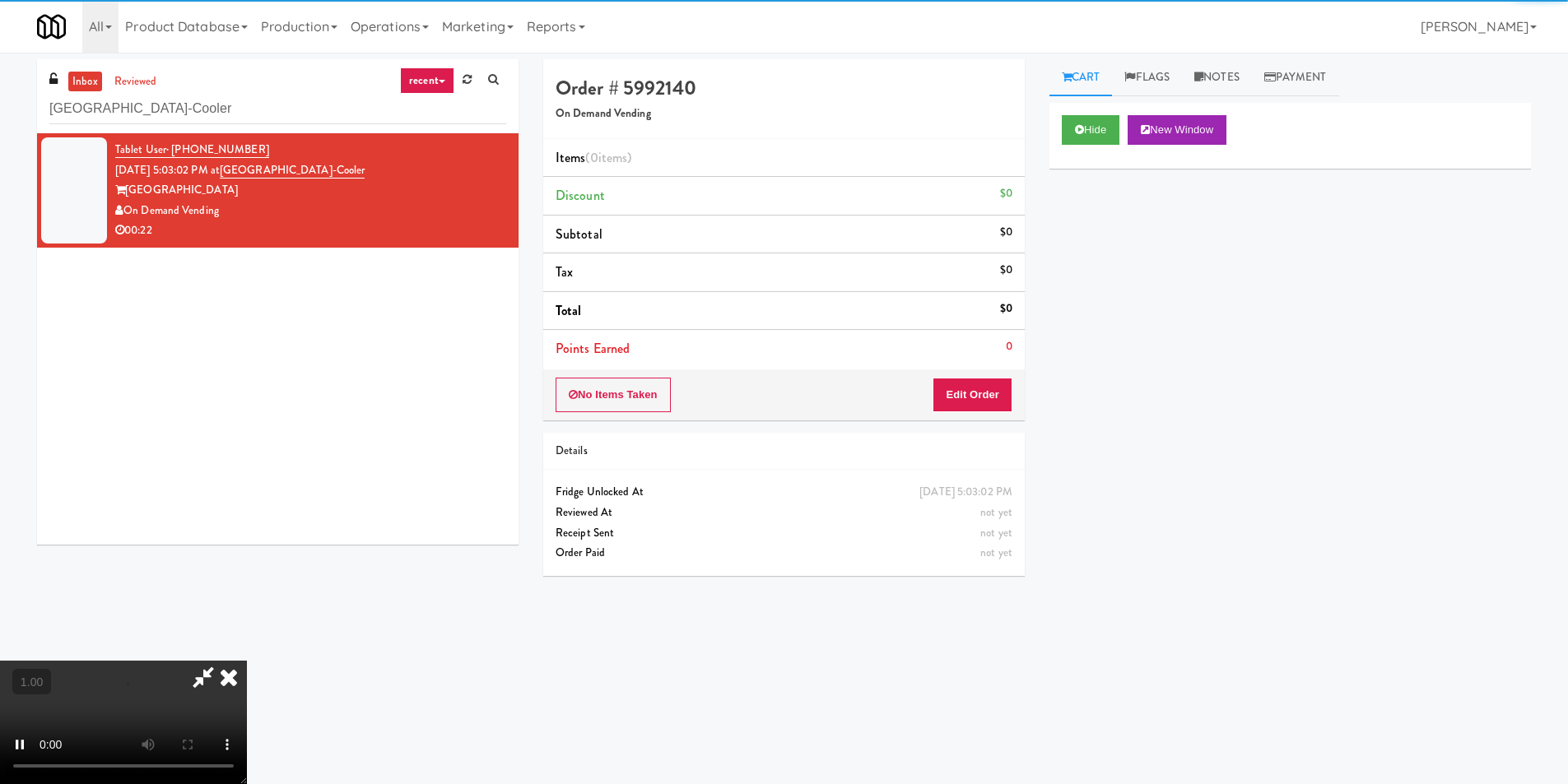
drag, startPoint x: 984, startPoint y: 418, endPoint x: 983, endPoint y: 400, distance: 18.0
click at [983, 417] on div "No Items Taken Edit Order" at bounding box center [784, 395] width 481 height 51
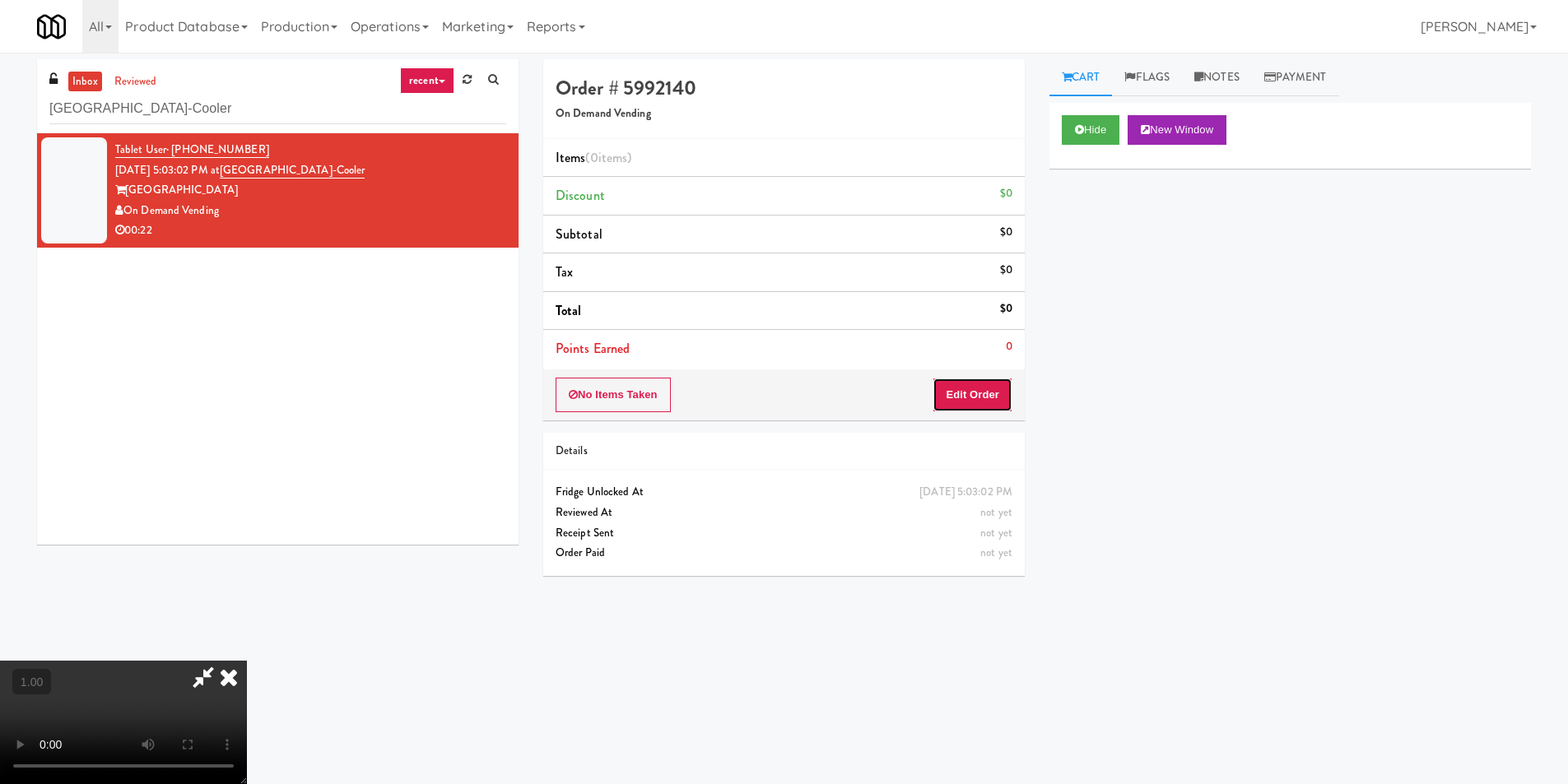
click at [982, 400] on button "Edit Order" at bounding box center [972, 394] width 79 height 34
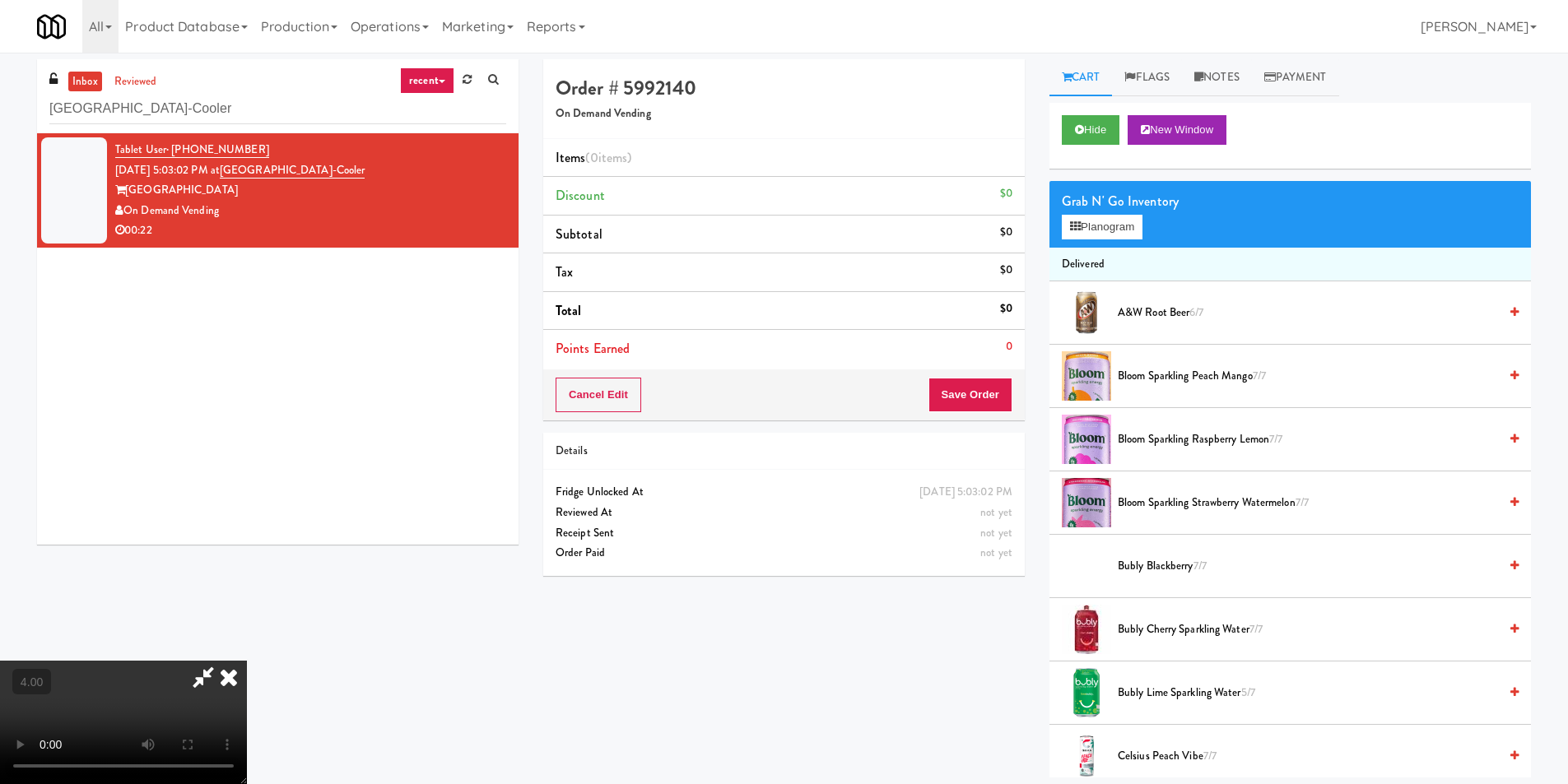
scroll to position [248, 0]
click at [1111, 230] on button "Planogram" at bounding box center [1102, 226] width 80 height 24
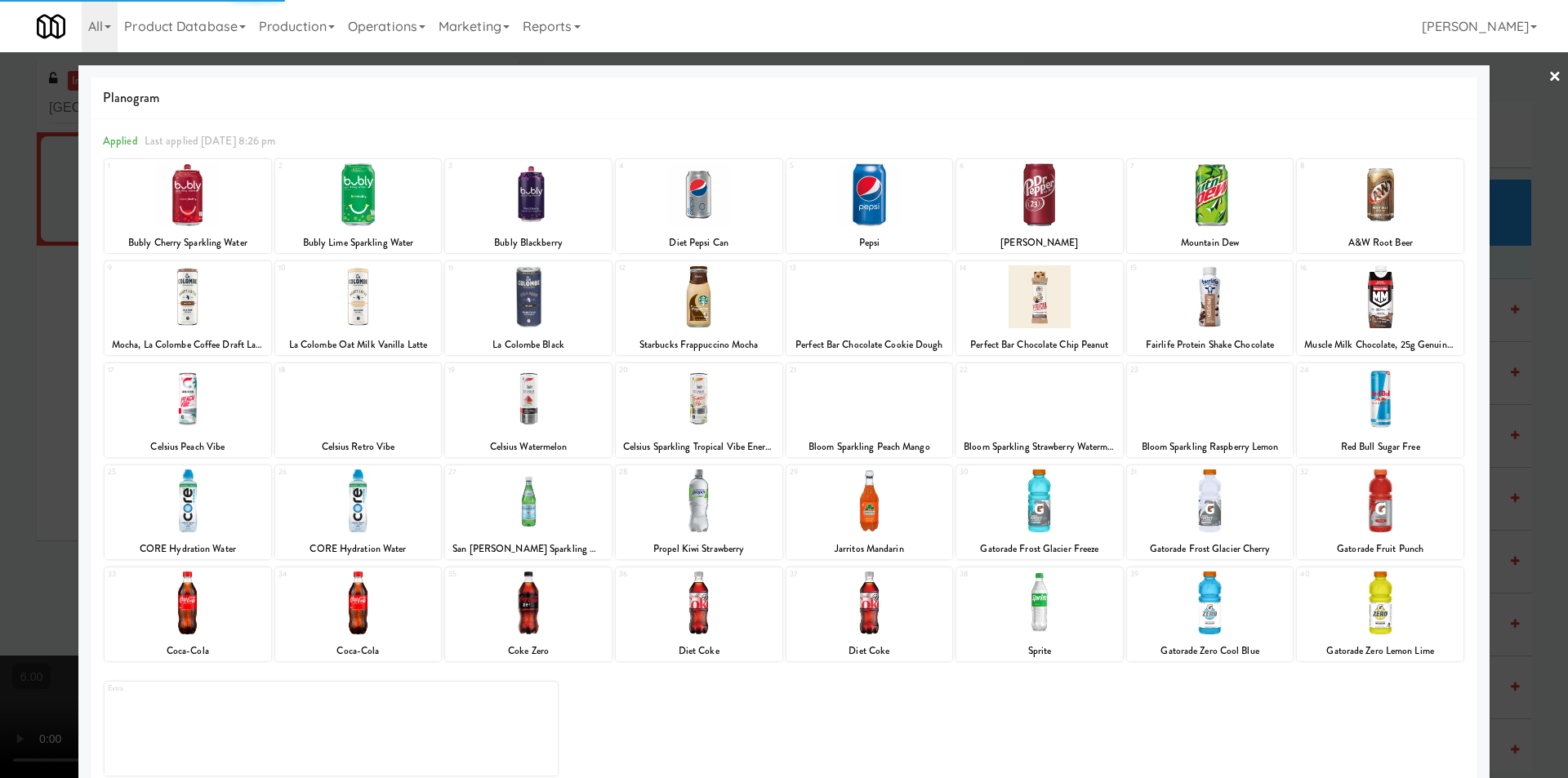
click at [389, 495] on div at bounding box center [358, 501] width 166 height 63
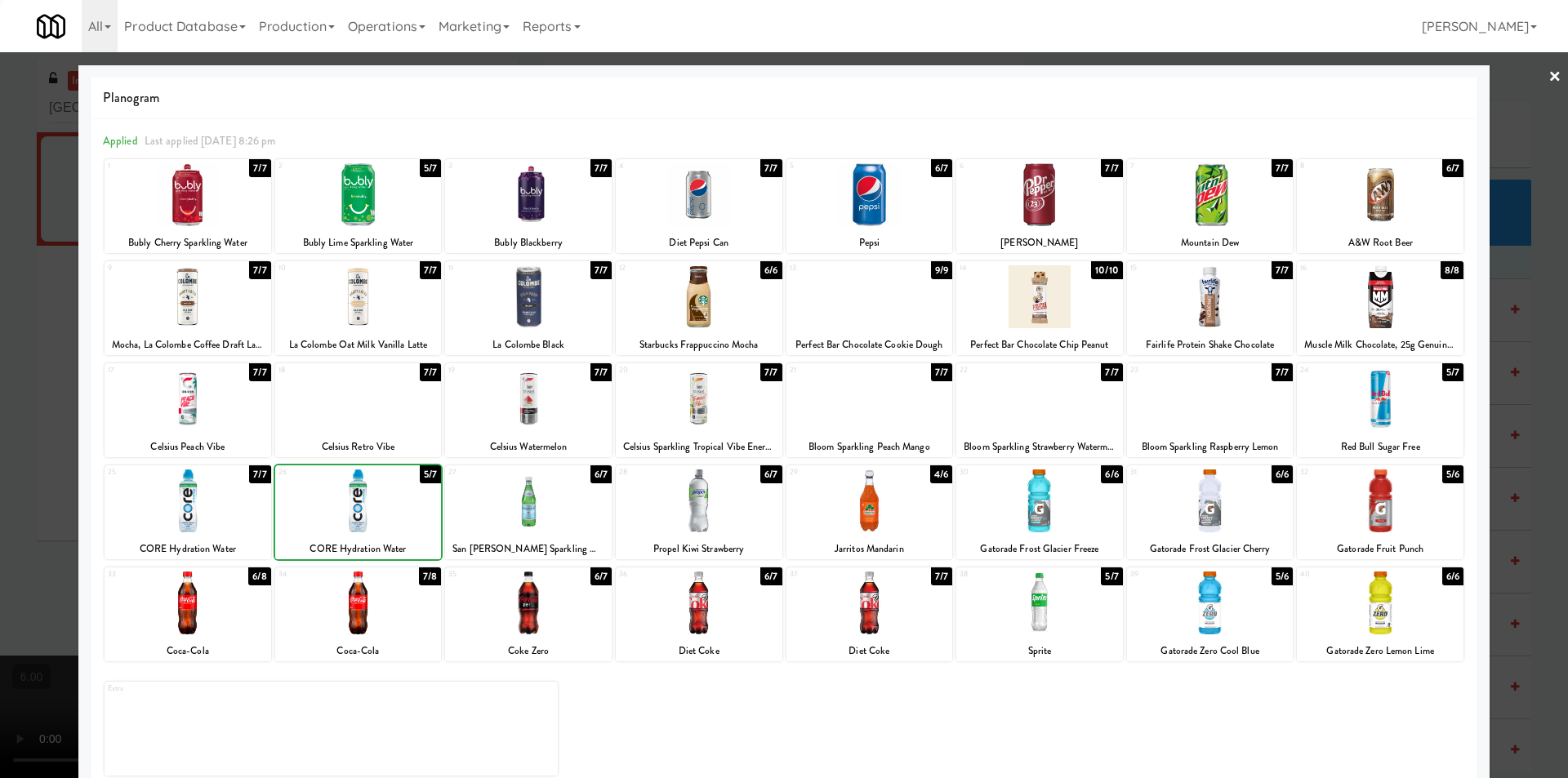
click at [517, 592] on div at bounding box center [527, 603] width 166 height 63
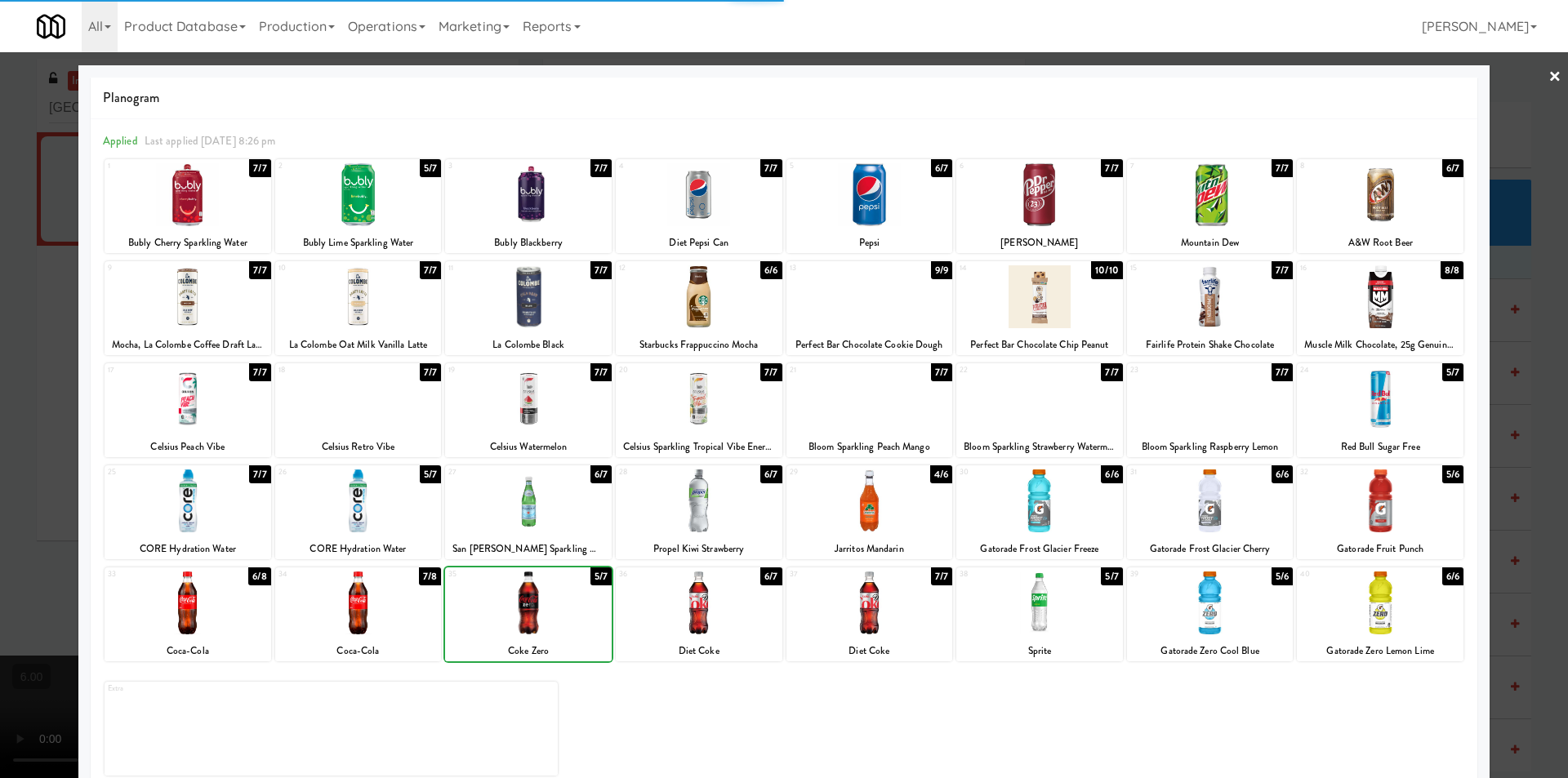
click at [0, 323] on div at bounding box center [784, 389] width 1568 height 778
click at [245, 655] on video at bounding box center [123, 717] width 245 height 123
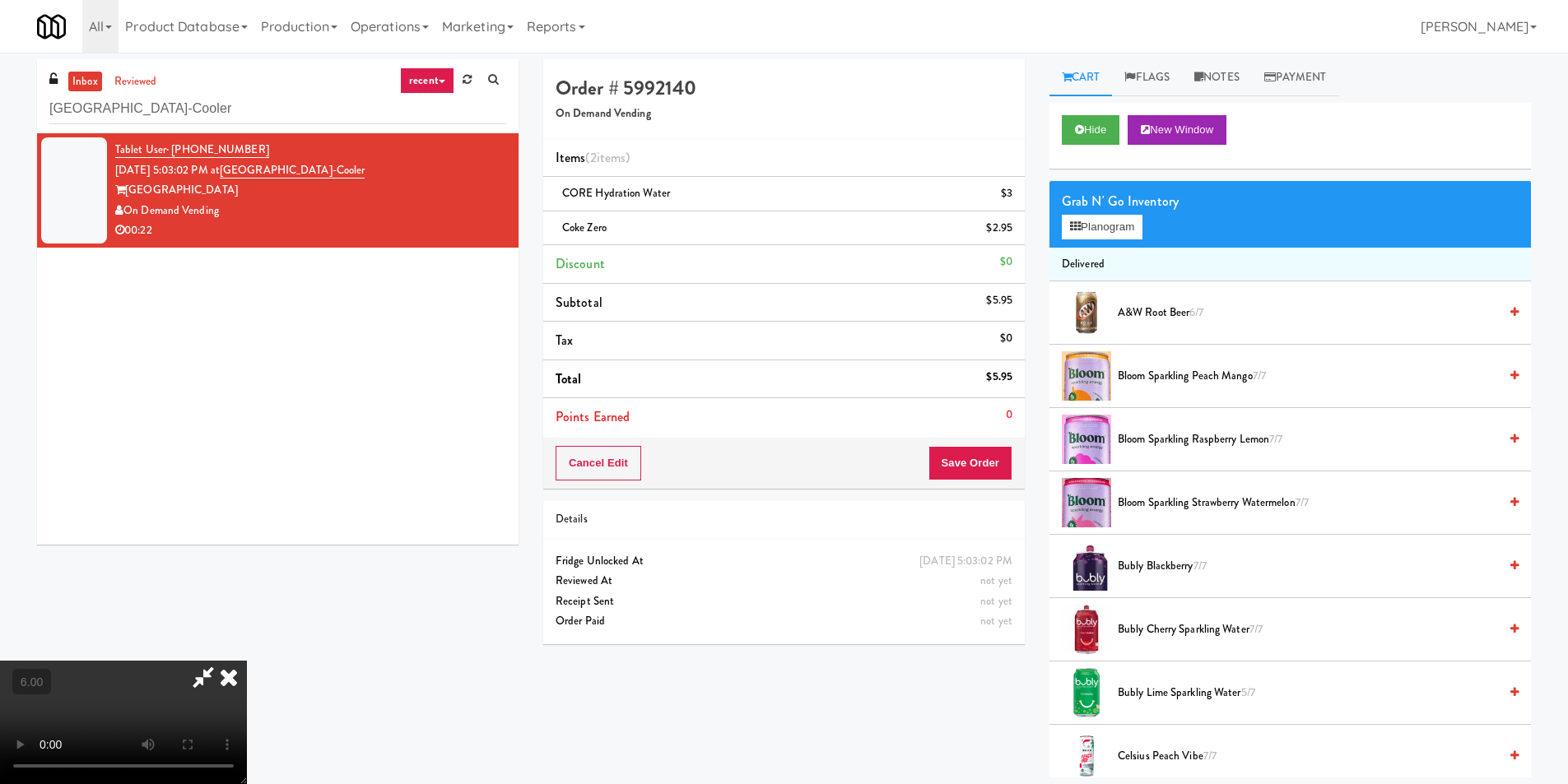
click at [247, 661] on icon at bounding box center [228, 677] width 36 height 33
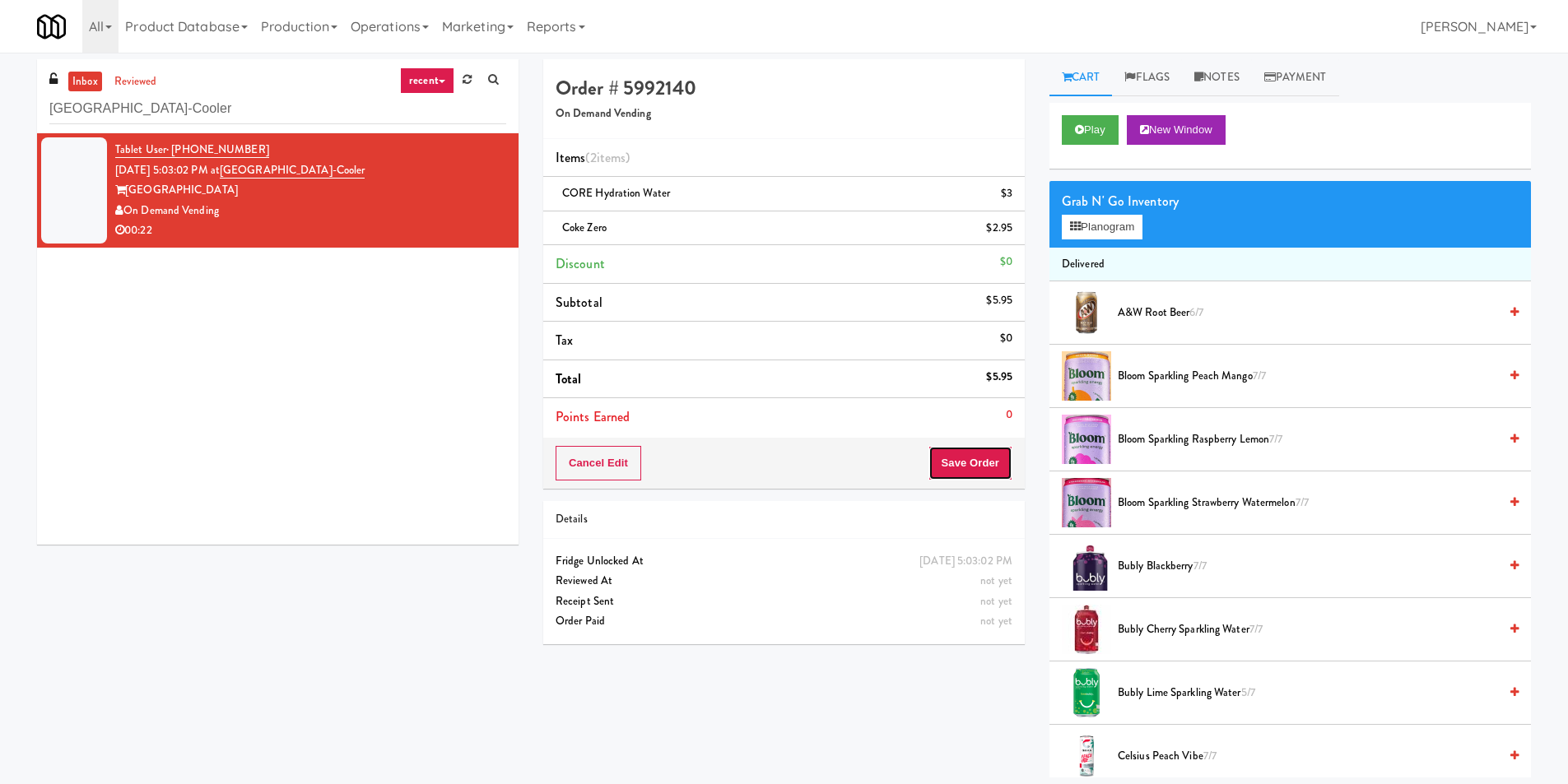
click at [968, 448] on button "Save Order" at bounding box center [971, 463] width 84 height 34
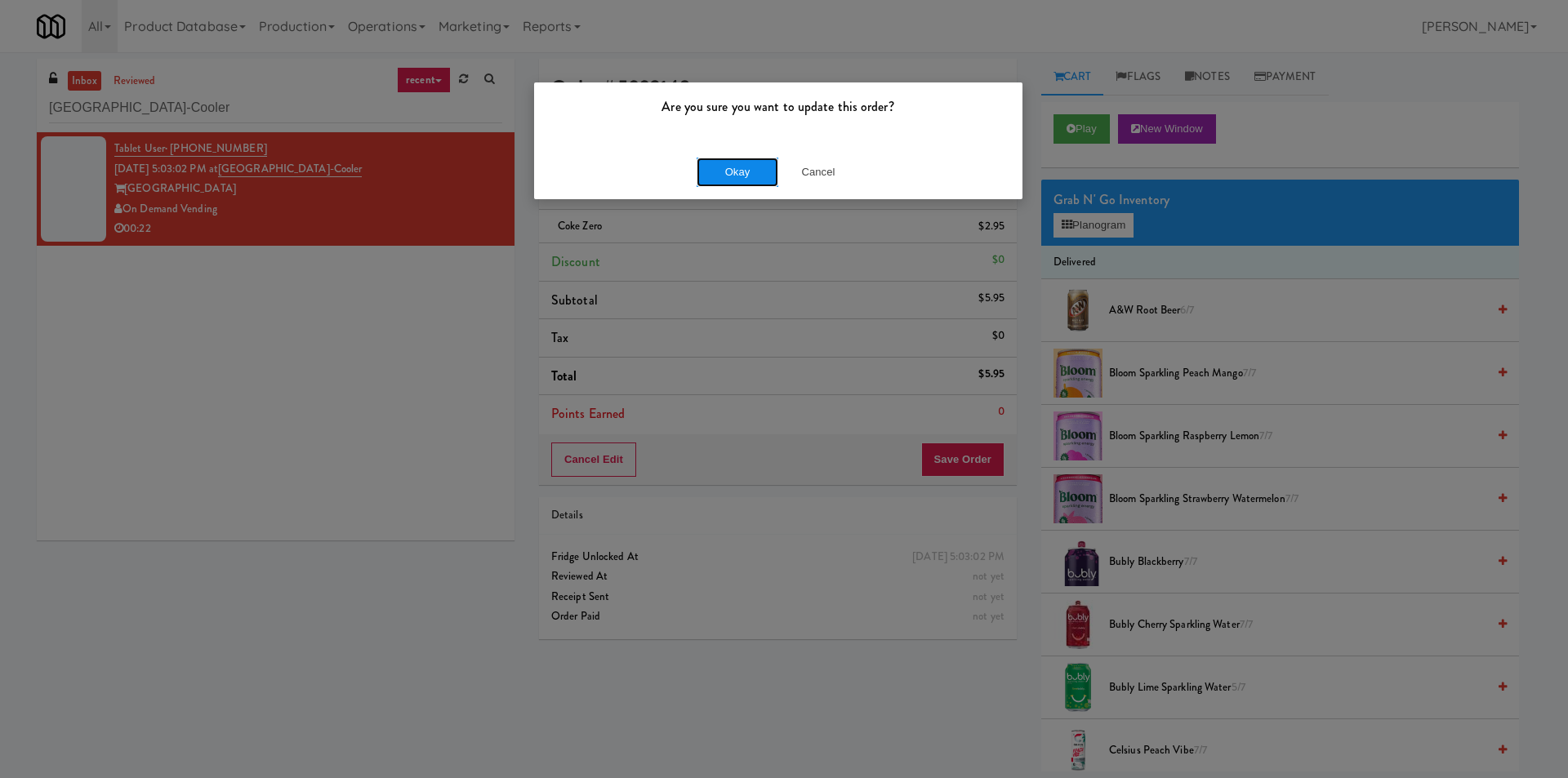
click at [719, 168] on button "Okay" at bounding box center [737, 172] width 82 height 29
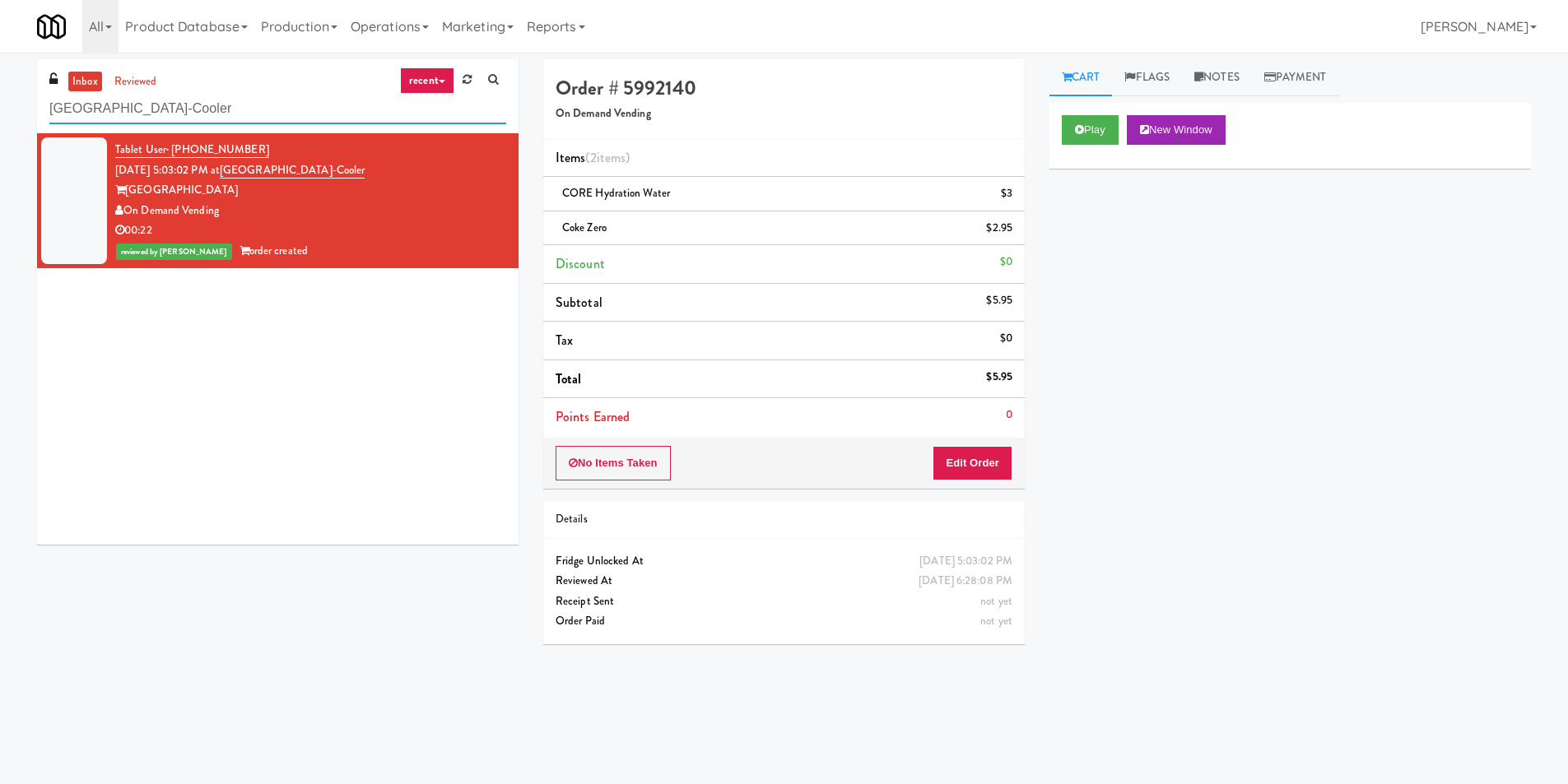
paste input "Paradox - Cooler - Right"
drag, startPoint x: 309, startPoint y: 110, endPoint x: 75, endPoint y: 109, distance: 234.0
click at [0, 124] on div "inbox reviewed recent all unclear take inventory issue suspicious failed recent…" at bounding box center [784, 389] width 1568 height 661
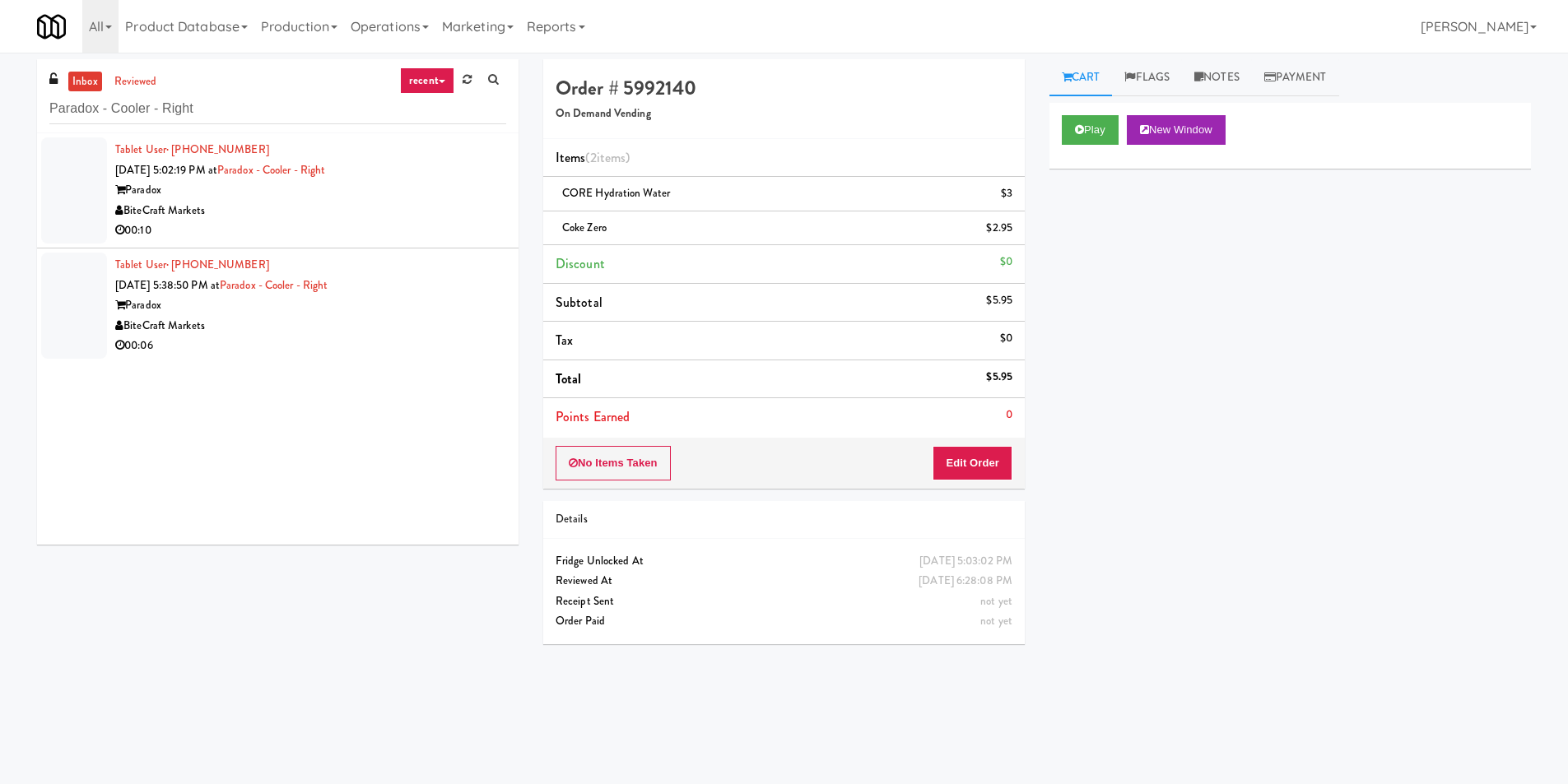
click at [434, 213] on div "BiteCraft Markets" at bounding box center [311, 211] width 391 height 21
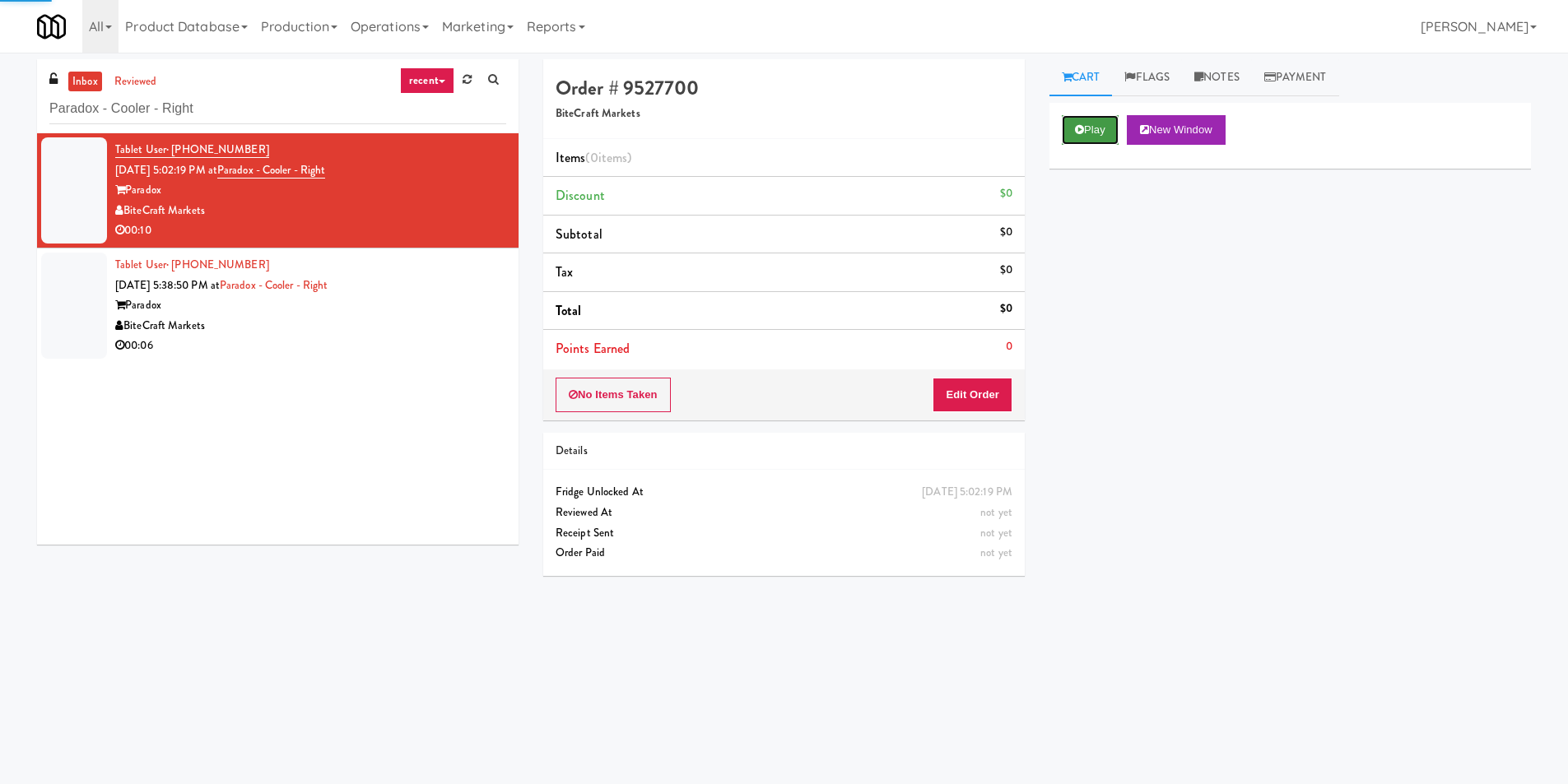
click at [1112, 130] on button "Play" at bounding box center [1090, 130] width 57 height 29
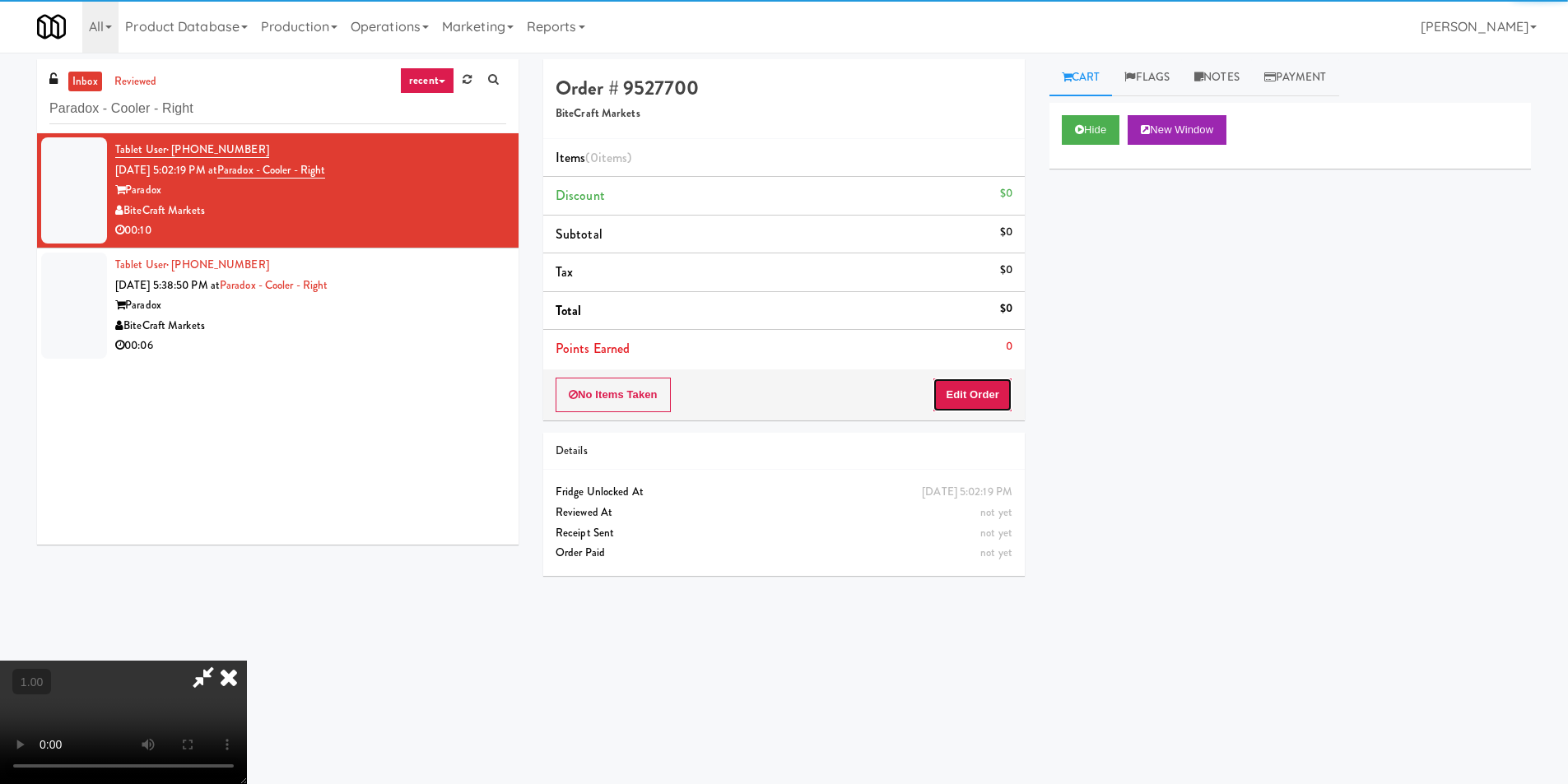
click at [956, 409] on button "Edit Order" at bounding box center [972, 394] width 79 height 34
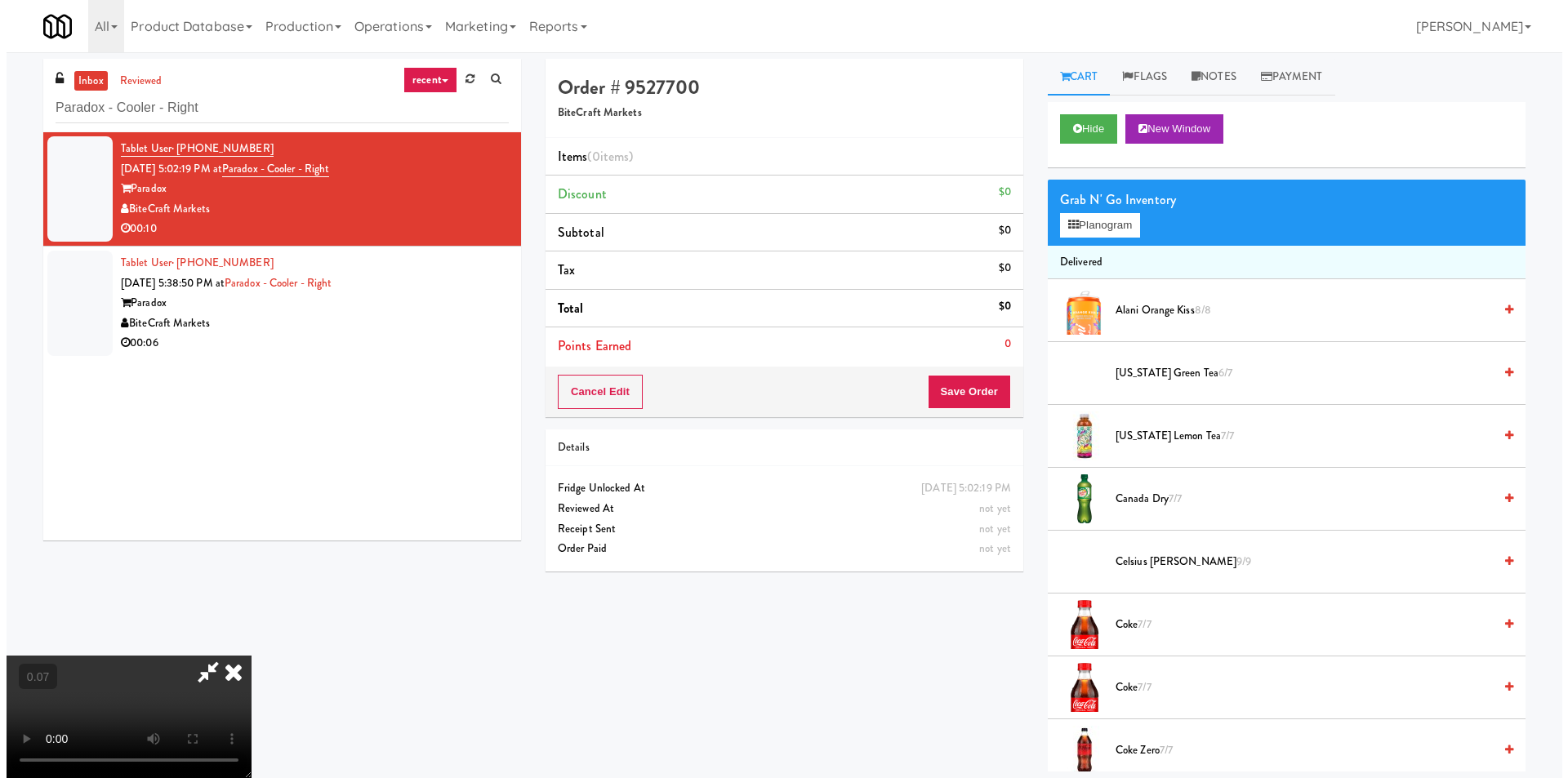
scroll to position [2, 0]
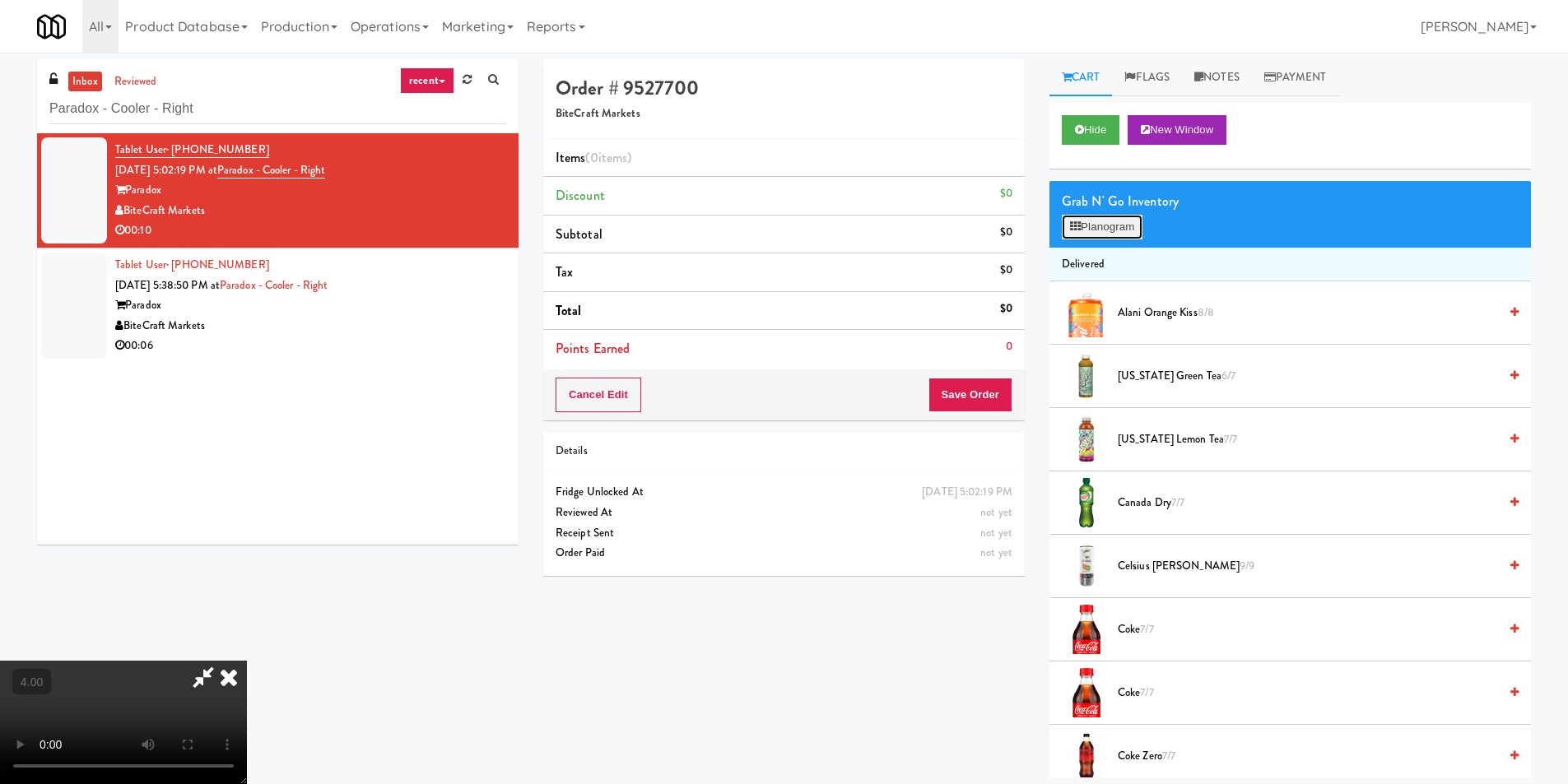
click at [1092, 233] on button "Planogram" at bounding box center [1102, 226] width 80 height 24
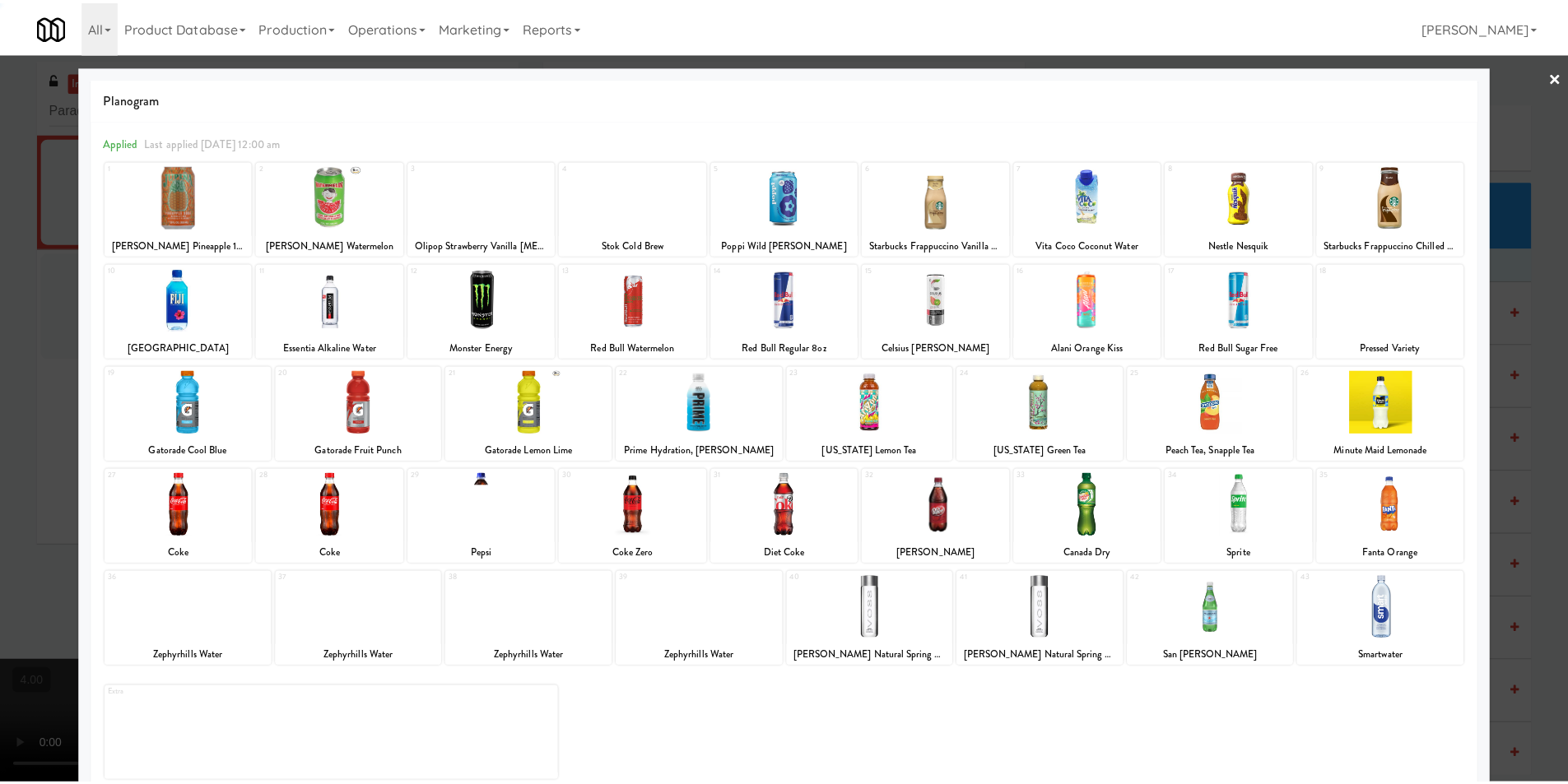
scroll to position [24, 0]
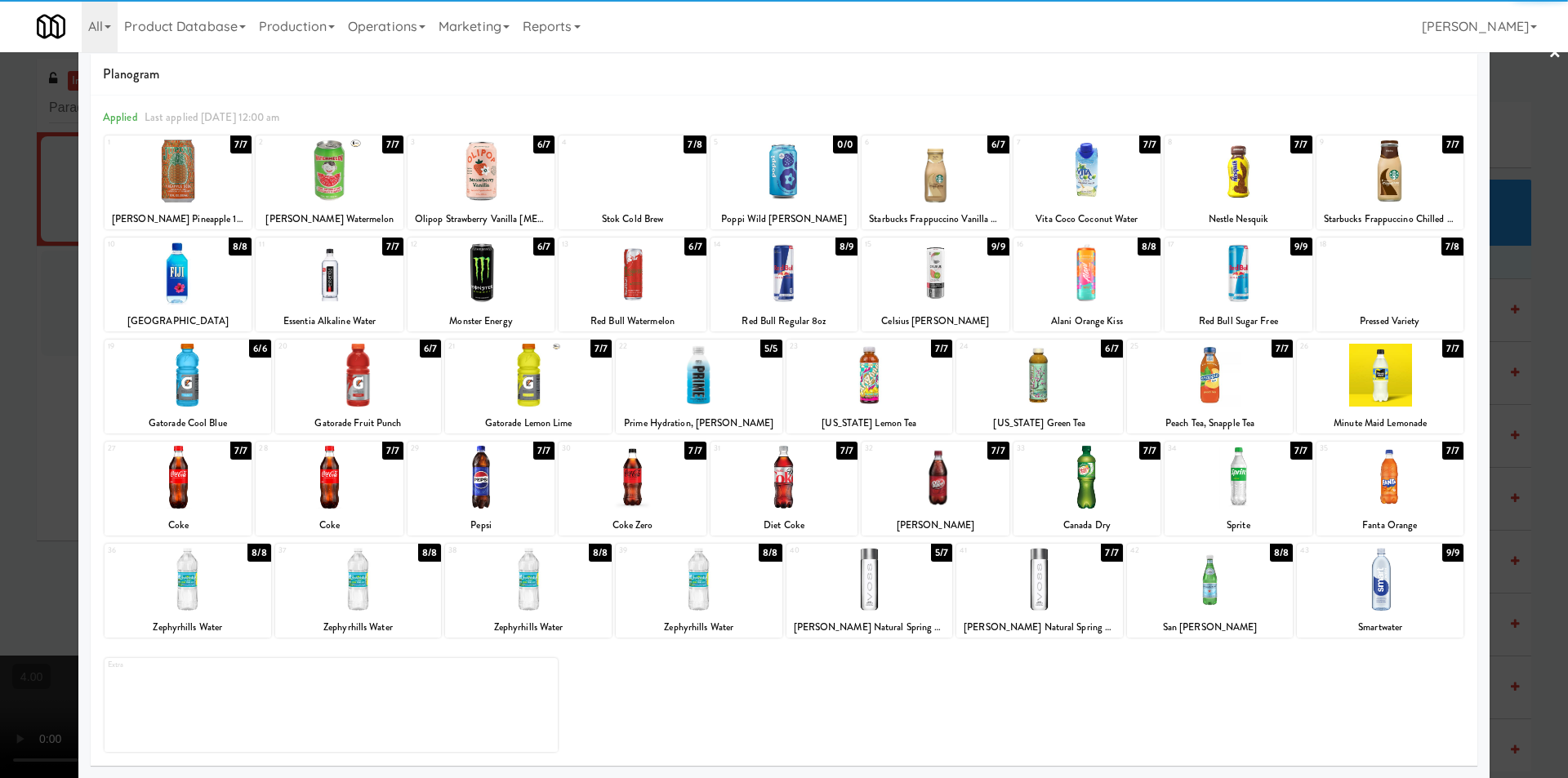
click at [1053, 592] on div at bounding box center [1039, 579] width 166 height 63
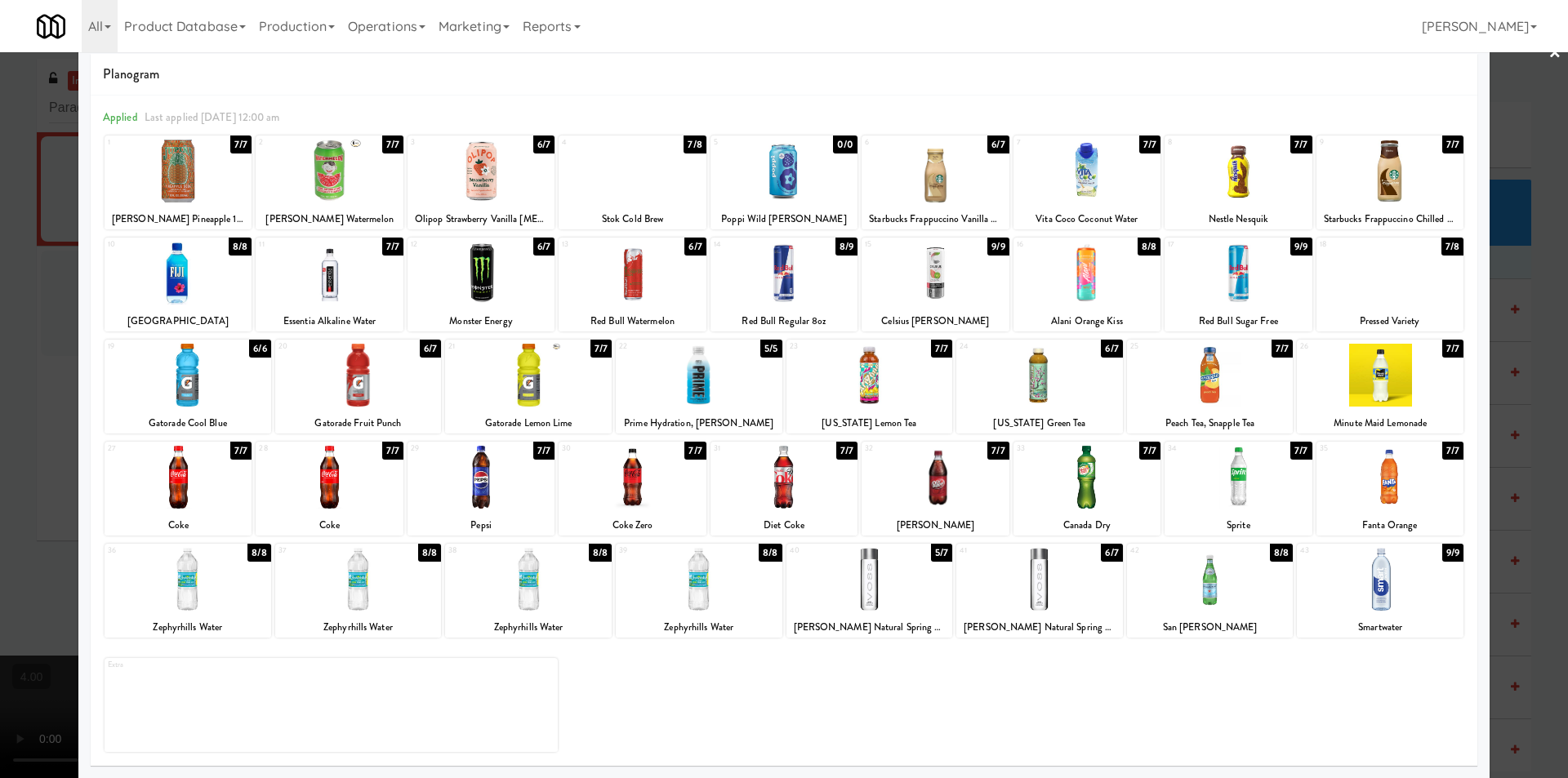
click at [1042, 356] on div at bounding box center [1039, 374] width 166 height 63
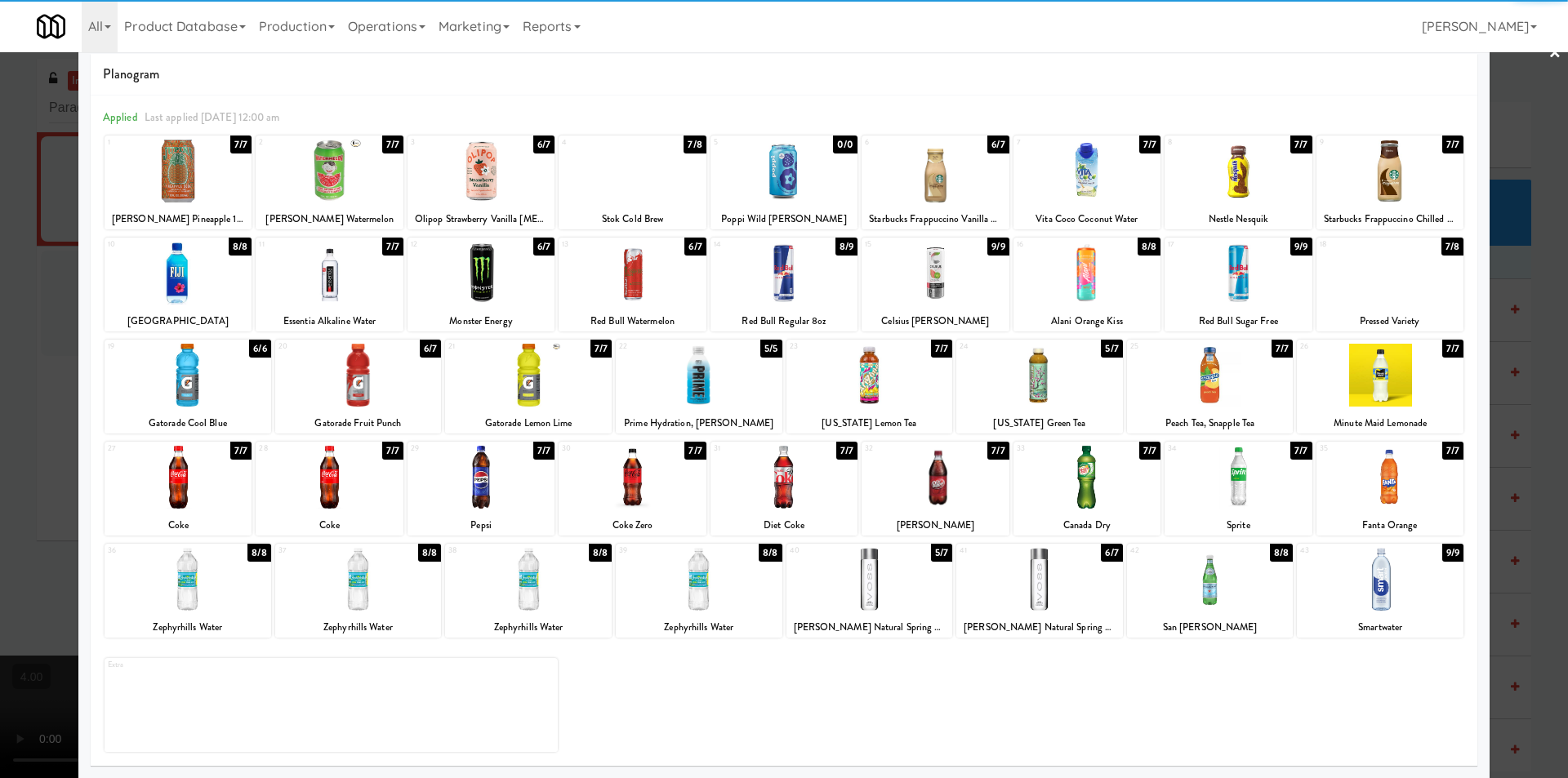
click at [0, 275] on div at bounding box center [784, 389] width 1568 height 778
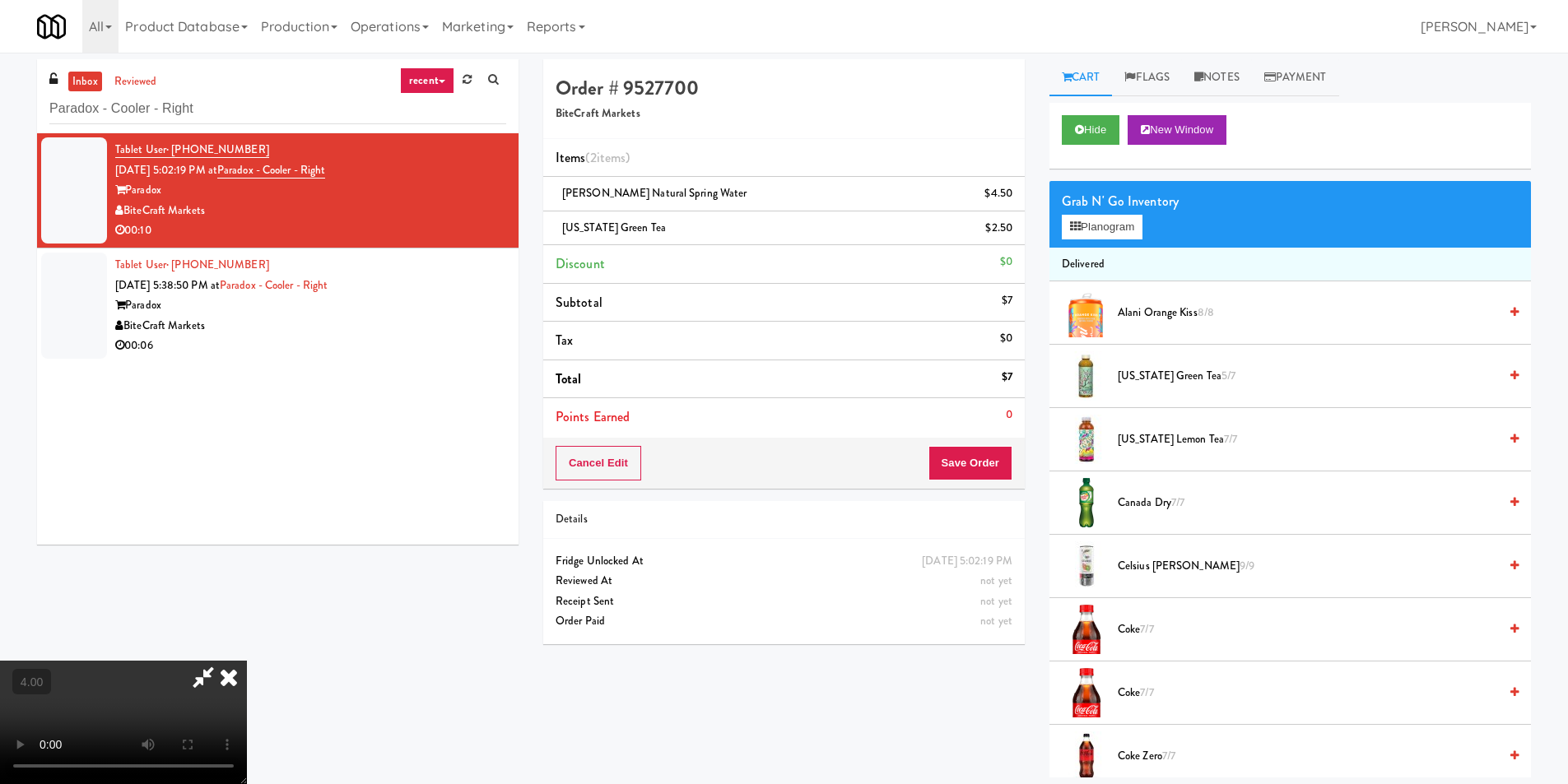
click at [247, 661] on video at bounding box center [124, 722] width 247 height 123
drag, startPoint x: 912, startPoint y: 62, endPoint x: 923, endPoint y: 120, distance: 59.0
click at [247, 661] on icon at bounding box center [228, 677] width 36 height 33
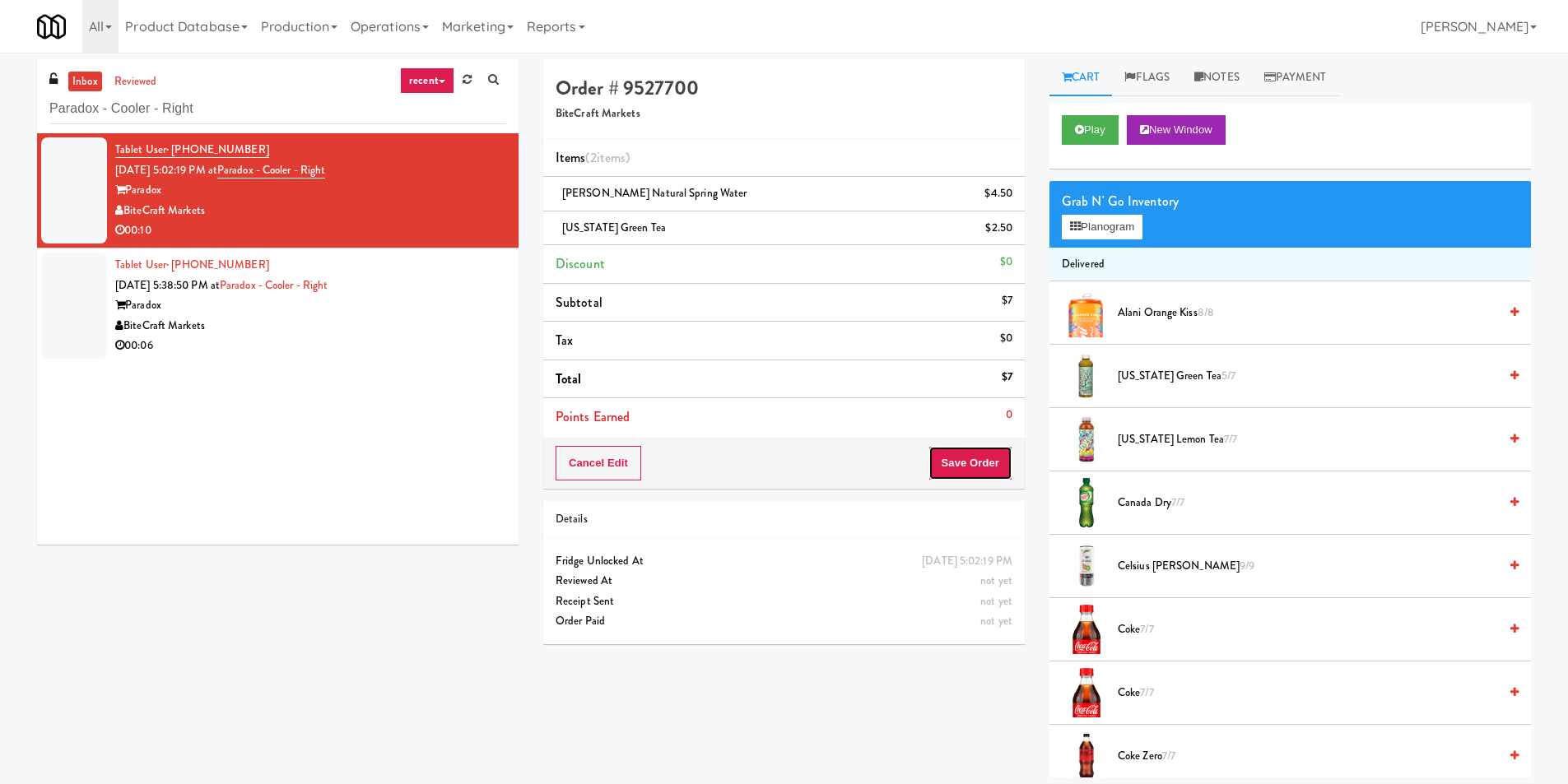
click at [1002, 473] on button "Save Order" at bounding box center [971, 463] width 84 height 34
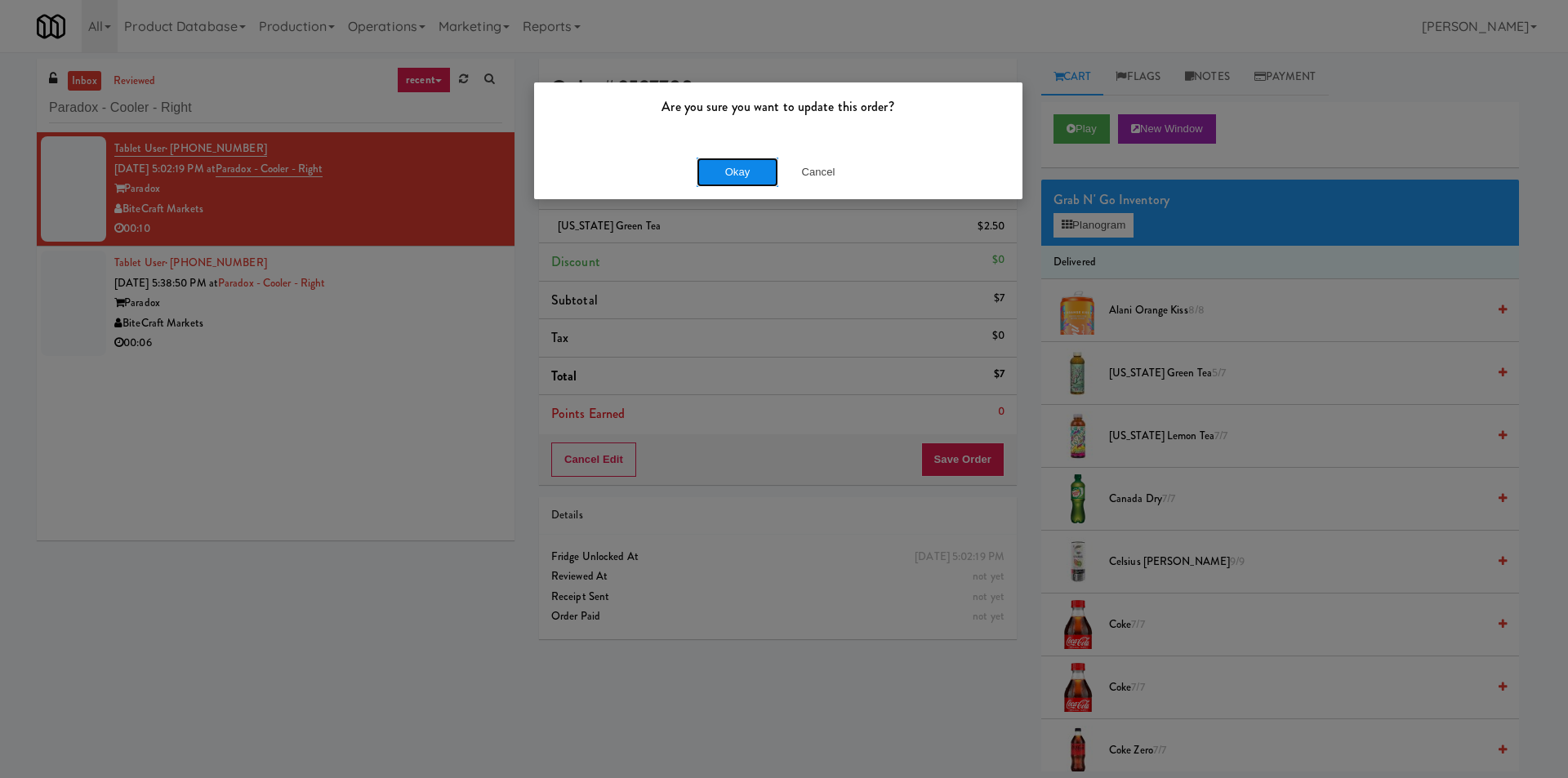
drag, startPoint x: 733, startPoint y: 164, endPoint x: 720, endPoint y: 173, distance: 15.8
click at [731, 165] on button "Okay" at bounding box center [737, 172] width 82 height 29
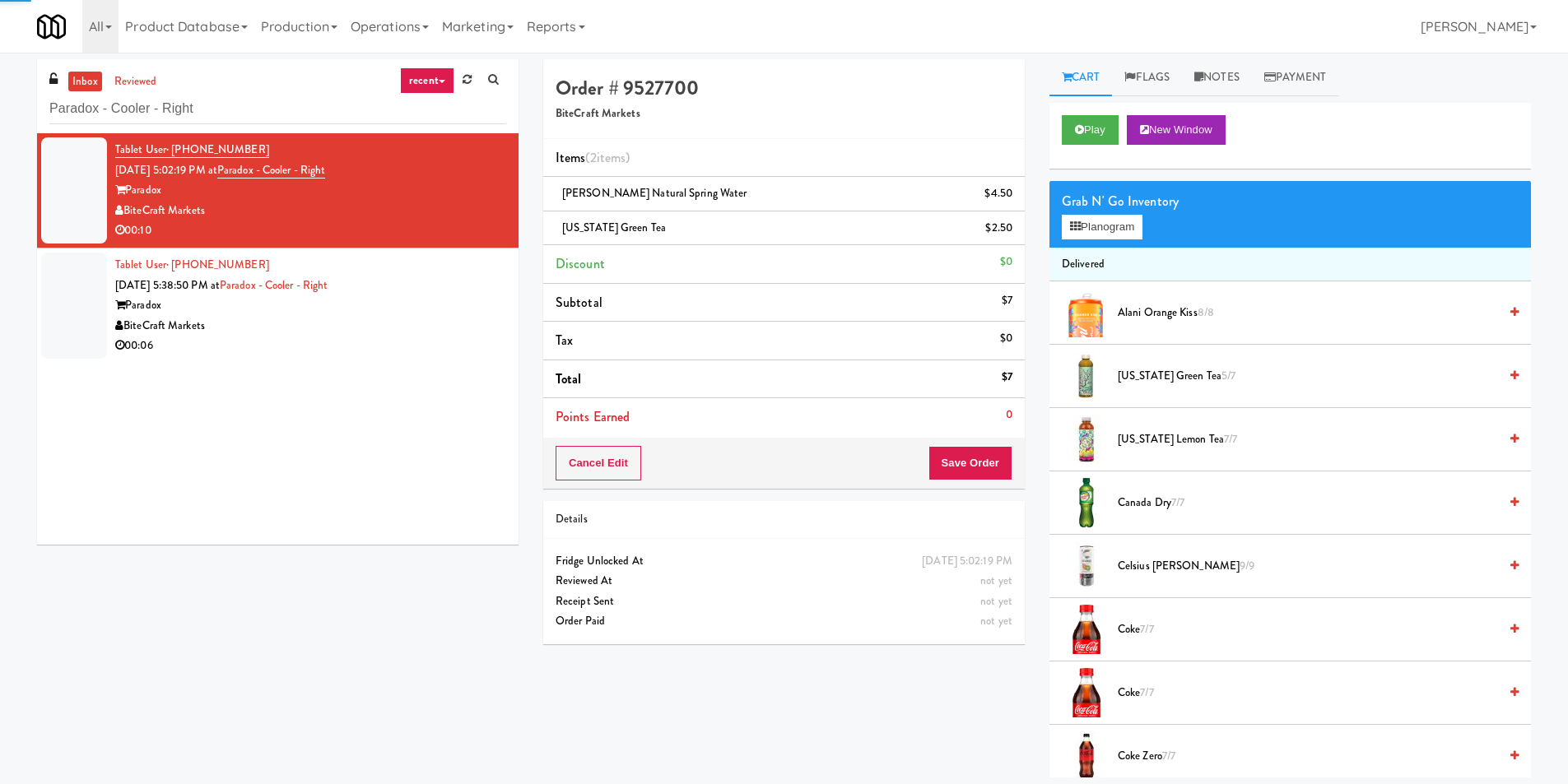
click at [430, 296] on div "Paradox" at bounding box center [311, 305] width 391 height 21
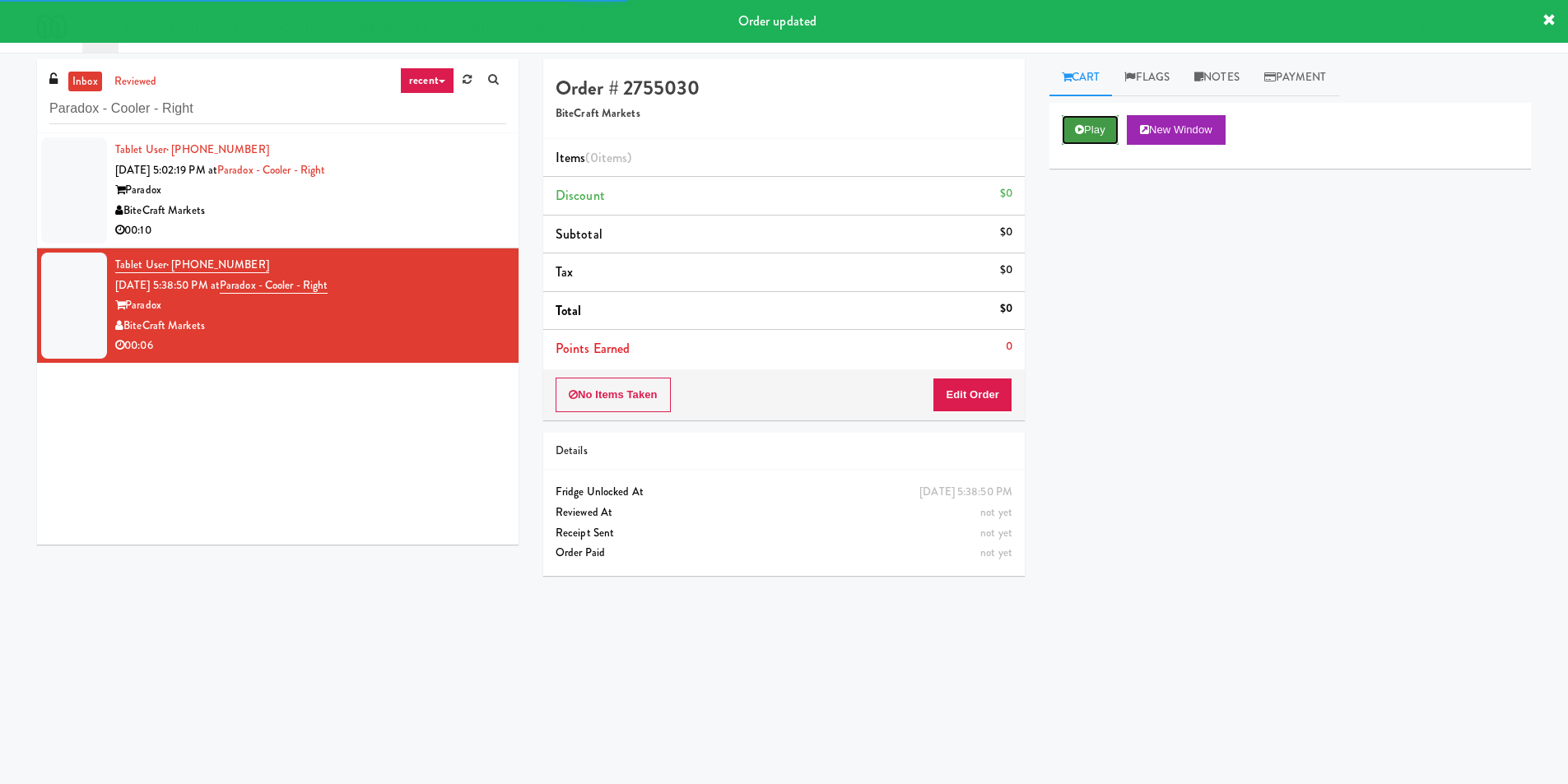
click at [1067, 135] on button "Play" at bounding box center [1090, 130] width 57 height 29
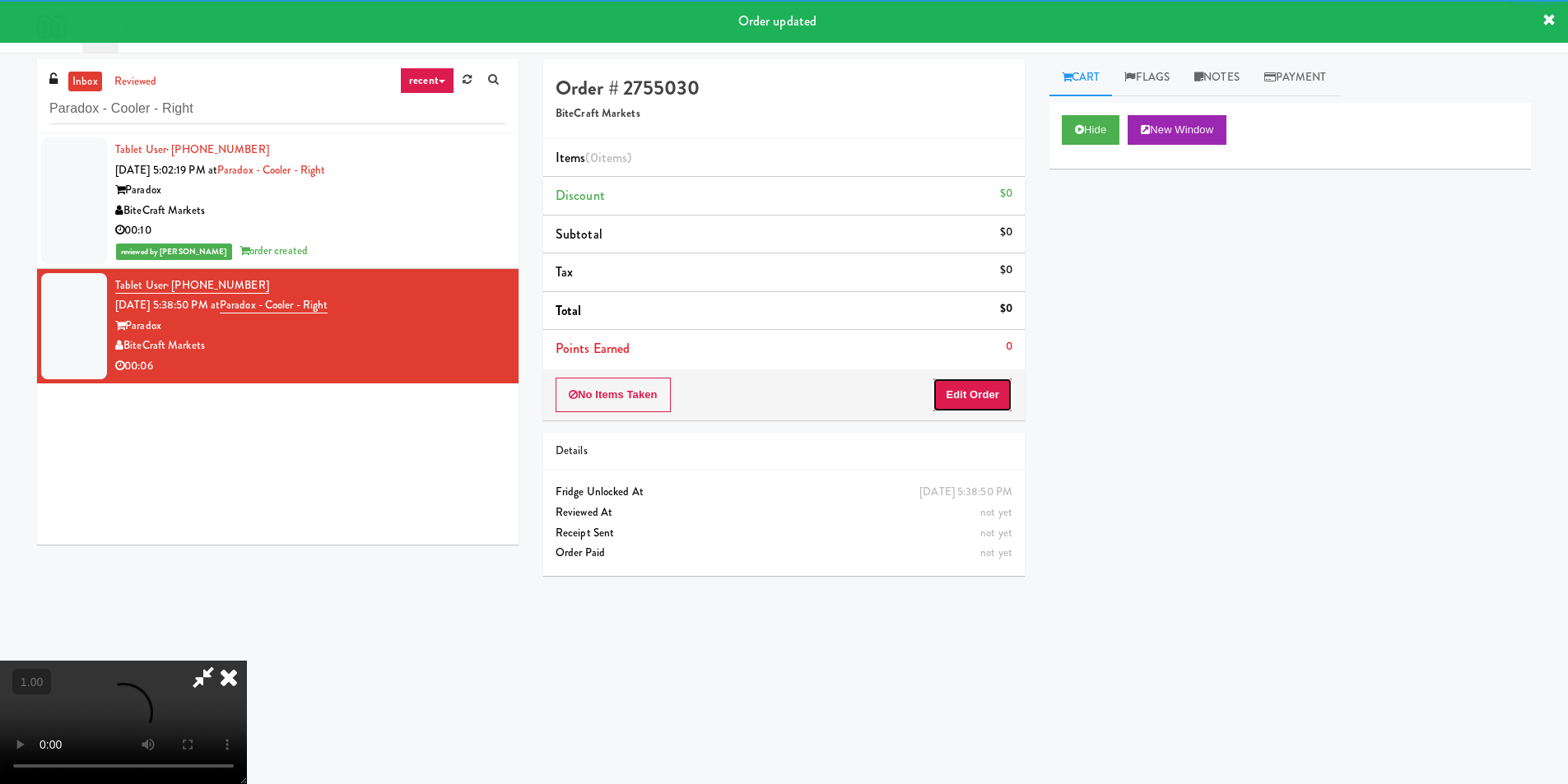
click at [1001, 377] on button "Edit Order" at bounding box center [972, 394] width 79 height 34
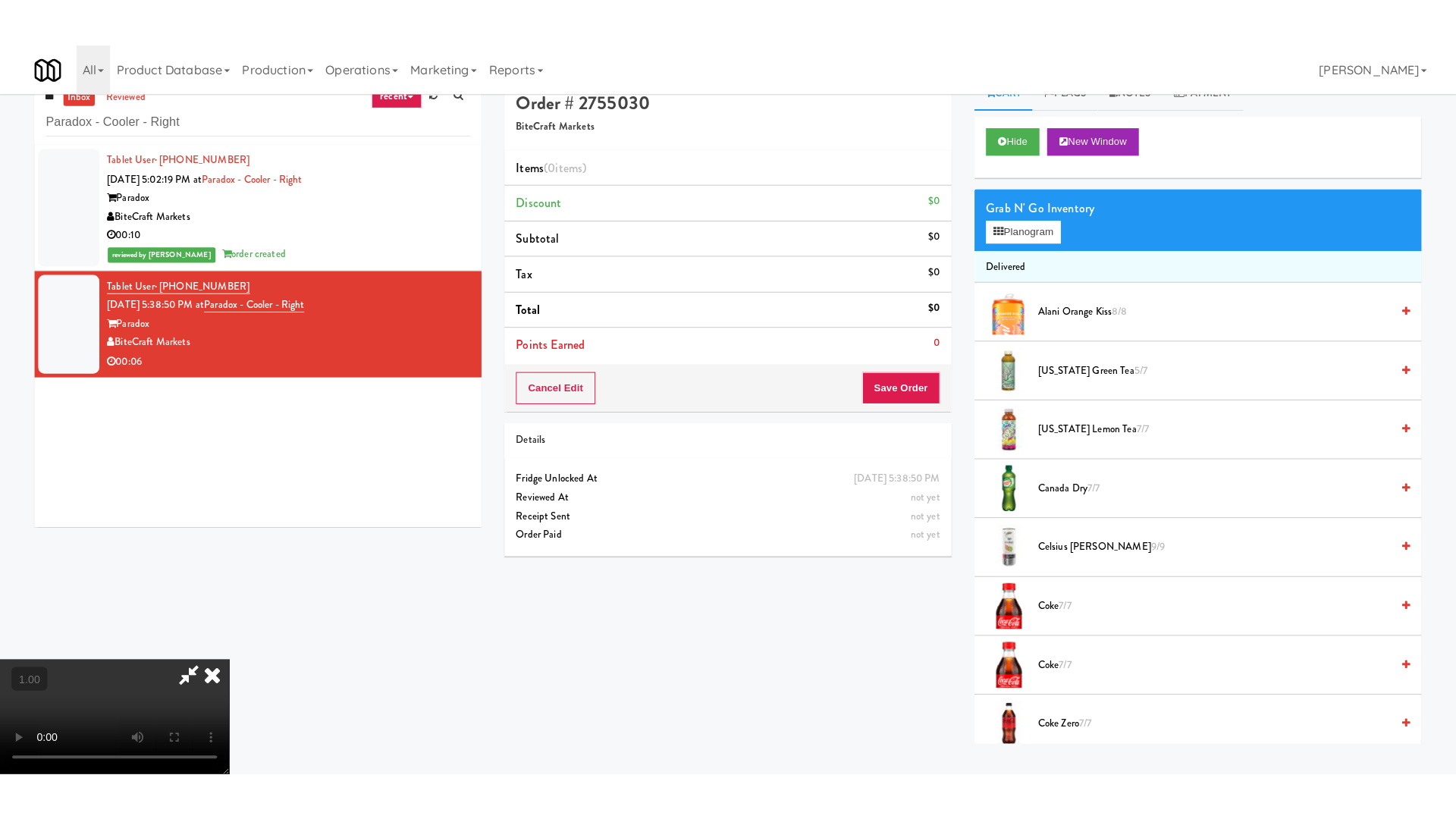
scroll to position [49, 0]
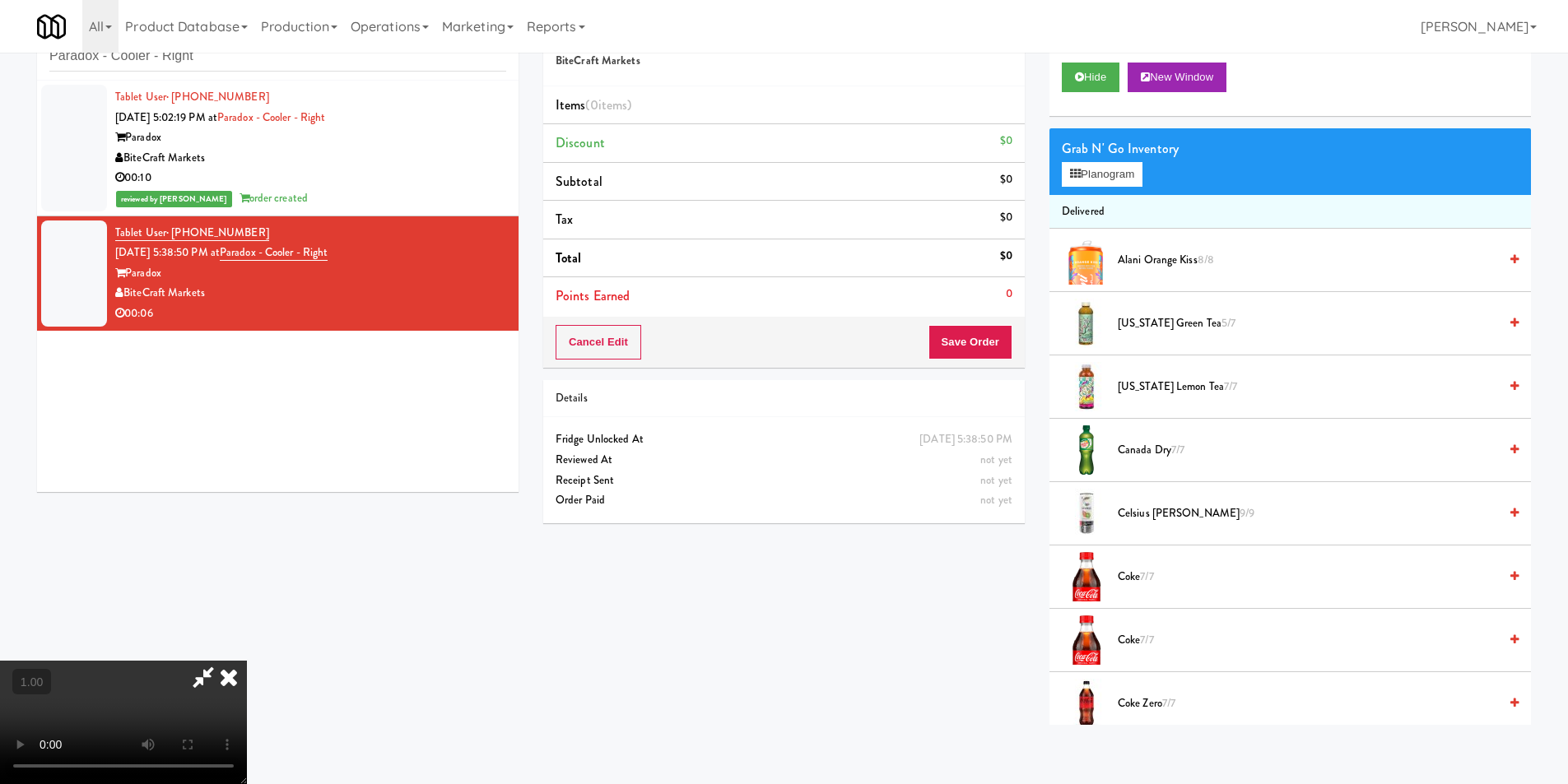
click at [247, 661] on video at bounding box center [124, 722] width 247 height 123
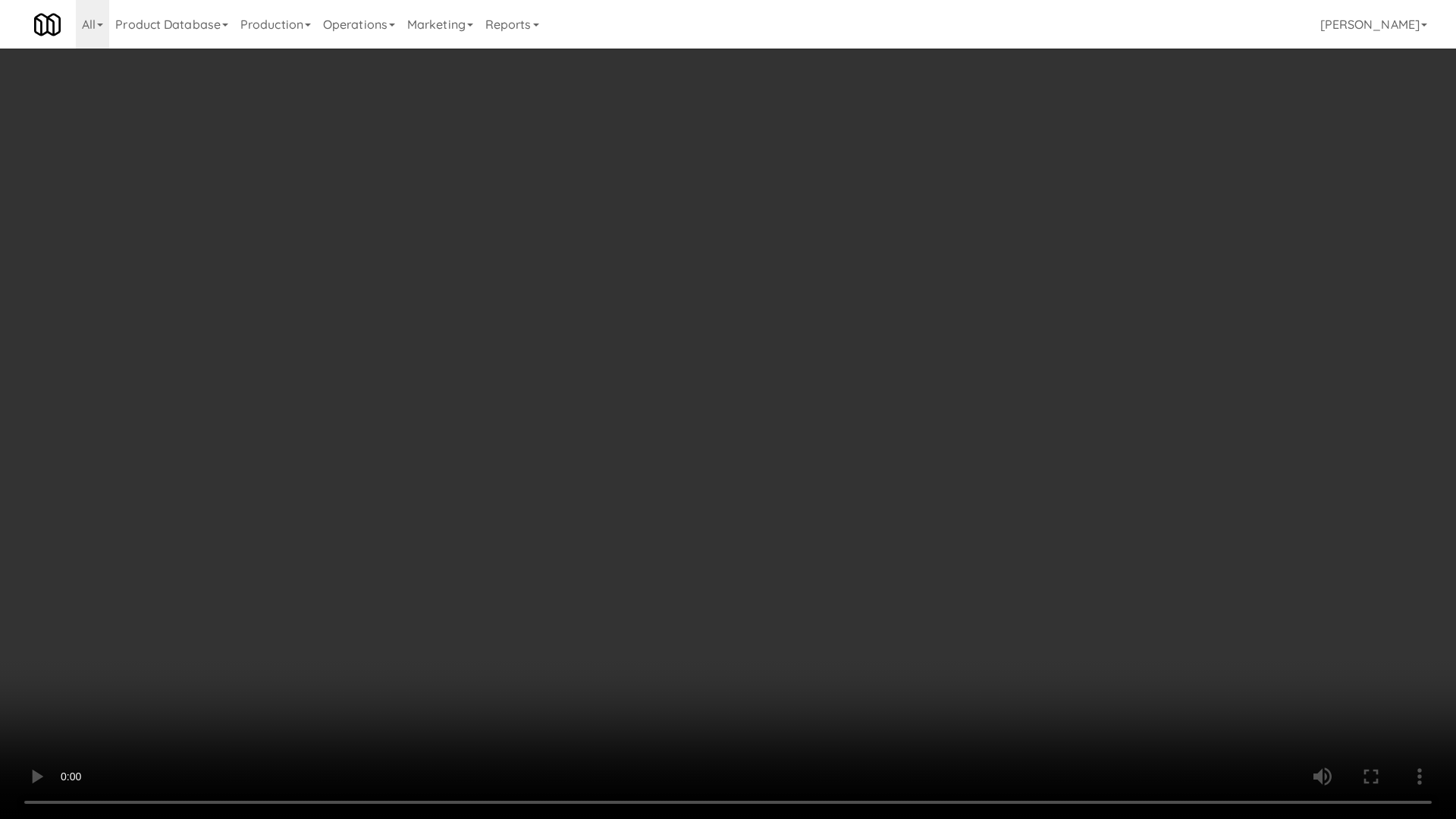
click at [669, 467] on video at bounding box center [728, 409] width 1456 height 819
drag, startPoint x: 669, startPoint y: 467, endPoint x: 742, endPoint y: 361, distance: 128.7
click at [671, 467] on video at bounding box center [728, 409] width 1456 height 819
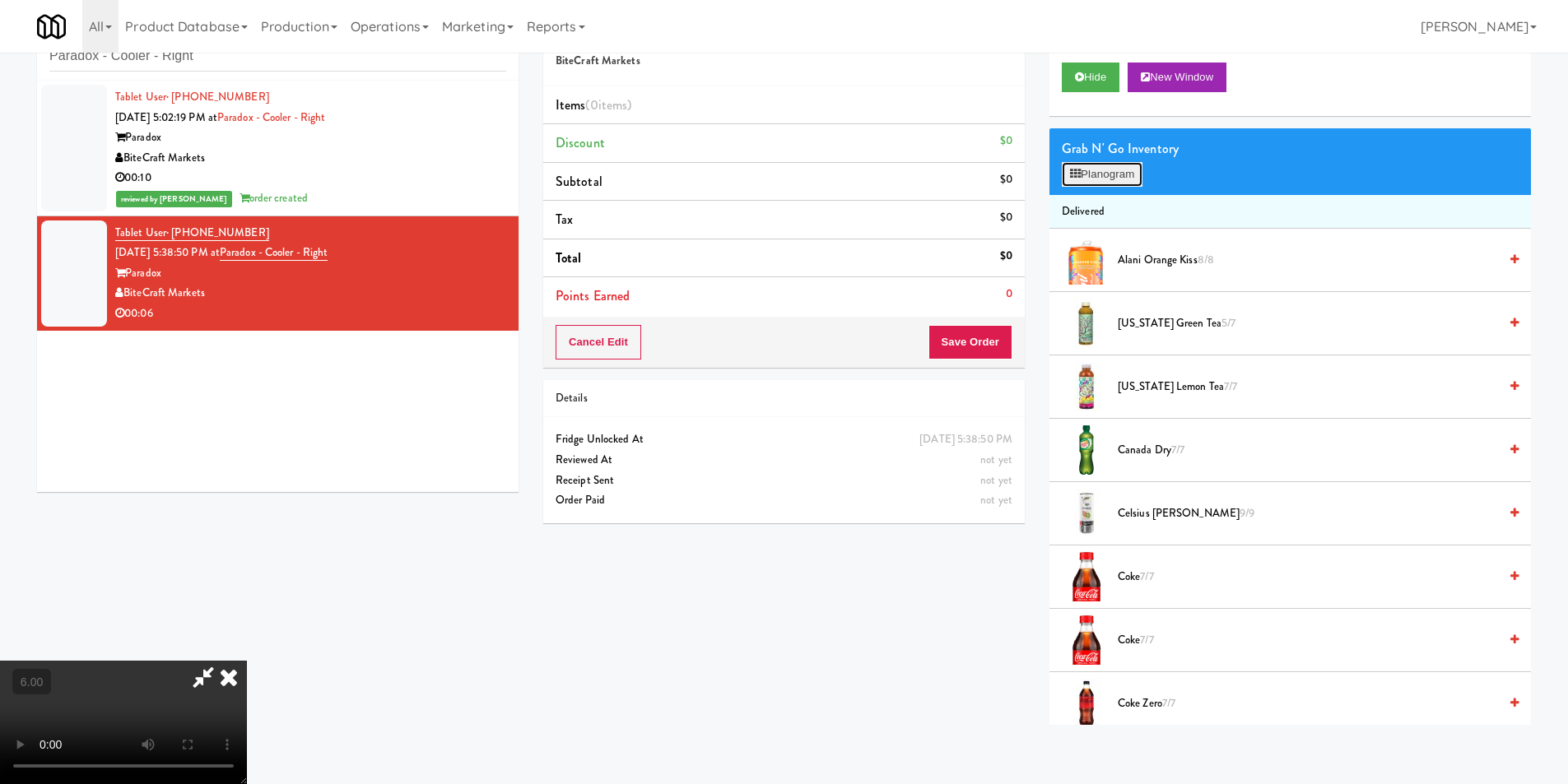
click at [1109, 176] on button "Planogram" at bounding box center [1102, 173] width 80 height 24
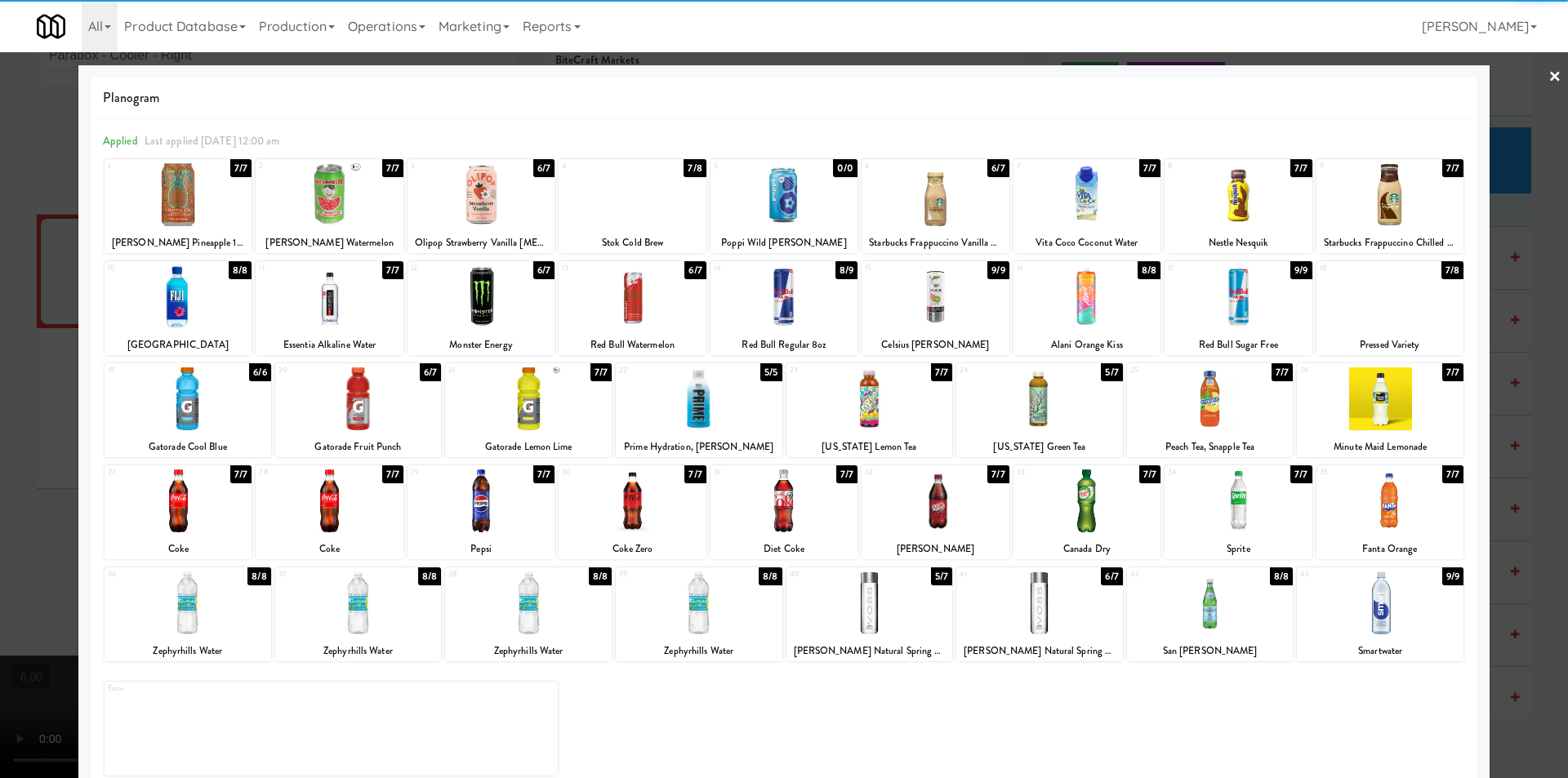
click at [626, 507] on div at bounding box center [631, 501] width 147 height 63
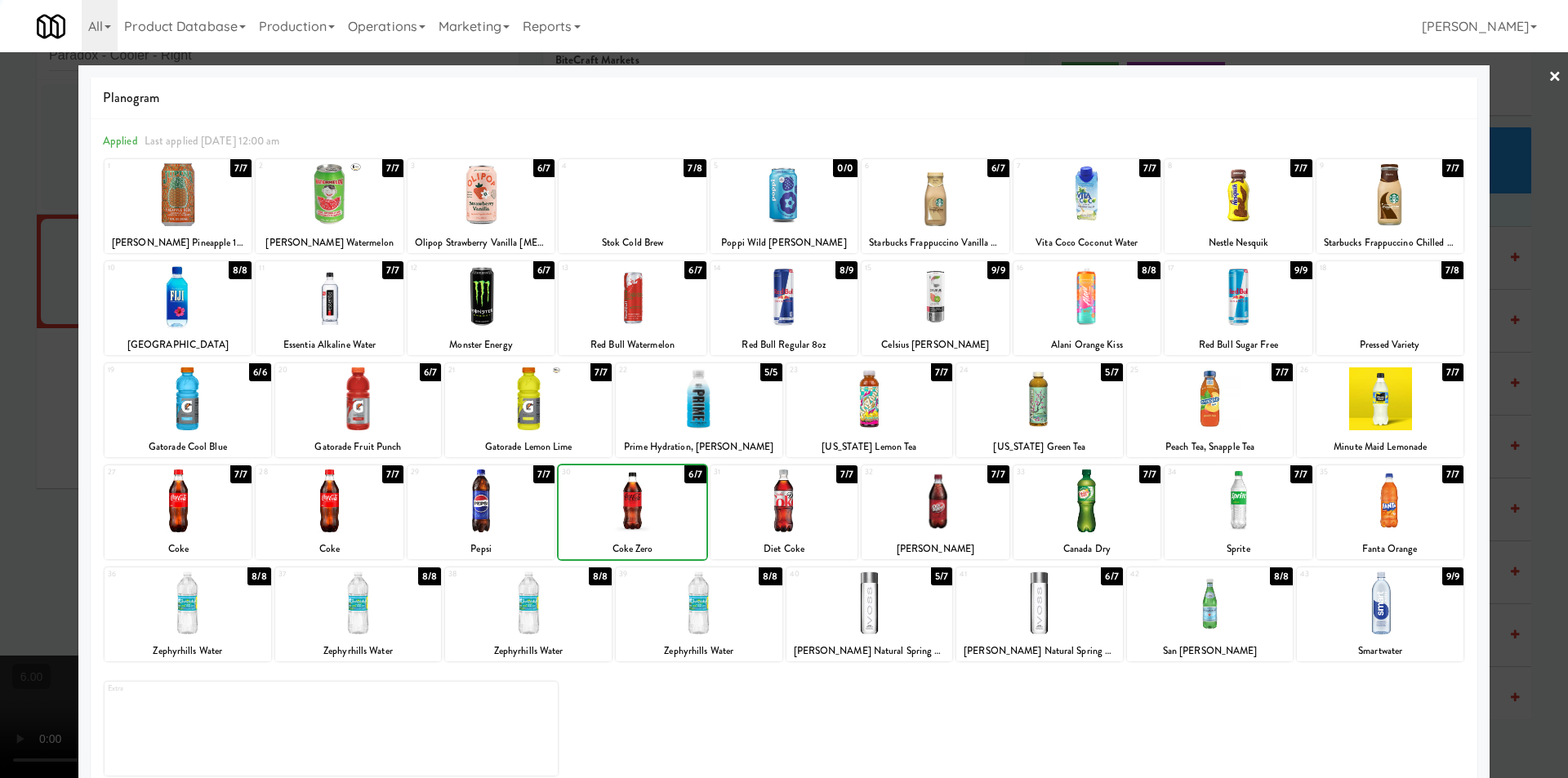
click at [0, 300] on div at bounding box center [784, 389] width 1568 height 778
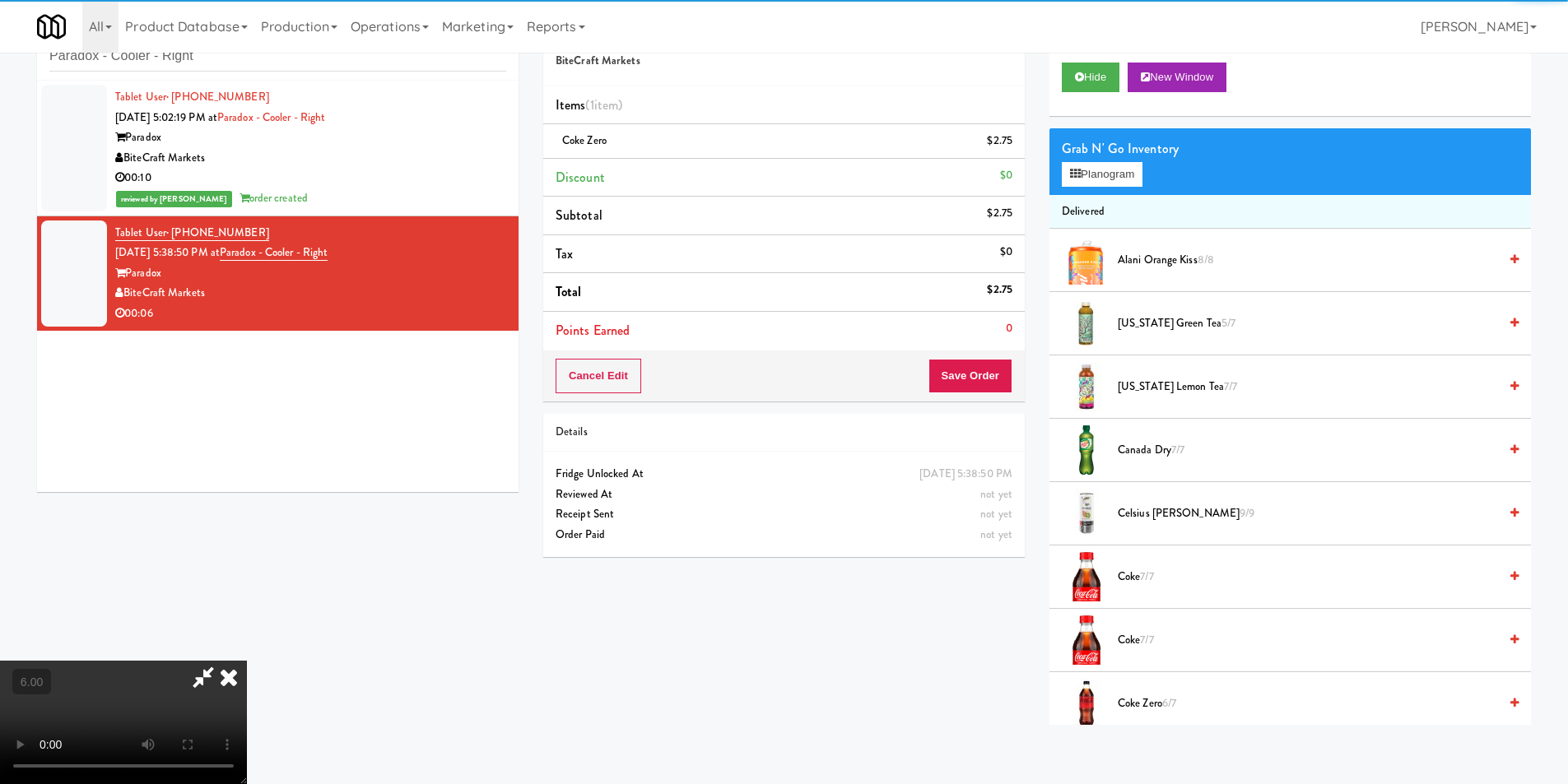
click at [247, 661] on icon at bounding box center [228, 677] width 36 height 33
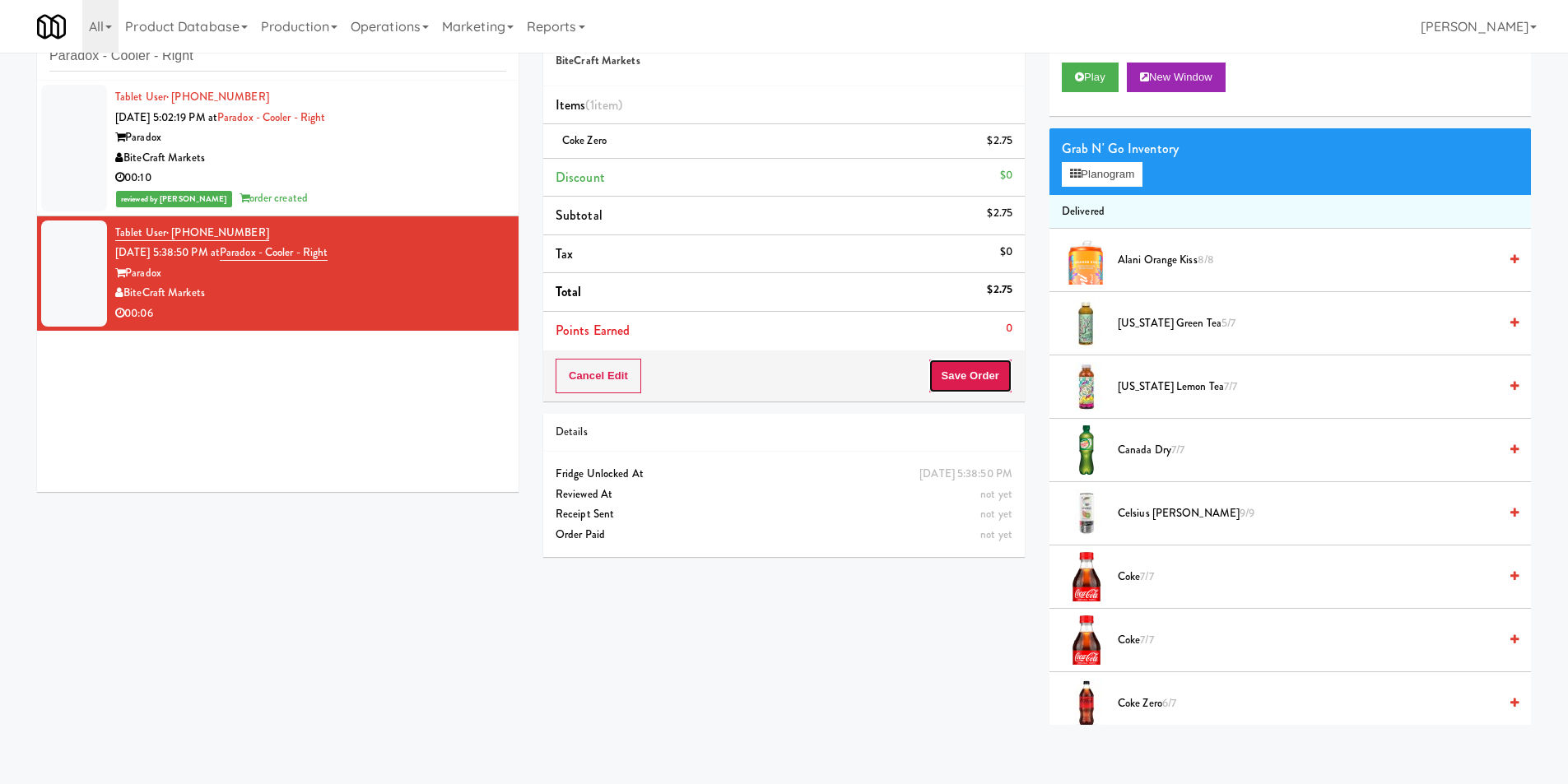
click at [981, 374] on button "Save Order" at bounding box center [971, 375] width 84 height 34
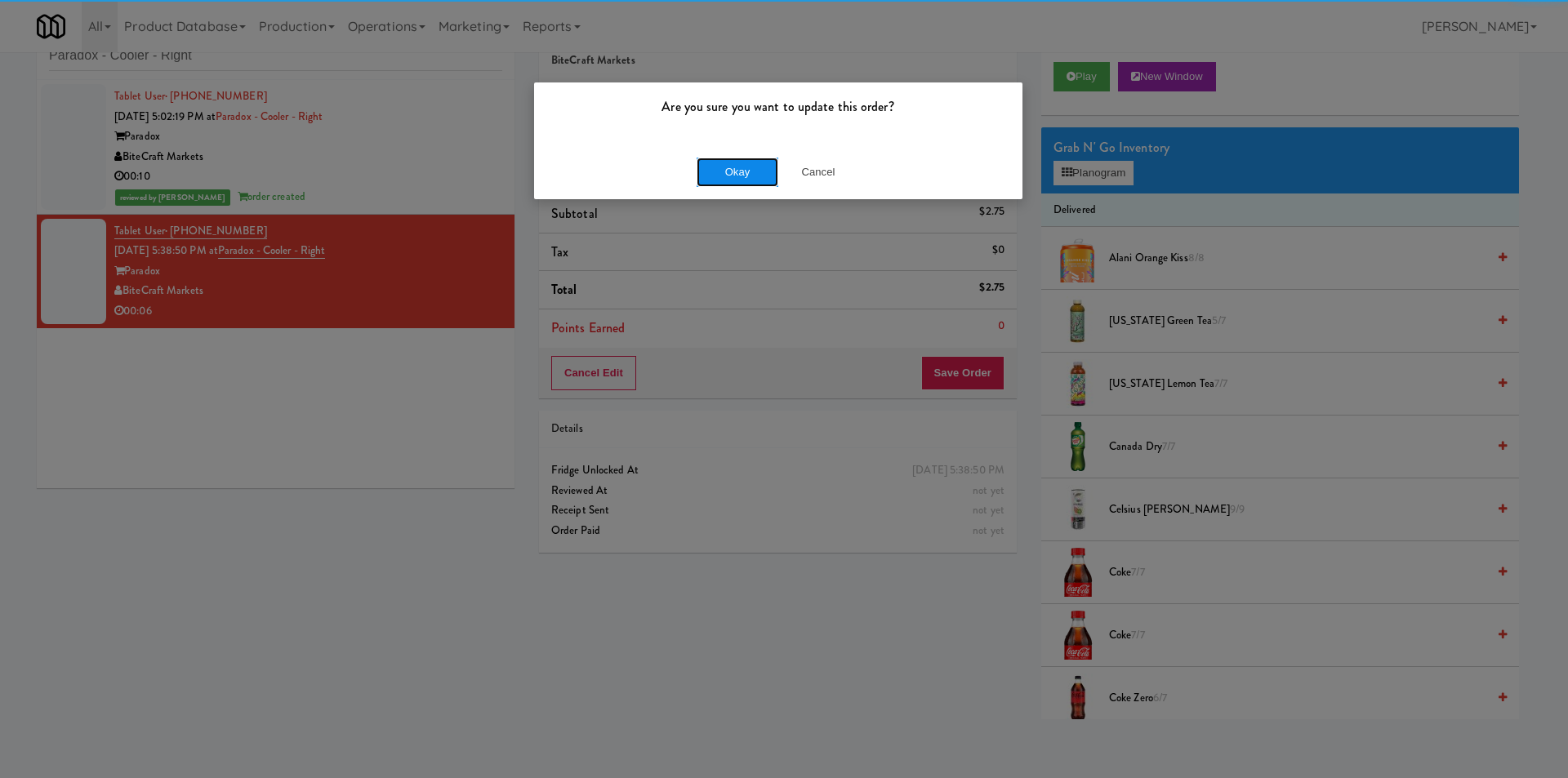
click at [734, 170] on button "Okay" at bounding box center [737, 172] width 82 height 29
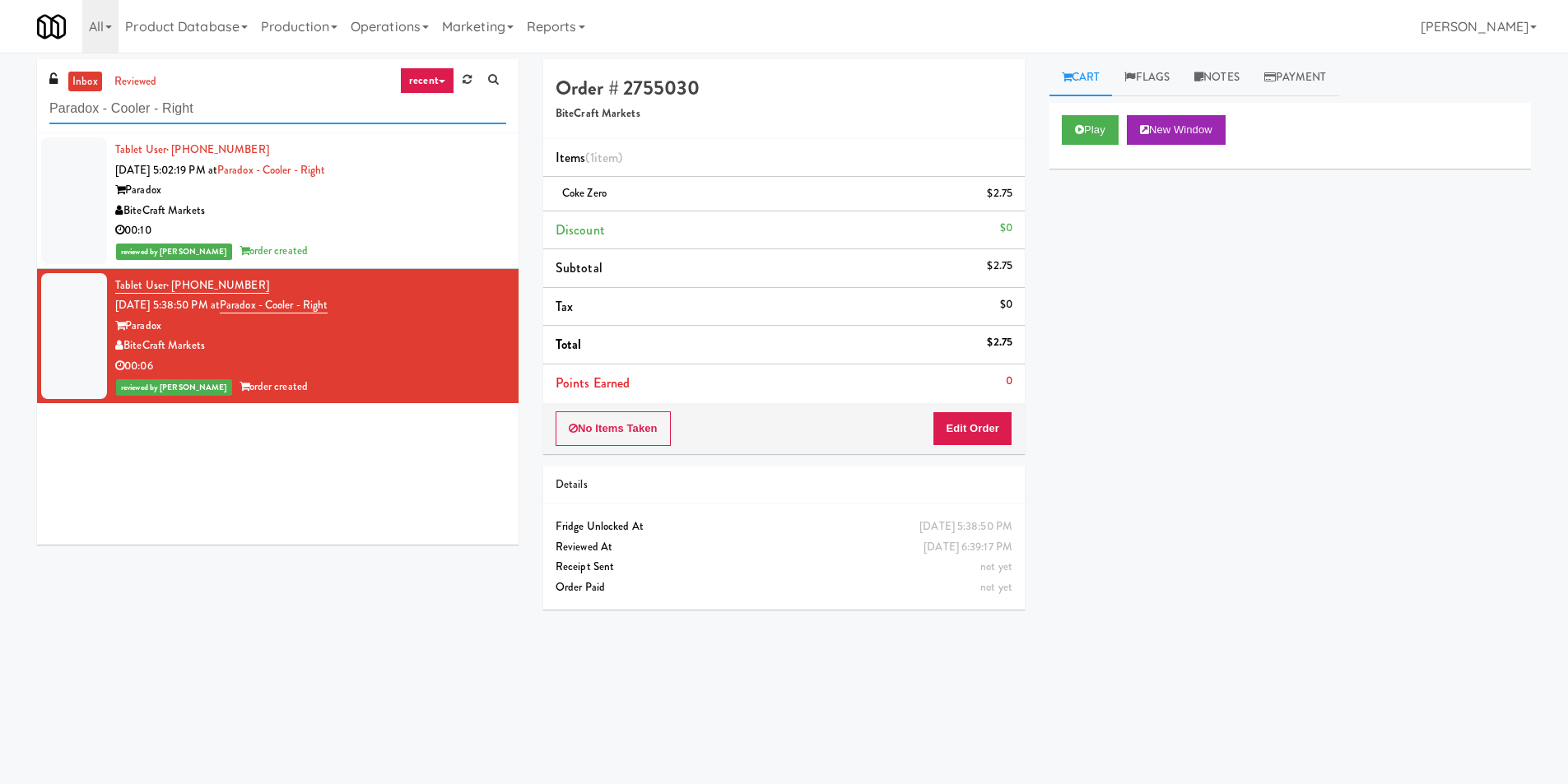
paste input "192 Shoreline Combo B"
drag, startPoint x: 284, startPoint y: 112, endPoint x: 35, endPoint y: 137, distance: 250.3
click at [0, 104] on div "inbox reviewed recent all unclear take inventory issue suspicious failed recent…" at bounding box center [784, 389] width 1568 height 661
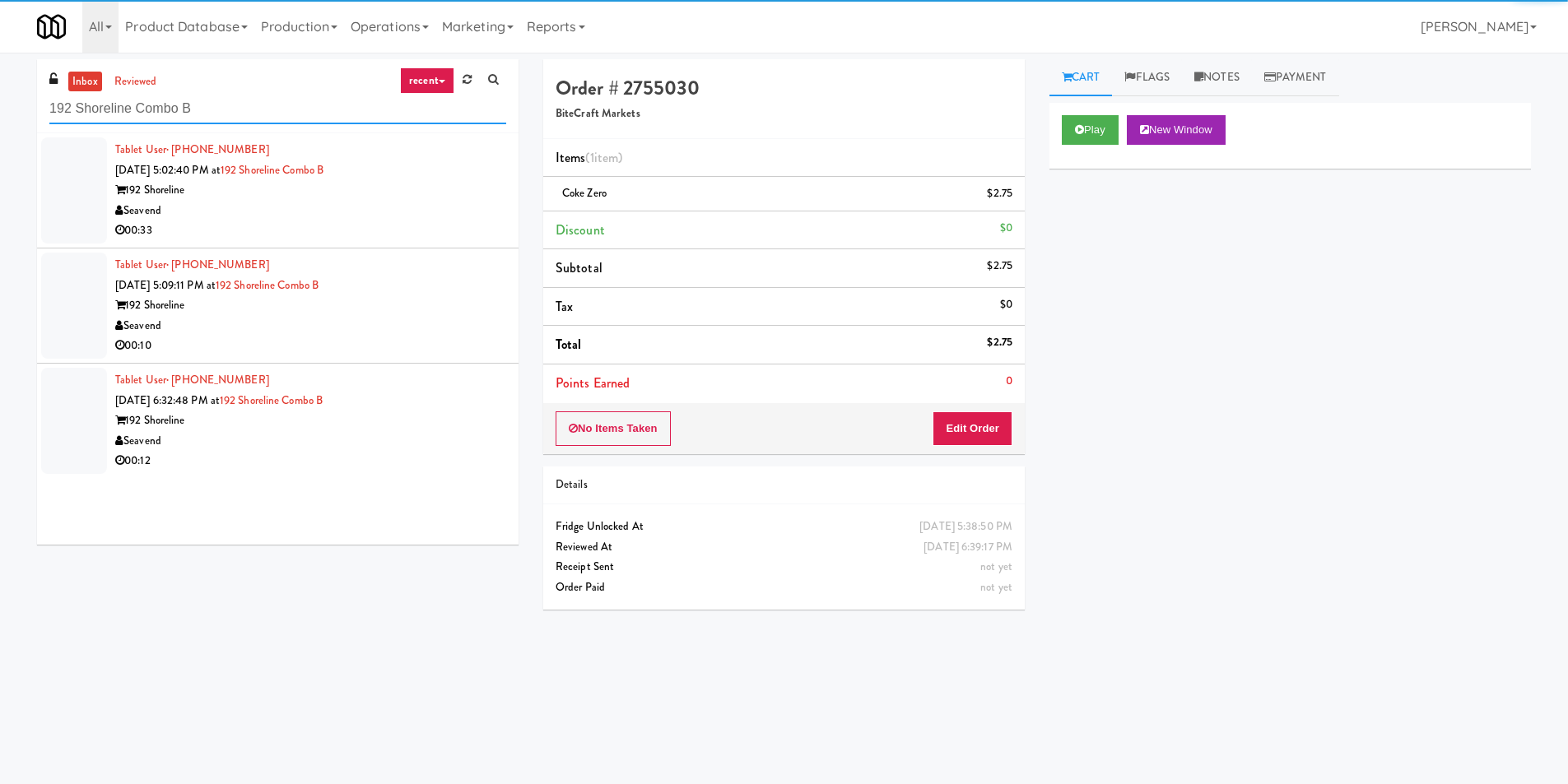
type input "192 Shoreline Combo B"
click at [450, 222] on div "00:33" at bounding box center [311, 230] width 391 height 21
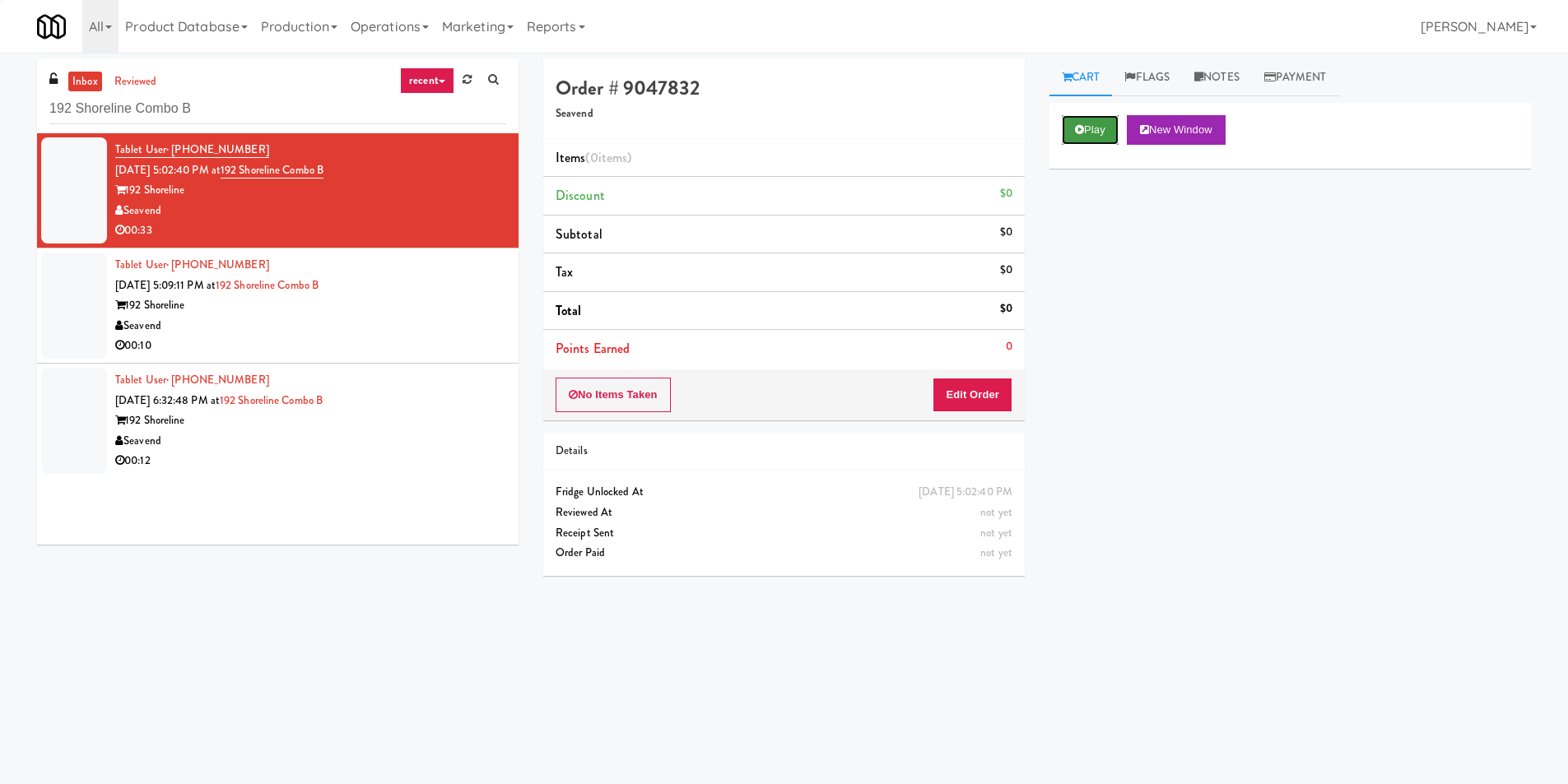
click at [1090, 139] on button "Play" at bounding box center [1090, 130] width 57 height 29
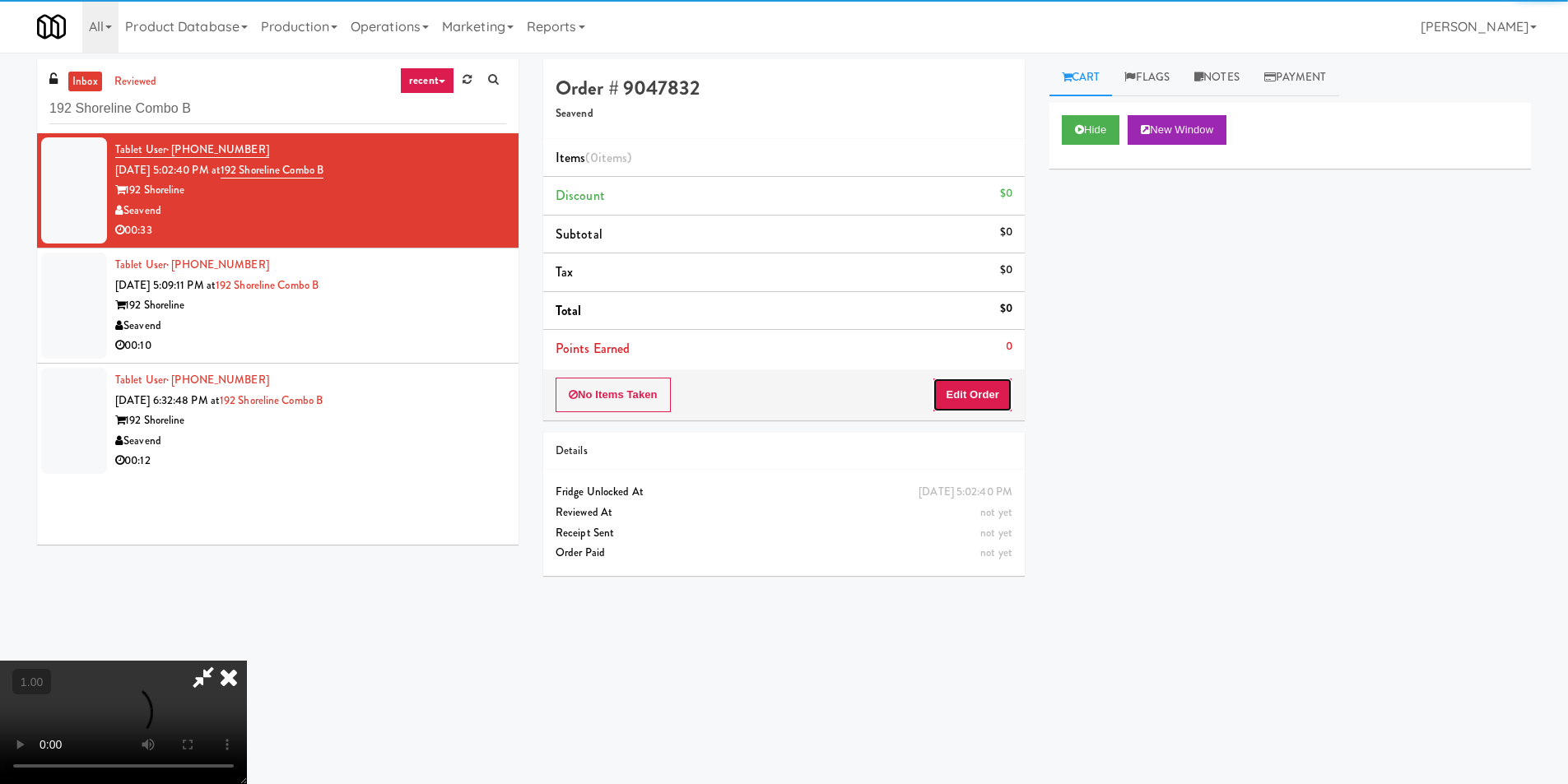
click at [947, 397] on button "Edit Order" at bounding box center [972, 394] width 79 height 34
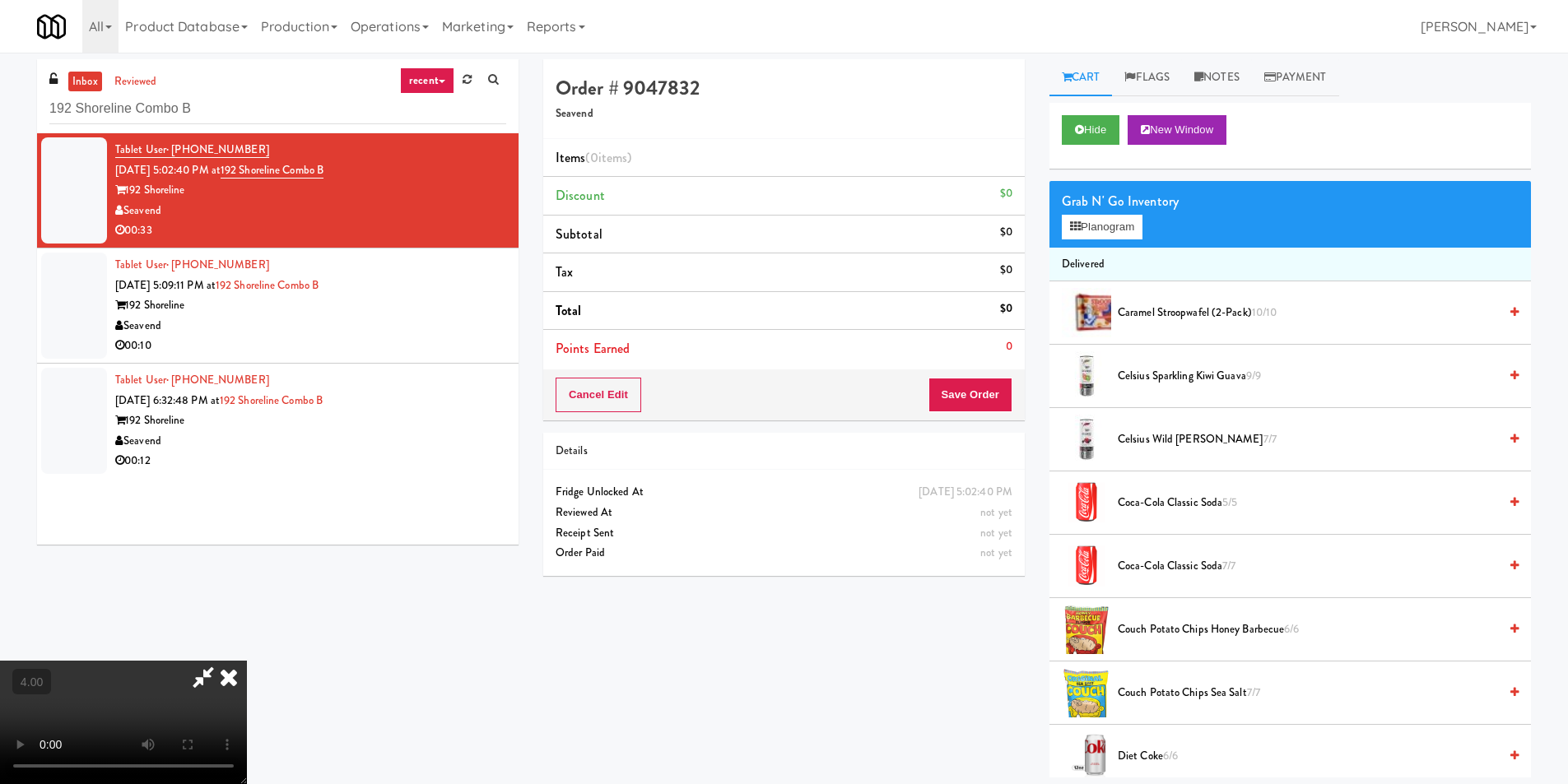
click at [247, 661] on video at bounding box center [124, 722] width 247 height 123
drag, startPoint x: 781, startPoint y: 475, endPoint x: 776, endPoint y: 521, distance: 46.3
click at [247, 661] on video at bounding box center [124, 722] width 247 height 123
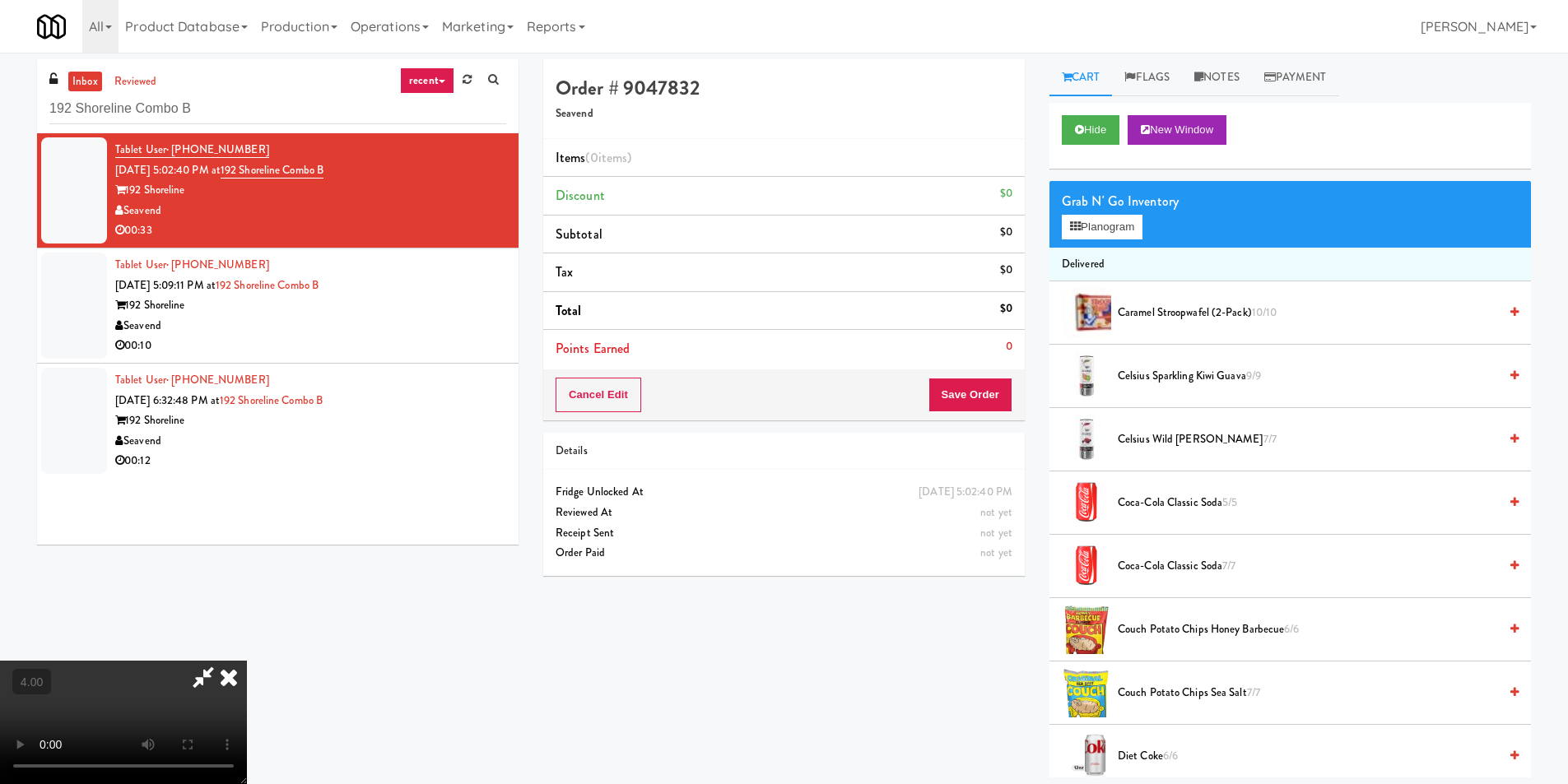
scroll to position [167, 0]
click at [247, 661] on video at bounding box center [124, 722] width 247 height 123
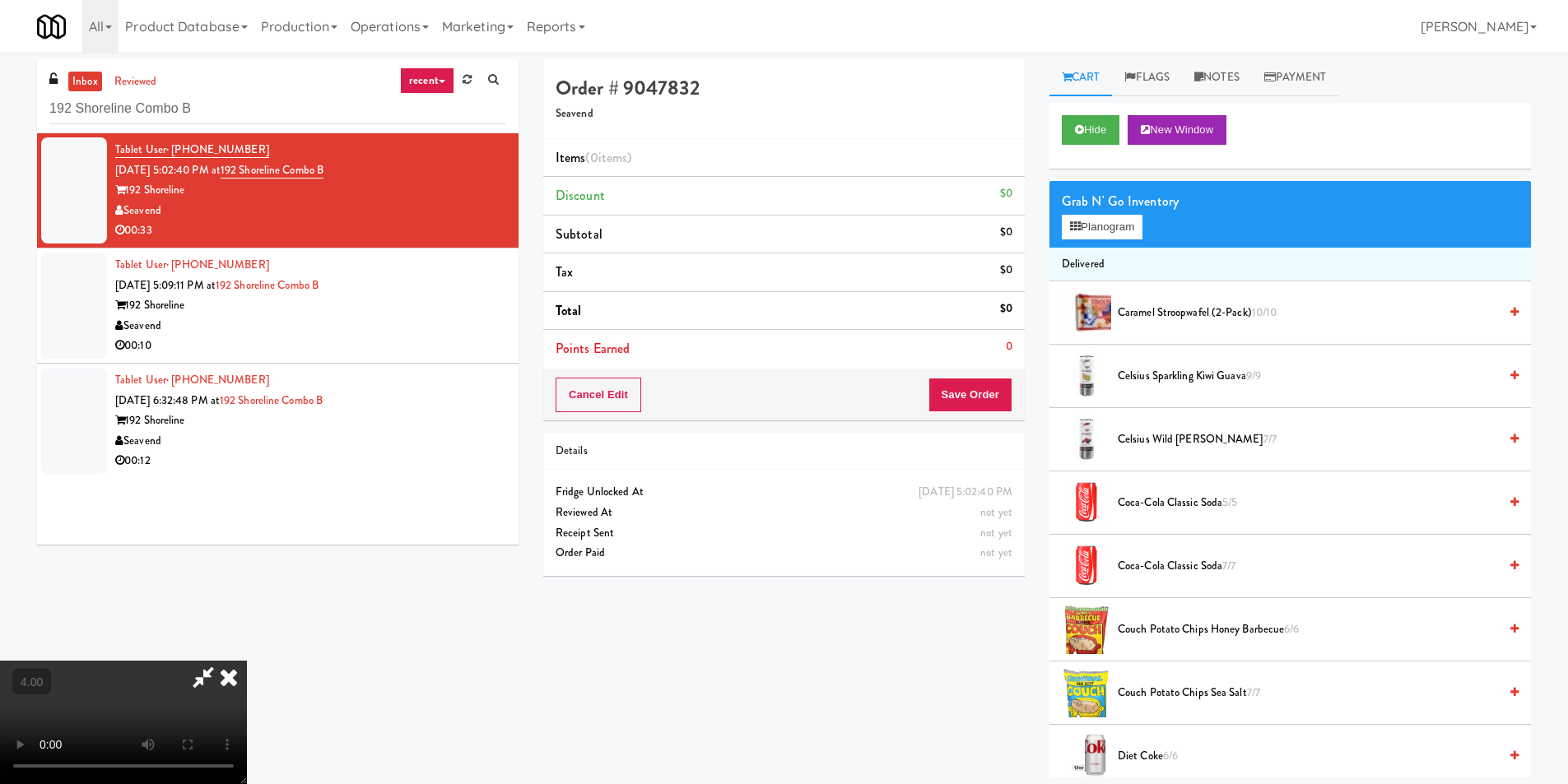
click at [247, 661] on video at bounding box center [124, 722] width 247 height 123
click at [1123, 218] on button "Planogram" at bounding box center [1102, 226] width 80 height 24
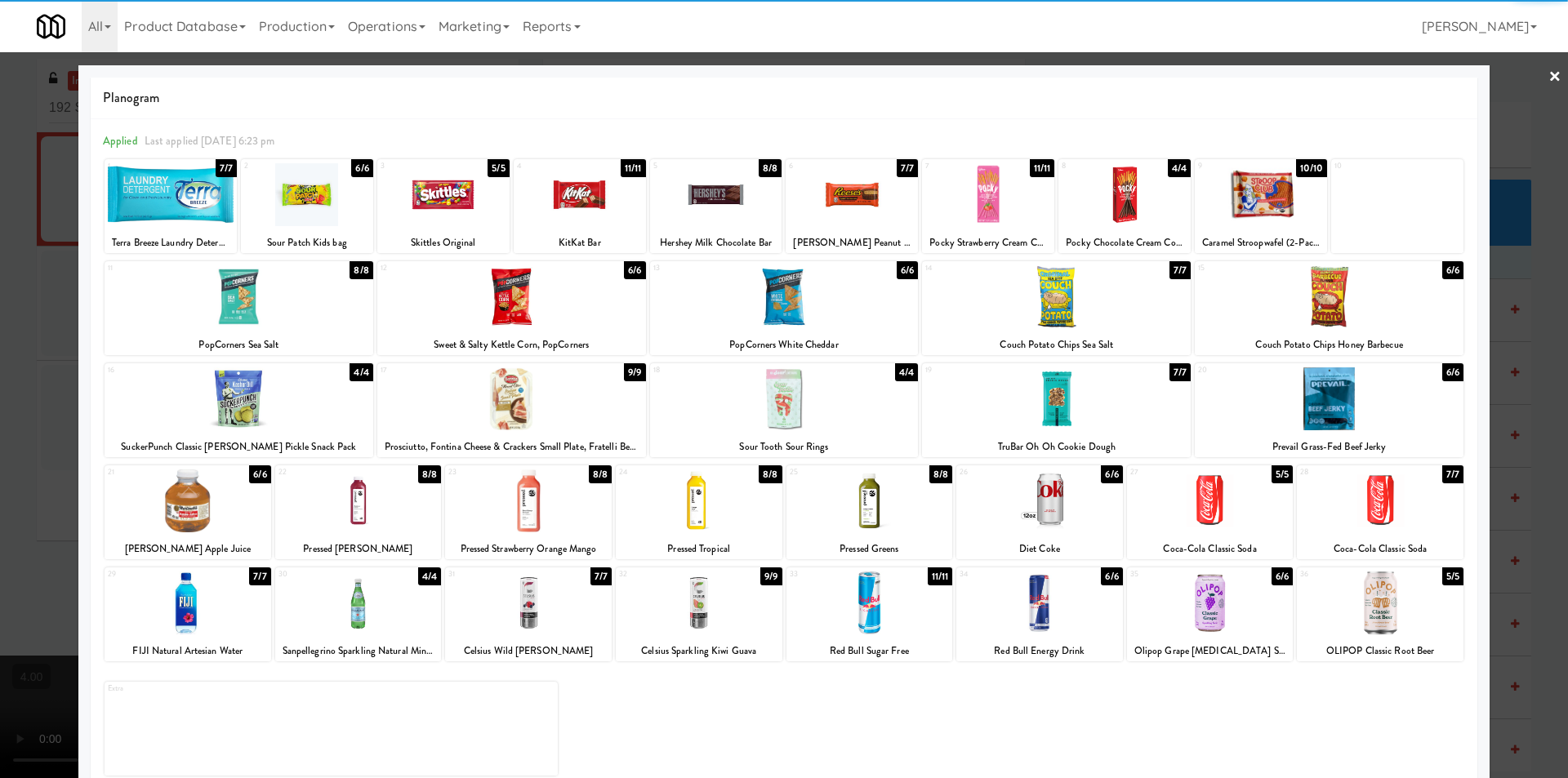
click at [1078, 311] on div at bounding box center [1056, 297] width 268 height 63
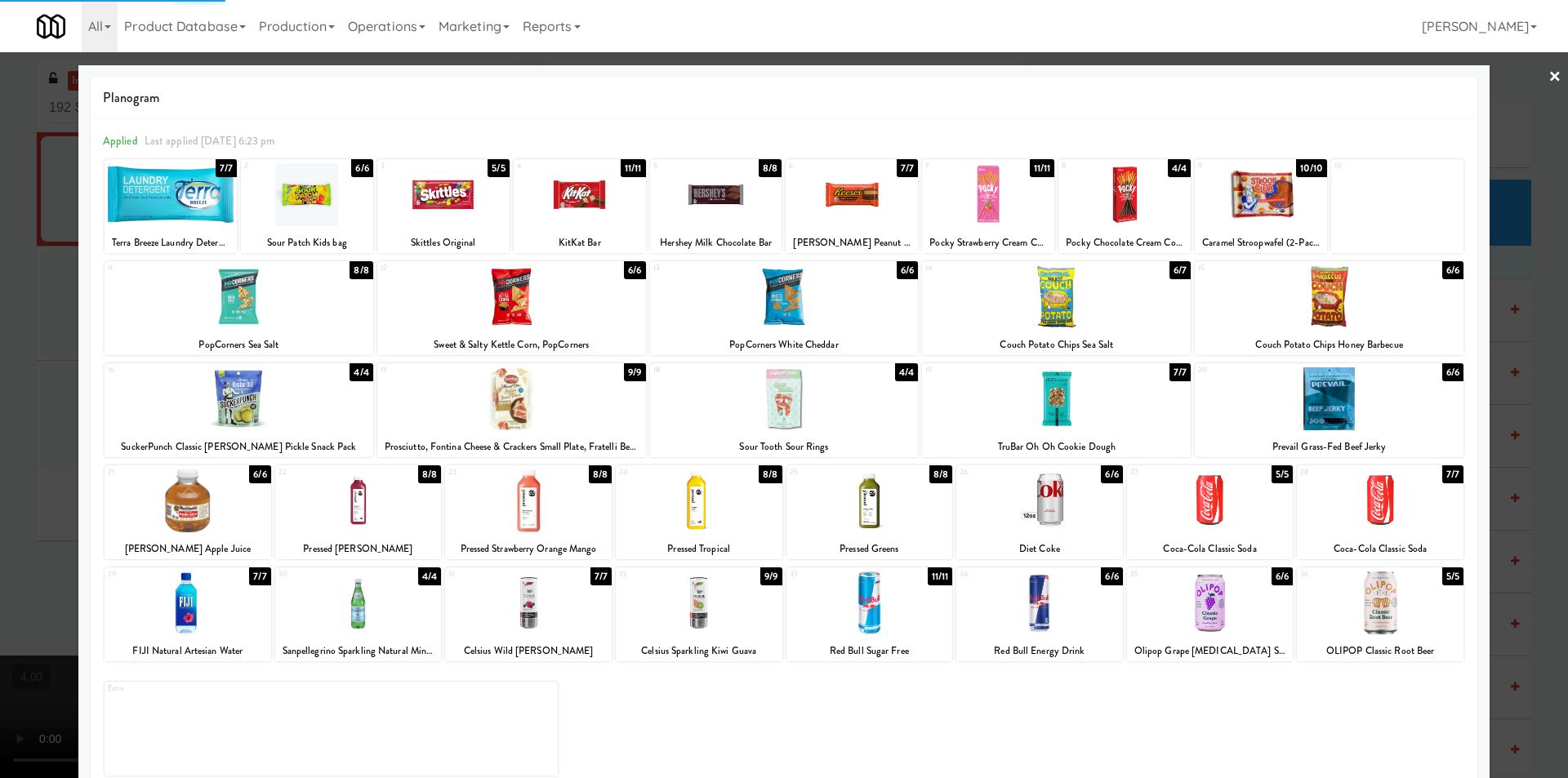
click at [220, 483] on div at bounding box center [187, 501] width 166 height 63
click at [0, 398] on div at bounding box center [784, 389] width 1568 height 778
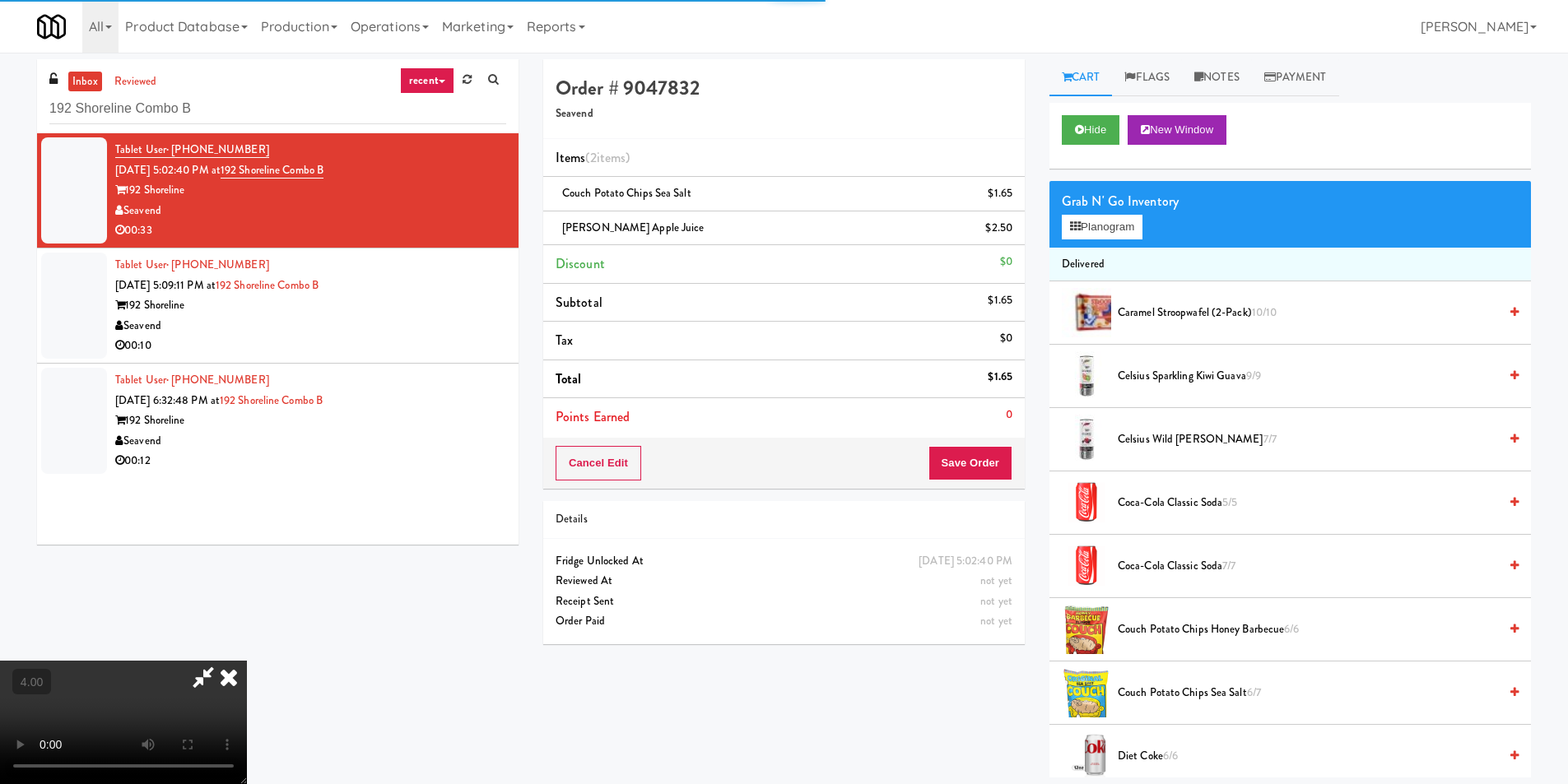
scroll to position [248, 0]
click at [1100, 213] on div "Grab N' Go Inventory" at bounding box center [1290, 201] width 457 height 24
click at [1103, 221] on button "Planogram" at bounding box center [1102, 226] width 80 height 24
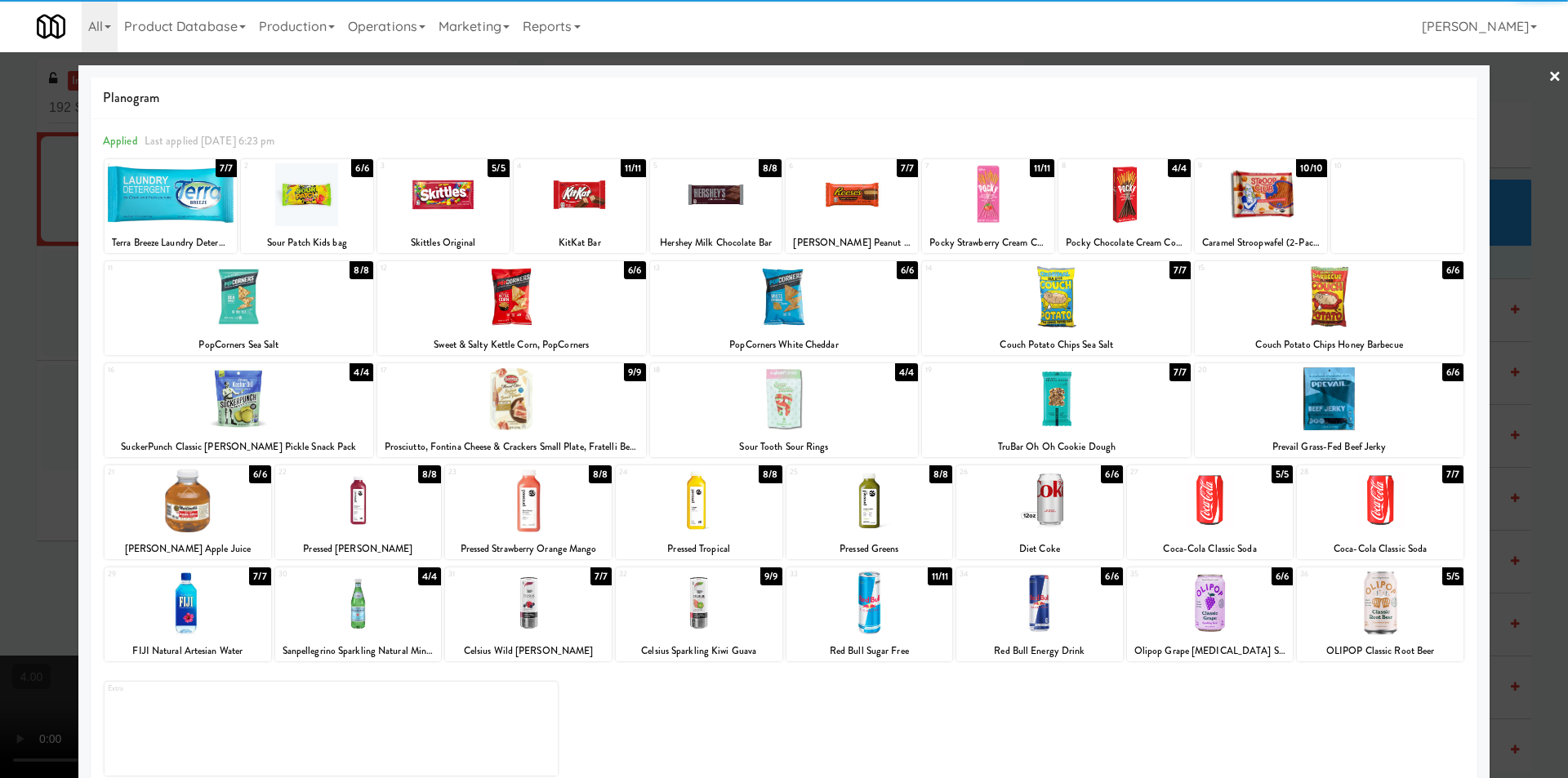
click at [1396, 511] on div at bounding box center [1379, 501] width 166 height 63
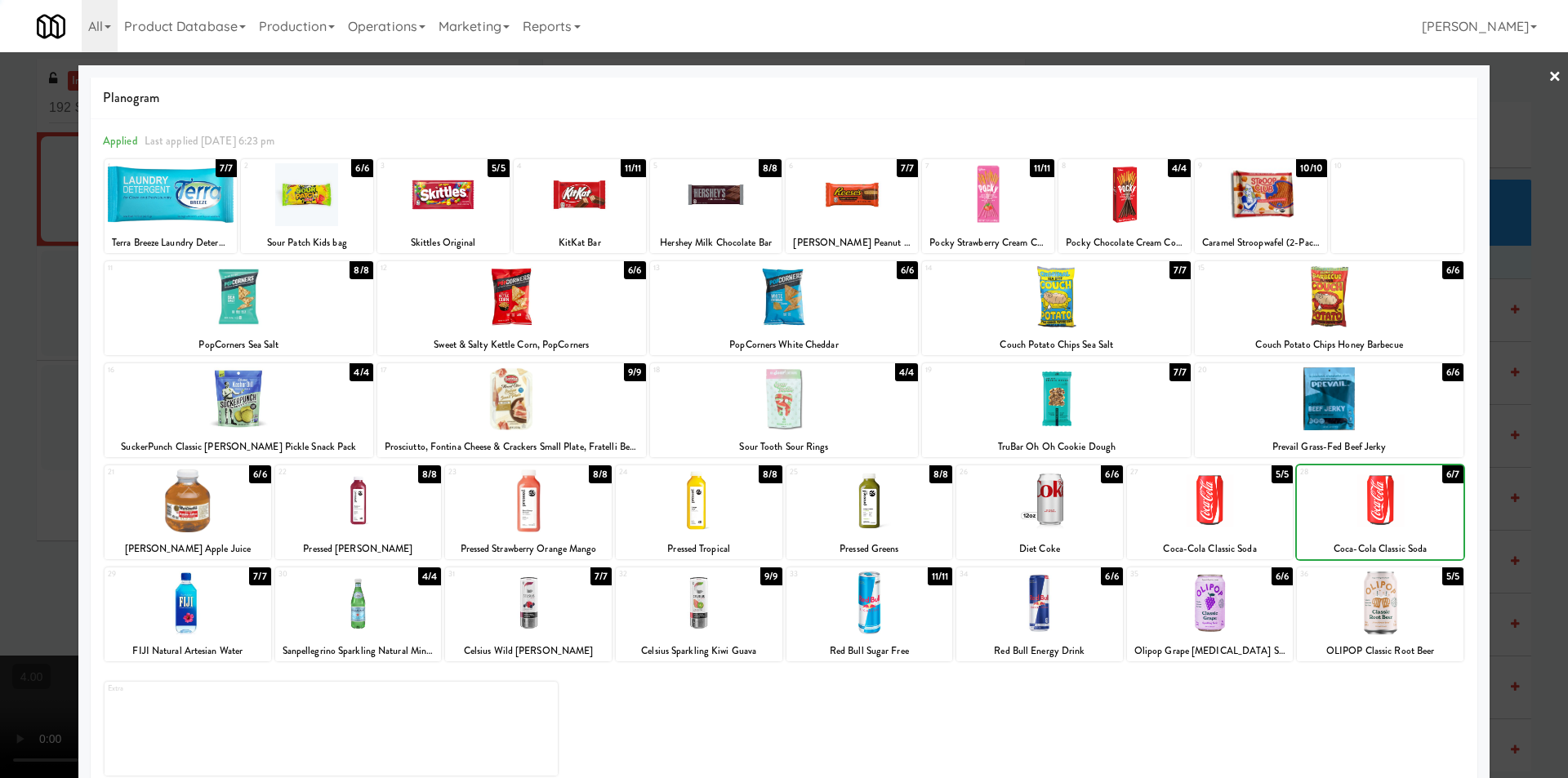
click at [1515, 483] on div at bounding box center [784, 389] width 1568 height 778
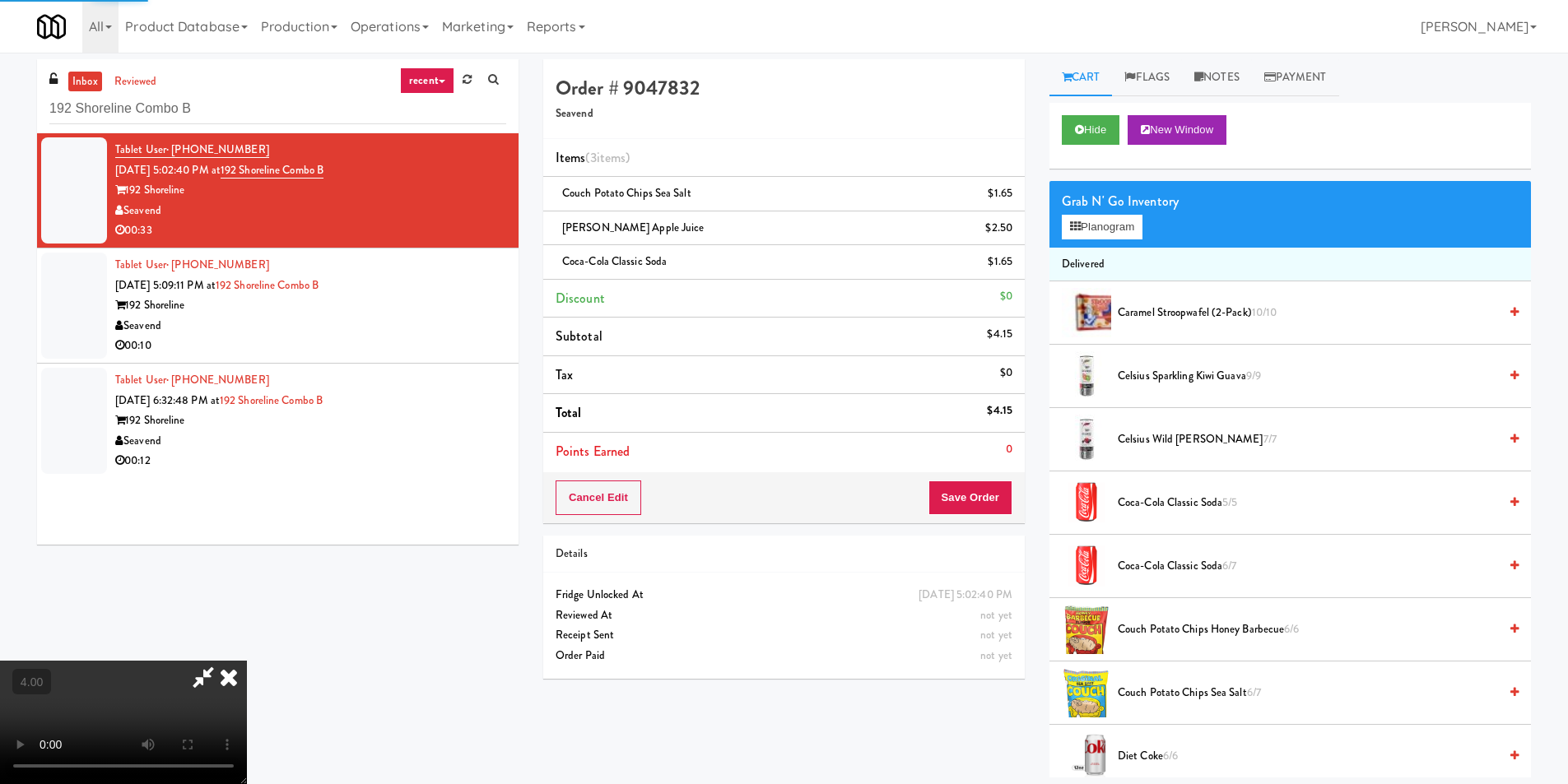
drag, startPoint x: 561, startPoint y: 527, endPoint x: 572, endPoint y: 535, distance: 13.6
click at [247, 661] on video at bounding box center [124, 722] width 247 height 123
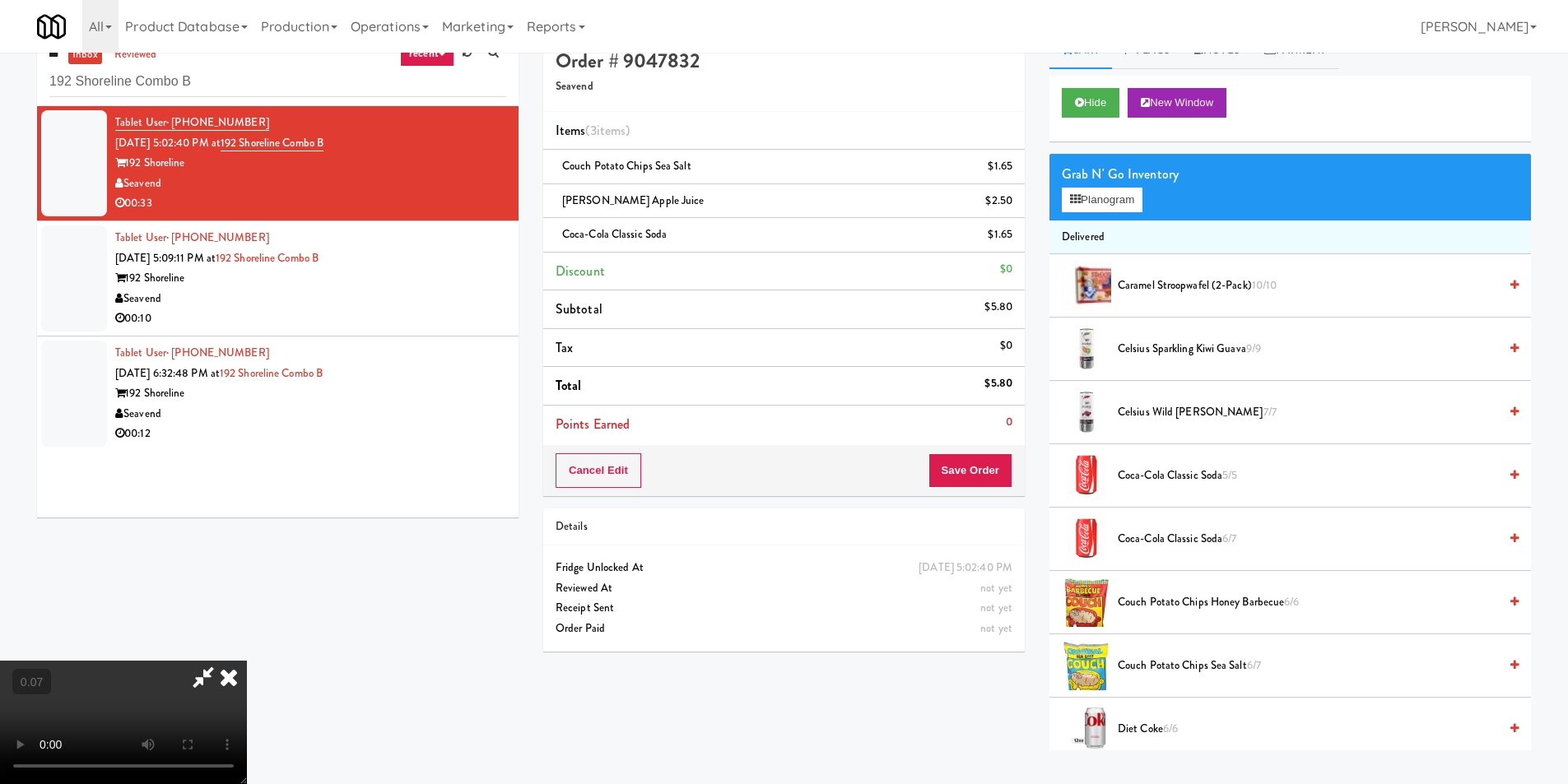
scroll to position [53, 0]
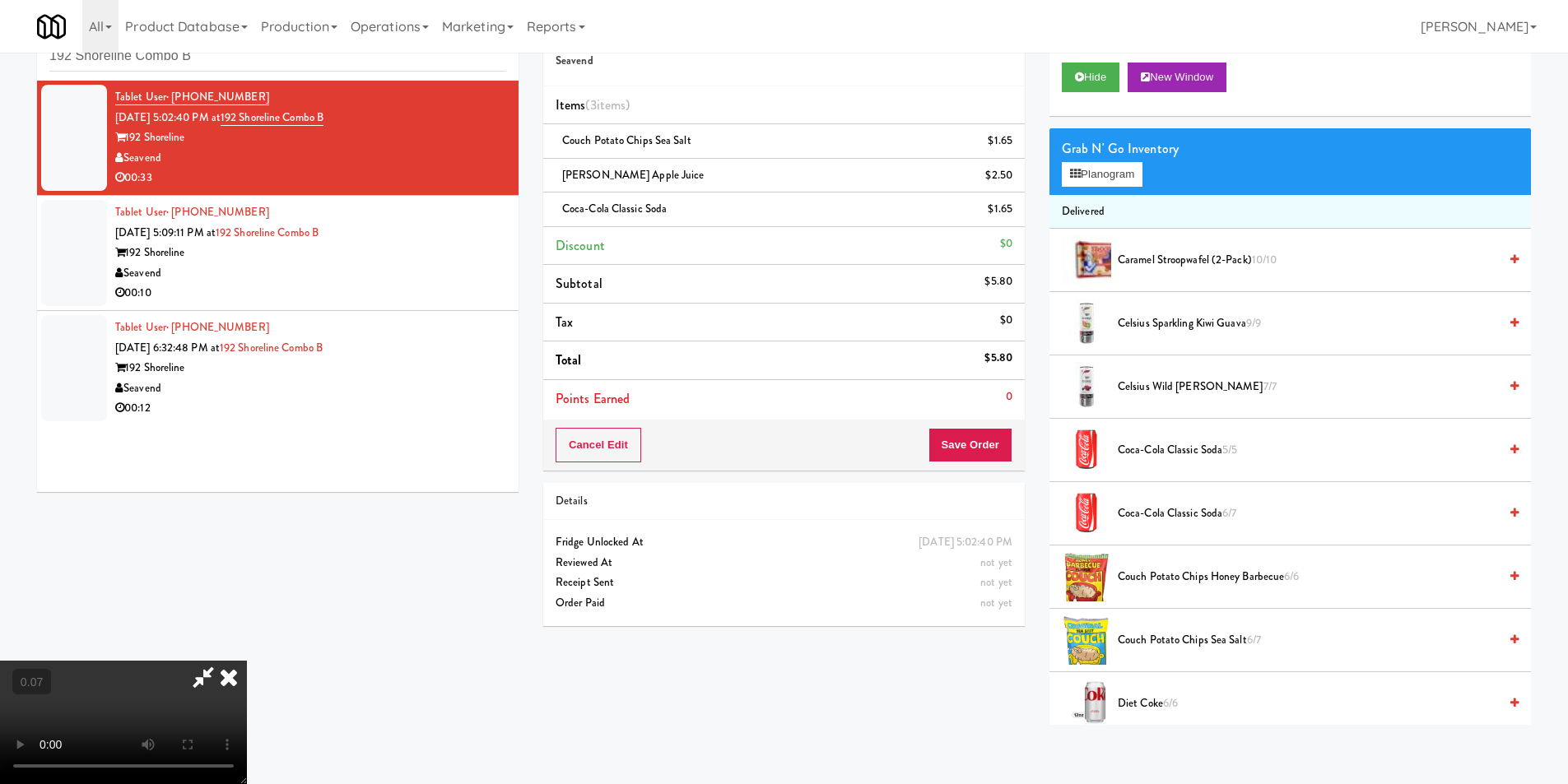
click at [247, 661] on video at bounding box center [124, 722] width 247 height 123
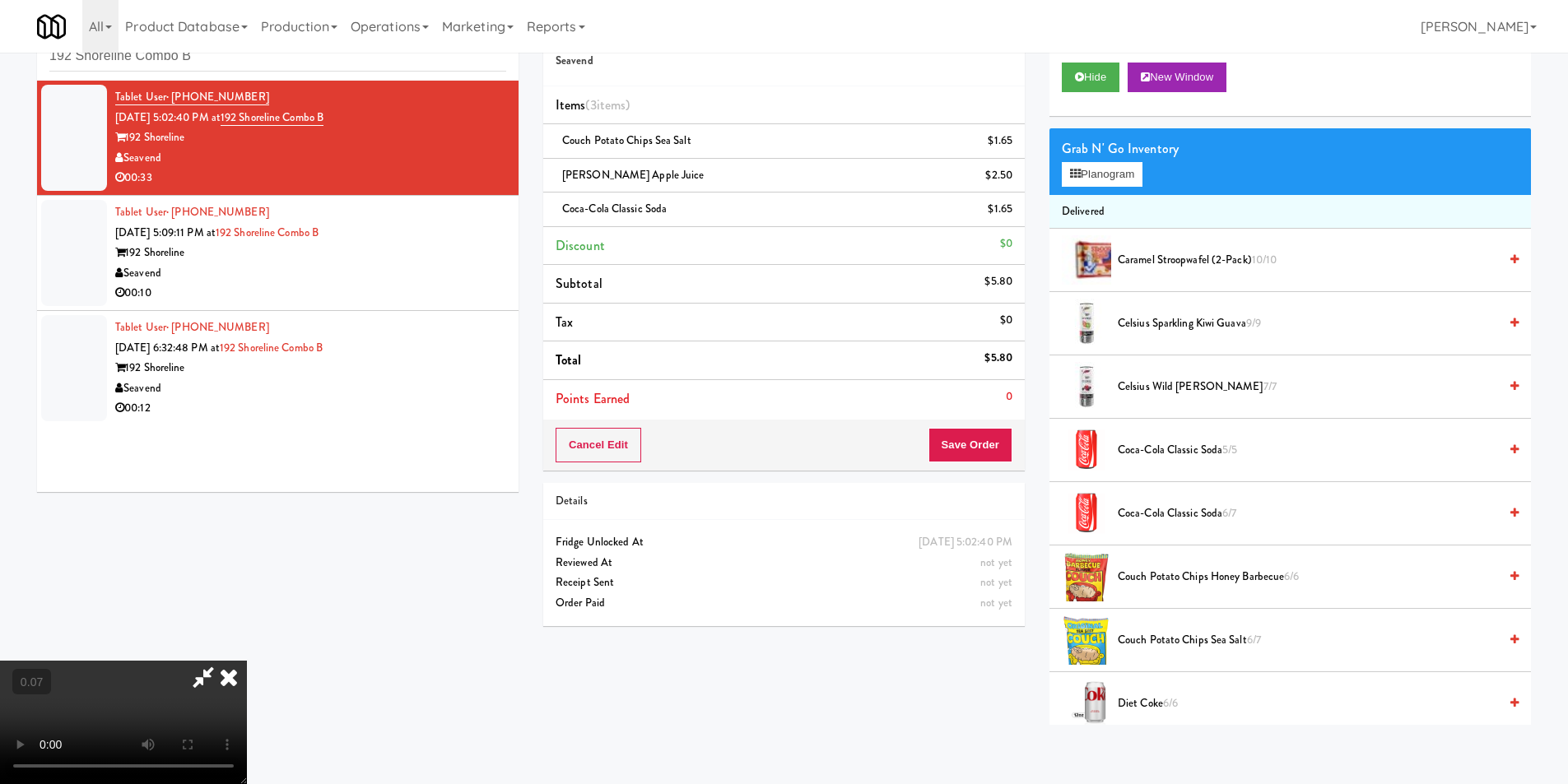
click at [247, 661] on video at bounding box center [124, 722] width 247 height 123
click at [1126, 172] on button "Planogram" at bounding box center [1102, 173] width 80 height 24
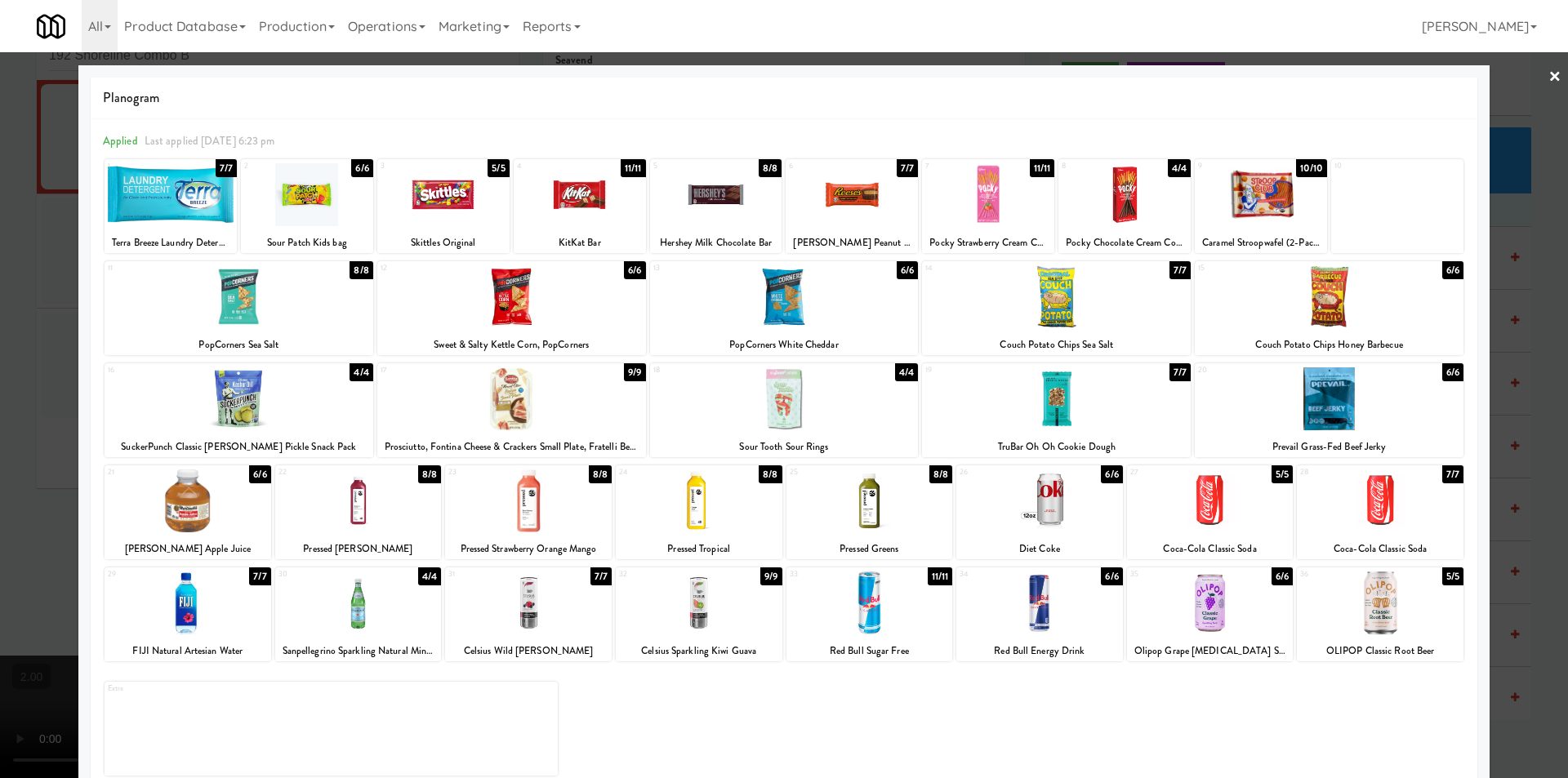
click at [793, 394] on div at bounding box center [784, 399] width 268 height 63
click at [0, 232] on div at bounding box center [784, 389] width 1568 height 778
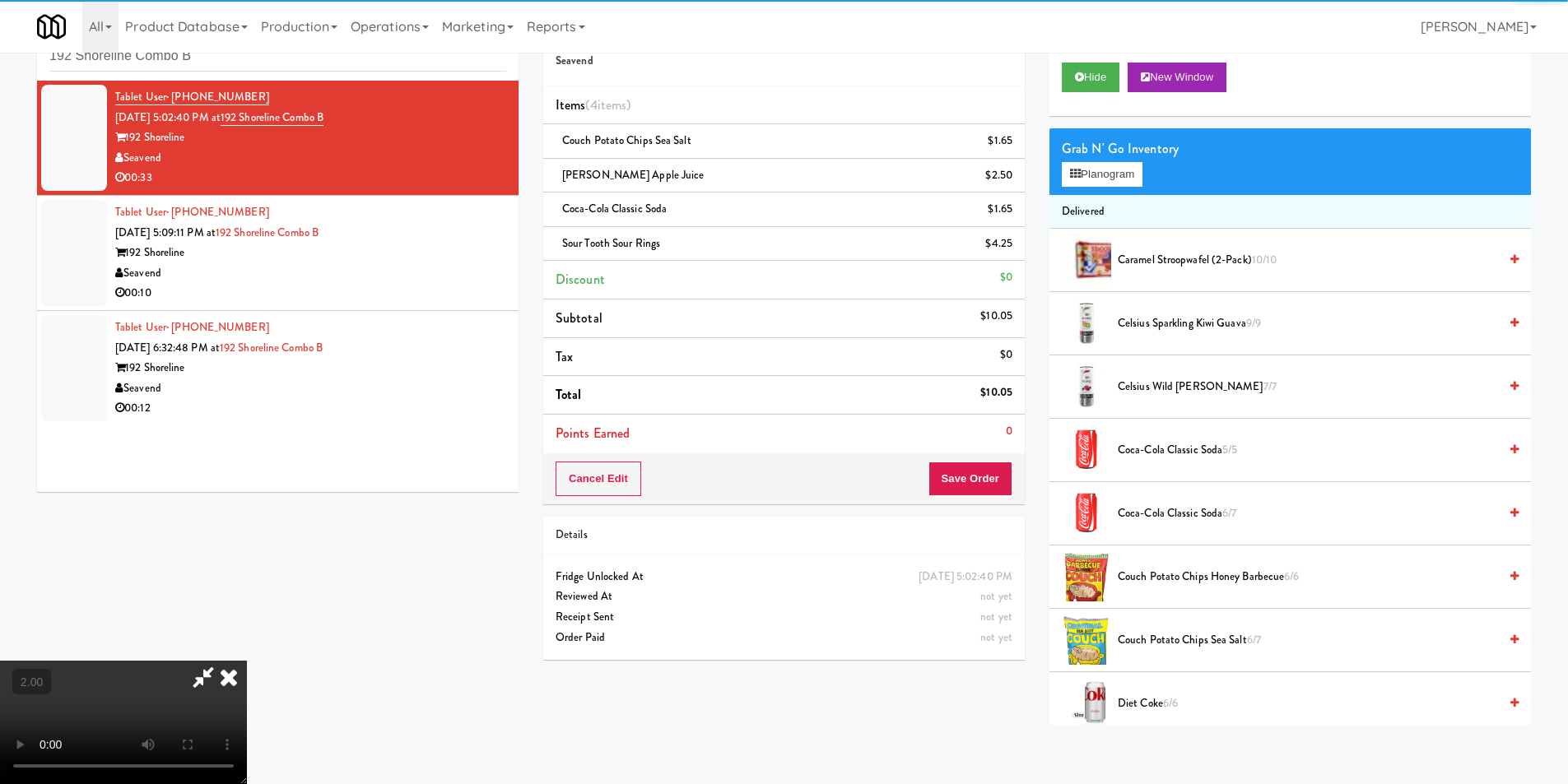
click at [247, 661] on icon at bounding box center [228, 677] width 36 height 33
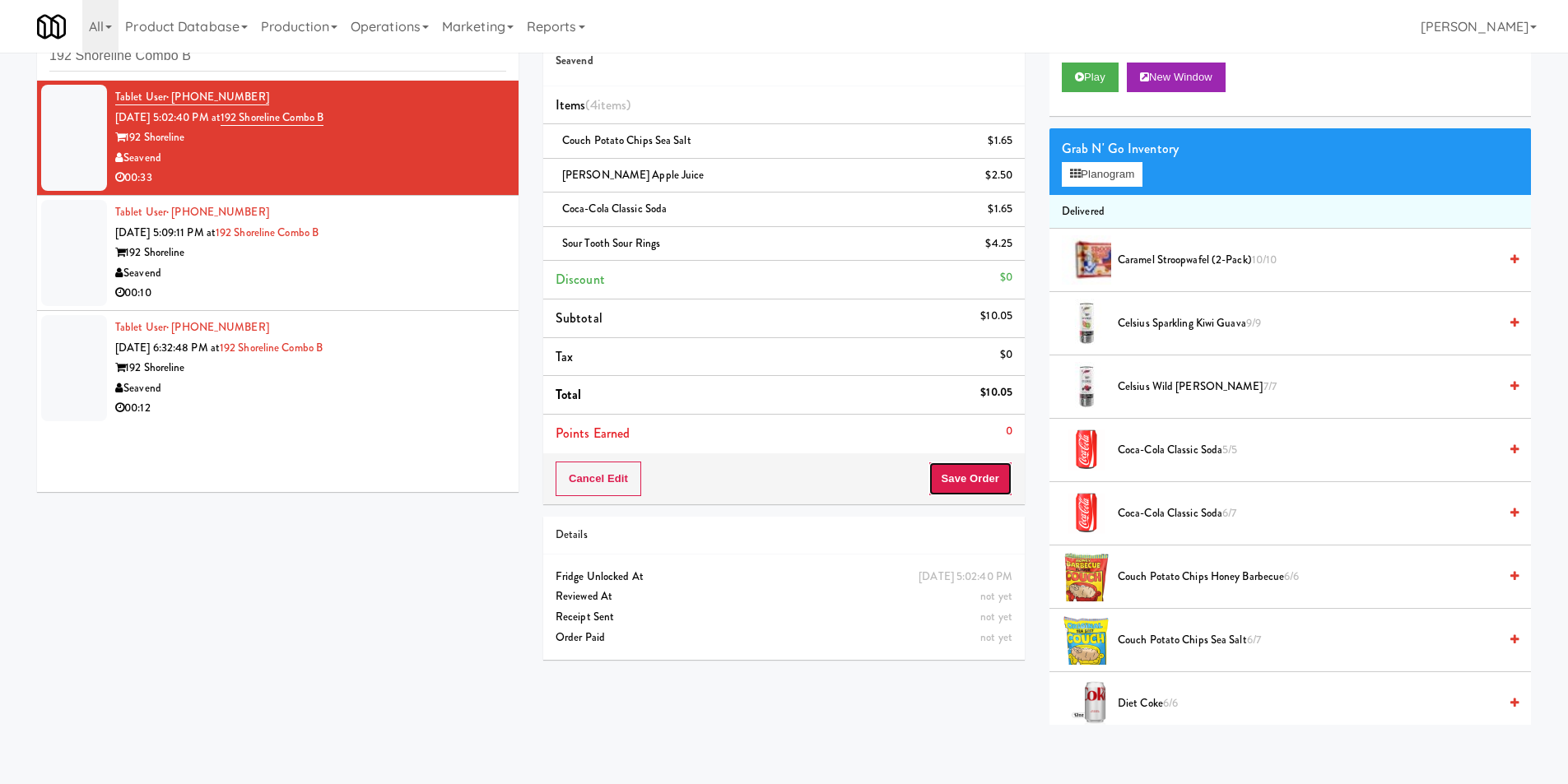
click at [971, 477] on button "Save Order" at bounding box center [971, 478] width 84 height 34
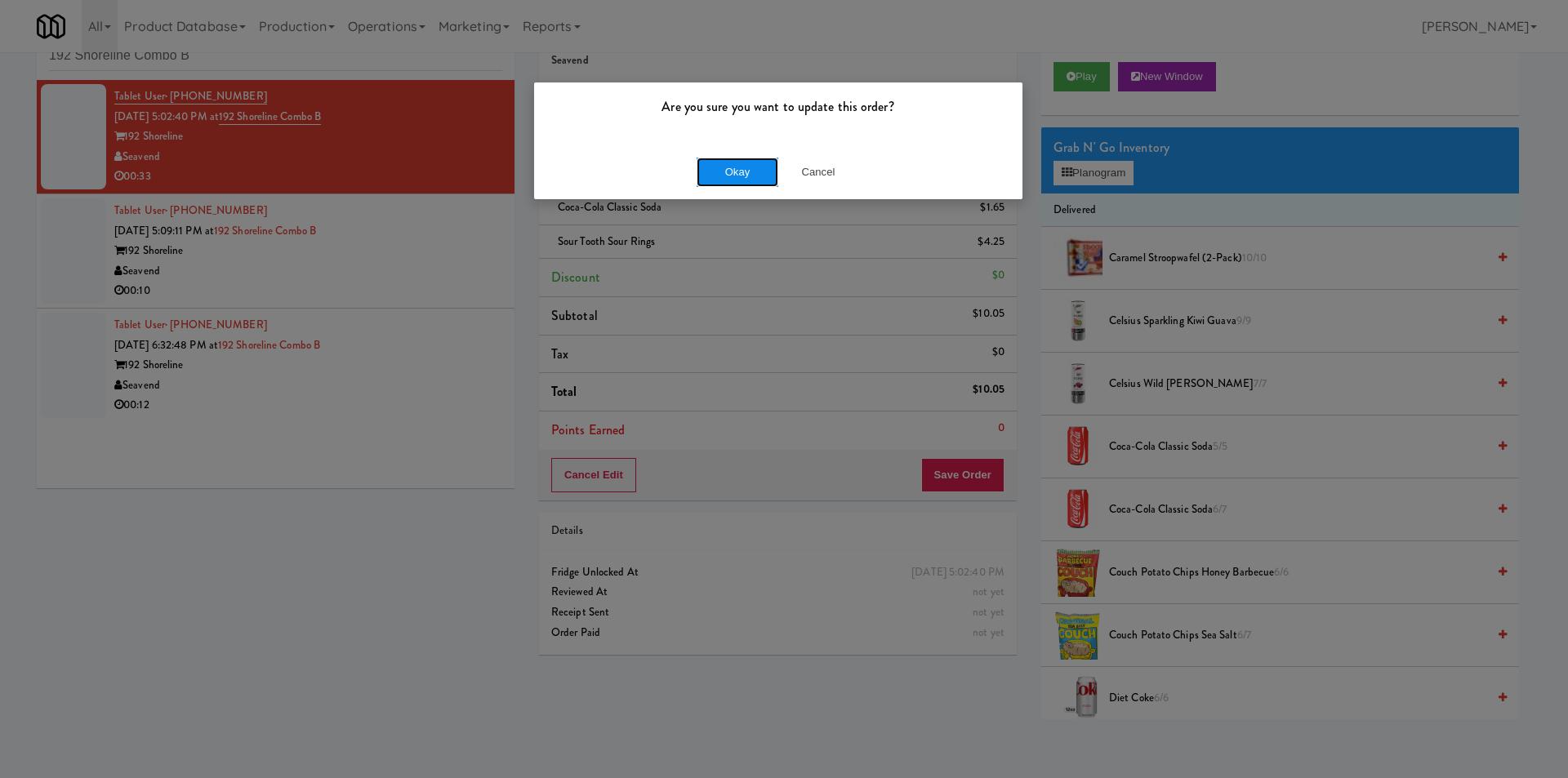
click at [736, 170] on button "Okay" at bounding box center [737, 172] width 82 height 29
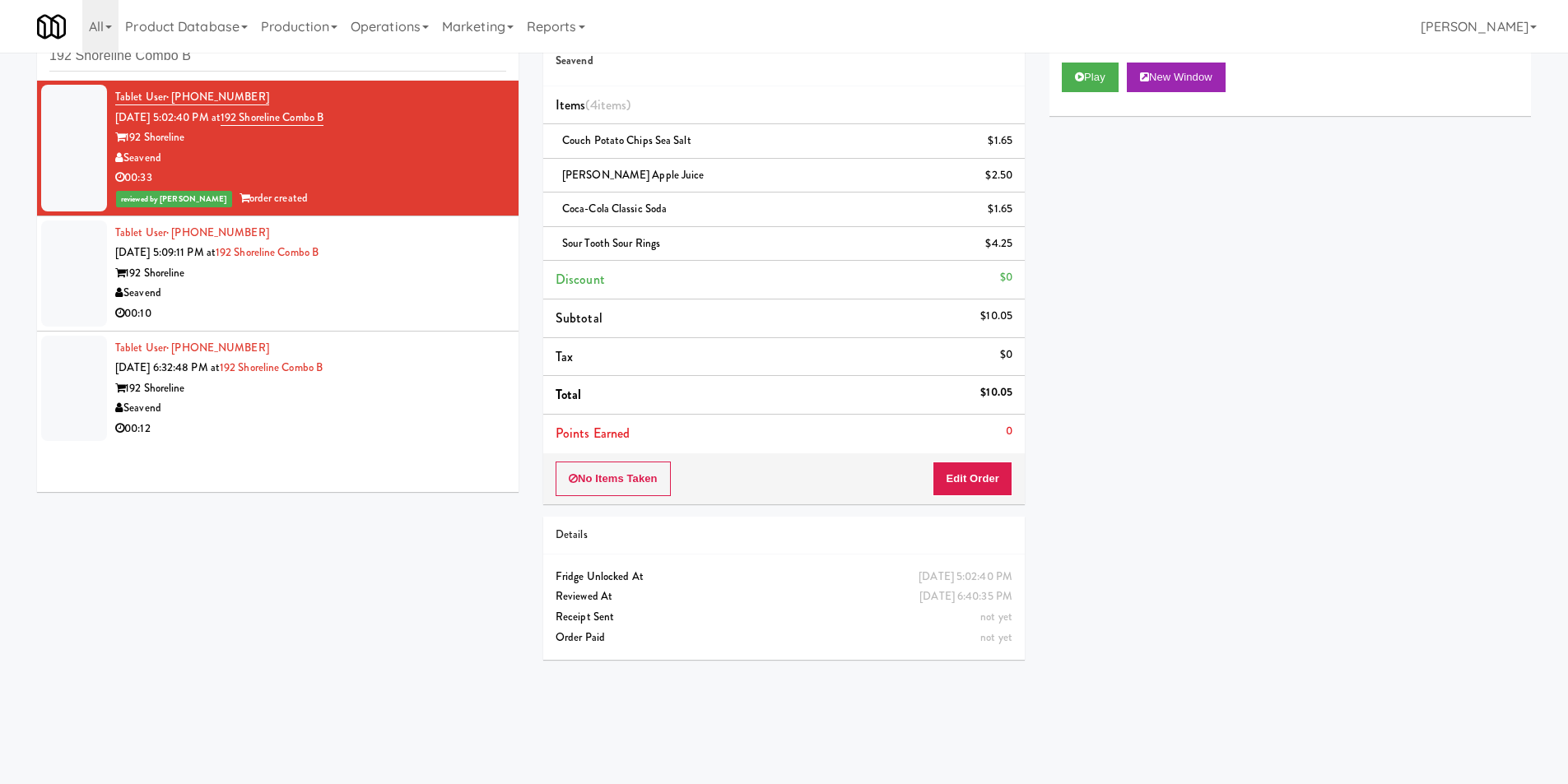
click at [369, 270] on div "192 Shoreline" at bounding box center [311, 273] width 391 height 21
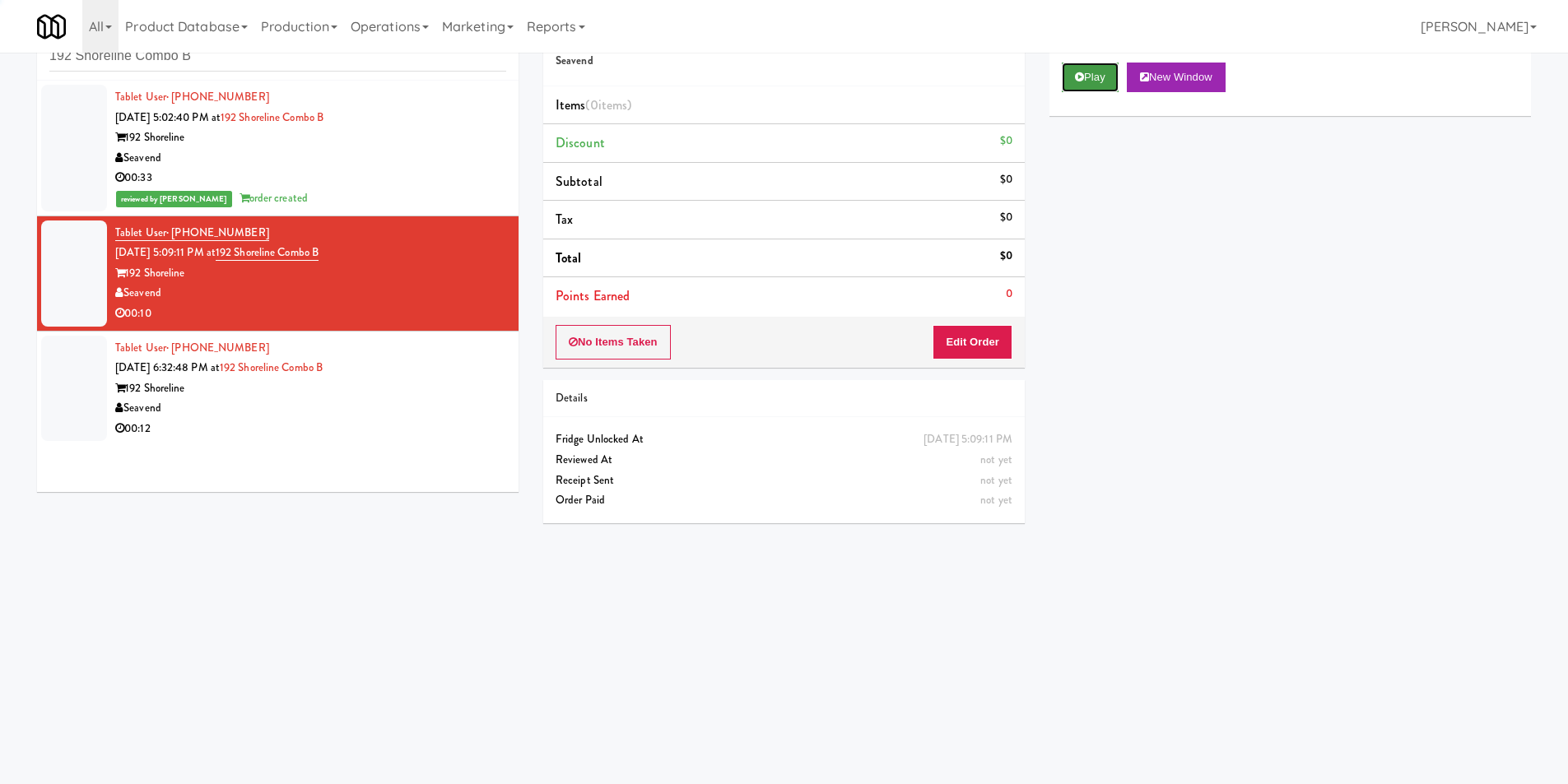
click at [1076, 84] on button "Play" at bounding box center [1090, 77] width 57 height 29
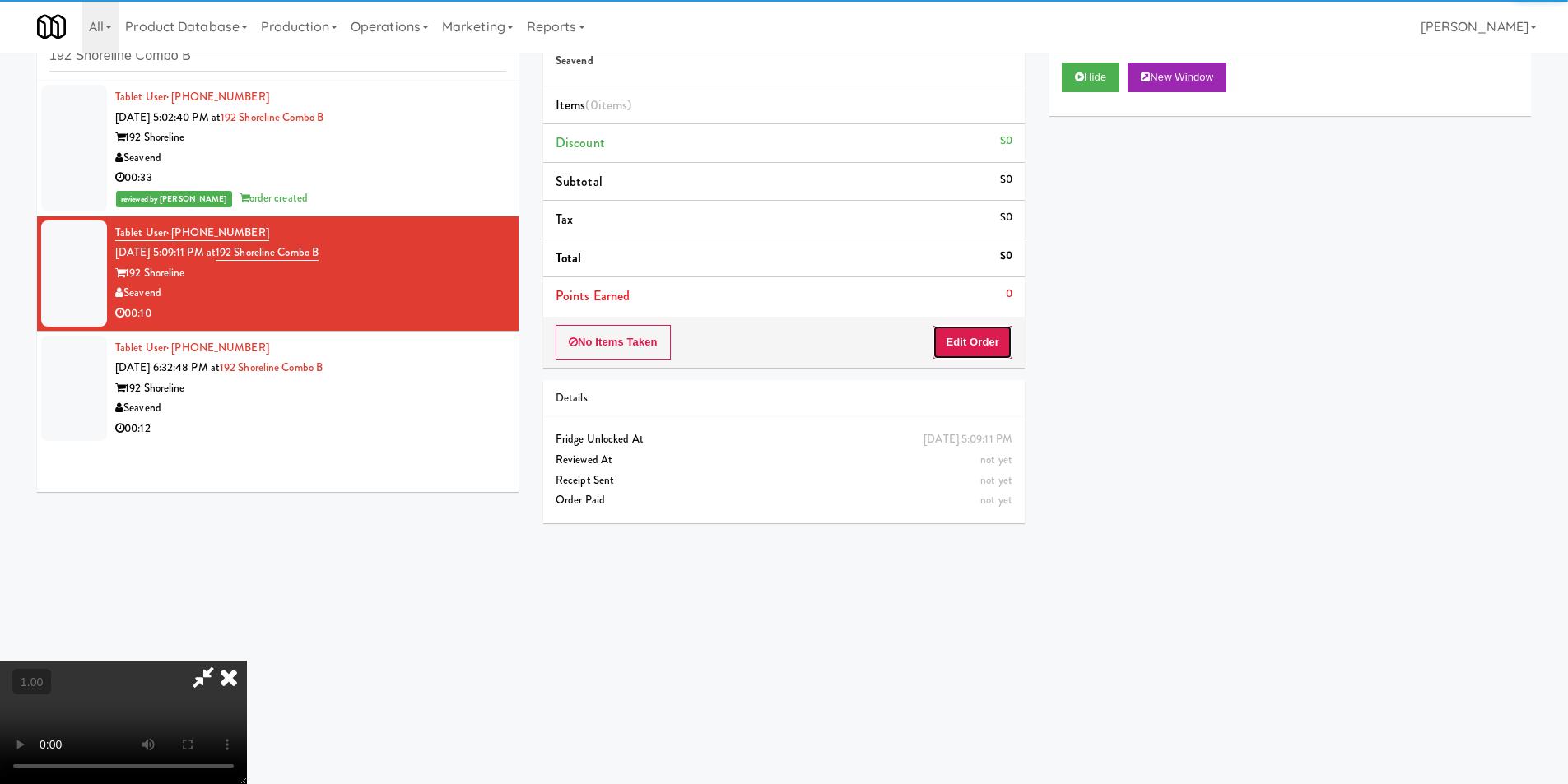
click at [978, 333] on button "Edit Order" at bounding box center [972, 342] width 79 height 34
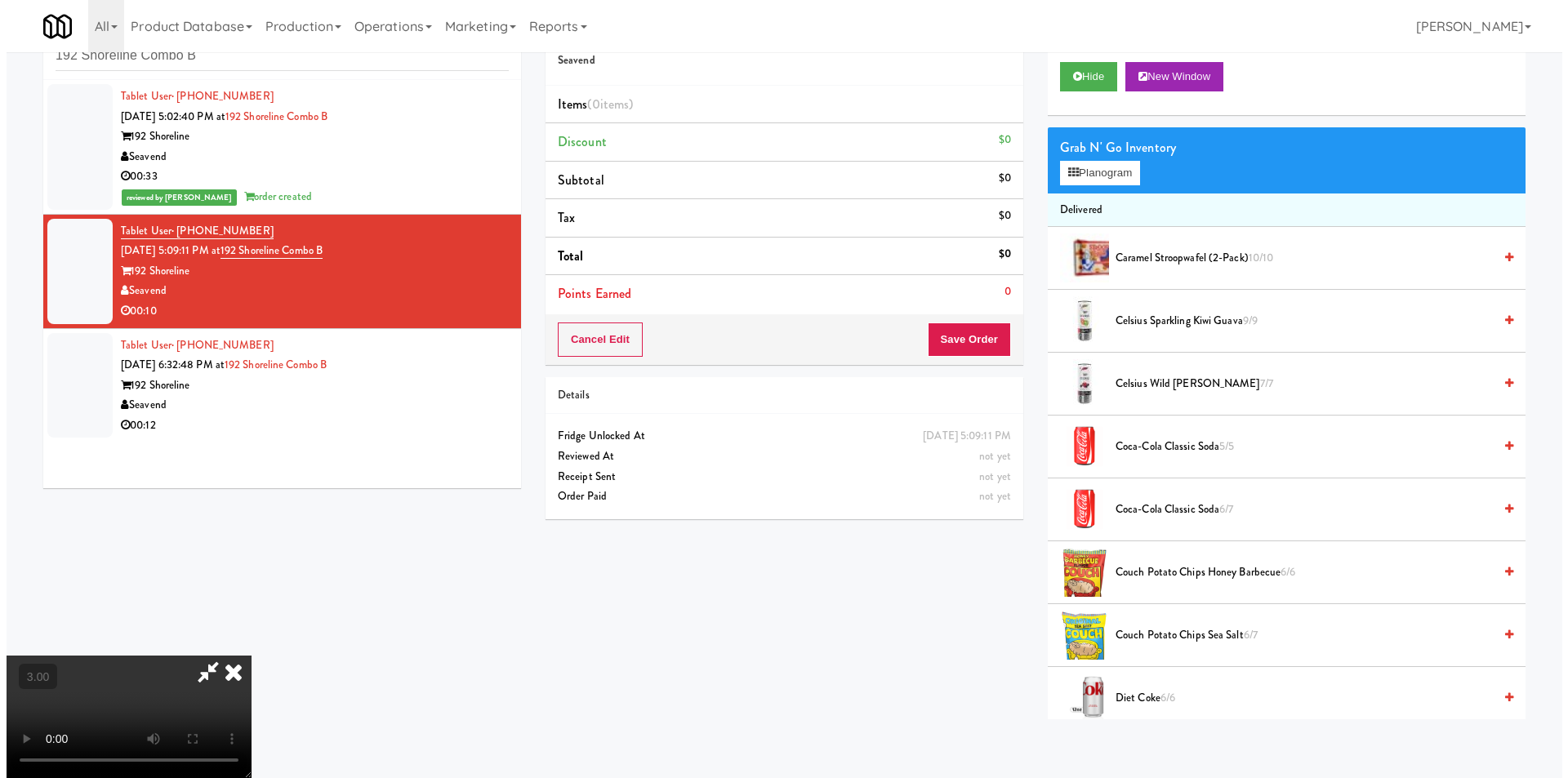
scroll to position [246, 0]
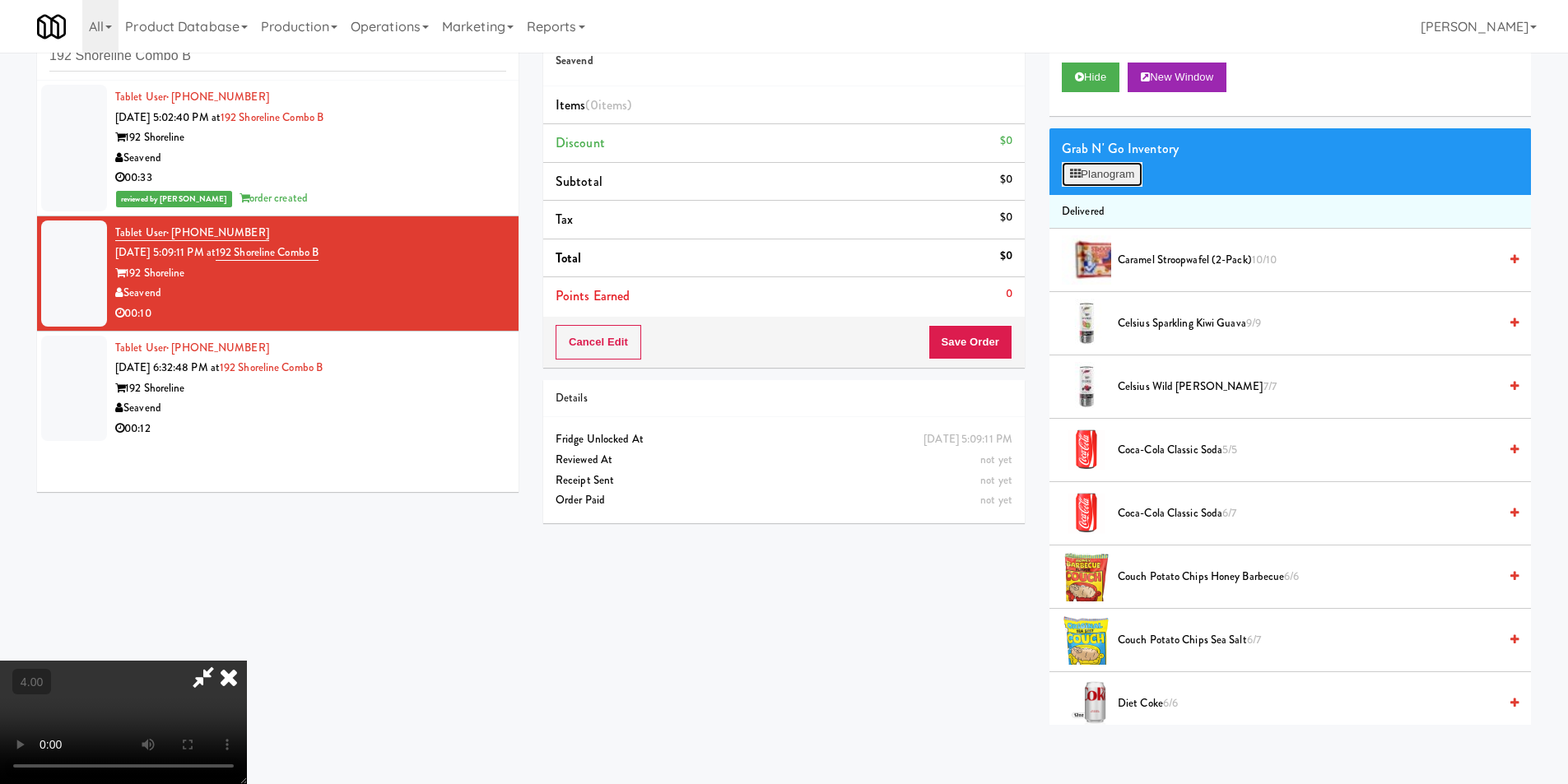
click at [1136, 167] on button "Planogram" at bounding box center [1102, 173] width 80 height 24
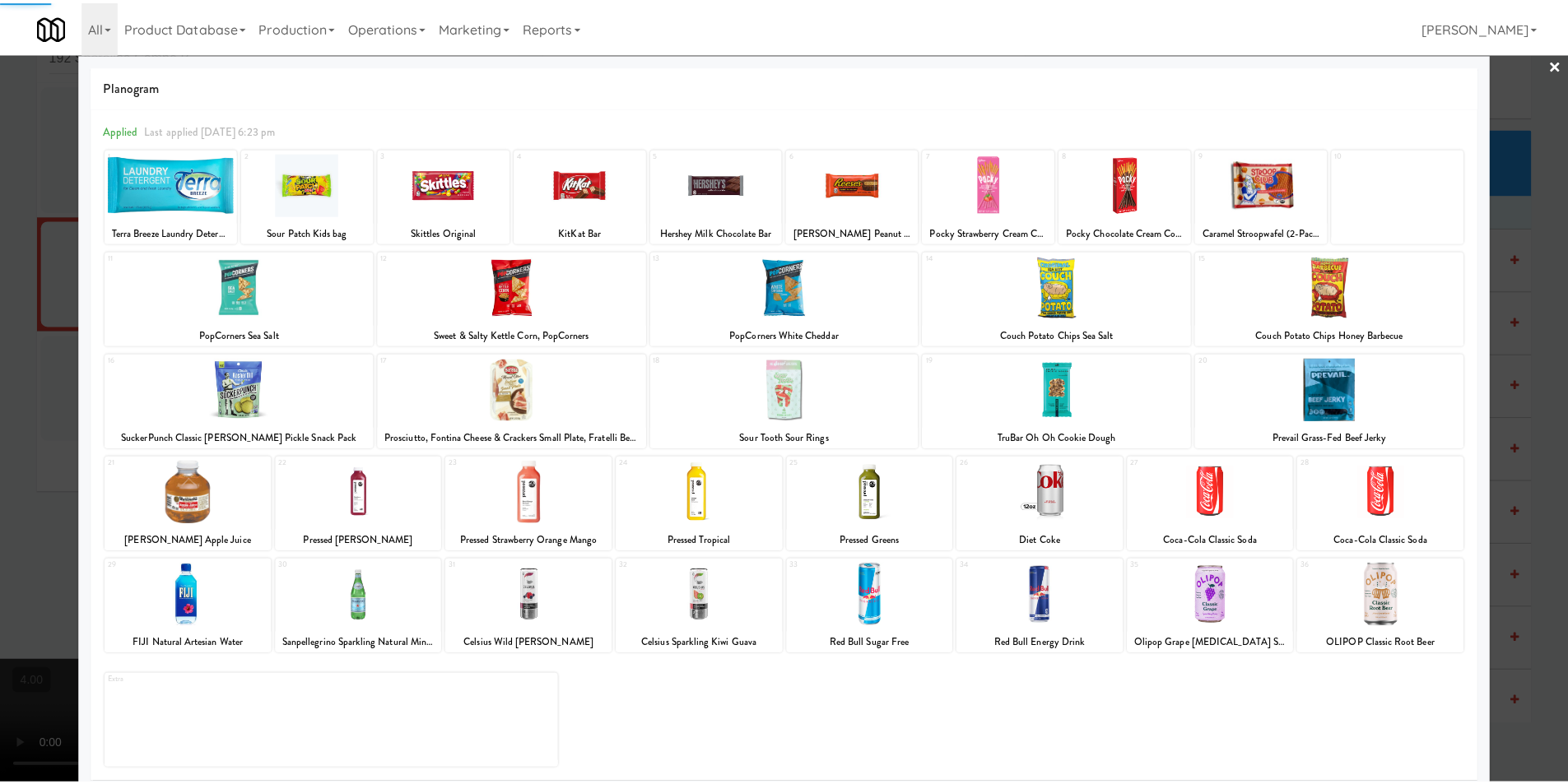
scroll to position [24, 0]
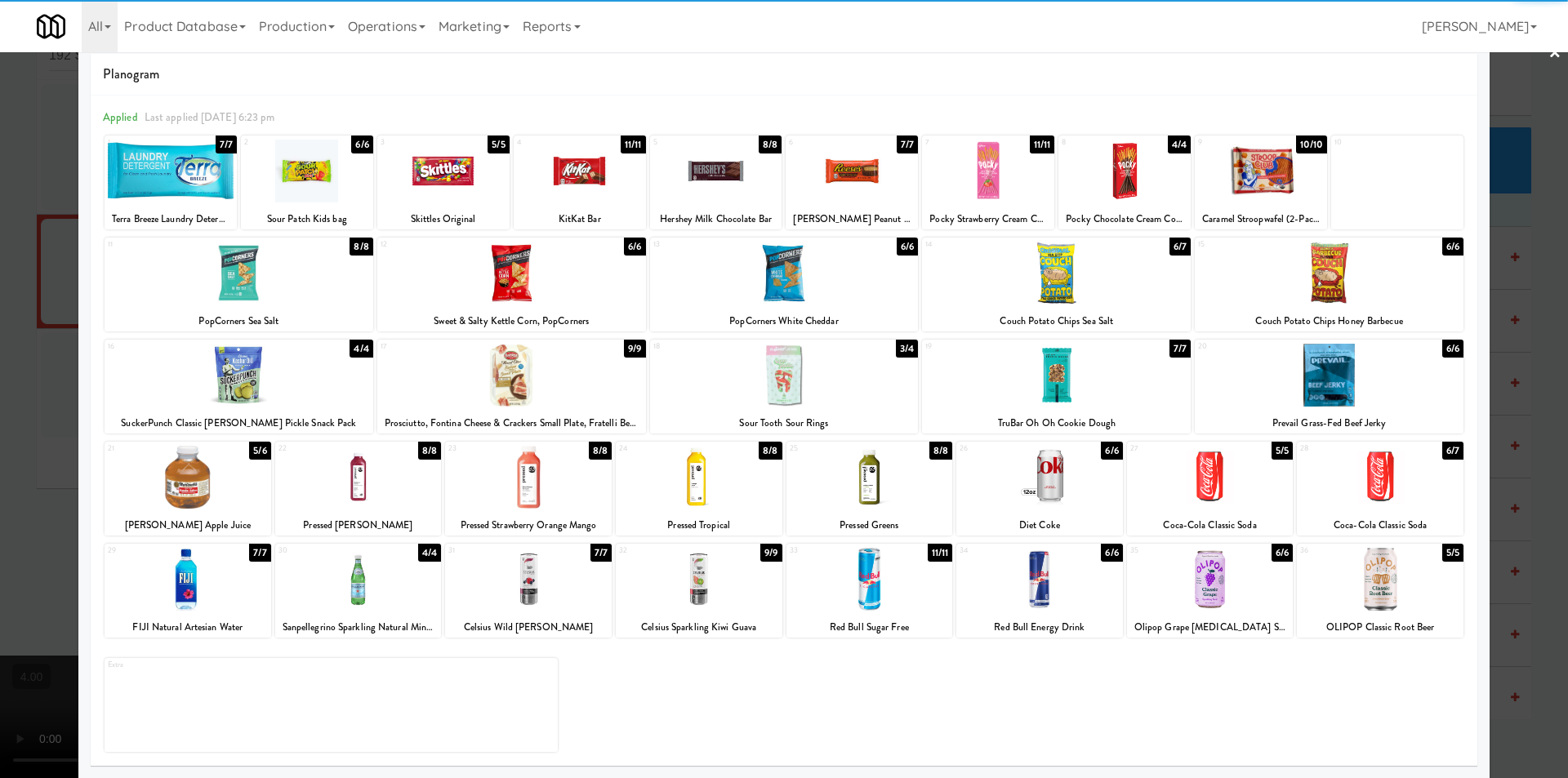
click at [1032, 575] on div at bounding box center [1039, 579] width 166 height 63
click at [0, 200] on div at bounding box center [784, 389] width 1568 height 778
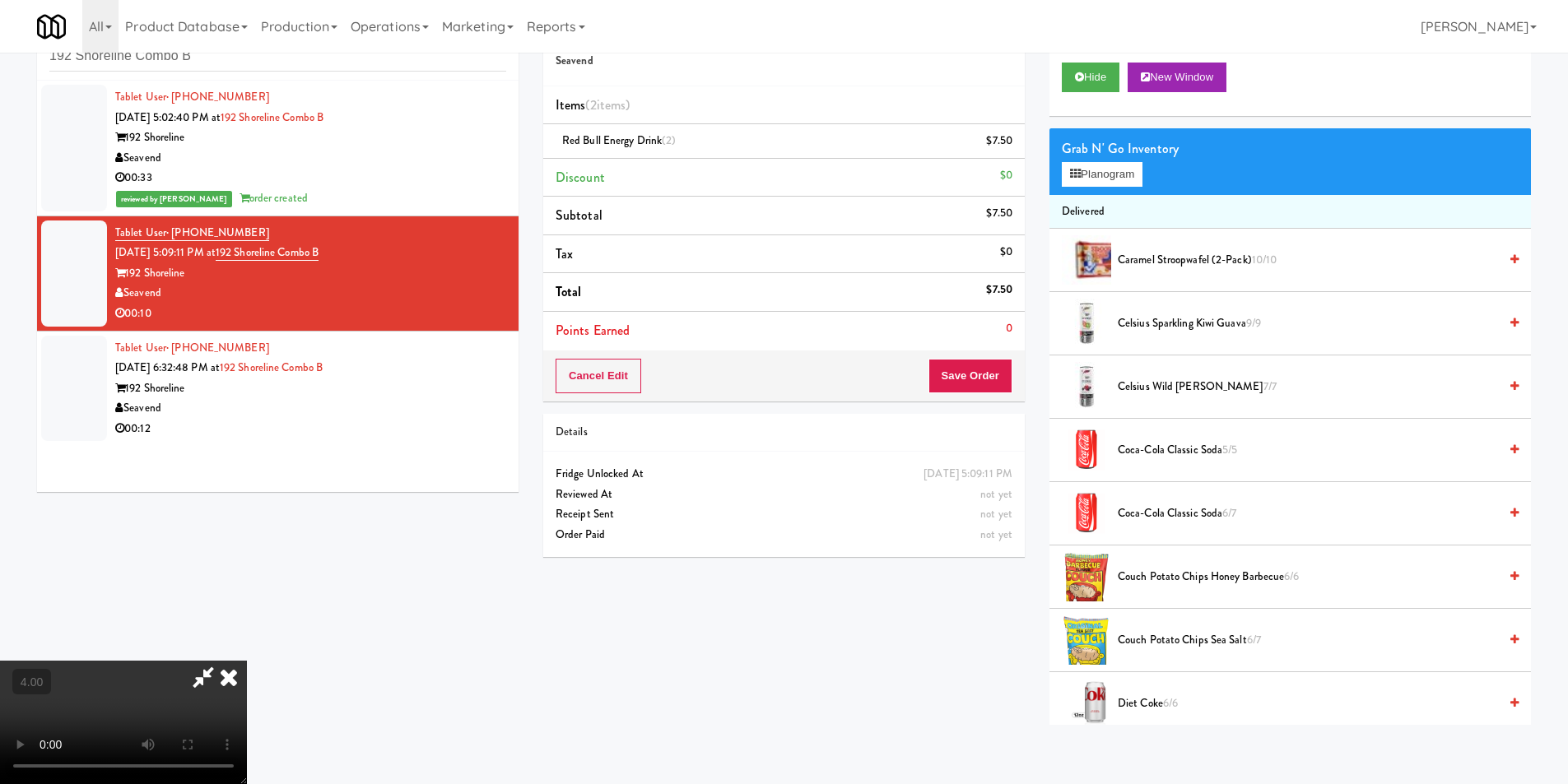
click at [247, 661] on icon at bounding box center [228, 677] width 36 height 33
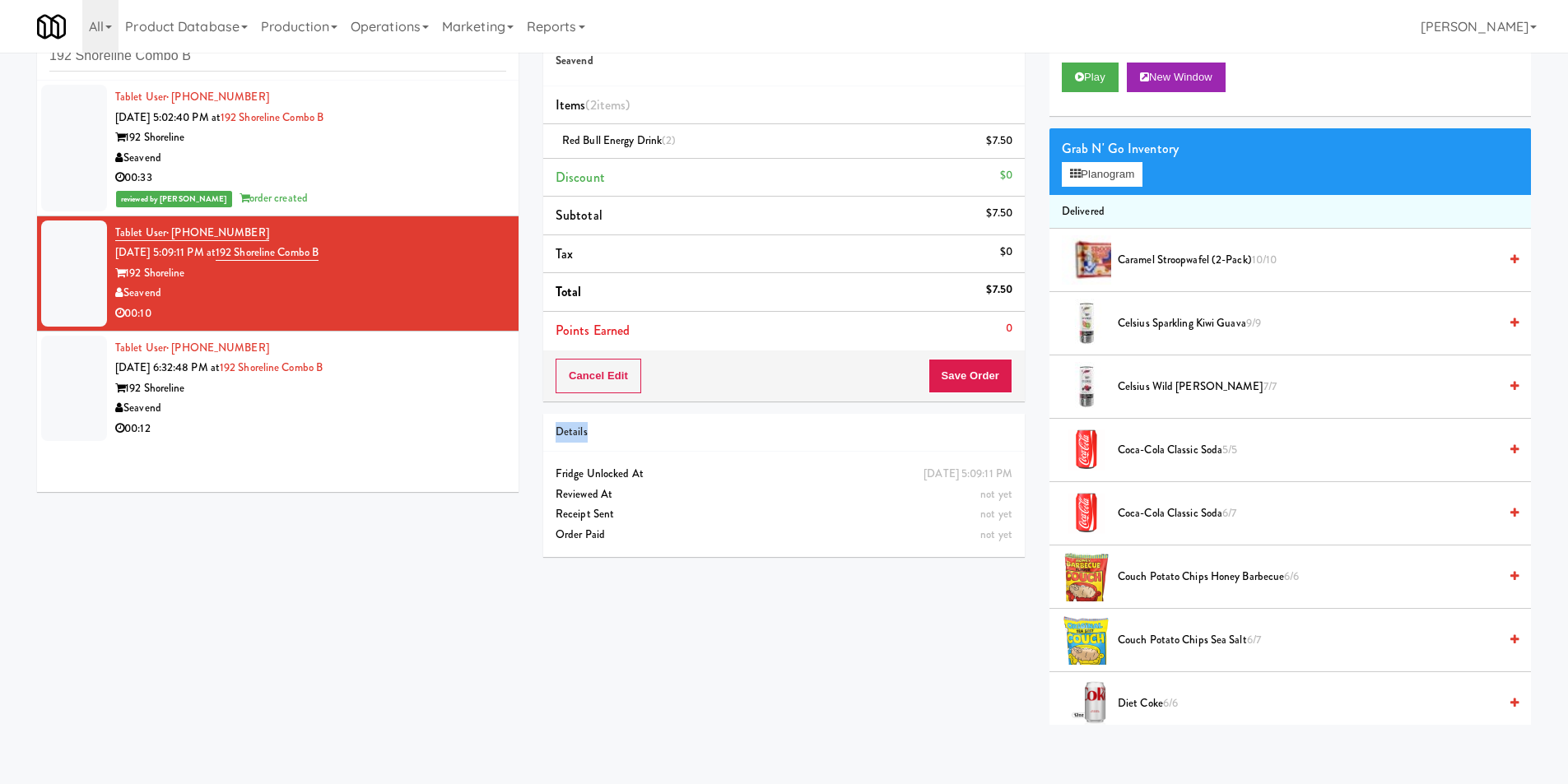
click at [1001, 402] on div "Cancel Edit Save Order" at bounding box center [784, 376] width 481 height 51
click at [968, 385] on button "Save Order" at bounding box center [971, 375] width 84 height 34
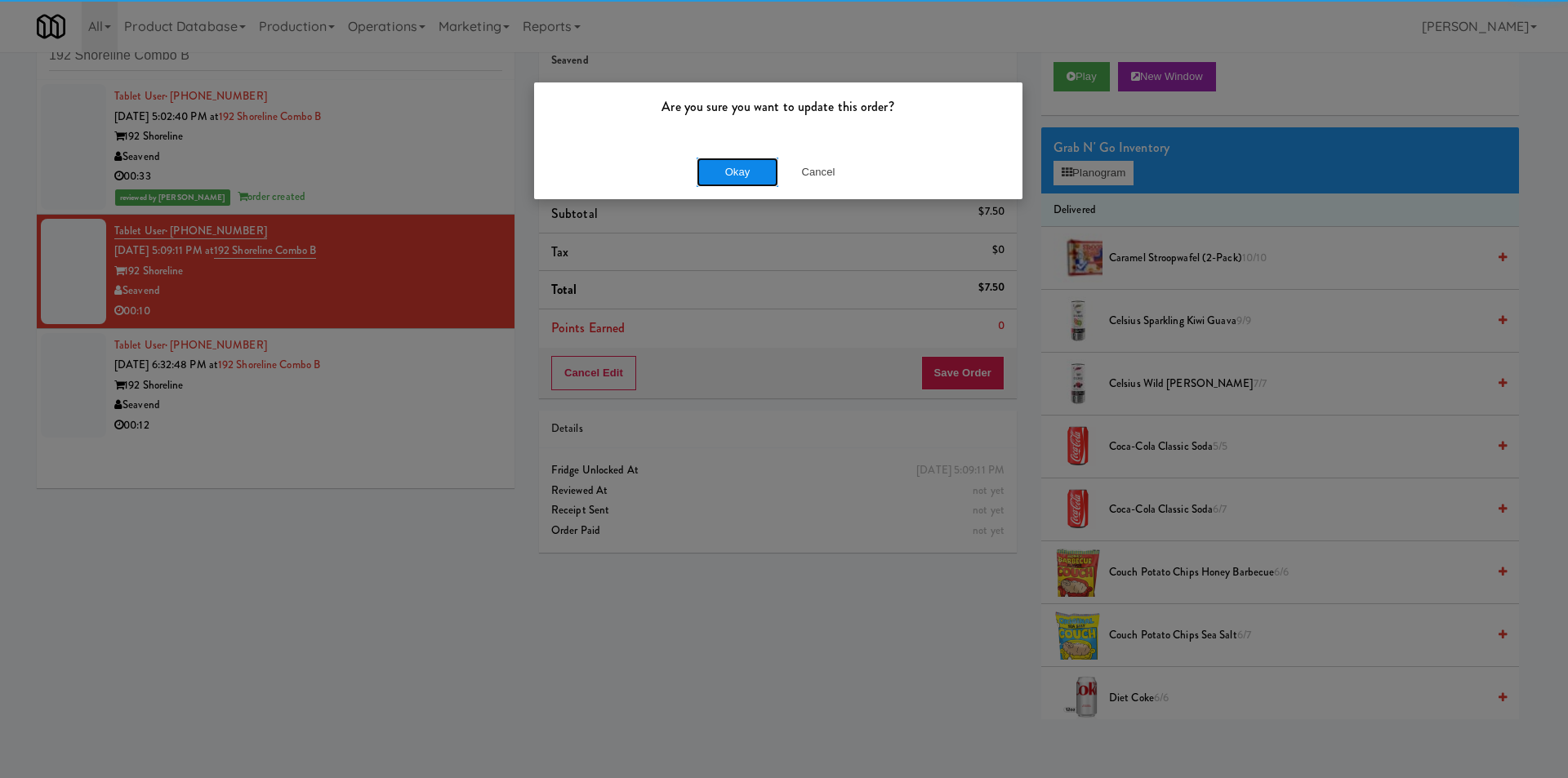
click at [760, 165] on button "Okay" at bounding box center [737, 172] width 82 height 29
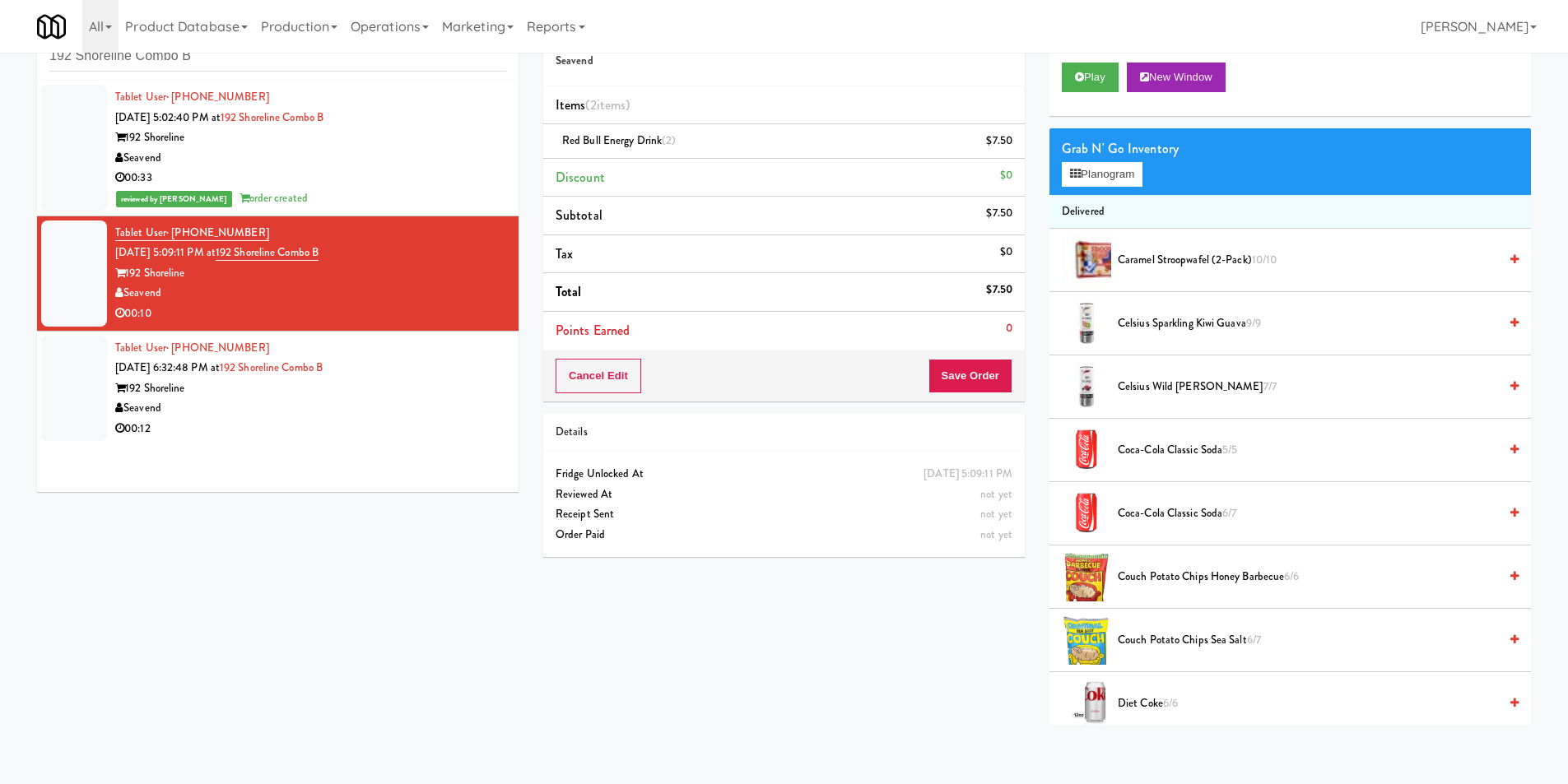
click at [455, 373] on div "Tablet User · (206) 948-4579 Sep 8, 2025 6:32:48 PM at 192 Shoreline Combo B 19…" at bounding box center [311, 388] width 391 height 101
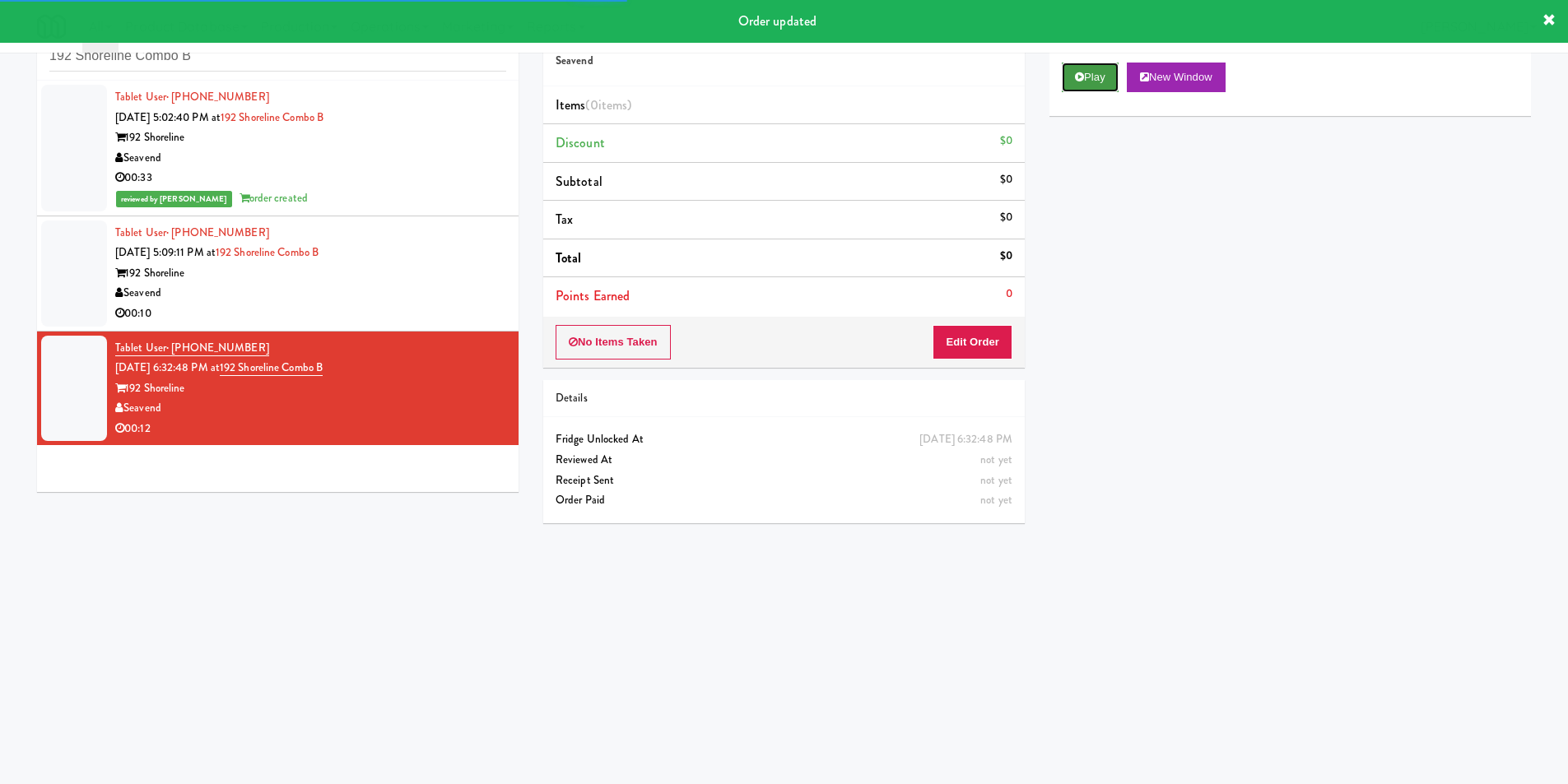
click at [1087, 81] on button "Play" at bounding box center [1090, 77] width 57 height 29
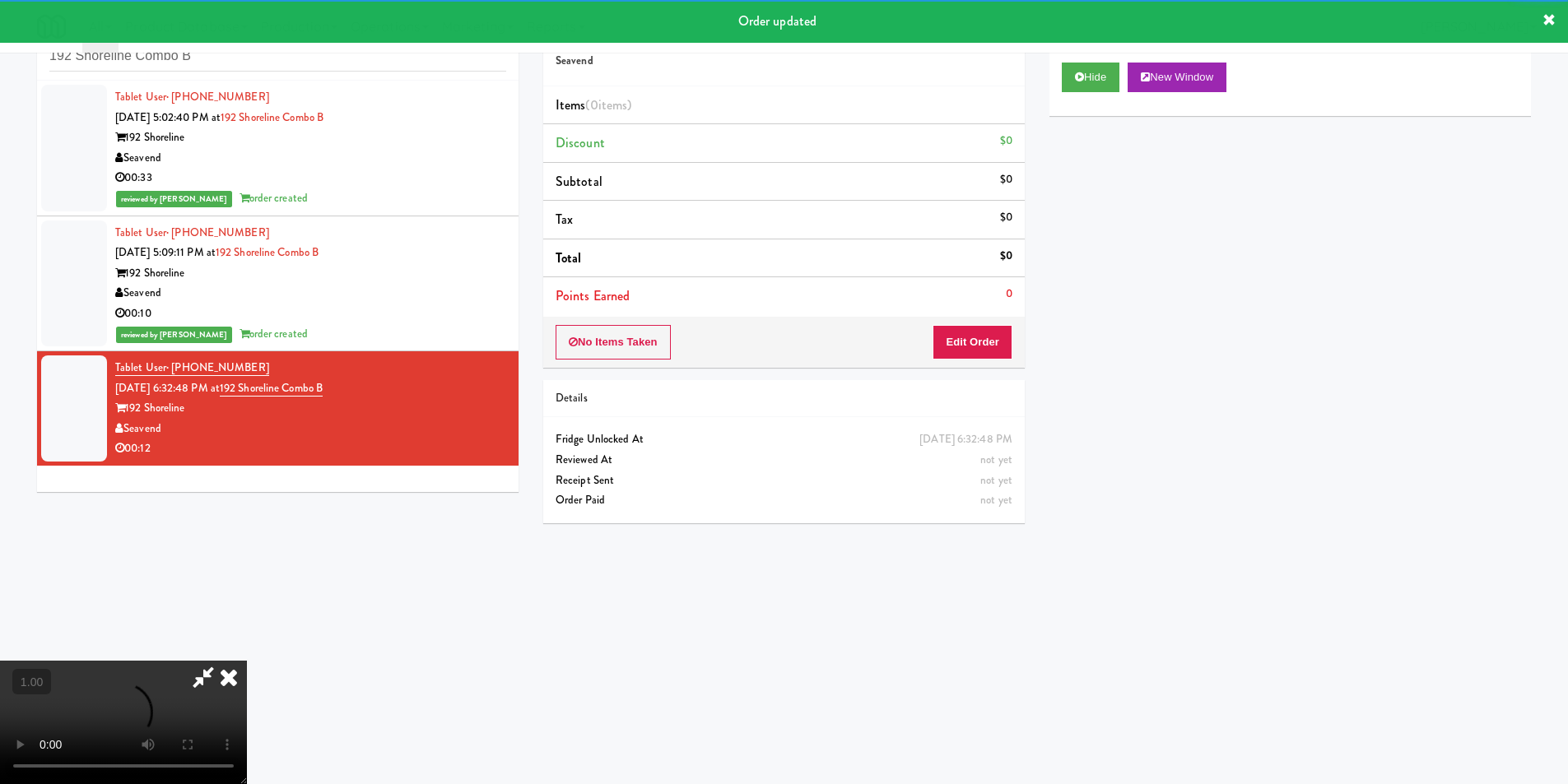
drag, startPoint x: 950, startPoint y: 367, endPoint x: 950, endPoint y: 356, distance: 11.0
click at [950, 365] on div "No Items Taken Edit Order" at bounding box center [784, 342] width 481 height 51
click at [946, 345] on button "Edit Order" at bounding box center [972, 342] width 79 height 34
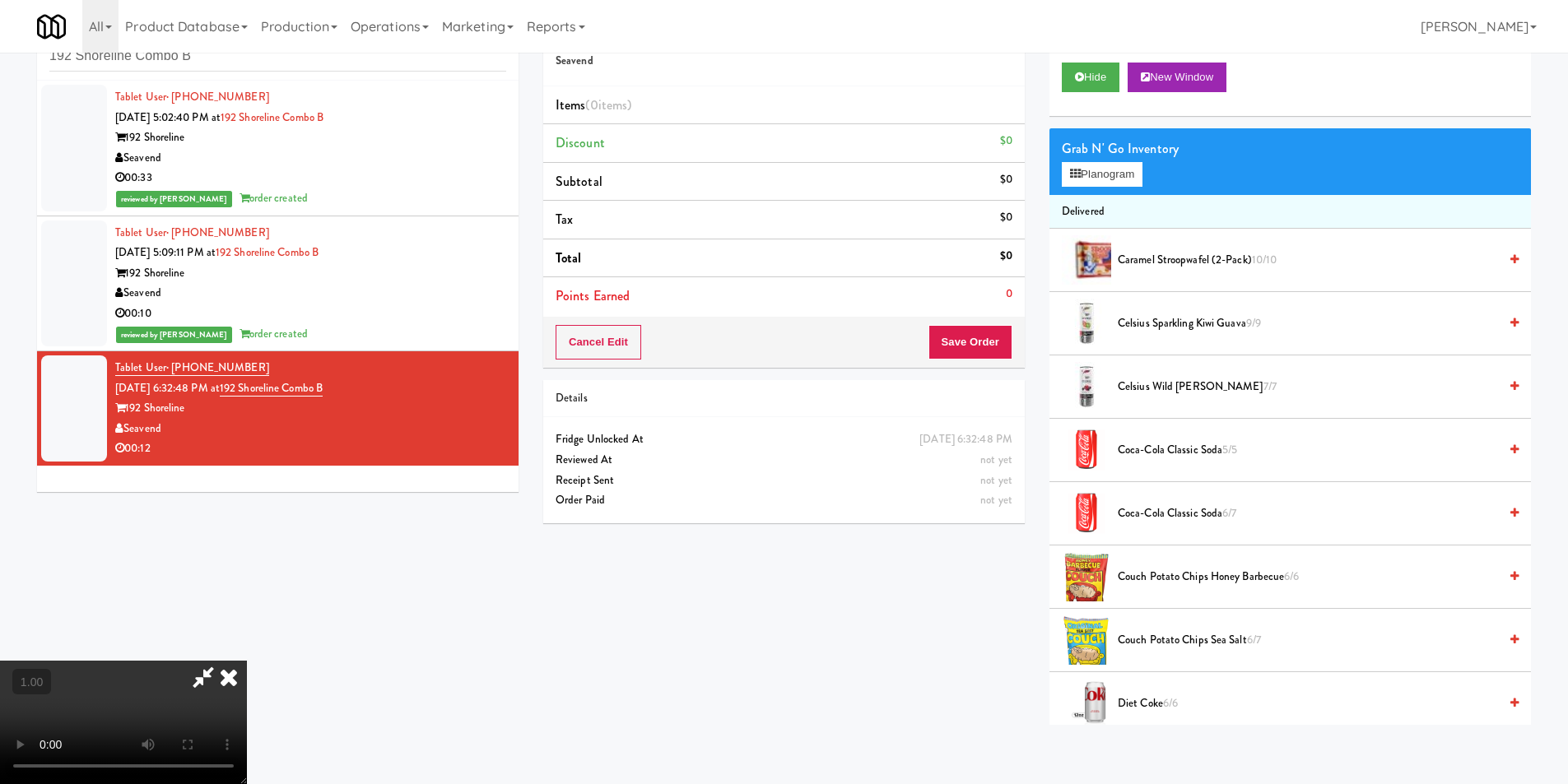
click at [247, 661] on video at bounding box center [124, 722] width 247 height 123
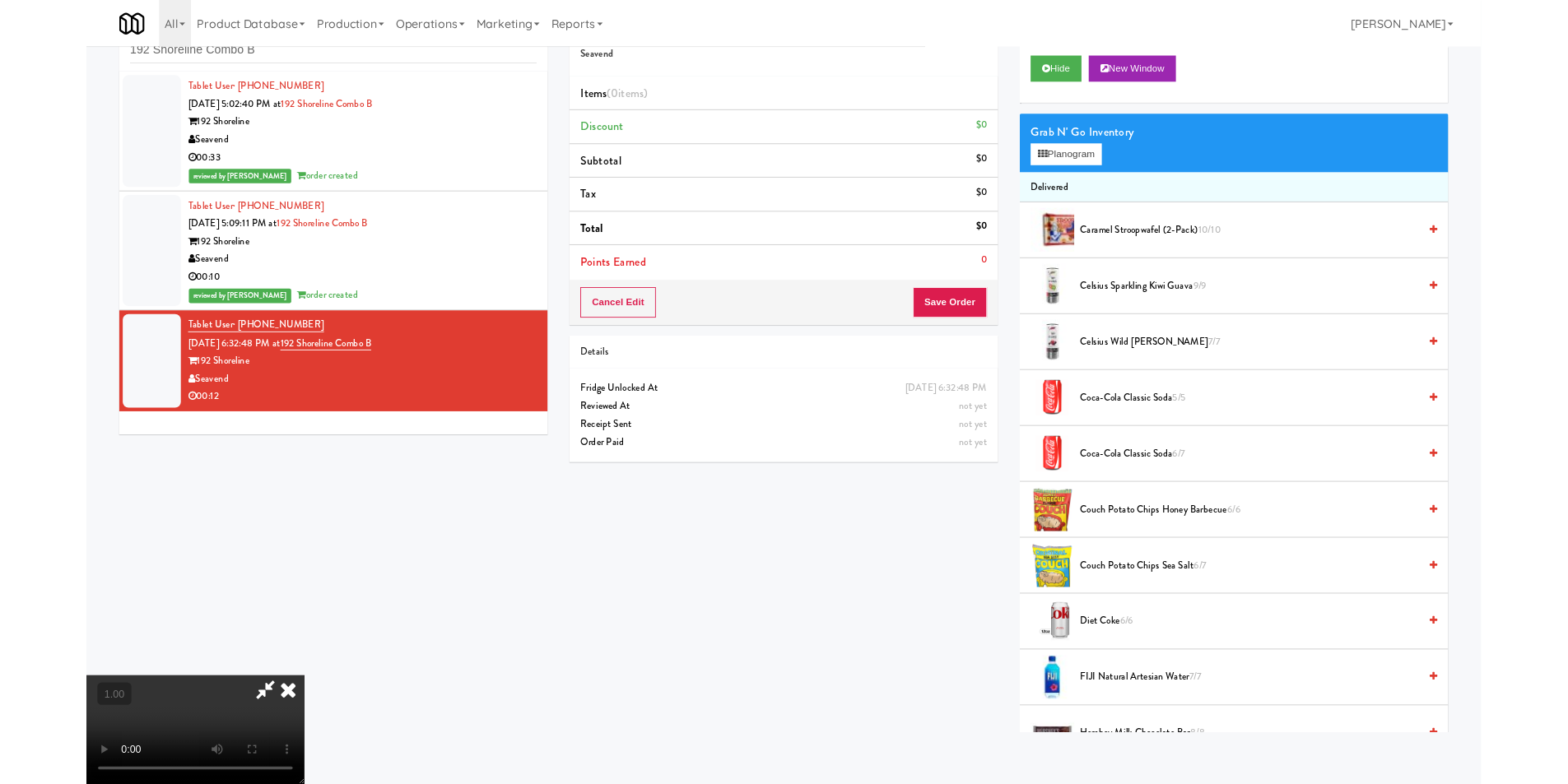
scroll to position [33, 0]
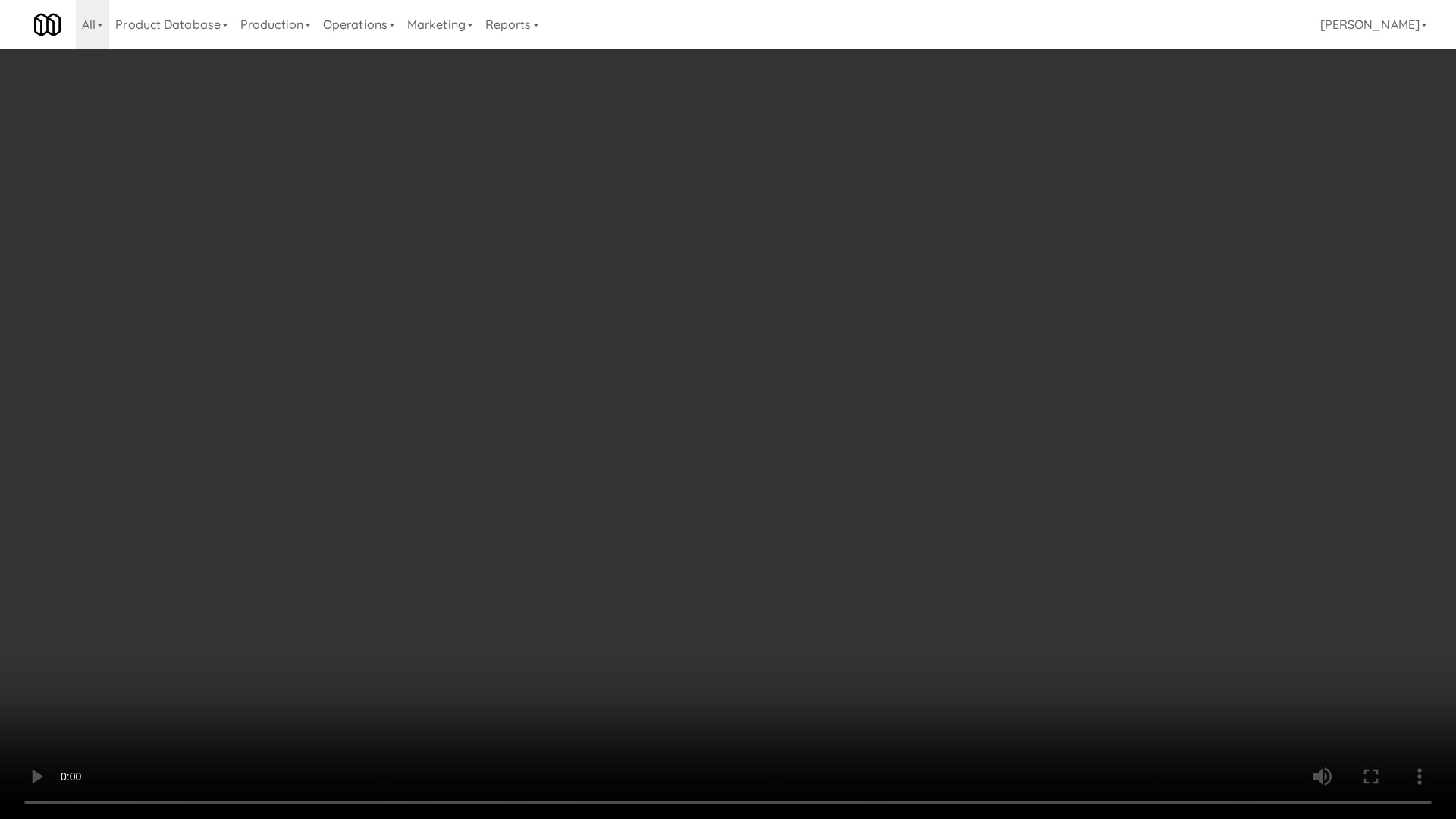
click at [688, 521] on video at bounding box center [728, 409] width 1456 height 819
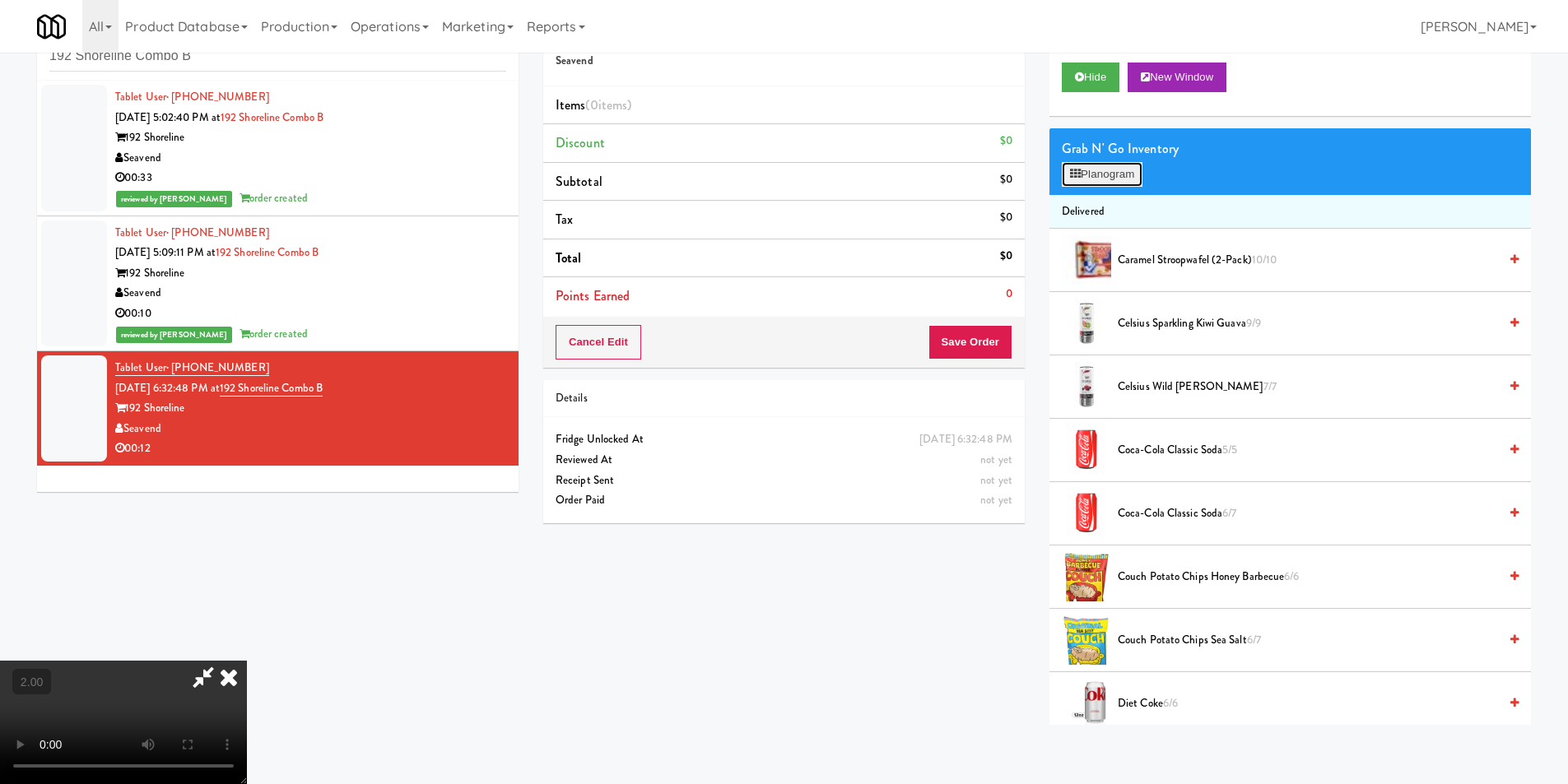
click at [1108, 168] on button "Planogram" at bounding box center [1102, 173] width 80 height 24
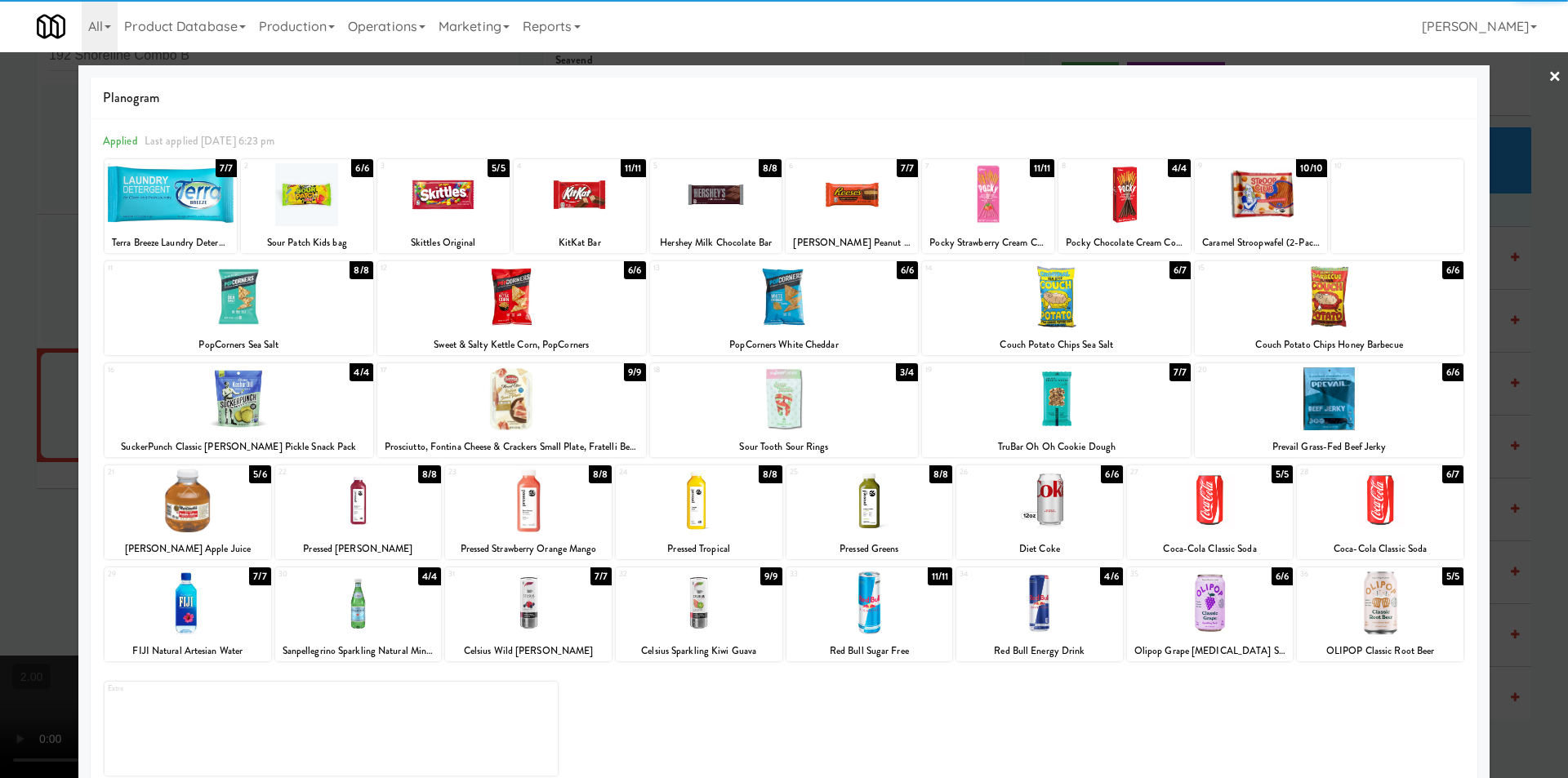
click at [1066, 411] on div at bounding box center [1056, 399] width 268 height 63
click at [226, 585] on div at bounding box center [187, 603] width 166 height 63
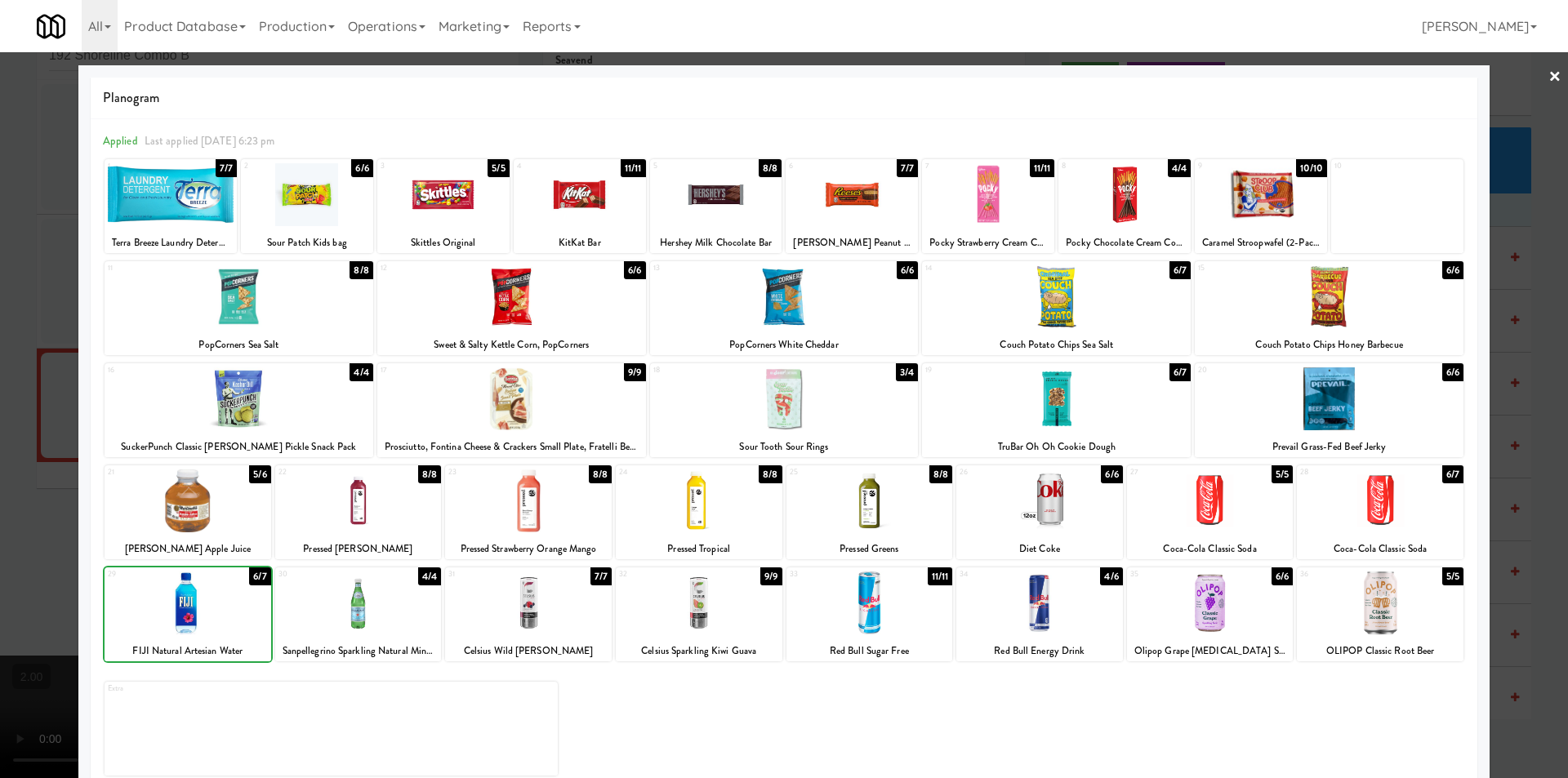
click at [0, 342] on div at bounding box center [784, 389] width 1568 height 778
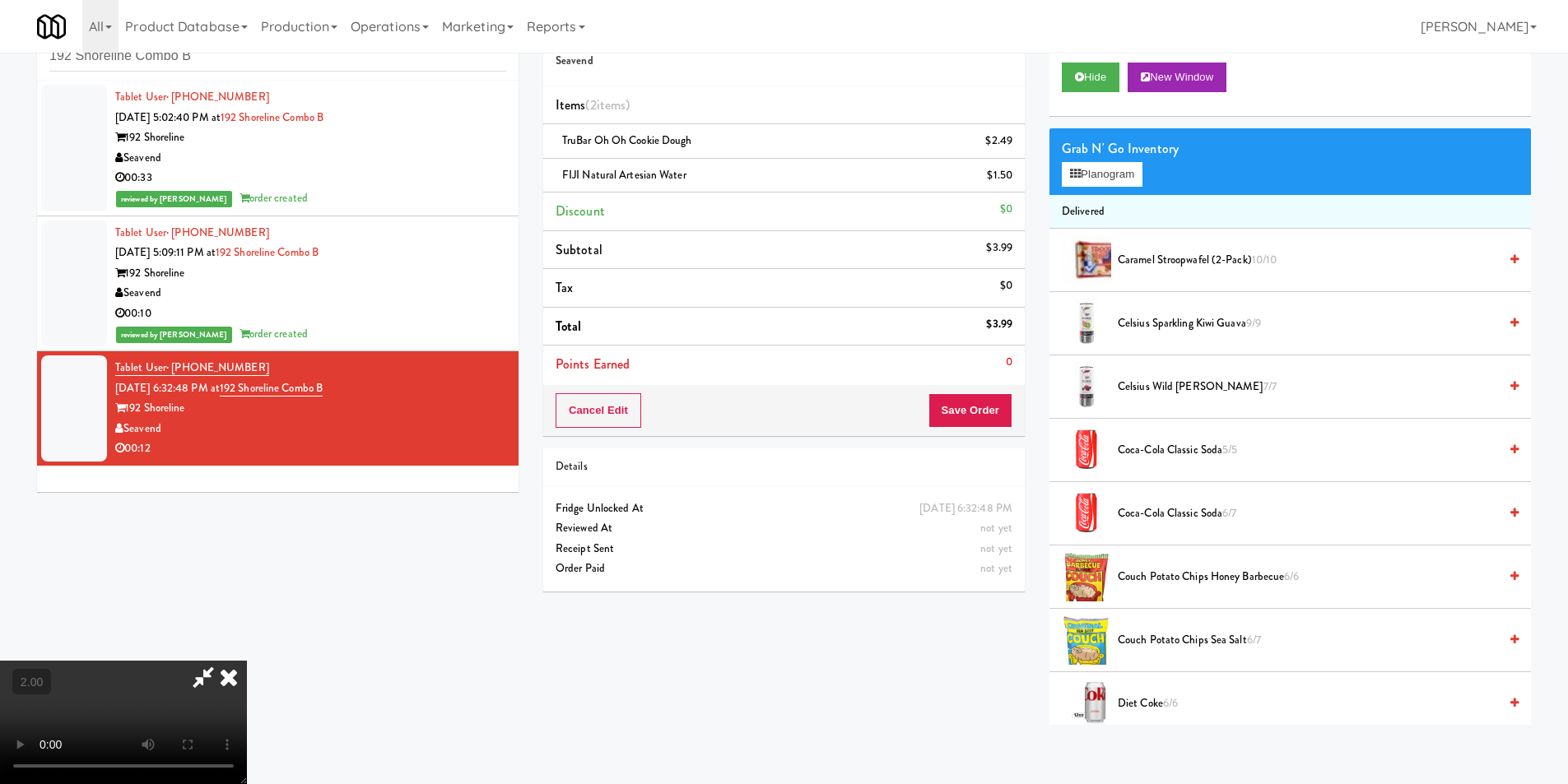
click at [247, 661] on icon at bounding box center [228, 677] width 36 height 33
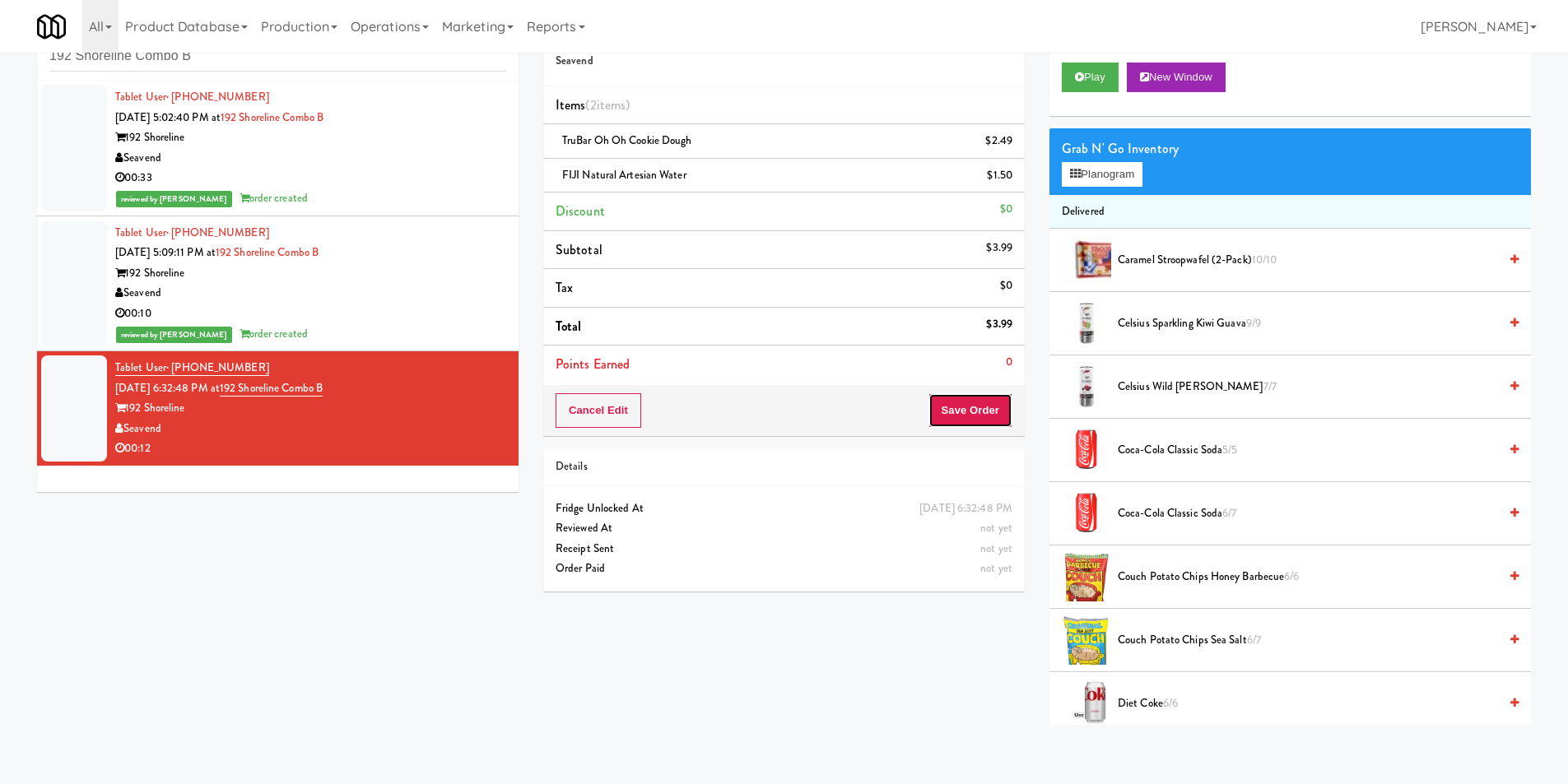
click at [971, 416] on button "Save Order" at bounding box center [971, 410] width 84 height 34
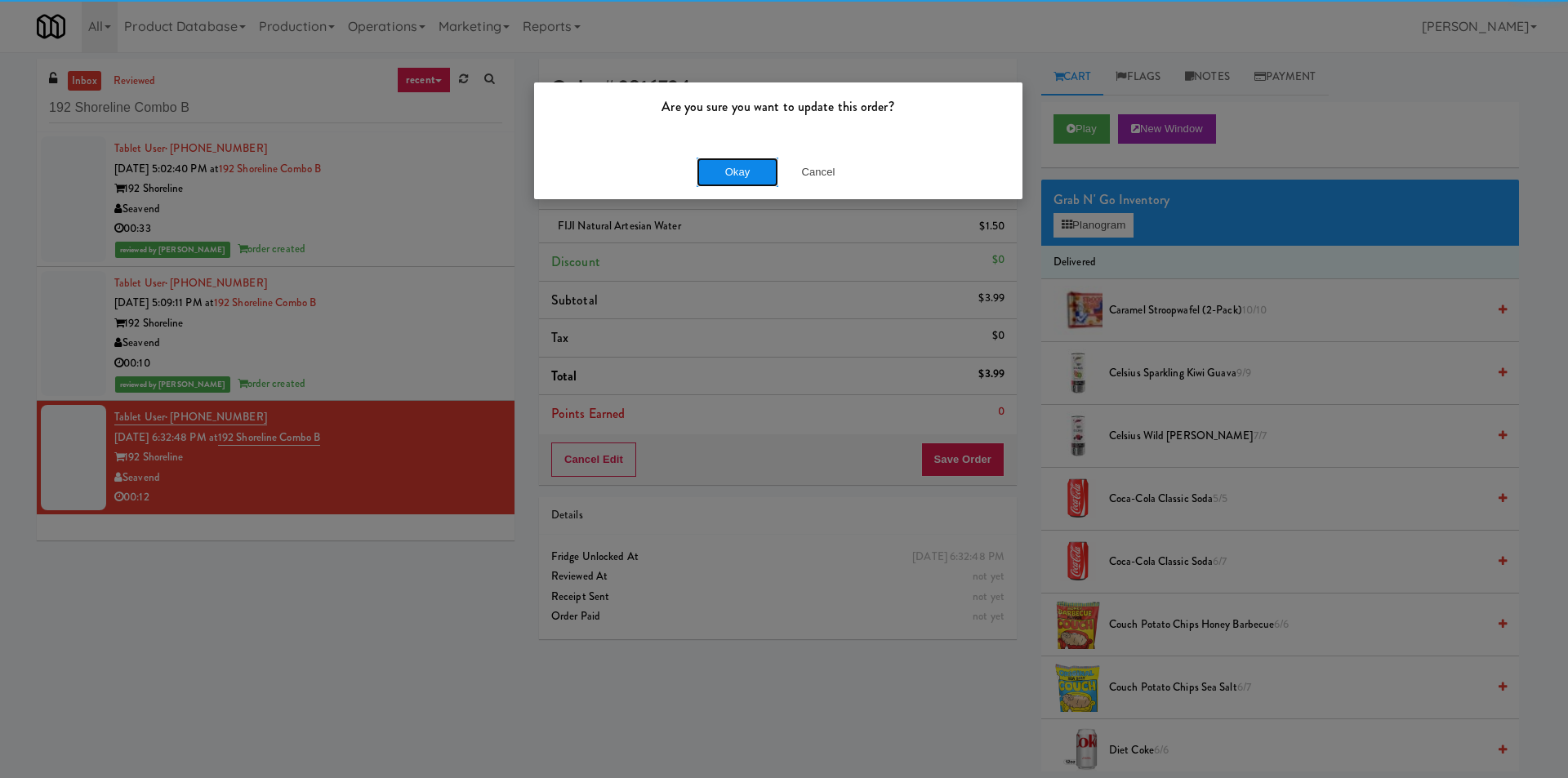
click at [756, 179] on button "Okay" at bounding box center [737, 172] width 82 height 29
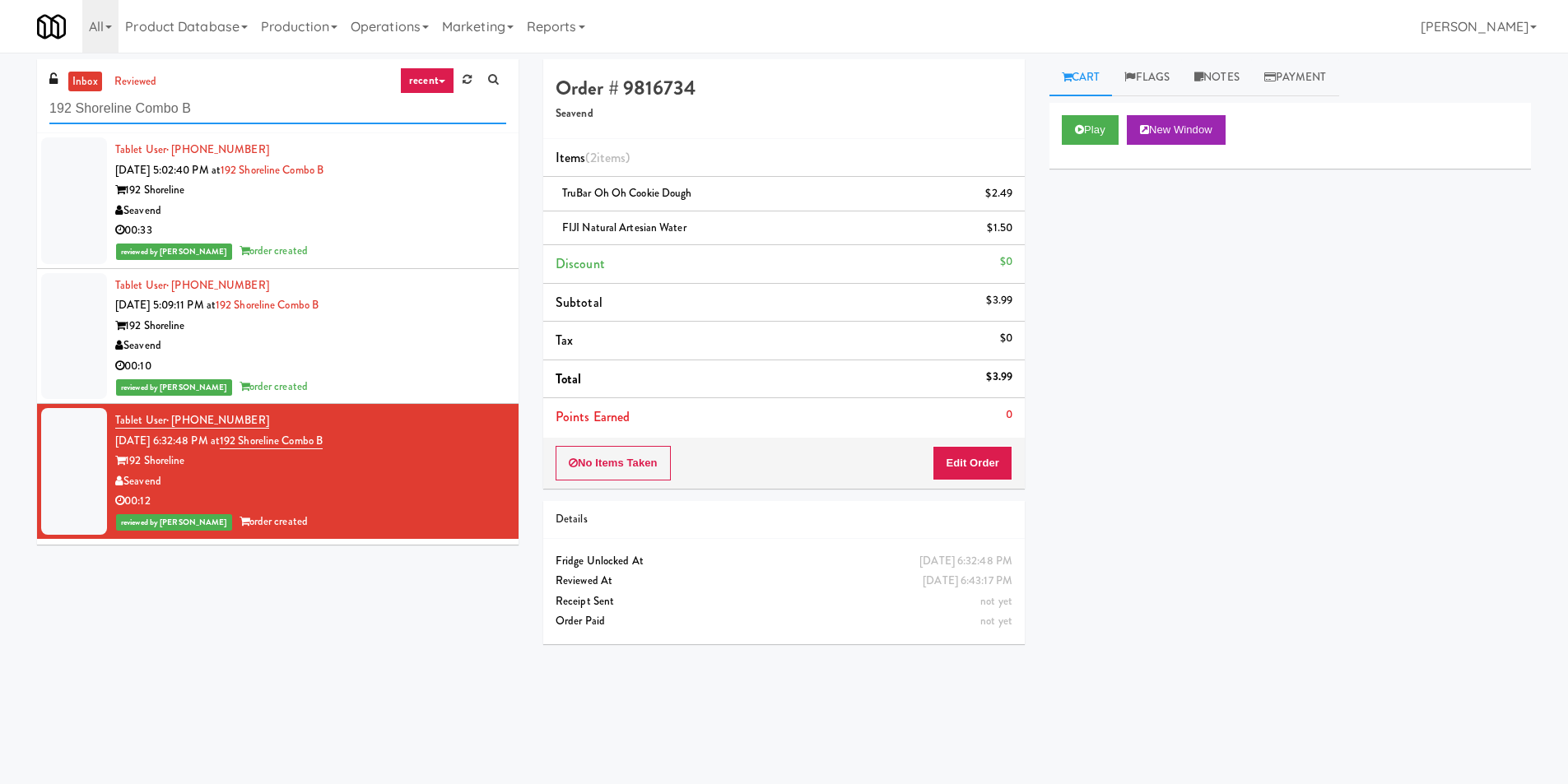
drag, startPoint x: 228, startPoint y: 100, endPoint x: 4, endPoint y: 122, distance: 225.1
click at [0, 121] on div "inbox reviewed recent all unclear take inventory issue suspicious failed recent…" at bounding box center [784, 389] width 1568 height 661
paste input "(Snack & Drink) EWR 1-TB-MAIN BREAK ROOM Ascend Cooler Knox Metrocenter 444 Soc…"
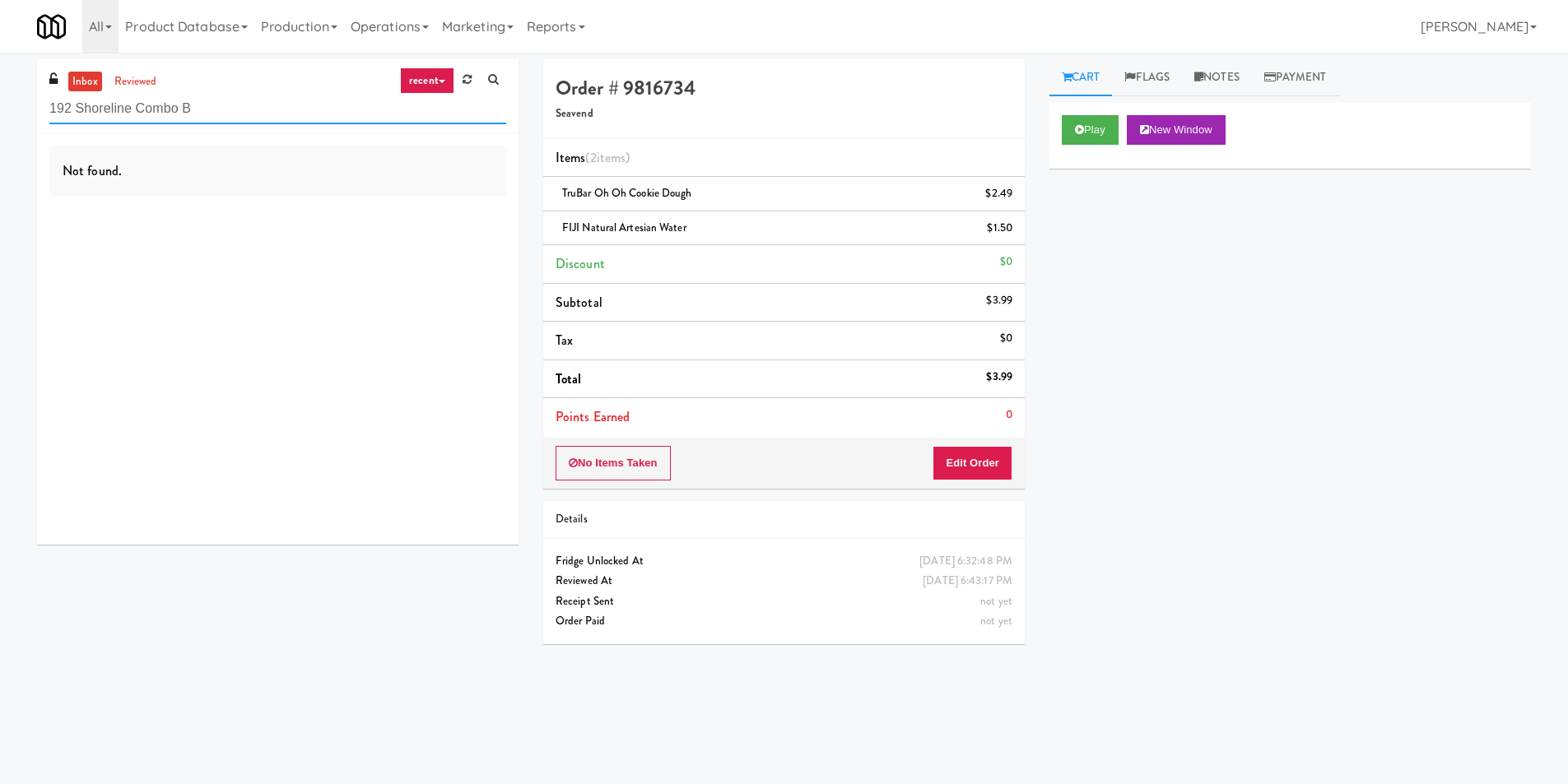
paste input "Estate - Cooler - Left"
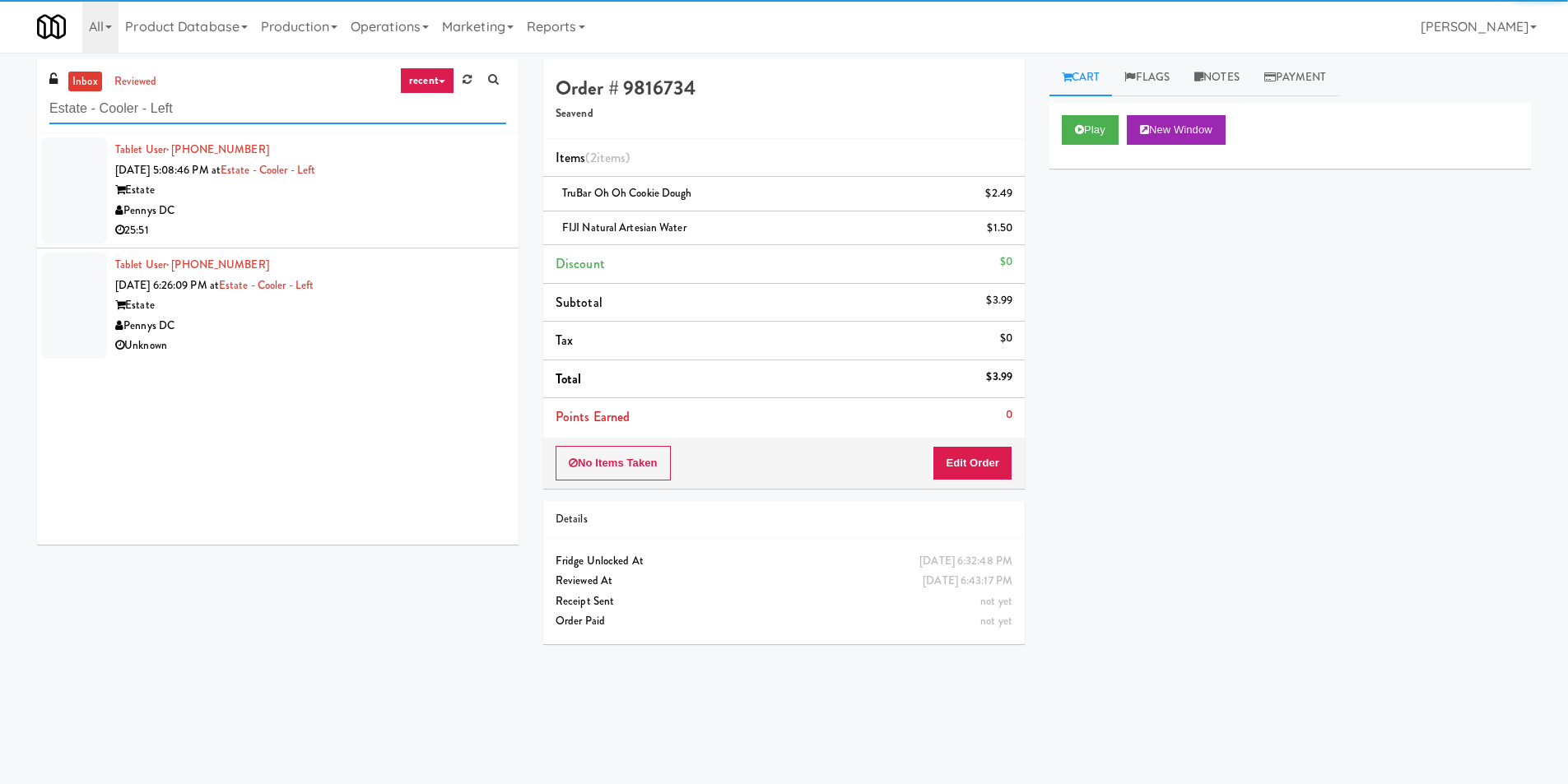
type input "Estate - Cooler - Left"
click at [423, 222] on div "25:51" at bounding box center [311, 230] width 391 height 21
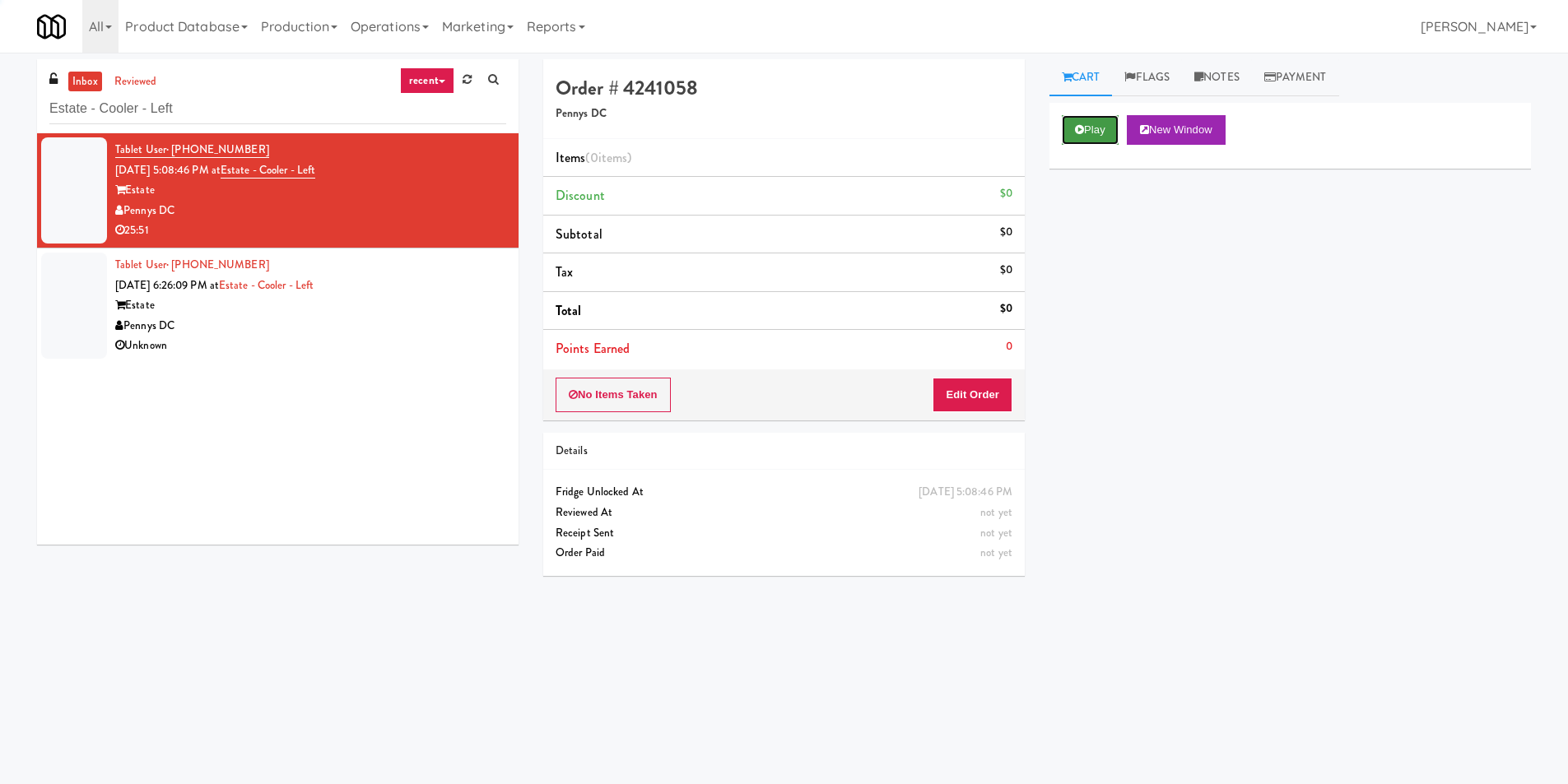
click at [1105, 137] on button "Play" at bounding box center [1090, 130] width 57 height 29
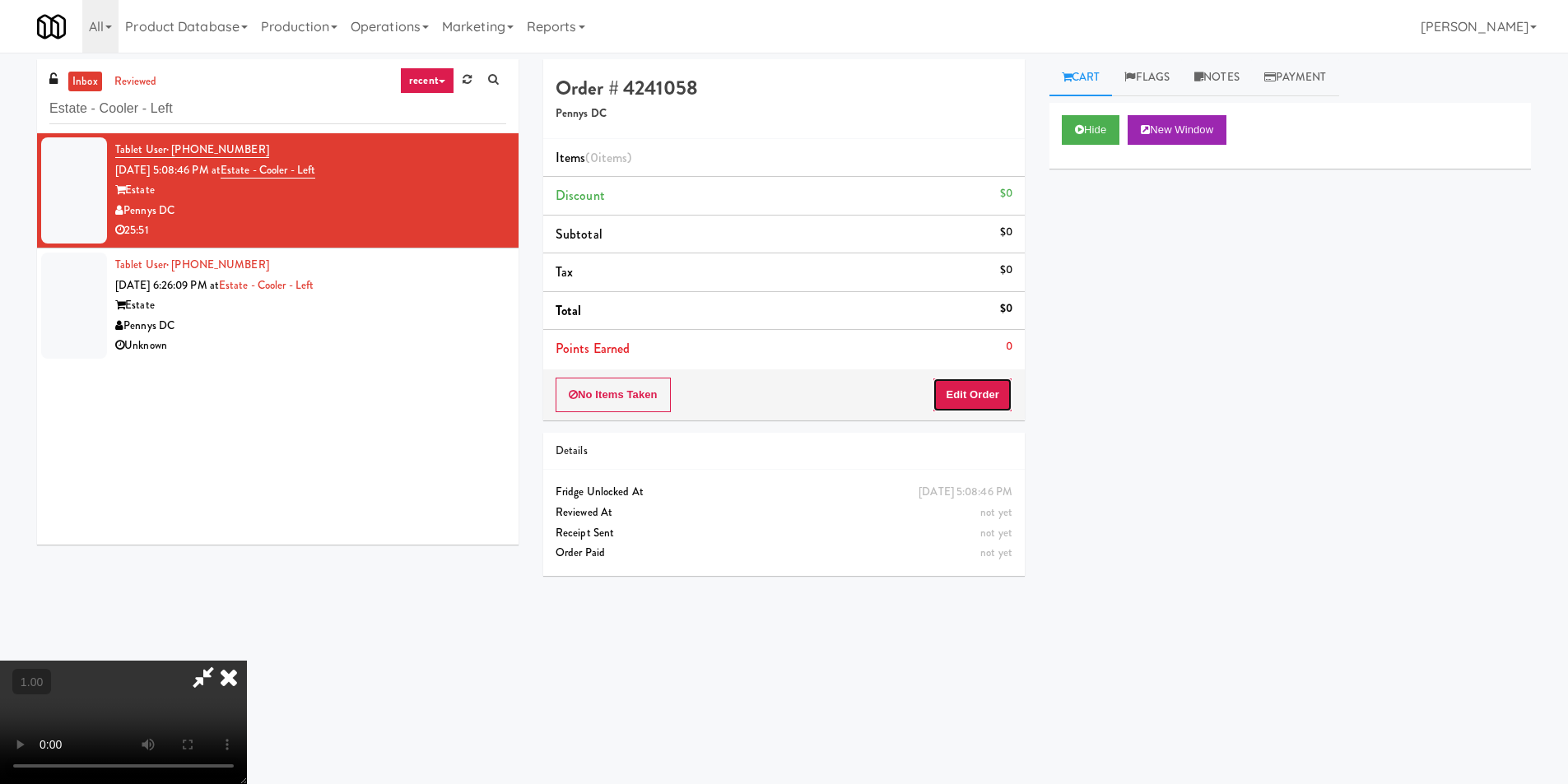
click at [969, 398] on button "Edit Order" at bounding box center [972, 394] width 79 height 34
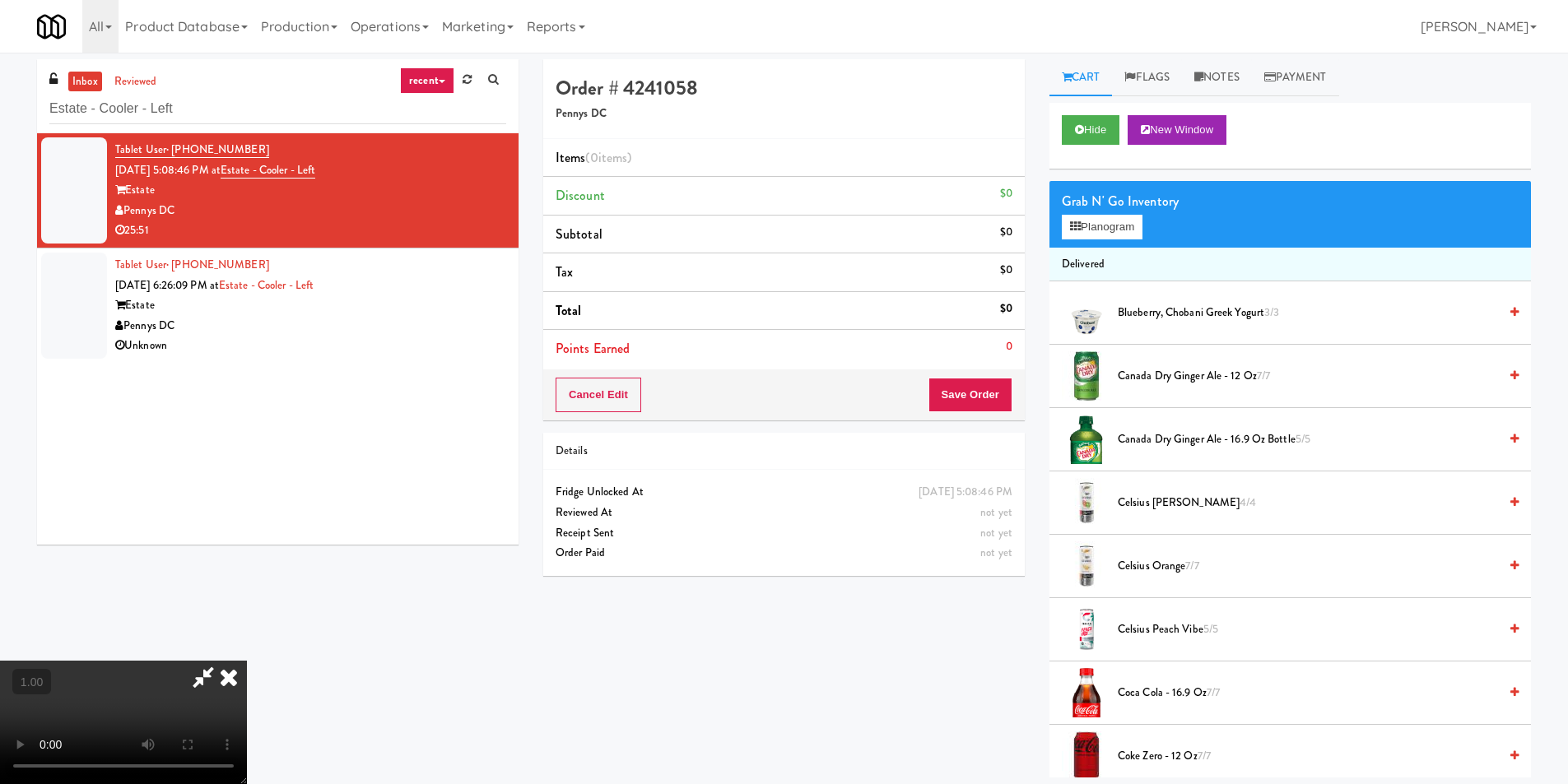
click at [247, 661] on video at bounding box center [124, 722] width 247 height 123
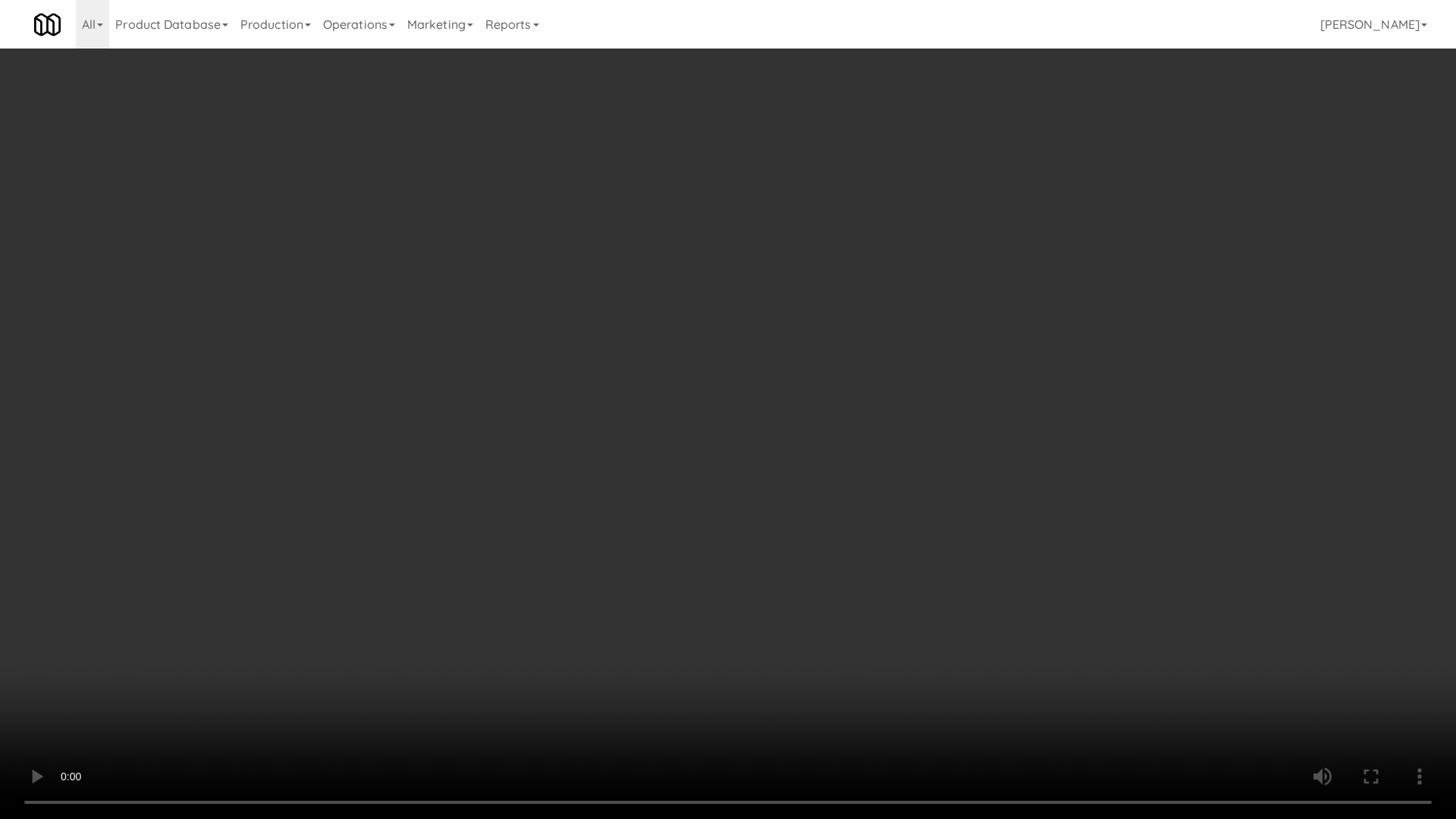
click at [723, 503] on video at bounding box center [728, 409] width 1456 height 819
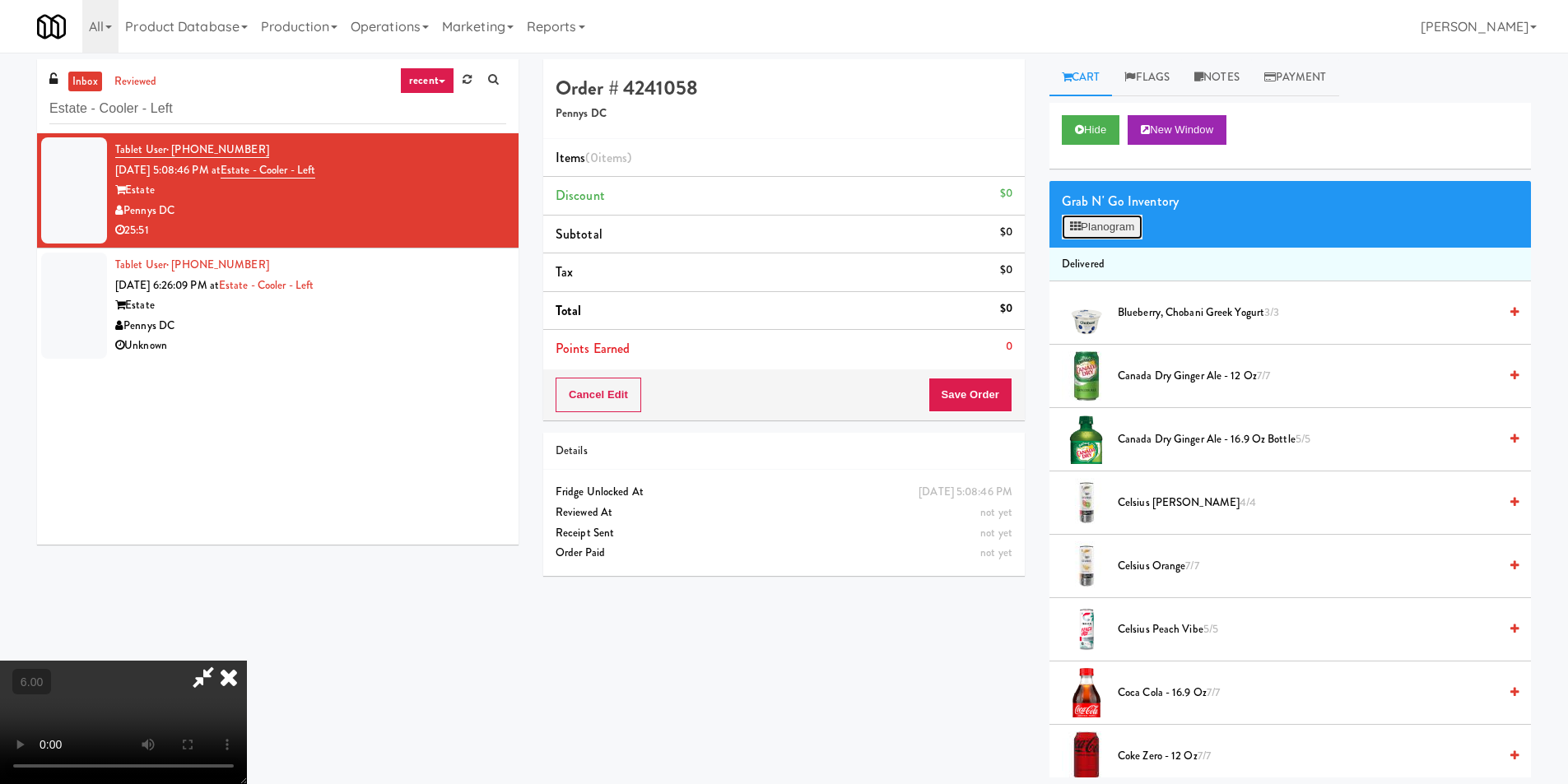
click at [1102, 229] on button "Planogram" at bounding box center [1102, 226] width 80 height 24
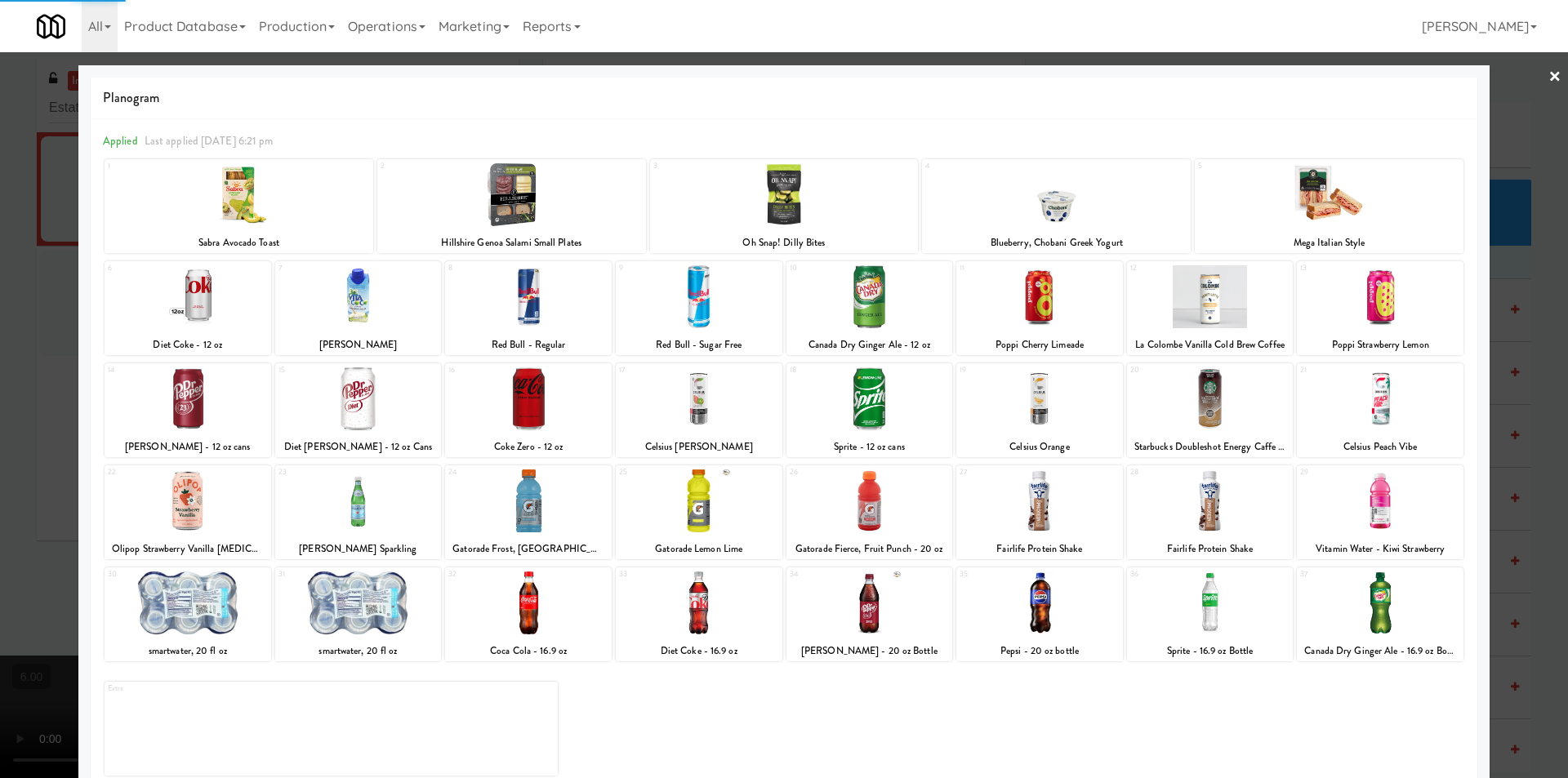
click at [731, 596] on div at bounding box center [698, 603] width 166 height 63
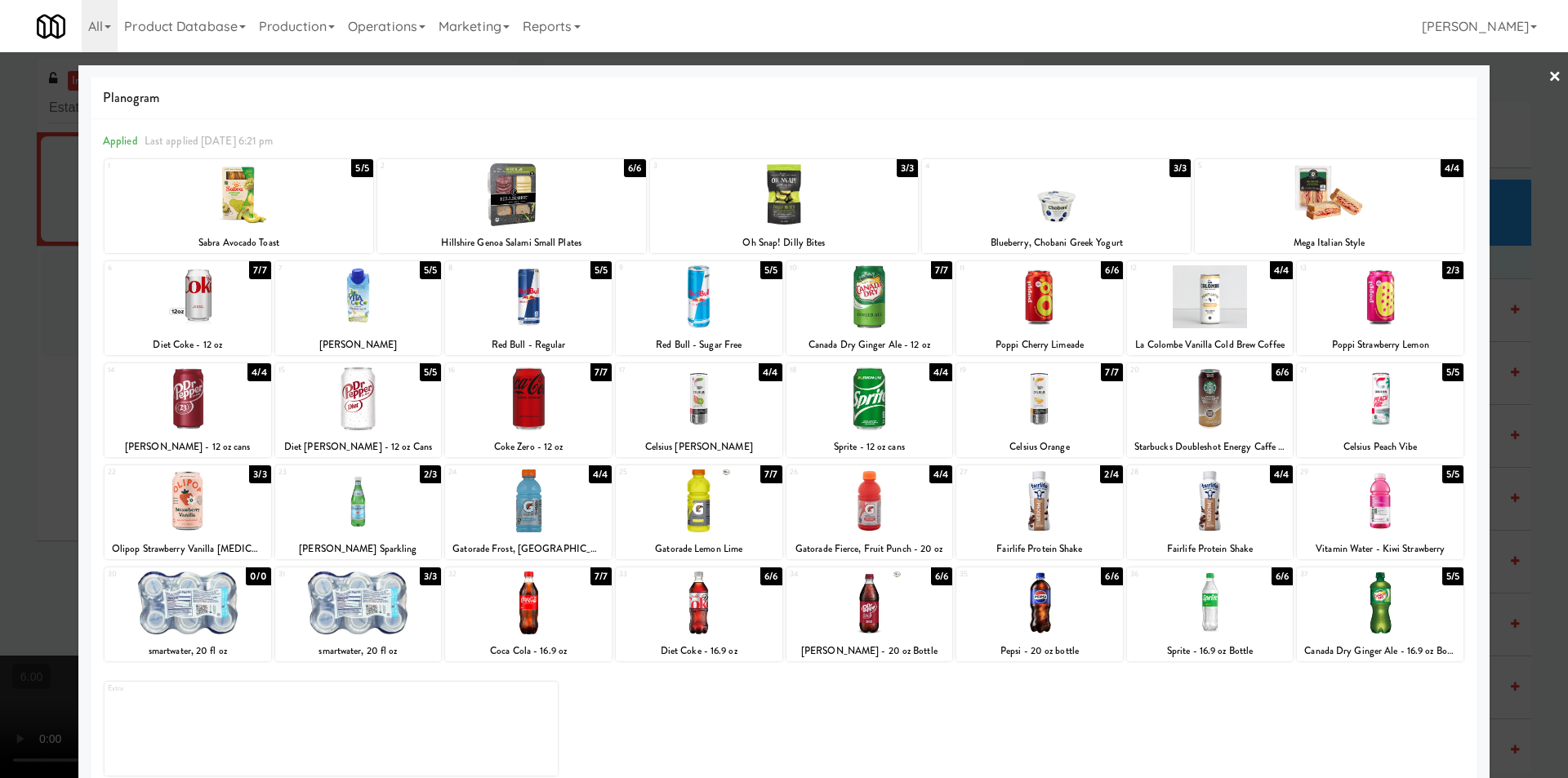
click at [732, 622] on div at bounding box center [698, 603] width 166 height 63
drag, startPoint x: 732, startPoint y: 622, endPoint x: 523, endPoint y: 556, distance: 219.2
click at [731, 622] on div at bounding box center [698, 603] width 166 height 63
click at [0, 343] on div at bounding box center [784, 389] width 1568 height 778
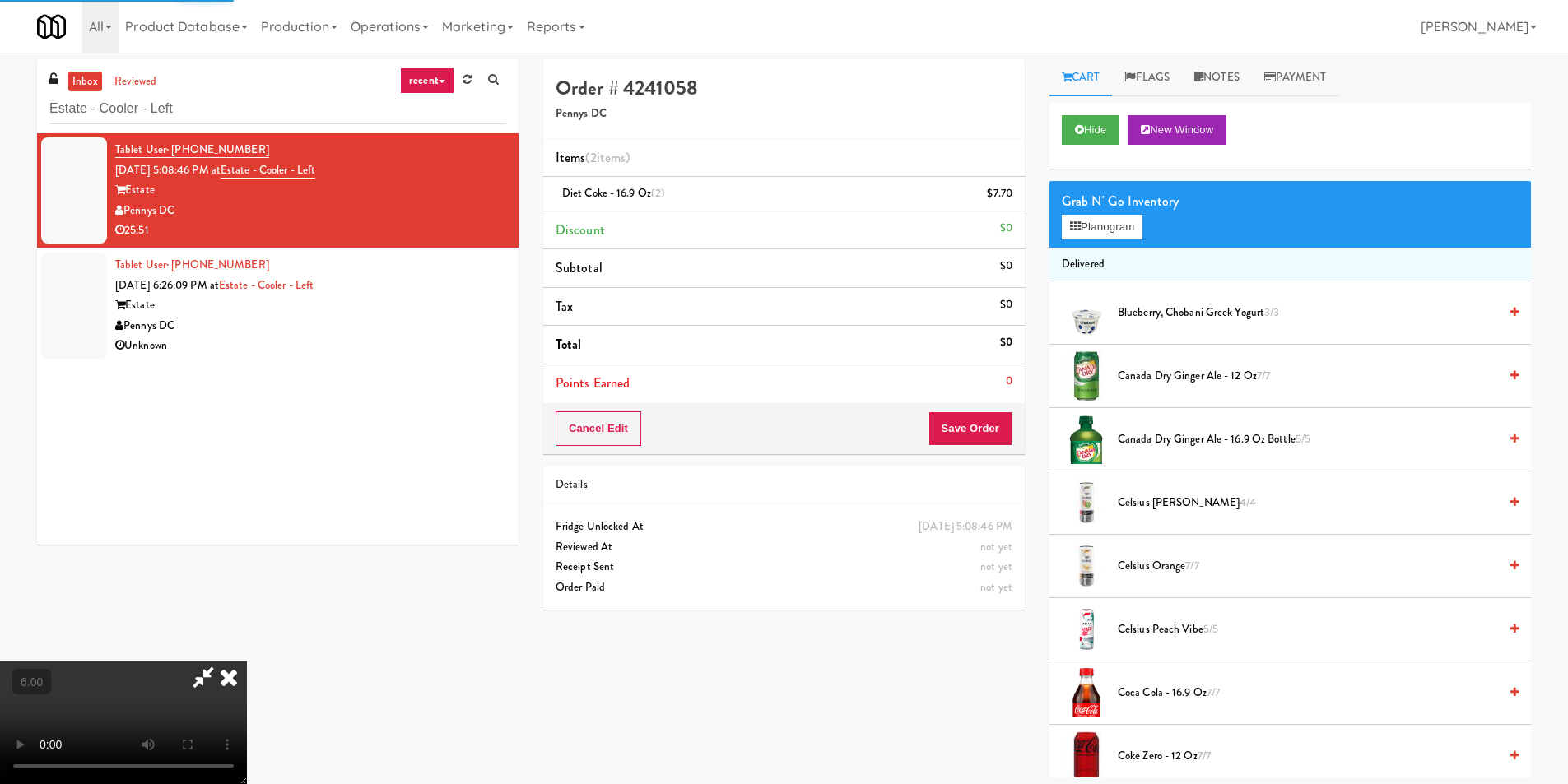
click at [247, 661] on video at bounding box center [124, 722] width 247 height 123
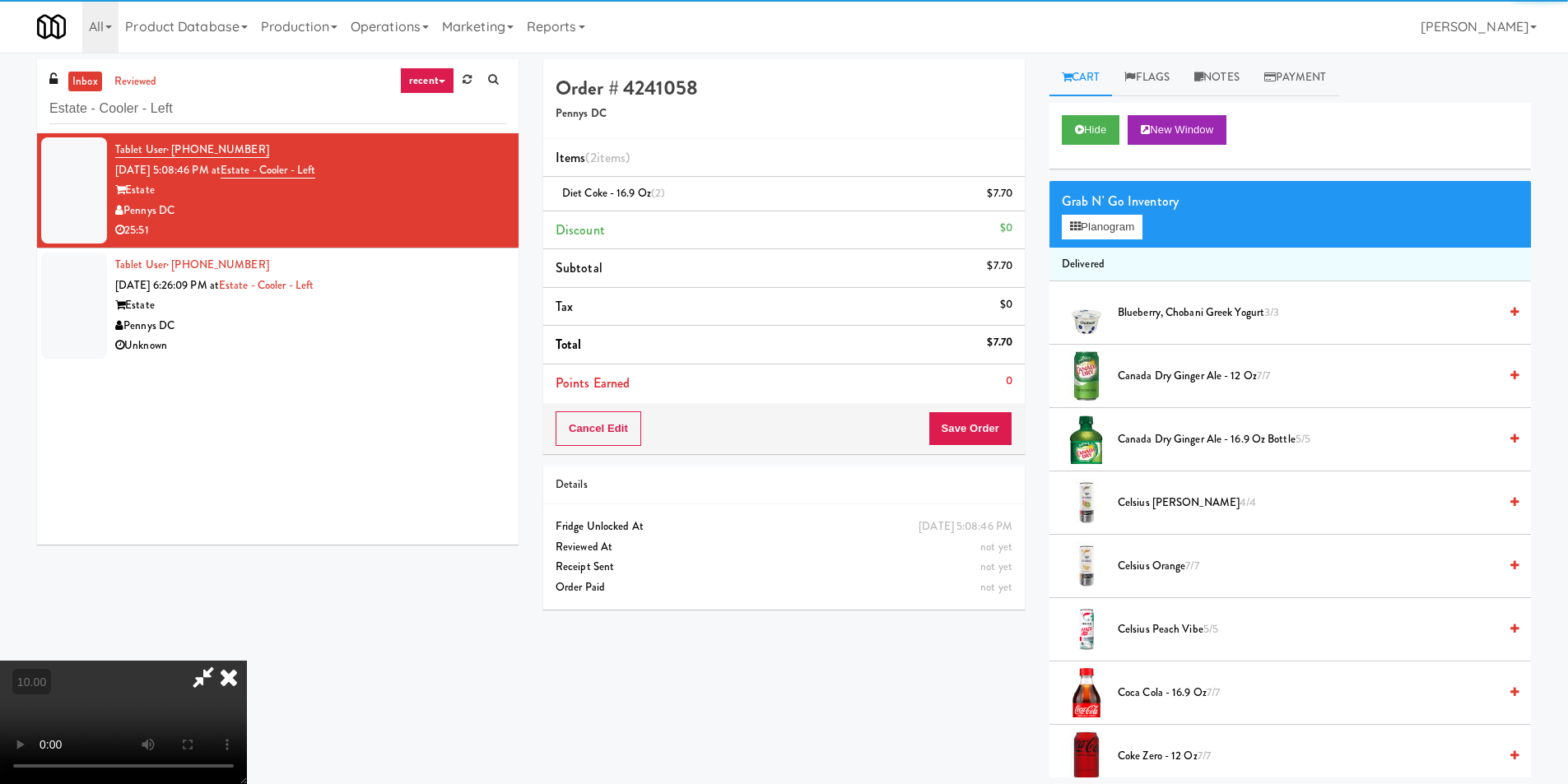
click at [247, 661] on video at bounding box center [124, 722] width 247 height 123
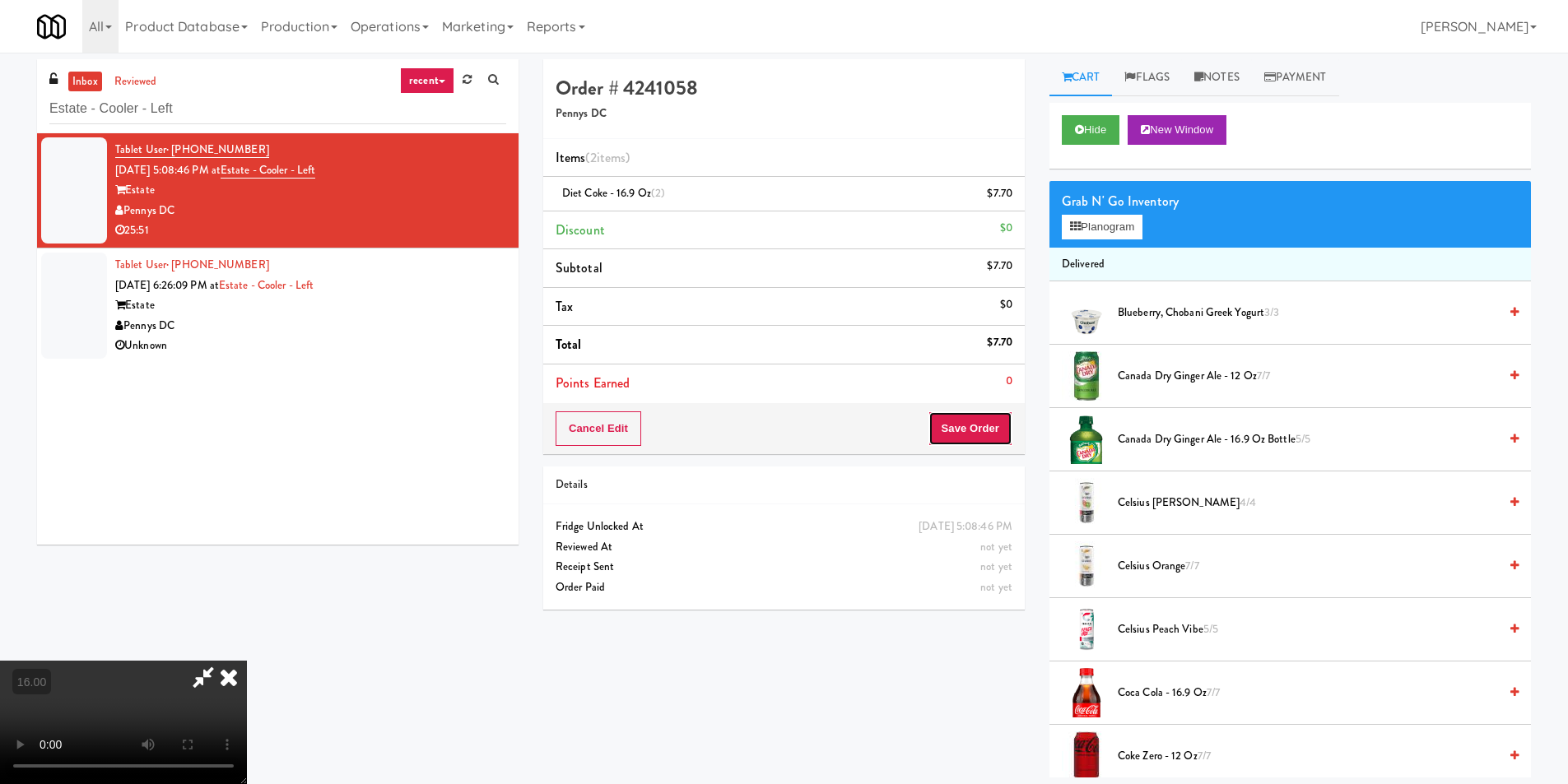
click at [971, 425] on button "Save Order" at bounding box center [971, 428] width 84 height 34
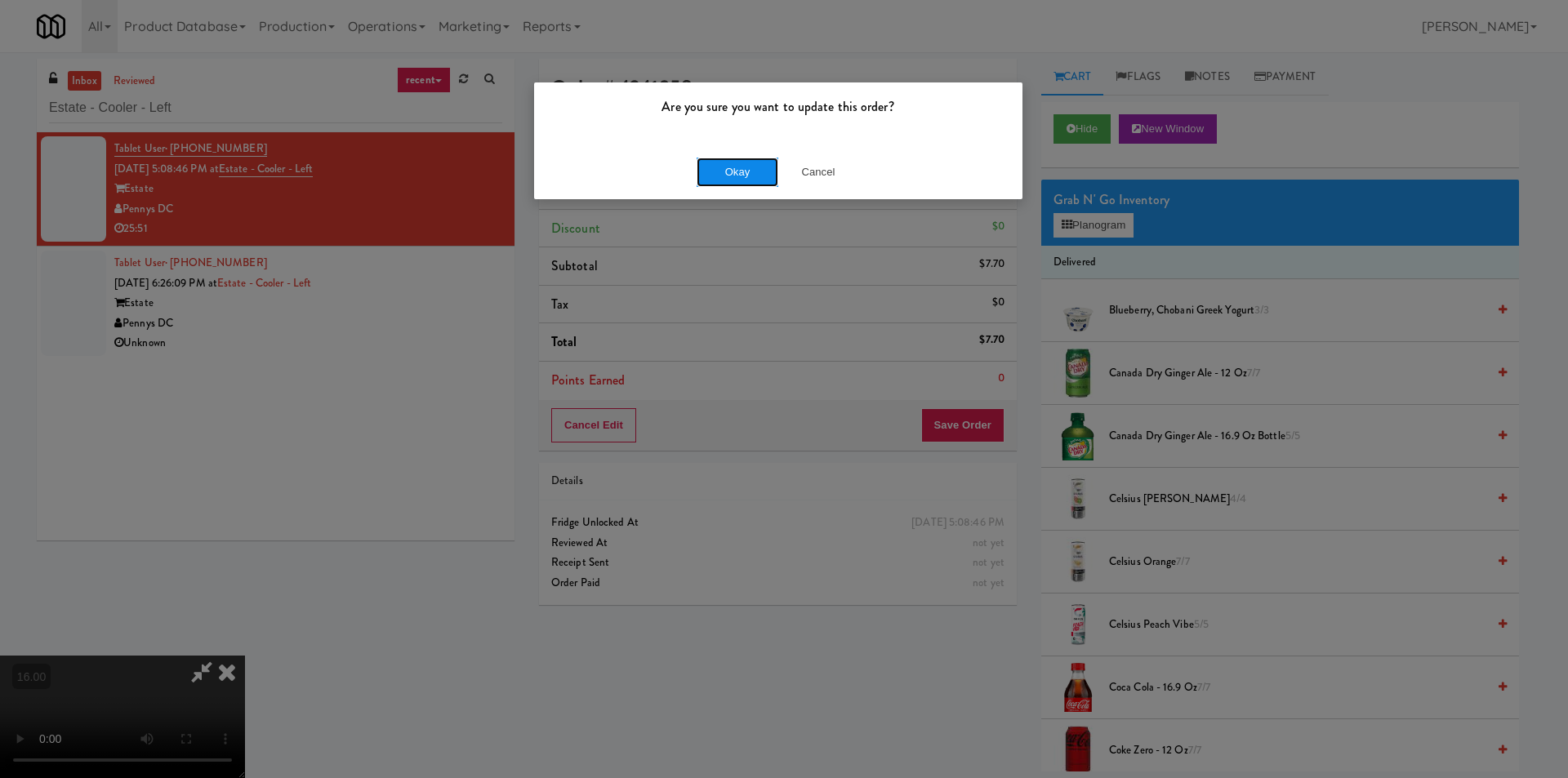
click at [739, 176] on button "Okay" at bounding box center [737, 172] width 82 height 29
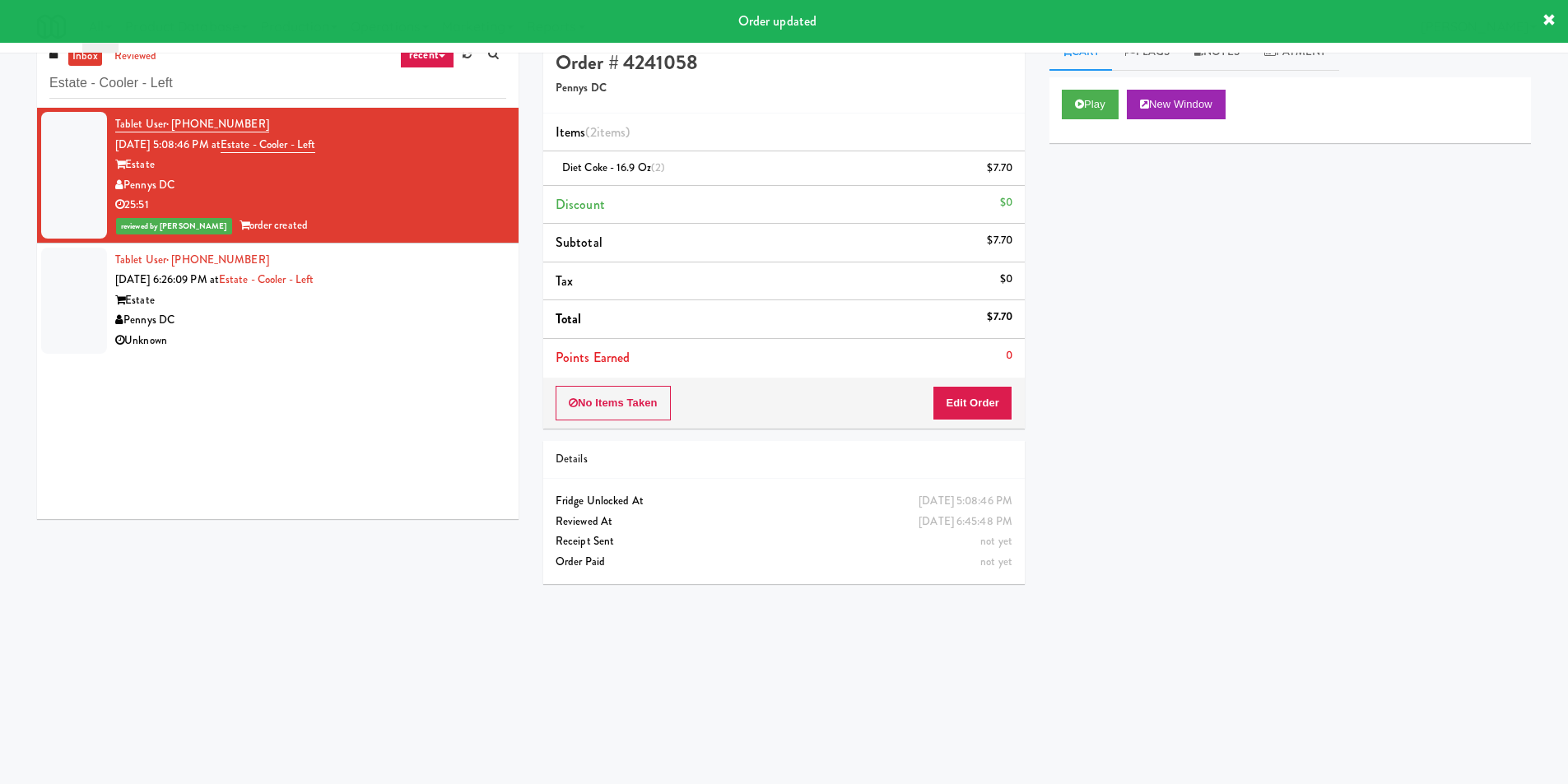
scroll to position [0, 0]
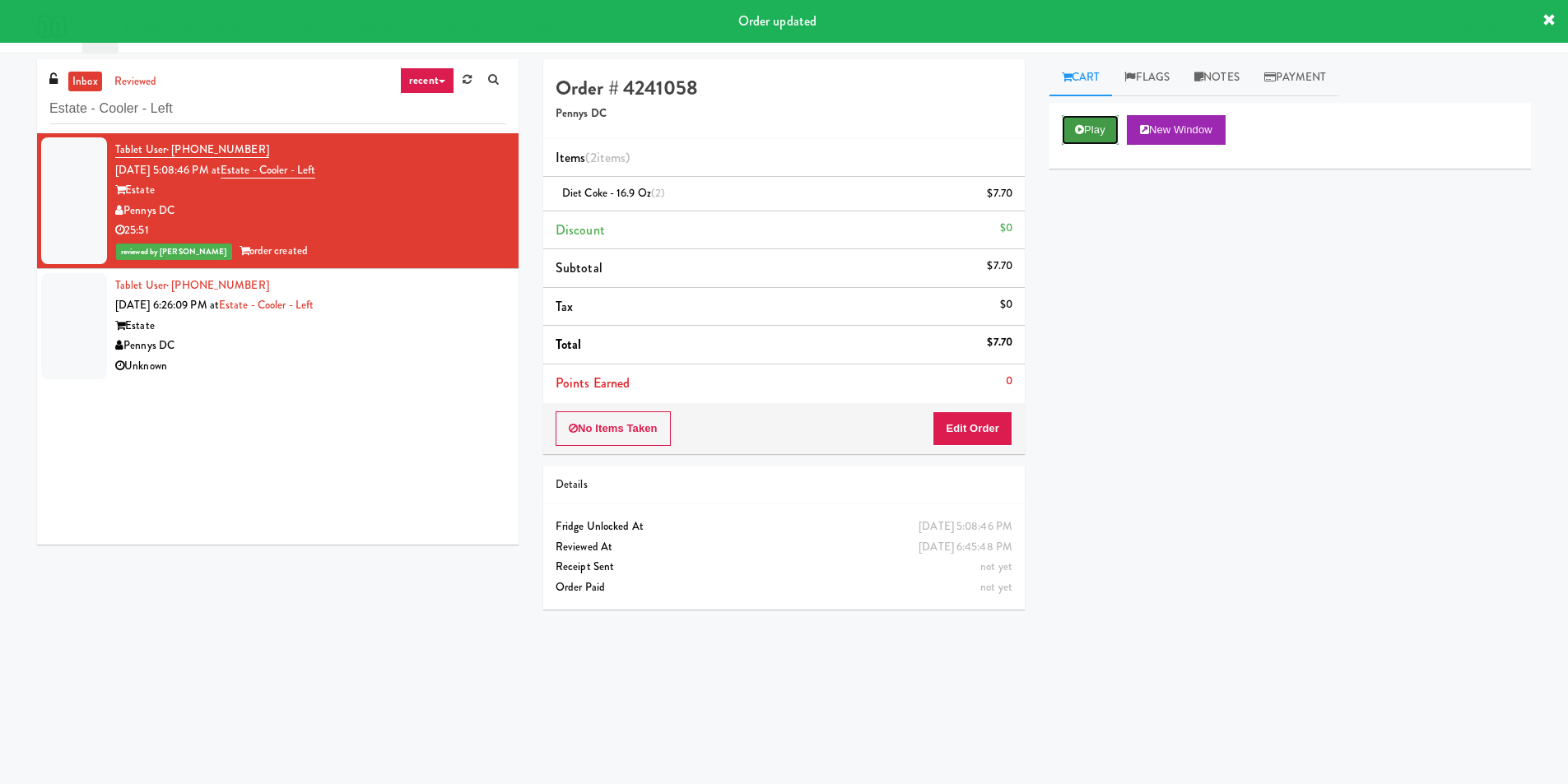
click at [1081, 129] on icon at bounding box center [1079, 129] width 9 height 11
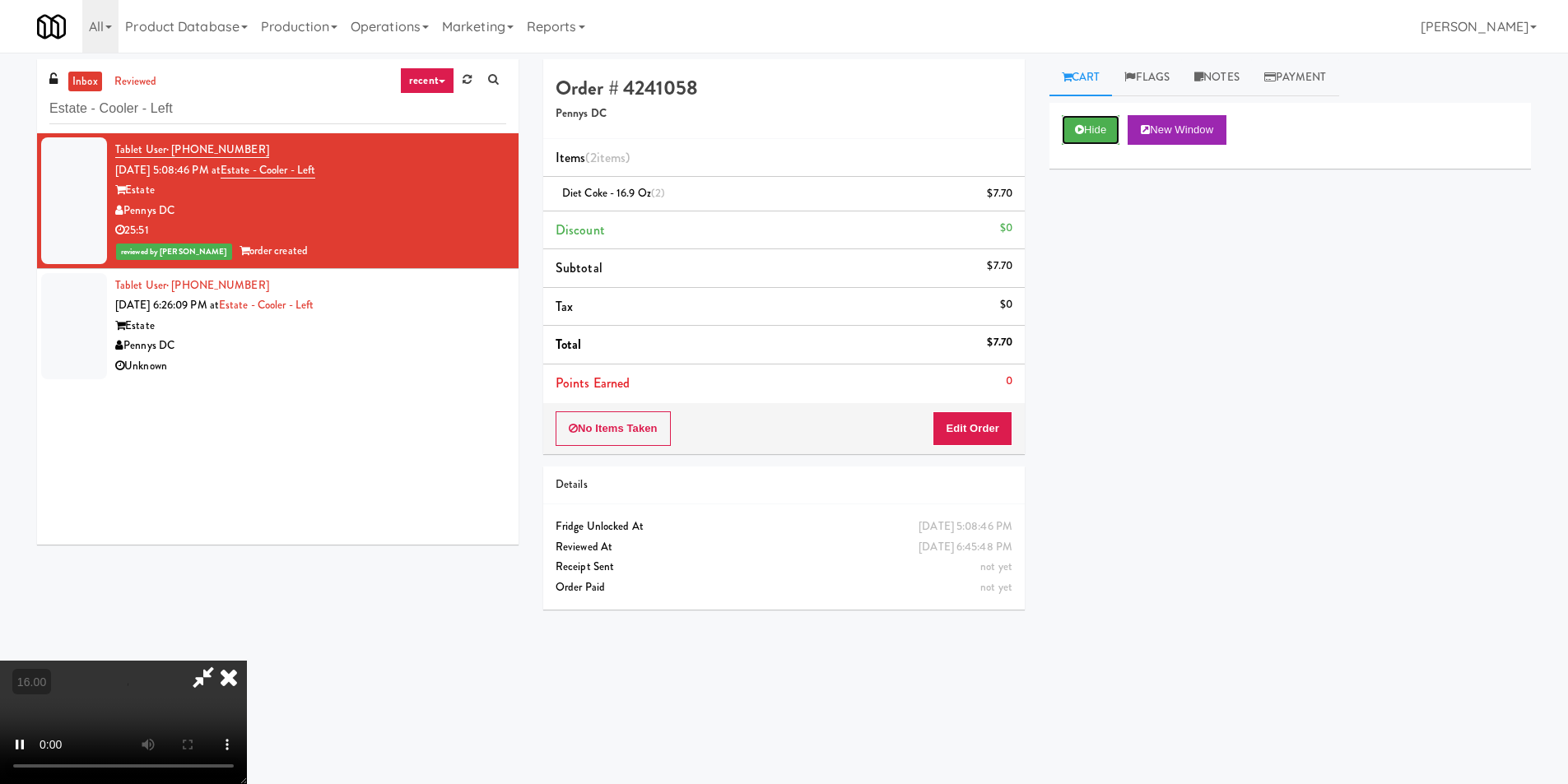
scroll to position [248, 0]
click at [247, 661] on video at bounding box center [124, 722] width 247 height 123
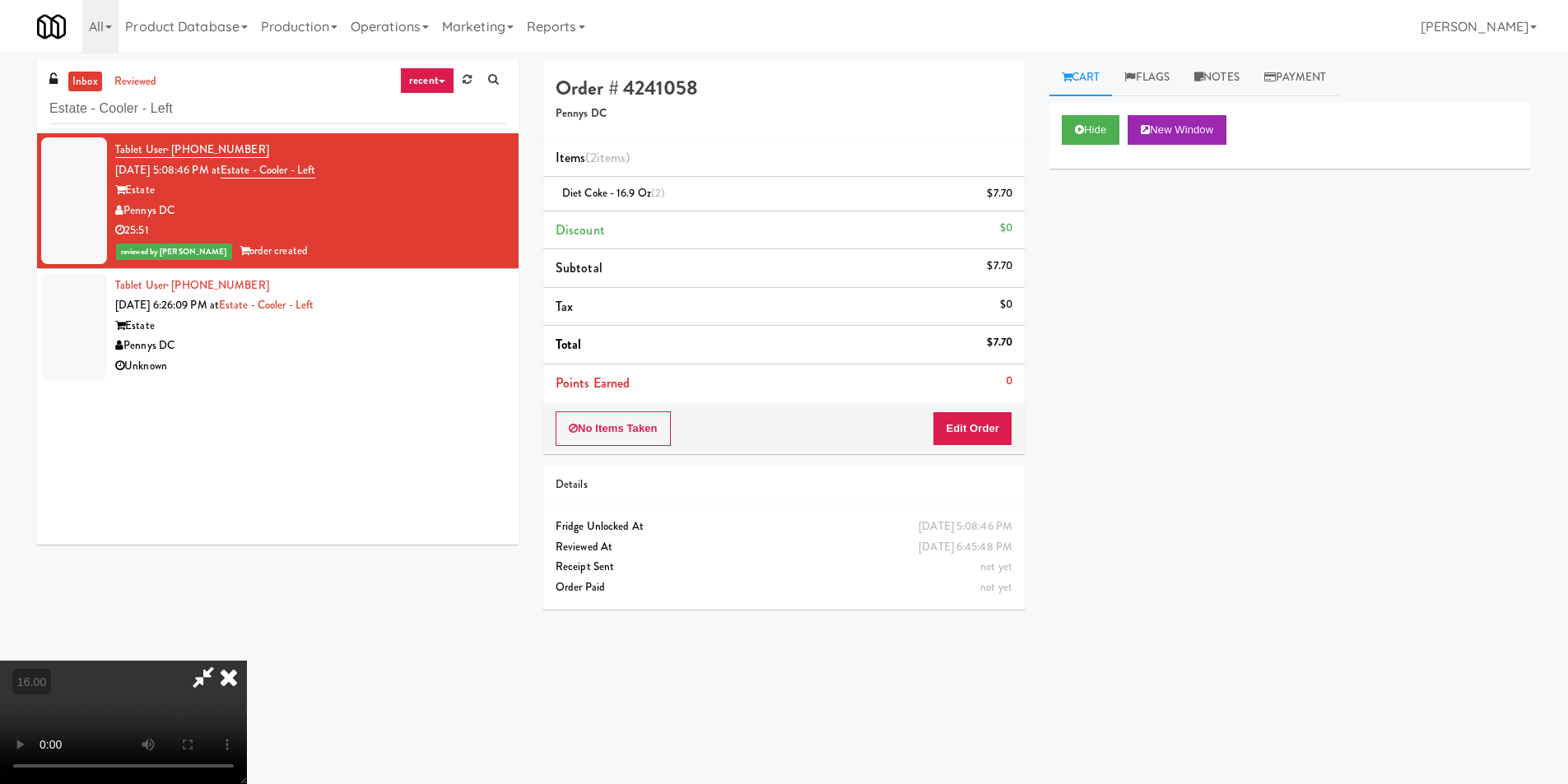
scroll to position [167, 0]
click at [247, 661] on video at bounding box center [124, 722] width 247 height 123
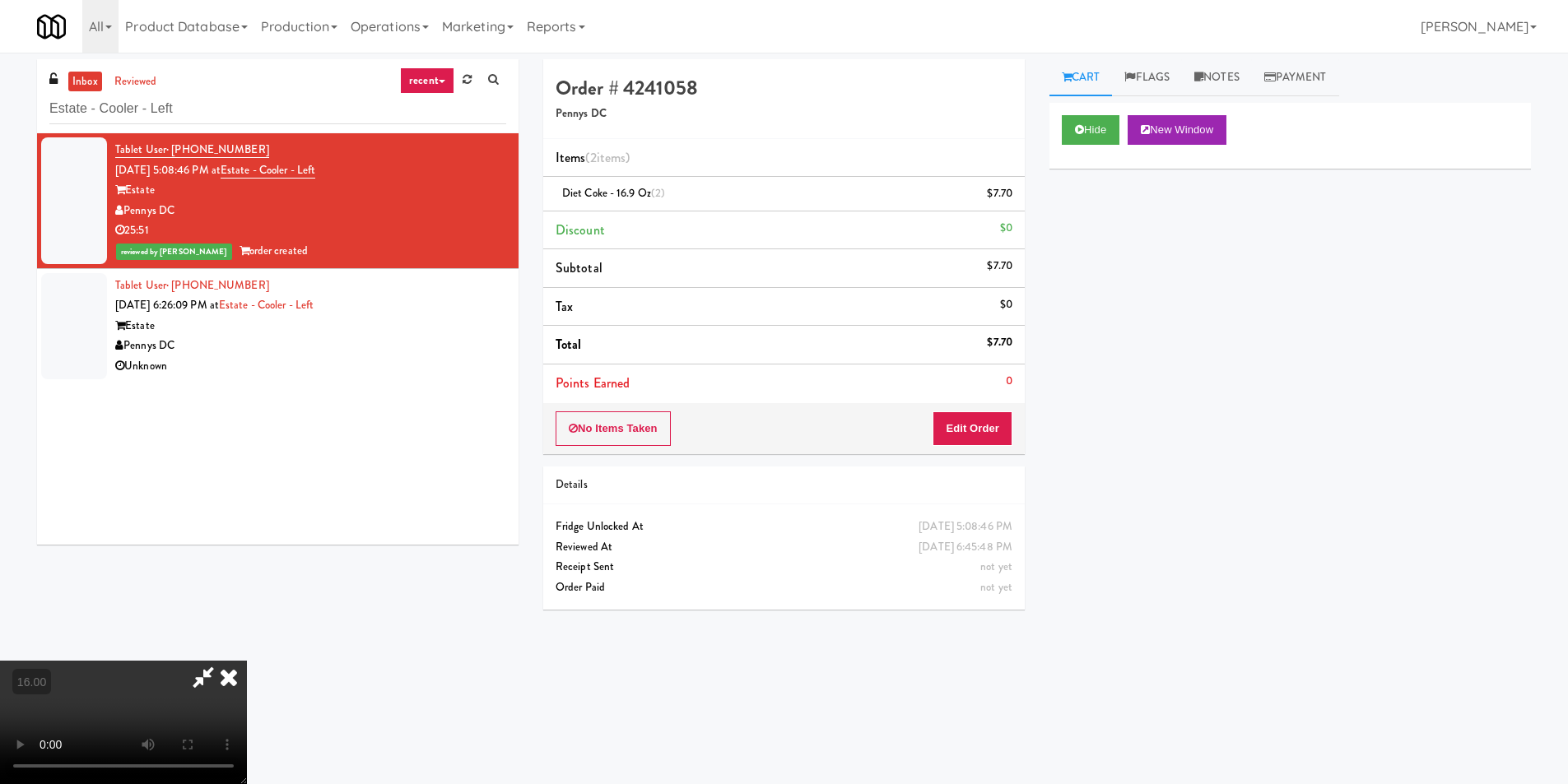
click at [247, 661] on video at bounding box center [124, 722] width 247 height 123
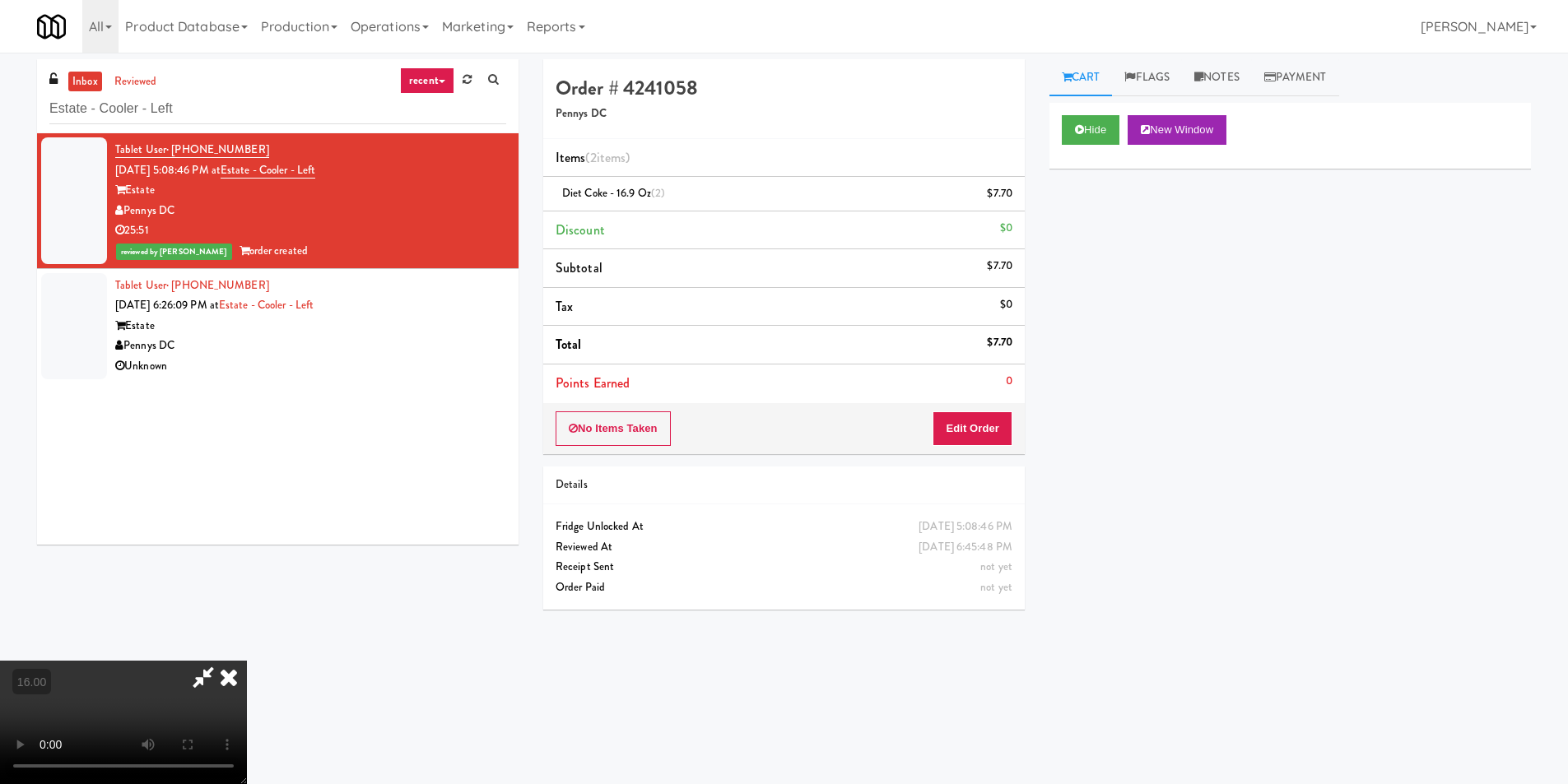
click at [247, 661] on icon at bounding box center [228, 677] width 36 height 33
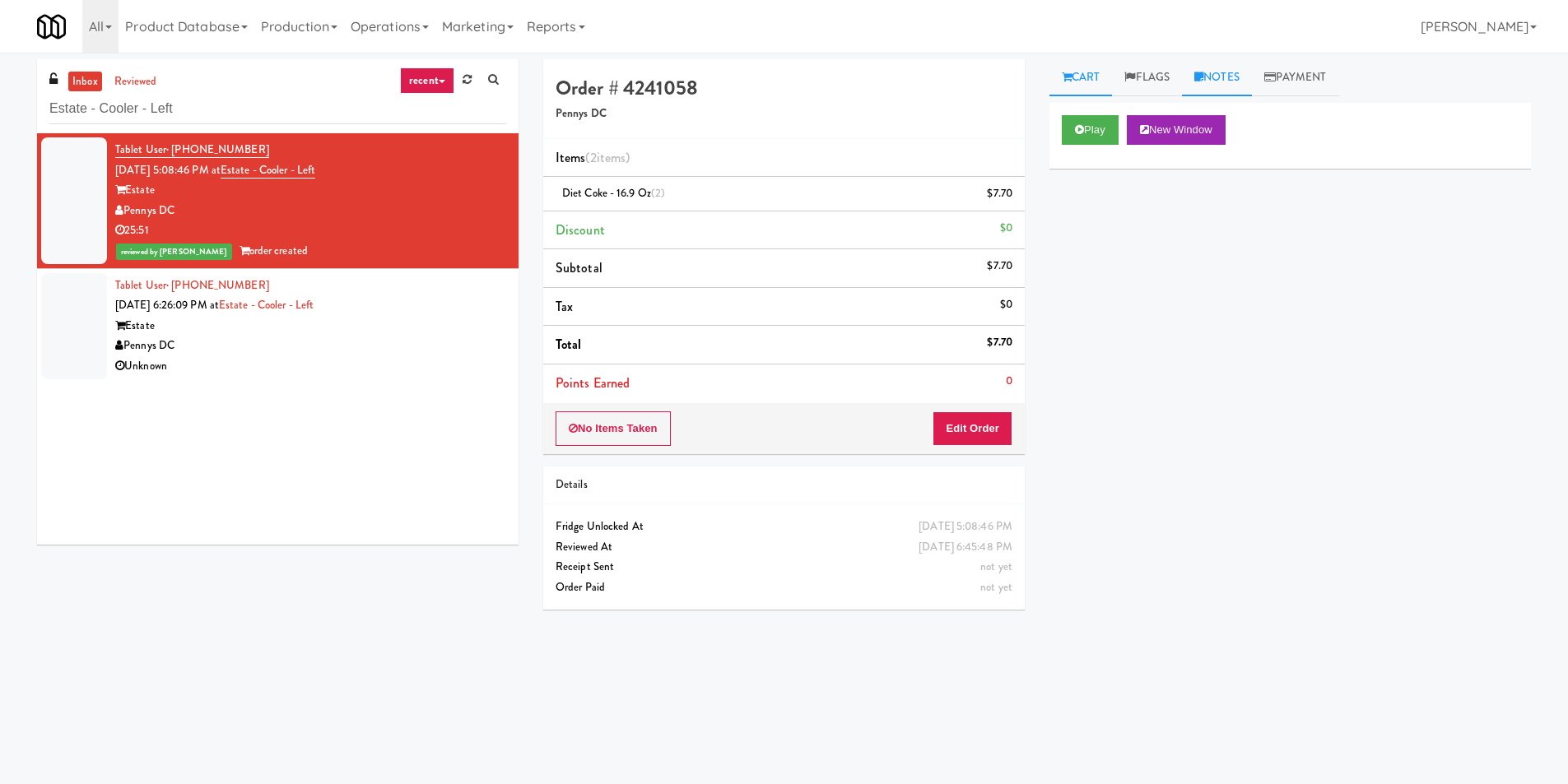
click at [1213, 74] on link "Notes" at bounding box center [1216, 77] width 70 height 37
click at [1176, 212] on p at bounding box center [1290, 202] width 455 height 18
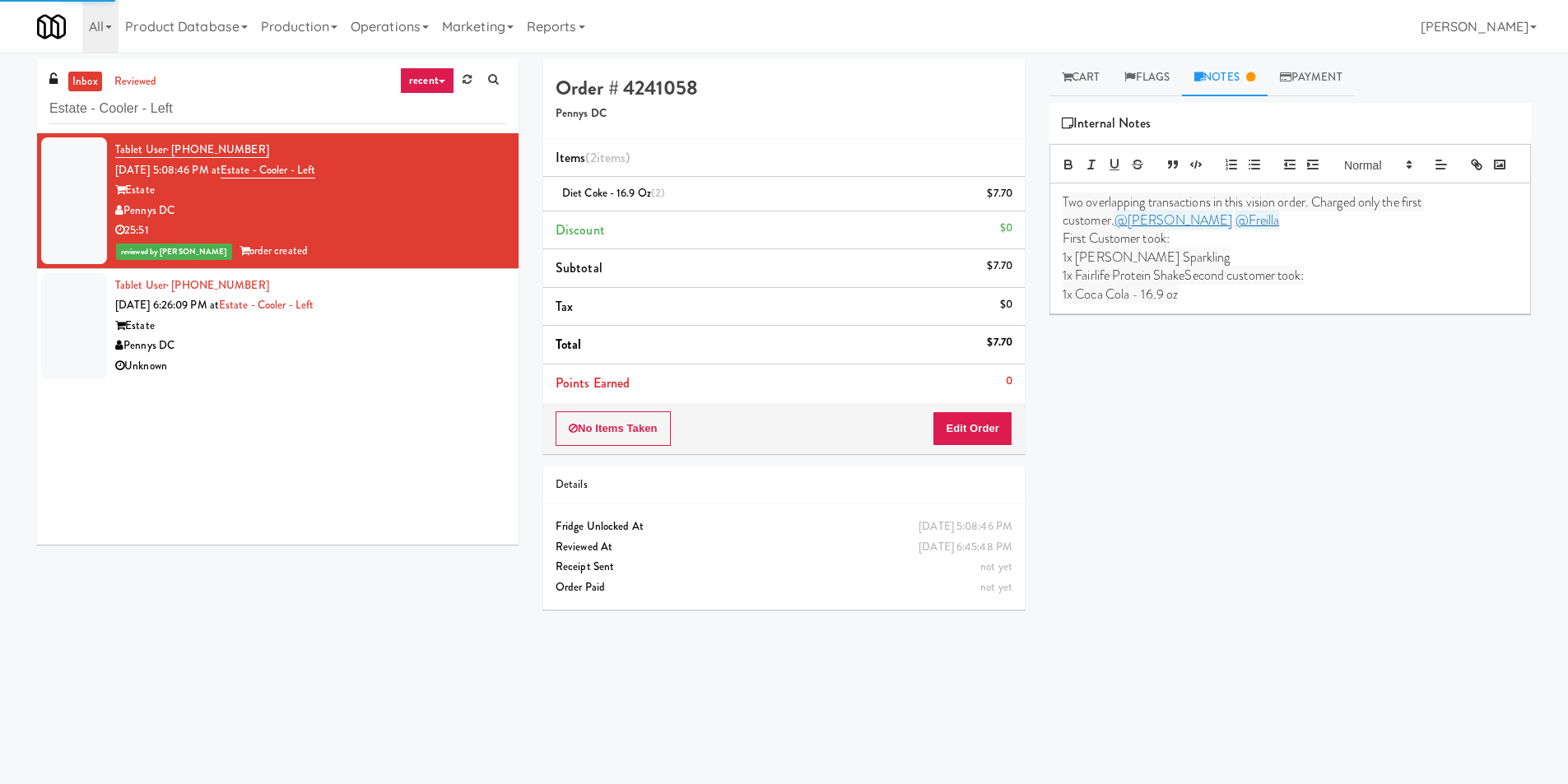
click at [1063, 225] on span "Two overlapping transactions in this vision order. Charged only the first custo…" at bounding box center [1243, 211] width 361 height 37
drag, startPoint x: 1274, startPoint y: 251, endPoint x: 1120, endPoint y: 238, distance: 154.5
click at [1120, 230] on p "Paureen: Two overlapping transactions in this vision order. Charged only the fi…" at bounding box center [1290, 212] width 455 height 37
click at [1189, 248] on p "First Customer took:" at bounding box center [1290, 238] width 455 height 18
click at [1091, 78] on link "Cart" at bounding box center [1081, 77] width 64 height 37
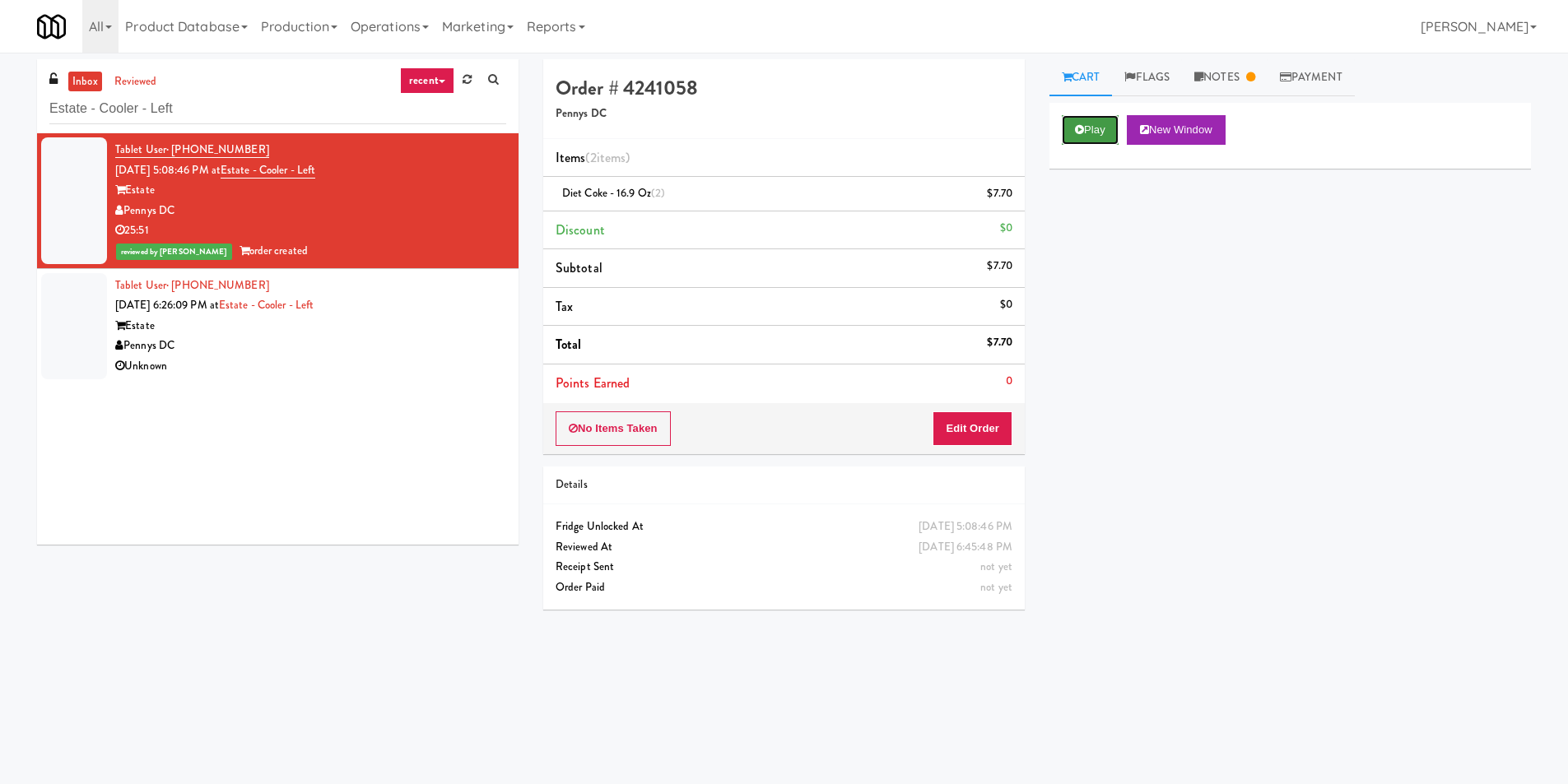
click at [1099, 122] on button "Play" at bounding box center [1090, 130] width 57 height 29
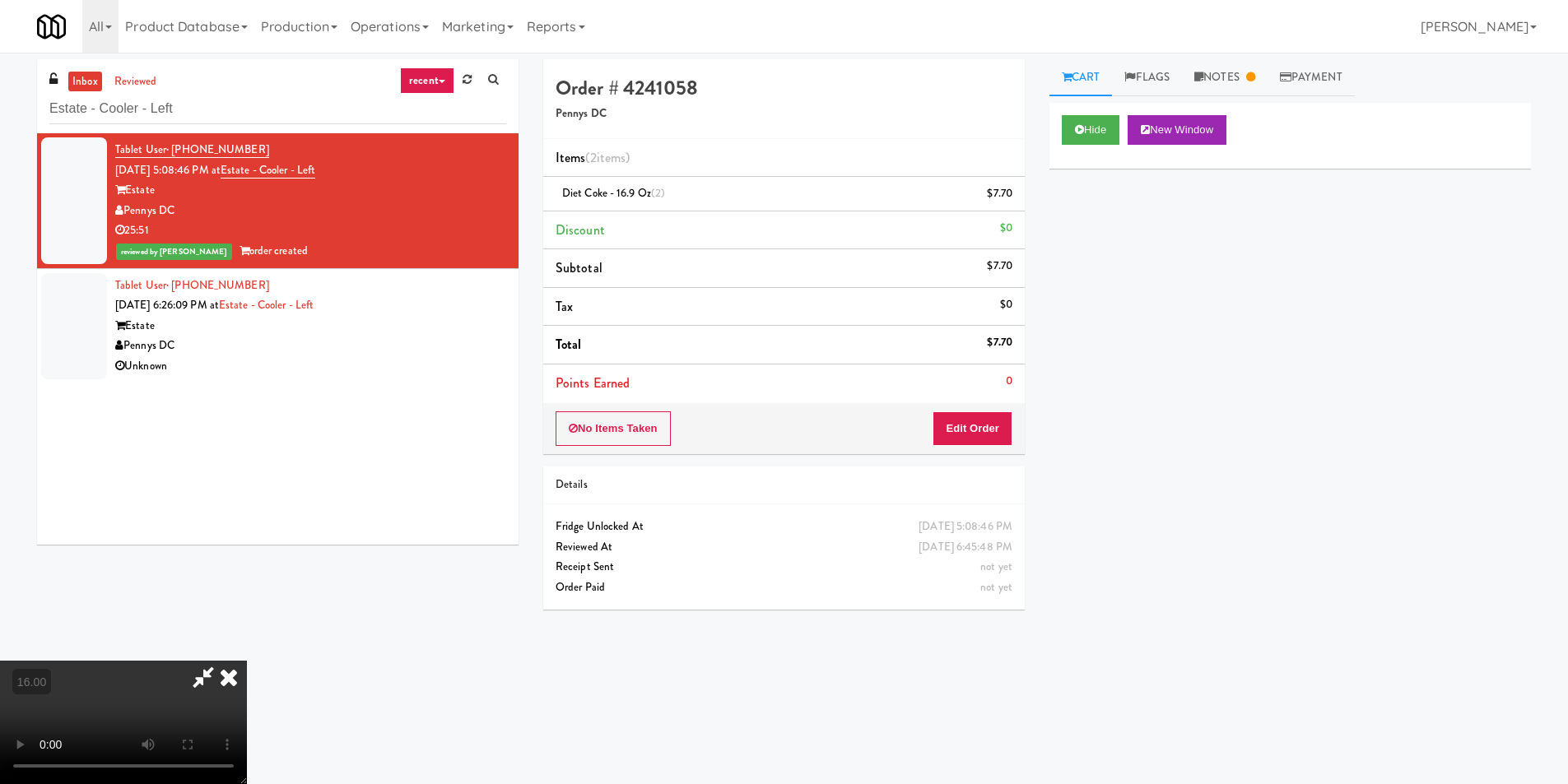
click at [247, 661] on video at bounding box center [124, 722] width 247 height 123
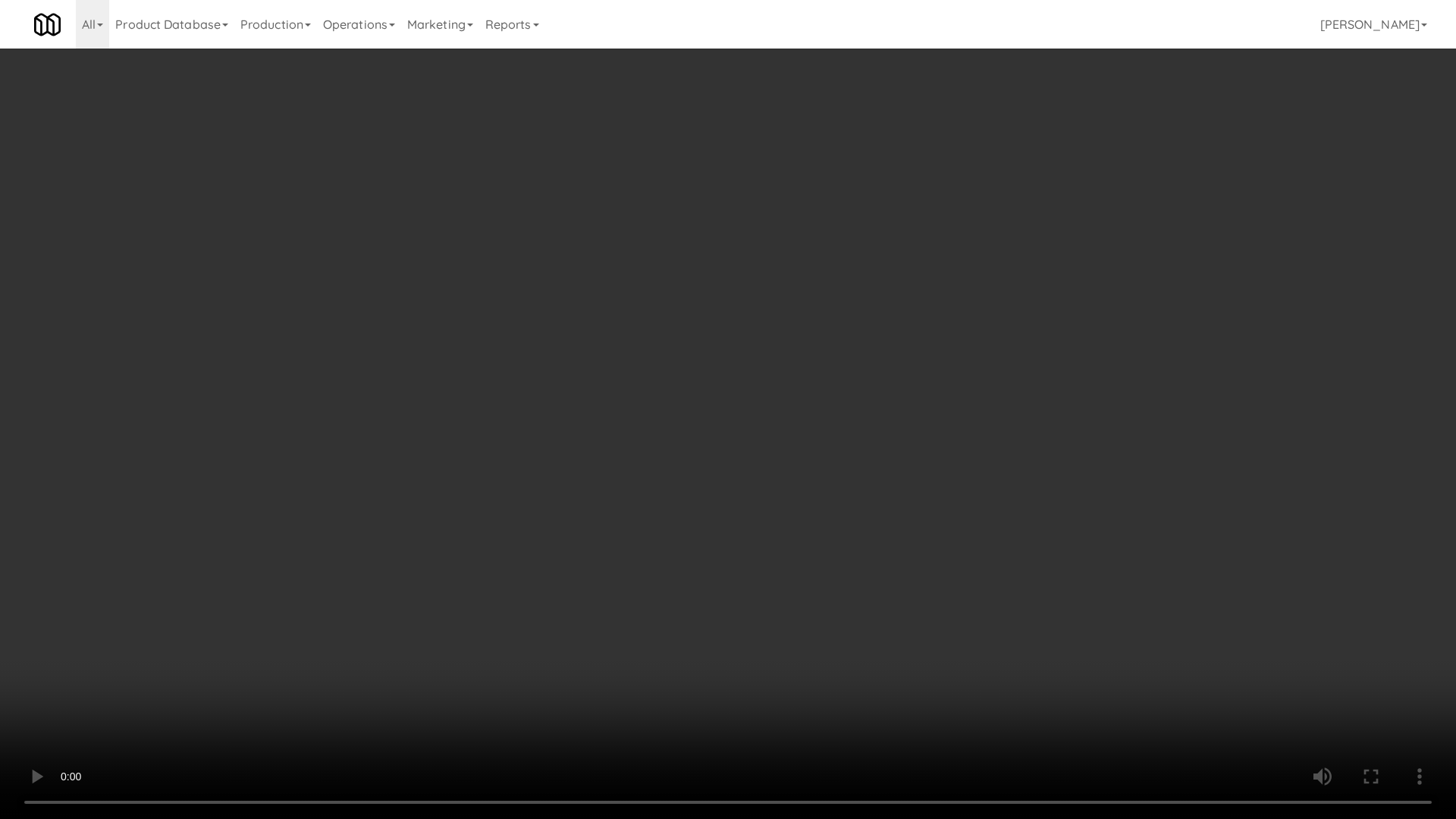
click at [546, 490] on video at bounding box center [728, 409] width 1456 height 819
click at [594, 503] on video at bounding box center [728, 409] width 1456 height 819
click at [967, 625] on video at bounding box center [728, 409] width 1456 height 819
click at [884, 601] on video at bounding box center [728, 409] width 1456 height 819
click at [667, 631] on video at bounding box center [728, 409] width 1456 height 819
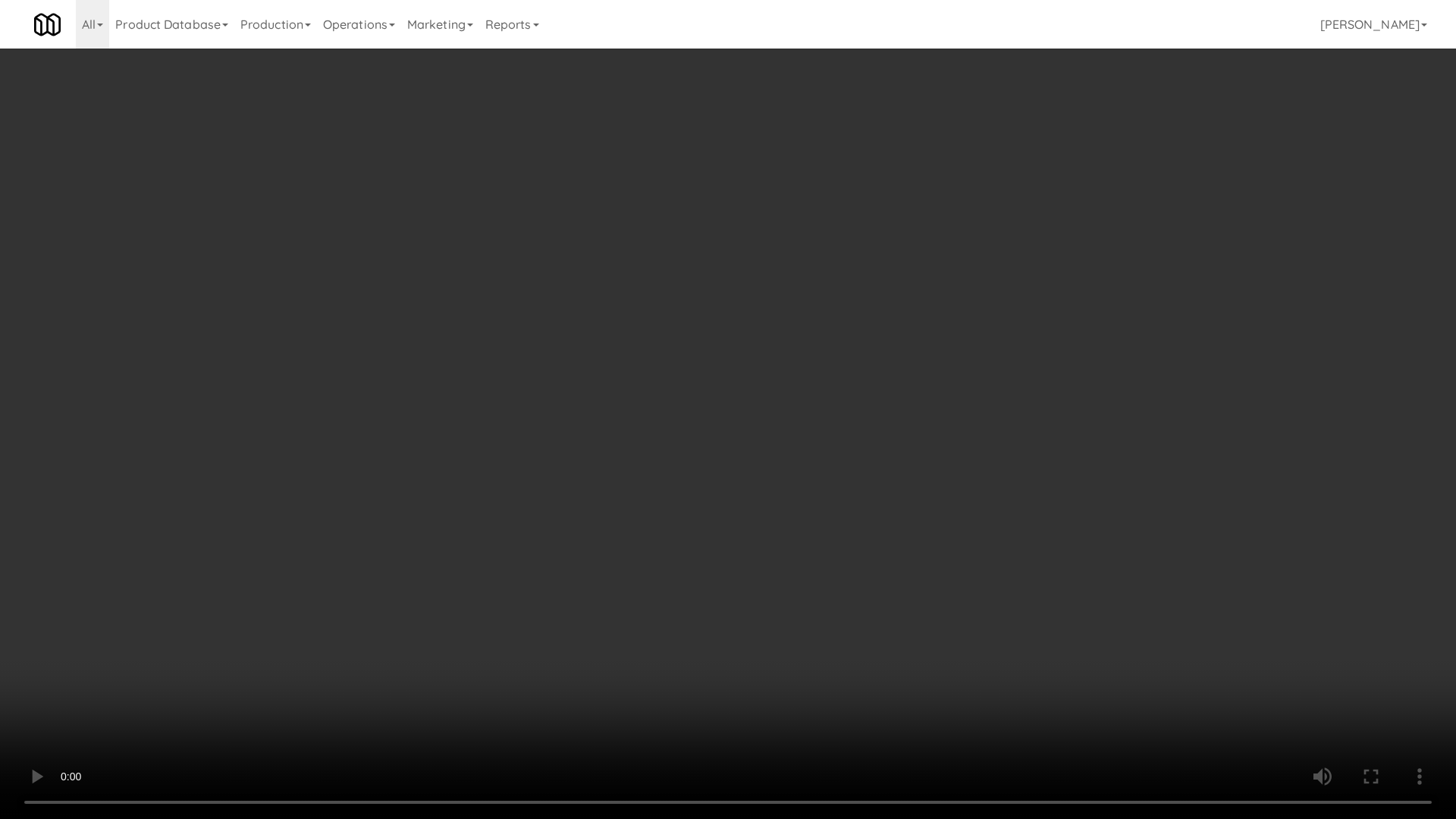
click at [658, 625] on video at bounding box center [728, 409] width 1456 height 819
click at [899, 587] on video at bounding box center [728, 409] width 1456 height 819
click at [885, 583] on video at bounding box center [728, 409] width 1456 height 819
click at [869, 635] on video at bounding box center [728, 409] width 1456 height 819
click at [1026, 693] on video at bounding box center [728, 409] width 1456 height 819
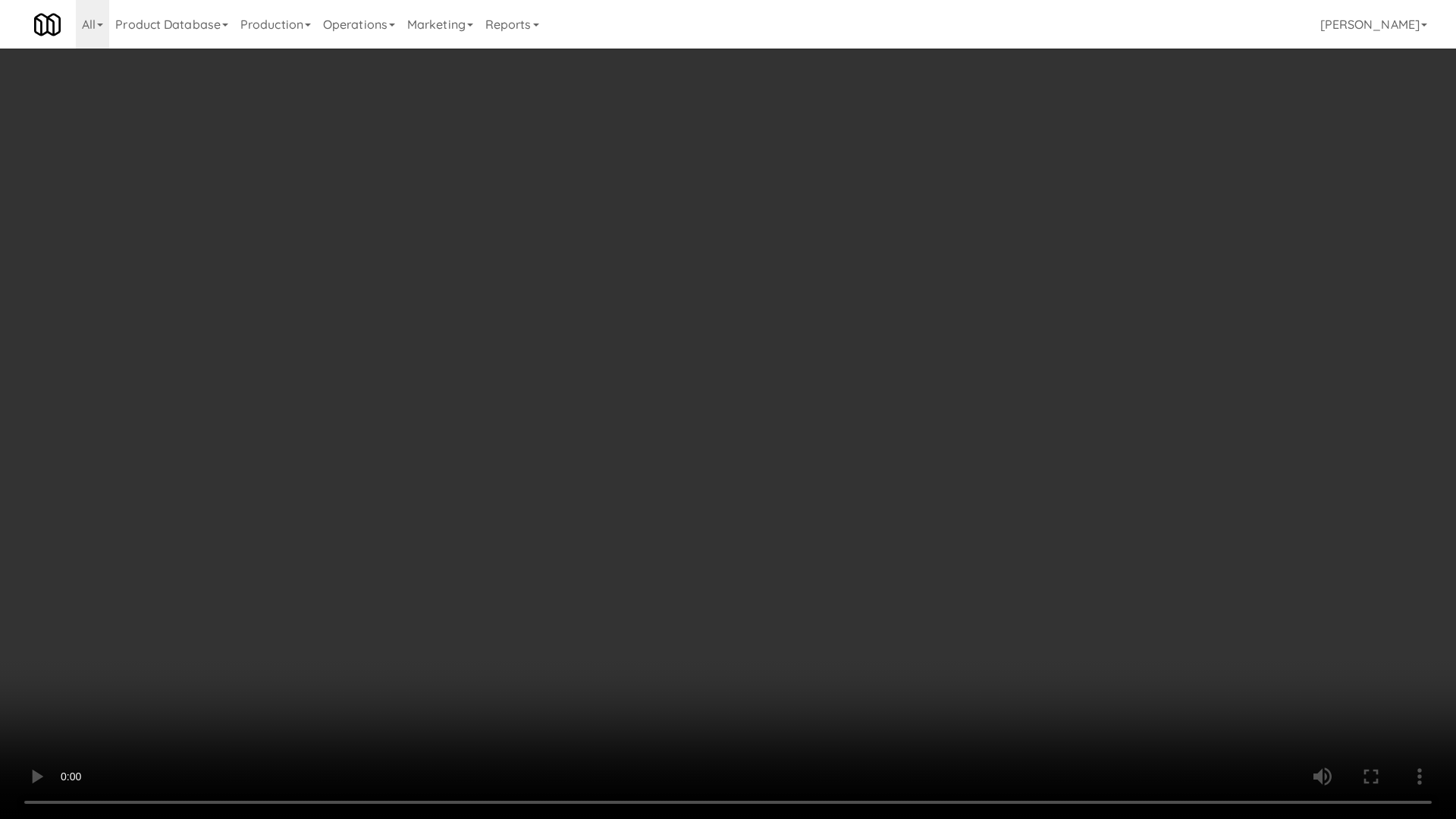
click at [1050, 668] on video at bounding box center [728, 409] width 1456 height 819
click at [1127, 665] on video at bounding box center [728, 409] width 1456 height 819
click at [1130, 669] on video at bounding box center [728, 409] width 1456 height 819
click at [1125, 670] on video at bounding box center [728, 409] width 1456 height 819
click at [1018, 641] on video at bounding box center [728, 409] width 1456 height 819
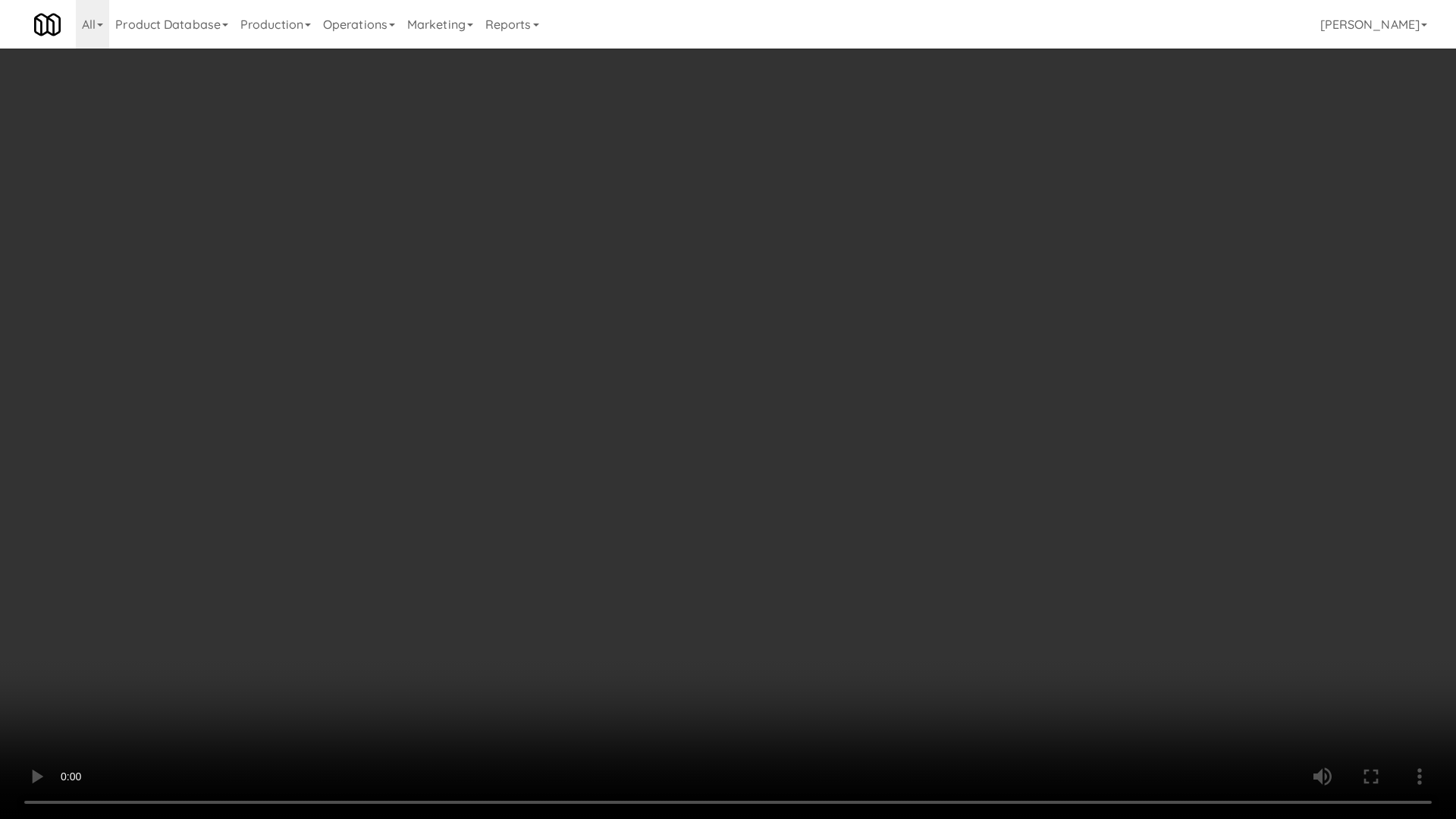
drag, startPoint x: 1018, startPoint y: 641, endPoint x: 1007, endPoint y: 641, distance: 11.0
click at [1015, 641] on video at bounding box center [728, 409] width 1456 height 819
click at [937, 619] on video at bounding box center [728, 409] width 1456 height 819
click at [937, 623] on video at bounding box center [728, 409] width 1456 height 819
click at [926, 621] on video at bounding box center [728, 409] width 1456 height 819
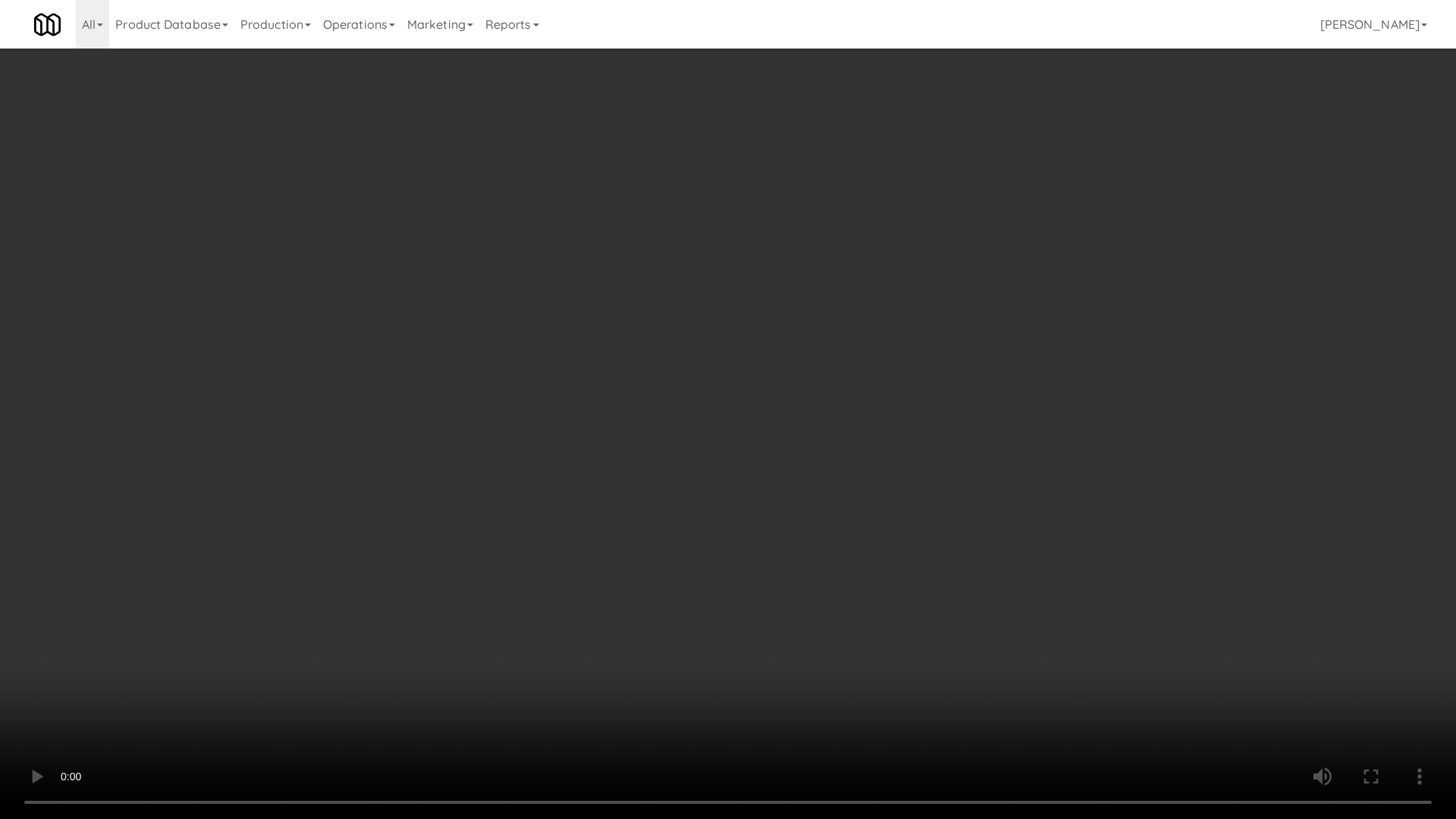
click at [924, 619] on video at bounding box center [728, 409] width 1456 height 819
click at [925, 617] on video at bounding box center [728, 409] width 1456 height 819
click at [878, 607] on video at bounding box center [728, 409] width 1456 height 819
click at [791, 611] on video at bounding box center [728, 409] width 1456 height 819
click at [811, 606] on video at bounding box center [728, 409] width 1456 height 819
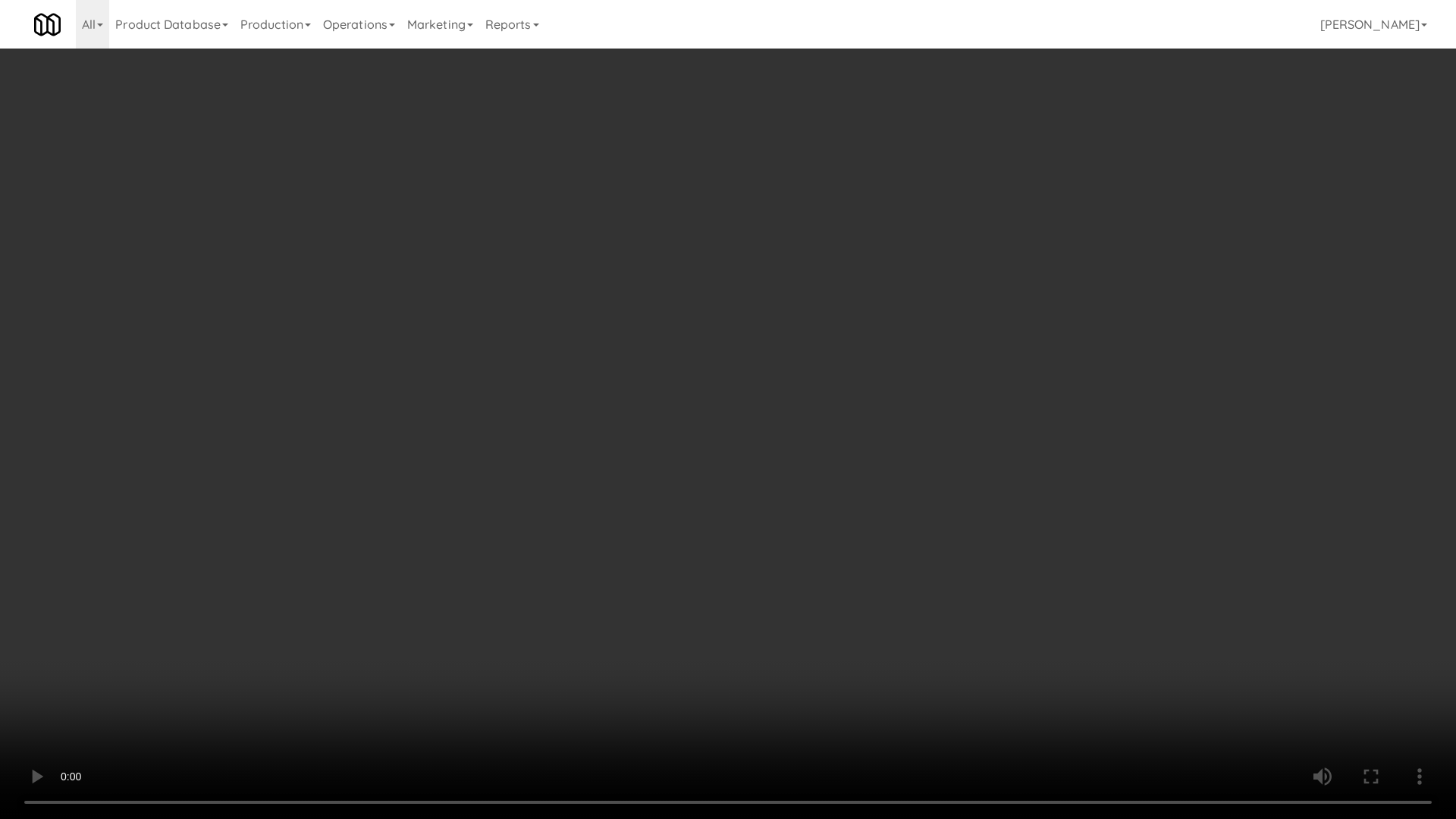
click at [809, 607] on video at bounding box center [728, 409] width 1456 height 819
click at [1106, 671] on video at bounding box center [728, 409] width 1456 height 819
click at [917, 642] on video at bounding box center [728, 409] width 1456 height 819
click at [892, 637] on video at bounding box center [728, 409] width 1456 height 819
click at [842, 576] on video at bounding box center [728, 409] width 1456 height 819
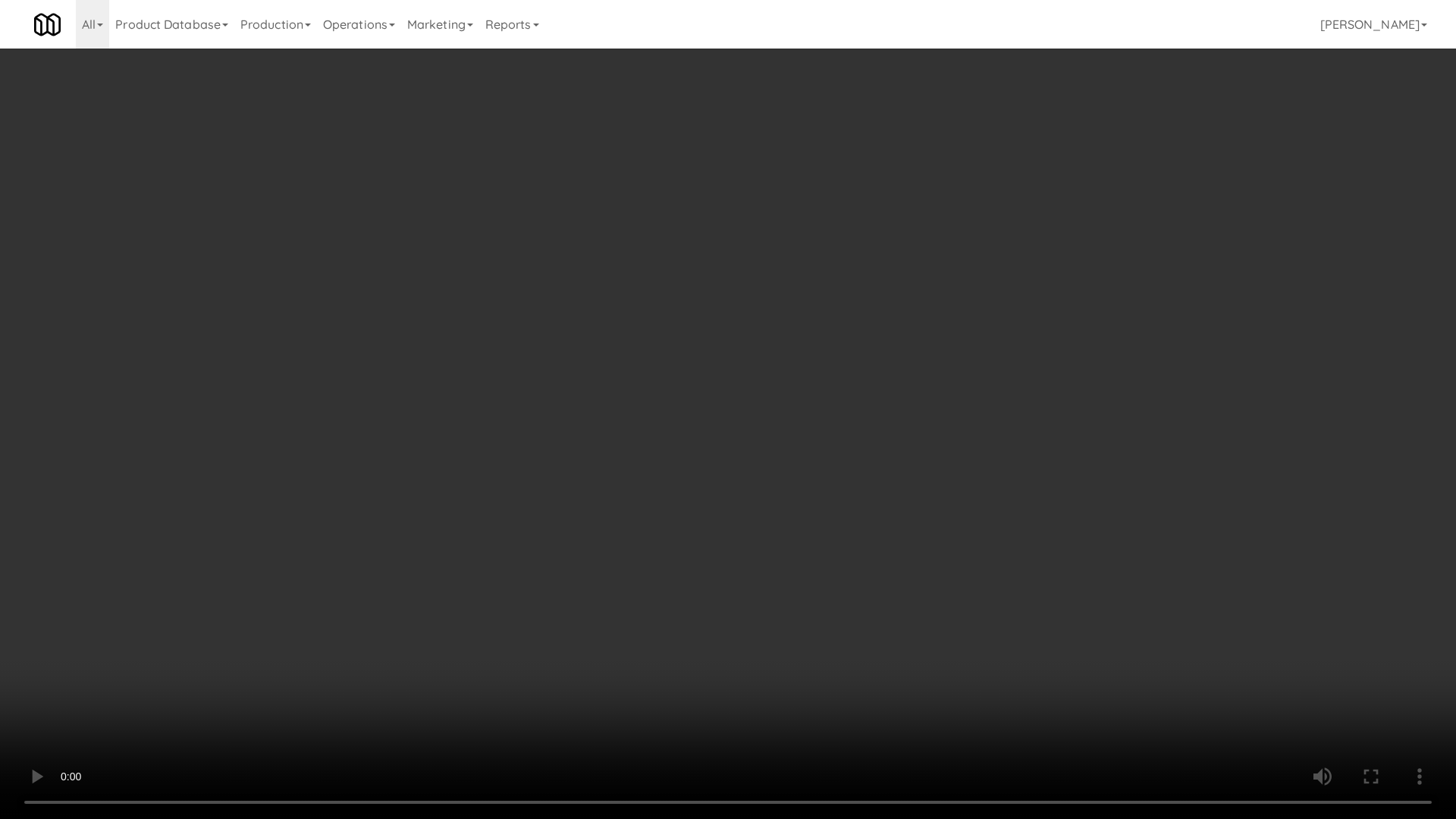
click at [837, 577] on video at bounding box center [728, 409] width 1456 height 819
click at [822, 580] on video at bounding box center [728, 409] width 1456 height 819
click at [821, 581] on video at bounding box center [728, 409] width 1456 height 819
click at [817, 578] on video at bounding box center [728, 409] width 1456 height 819
click at [814, 578] on video at bounding box center [728, 409] width 1456 height 819
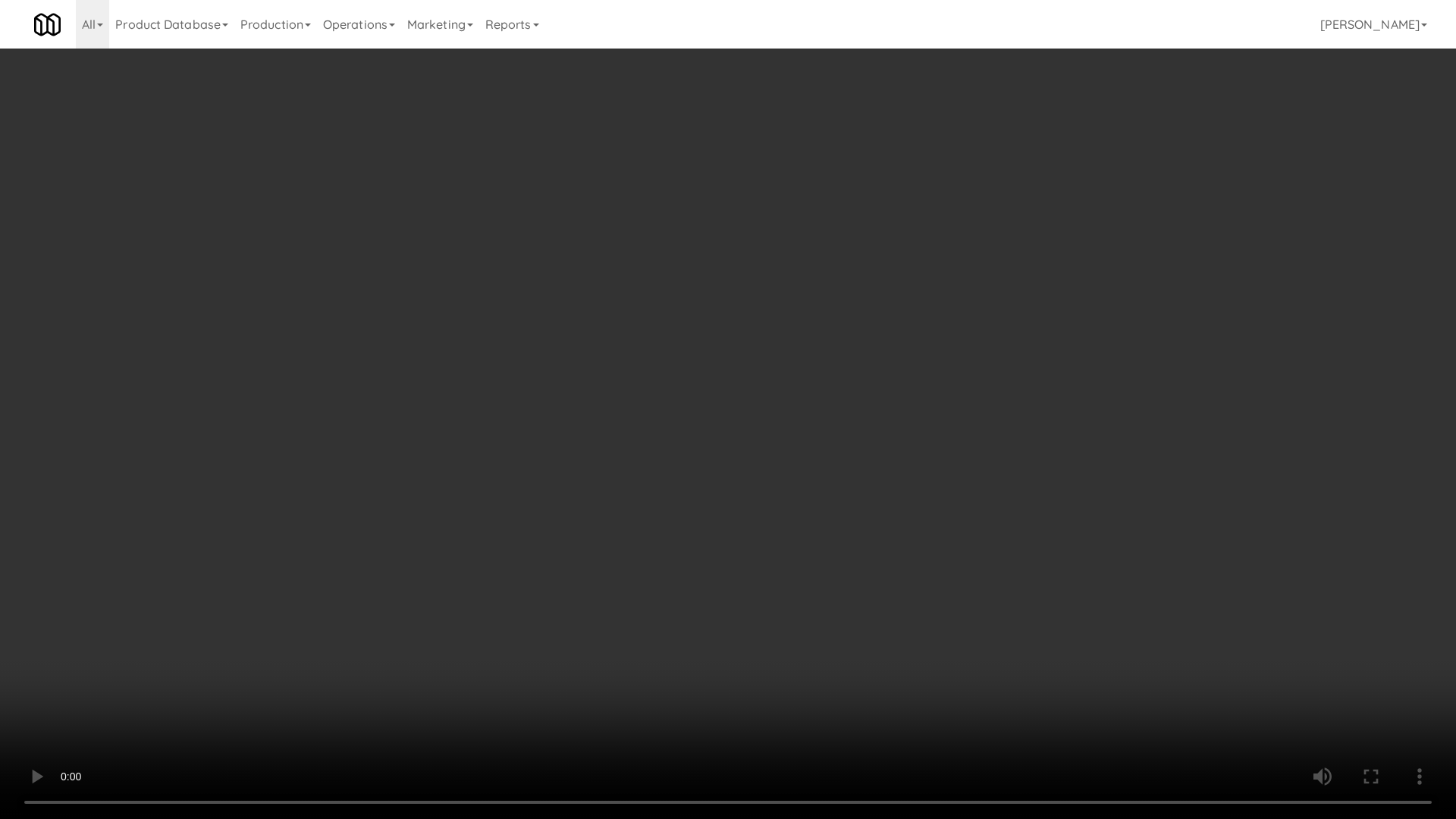
click at [797, 576] on video at bounding box center [728, 409] width 1456 height 819
click at [1092, 696] on video at bounding box center [728, 409] width 1456 height 819
click at [856, 597] on video at bounding box center [728, 409] width 1456 height 819
click at [767, 590] on video at bounding box center [728, 409] width 1456 height 819
click at [752, 578] on video at bounding box center [728, 409] width 1456 height 819
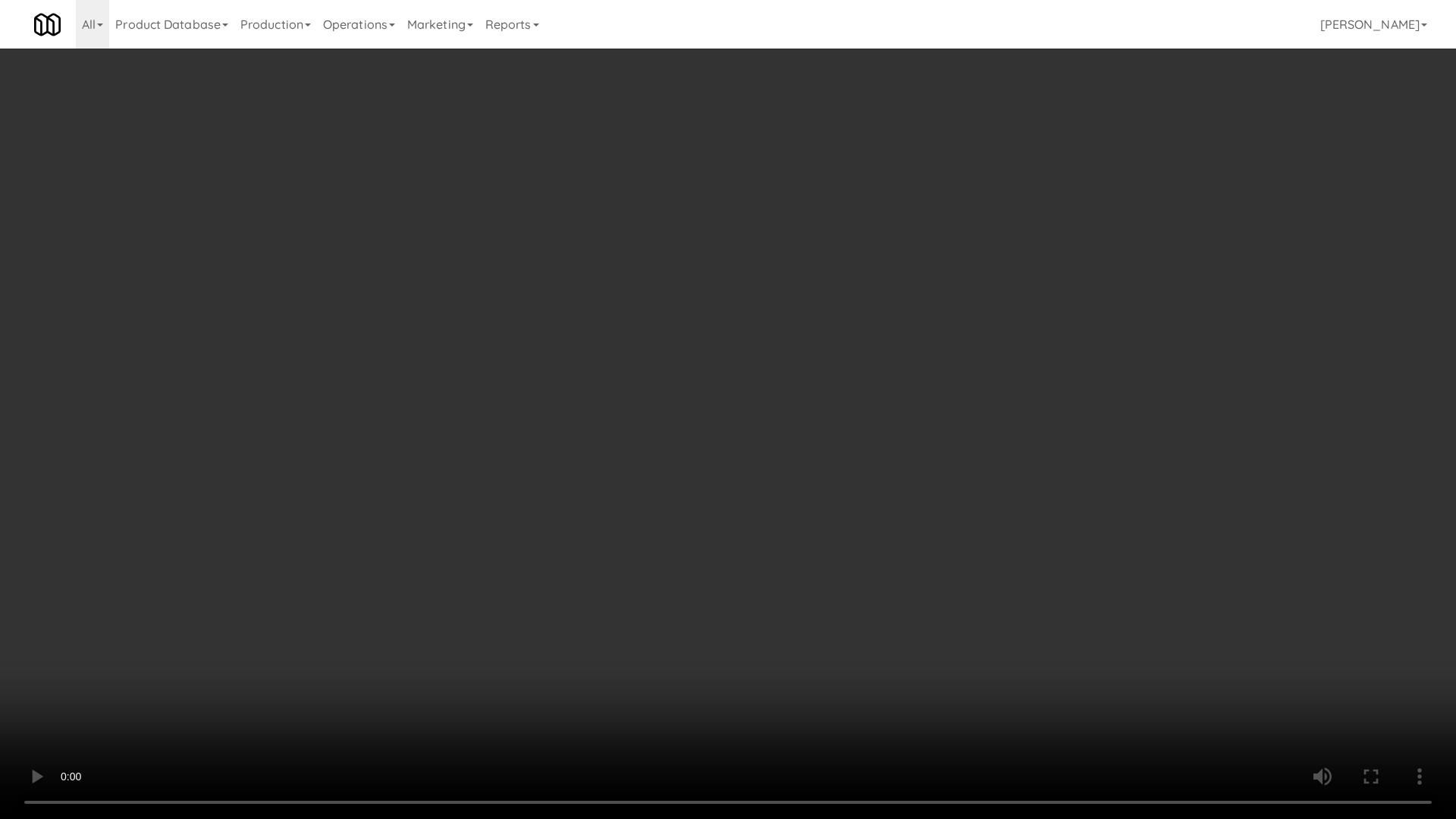
click at [752, 578] on video at bounding box center [728, 409] width 1456 height 819
click at [733, 574] on video at bounding box center [728, 409] width 1456 height 819
click at [721, 570] on video at bounding box center [728, 409] width 1456 height 819
click at [713, 563] on video at bounding box center [728, 409] width 1456 height 819
click at [710, 559] on video at bounding box center [728, 409] width 1456 height 819
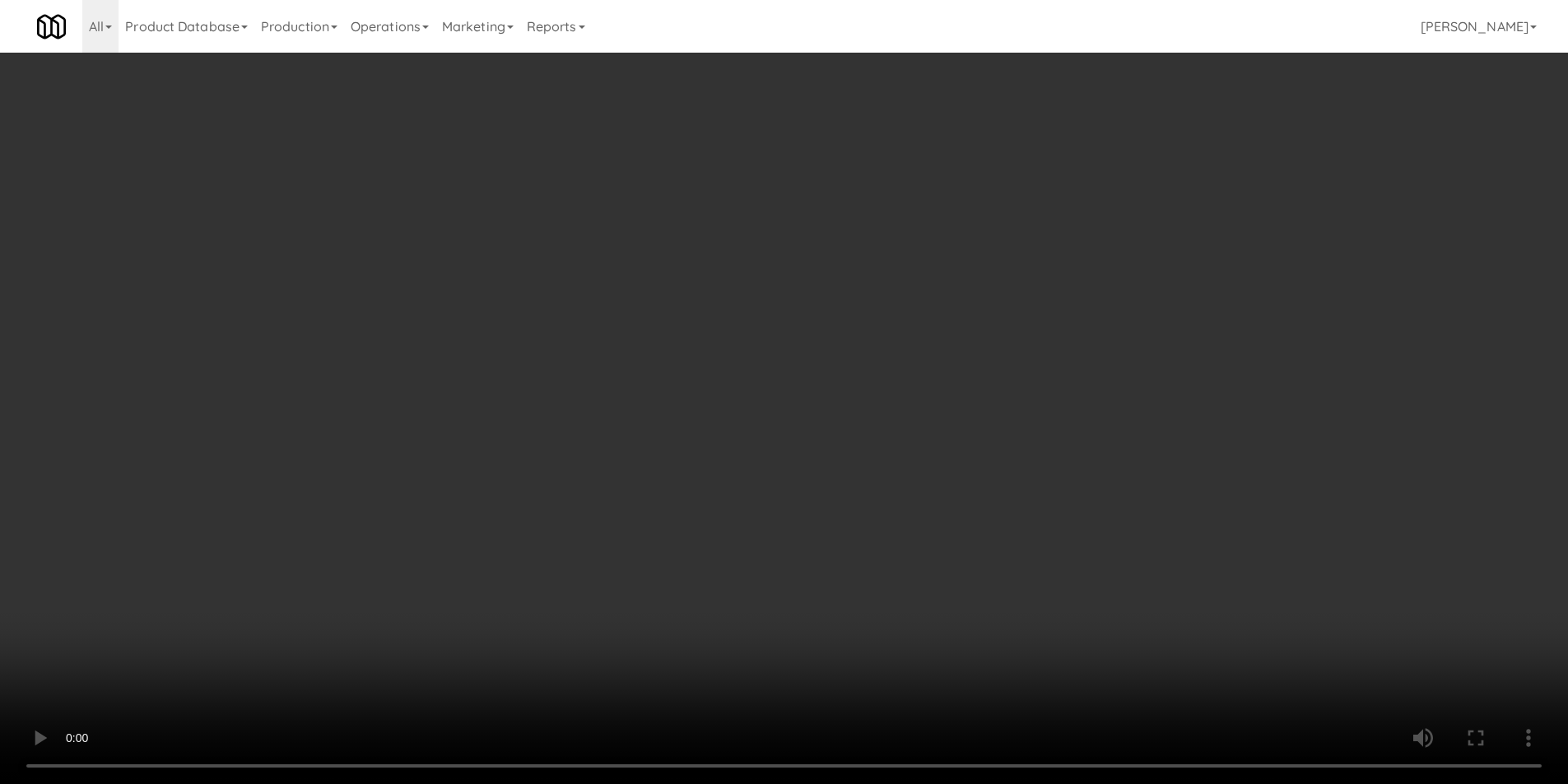
click at [769, 532] on video at bounding box center [784, 392] width 1568 height 784
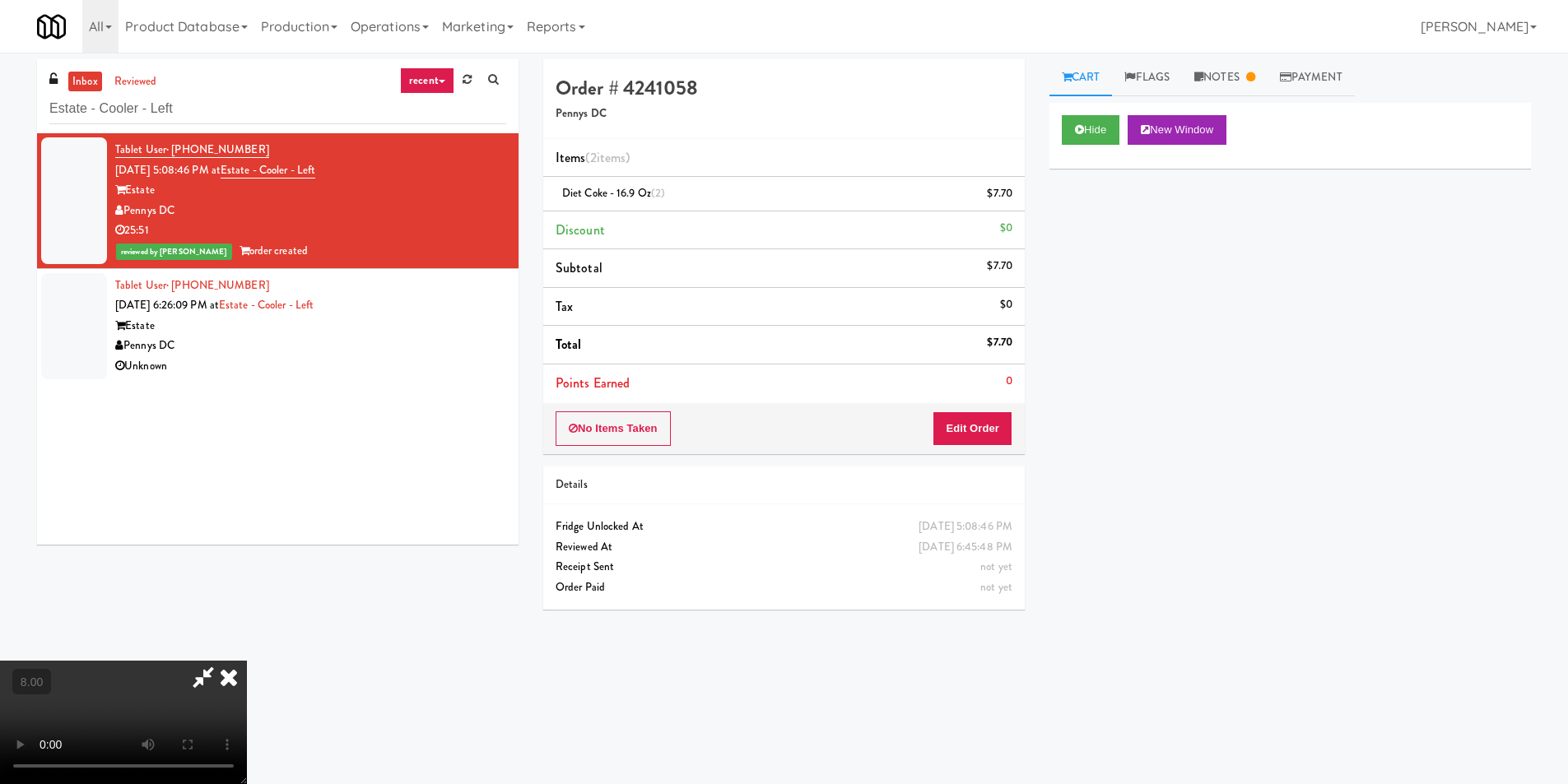
click at [247, 661] on video at bounding box center [124, 722] width 247 height 123
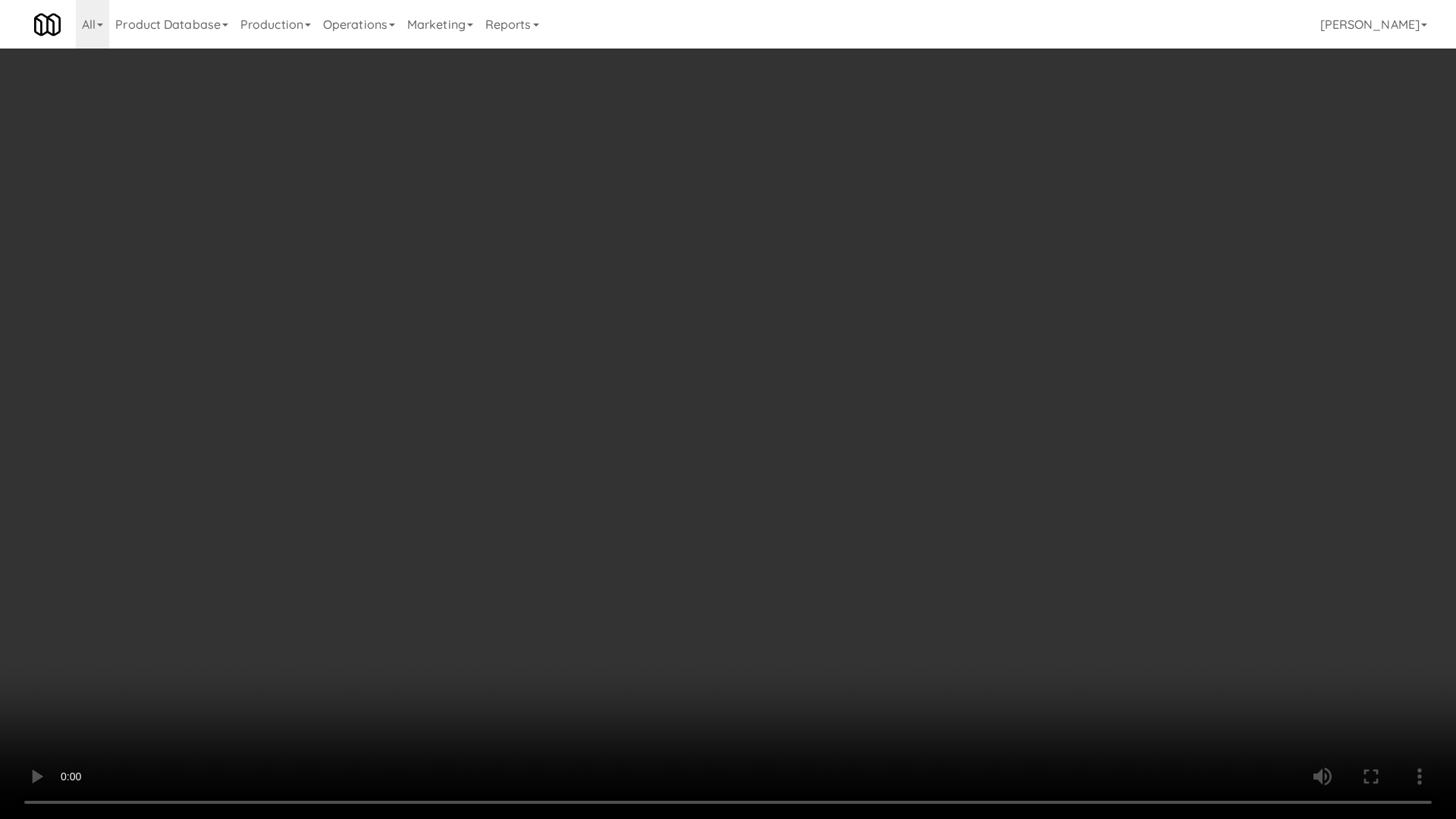
click at [772, 597] on video at bounding box center [728, 409] width 1456 height 819
click at [762, 592] on video at bounding box center [728, 409] width 1456 height 819
click at [701, 584] on video at bounding box center [728, 409] width 1456 height 819
click at [616, 504] on video at bounding box center [728, 409] width 1456 height 819
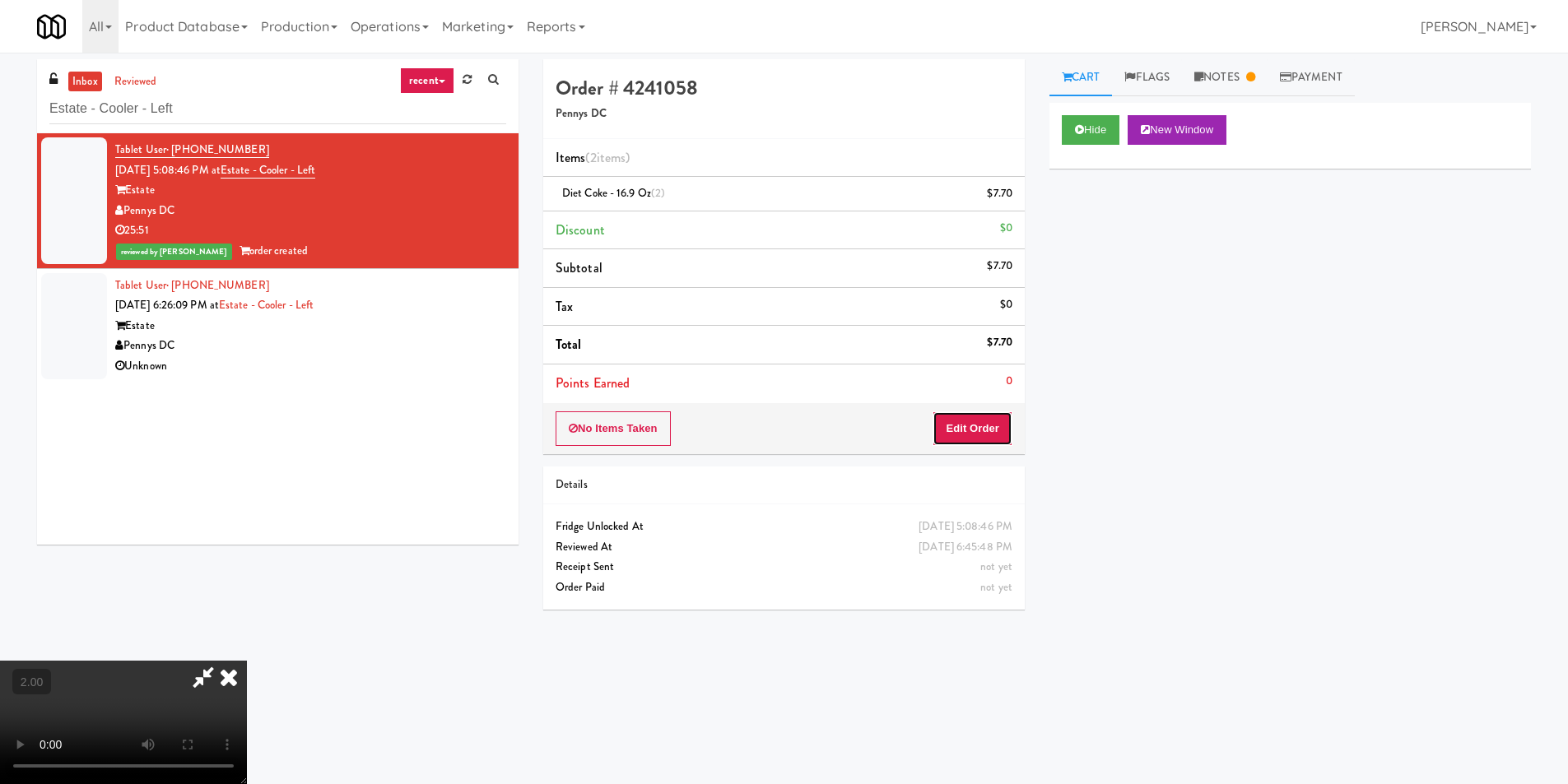
click at [995, 424] on button "Edit Order" at bounding box center [972, 428] width 79 height 34
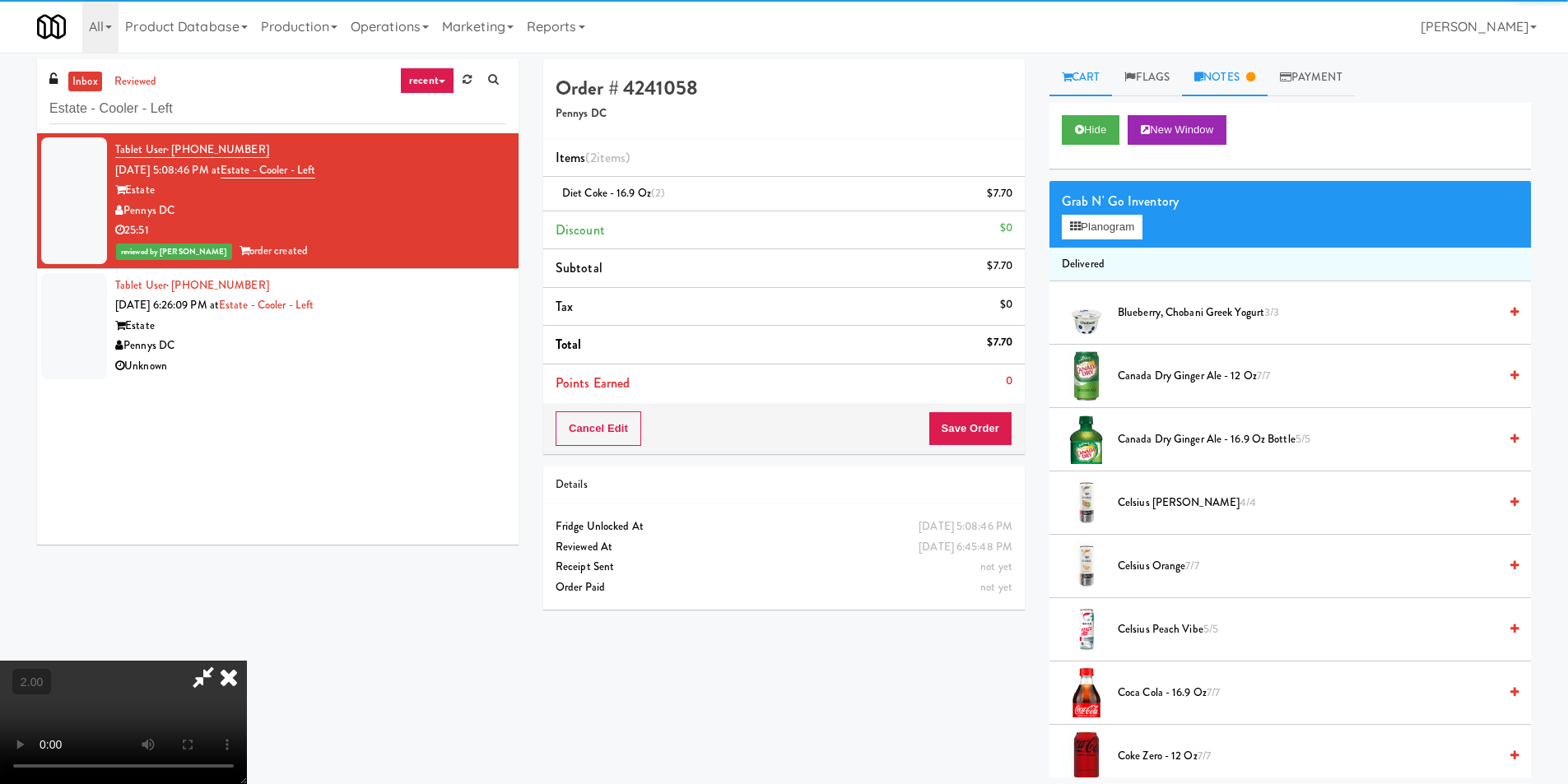
click at [1233, 61] on link "Notes" at bounding box center [1224, 77] width 85 height 37
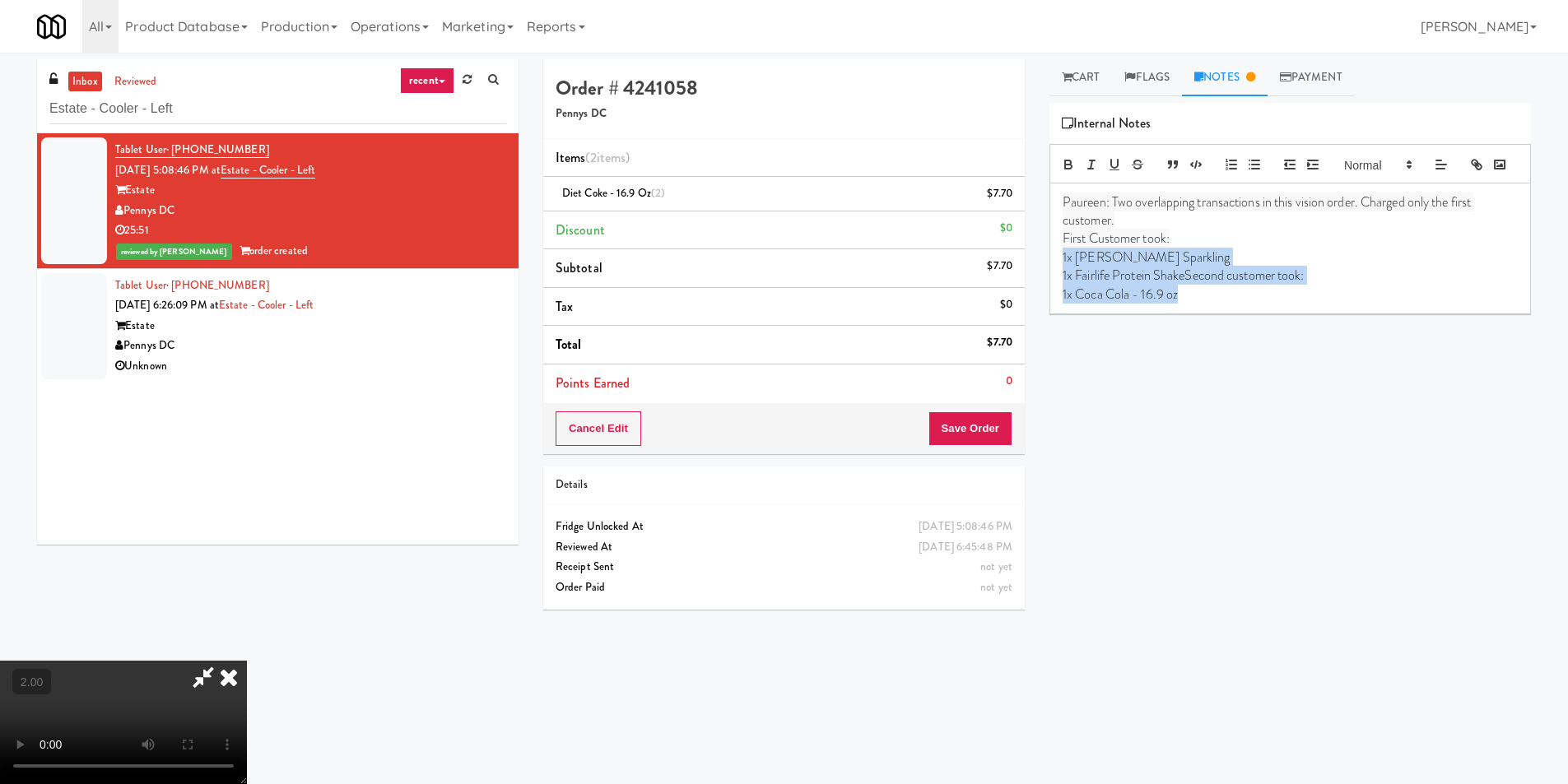
drag, startPoint x: 1212, startPoint y: 317, endPoint x: 1059, endPoint y: 279, distance: 157.6
click at [1059, 279] on div "Paureen: Two overlapping transactions in this vision order. Charged only the fi…" at bounding box center [1290, 248] width 480 height 130
click at [1089, 90] on link "Cart" at bounding box center [1081, 77] width 64 height 37
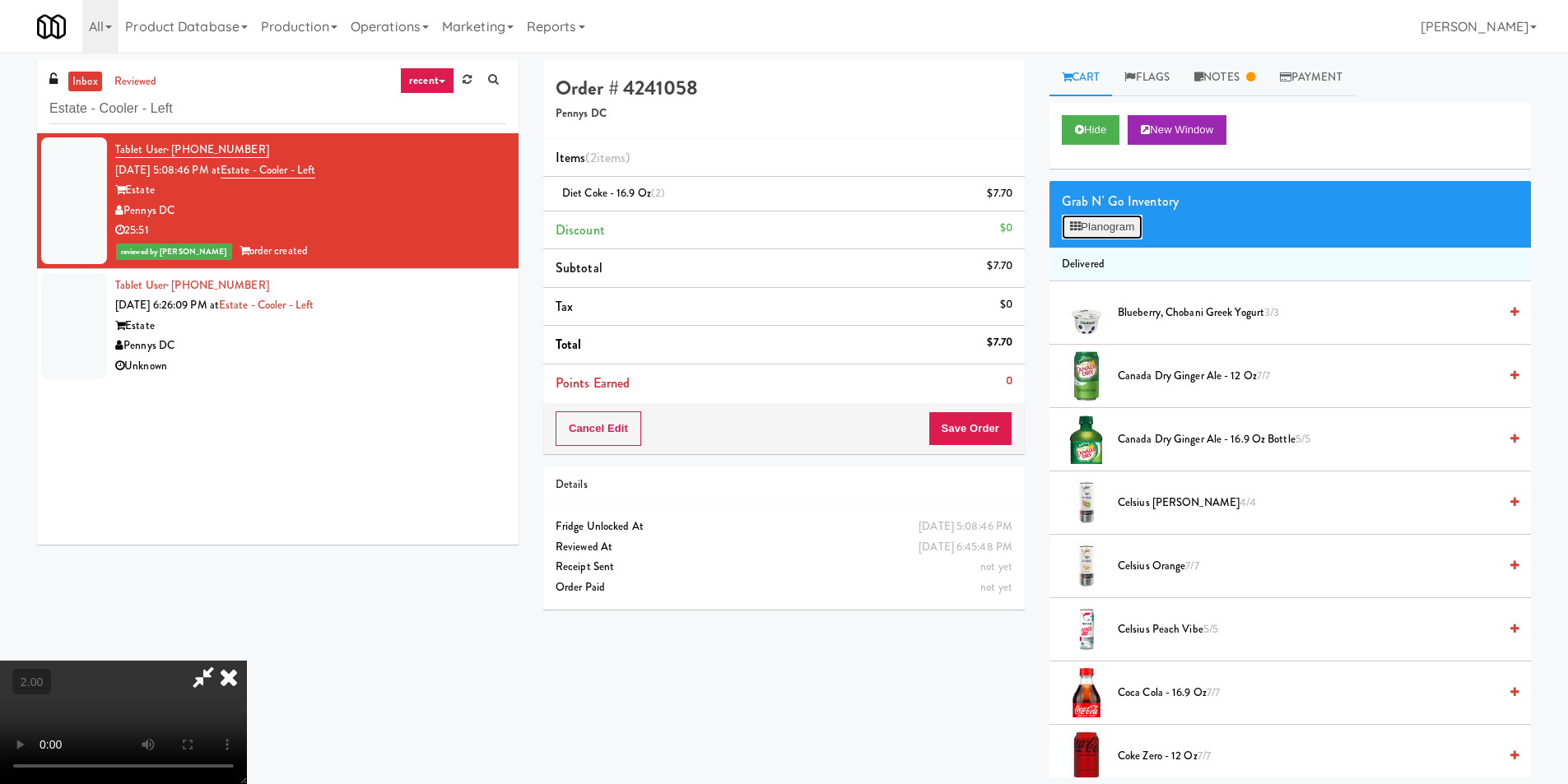
click at [1099, 220] on button "Planogram" at bounding box center [1102, 226] width 80 height 24
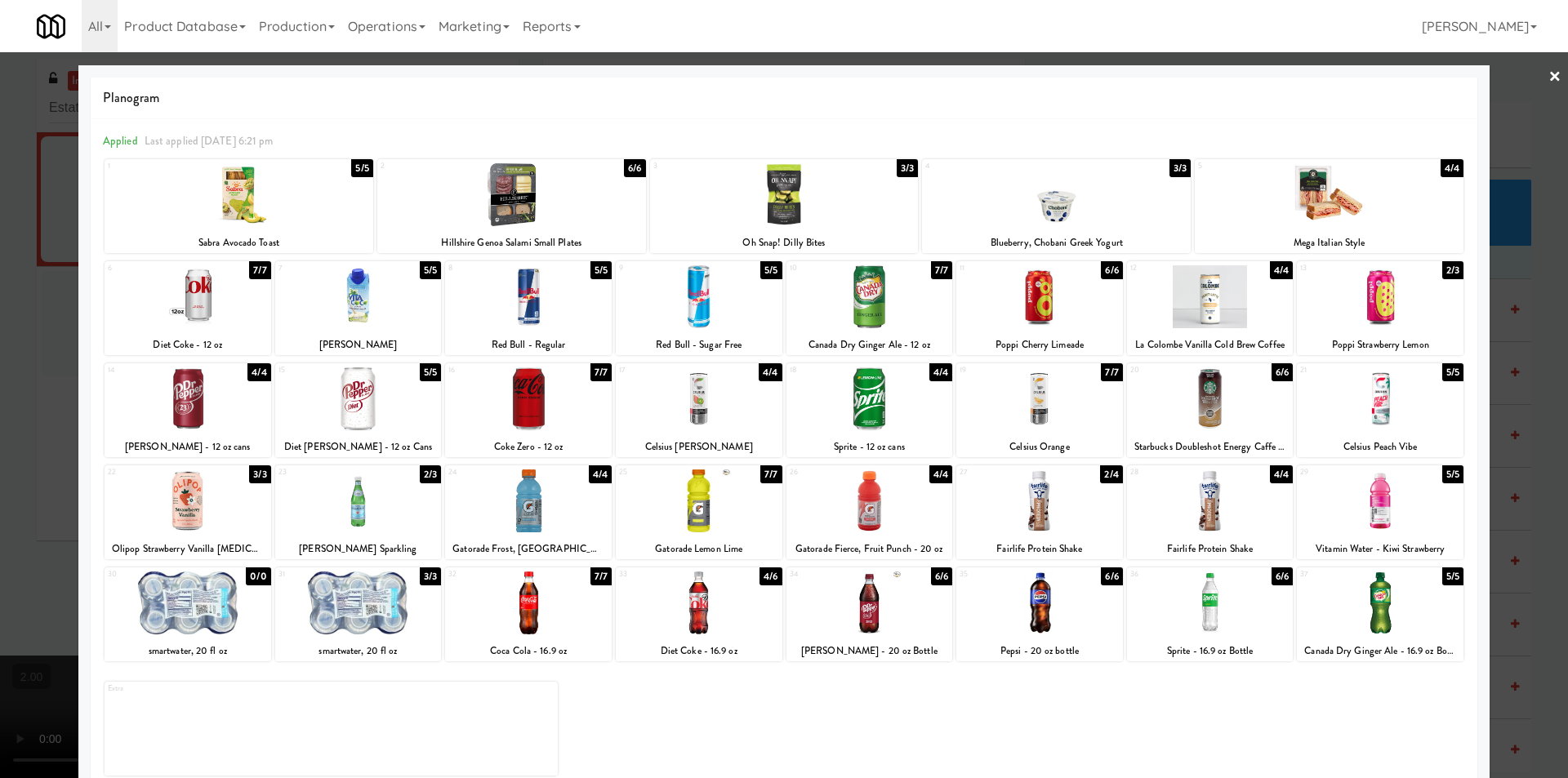
click at [0, 360] on div at bounding box center [784, 389] width 1568 height 778
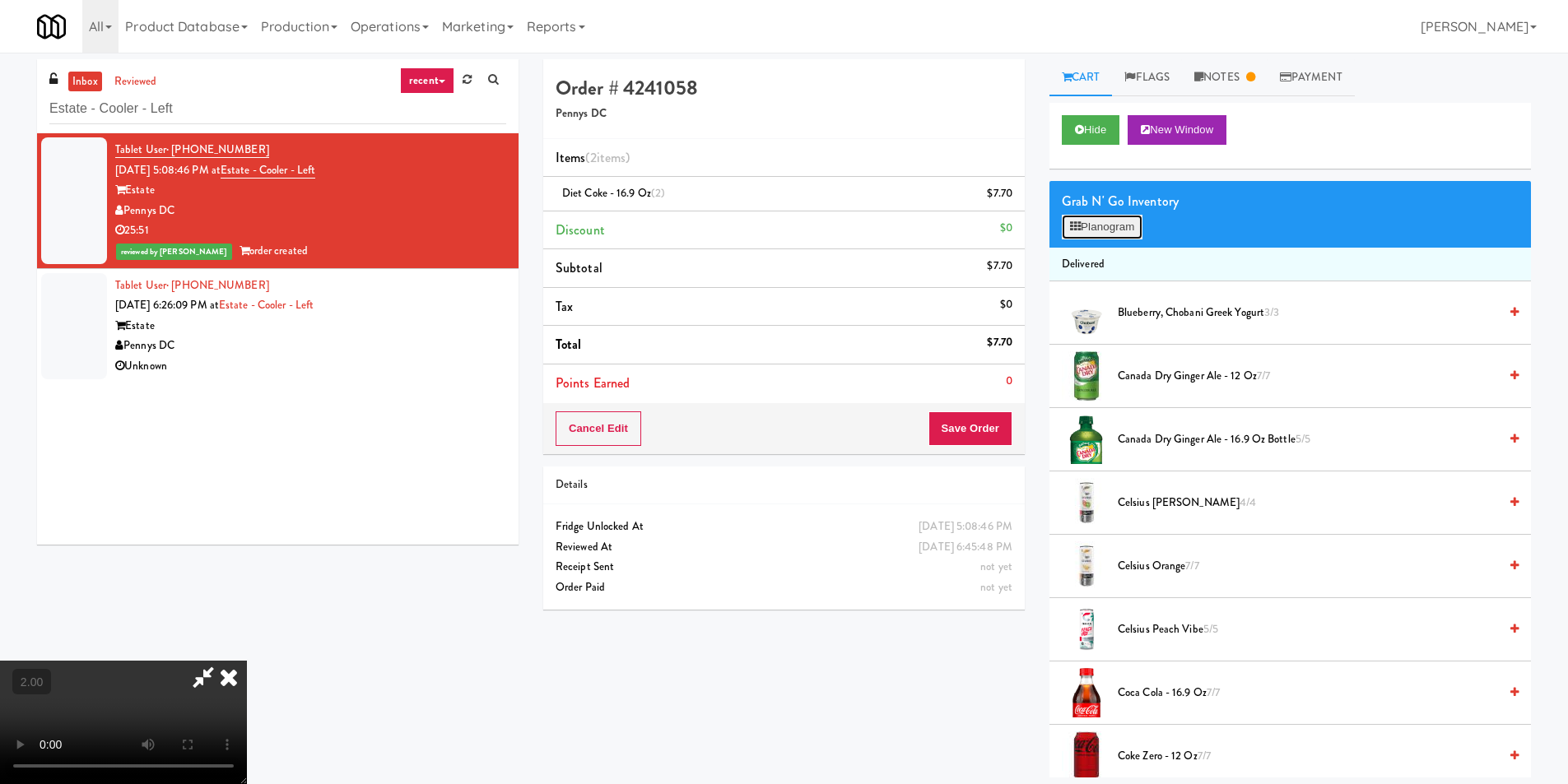
click at [1115, 223] on button "Planogram" at bounding box center [1102, 226] width 80 height 24
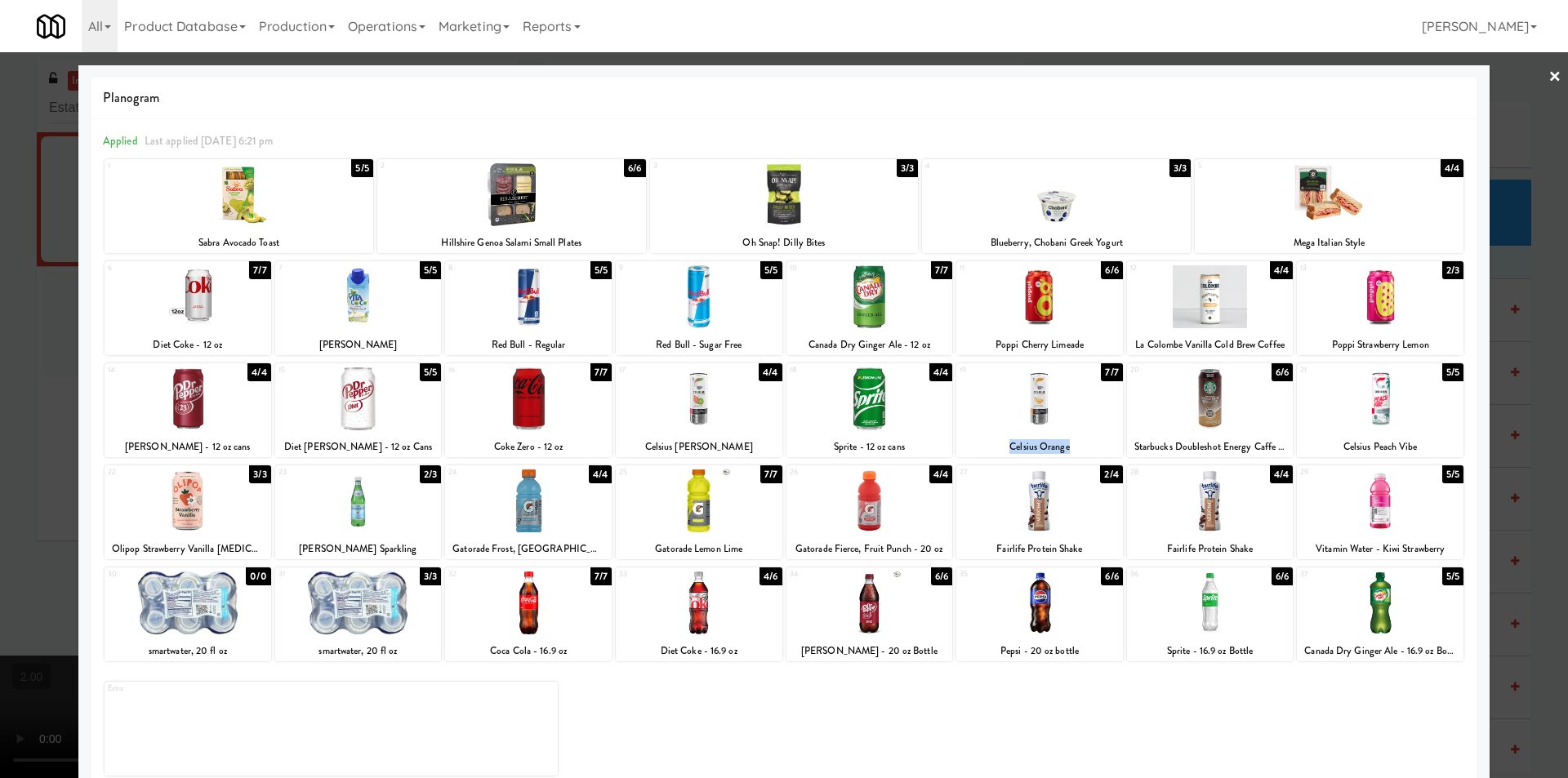
copy div "Celsius Orange"
drag, startPoint x: 1065, startPoint y: 442, endPoint x: 987, endPoint y: 444, distance: 78.0
click at [1000, 446] on div "Celsius Orange" at bounding box center [1039, 446] width 161 height 20
drag, startPoint x: 0, startPoint y: 238, endPoint x: 19, endPoint y: 237, distance: 19.0
click at [6, 237] on div at bounding box center [784, 389] width 1568 height 778
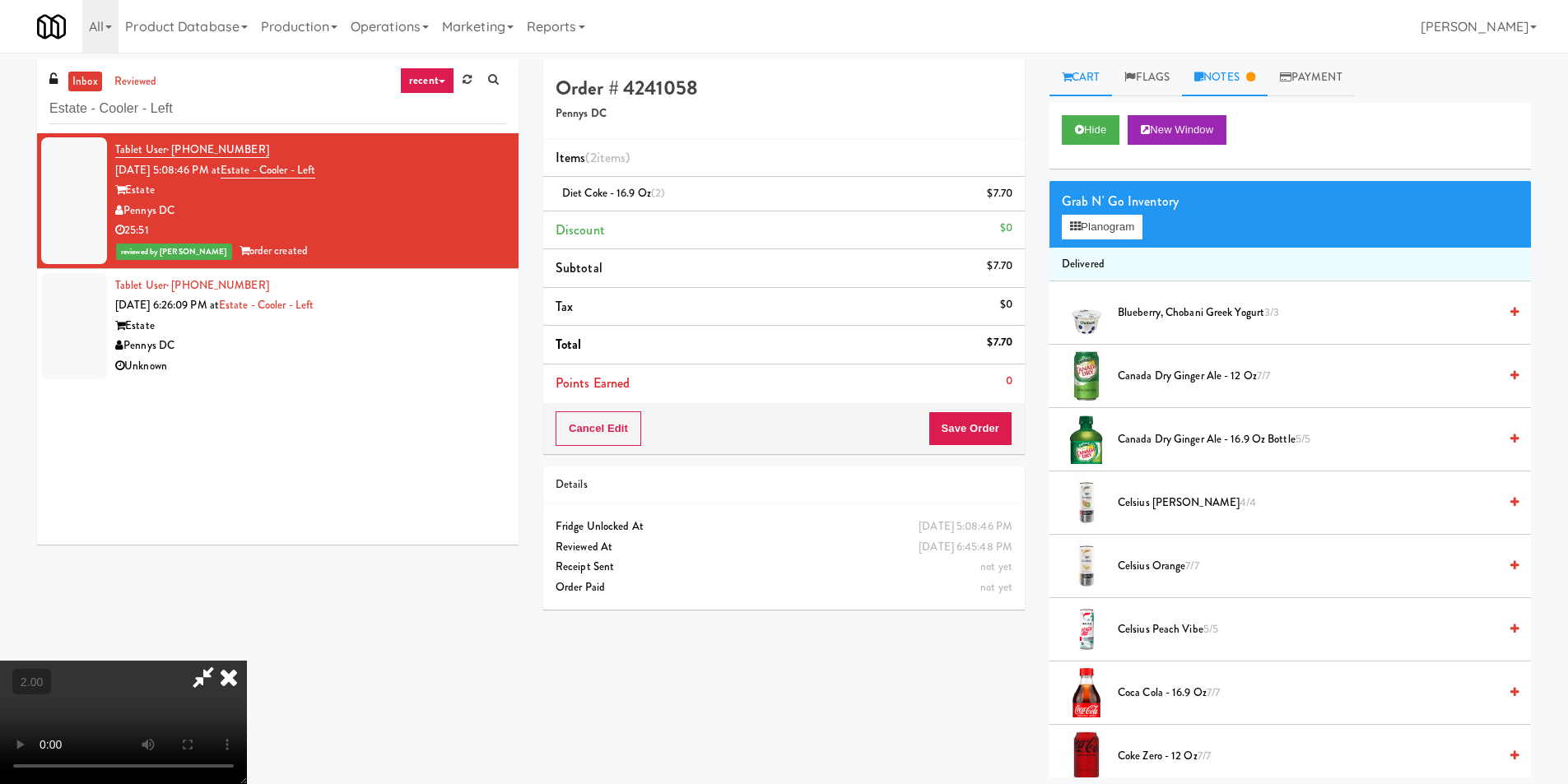
click at [1220, 86] on link "Notes" at bounding box center [1224, 77] width 85 height 37
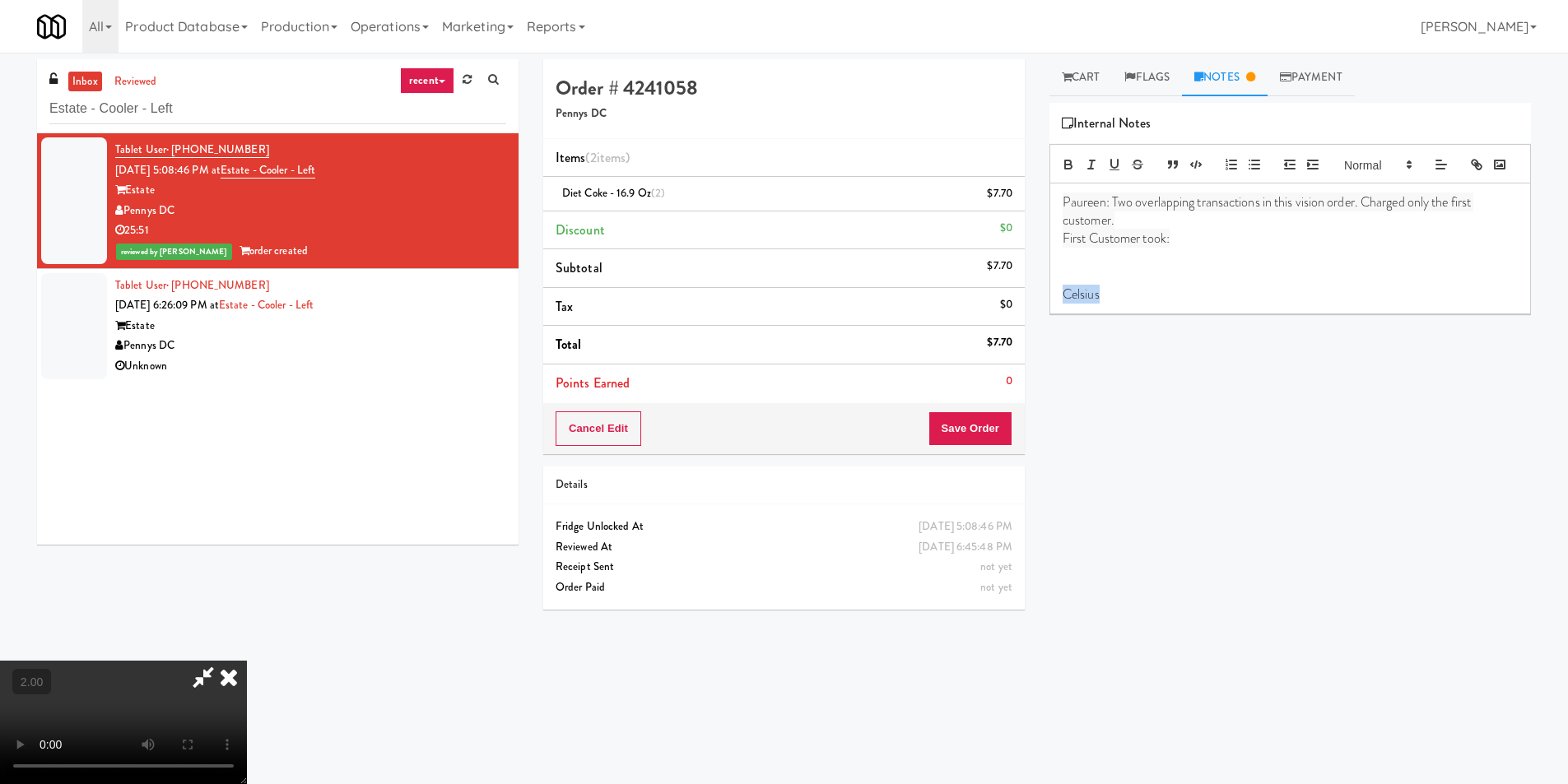
drag, startPoint x: 1155, startPoint y: 320, endPoint x: 1058, endPoint y: 325, distance: 97.1
click at [1058, 314] on div "Paureen: Two overlapping transactions in this vision order. Charged only the fi…" at bounding box center [1290, 248] width 480 height 130
click at [1098, 60] on link "Cart" at bounding box center [1081, 77] width 64 height 37
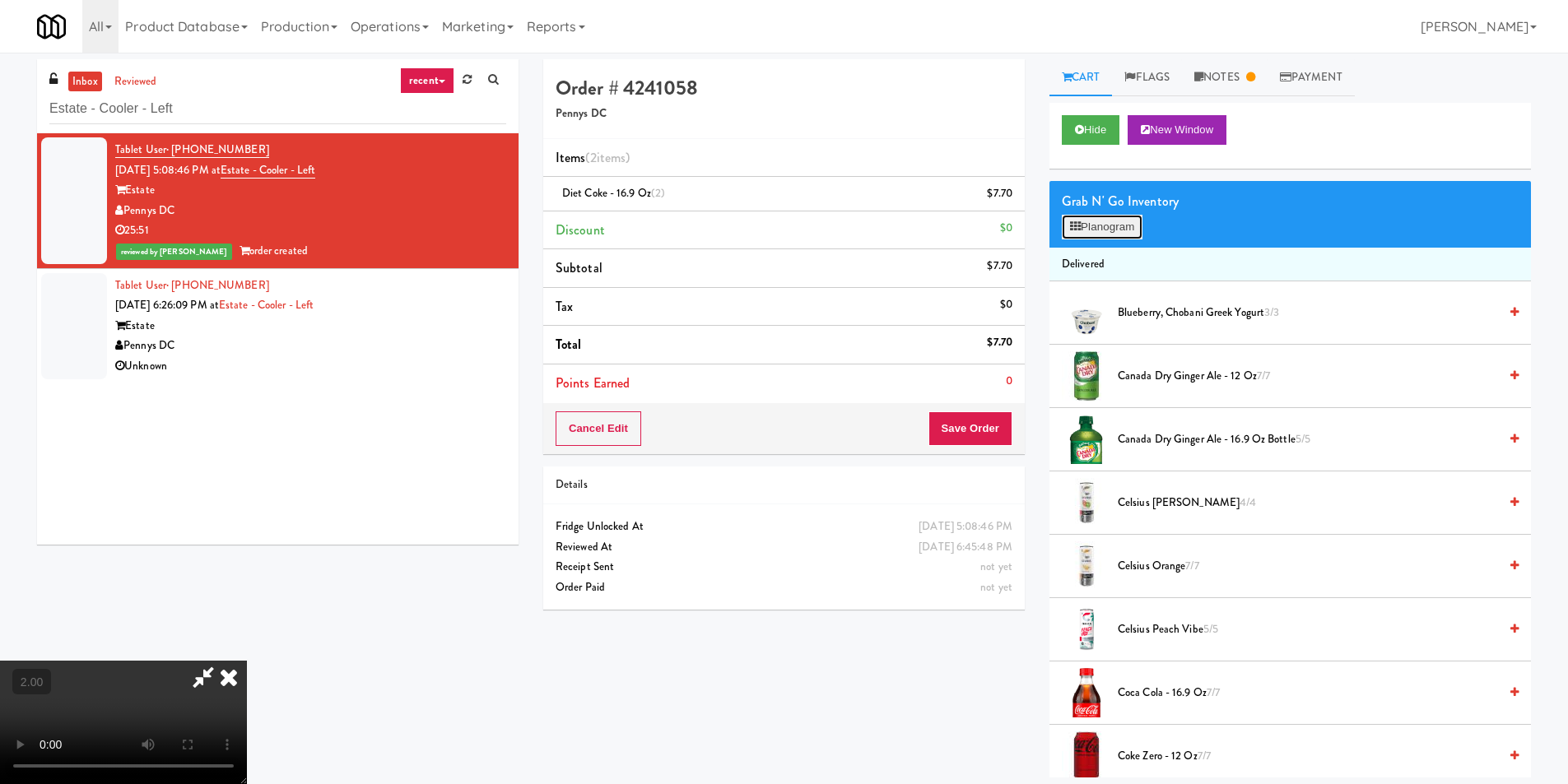
click at [1095, 235] on button "Planogram" at bounding box center [1102, 226] width 80 height 24
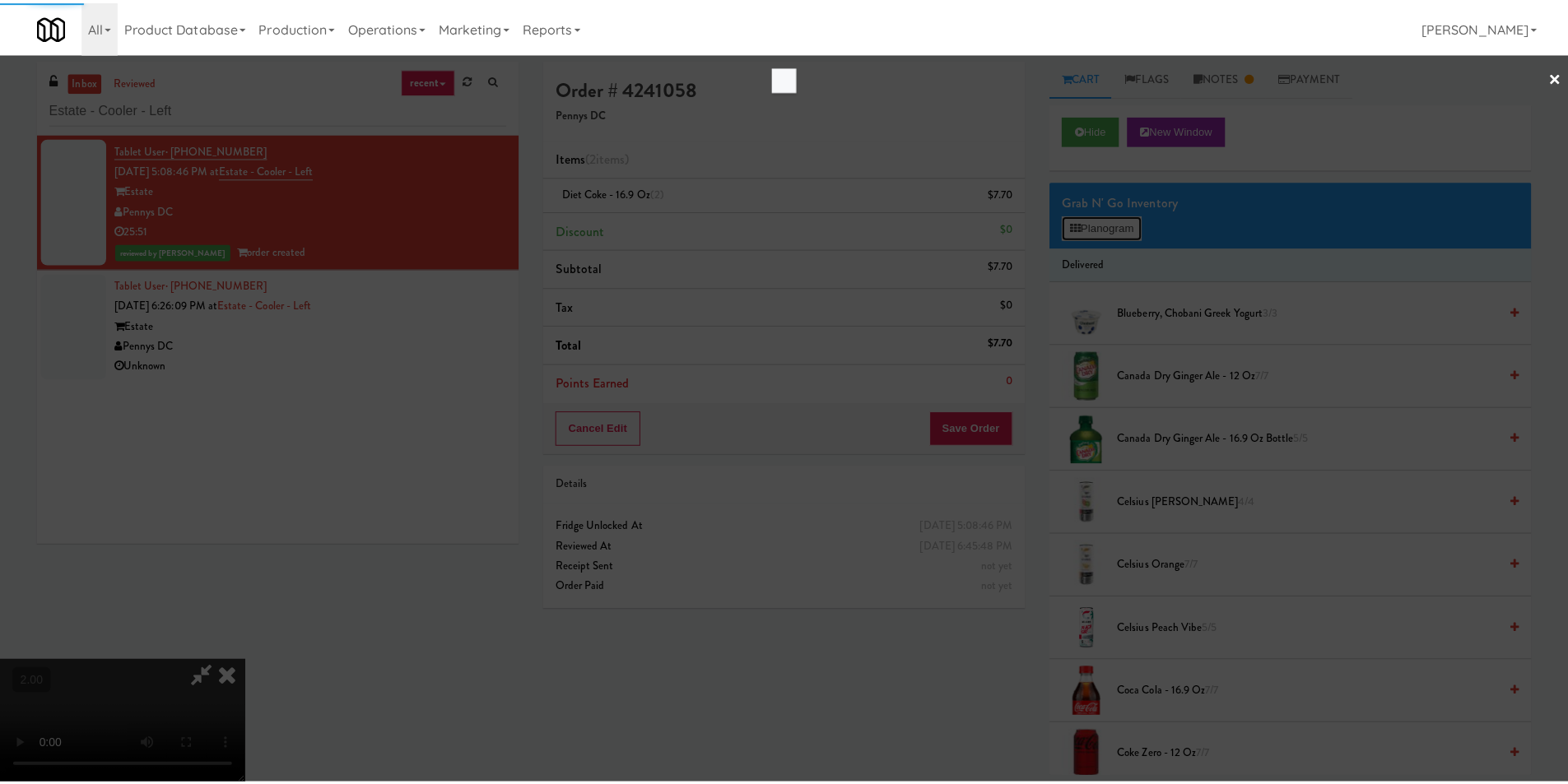
scroll to position [24, 0]
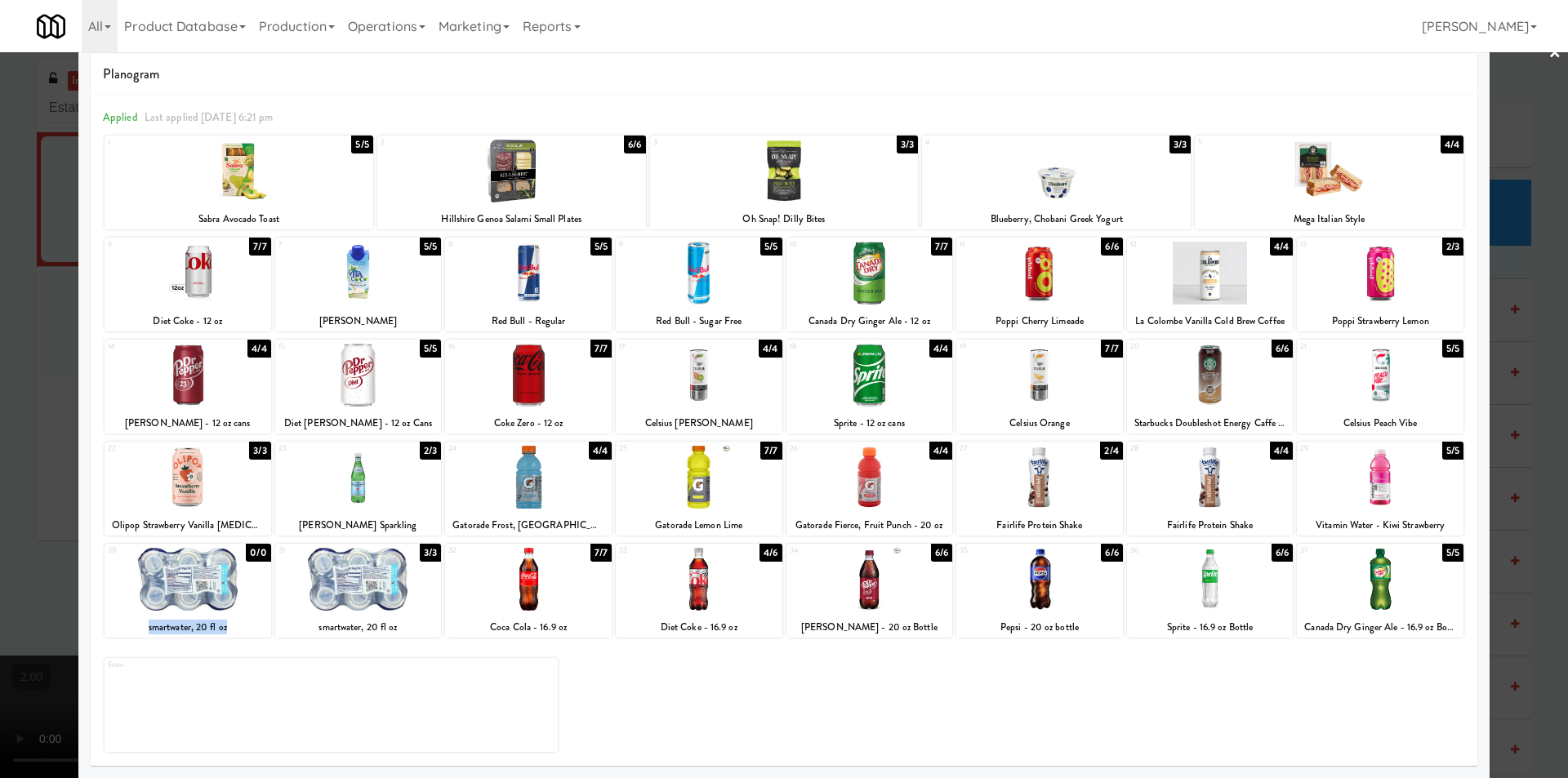
drag, startPoint x: 237, startPoint y: 633, endPoint x: 125, endPoint y: 633, distance: 112.0
click at [143, 633] on div "smartwater, 20 fl oz" at bounding box center [188, 627] width 161 height 20
copy div "smartwater, 20 fl oz"
drag, startPoint x: 0, startPoint y: 508, endPoint x: 18, endPoint y: 506, distance: 18.1
click at [7, 507] on div at bounding box center [784, 389] width 1568 height 778
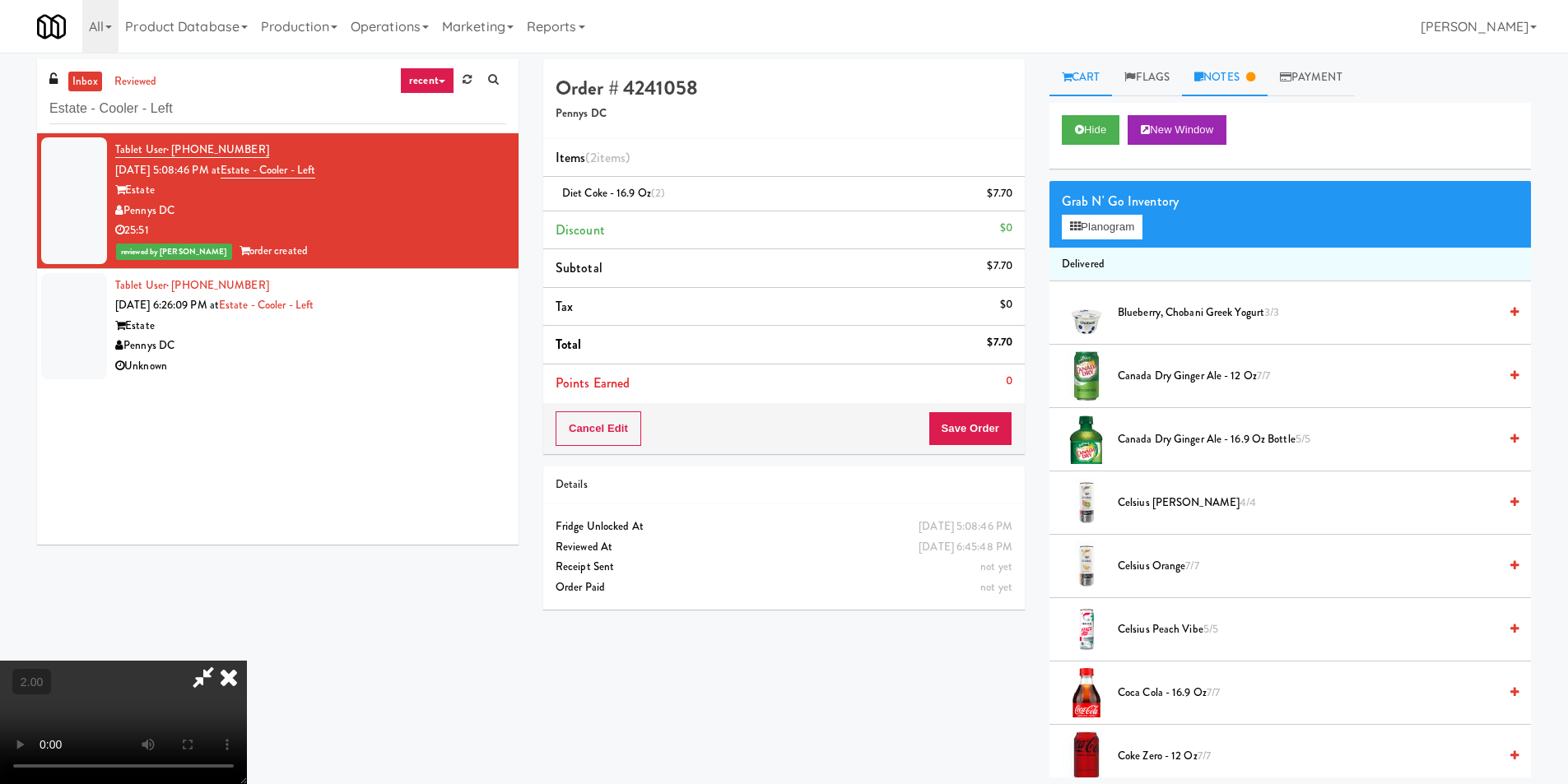
click at [1217, 83] on link "Notes" at bounding box center [1224, 77] width 85 height 37
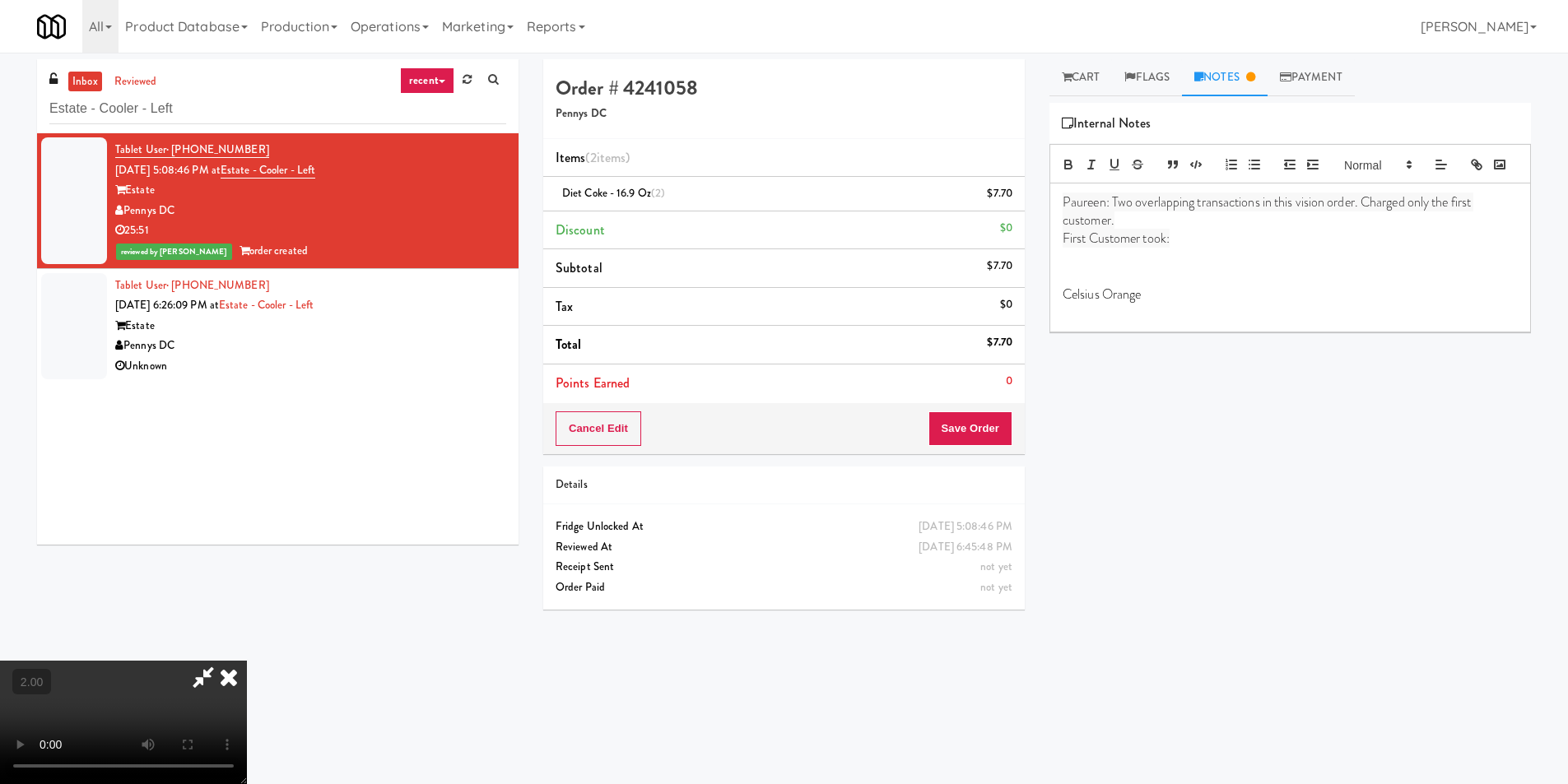
drag, startPoint x: 1181, startPoint y: 320, endPoint x: 1166, endPoint y: 338, distance: 23.4
click at [1179, 304] on p "Celsius Orange" at bounding box center [1290, 294] width 455 height 18
click at [1165, 321] on p at bounding box center [1290, 313] width 455 height 18
click at [1096, 82] on link "Cart" at bounding box center [1081, 77] width 64 height 37
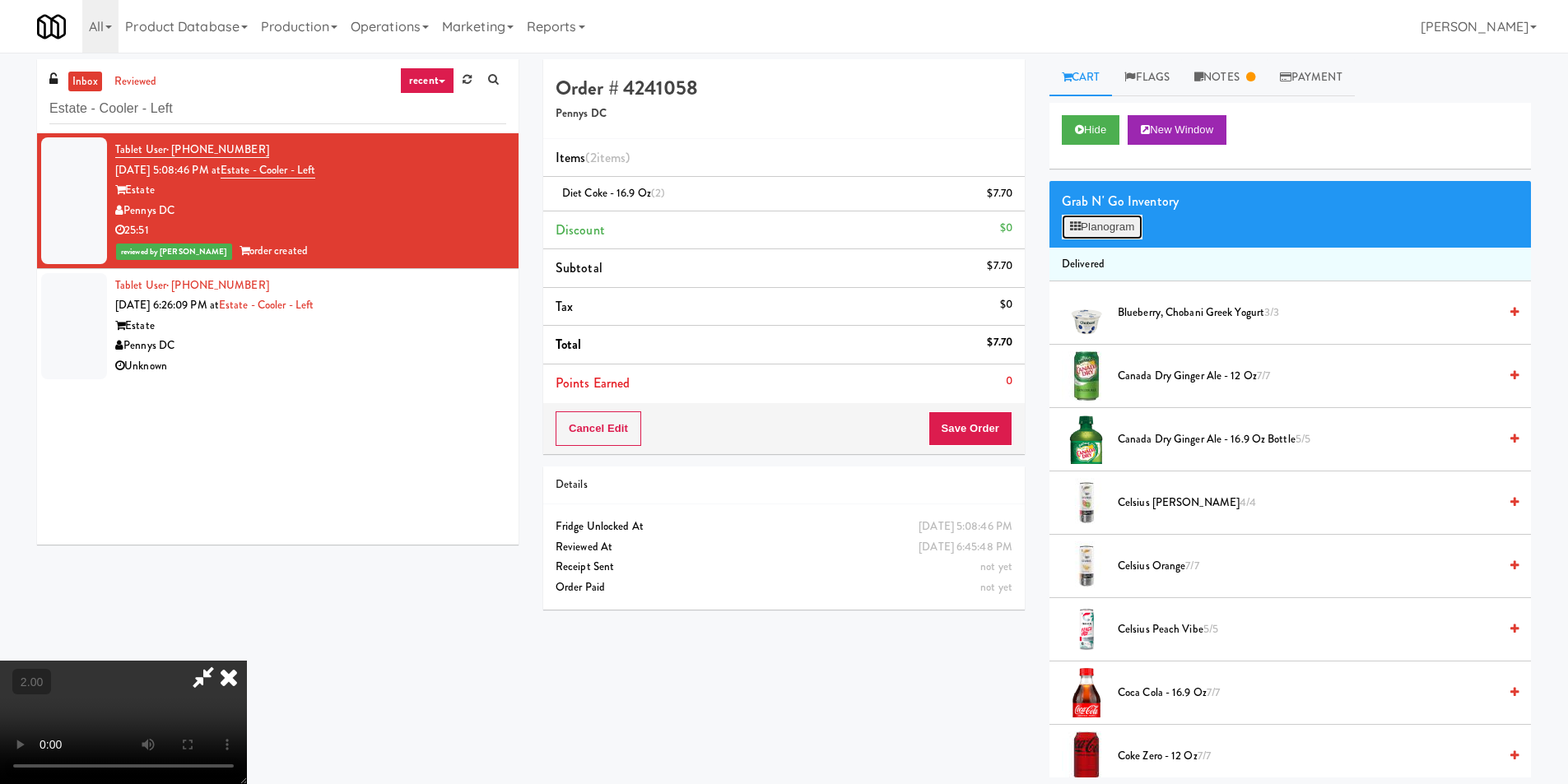
click at [1125, 229] on button "Planogram" at bounding box center [1102, 226] width 80 height 24
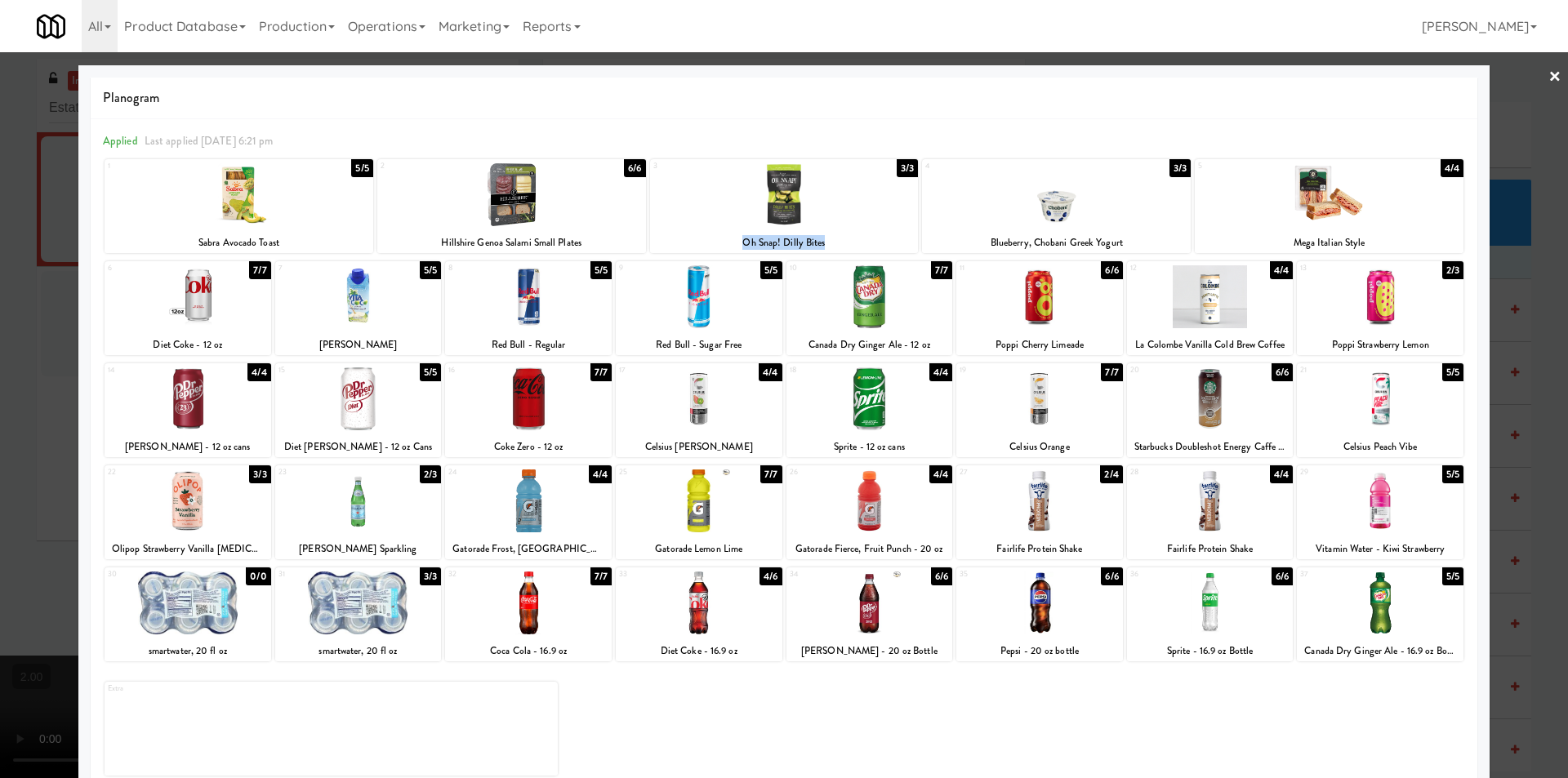
drag, startPoint x: 848, startPoint y: 243, endPoint x: 719, endPoint y: 249, distance: 129.1
click at [736, 251] on div "Oh Snap! Dilly Bites" at bounding box center [784, 242] width 264 height 20
copy div "Oh Snap! Dilly Bites"
drag, startPoint x: 0, startPoint y: 257, endPoint x: 516, endPoint y: 218, distance: 517.5
click at [1, 257] on div at bounding box center [784, 389] width 1568 height 778
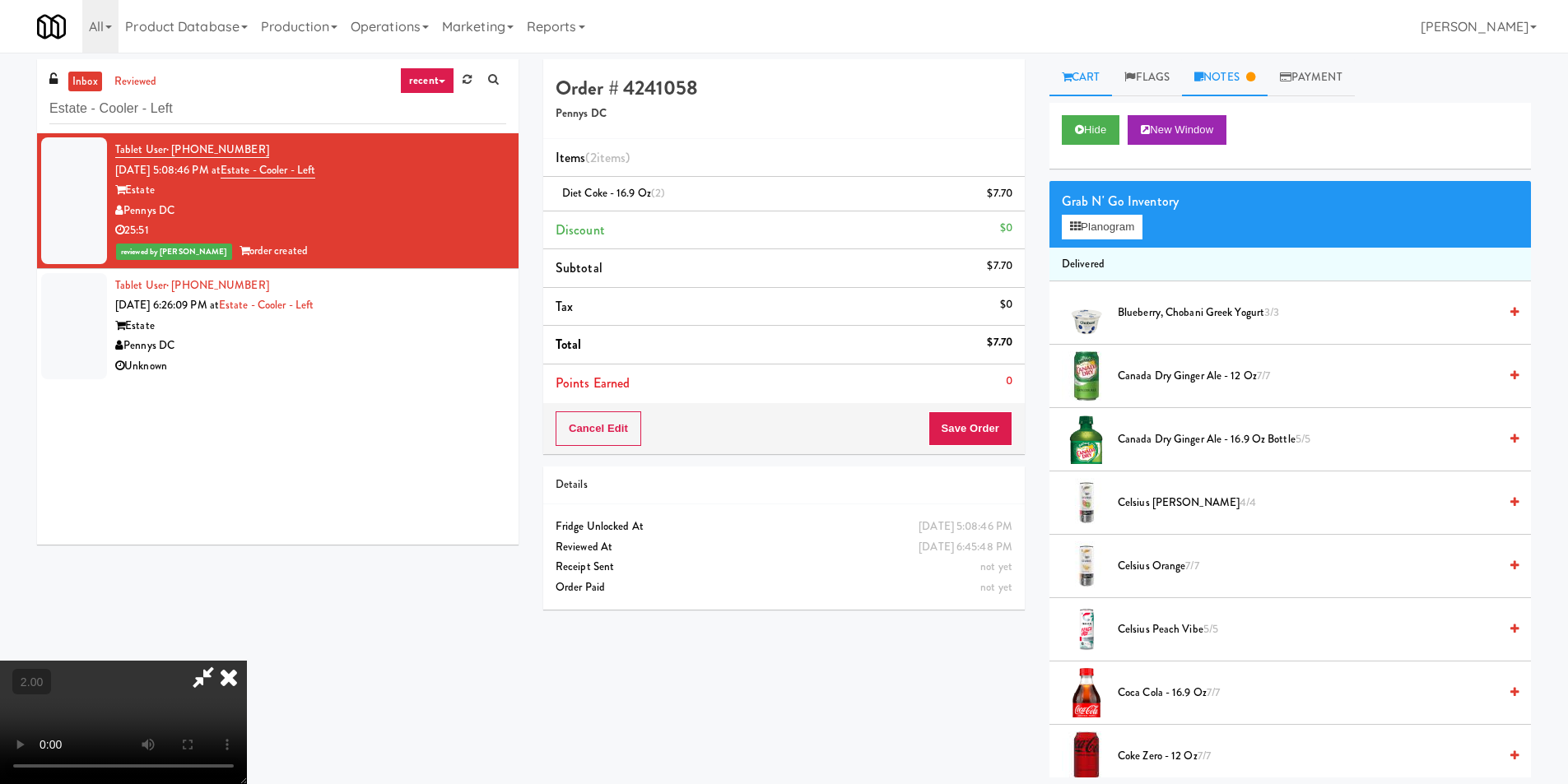
click at [1239, 68] on link "Notes" at bounding box center [1224, 77] width 85 height 37
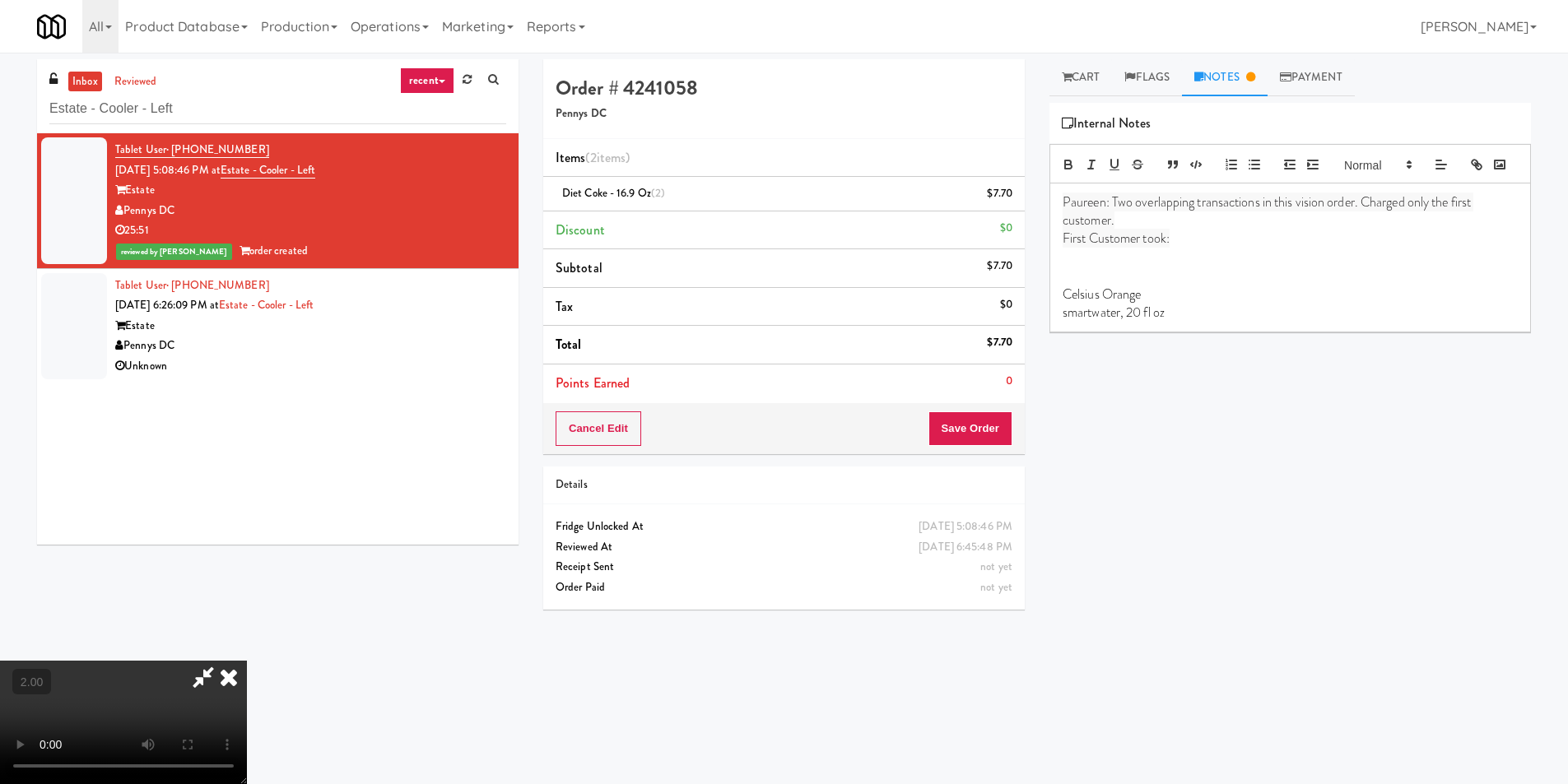
click at [1207, 321] on p "smartwater, 20 fl oz" at bounding box center [1290, 313] width 455 height 18
click at [247, 661] on video at bounding box center [124, 722] width 247 height 123
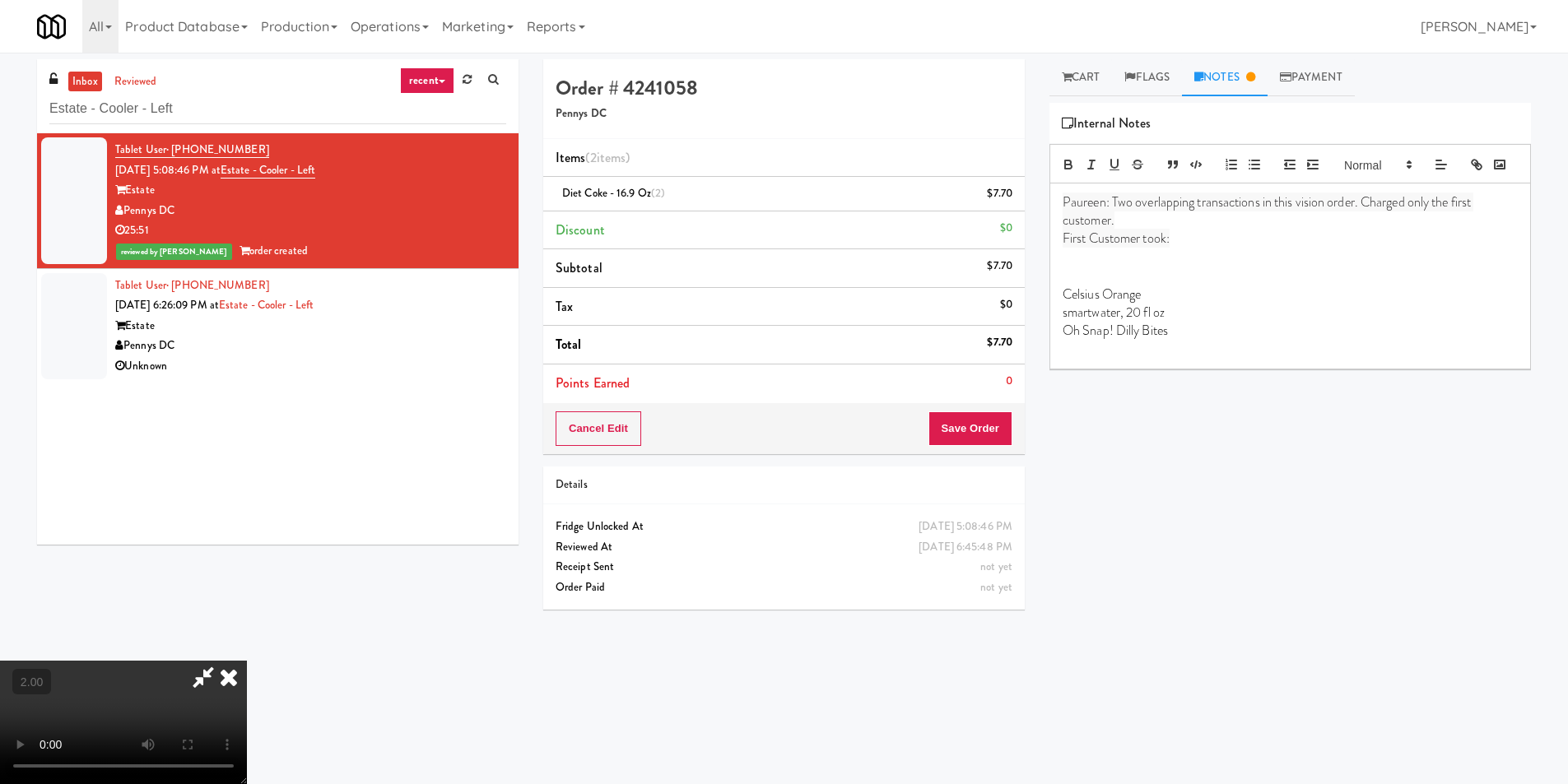
scroll to position [84, 0]
click at [247, 661] on video at bounding box center [124, 722] width 247 height 123
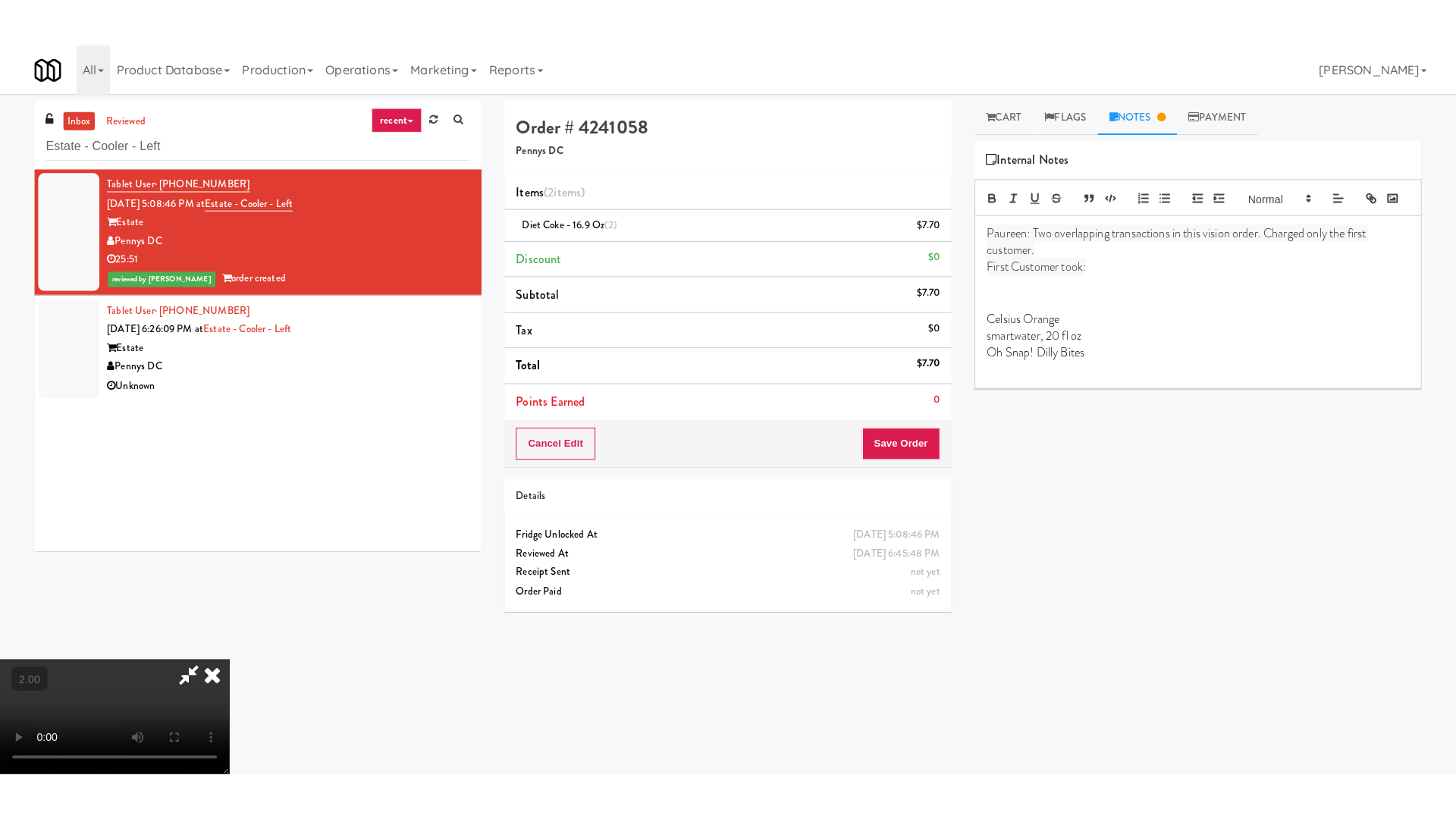
scroll to position [228, 0]
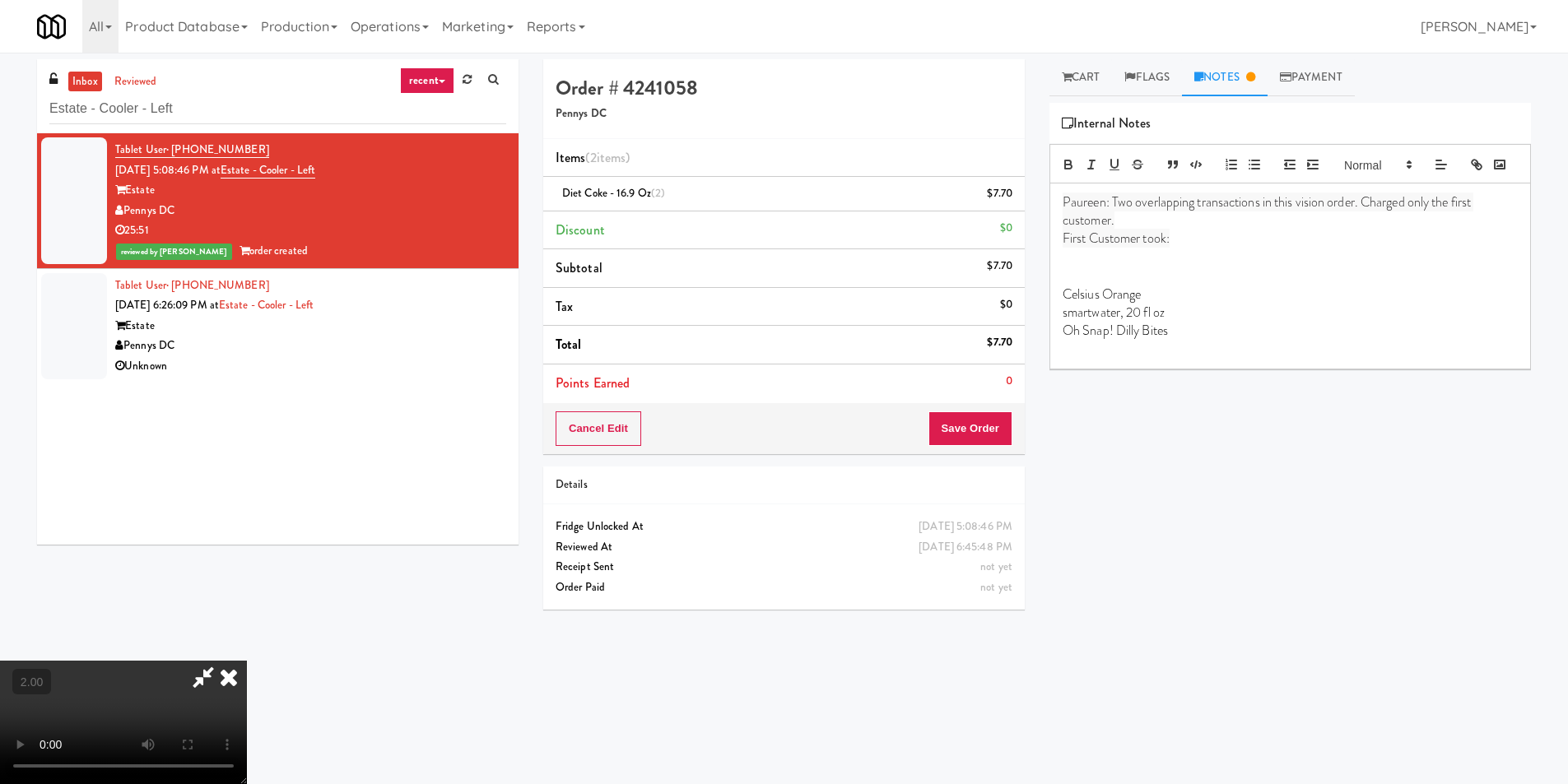
click at [247, 661] on video at bounding box center [124, 722] width 247 height 123
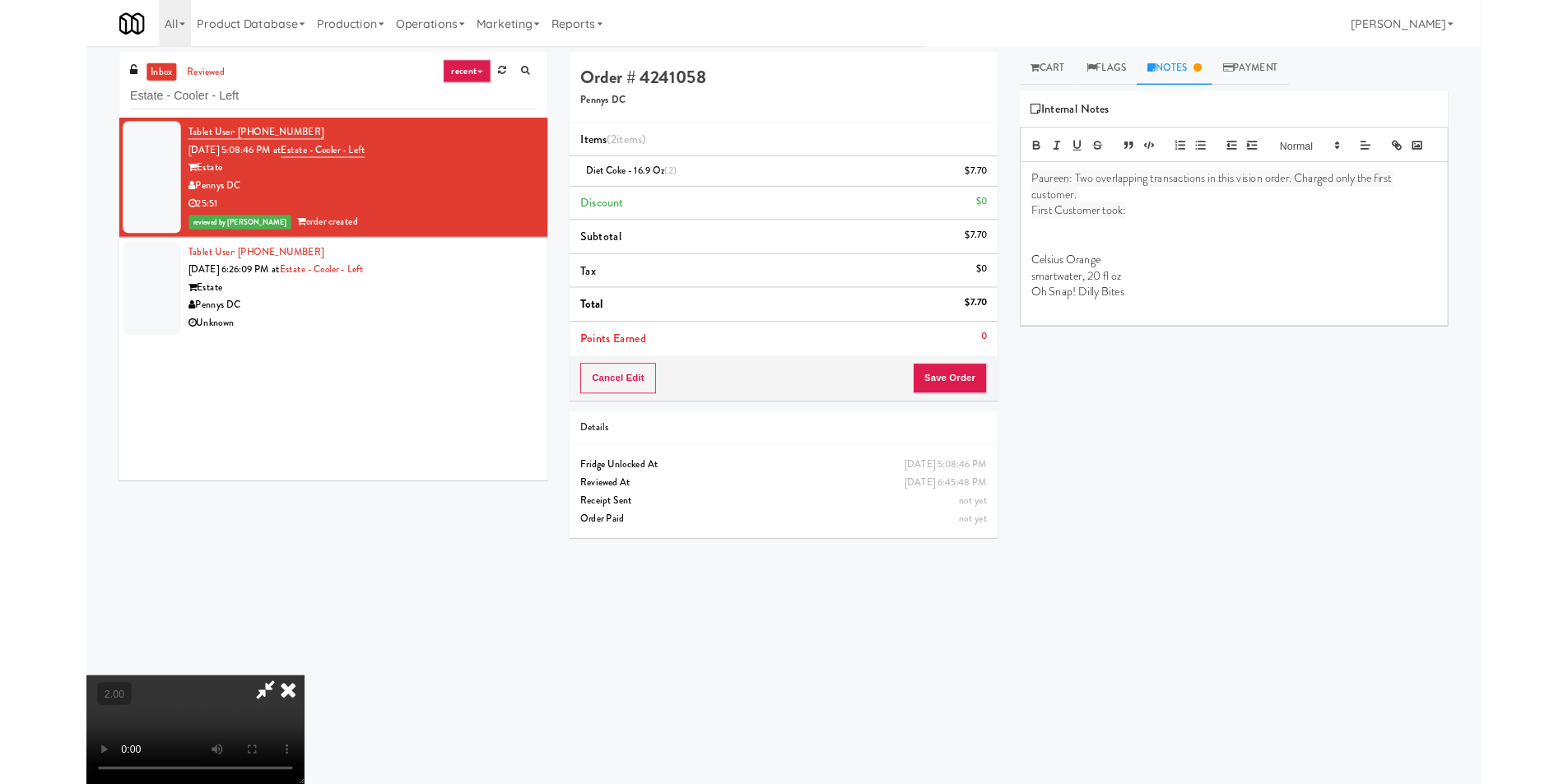
scroll to position [33, 0]
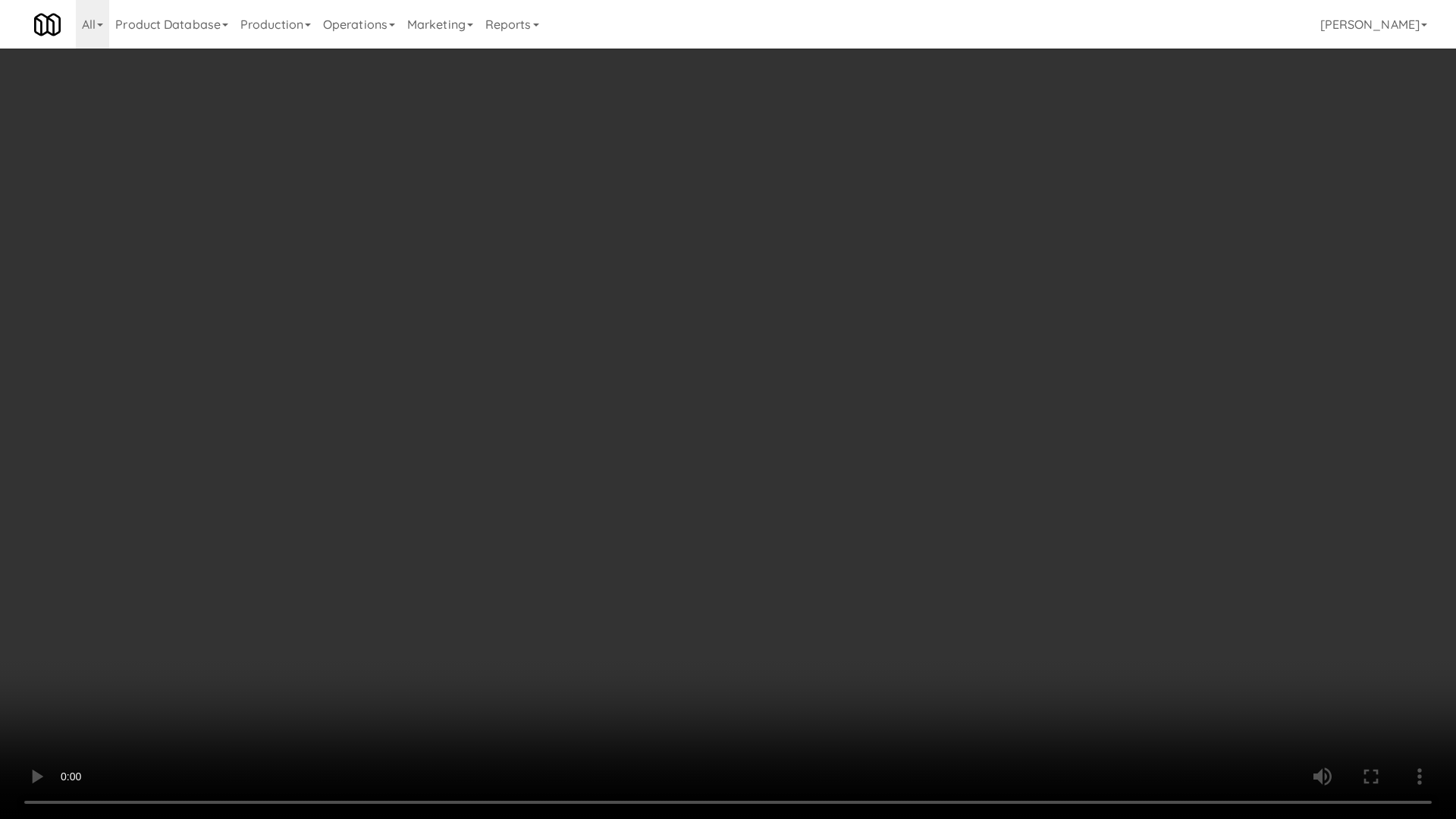
click at [527, 591] on video at bounding box center [728, 409] width 1456 height 819
click at [571, 586] on video at bounding box center [728, 409] width 1456 height 819
click at [670, 578] on video at bounding box center [728, 409] width 1456 height 819
click at [673, 580] on video at bounding box center [728, 409] width 1456 height 819
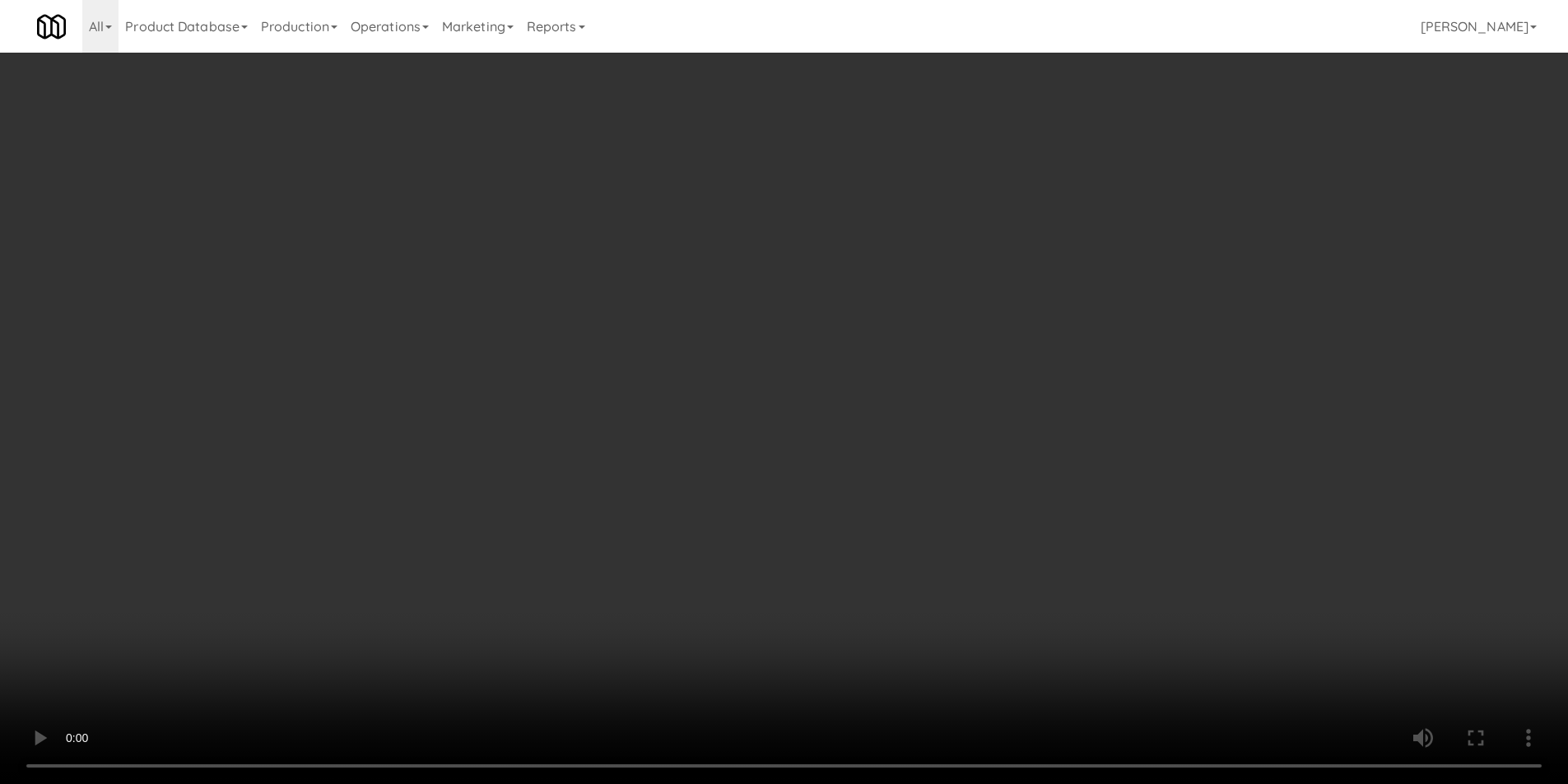
click at [1095, 83] on link "Cart" at bounding box center [1081, 77] width 64 height 37
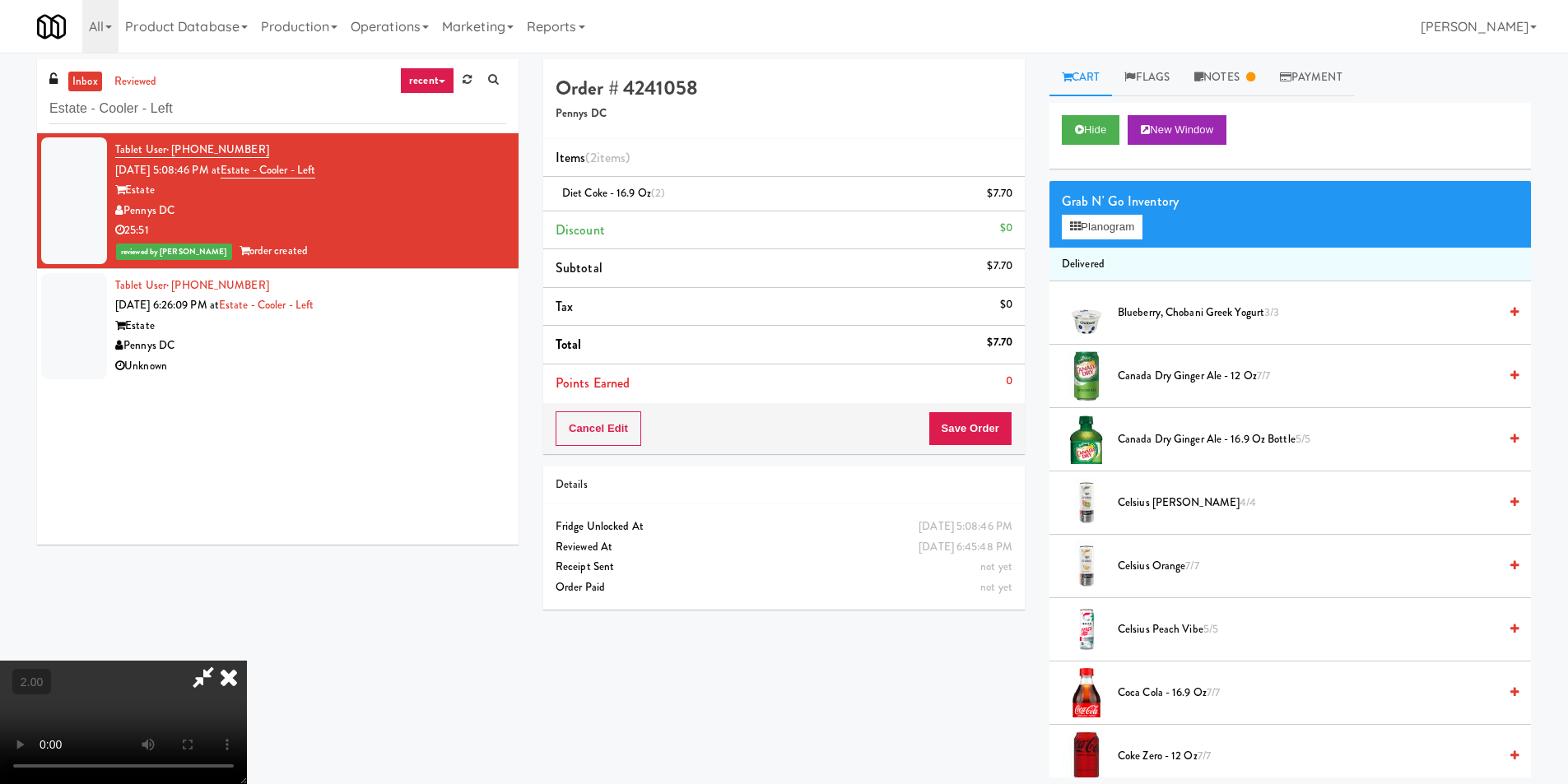
click at [1115, 240] on div "Grab N' Go Inventory Planogram" at bounding box center [1290, 215] width 481 height 67
click at [1133, 234] on button "Planogram" at bounding box center [1102, 226] width 80 height 24
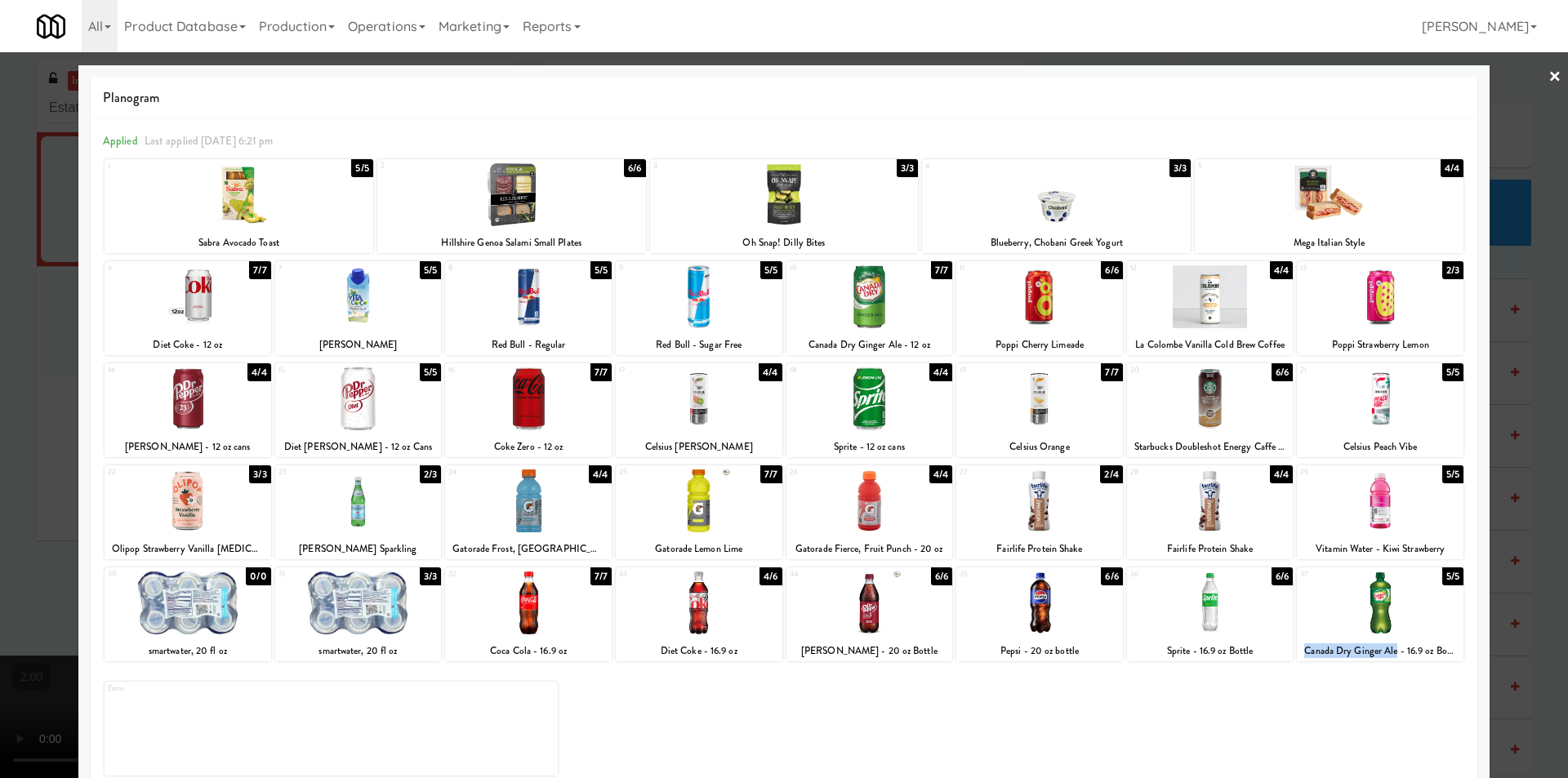
copy div "Canada Dry Ginger Ale"
drag, startPoint x: 1294, startPoint y: 651, endPoint x: 1385, endPoint y: 650, distance: 91.0
click at [1385, 650] on div "Canada Dry Ginger Ale - 16.9 oz Bottle" at bounding box center [1379, 651] width 161 height 20
click at [1526, 561] on div at bounding box center [784, 389] width 1568 height 778
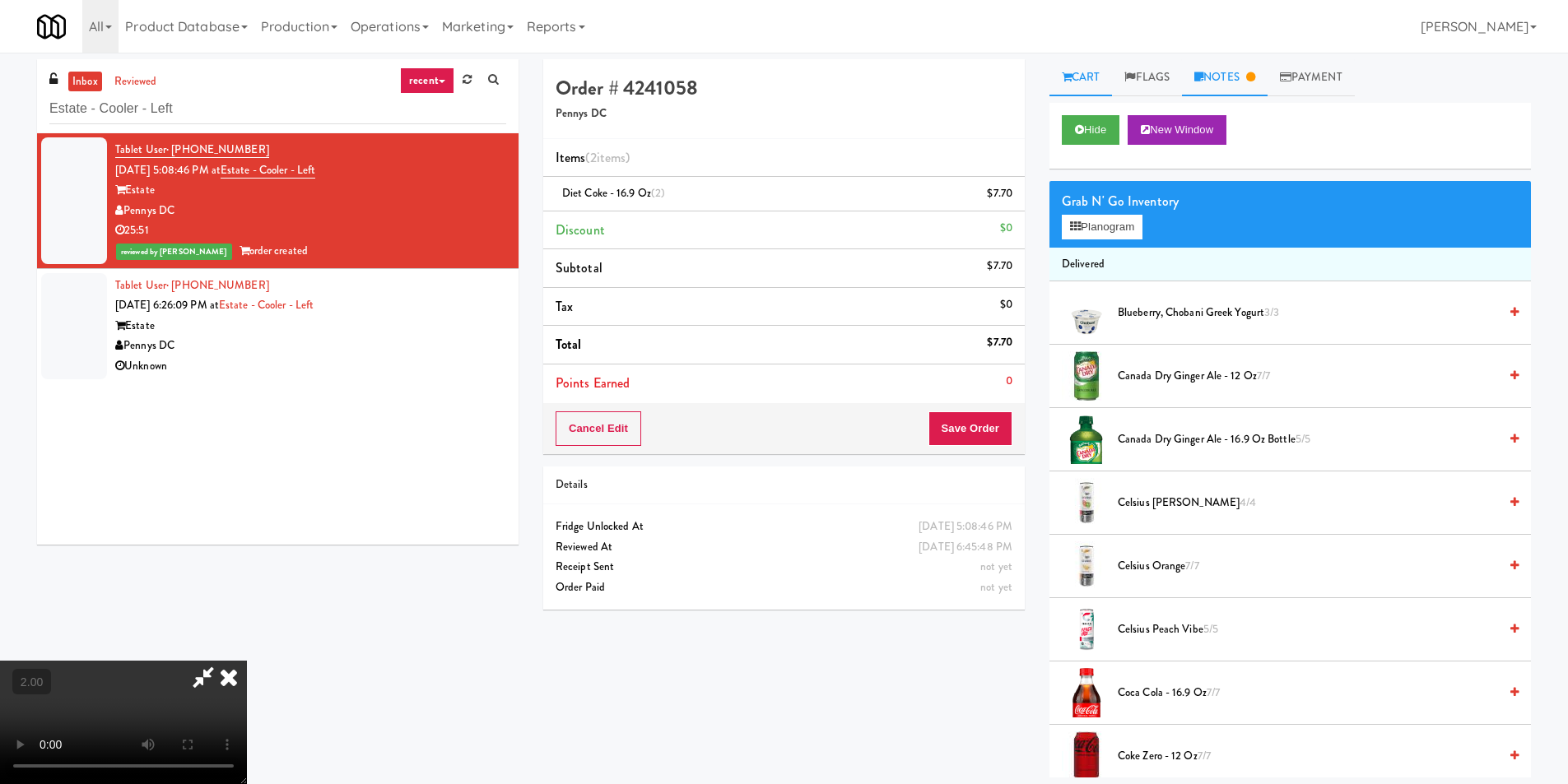
click at [1242, 70] on link "Notes" at bounding box center [1224, 77] width 85 height 37
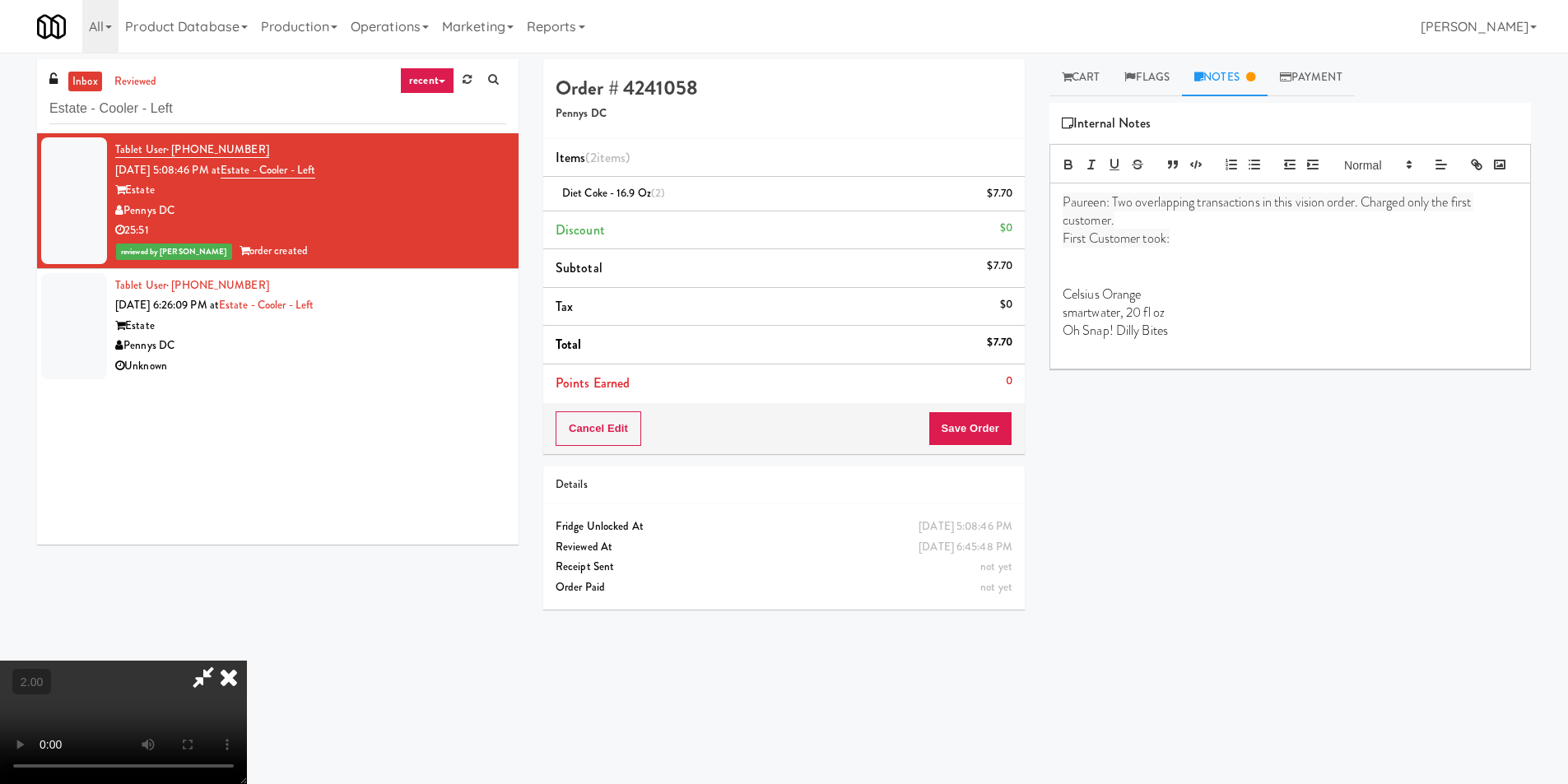
click at [1150, 359] on p at bounding box center [1290, 349] width 455 height 18
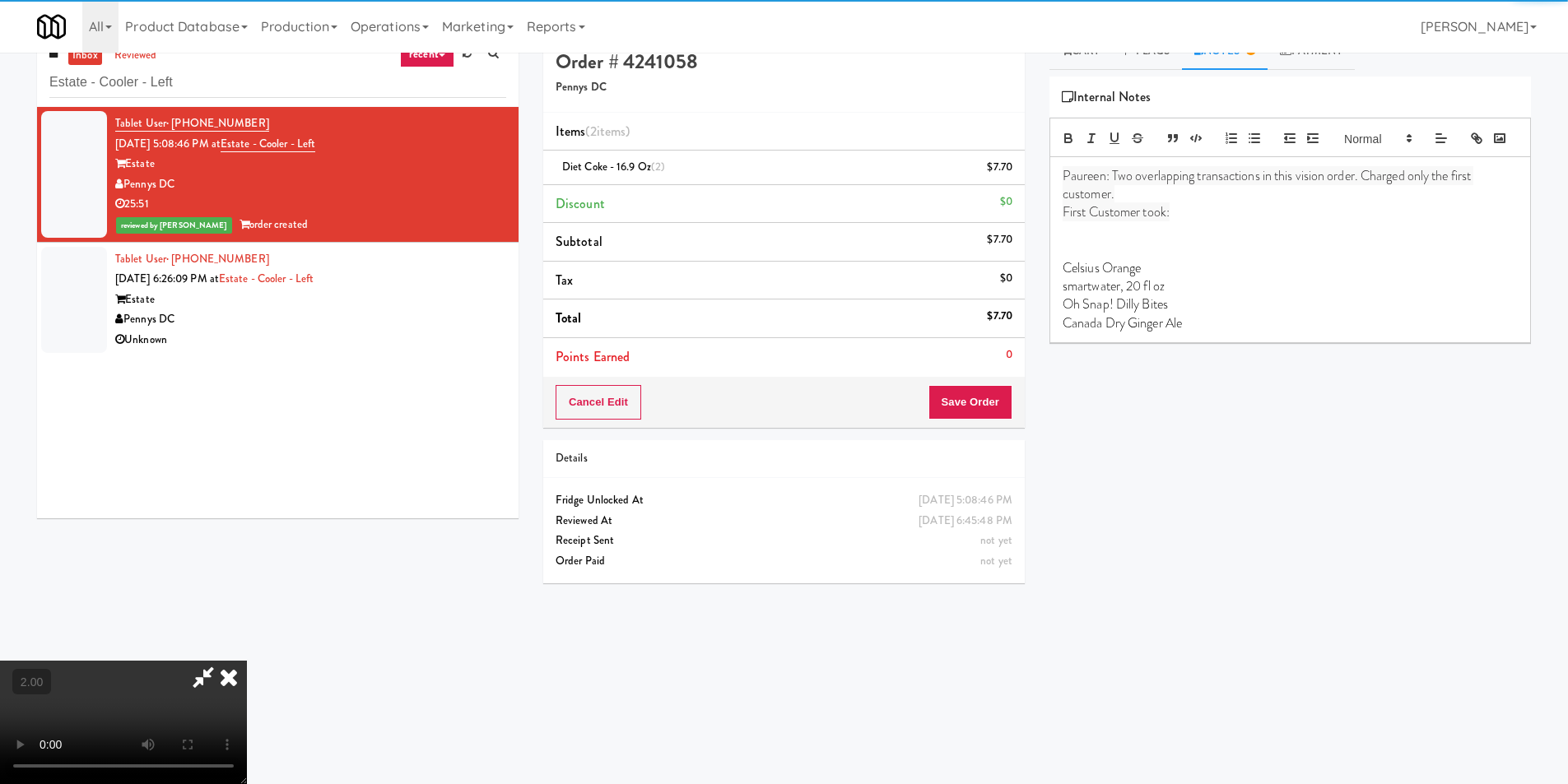
scroll to position [53, 0]
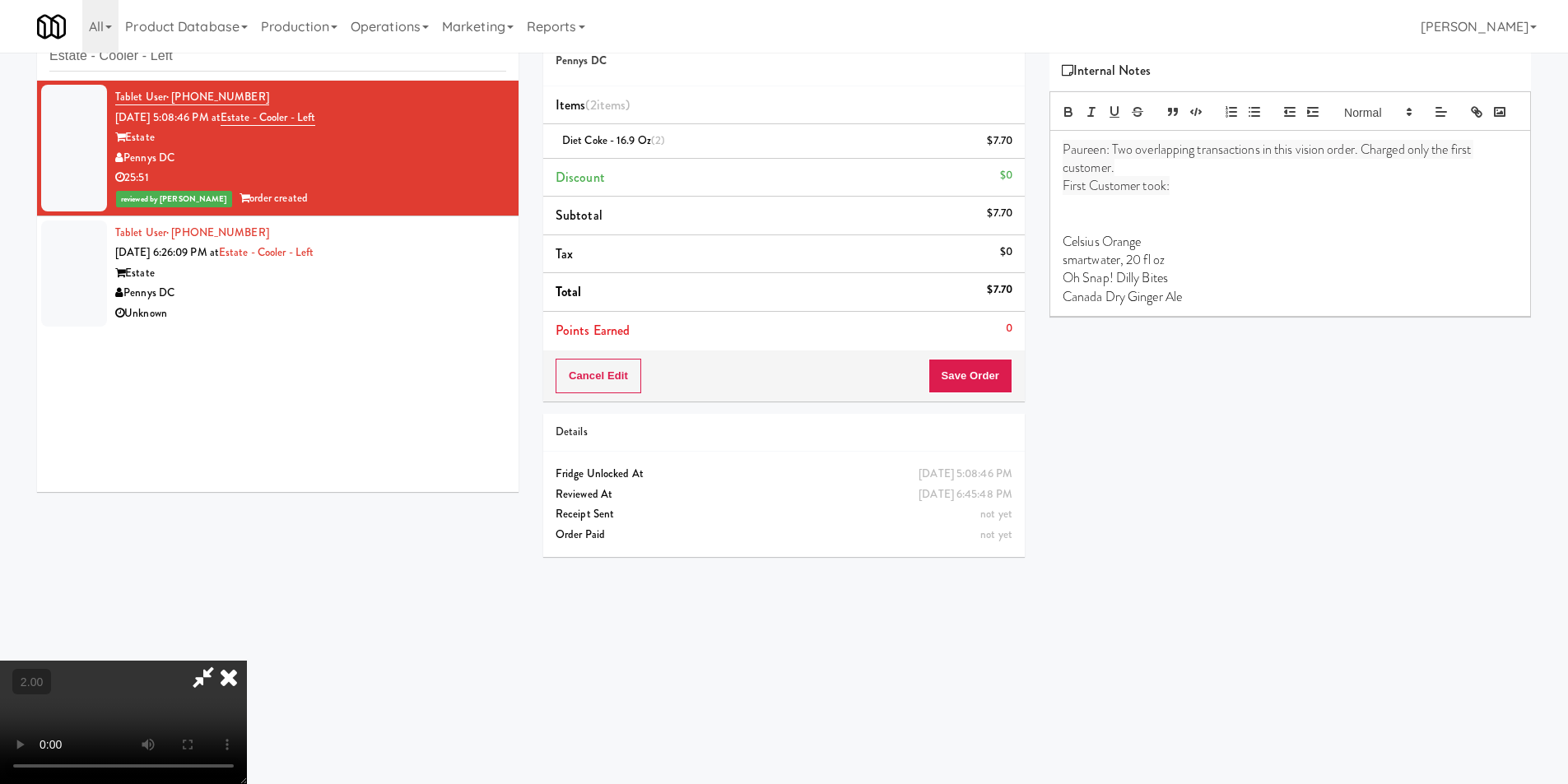
click at [247, 661] on video at bounding box center [124, 722] width 247 height 123
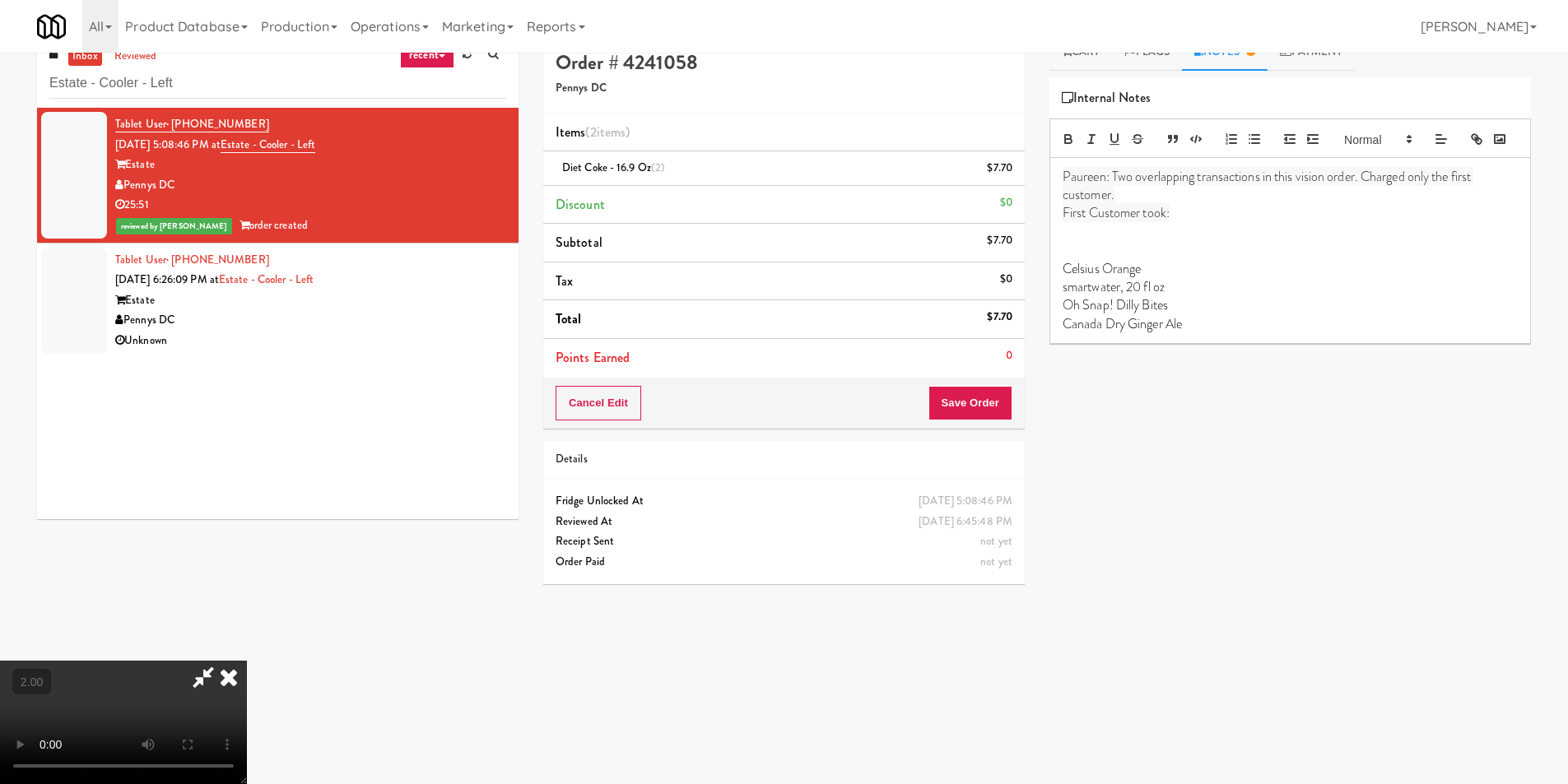
scroll to position [0, 0]
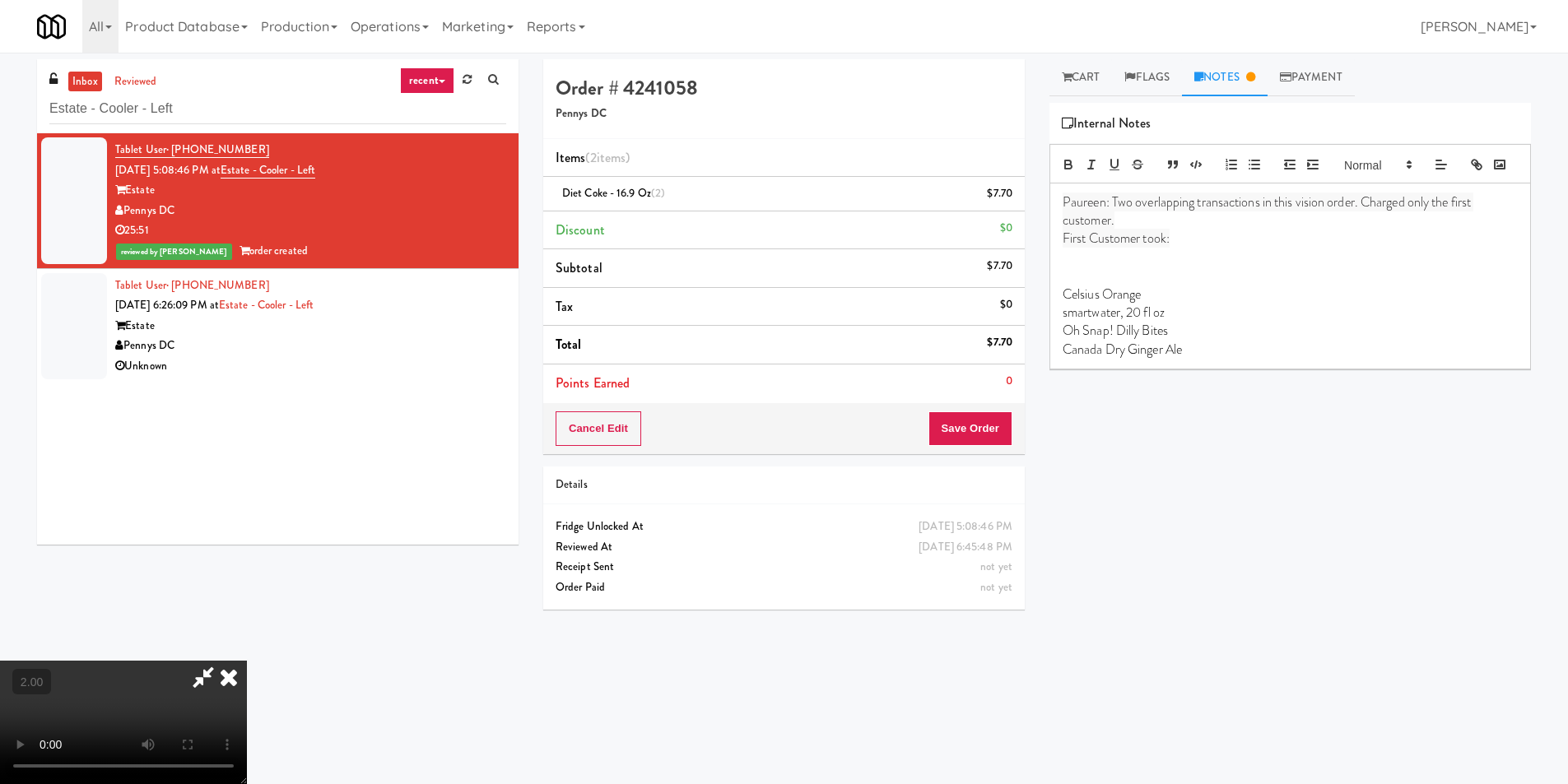
click at [1187, 248] on p "First Customer took:" at bounding box center [1290, 238] width 455 height 18
click at [1108, 284] on p at bounding box center [1290, 275] width 455 height 18
click at [223, 661] on icon at bounding box center [203, 677] width 38 height 33
click at [1075, 267] on p at bounding box center [1290, 257] width 455 height 18
click at [1065, 321] on p "Celsius Orange" at bounding box center [1290, 313] width 455 height 18
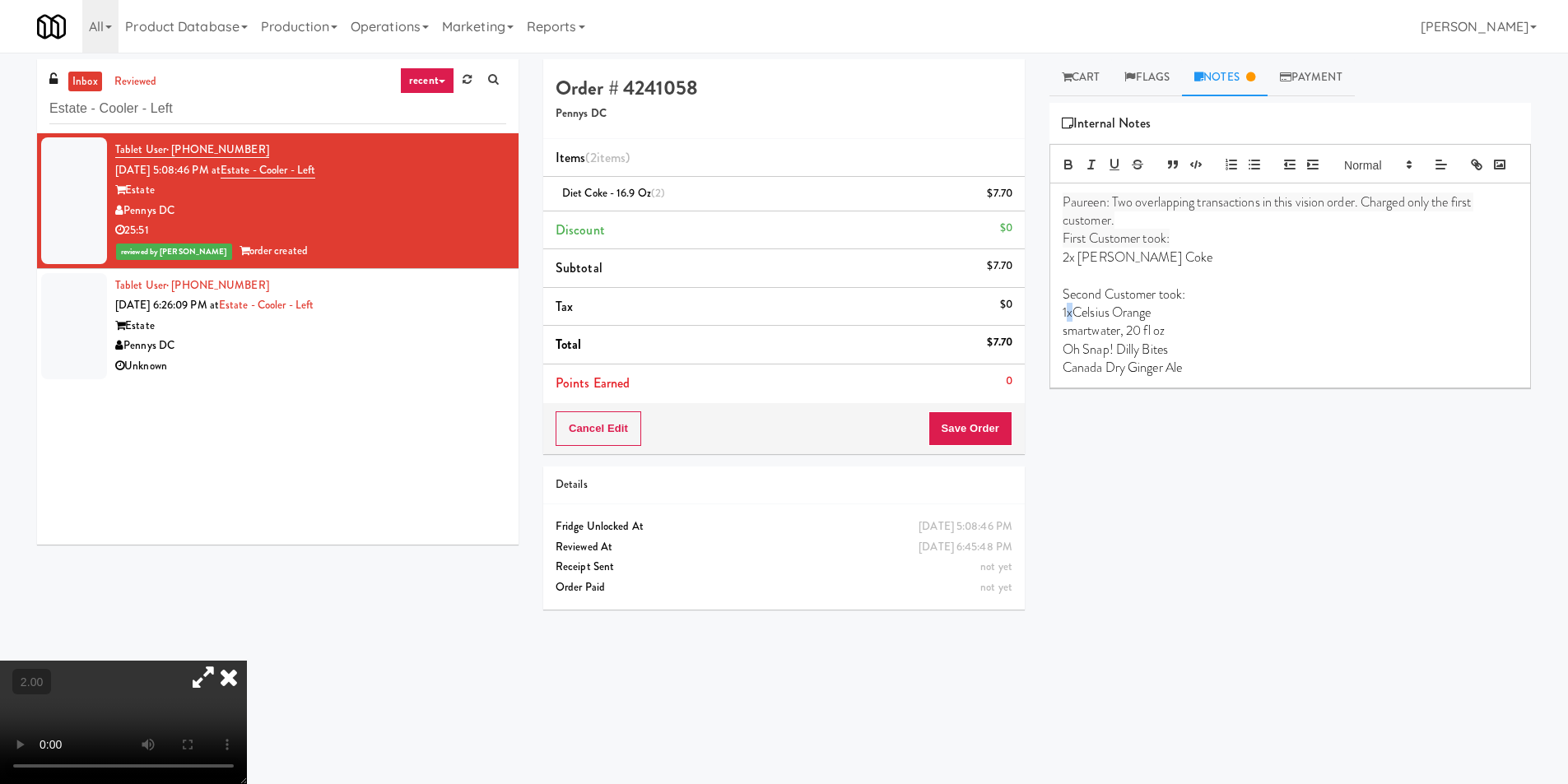
drag, startPoint x: 1065, startPoint y: 336, endPoint x: 1076, endPoint y: 336, distance: 11.0
click at [1076, 321] on p "1xCelsius Orange" at bounding box center [1290, 313] width 455 height 18
drag, startPoint x: 1061, startPoint y: 339, endPoint x: 1075, endPoint y: 342, distance: 14.3
click at [1075, 342] on div "Paureen: Two overlapping transactions in this vision order. Charged only the fi…" at bounding box center [1290, 285] width 480 height 204
copy p "1x"
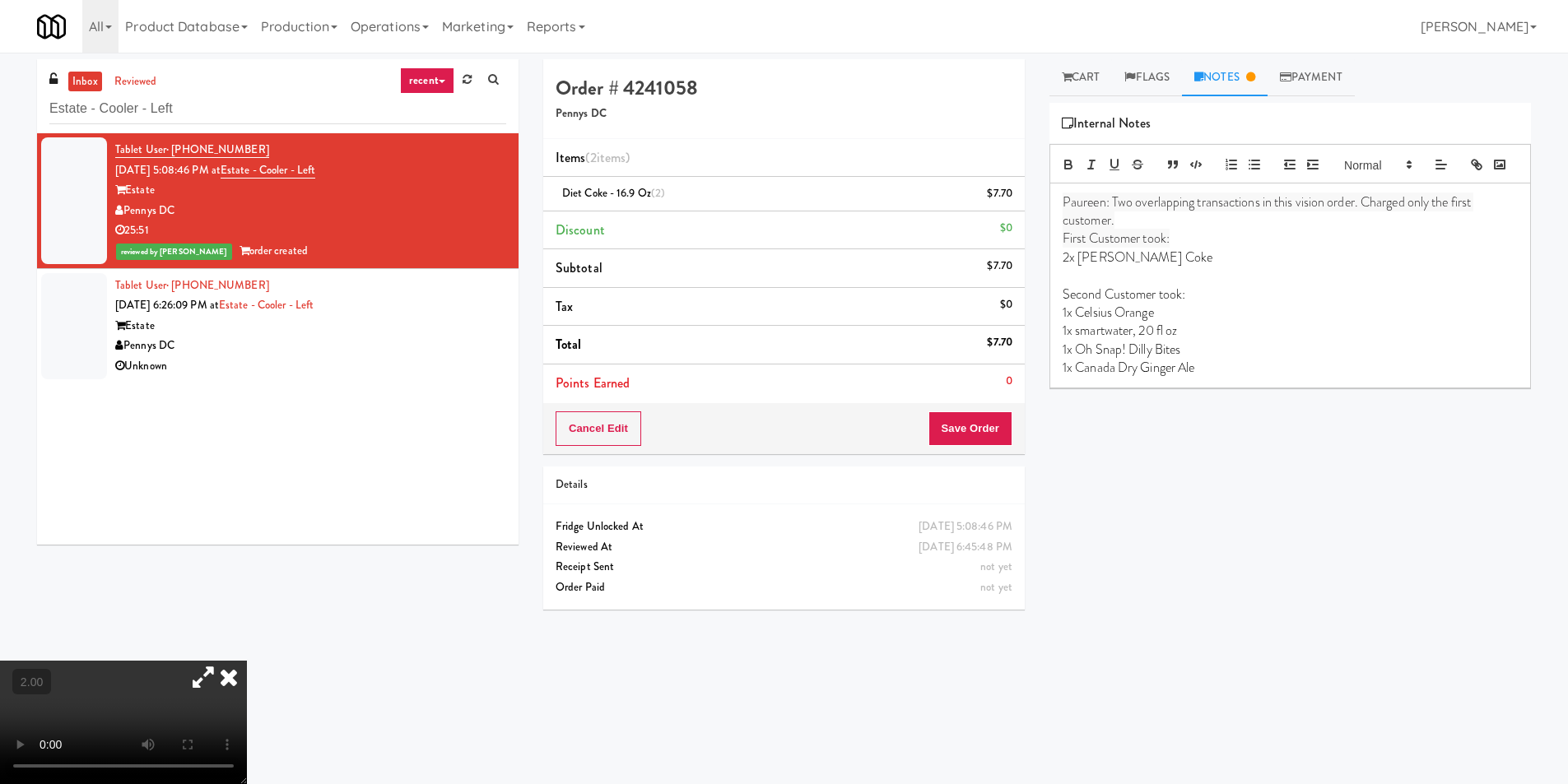
click at [1069, 321] on p "1x Celsius Orange" at bounding box center [1290, 313] width 455 height 18
click at [1063, 321] on p "1x Celsius Orange" at bounding box center [1290, 313] width 455 height 18
click at [1074, 321] on p "1x Celsius Orange" at bounding box center [1290, 313] width 455 height 18
click at [1069, 321] on p "1x Celsius Orange" at bounding box center [1290, 313] width 455 height 18
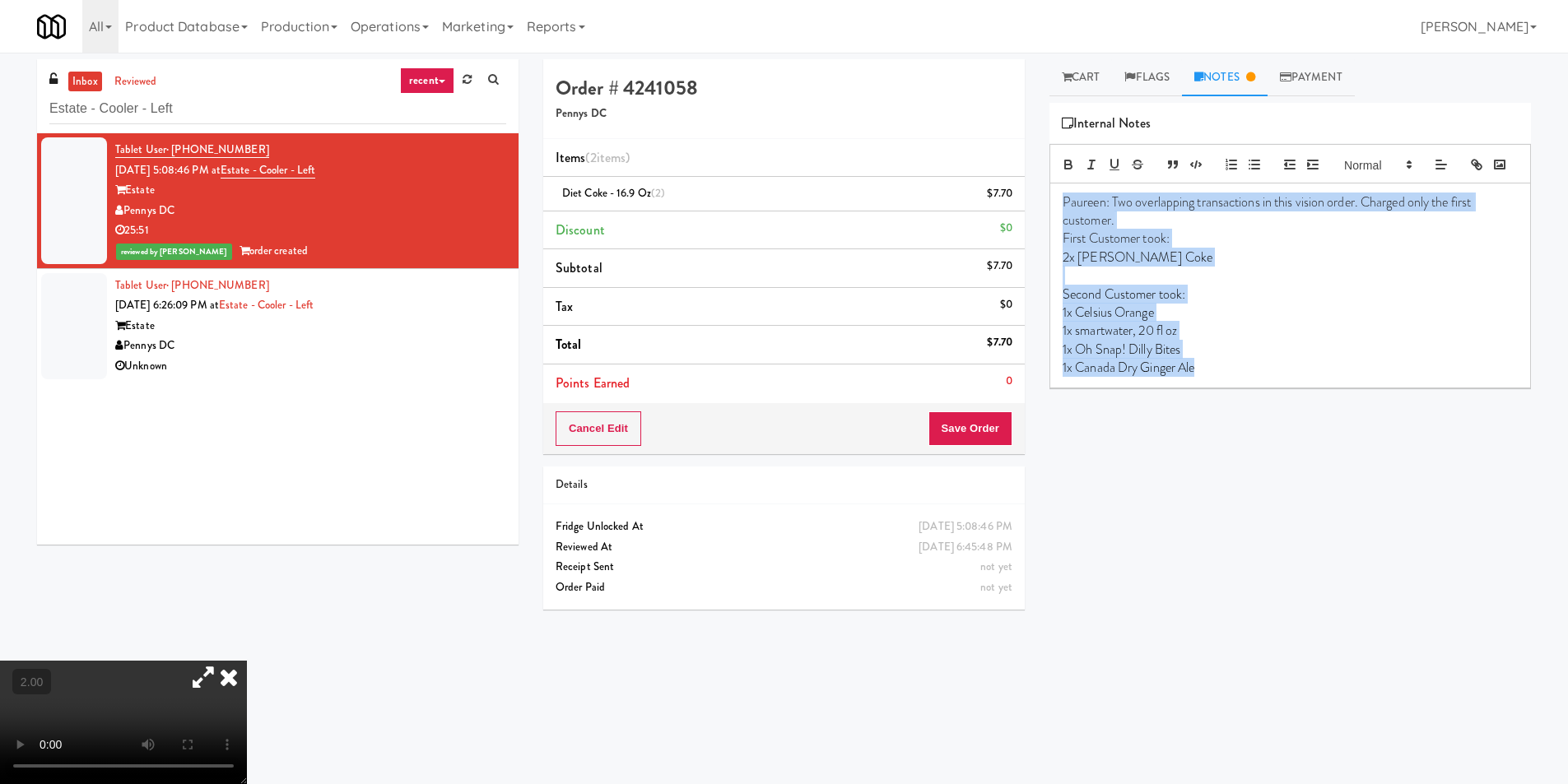
drag, startPoint x: 1065, startPoint y: 218, endPoint x: 1230, endPoint y: 396, distance: 242.7
click at [1230, 387] on div "Paureen: Two overlapping transactions in this vision order. Charged only the fi…" at bounding box center [1290, 285] width 480 height 204
copy div "Paureen: Two overlapping transactions in this vision order. Charged only the fi…"
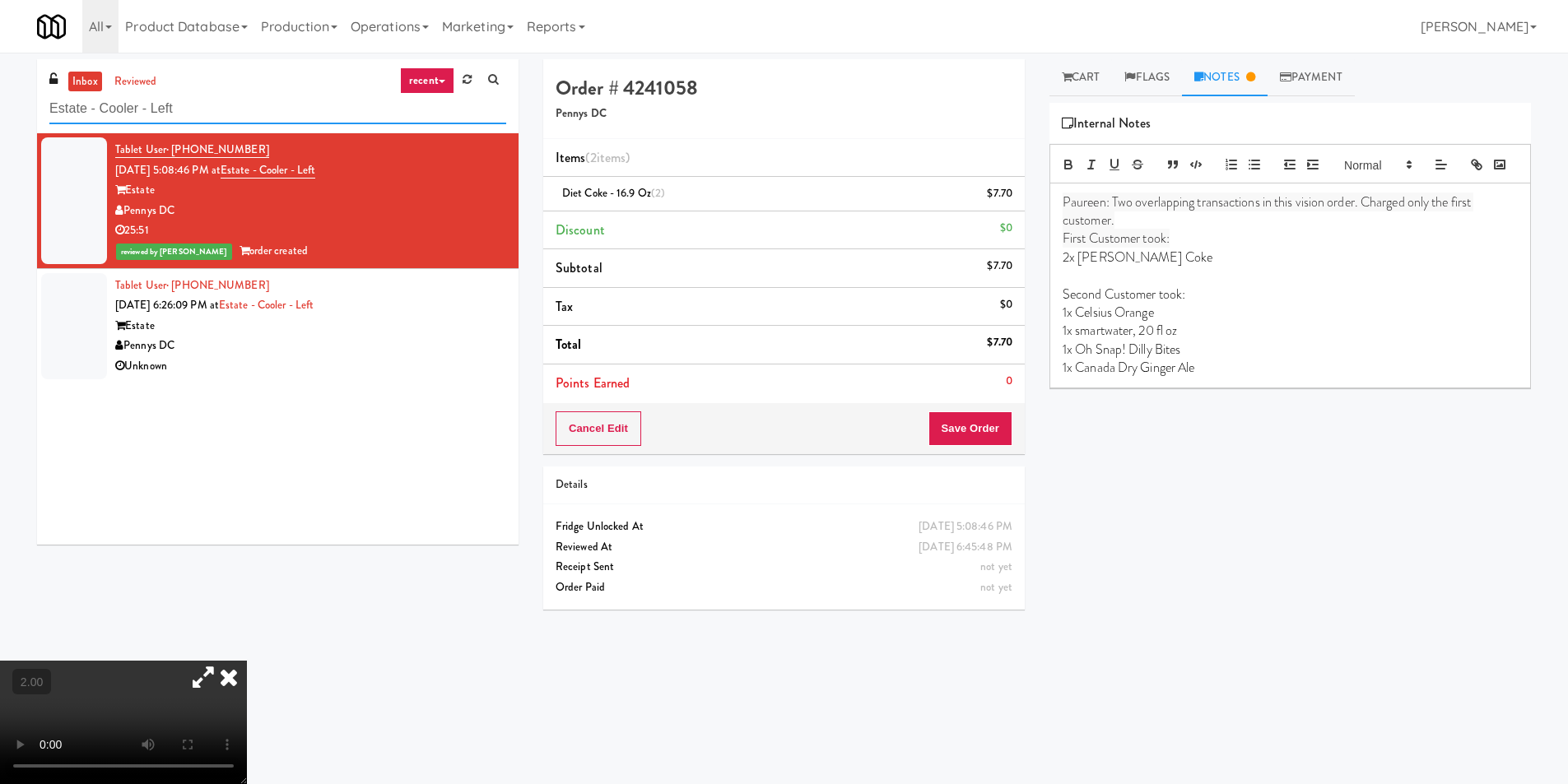
drag, startPoint x: 254, startPoint y: 109, endPoint x: 48, endPoint y: 112, distance: 206.0
click at [29, 111] on div "inbox reviewed recent all unclear take inventory issue suspicious failed recent…" at bounding box center [278, 308] width 506 height 498
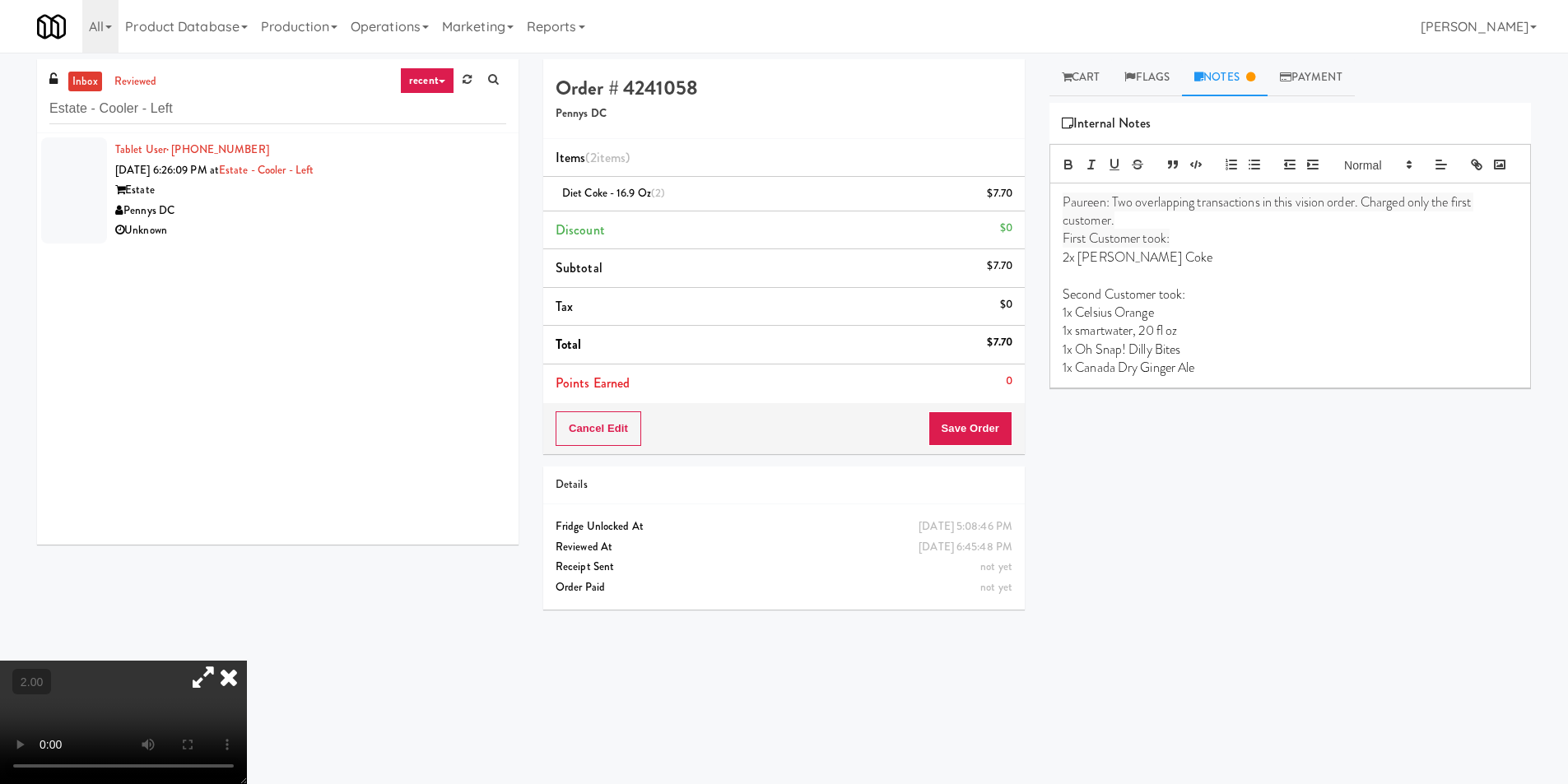
click at [247, 661] on icon at bounding box center [228, 677] width 36 height 33
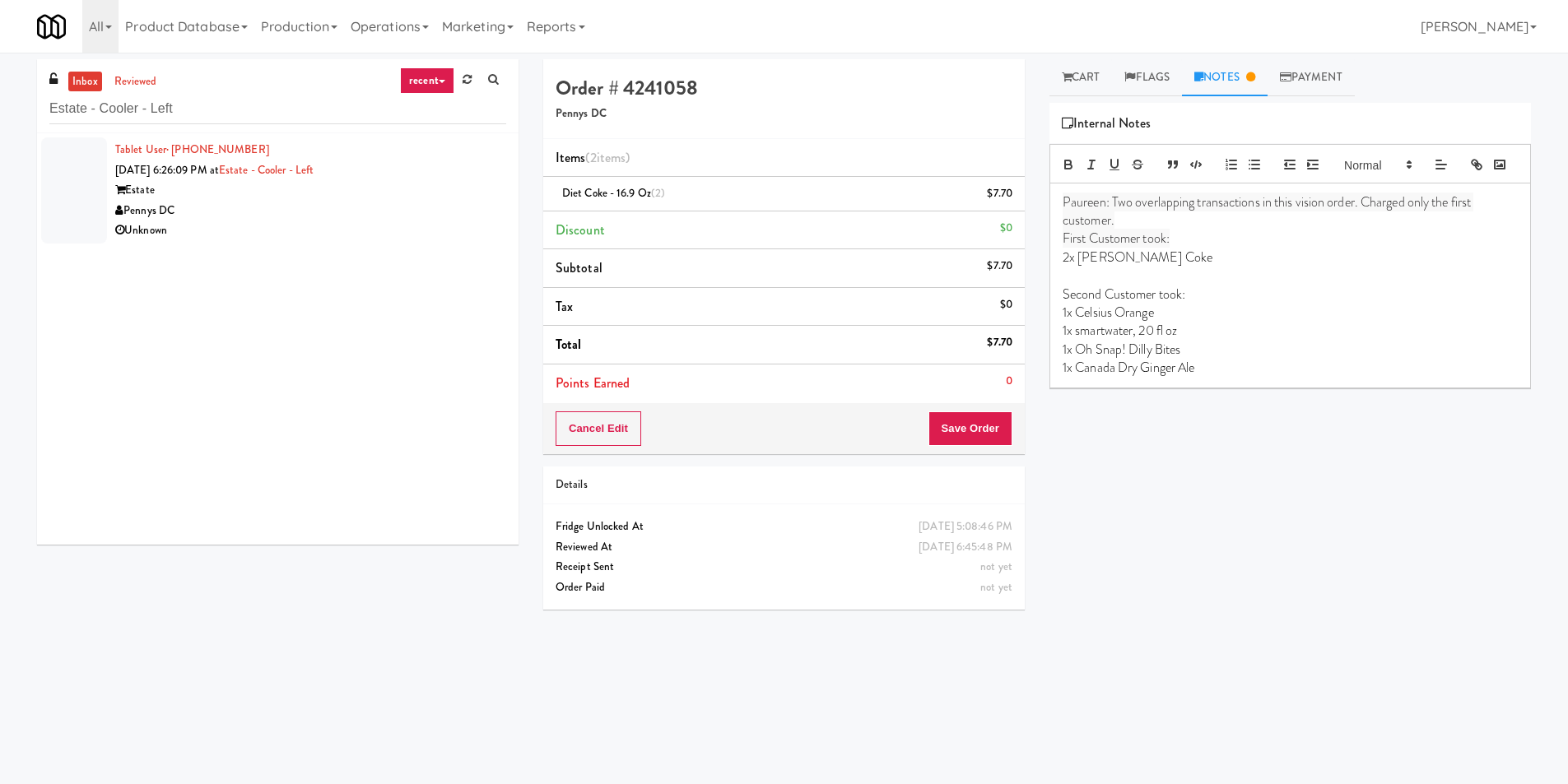
copy div "Pennys DC"
drag, startPoint x: 267, startPoint y: 214, endPoint x: 128, endPoint y: 210, distance: 139.1
click at [128, 210] on div "Pennys DC" at bounding box center [311, 211] width 391 height 21
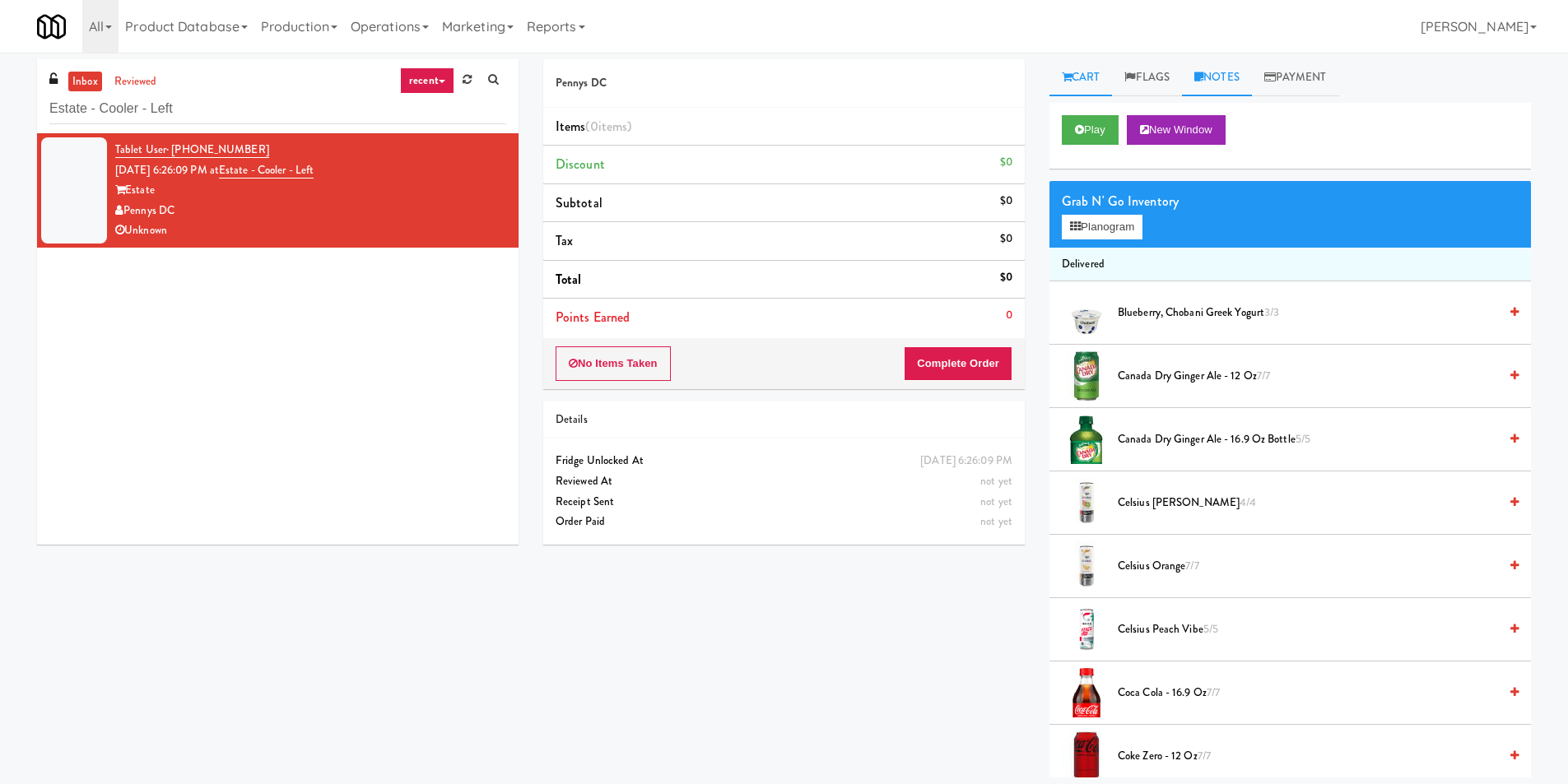
click at [1220, 84] on link "Notes" at bounding box center [1216, 77] width 70 height 37
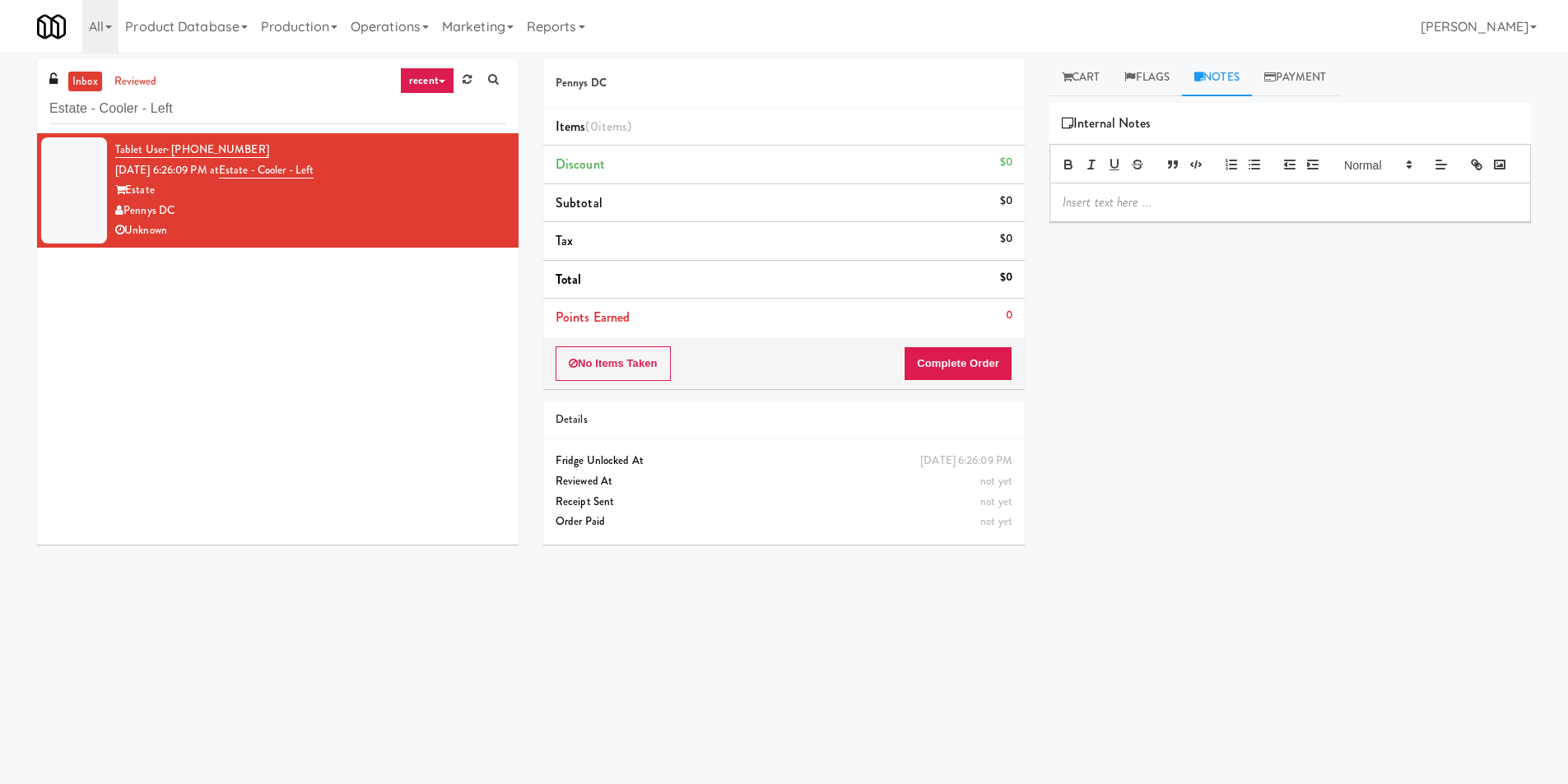
click at [428, 347] on div "Tablet User · (202) 415-0389 Sep 8, 2025 6:26:09 PM at Estate - Cooler - Left E…" at bounding box center [278, 339] width 481 height 412
click at [1096, 76] on link "Cart" at bounding box center [1081, 77] width 64 height 37
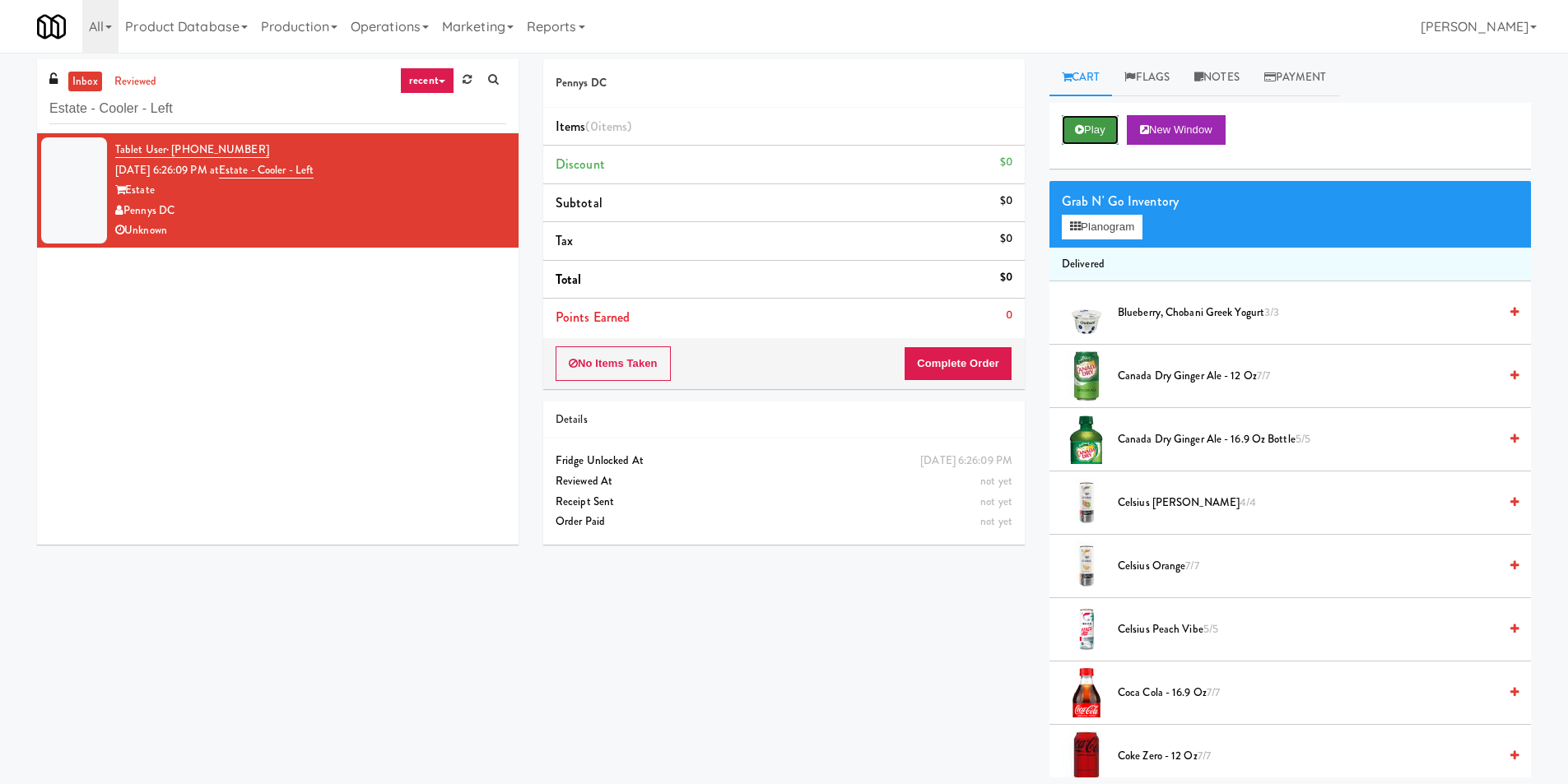
click at [1091, 130] on button "Play" at bounding box center [1090, 130] width 57 height 29
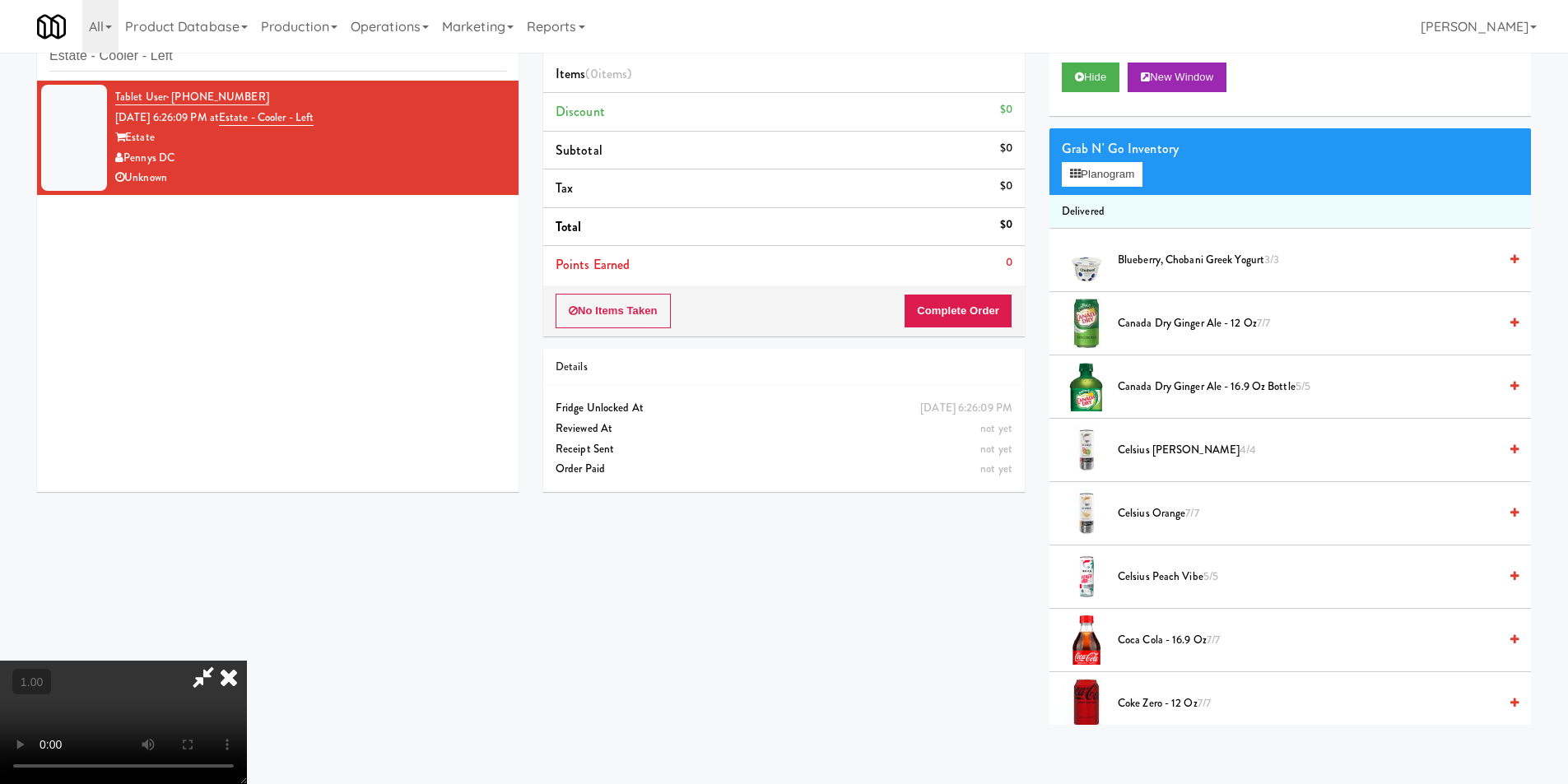
scroll to position [2, 0]
click at [1074, 74] on button "Hide" at bounding box center [1090, 77] width 58 height 29
click at [1075, 74] on icon at bounding box center [1079, 76] width 9 height 11
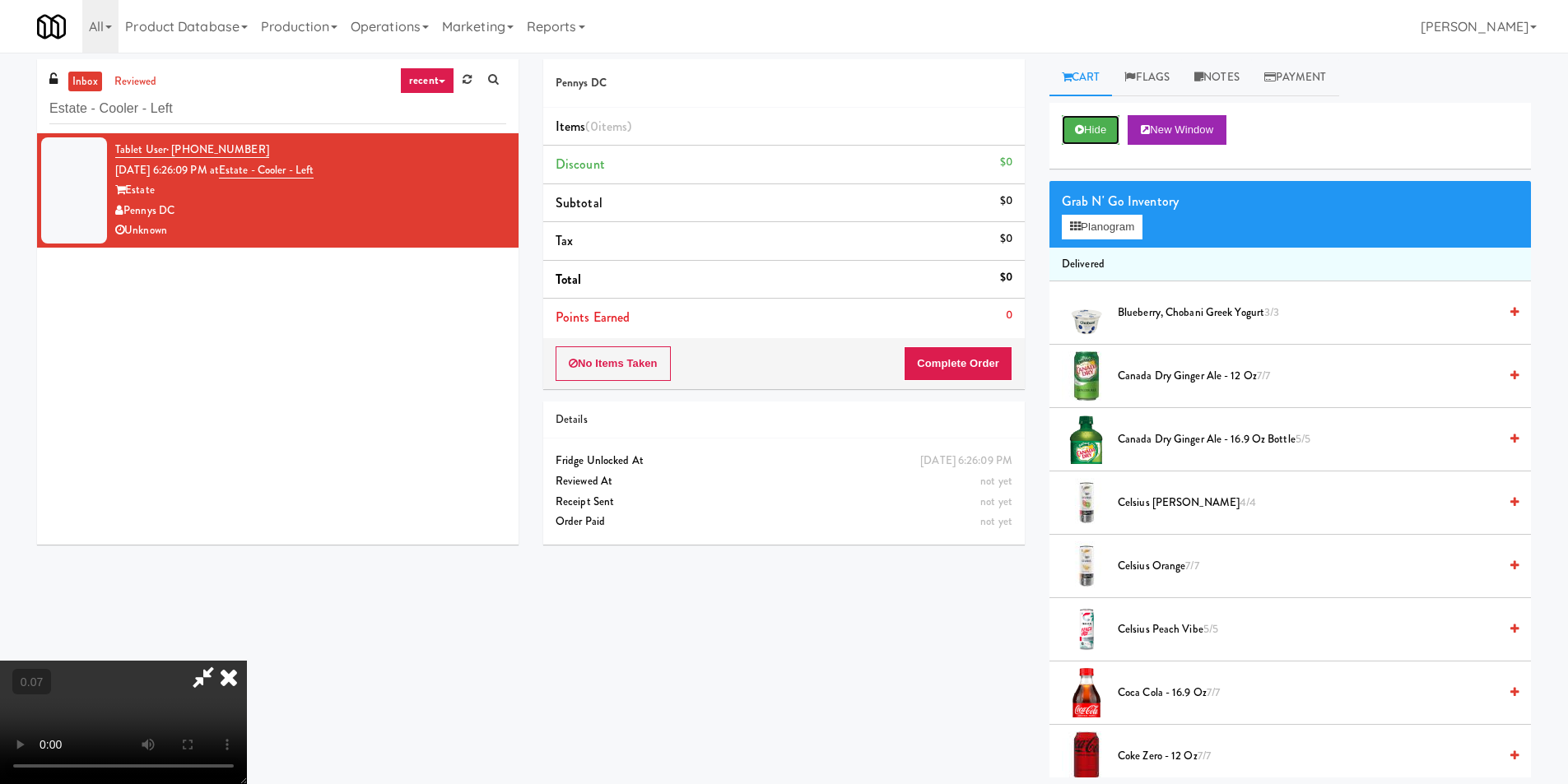
scroll to position [248, 0]
click at [233, 661] on video at bounding box center [124, 722] width 247 height 123
click at [232, 661] on video at bounding box center [124, 722] width 247 height 123
click at [247, 661] on video at bounding box center [124, 722] width 247 height 123
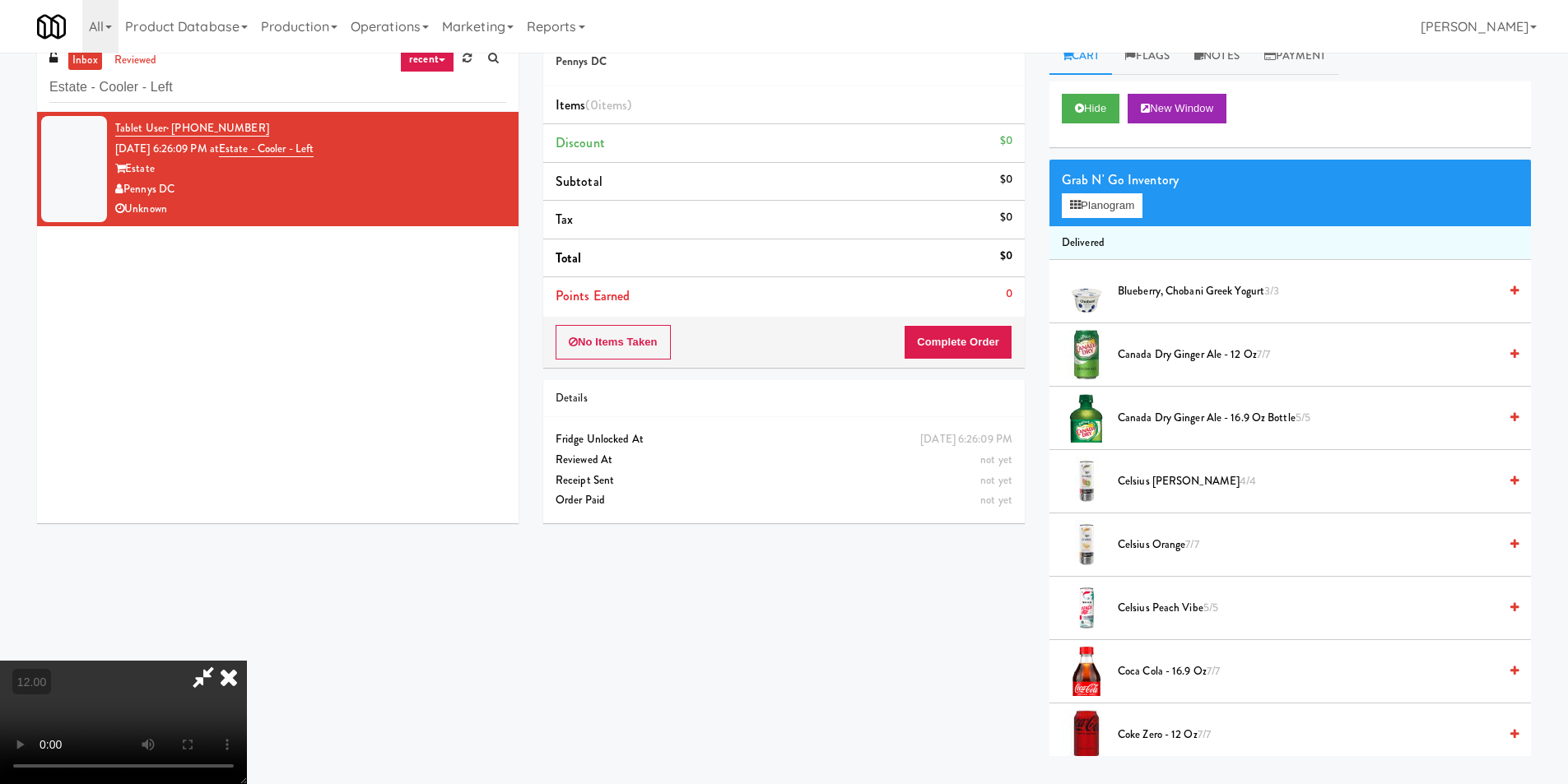
scroll to position [0, 0]
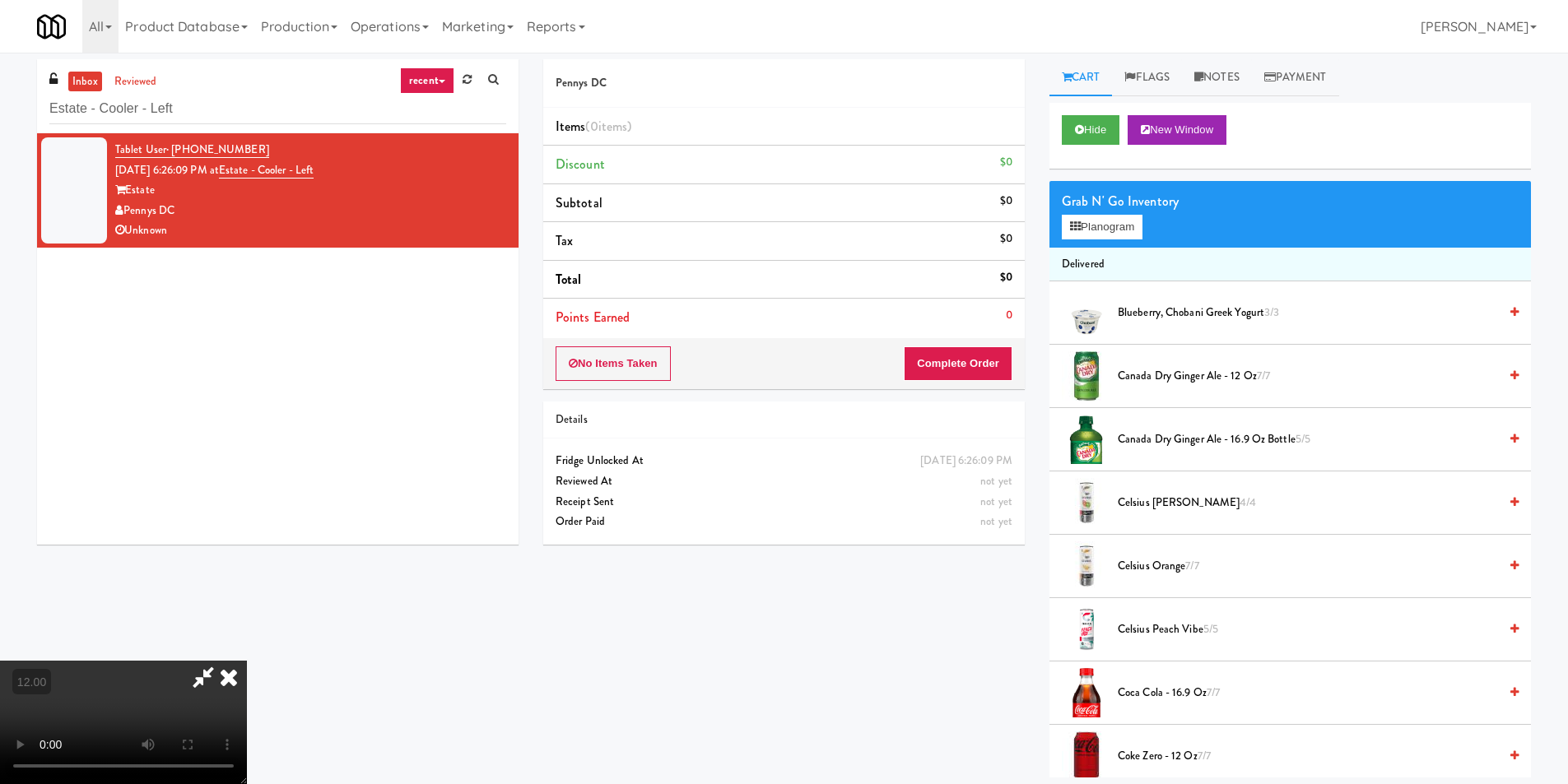
click at [247, 661] on icon at bounding box center [228, 677] width 36 height 33
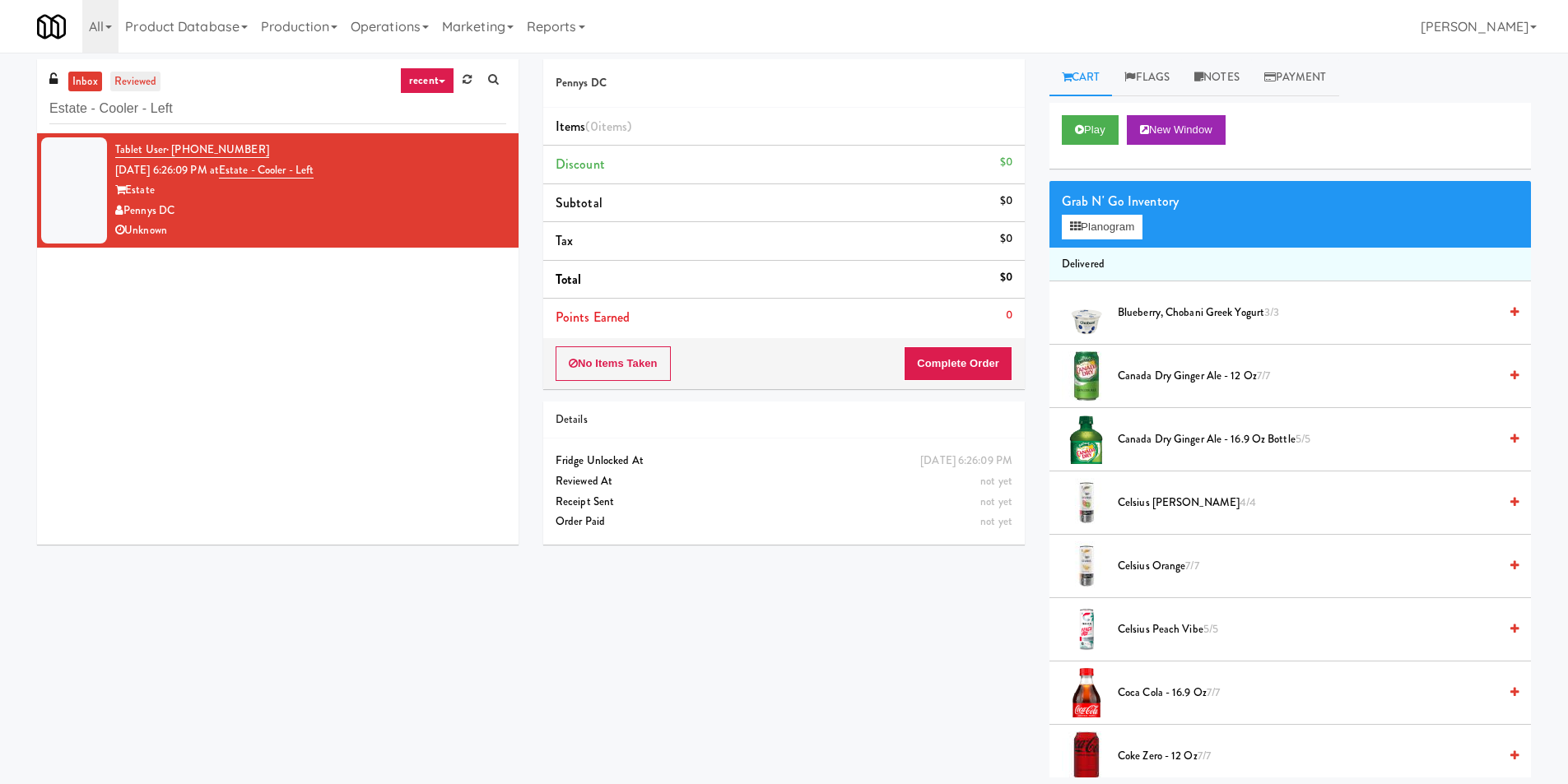
click at [148, 82] on link "reviewed" at bounding box center [135, 81] width 51 height 21
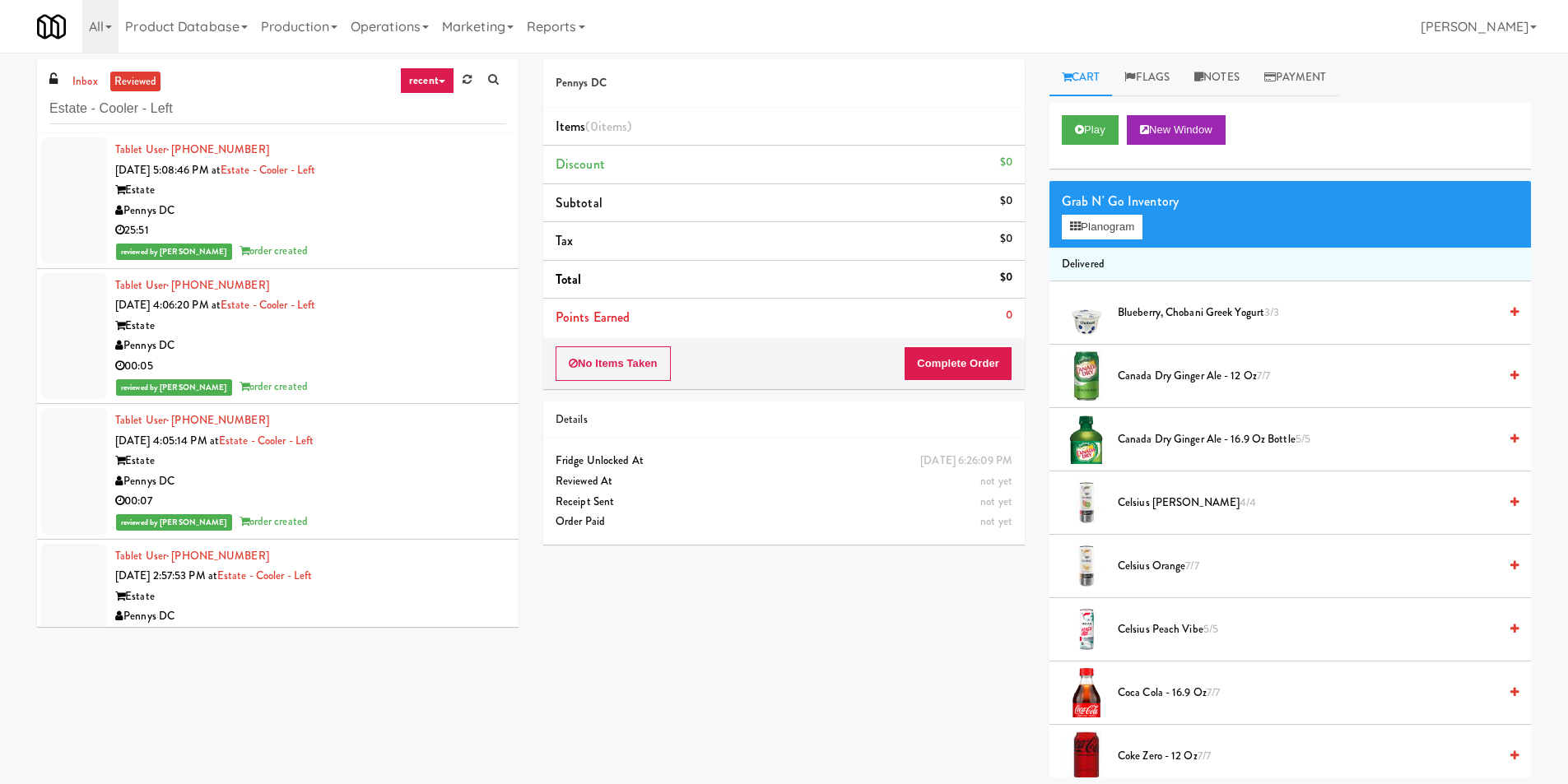
click at [412, 221] on div "25:51" at bounding box center [311, 230] width 391 height 21
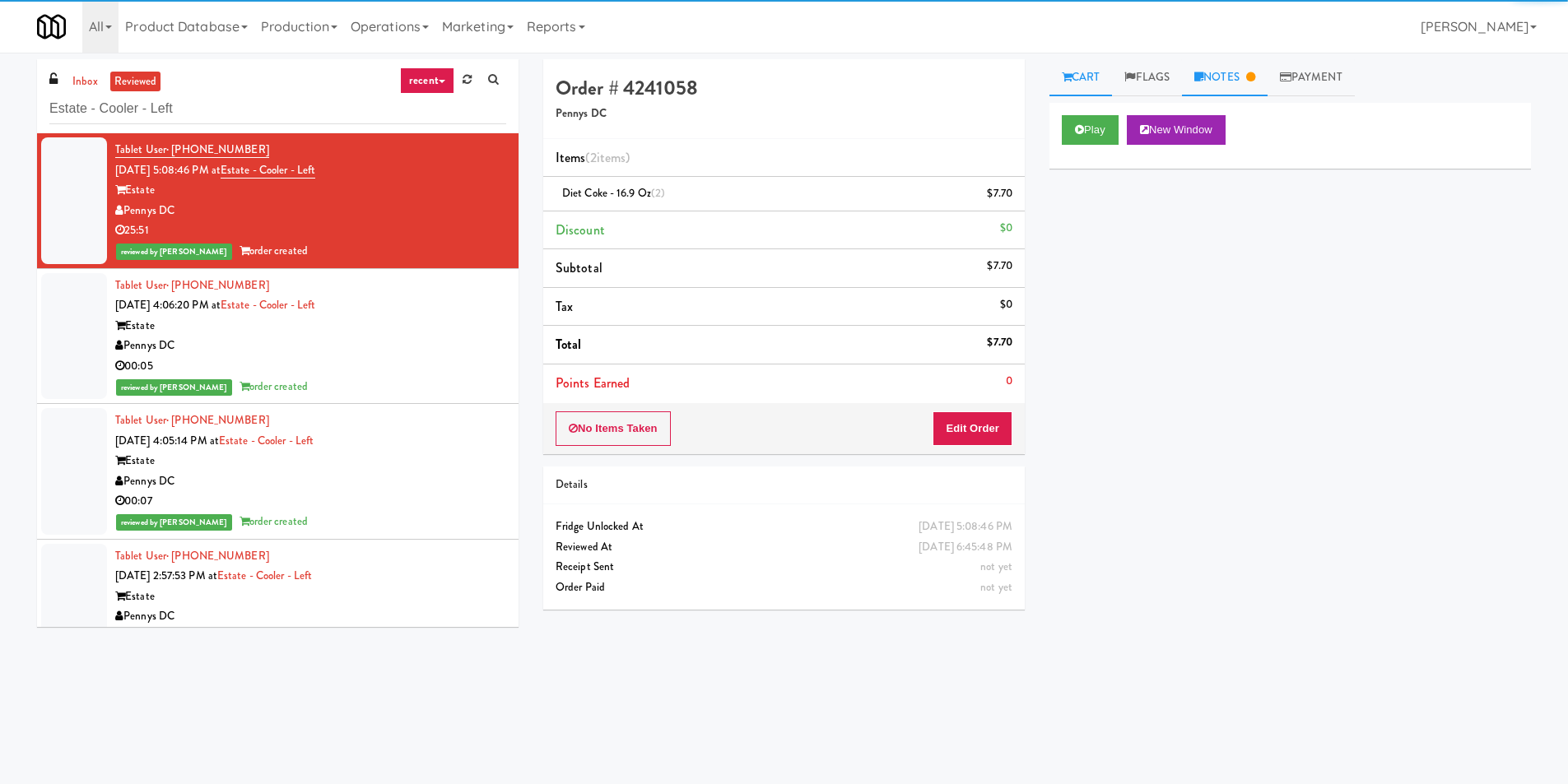
click at [1226, 84] on link "Notes" at bounding box center [1224, 77] width 85 height 37
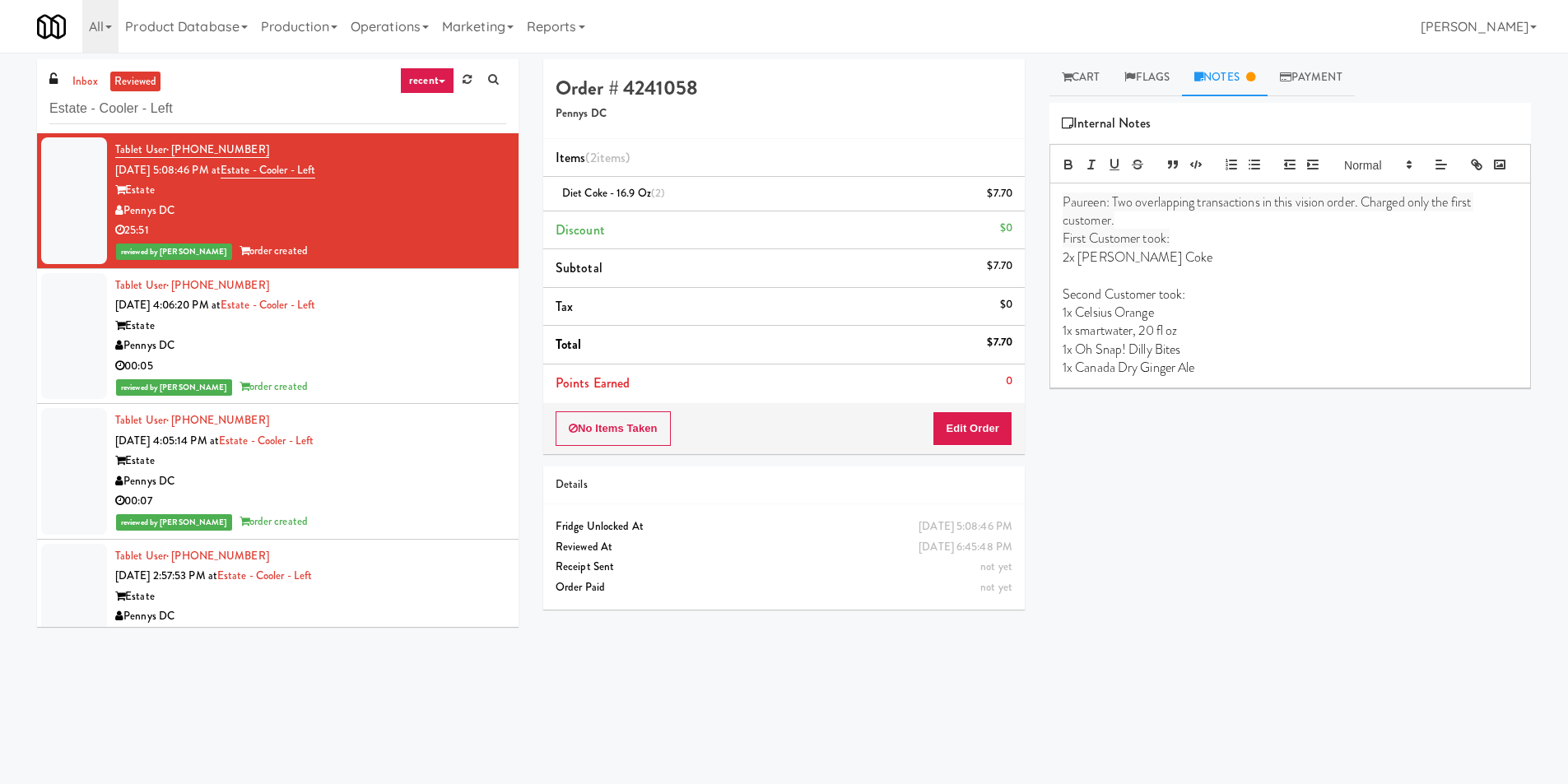
drag, startPoint x: 282, startPoint y: 148, endPoint x: 174, endPoint y: 153, distance: 108.1
click at [174, 153] on div "Tablet User · (703) 867-3233 Sep 8, 2025 5:08:46 PM at Estate - Cooler - Left E…" at bounding box center [311, 201] width 391 height 122
copy span "(703) 867-3233"
drag, startPoint x: 354, startPoint y: 167, endPoint x: 243, endPoint y: 162, distance: 111.1
click at [243, 162] on div "Tablet User · (703) 867-3233 Sep 8, 2025 5:08:46 PM at Estate - Cooler - Left E…" at bounding box center [311, 201] width 391 height 122
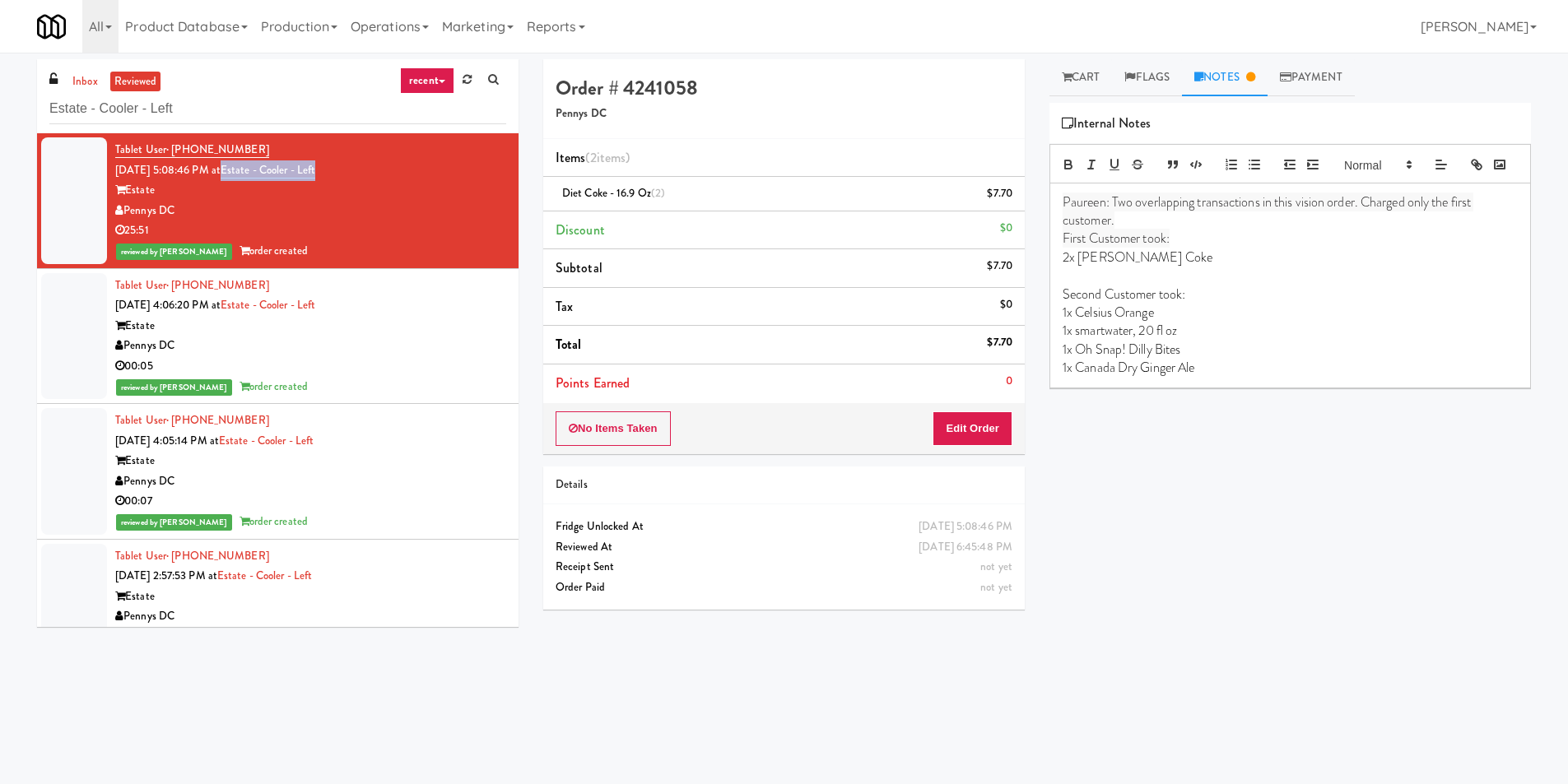
copy link "Estate - Cooler - Left"
drag, startPoint x: 241, startPoint y: 210, endPoint x: 187, endPoint y: 216, distance: 54.3
click at [187, 216] on div "Pennys DC" at bounding box center [311, 211] width 391 height 21
click at [1075, 66] on link "Cart" at bounding box center [1081, 77] width 64 height 37
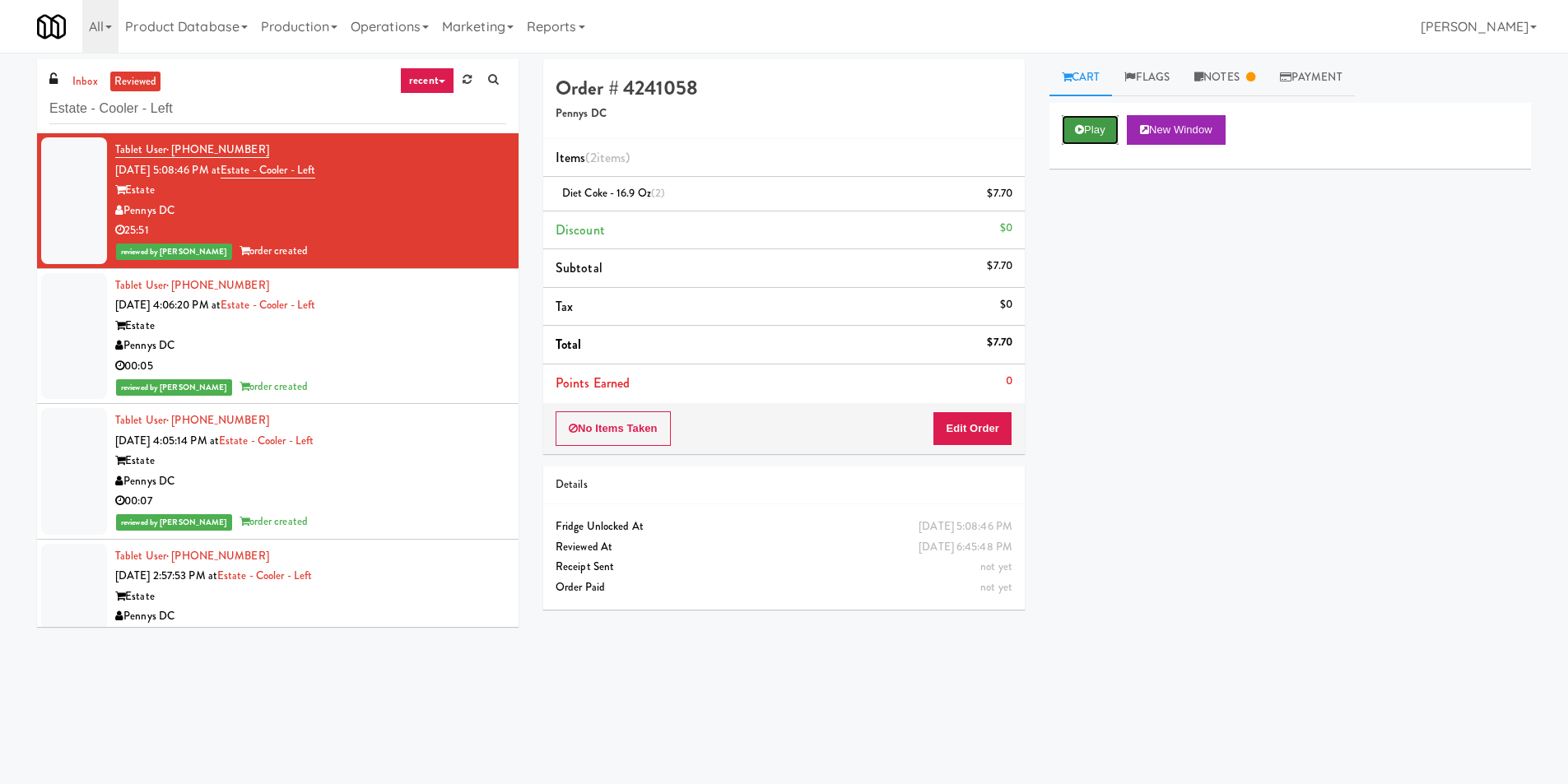
click at [1105, 126] on button "Play" at bounding box center [1090, 130] width 57 height 29
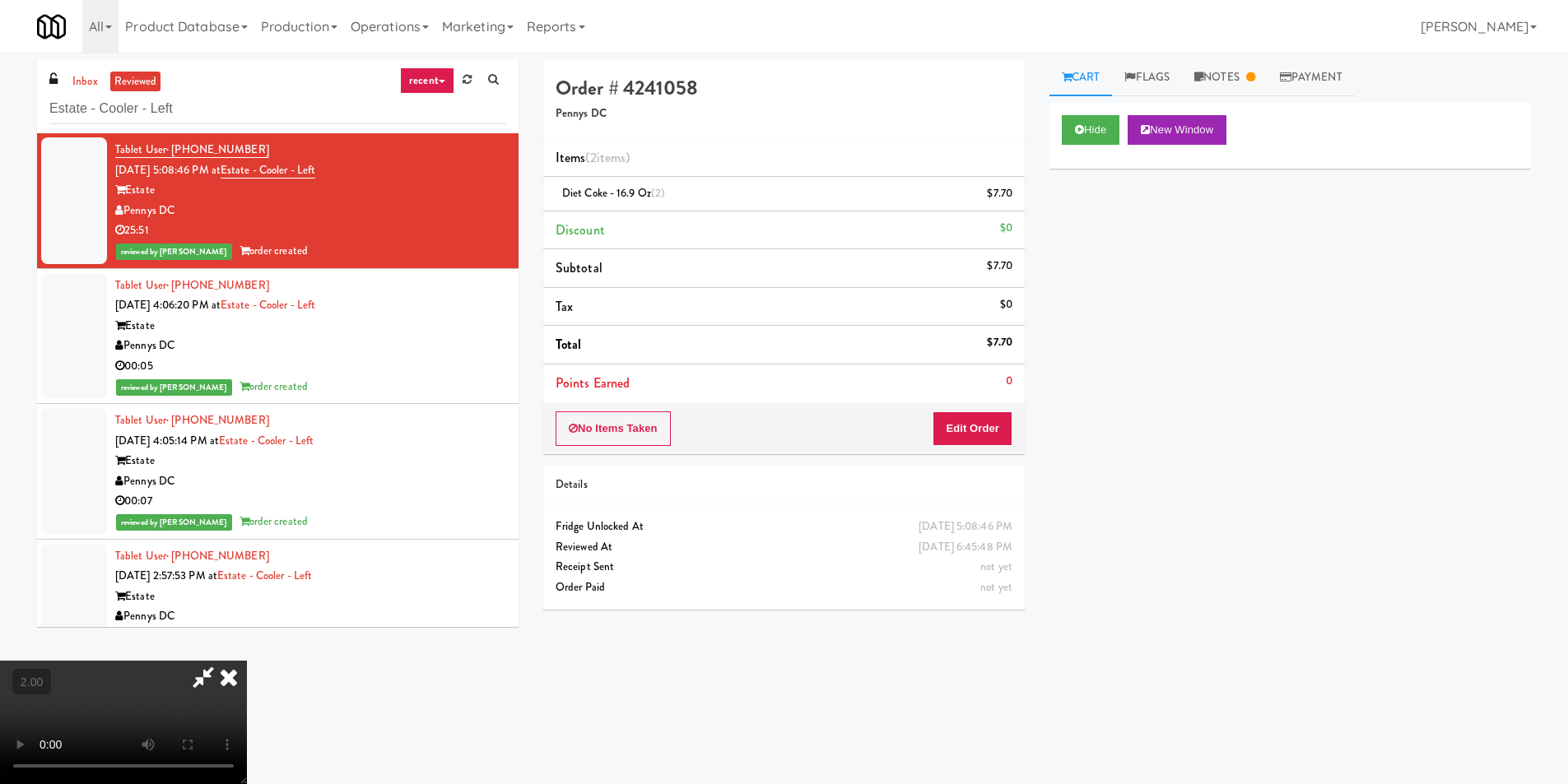
click at [247, 661] on icon at bounding box center [228, 677] width 36 height 33
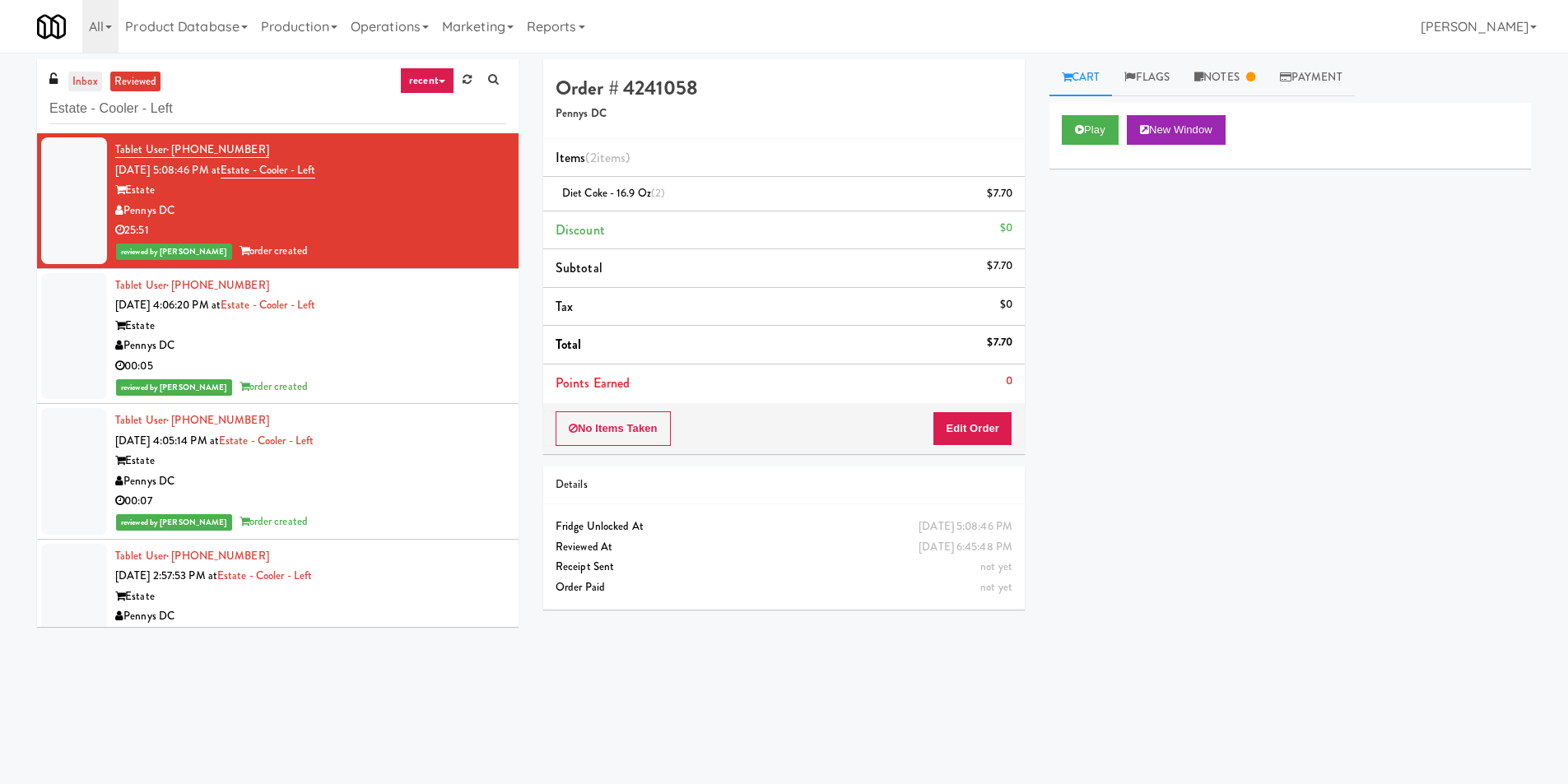
click at [95, 88] on link "inbox" at bounding box center [85, 81] width 33 height 21
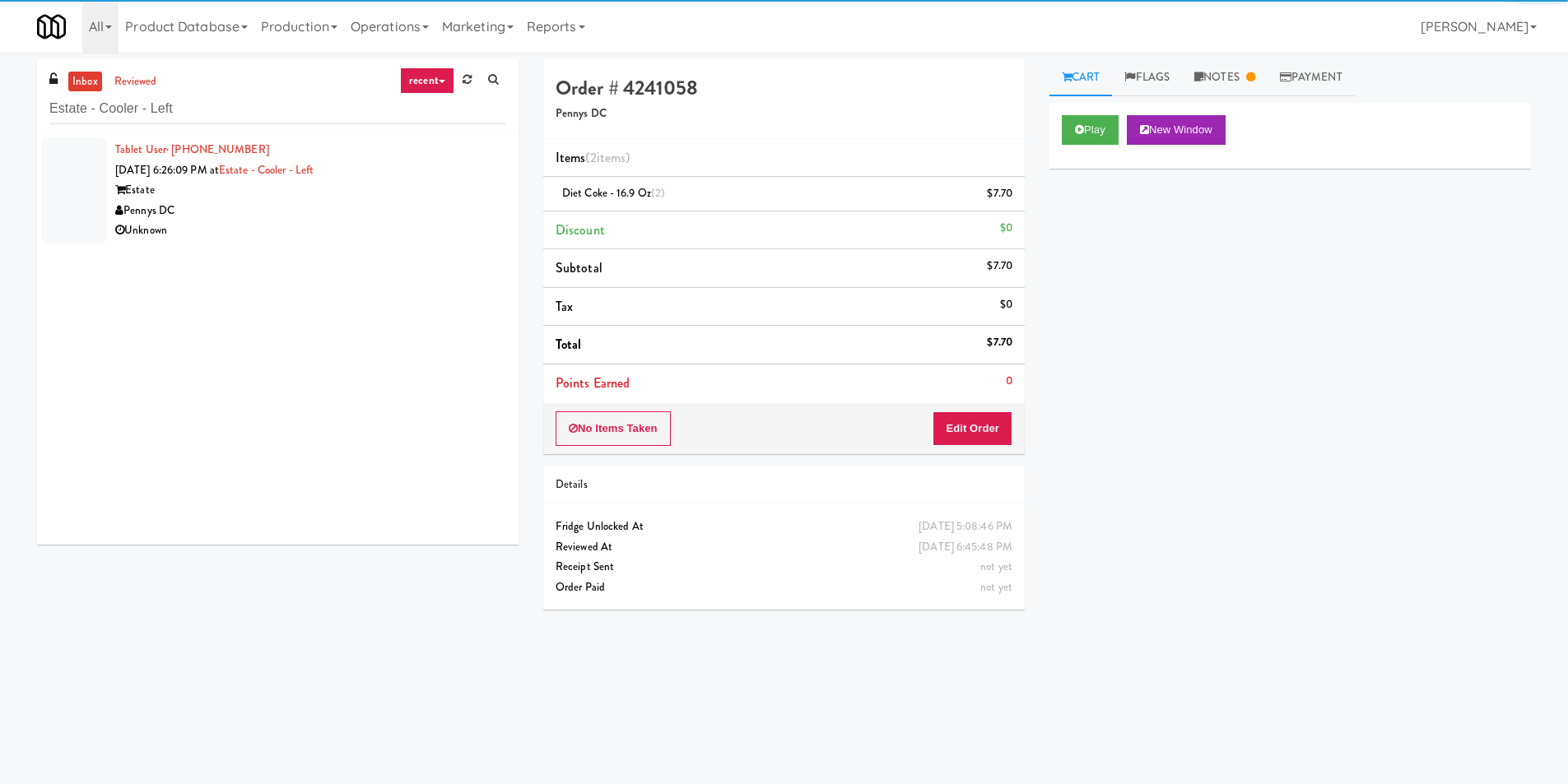
drag, startPoint x: 418, startPoint y: 218, endPoint x: 471, endPoint y: 212, distance: 53.3
click at [423, 217] on div "Pennys DC" at bounding box center [311, 211] width 391 height 21
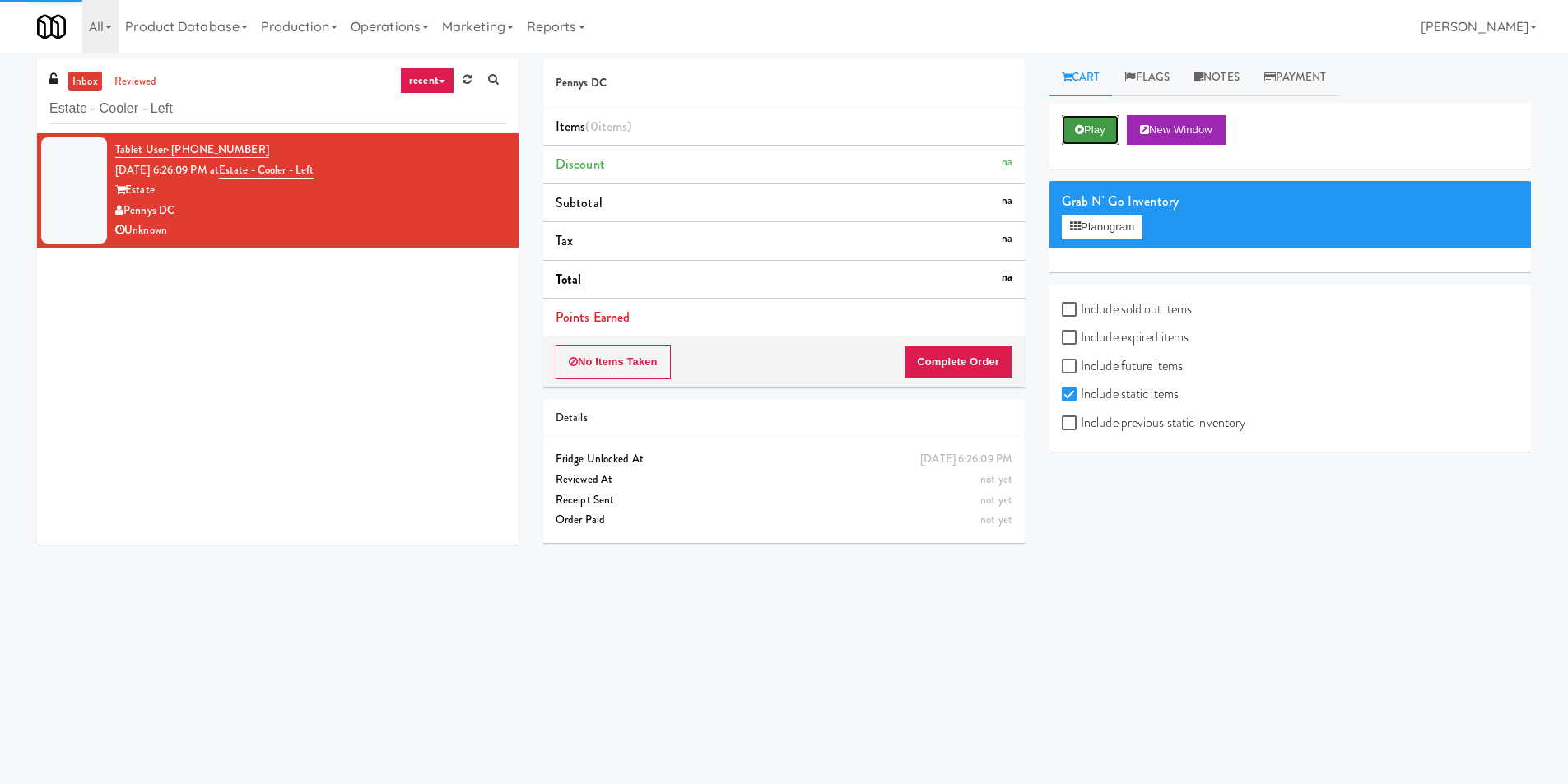
click at [1105, 129] on button "Play" at bounding box center [1090, 130] width 57 height 29
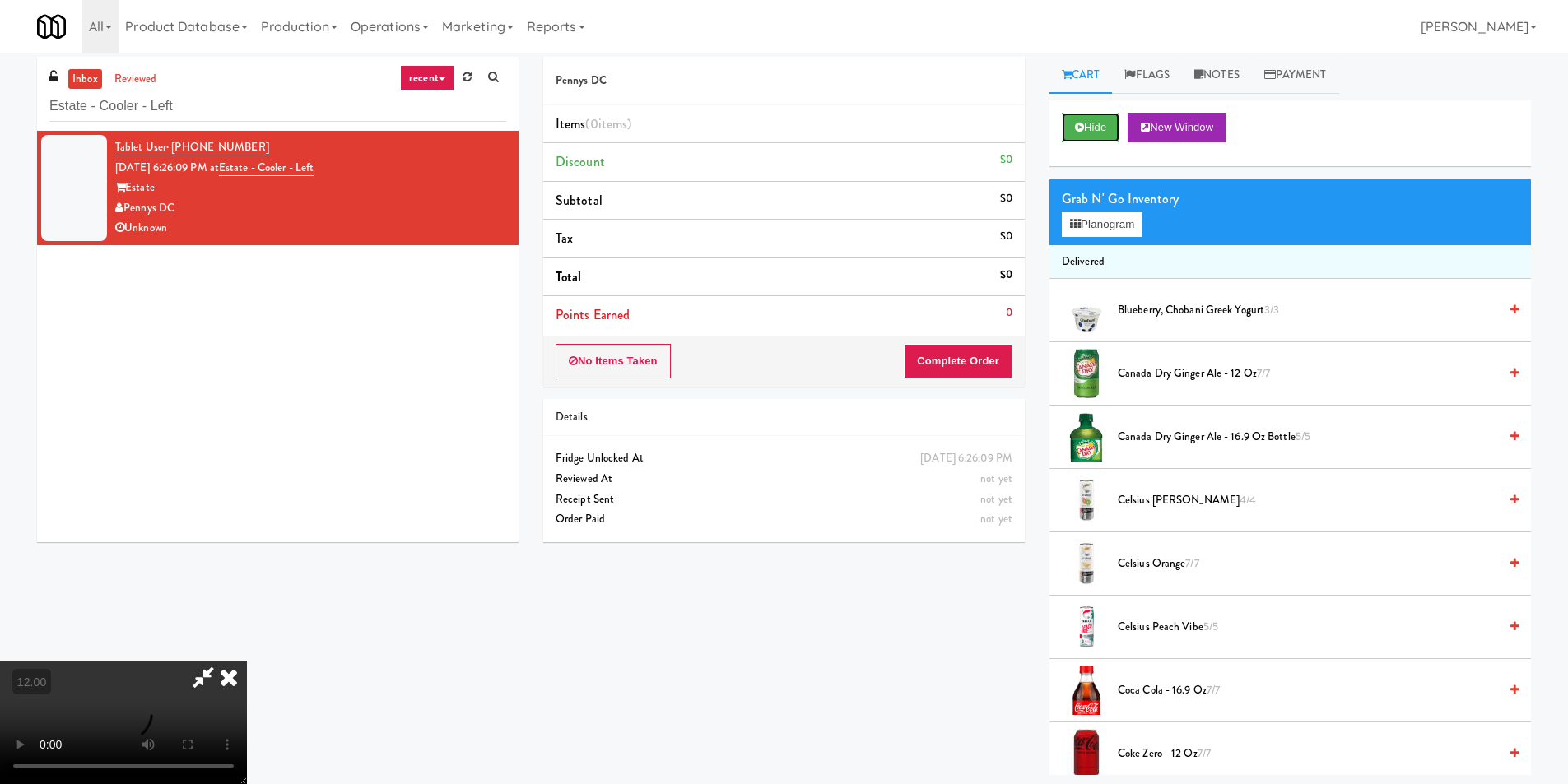
scroll to position [53, 0]
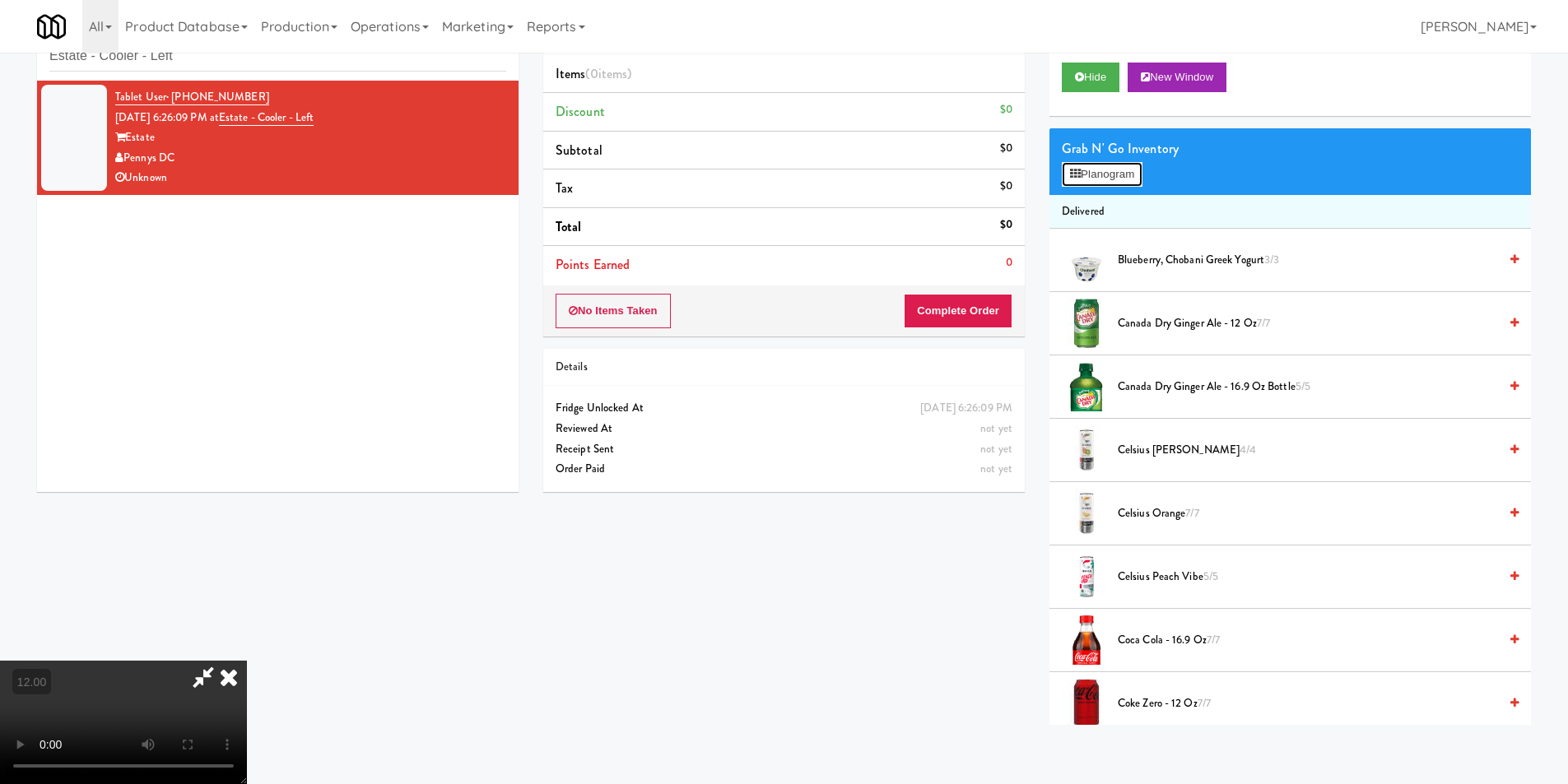
click at [1063, 174] on button "Planogram" at bounding box center [1102, 173] width 80 height 24
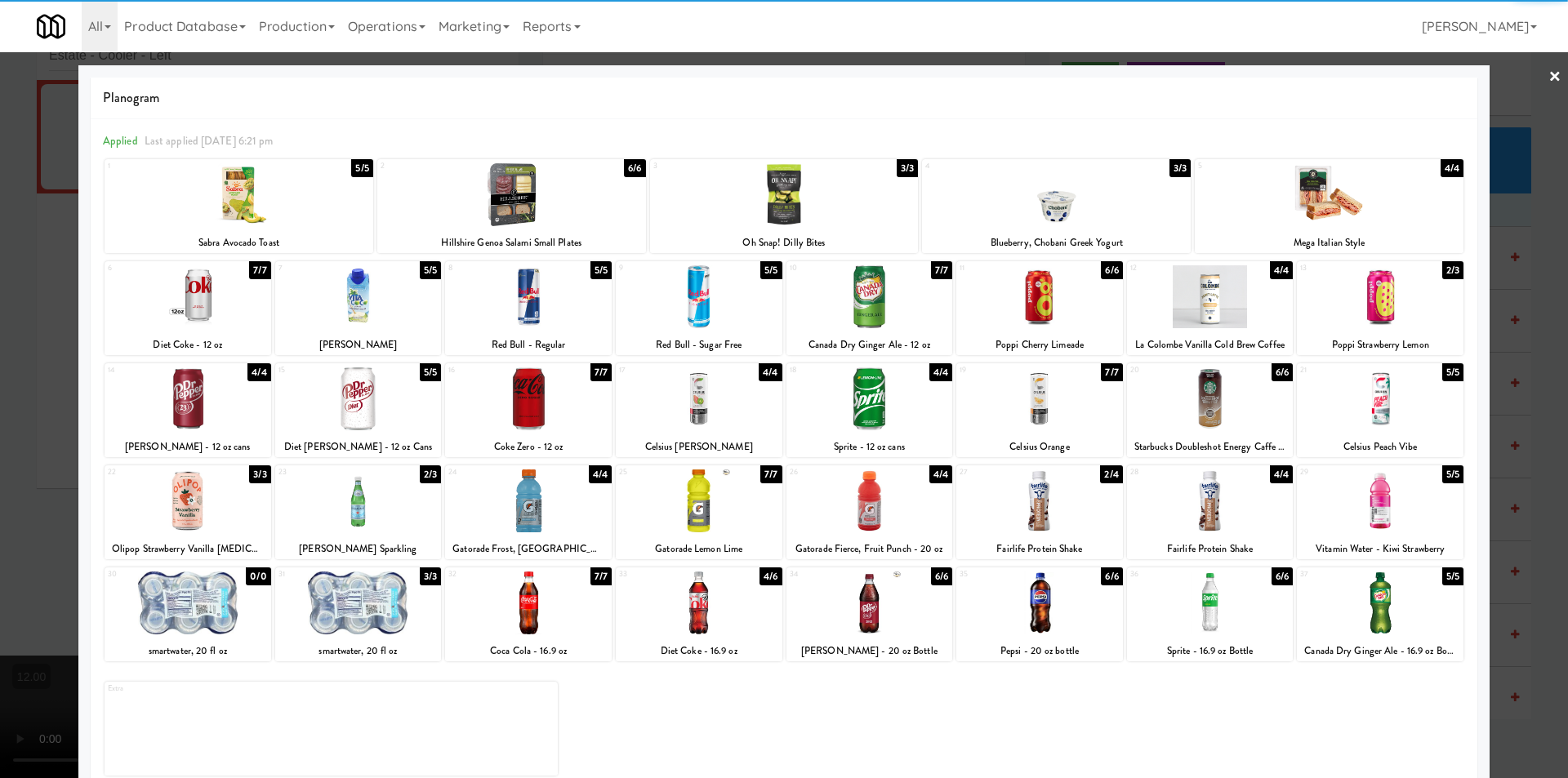
click at [214, 602] on div at bounding box center [187, 603] width 166 height 63
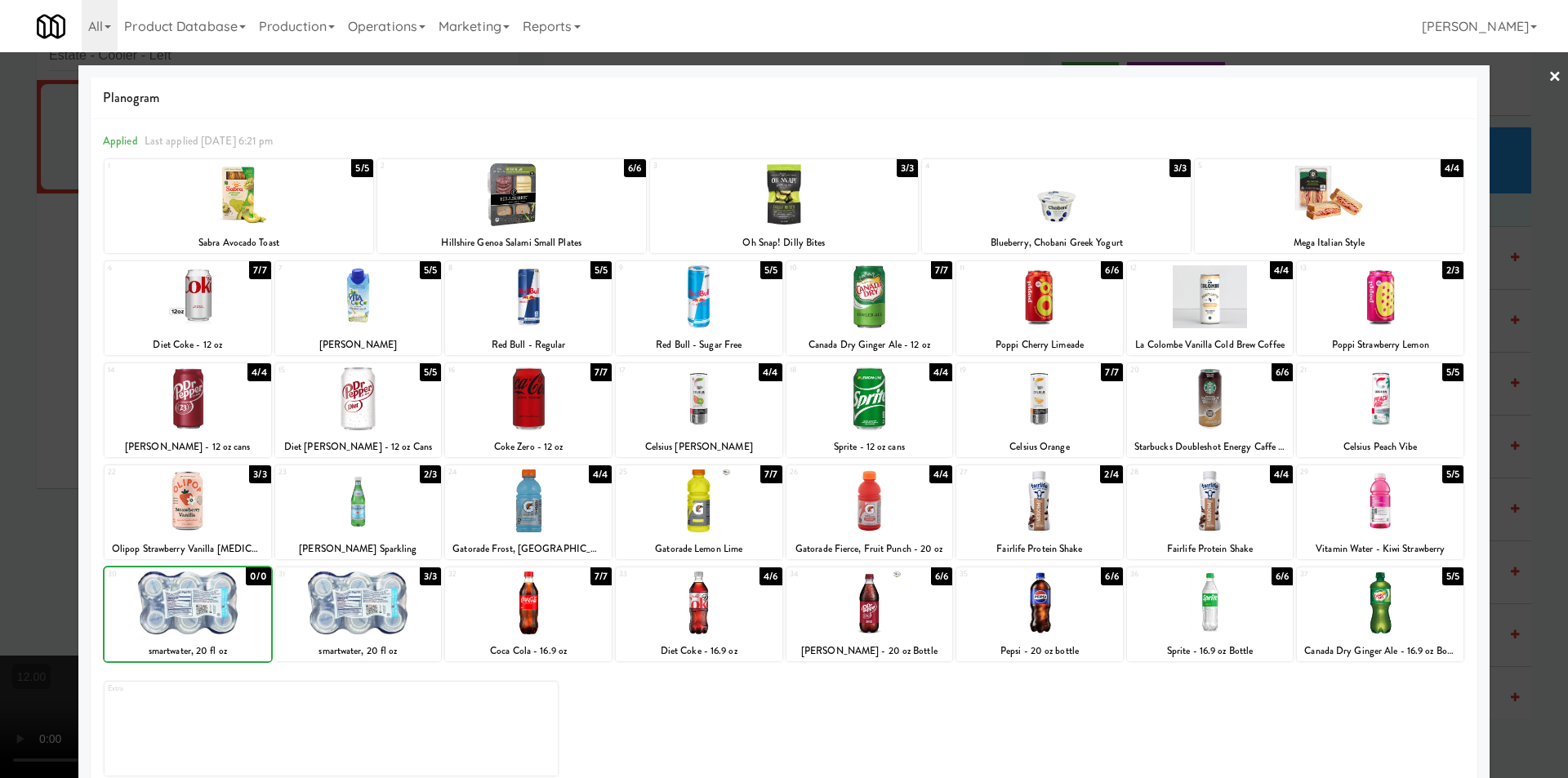
click at [0, 476] on div at bounding box center [784, 389] width 1568 height 778
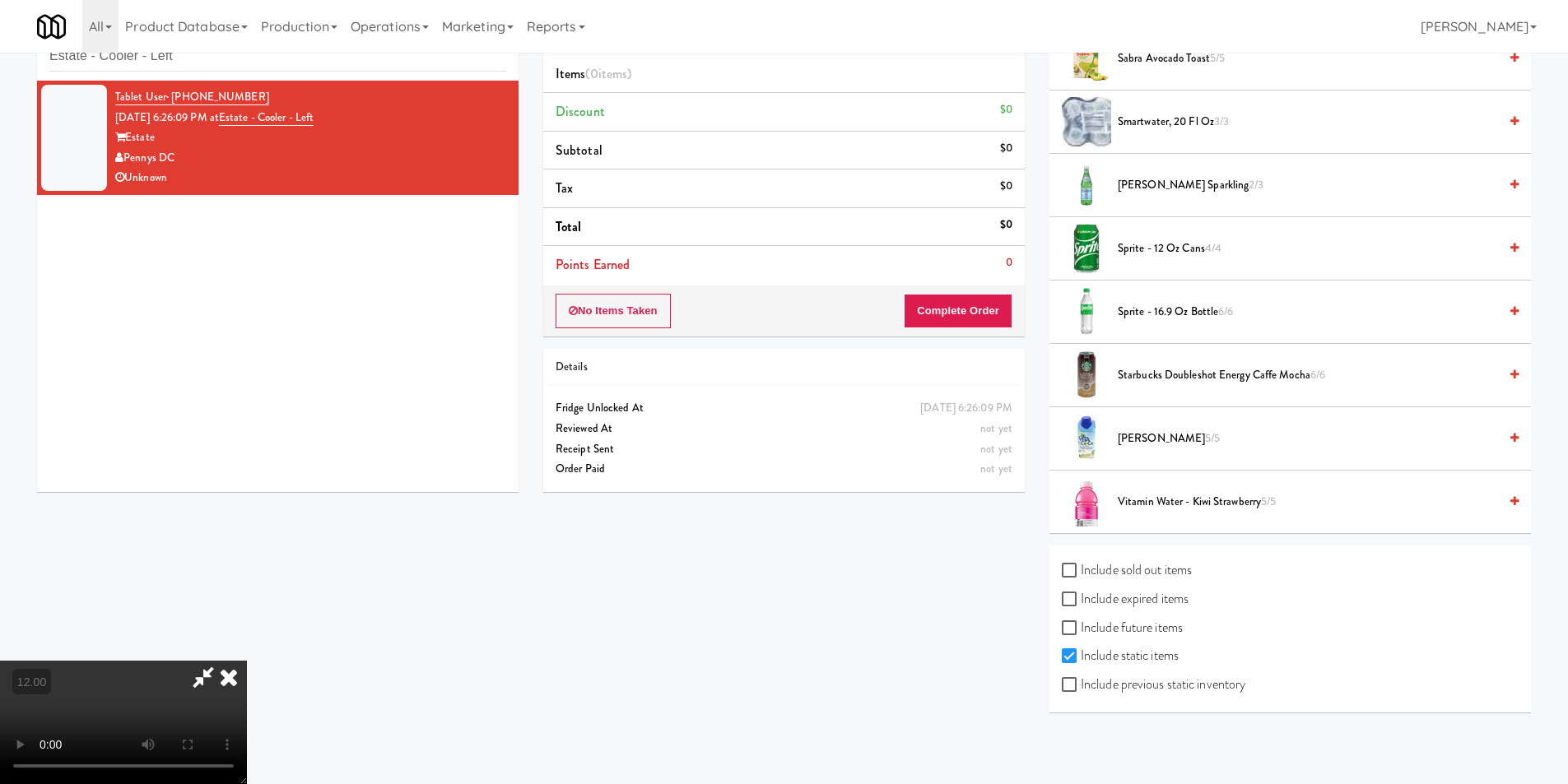
click at [1122, 562] on label "Include sold out items" at bounding box center [1127, 569] width 130 height 24
click at [1081, 564] on input "Include sold out items" at bounding box center [1071, 570] width 19 height 13
checkbox input "true"
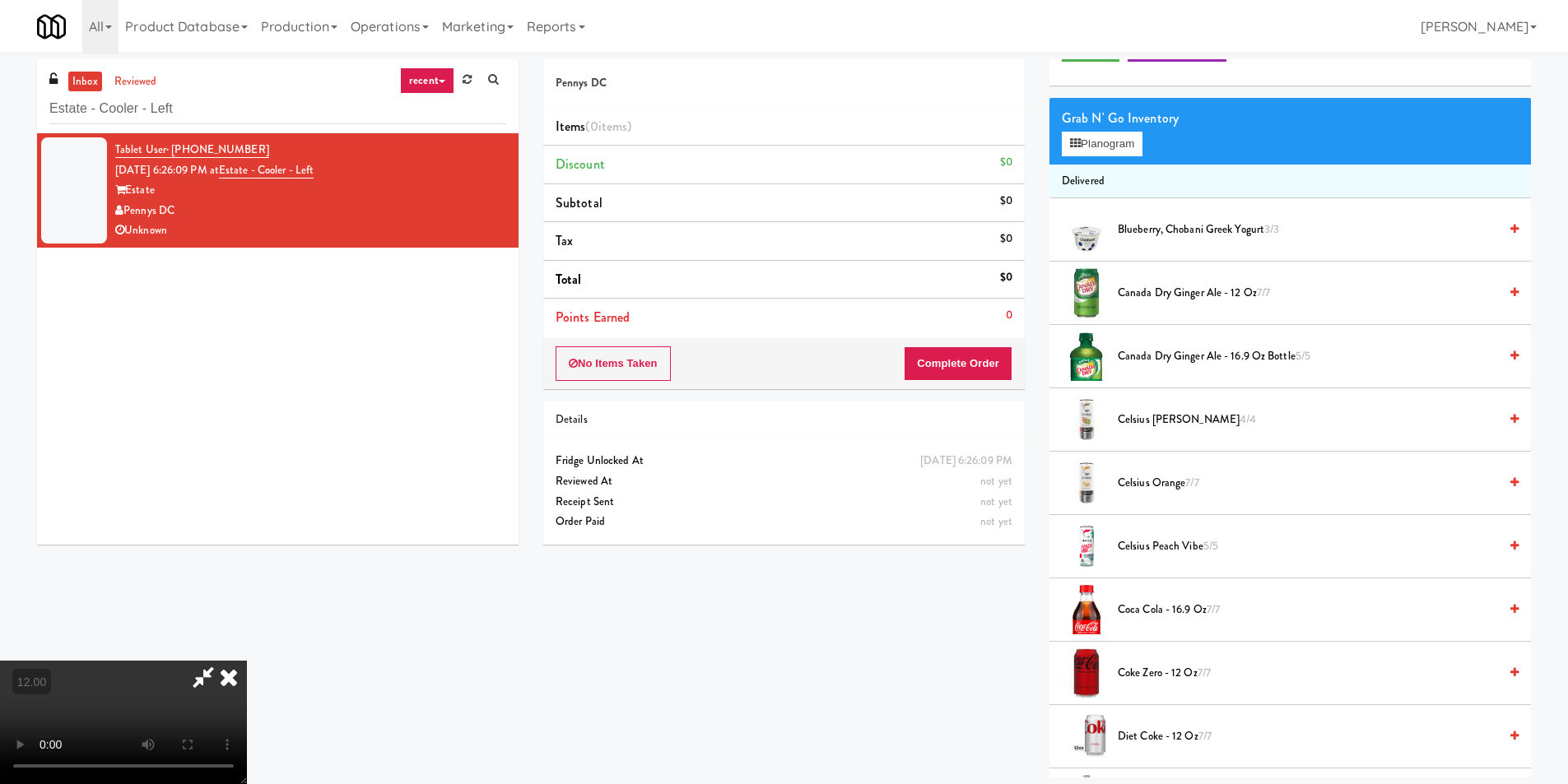
click at [247, 661] on video at bounding box center [124, 722] width 247 height 123
click at [1114, 152] on button "Planogram" at bounding box center [1102, 143] width 80 height 24
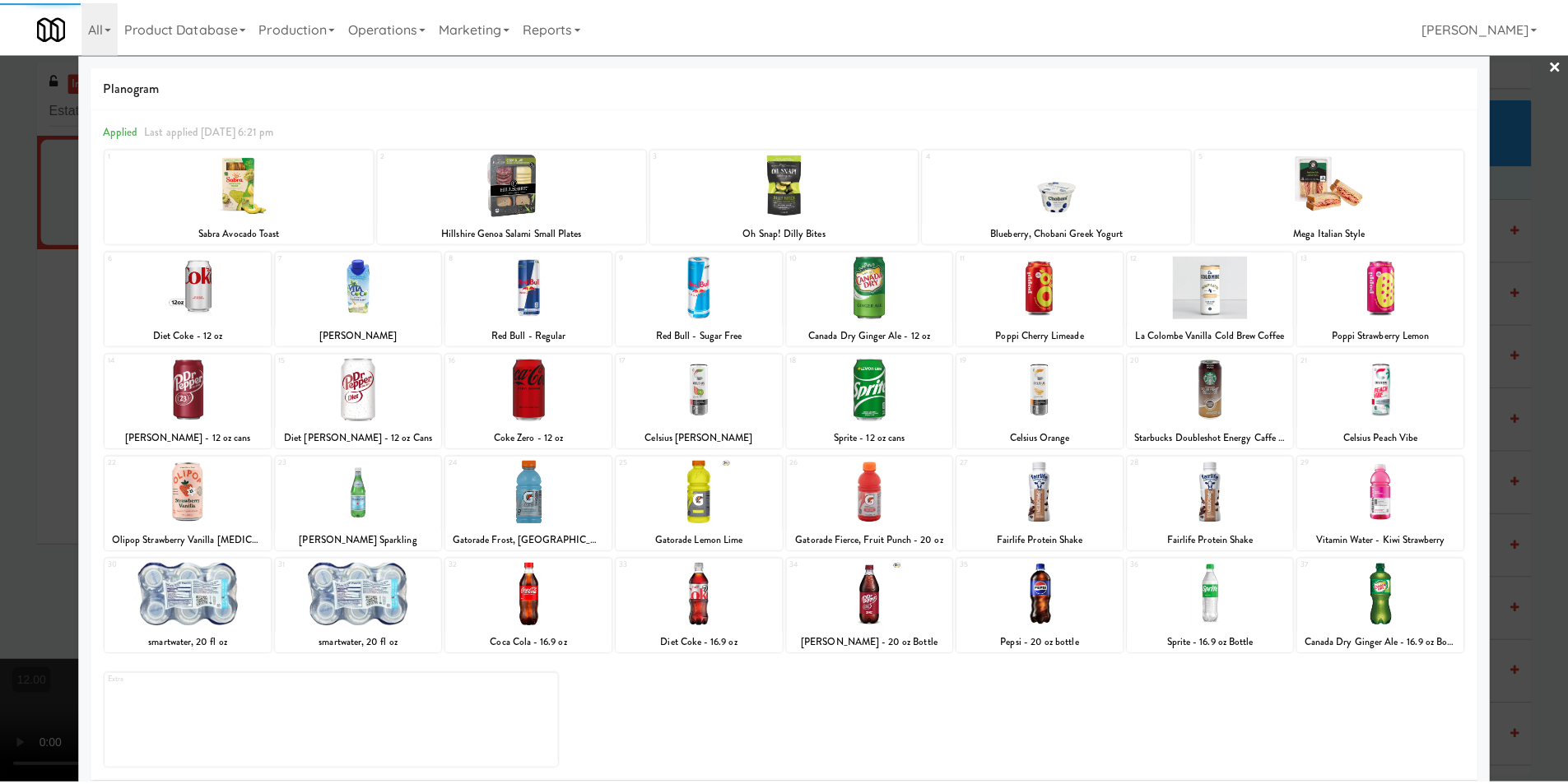
scroll to position [24, 0]
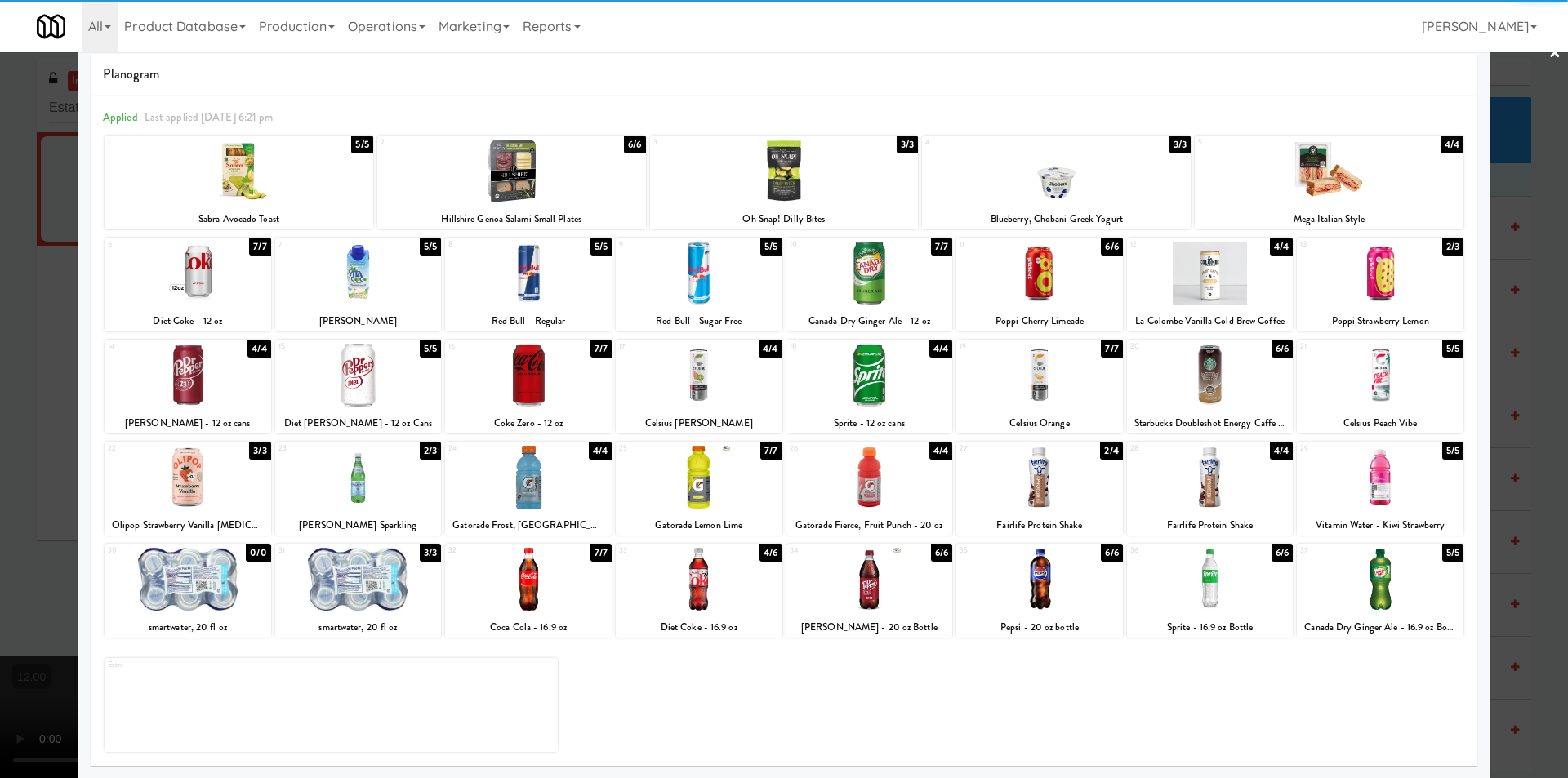
drag, startPoint x: 206, startPoint y: 577, endPoint x: 95, endPoint y: 496, distance: 137.4
click at [208, 577] on div at bounding box center [187, 579] width 166 height 63
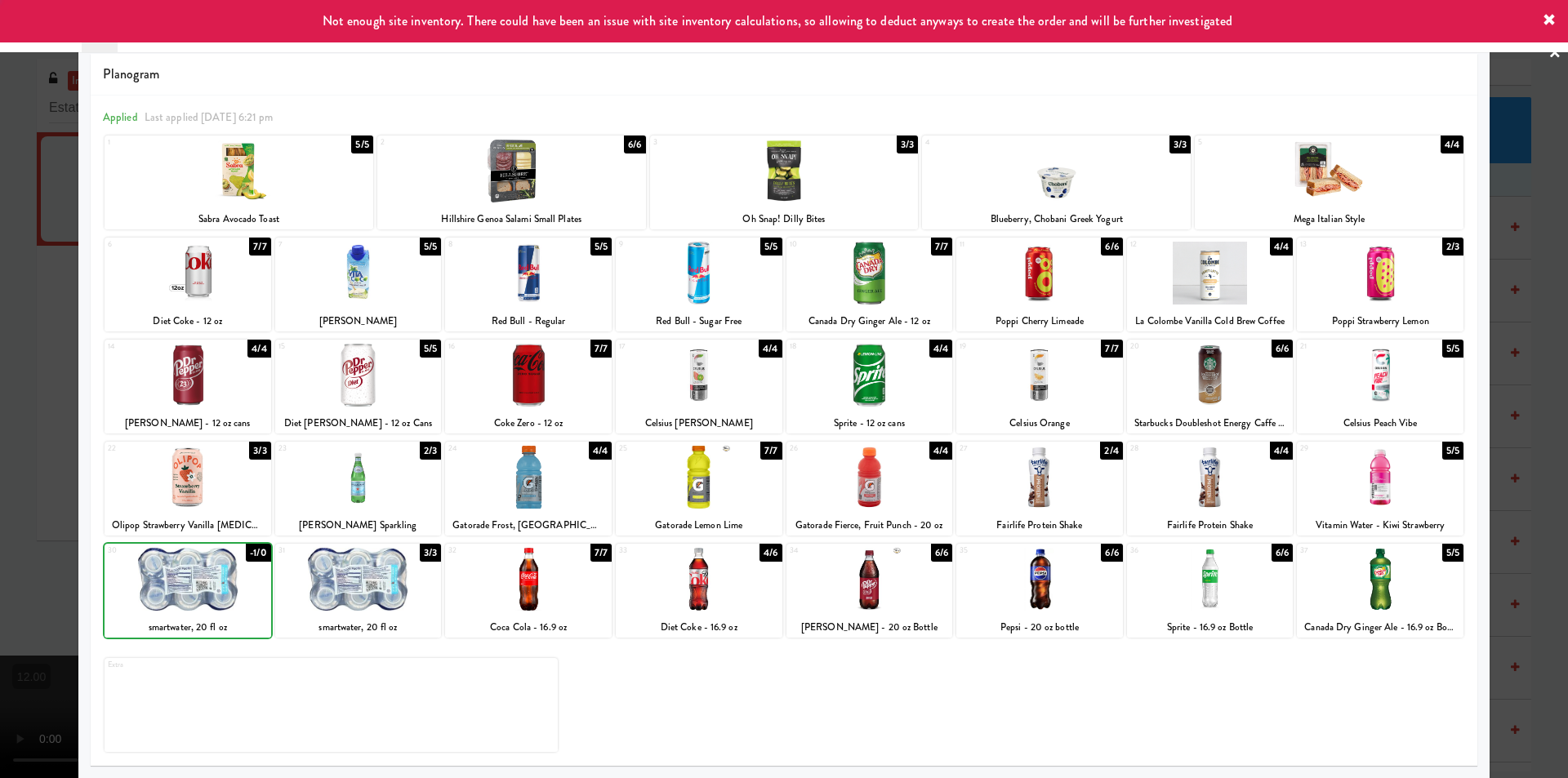
drag, startPoint x: 2, startPoint y: 364, endPoint x: 367, endPoint y: 360, distance: 365.0
click at [3, 363] on div at bounding box center [784, 389] width 1568 height 778
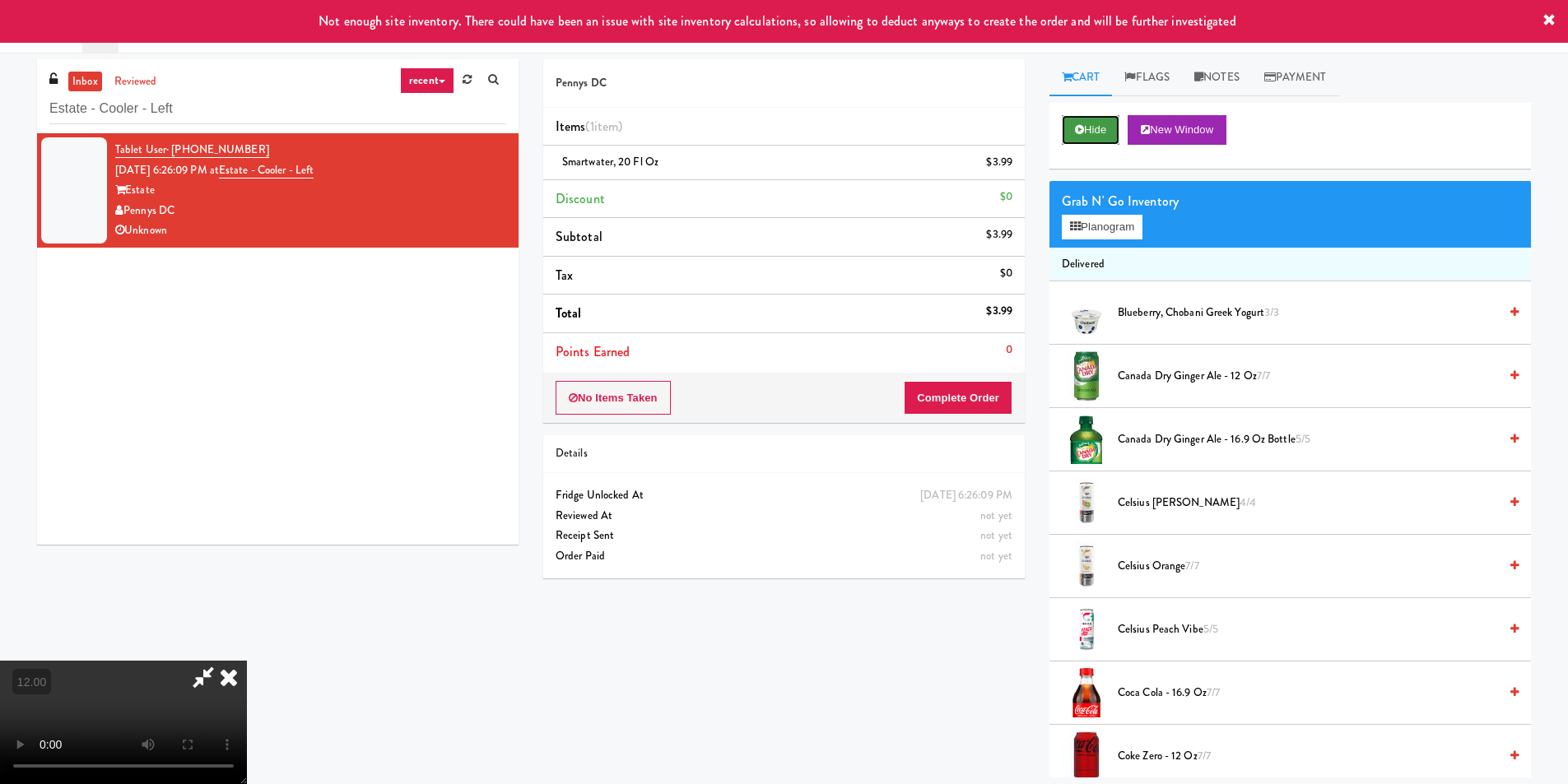
click at [1094, 128] on button "Hide" at bounding box center [1090, 130] width 58 height 29
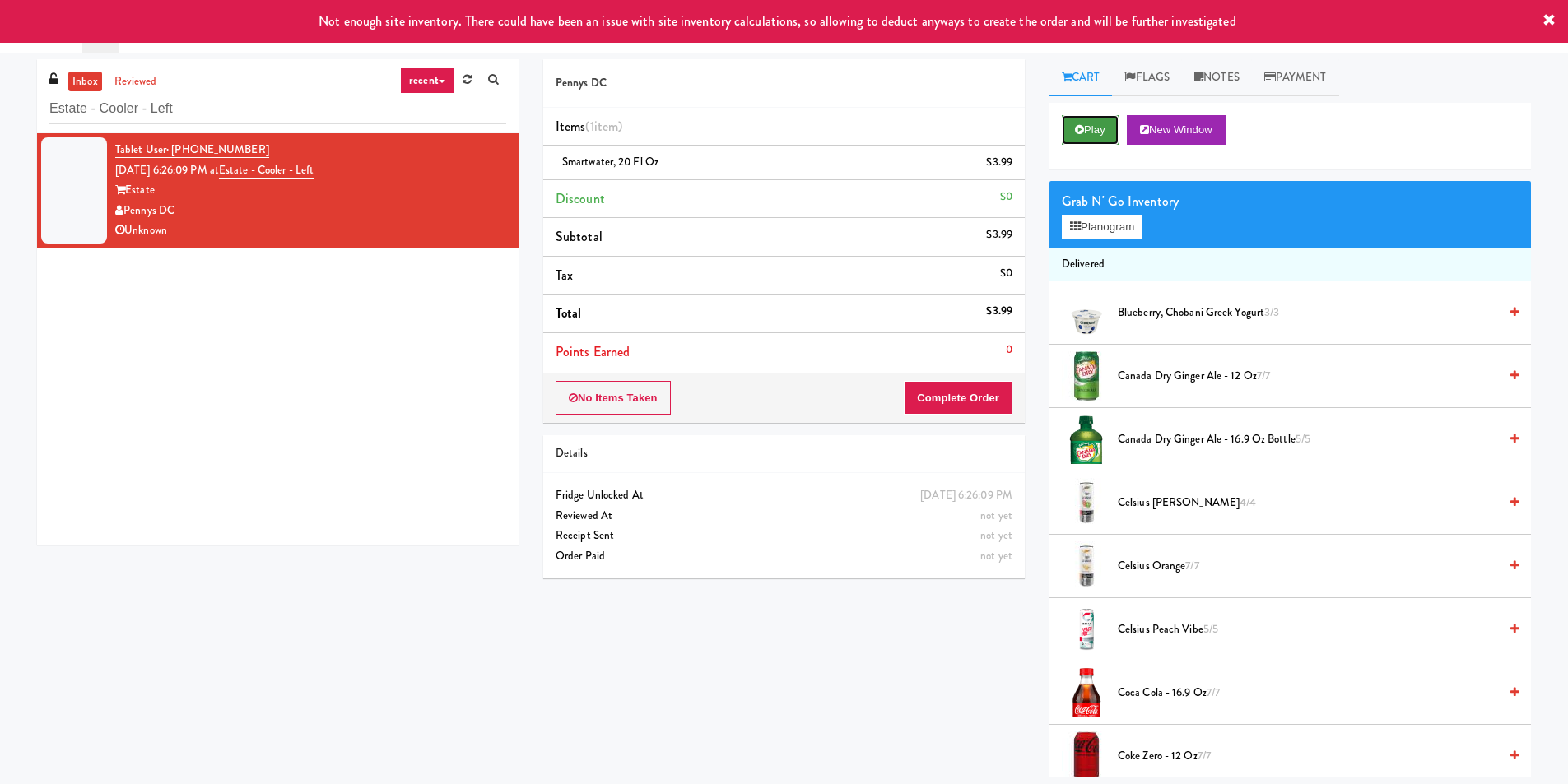
click at [1094, 128] on button "Play" at bounding box center [1090, 130] width 57 height 29
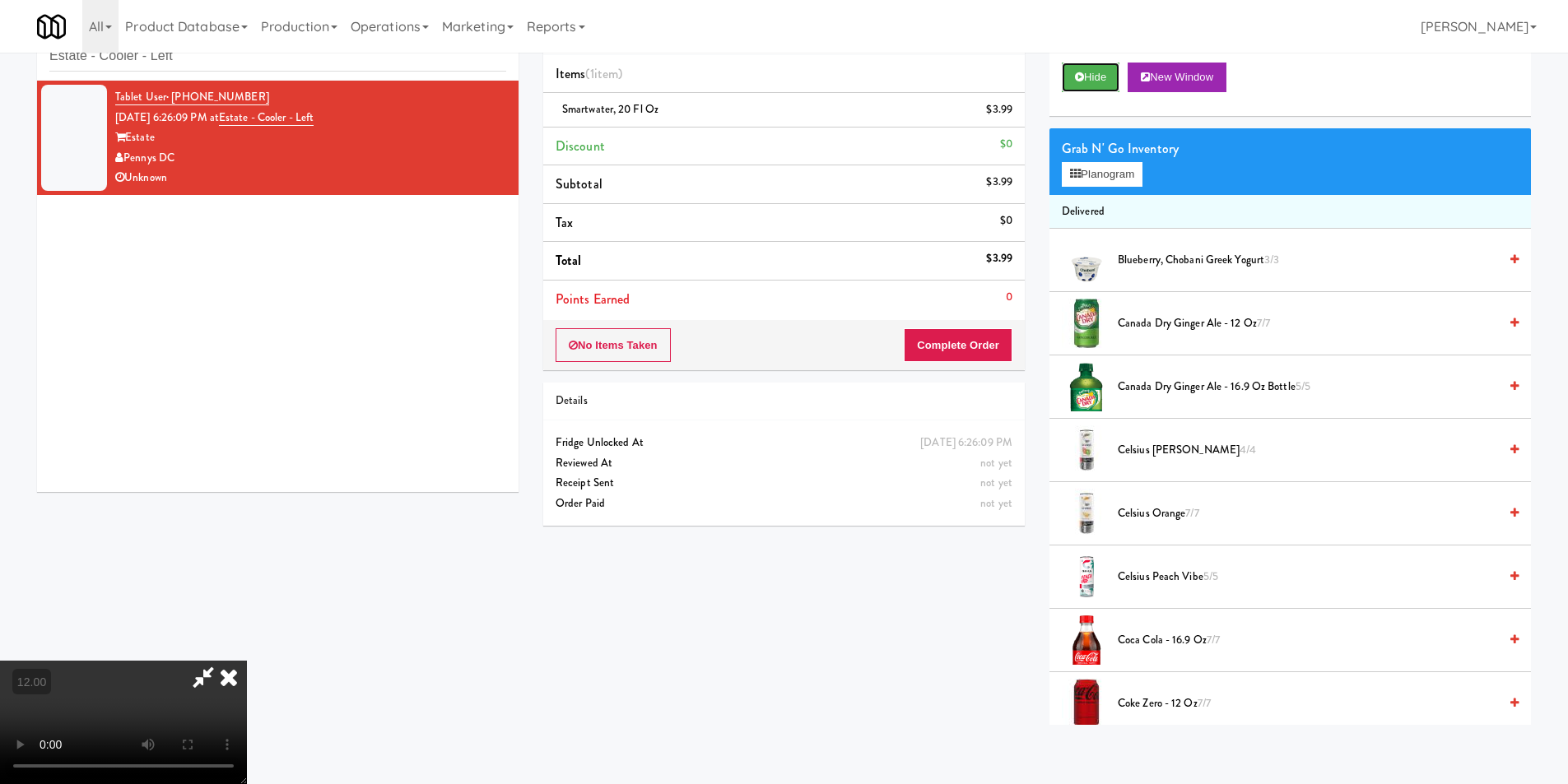
scroll to position [248, 0]
click at [187, 665] on video at bounding box center [124, 722] width 247 height 123
click at [1091, 88] on button "Hide" at bounding box center [1090, 77] width 58 height 29
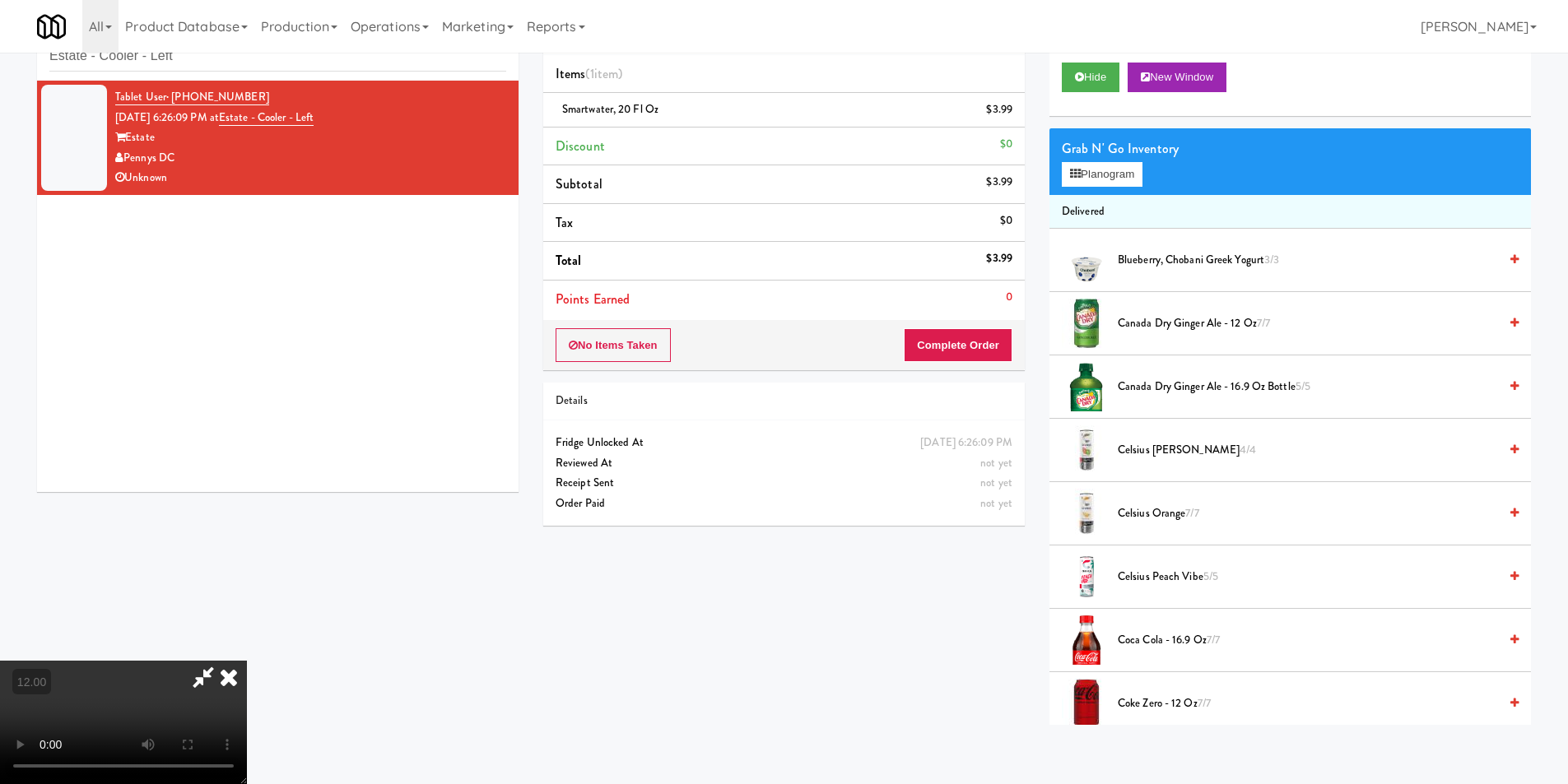
drag, startPoint x: 233, startPoint y: 624, endPoint x: 246, endPoint y: 621, distance: 13.3
click at [235, 661] on video at bounding box center [124, 722] width 247 height 123
click at [138, 661] on video at bounding box center [124, 722] width 247 height 123
click at [139, 661] on video at bounding box center [124, 722] width 247 height 123
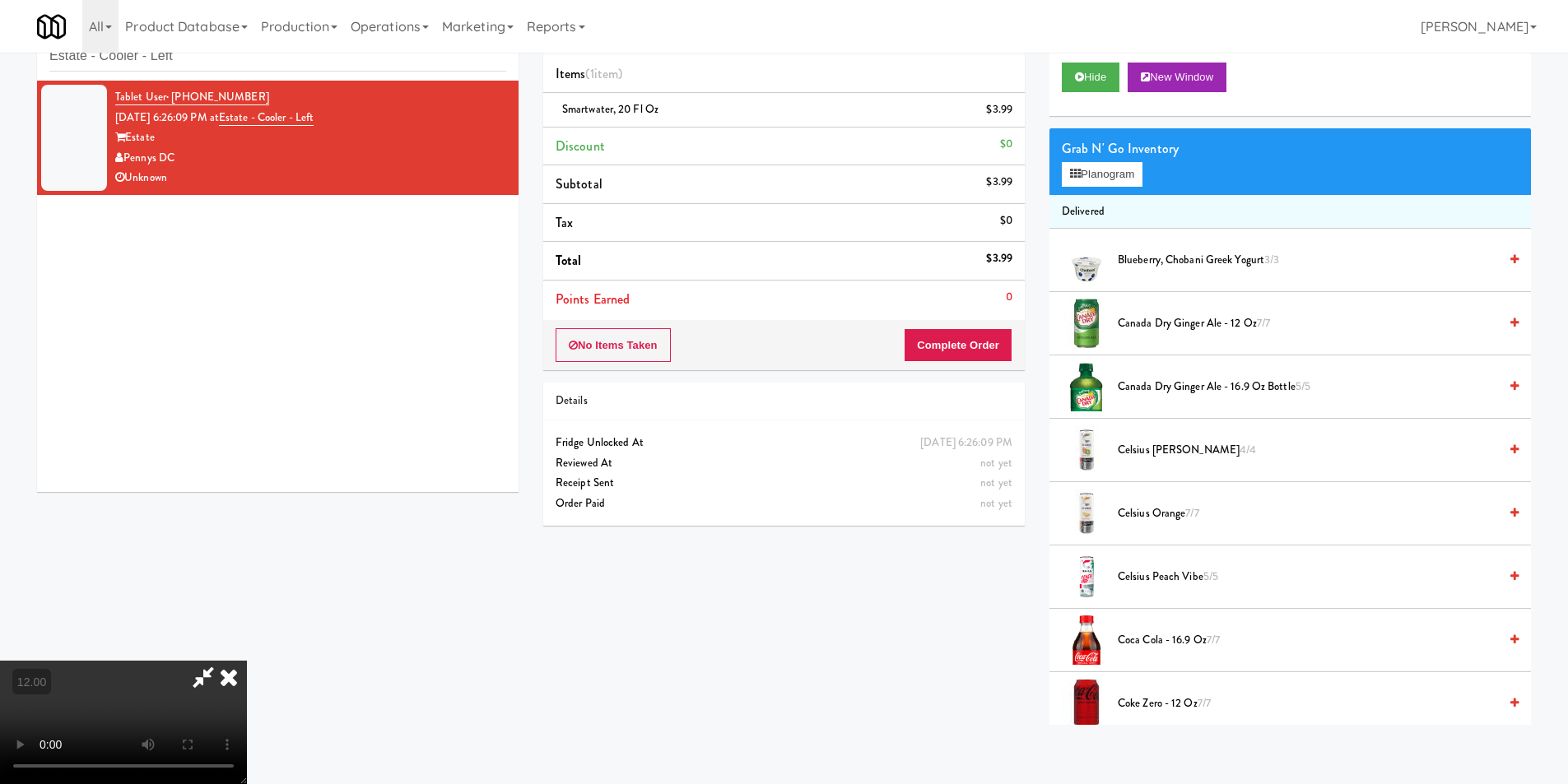
click at [196, 661] on video at bounding box center [124, 722] width 247 height 123
click at [201, 661] on video at bounding box center [124, 722] width 247 height 123
click at [243, 661] on video at bounding box center [124, 722] width 247 height 123
click at [247, 661] on video at bounding box center [124, 722] width 247 height 123
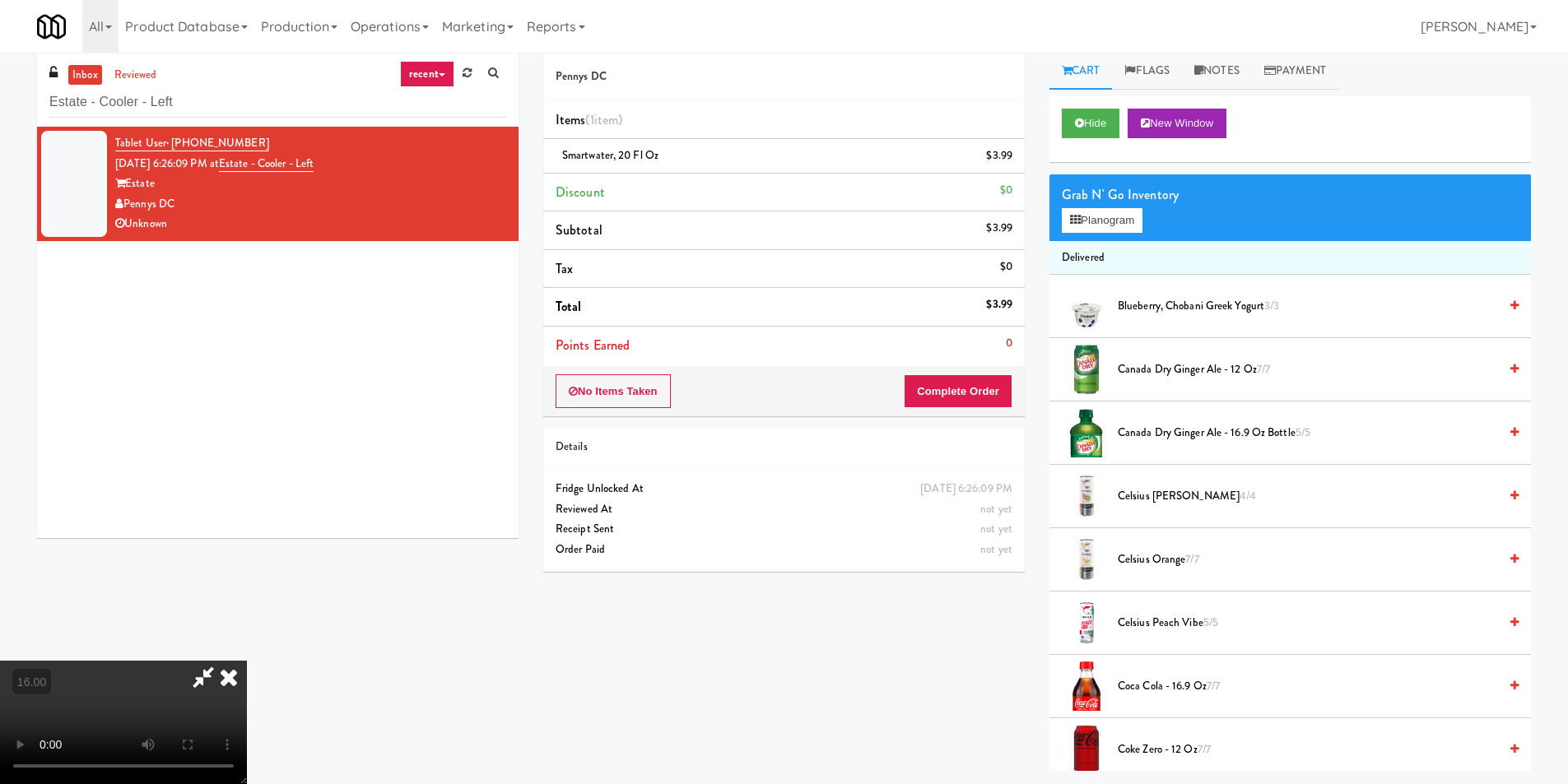
scroll to position [0, 0]
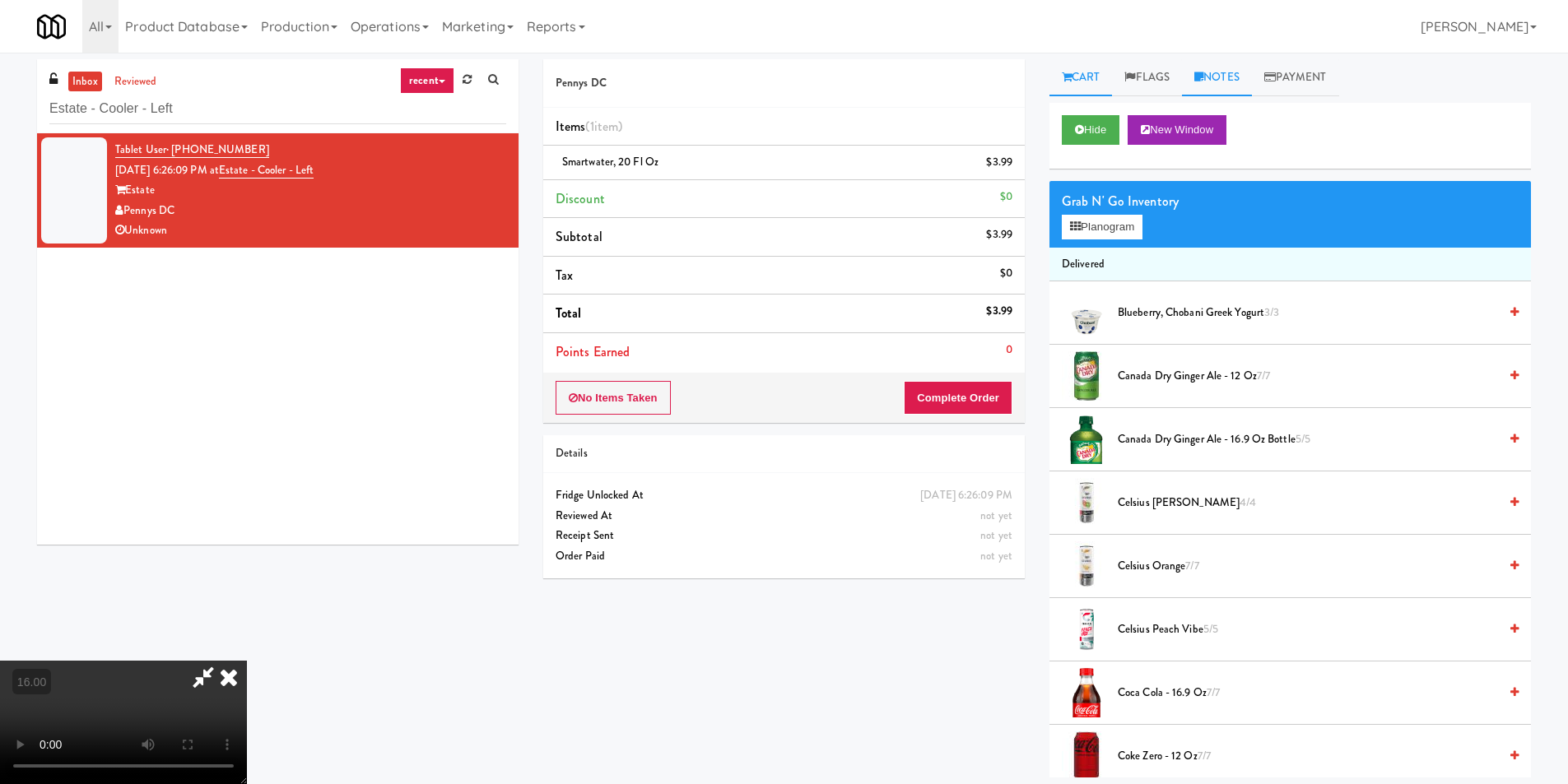
drag, startPoint x: 1239, startPoint y: 70, endPoint x: 1207, endPoint y: 179, distance: 113.6
click at [1239, 71] on link "Notes" at bounding box center [1216, 77] width 70 height 37
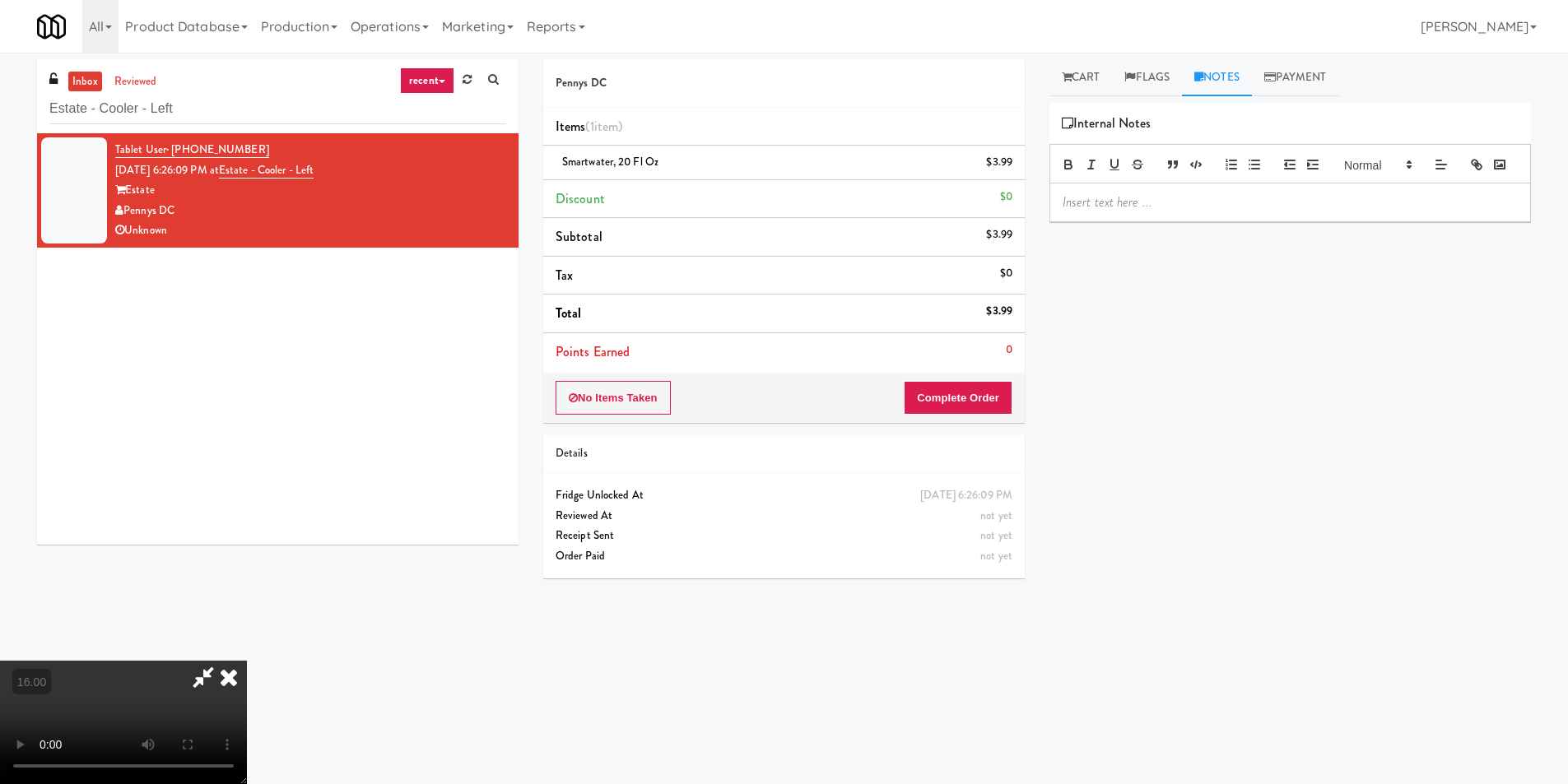
click at [1197, 212] on p at bounding box center [1290, 202] width 455 height 18
click at [247, 661] on icon at bounding box center [228, 677] width 36 height 33
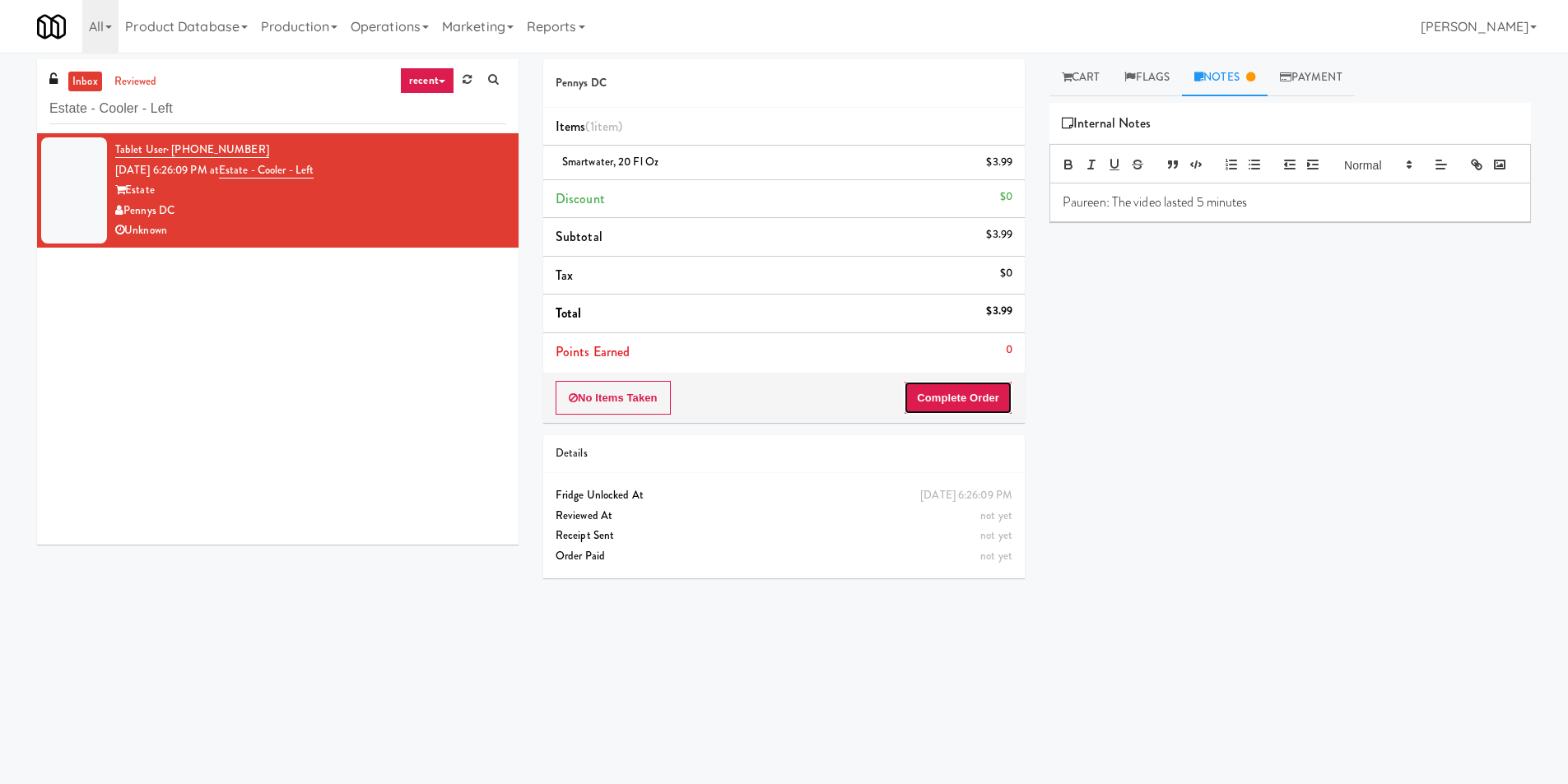
click at [954, 399] on button "Complete Order" at bounding box center [958, 398] width 109 height 34
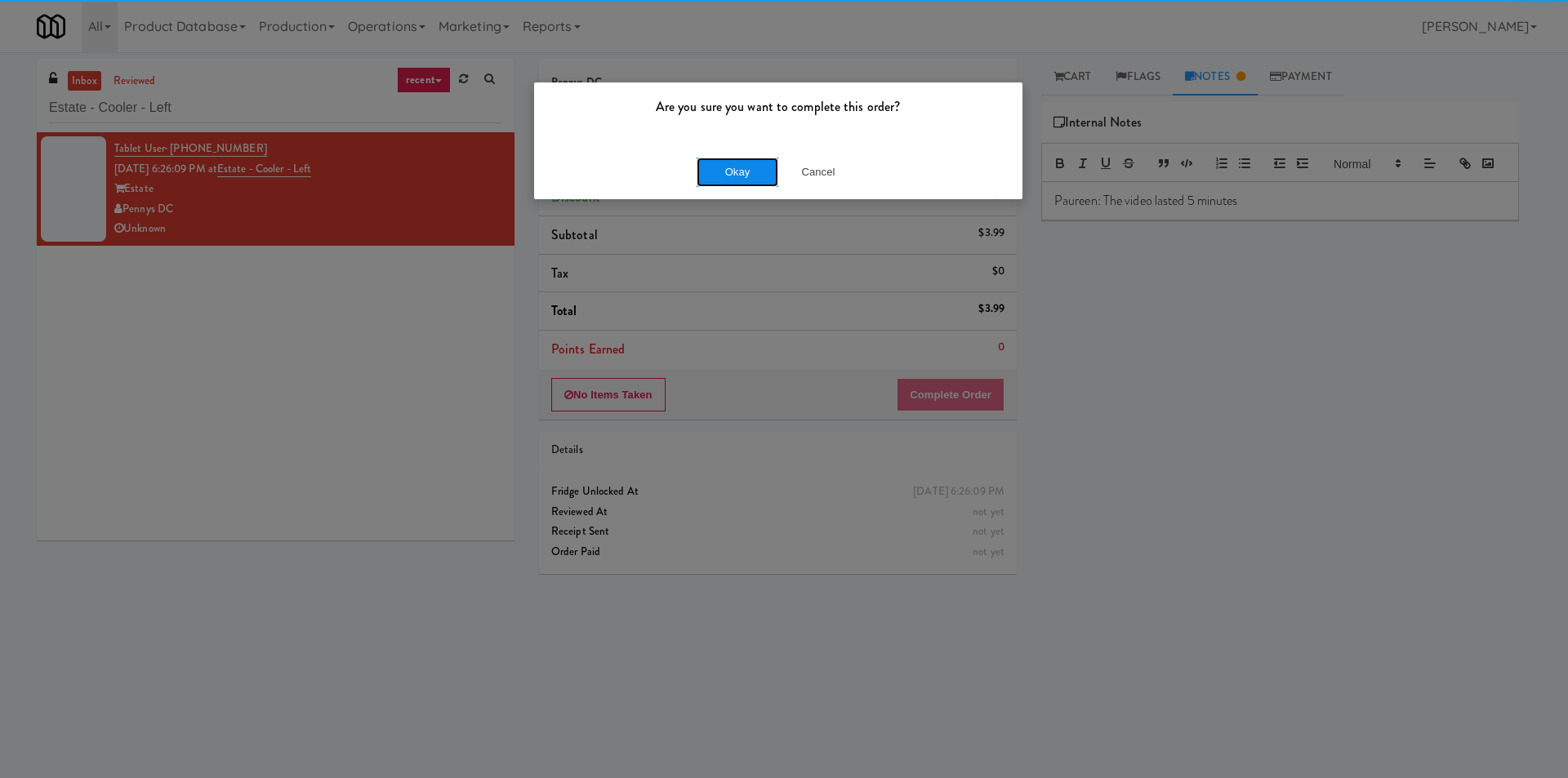
click at [728, 174] on button "Okay" at bounding box center [737, 172] width 82 height 29
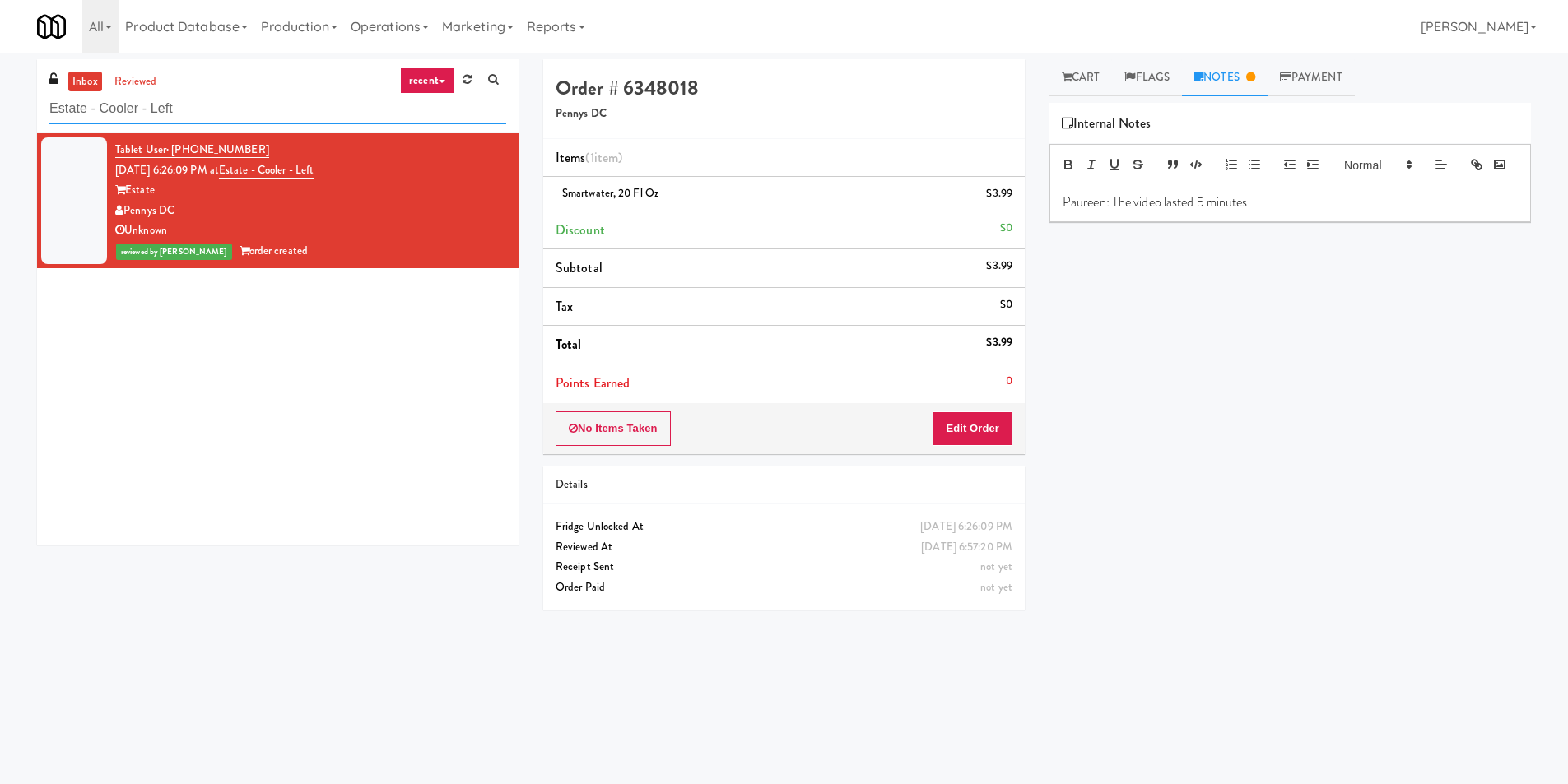
paste input "Phase I - Drink Cooler"
drag, startPoint x: 218, startPoint y: 105, endPoint x: 0, endPoint y: 118, distance: 218.4
click at [0, 118] on div "inbox reviewed recent all unclear take inventory issue suspicious failed recent…" at bounding box center [784, 389] width 1568 height 661
type input "Phase I - Drink Cooler"
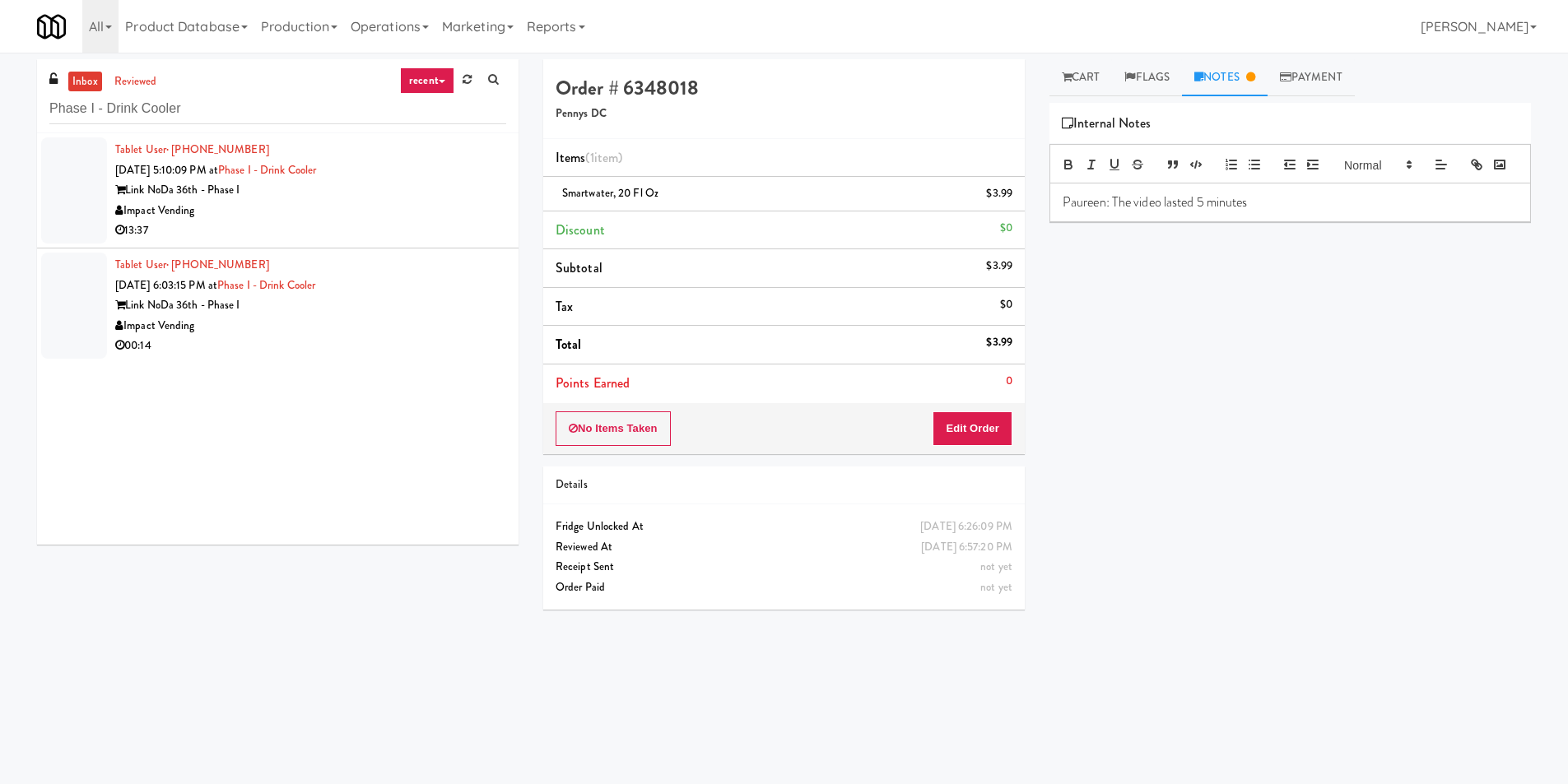
click at [383, 208] on div "Impact Vending" at bounding box center [311, 211] width 391 height 21
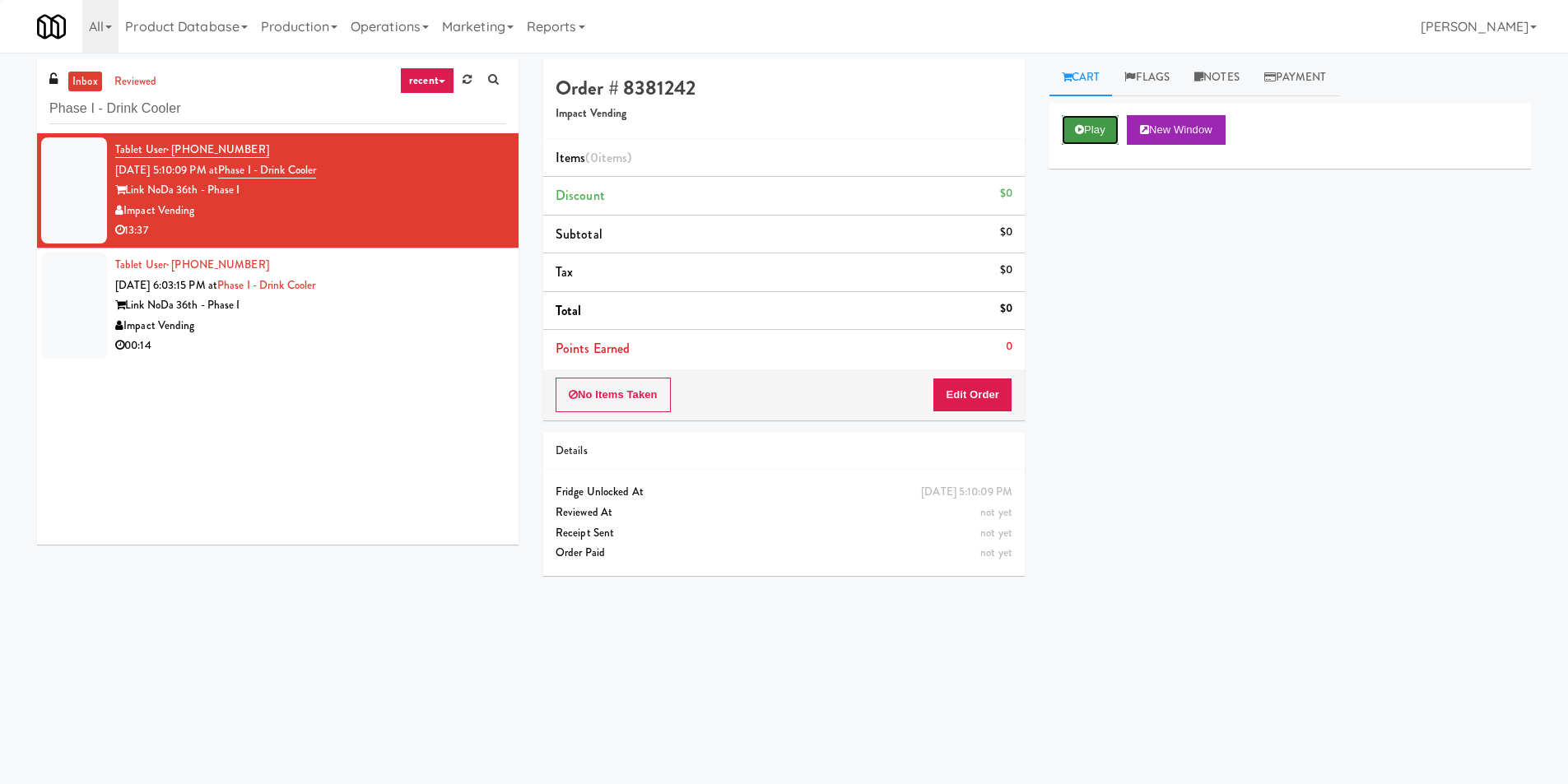
click at [1083, 138] on button "Play" at bounding box center [1090, 130] width 57 height 29
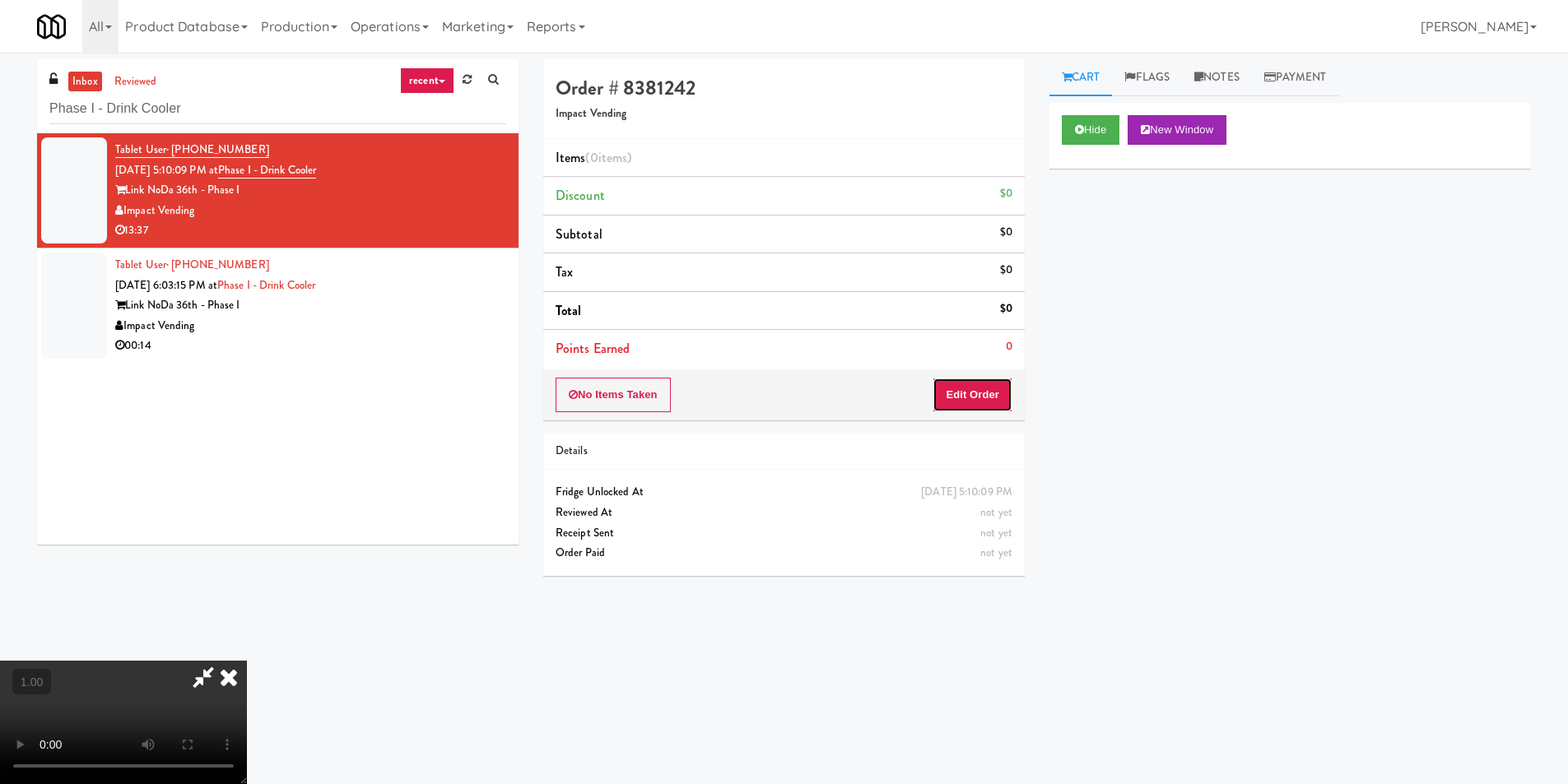
click at [987, 406] on button "Edit Order" at bounding box center [972, 394] width 79 height 34
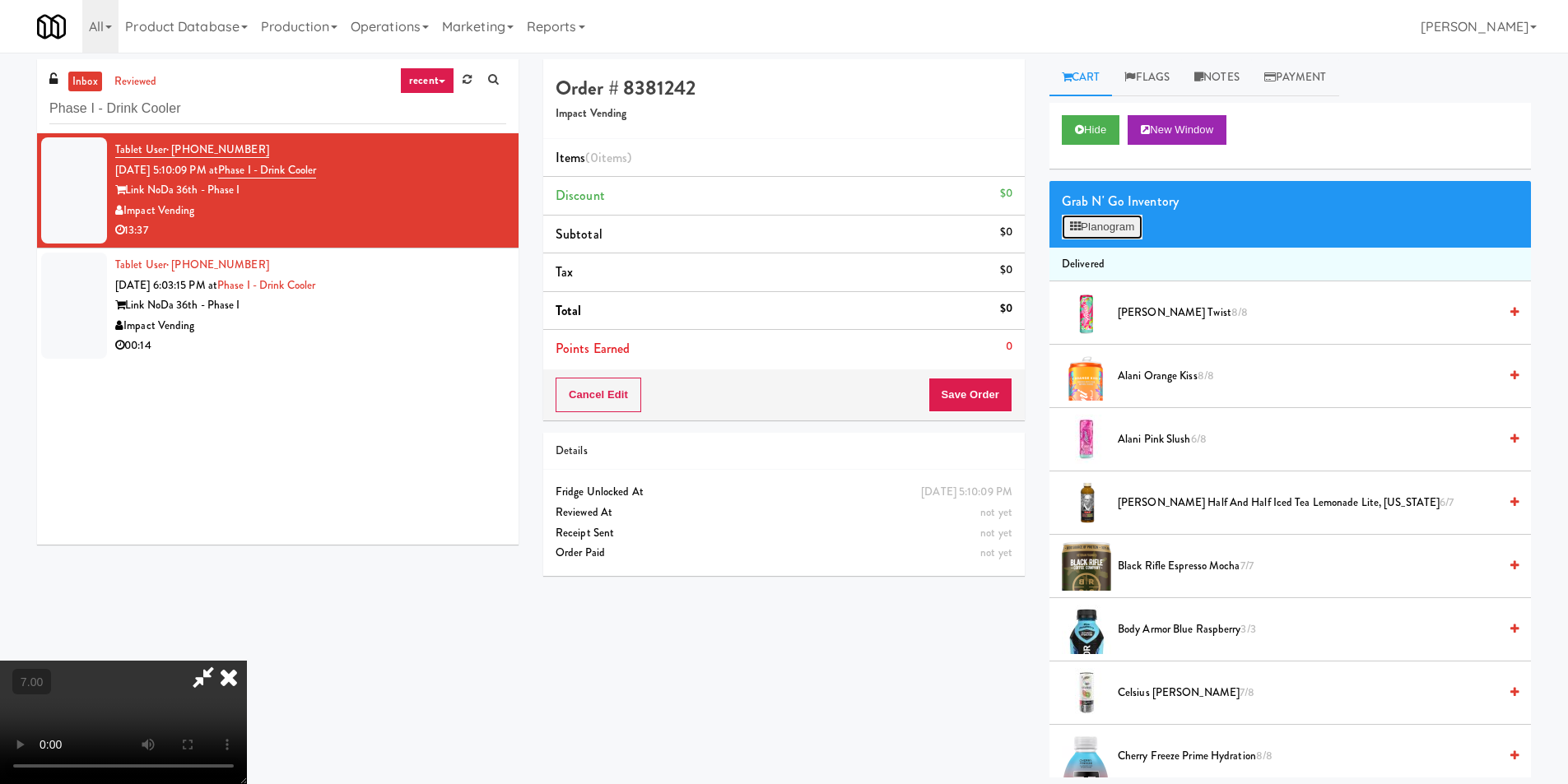
click at [1104, 233] on button "Planogram" at bounding box center [1102, 226] width 80 height 24
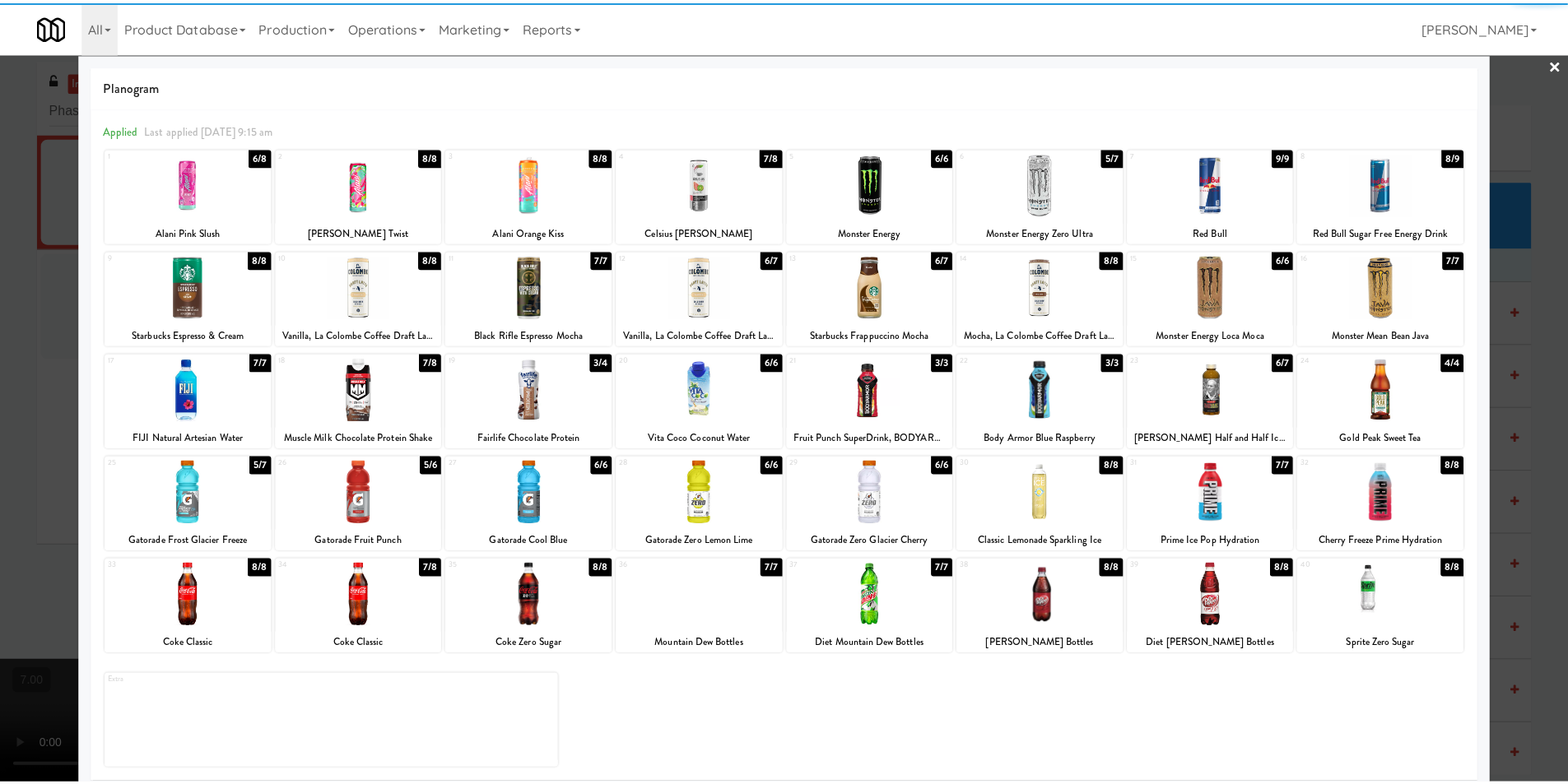
scroll to position [24, 0]
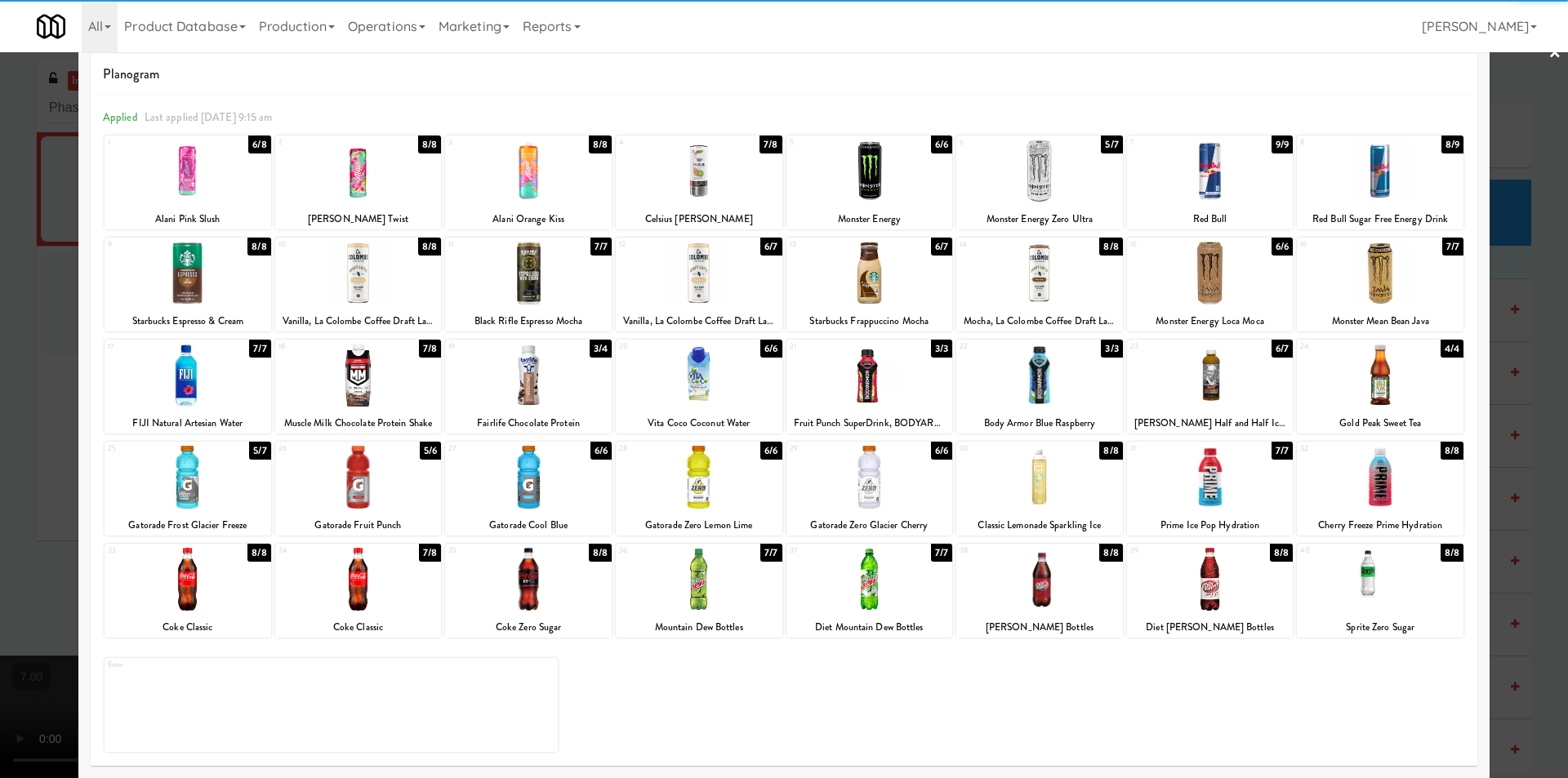
click at [1384, 589] on div at bounding box center [1379, 579] width 166 height 63
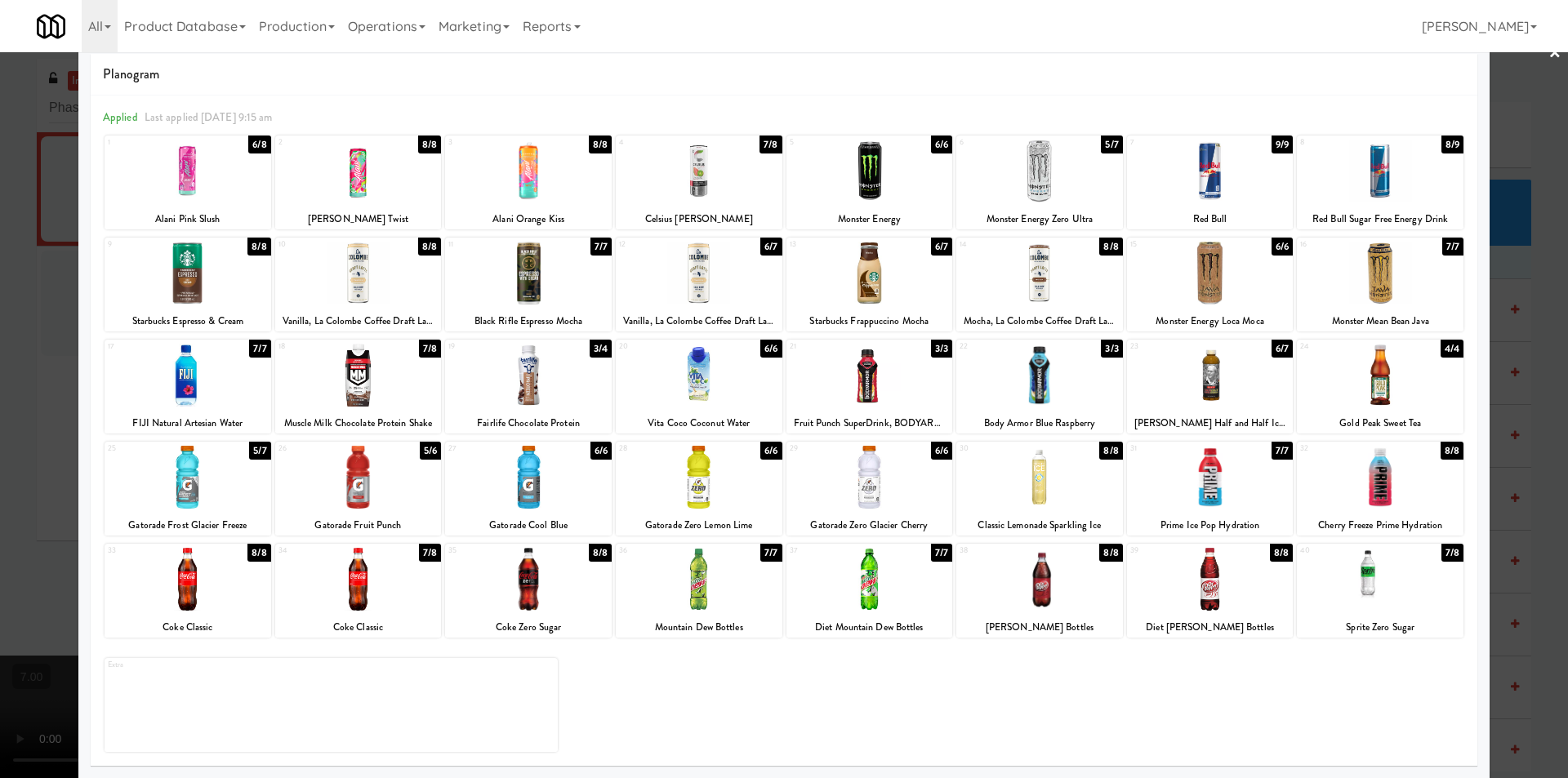
click at [1532, 595] on div at bounding box center [784, 389] width 1568 height 778
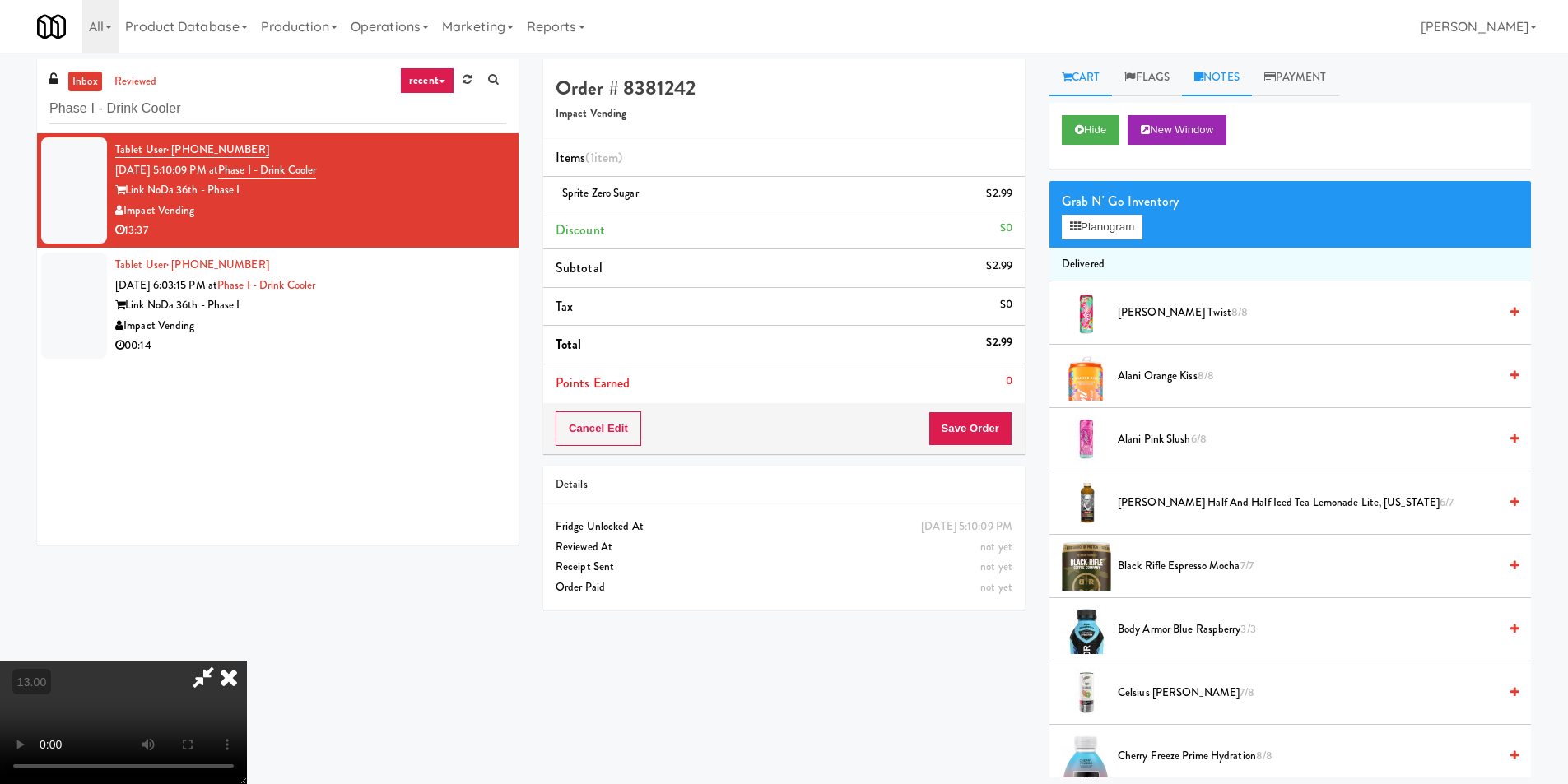
click at [1234, 79] on link "Notes" at bounding box center [1216, 77] width 70 height 37
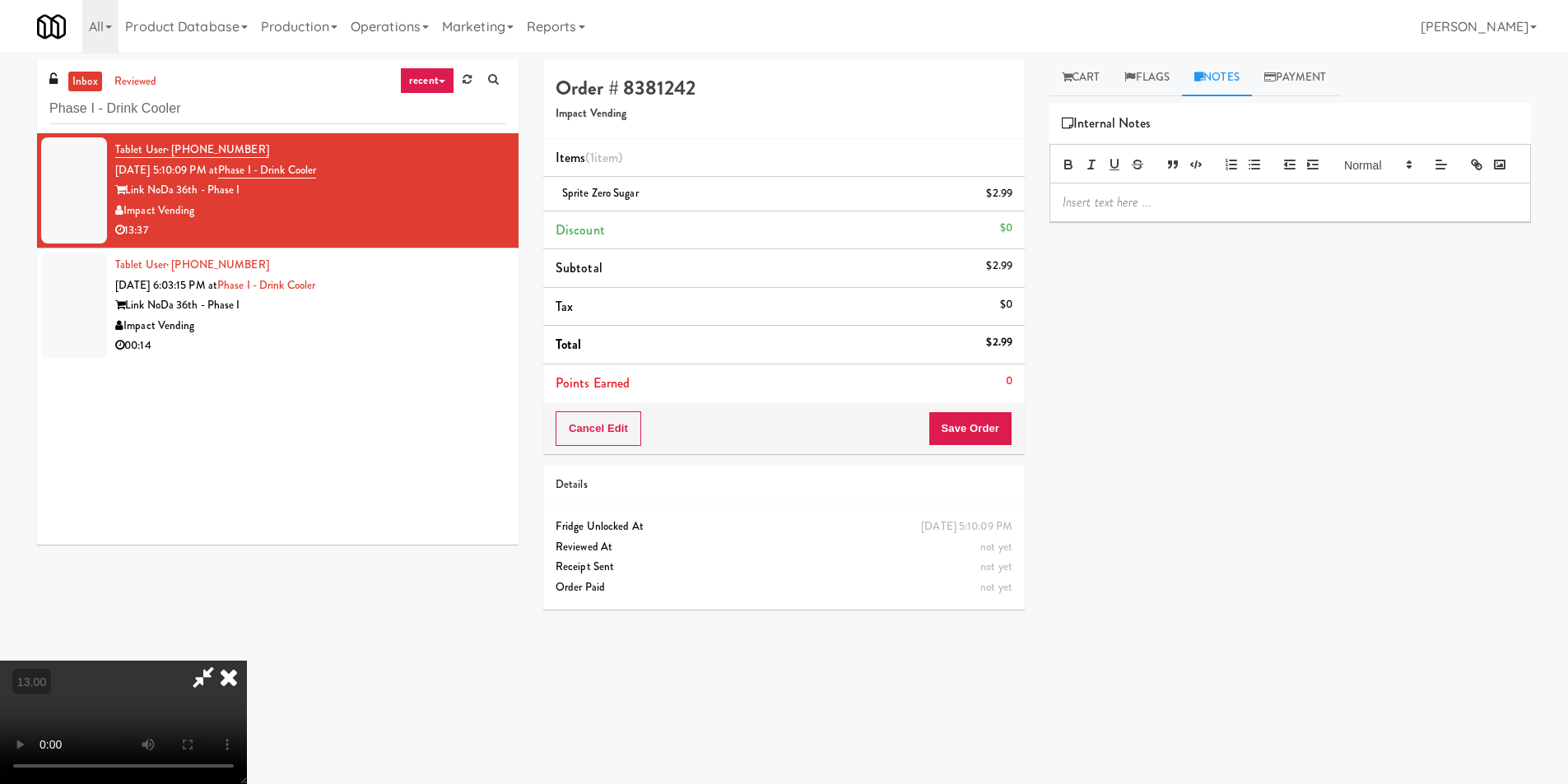
click at [1195, 221] on div at bounding box center [1290, 202] width 480 height 38
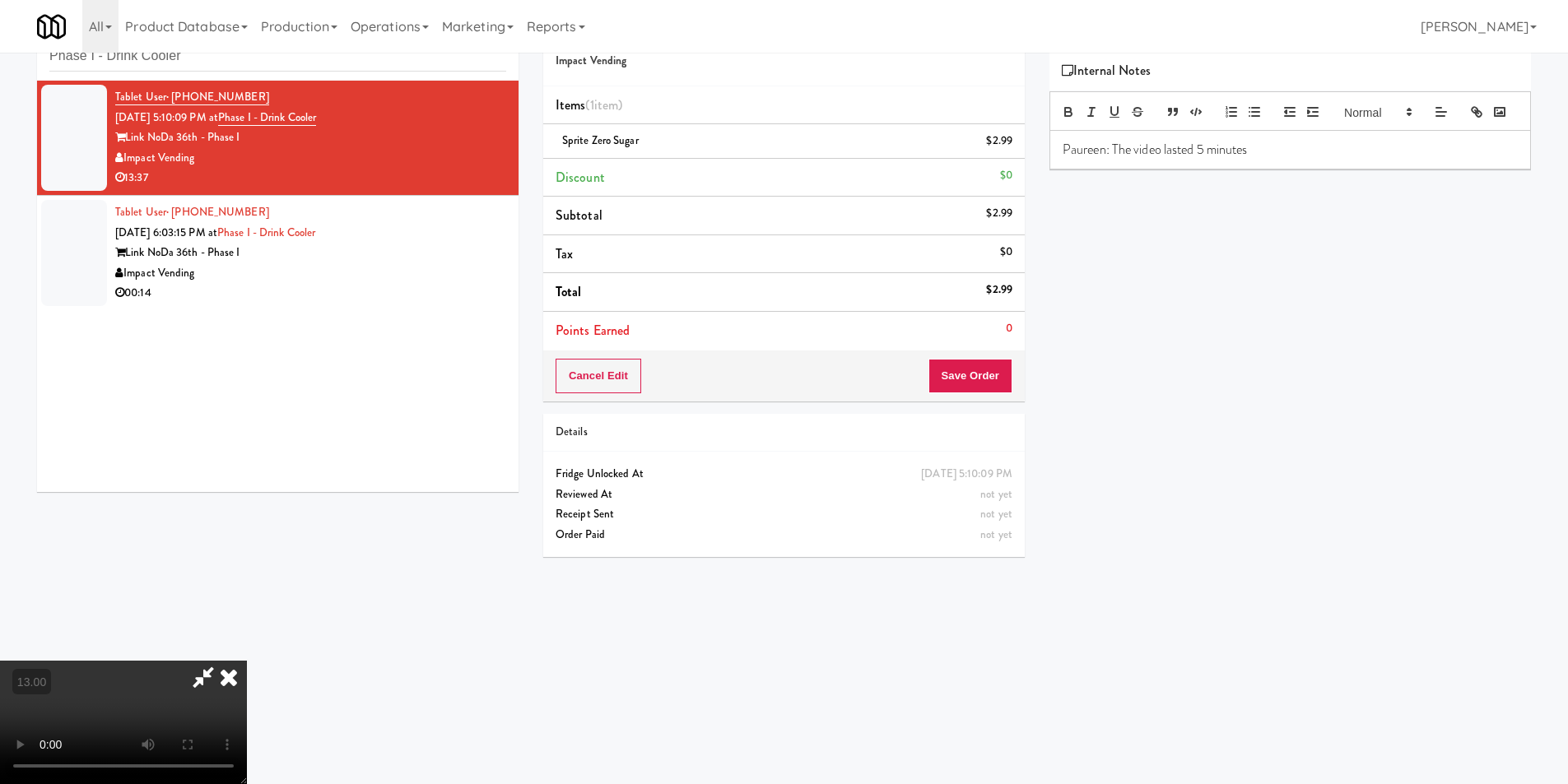
click at [1000, 351] on div "Order # 8381242 Impact Vending Items (1 item ) Sprite Zero Sugar $2.99 Discount…" at bounding box center [784, 204] width 481 height 395
click at [989, 369] on button "Save Order" at bounding box center [971, 375] width 84 height 34
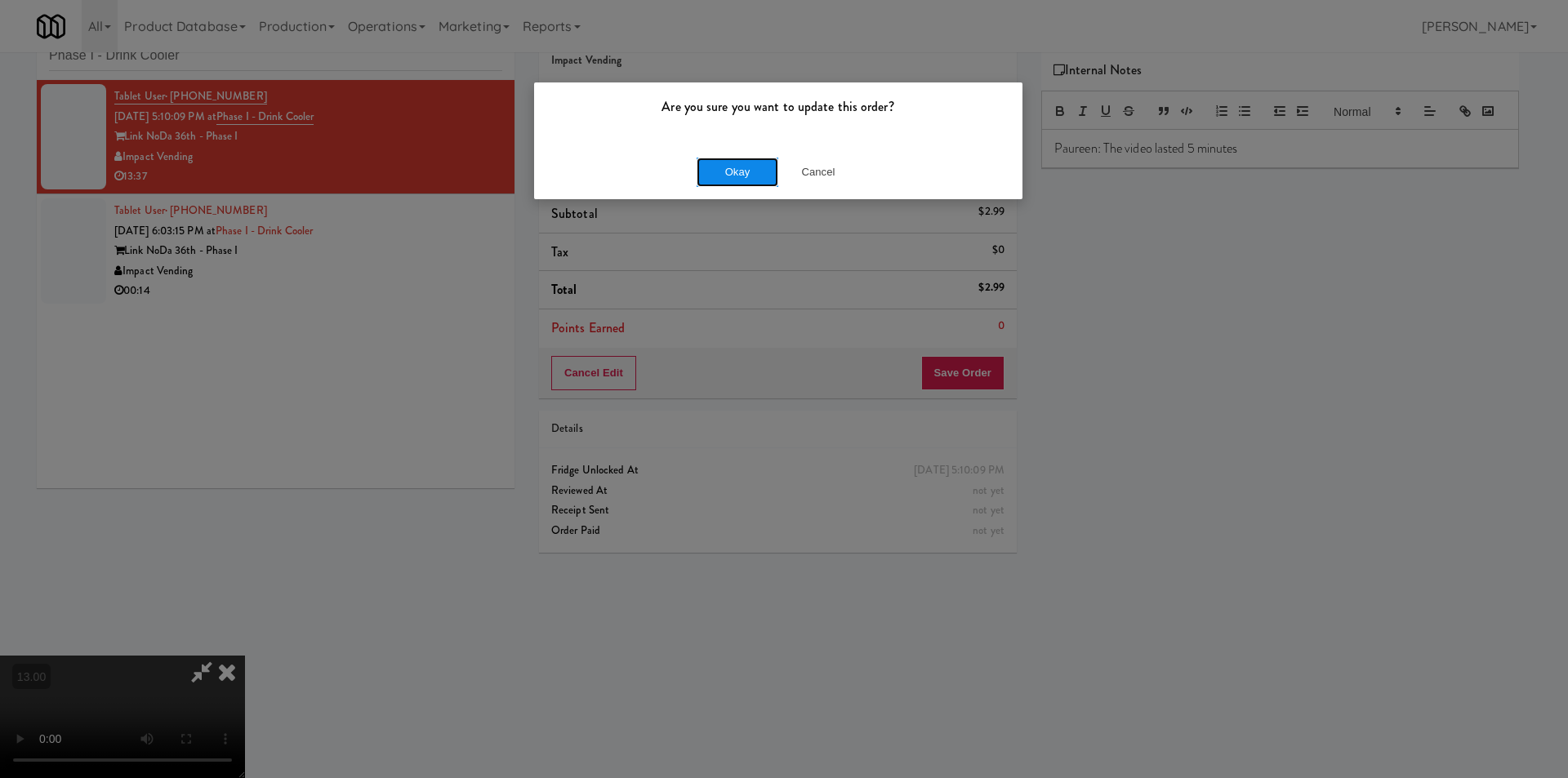
click at [765, 177] on button "Okay" at bounding box center [737, 172] width 82 height 29
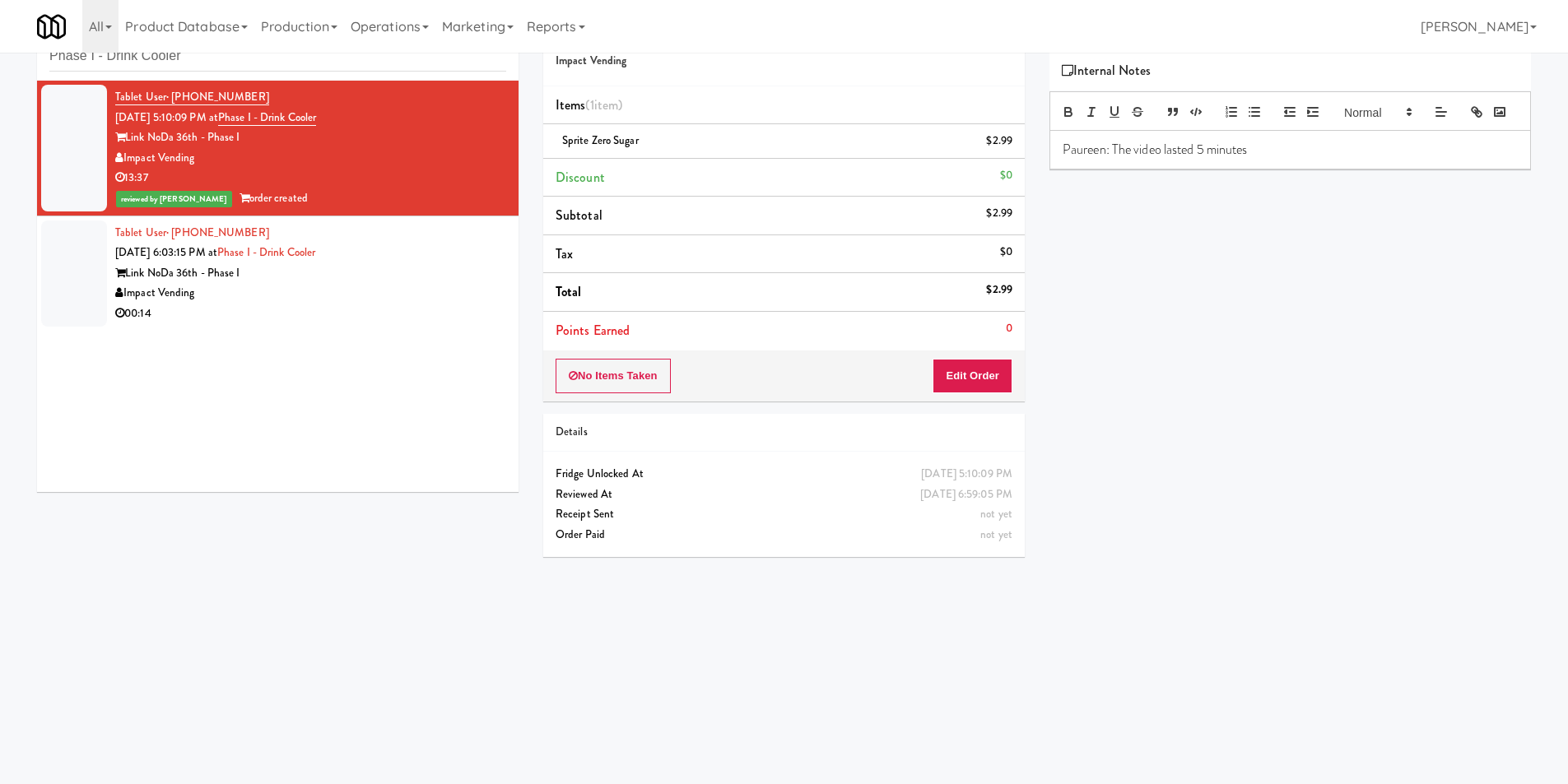
click at [433, 274] on div "Link NoDa 36th - Phase I" at bounding box center [311, 273] width 391 height 21
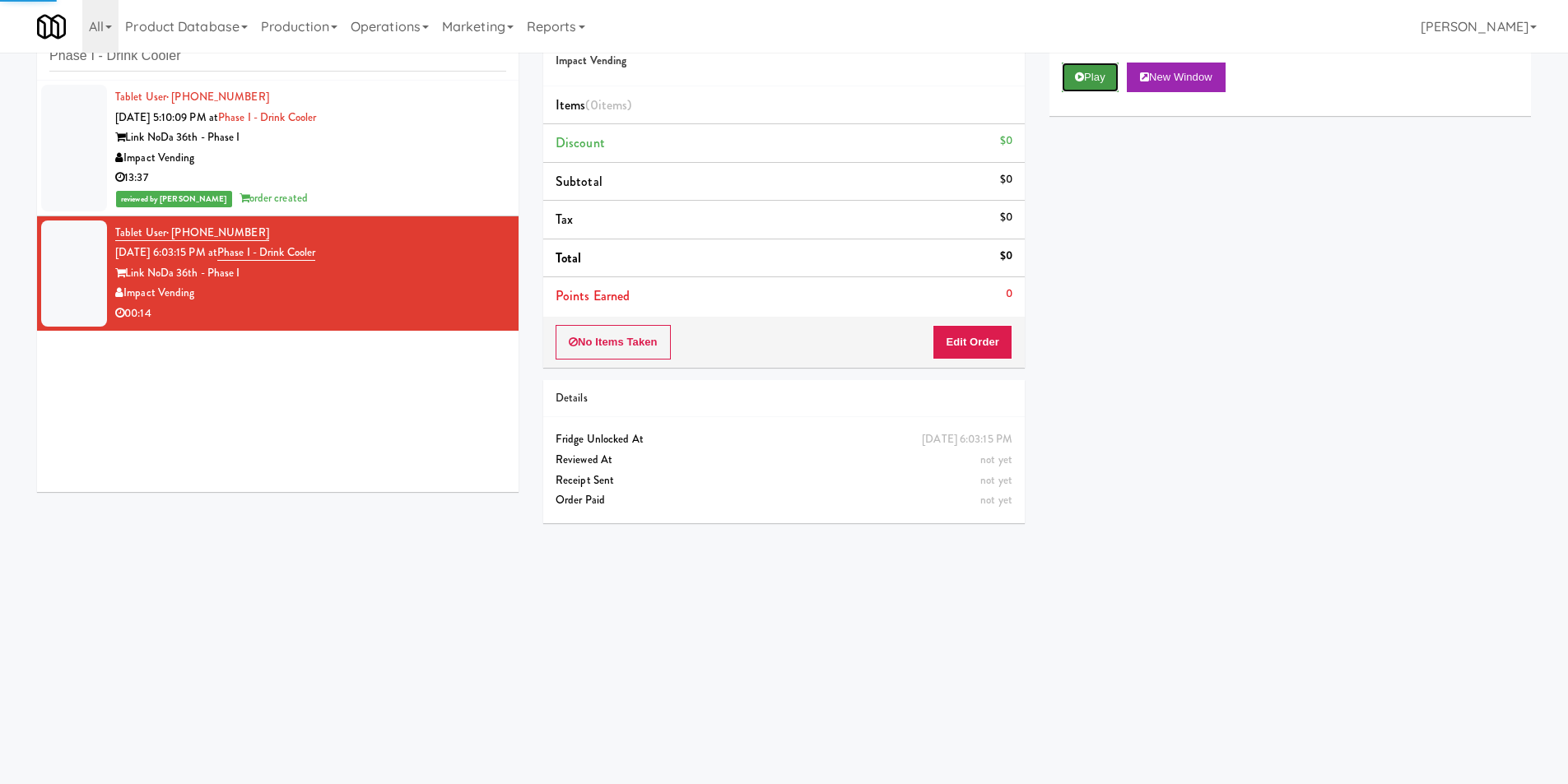
drag, startPoint x: 1089, startPoint y: 76, endPoint x: 1072, endPoint y: 117, distance: 44.4
click at [1089, 78] on button "Play" at bounding box center [1090, 77] width 57 height 29
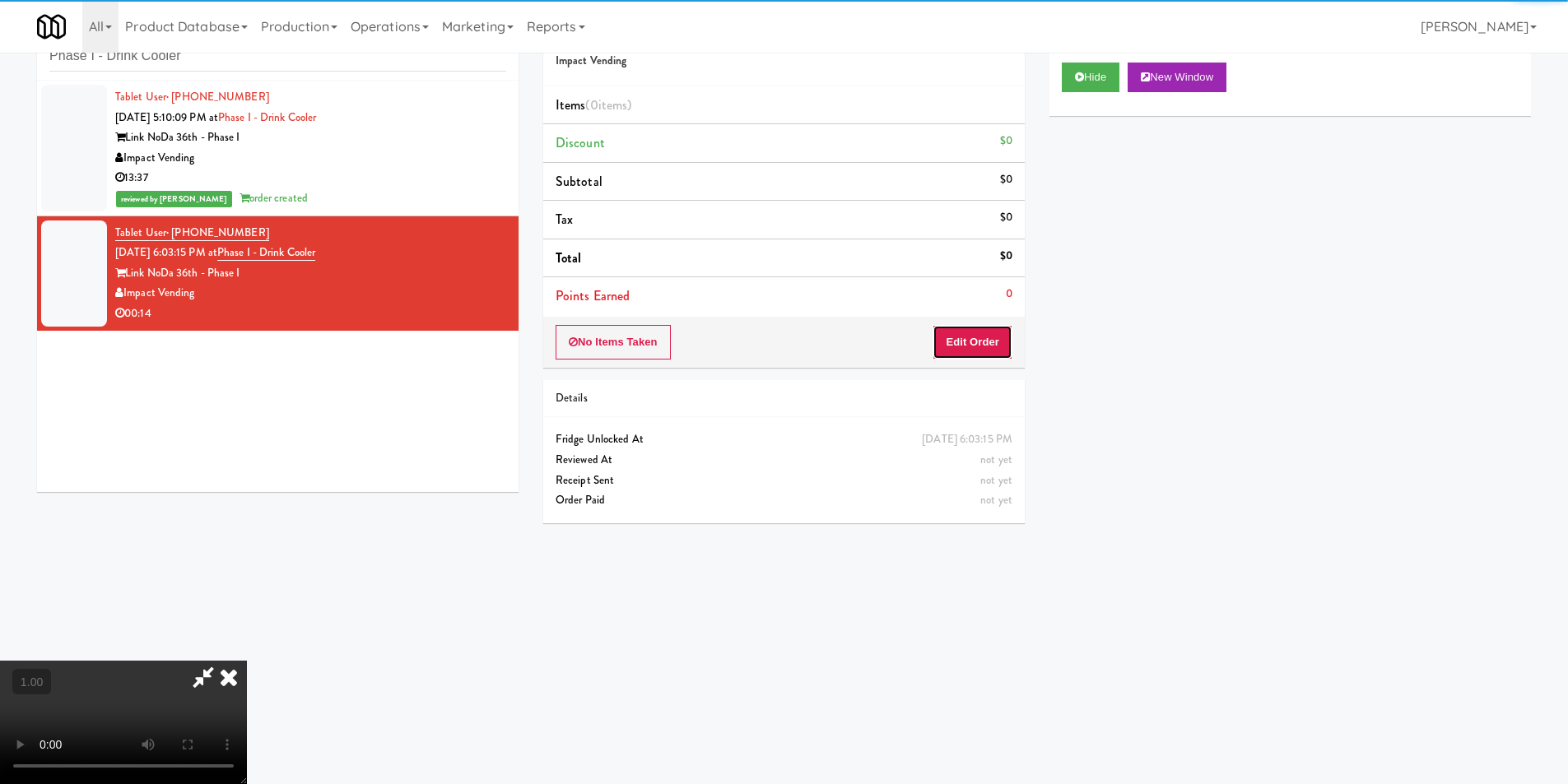
click at [979, 341] on button "Edit Order" at bounding box center [972, 342] width 79 height 34
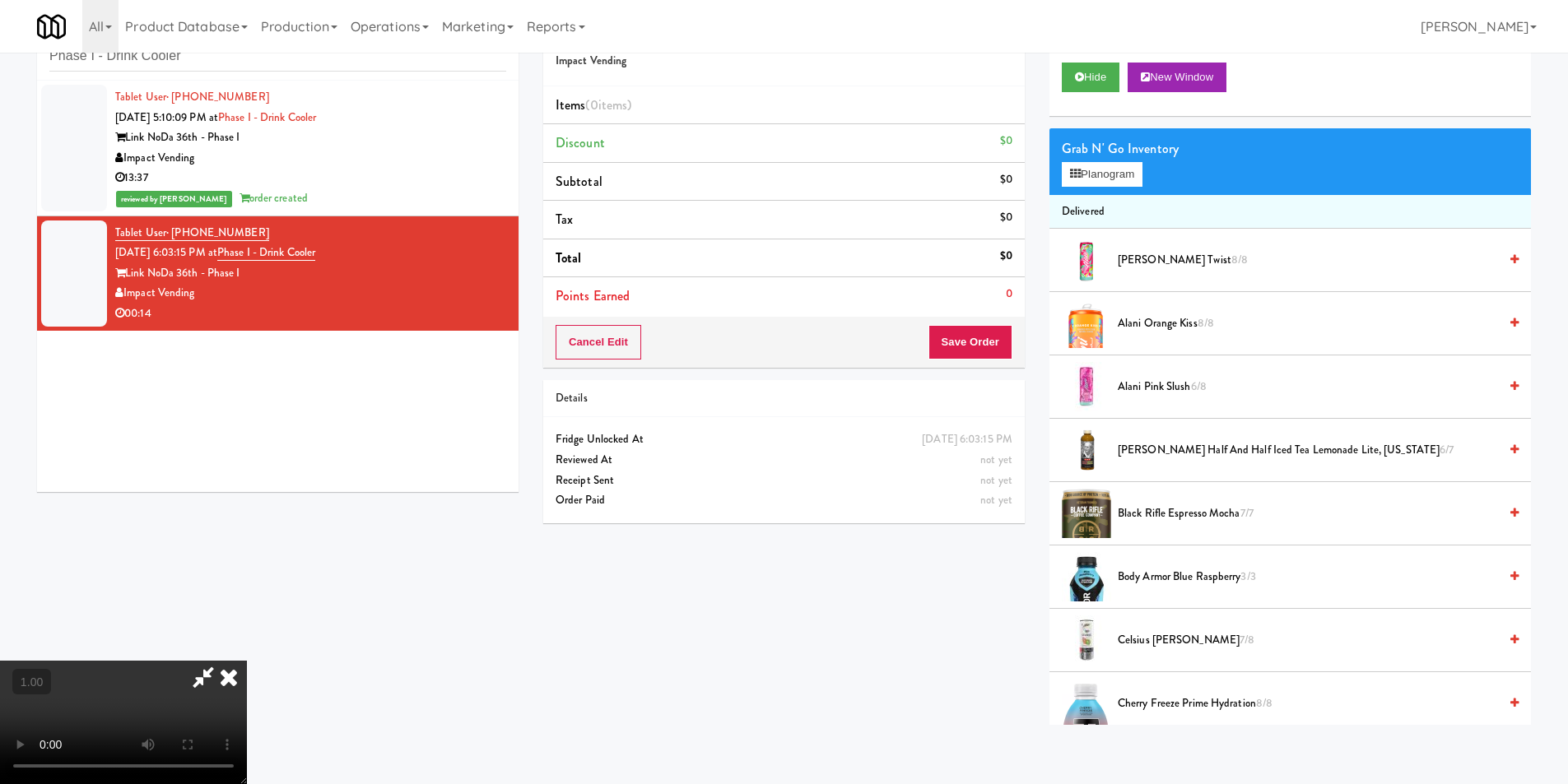
click at [242, 681] on video at bounding box center [124, 722] width 247 height 123
click at [243, 679] on video at bounding box center [124, 722] width 247 height 123
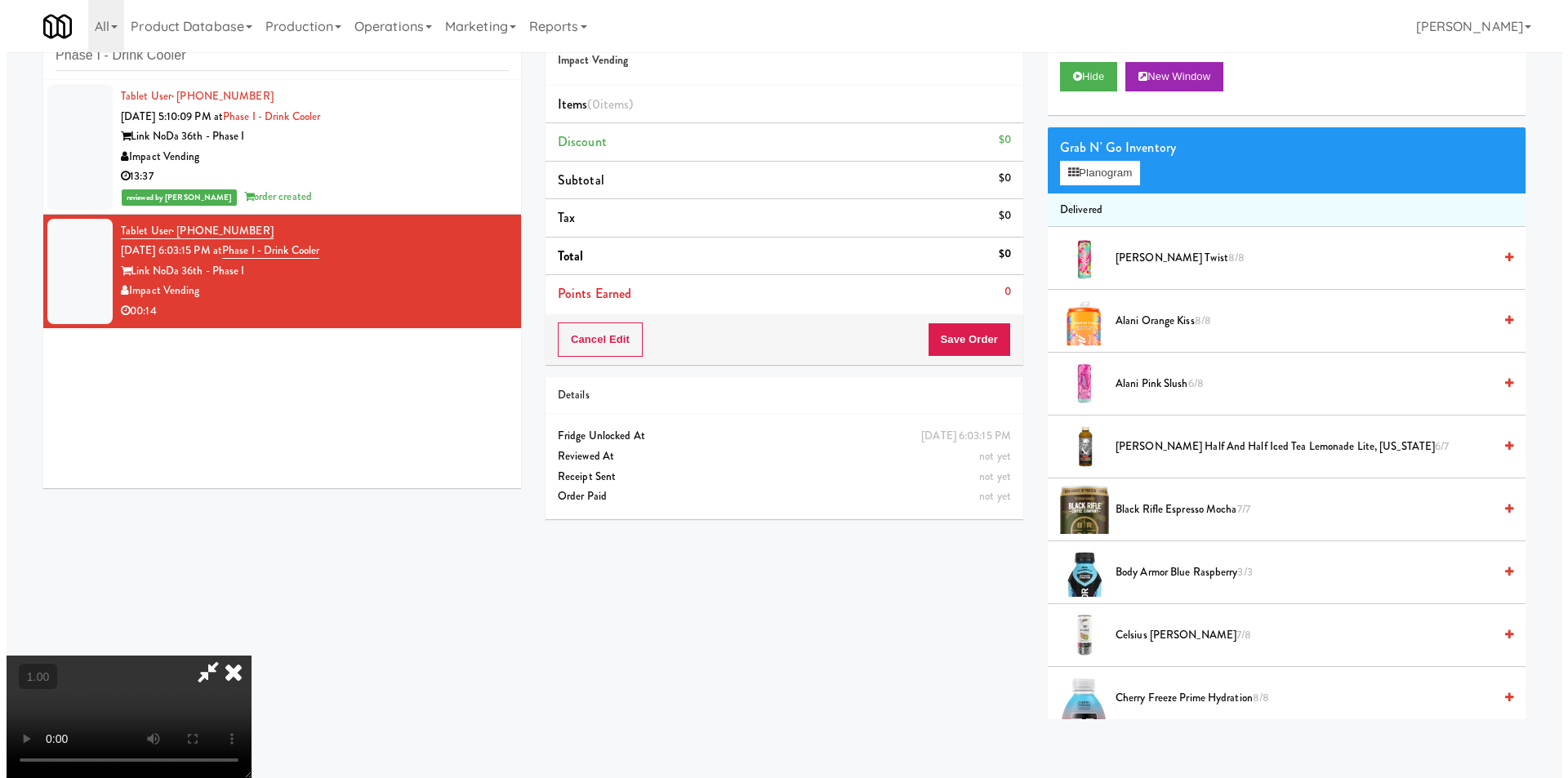
scroll to position [33, 0]
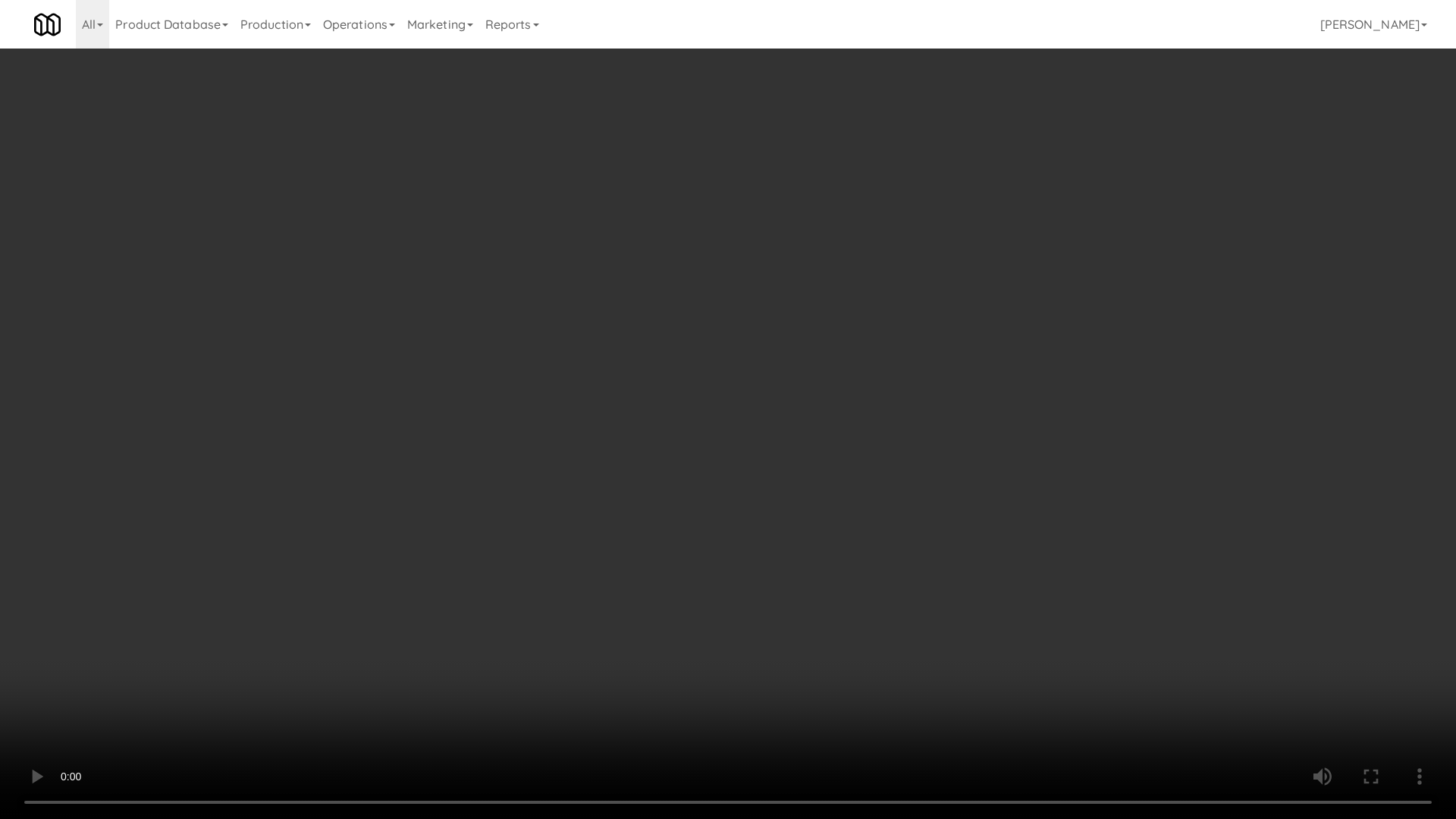
click at [680, 509] on video at bounding box center [728, 409] width 1456 height 819
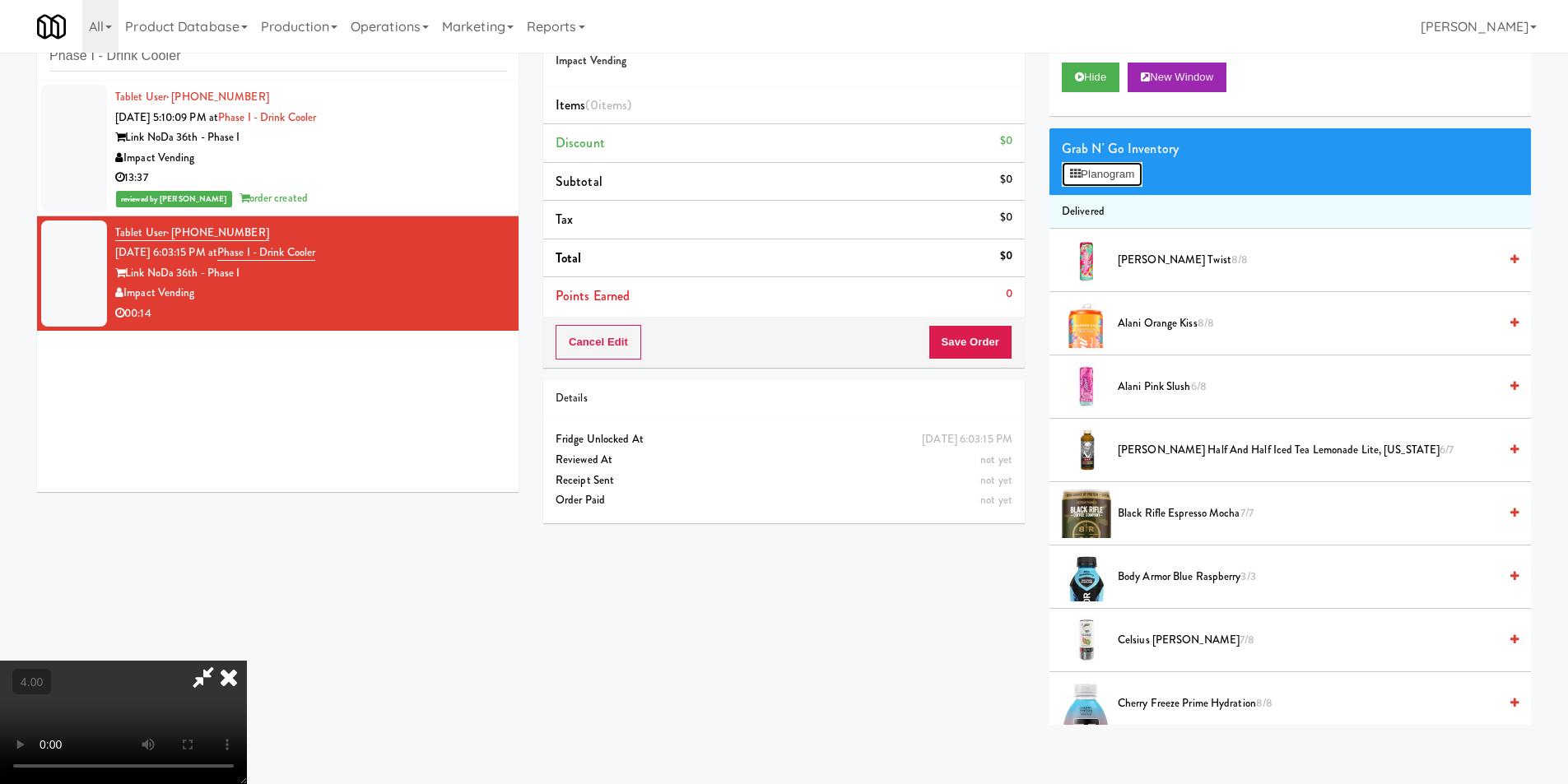
click at [1084, 179] on button "Planogram" at bounding box center [1102, 173] width 80 height 24
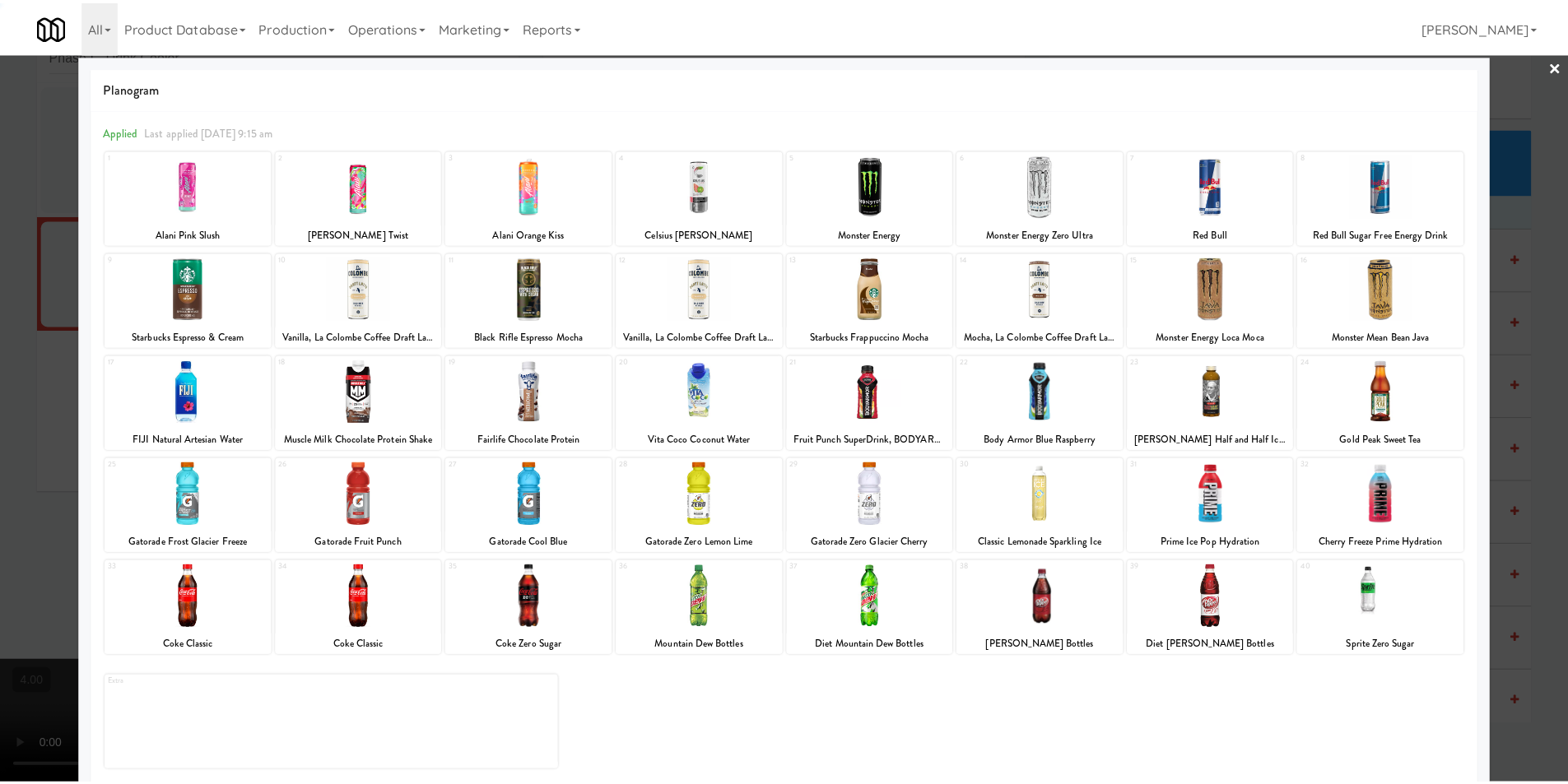
scroll to position [24, 0]
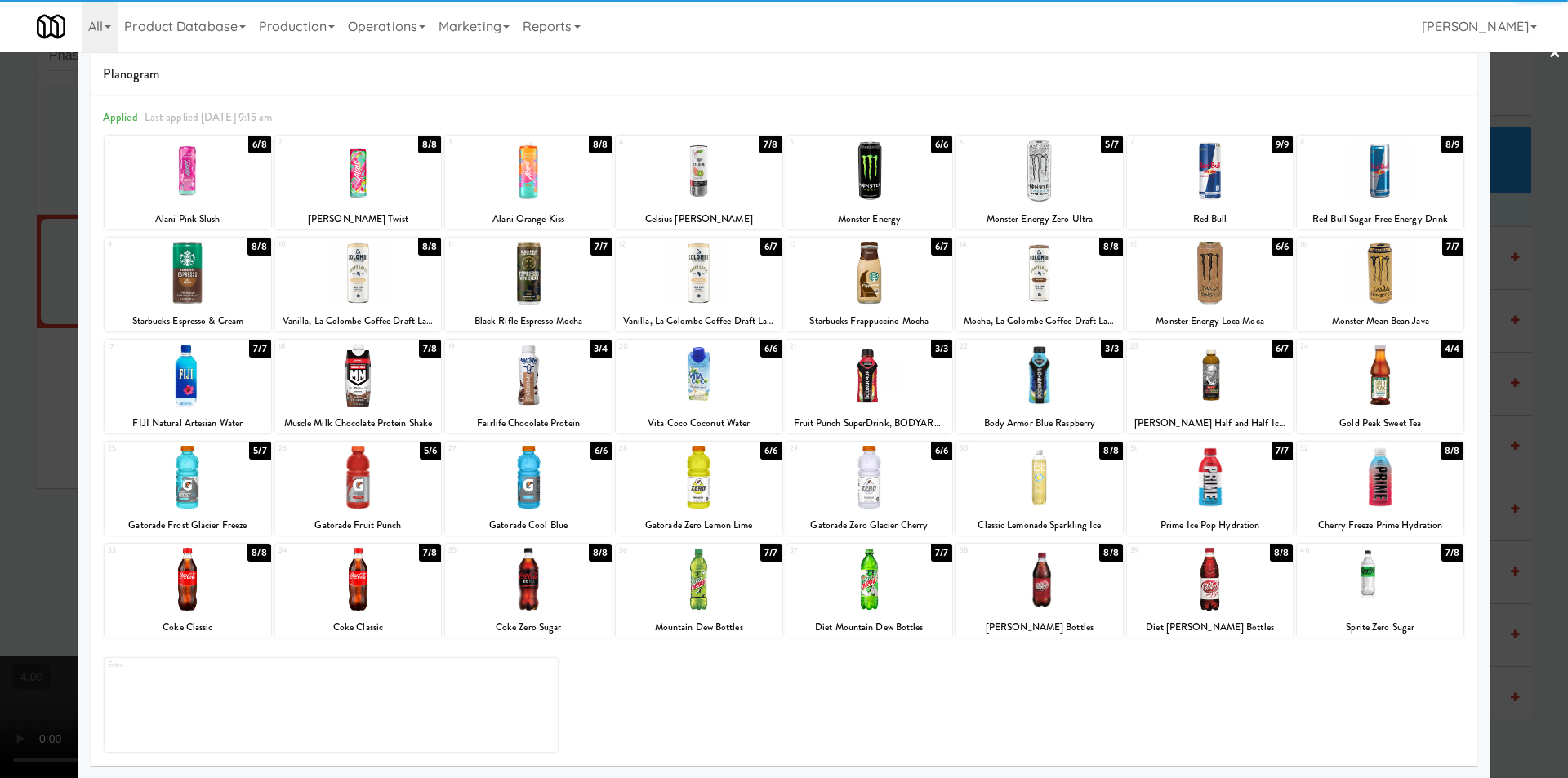
click at [384, 601] on div at bounding box center [358, 579] width 166 height 63
click at [884, 287] on div at bounding box center [869, 272] width 166 height 63
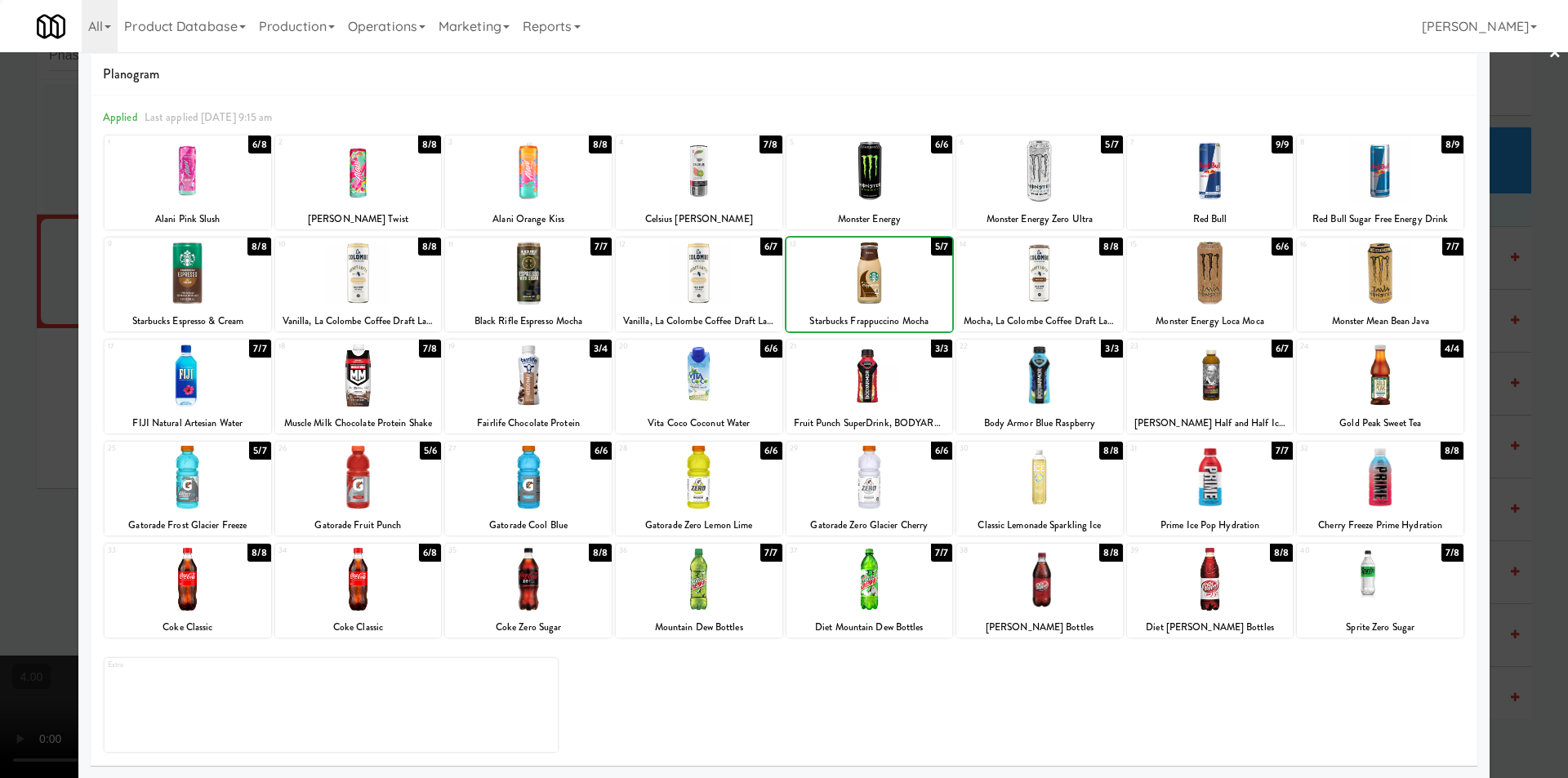
drag, startPoint x: 0, startPoint y: 194, endPoint x: 43, endPoint y: 177, distance: 46.2
click at [1, 186] on div at bounding box center [784, 389] width 1568 height 778
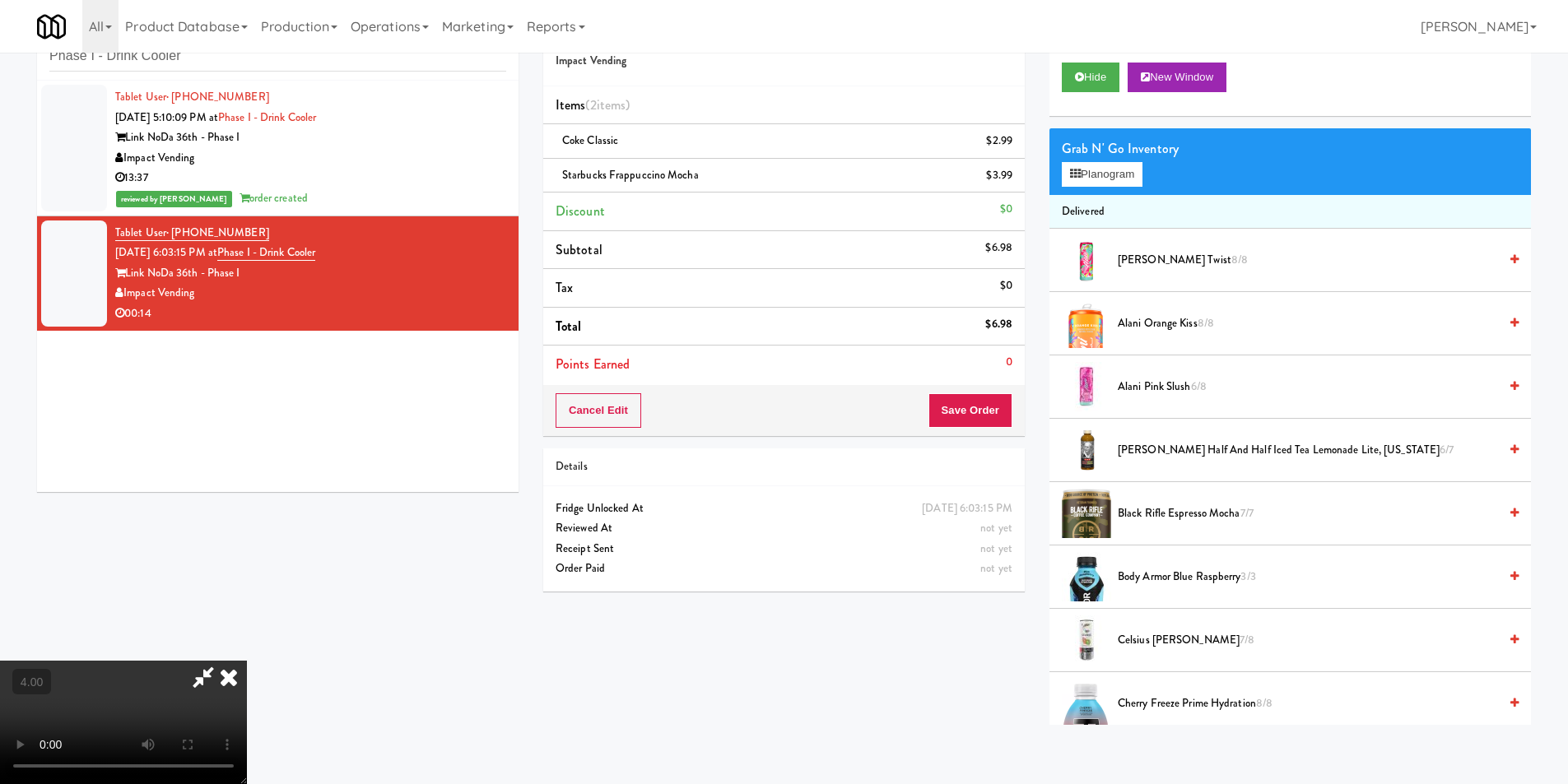
click at [247, 661] on icon at bounding box center [228, 677] width 36 height 33
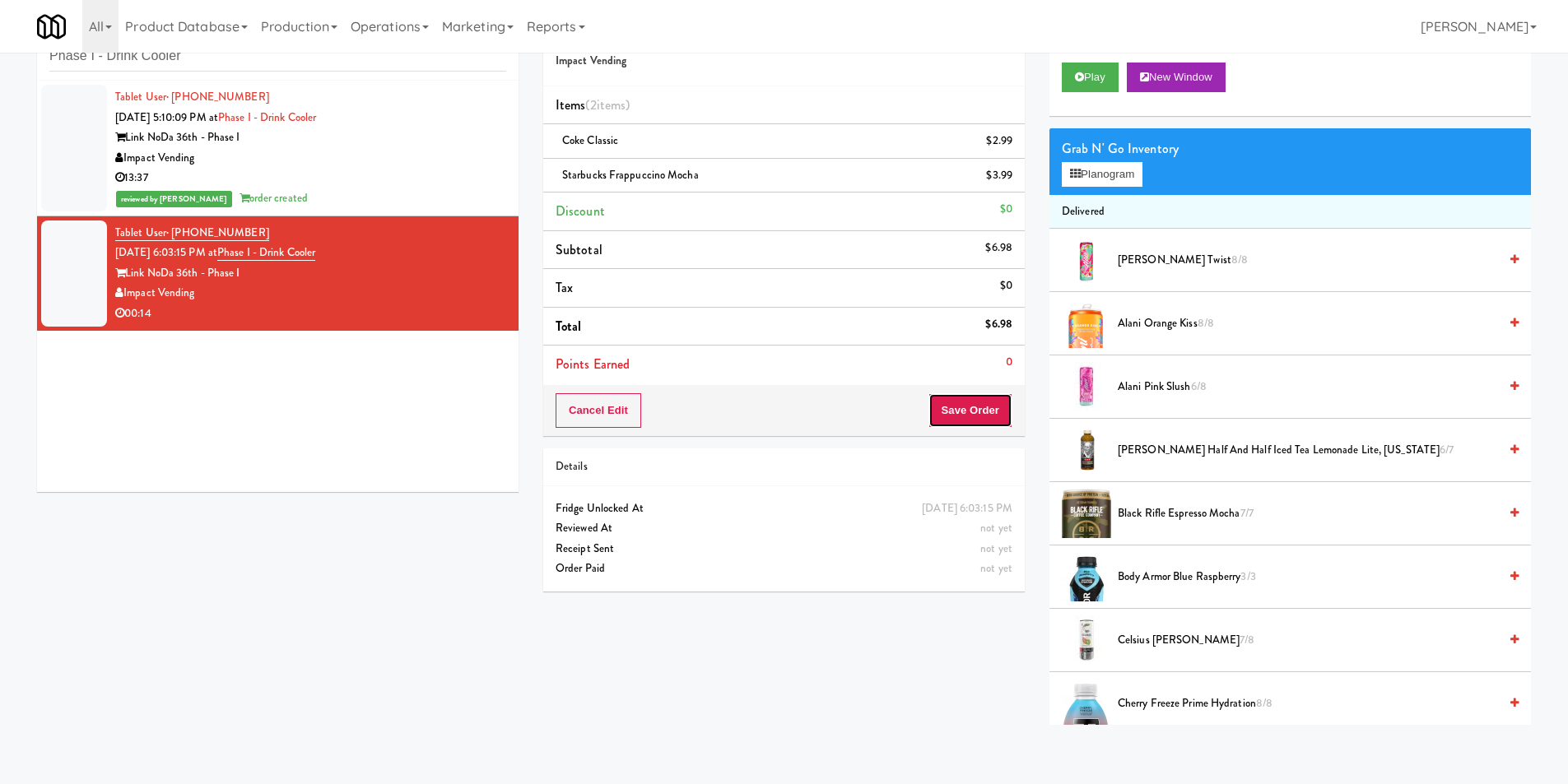
click at [966, 405] on button "Save Order" at bounding box center [971, 410] width 84 height 34
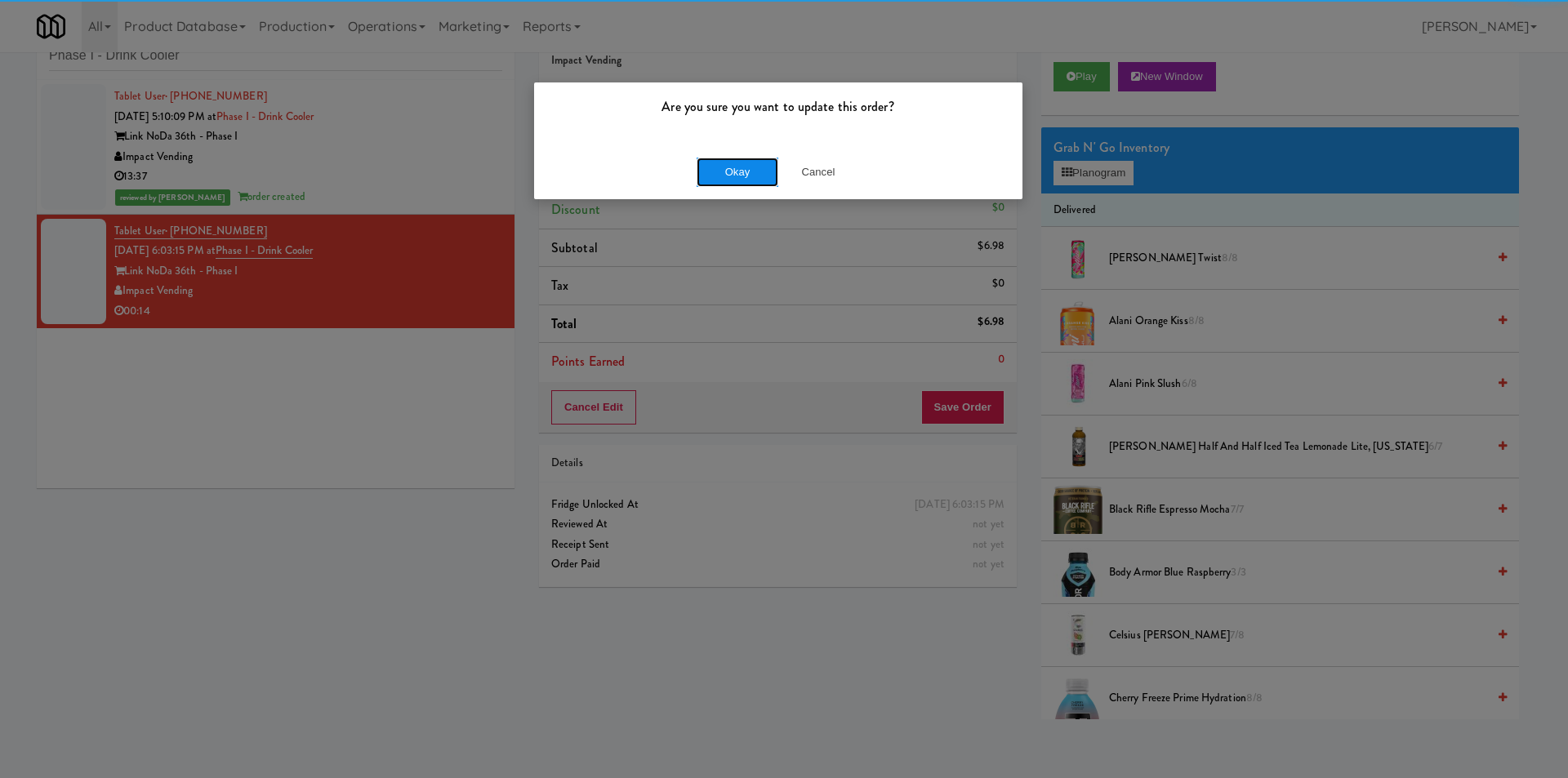
click at [735, 165] on button "Okay" at bounding box center [737, 172] width 82 height 29
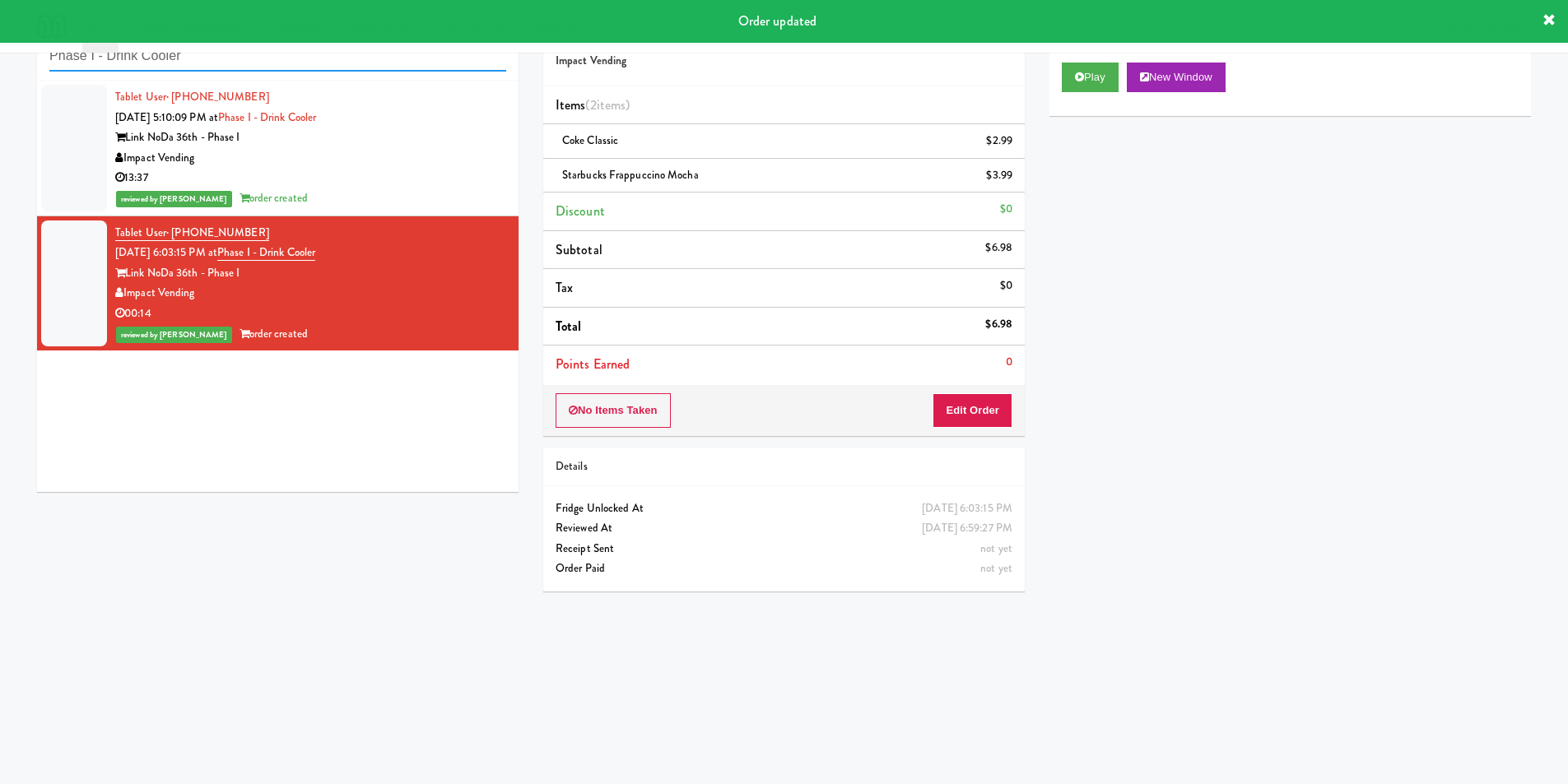
paste input "Herbert - Fridge"
drag, startPoint x: 269, startPoint y: 71, endPoint x: 0, endPoint y: 67, distance: 269.0
click at [0, 67] on div "inbox reviewed recent all unclear take inventory issue suspicious failed recent…" at bounding box center [784, 337] width 1568 height 661
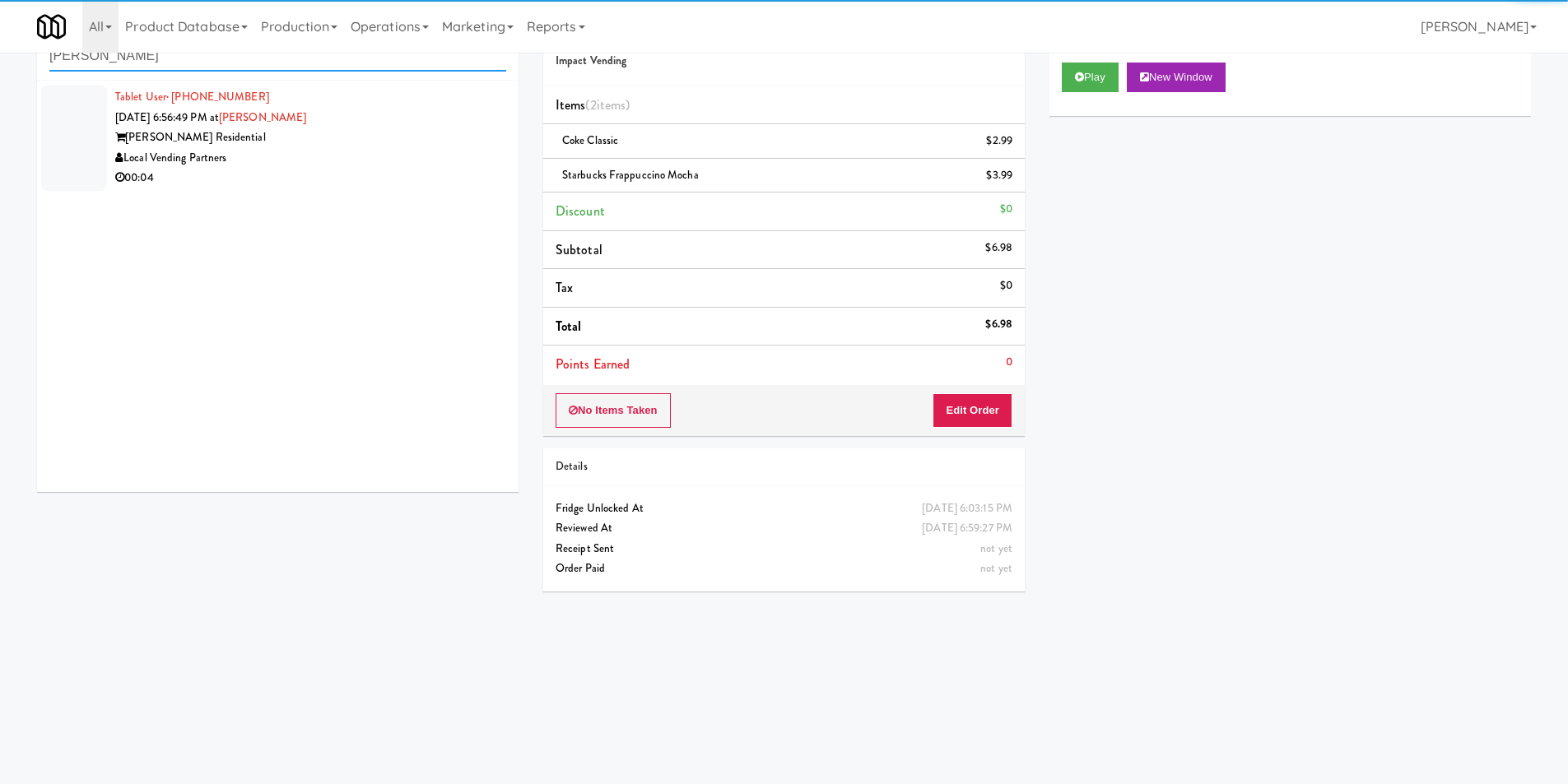
type input "Herbert - Fridge"
drag, startPoint x: 382, startPoint y: 197, endPoint x: 428, endPoint y: 174, distance: 51.4
click at [423, 164] on div "Local Vending Partners" at bounding box center [311, 158] width 391 height 21
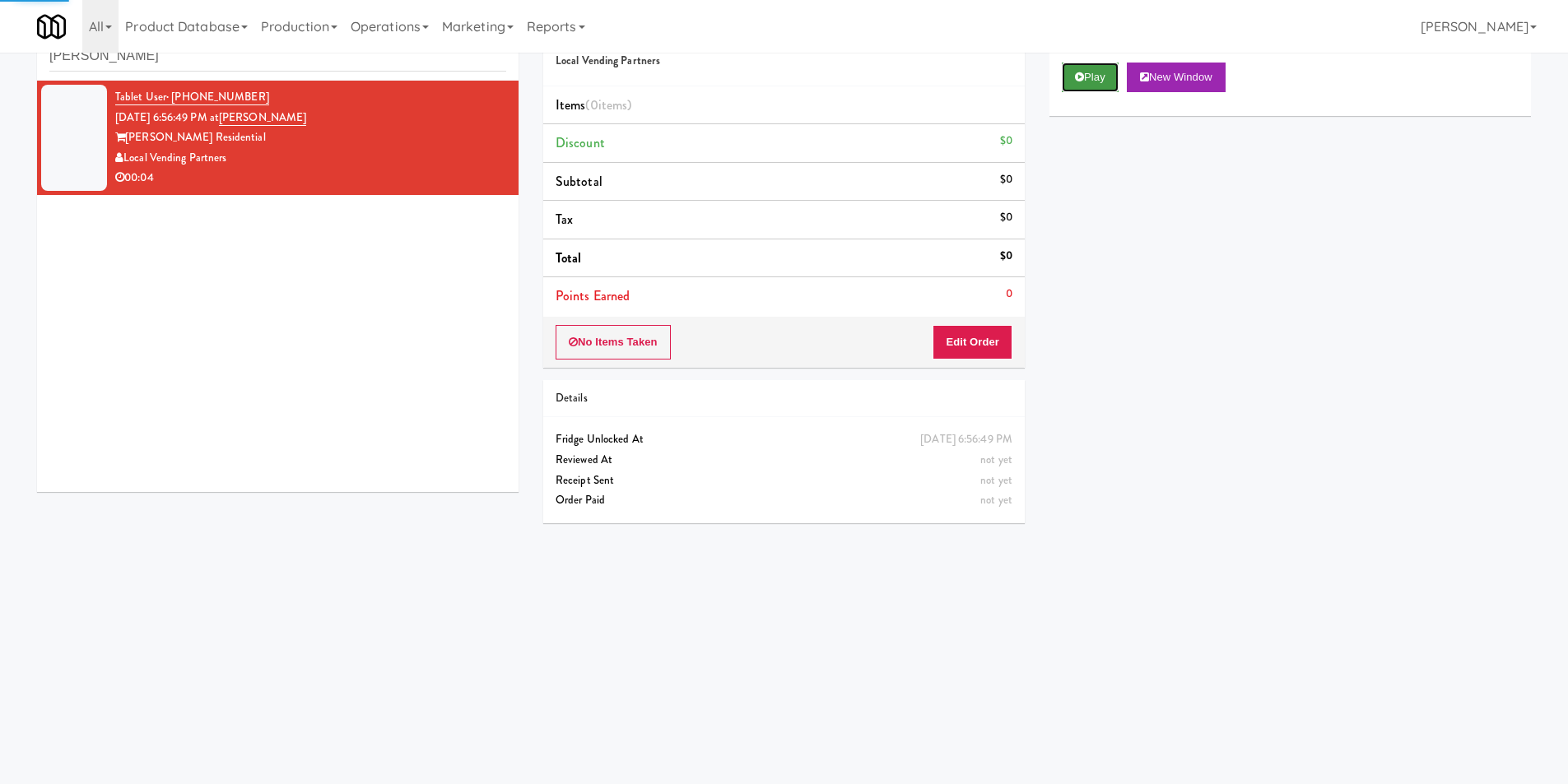
click at [1104, 70] on button "Play" at bounding box center [1090, 77] width 57 height 29
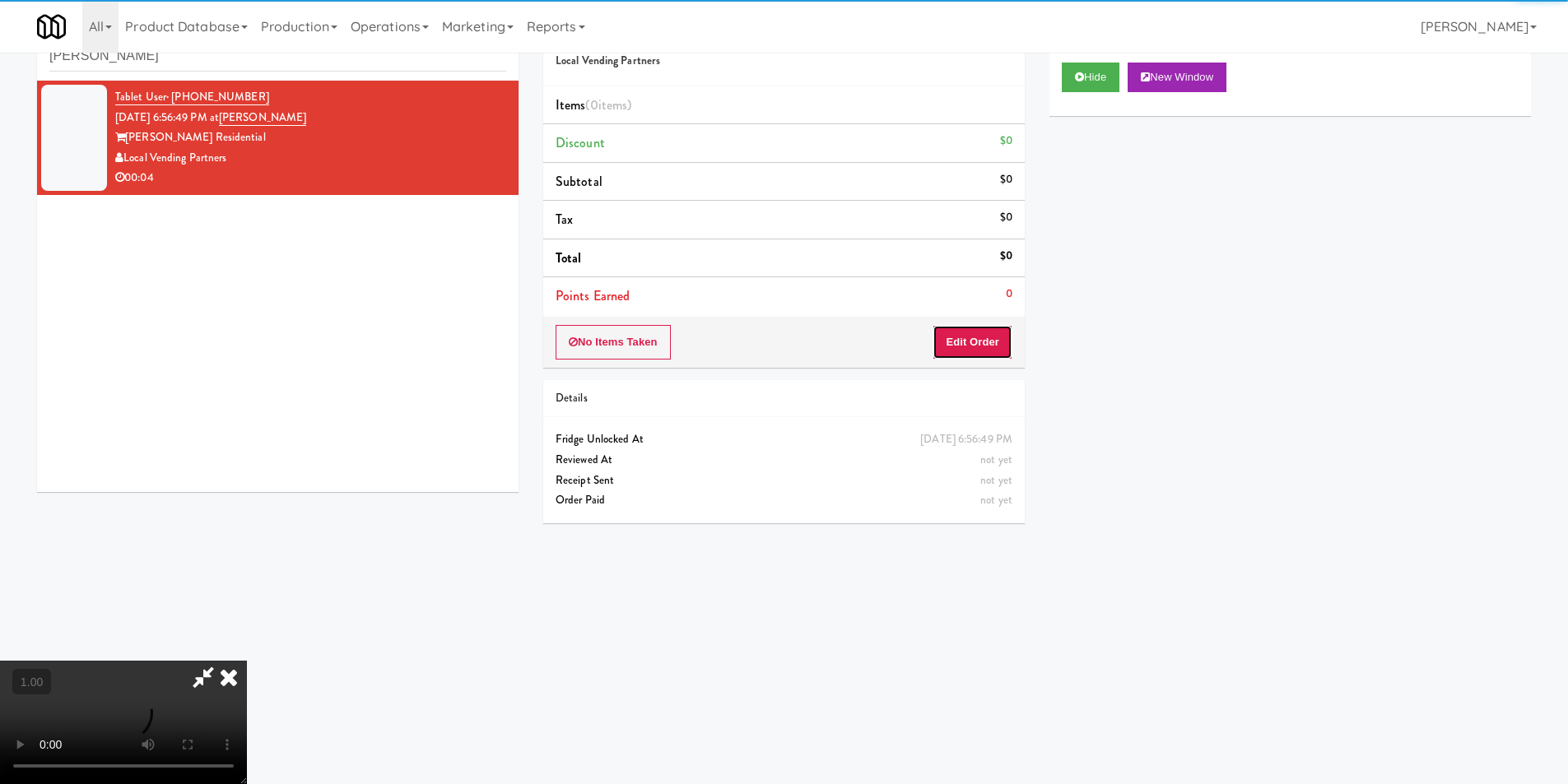
click at [971, 341] on button "Edit Order" at bounding box center [972, 342] width 79 height 34
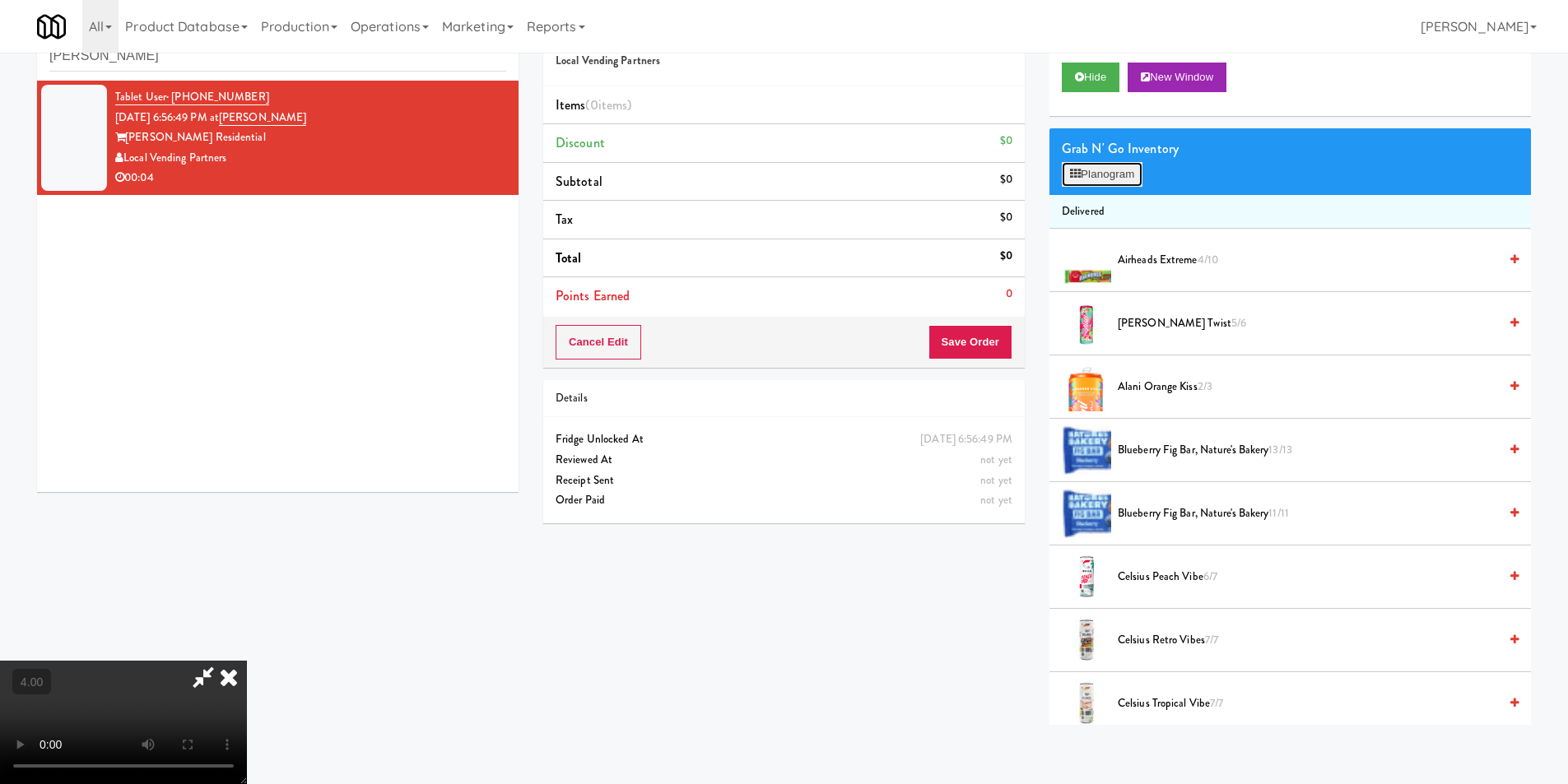
click at [1127, 162] on button "Planogram" at bounding box center [1102, 173] width 80 height 24
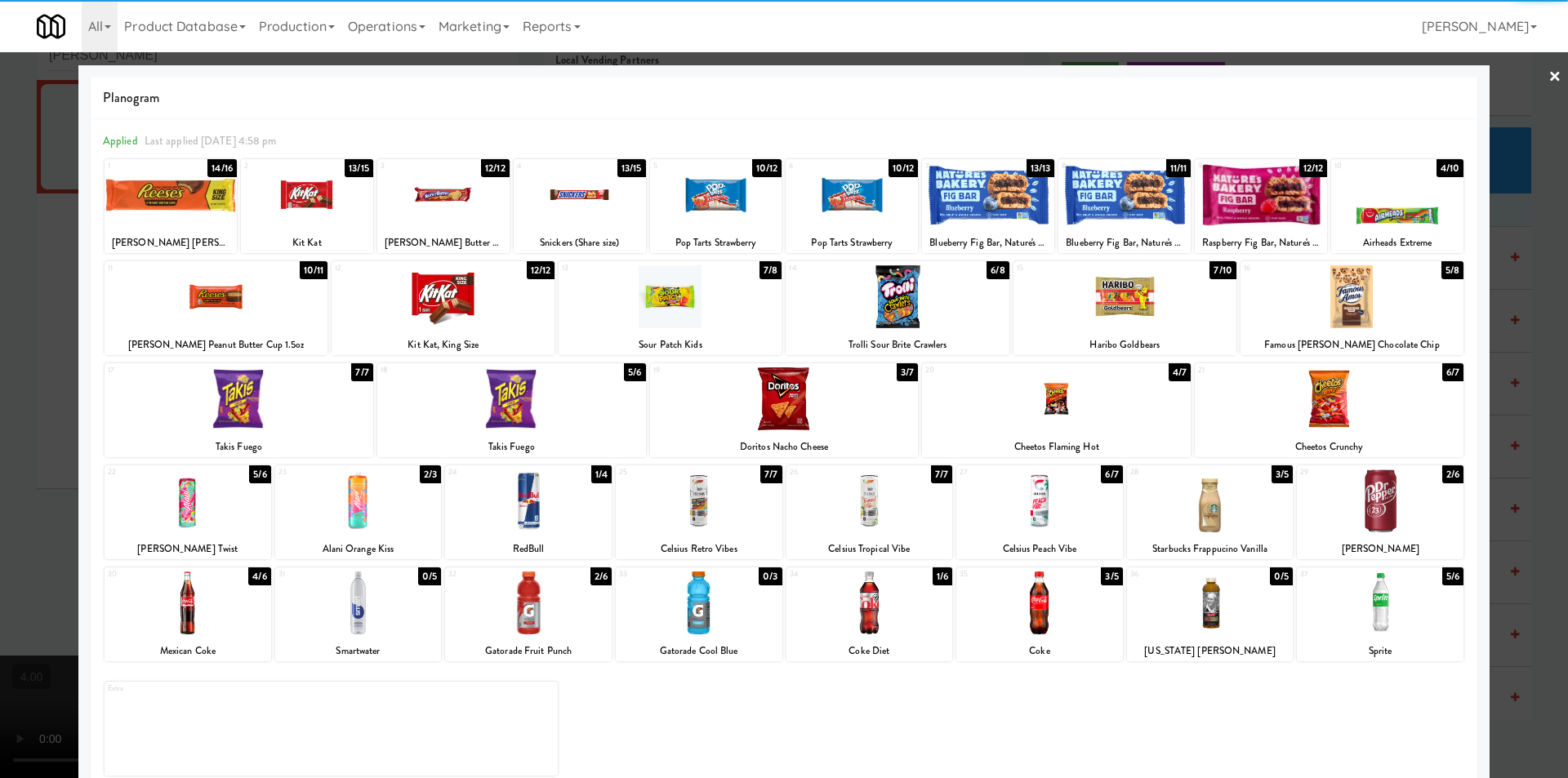
click at [770, 423] on div at bounding box center [784, 399] width 268 height 63
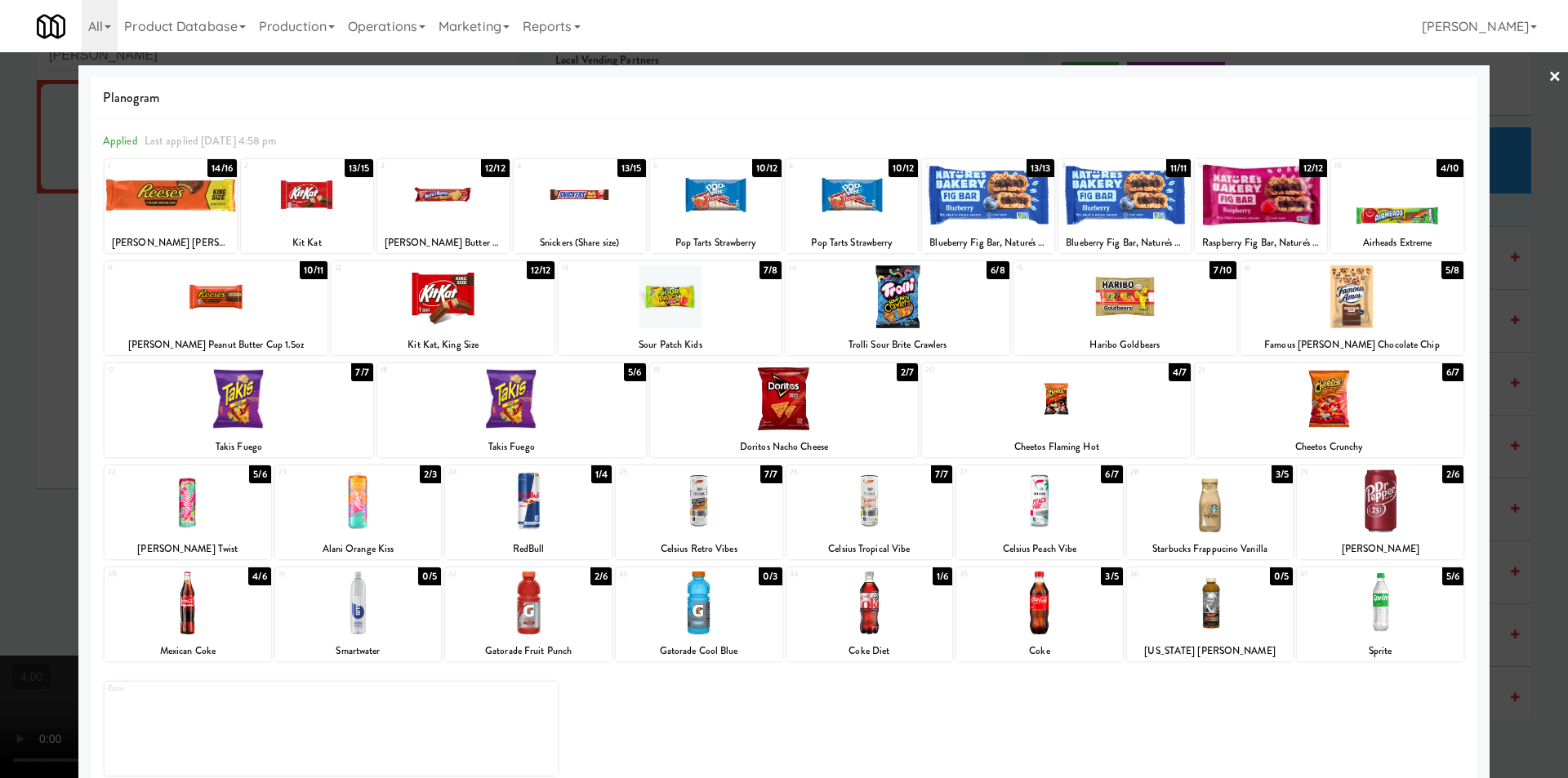
click at [0, 353] on div at bounding box center [784, 389] width 1568 height 778
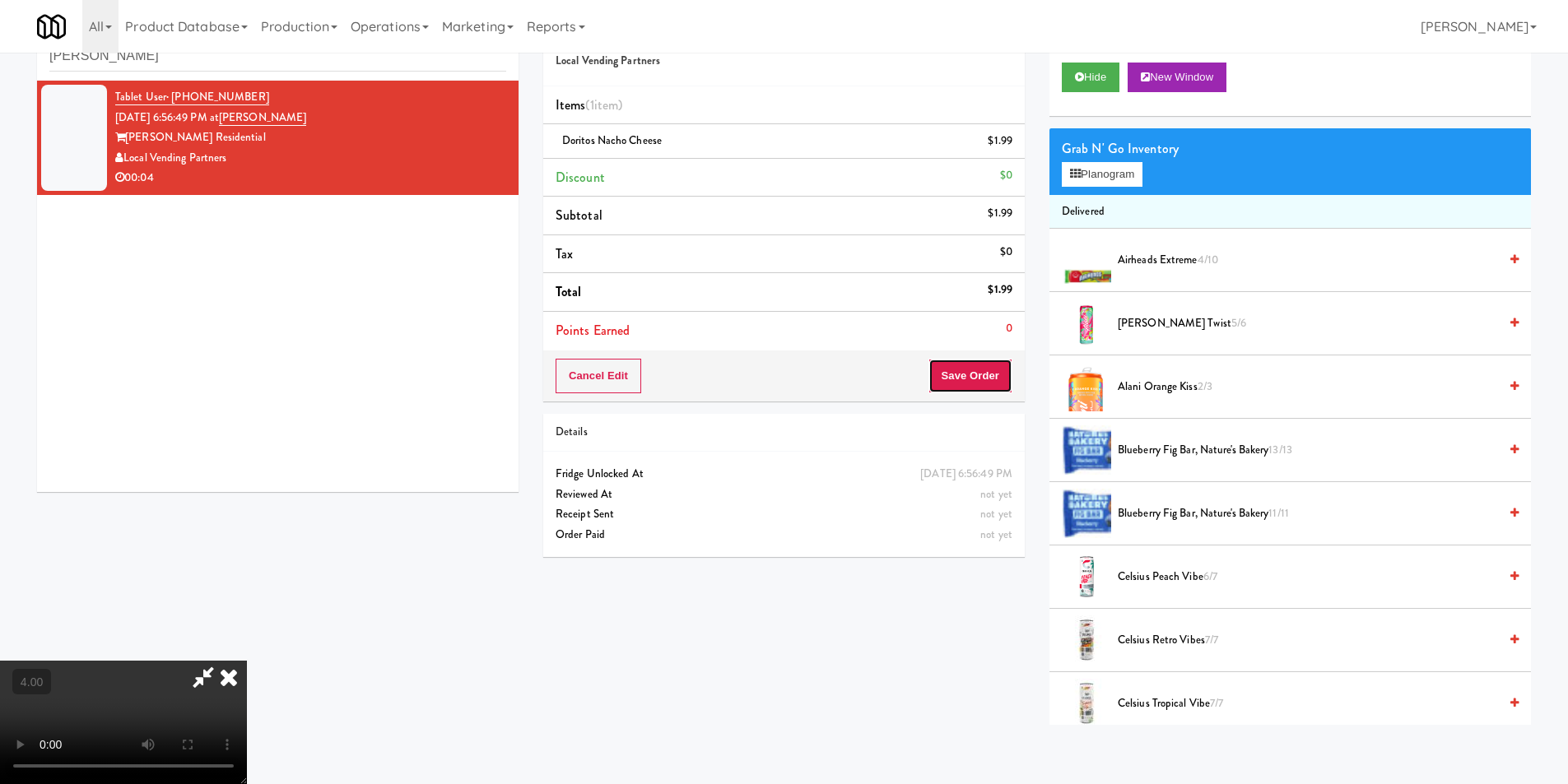
click at [987, 378] on button "Save Order" at bounding box center [971, 375] width 84 height 34
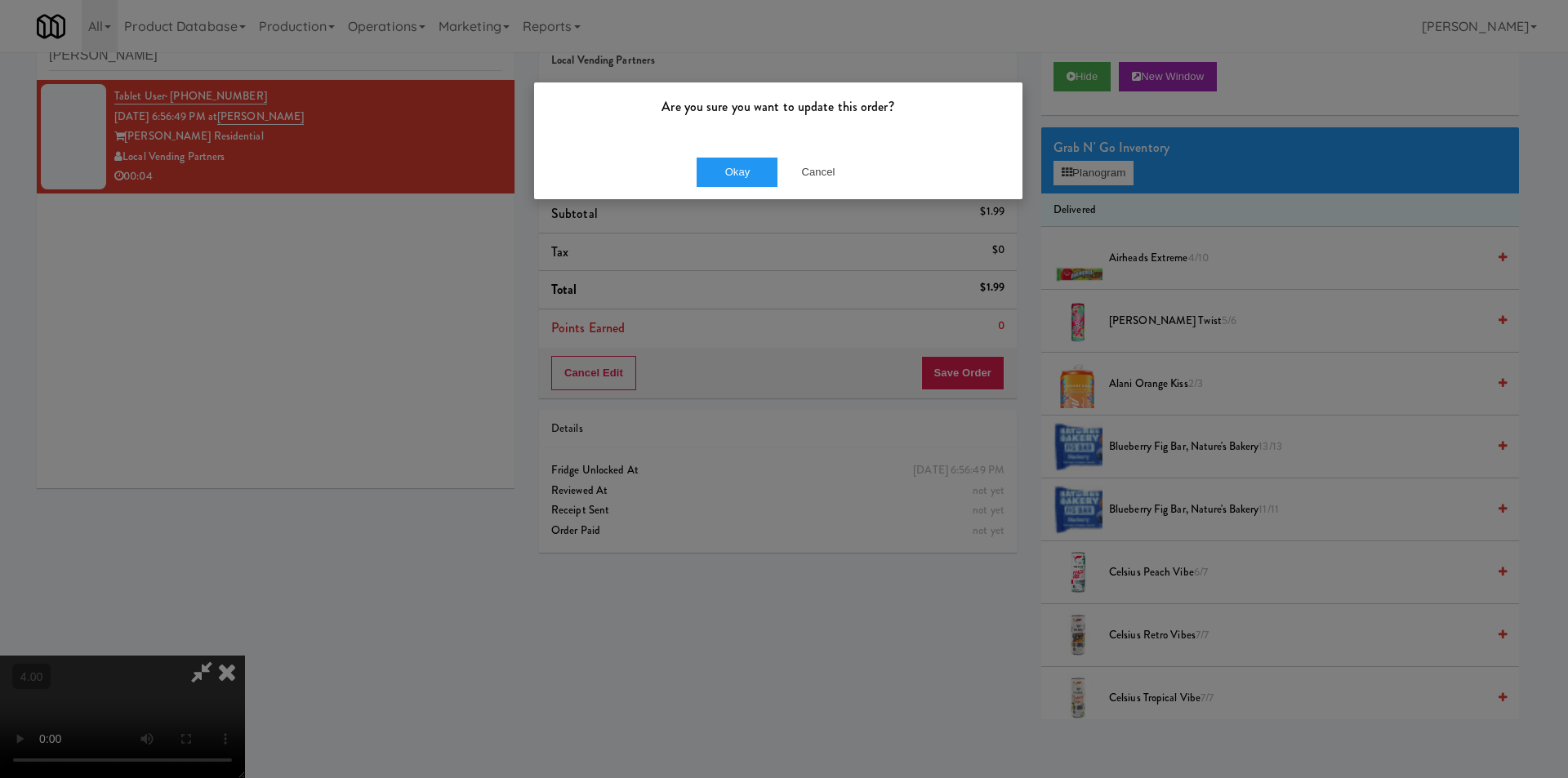
click at [757, 187] on div "Okay Cancel" at bounding box center [778, 172] width 488 height 54
click at [751, 167] on button "Okay" at bounding box center [737, 172] width 82 height 29
